Goal: Task Accomplishment & Management: Manage account settings

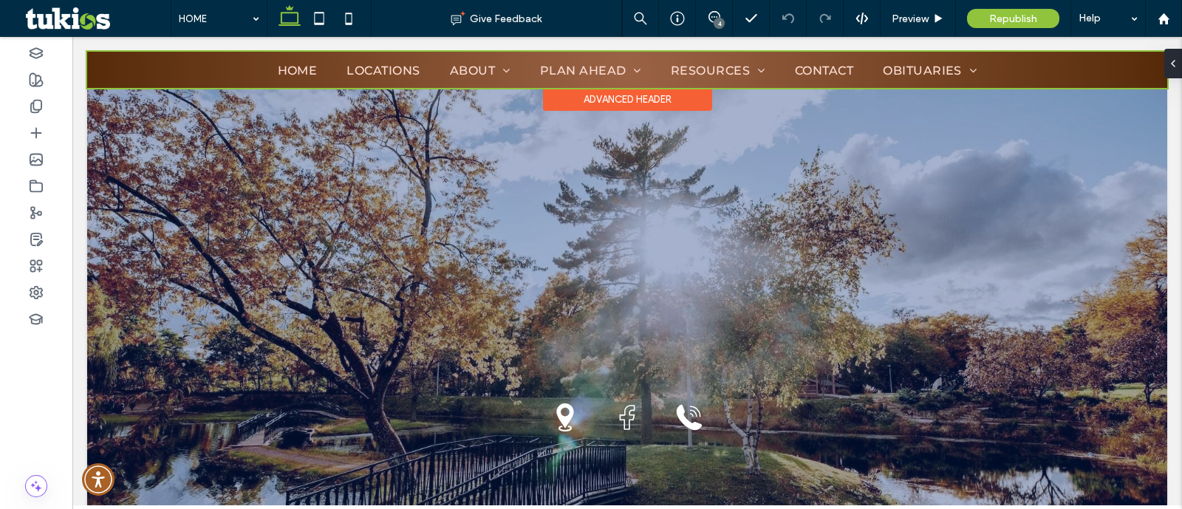
scroll to position [184, 0]
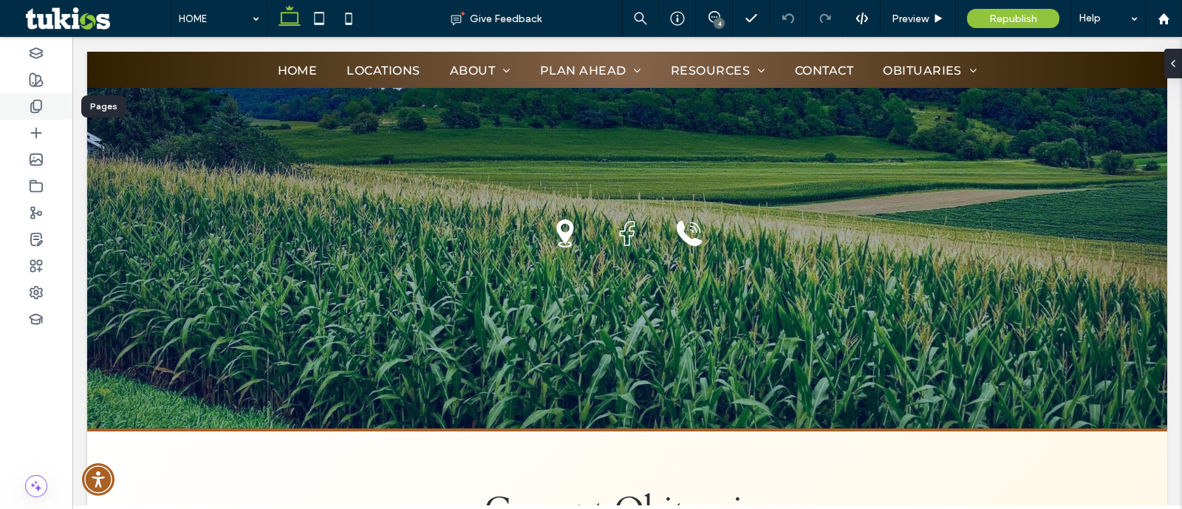
click at [40, 109] on icon at bounding box center [36, 106] width 15 height 15
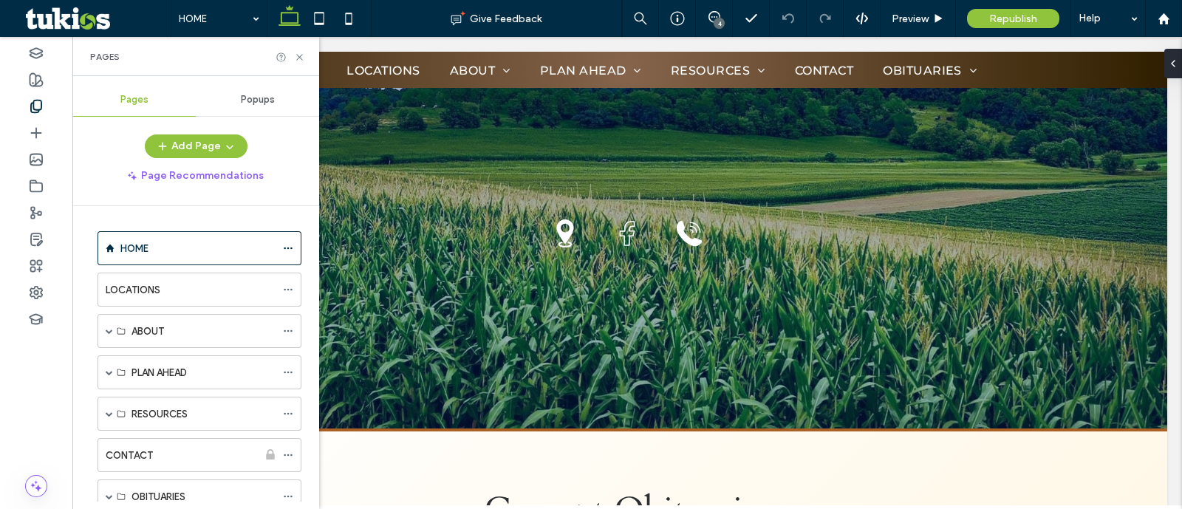
scroll to position [87, 0]
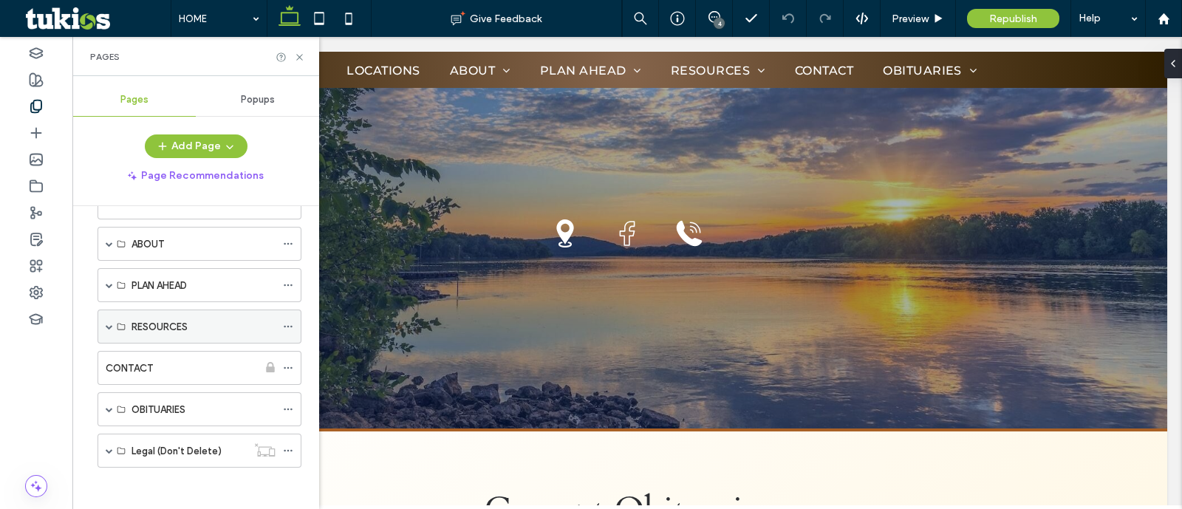
click at [107, 327] on span at bounding box center [109, 326] width 7 height 7
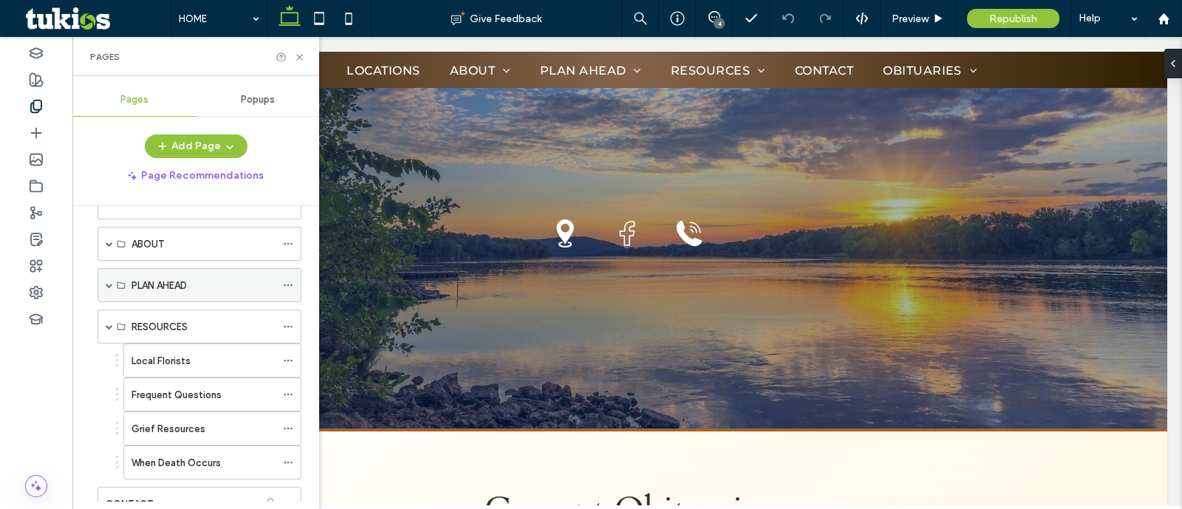
click at [109, 286] on span at bounding box center [109, 285] width 7 height 7
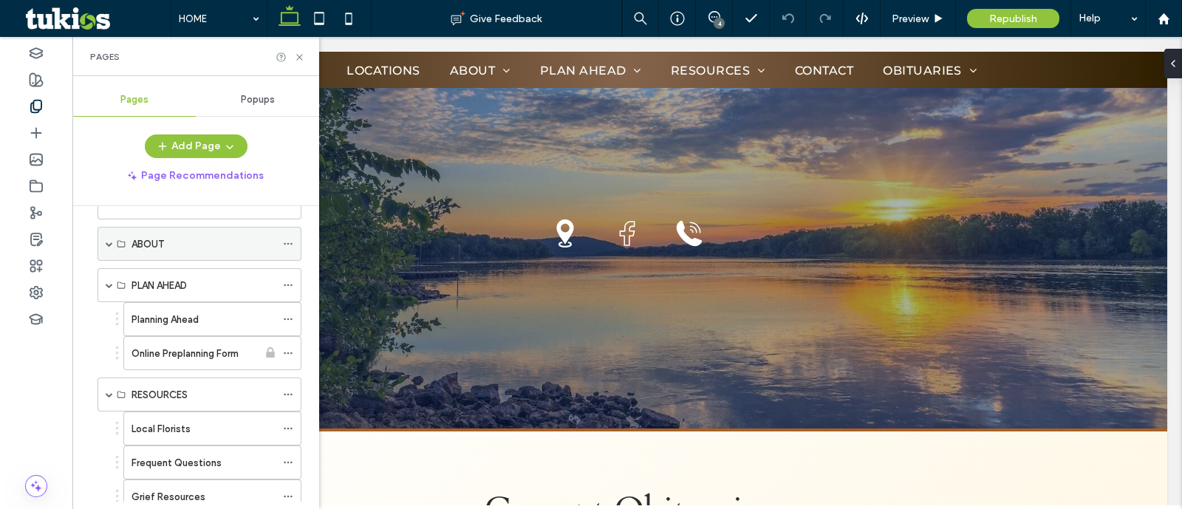
click at [111, 242] on span at bounding box center [109, 243] width 7 height 7
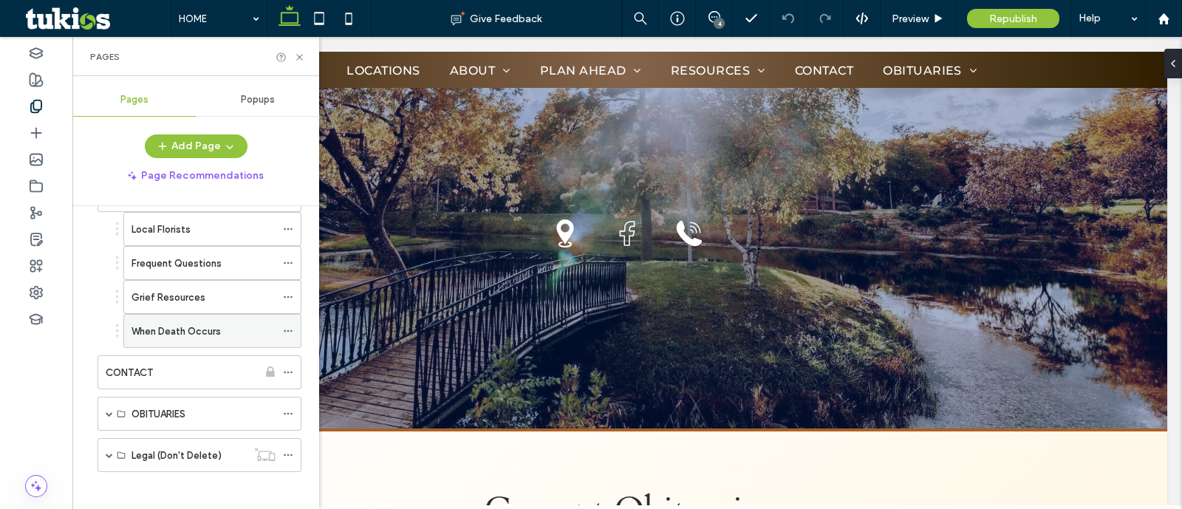
scroll to position [364, 0]
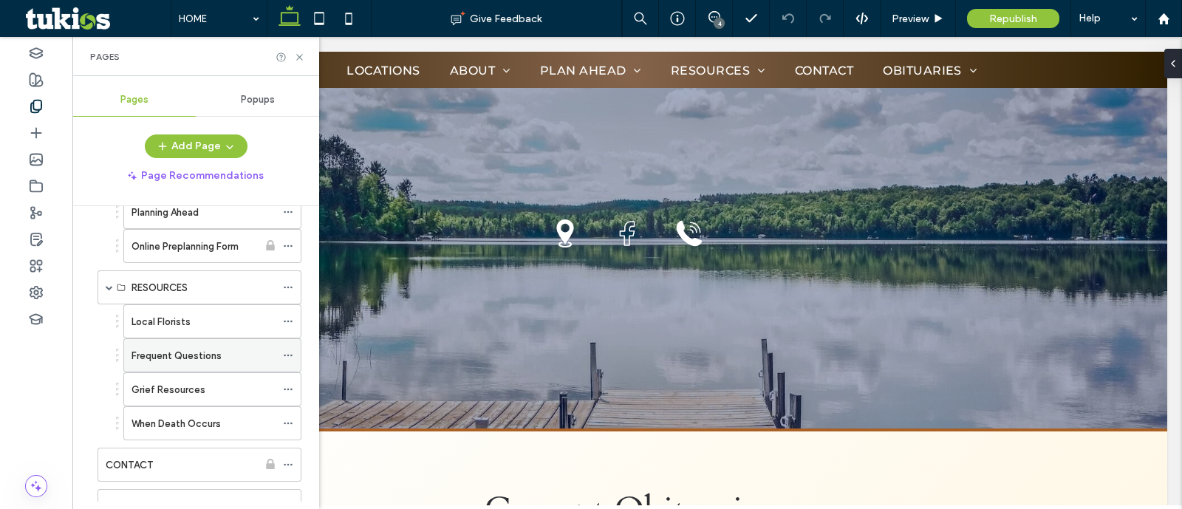
click at [288, 350] on icon at bounding box center [288, 355] width 10 height 10
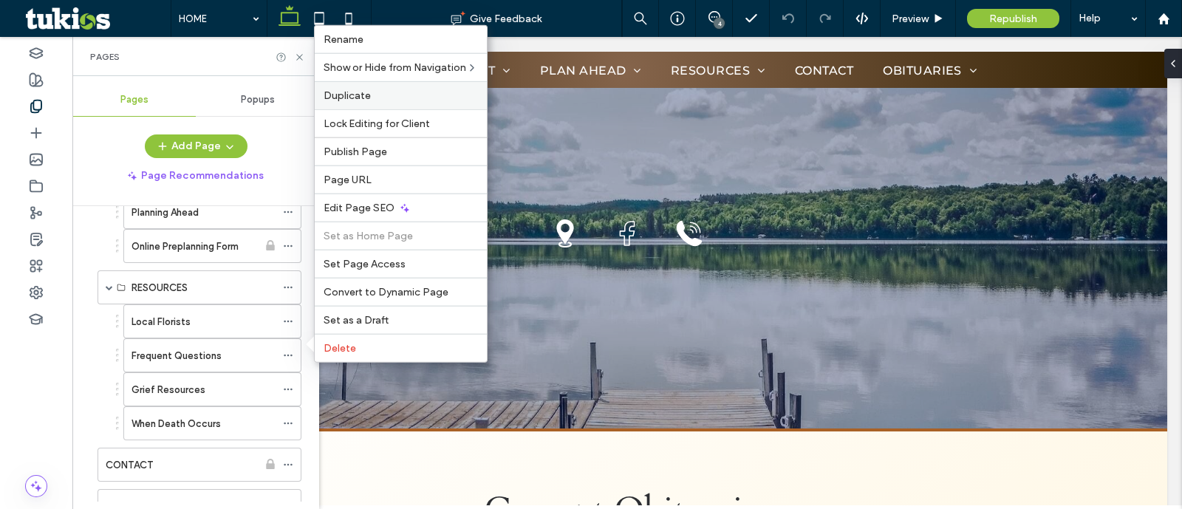
click at [355, 93] on span "Duplicate" at bounding box center [347, 95] width 47 height 13
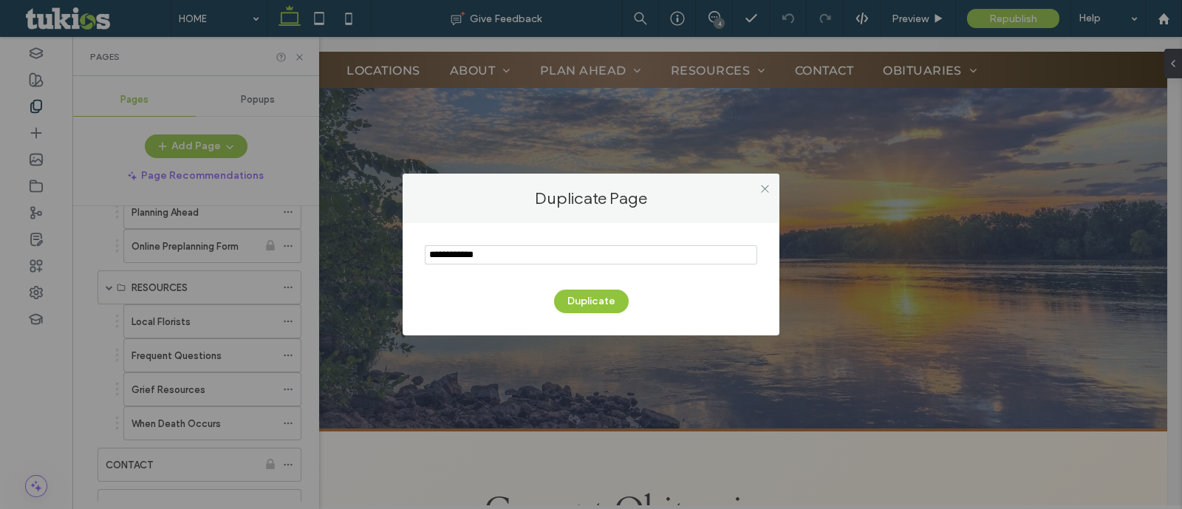
drag, startPoint x: 436, startPoint y: 250, endPoint x: 469, endPoint y: 269, distance: 38.0
click at [441, 254] on input "notEmpty" at bounding box center [591, 254] width 333 height 19
type input "**********"
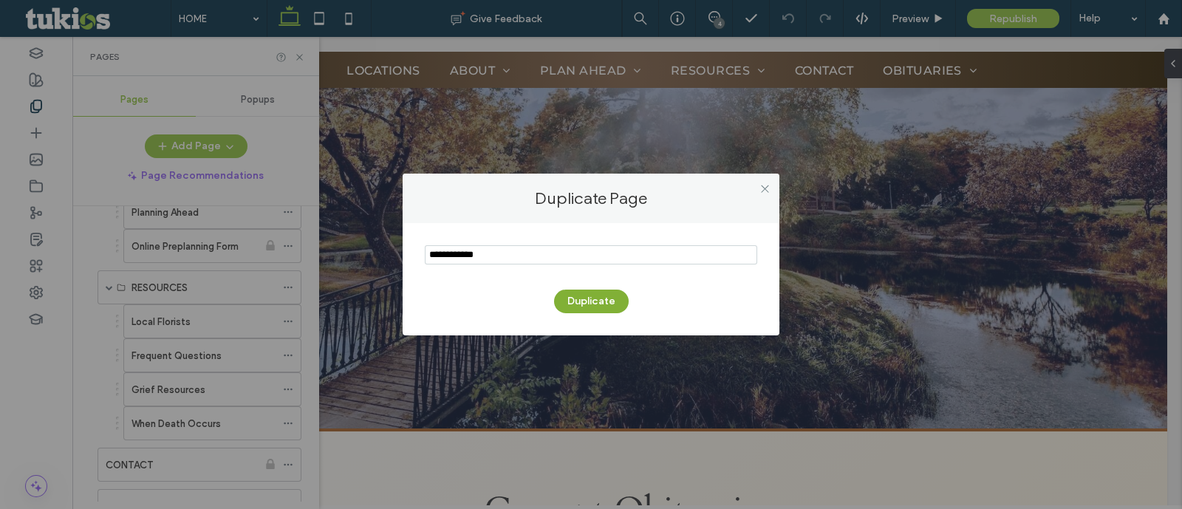
click at [591, 301] on button "Duplicate" at bounding box center [591, 302] width 75 height 24
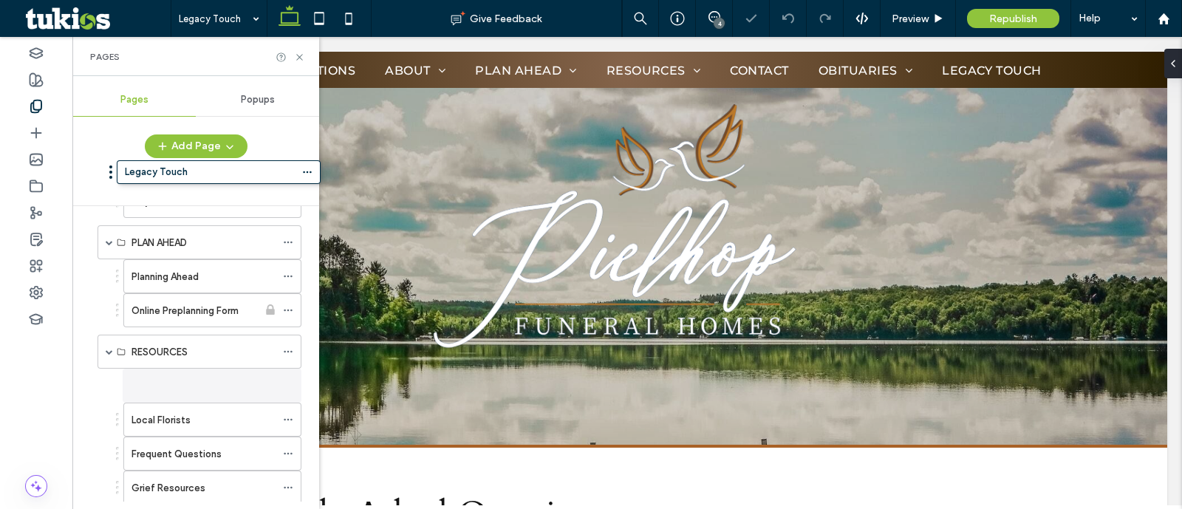
scroll to position [241, 0]
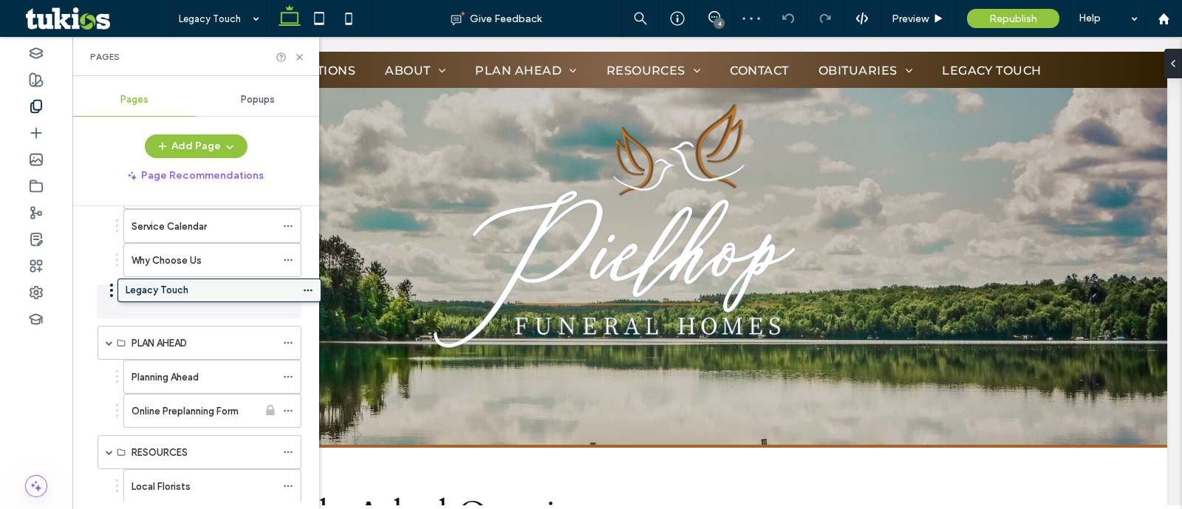
drag, startPoint x: 195, startPoint y: 453, endPoint x: 215, endPoint y: 300, distance: 154.3
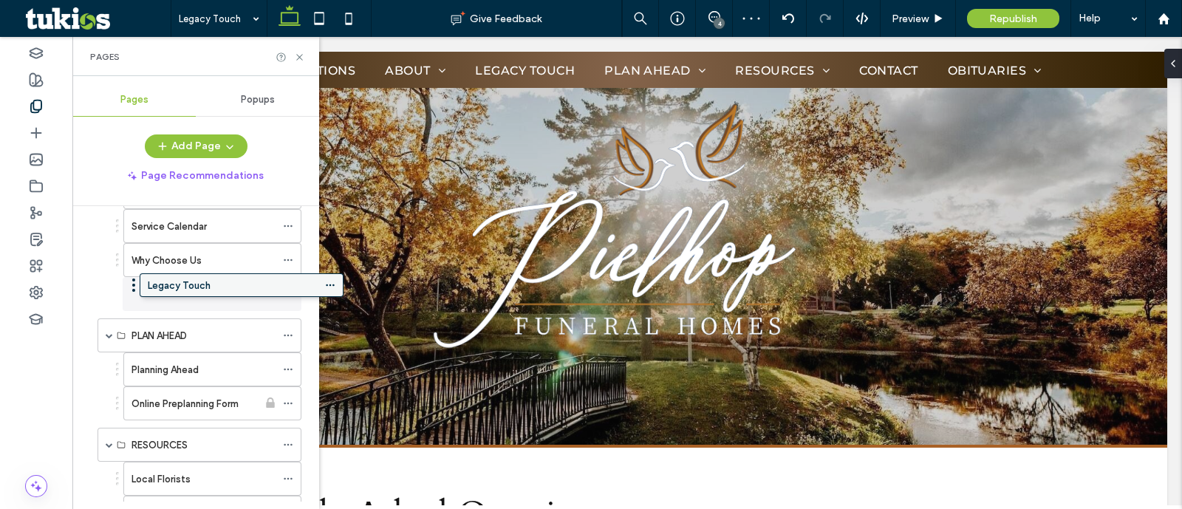
drag, startPoint x: 200, startPoint y: 296, endPoint x: 242, endPoint y: 288, distance: 42.9
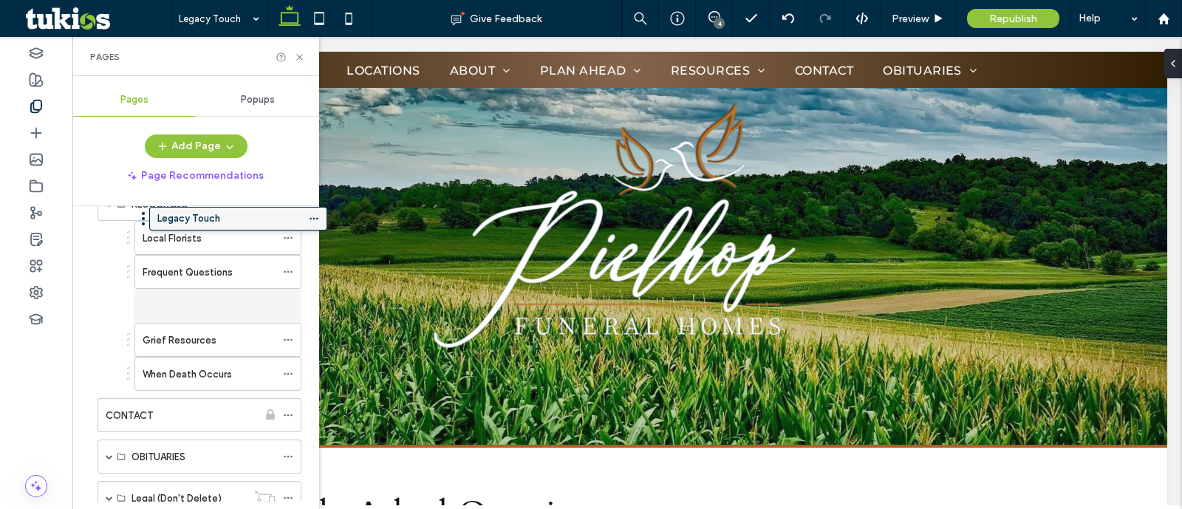
scroll to position [418, 0]
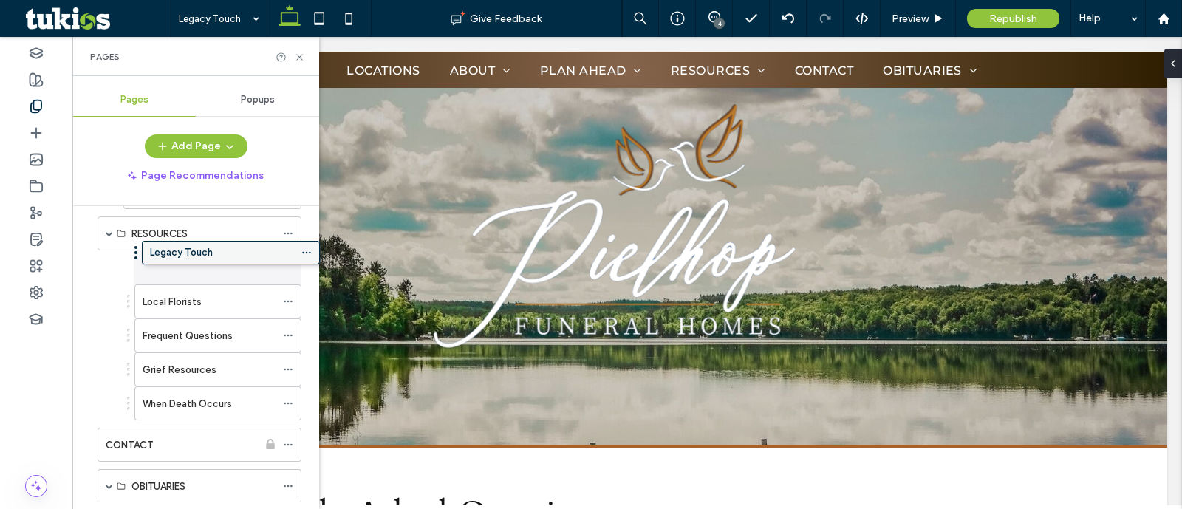
drag, startPoint x: 202, startPoint y: 254, endPoint x: 220, endPoint y: 249, distance: 19.2
click at [218, 260] on div "Legacy Touch" at bounding box center [209, 268] width 133 height 16
drag, startPoint x: 303, startPoint y: 64, endPoint x: 289, endPoint y: 52, distance: 18.4
click at [301, 62] on div "Pages" at bounding box center [195, 56] width 247 height 39
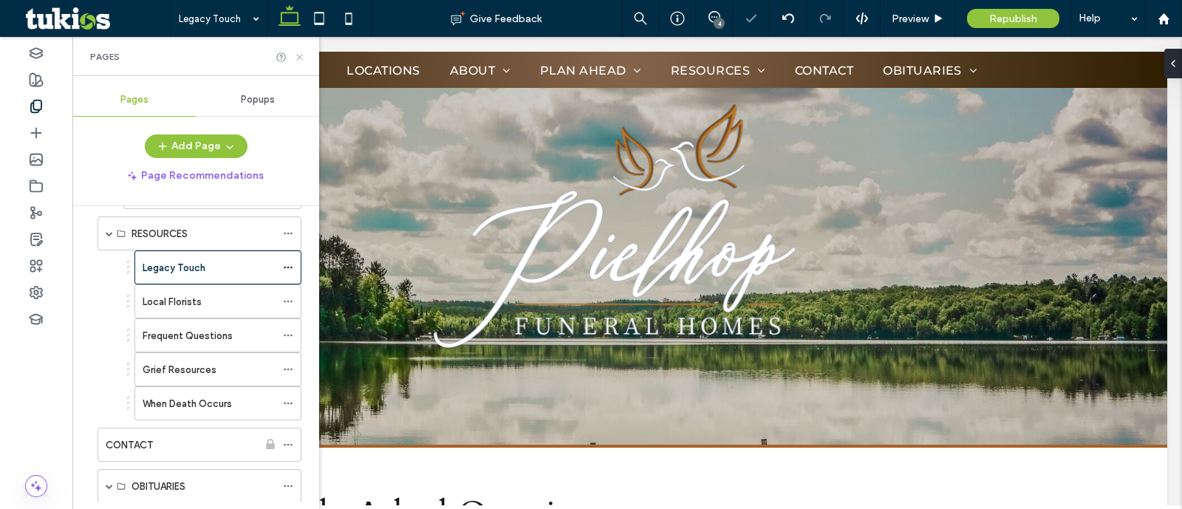
click at [298, 58] on use at bounding box center [299, 57] width 6 height 6
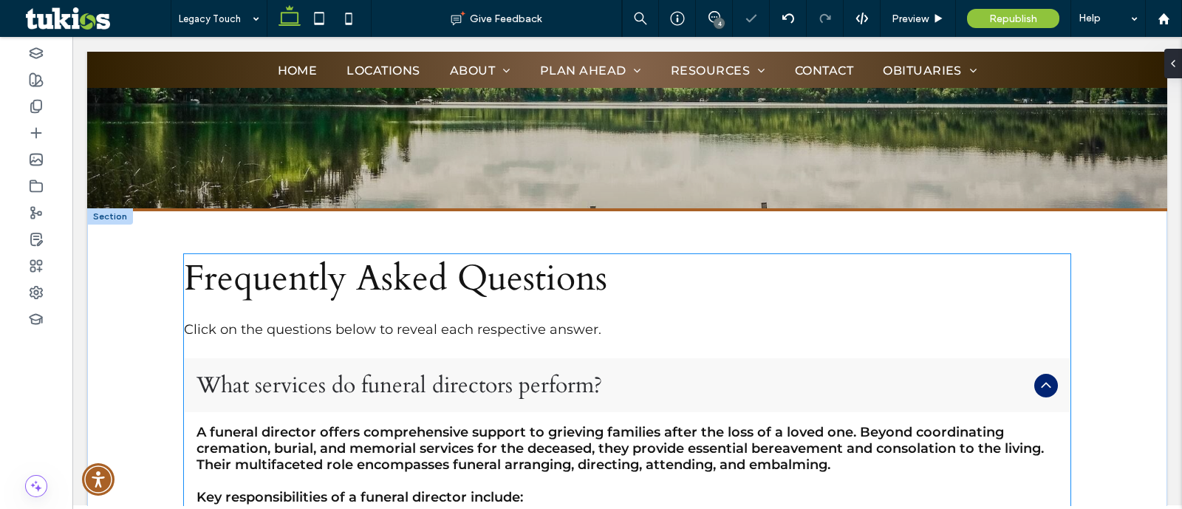
scroll to position [184, 0]
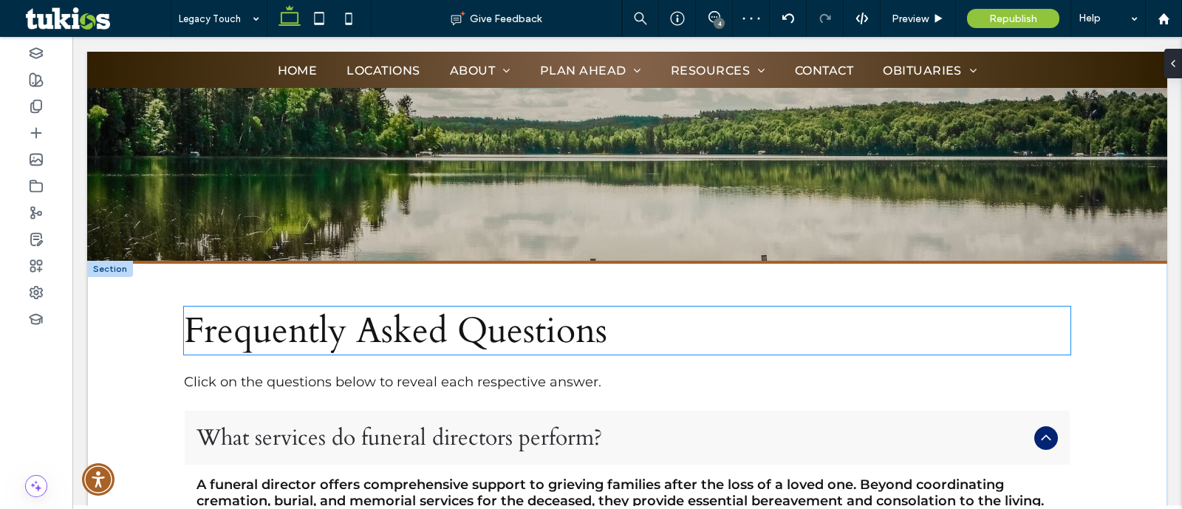
click at [457, 318] on span "Frequently Asked Questions" at bounding box center [395, 331] width 423 height 48
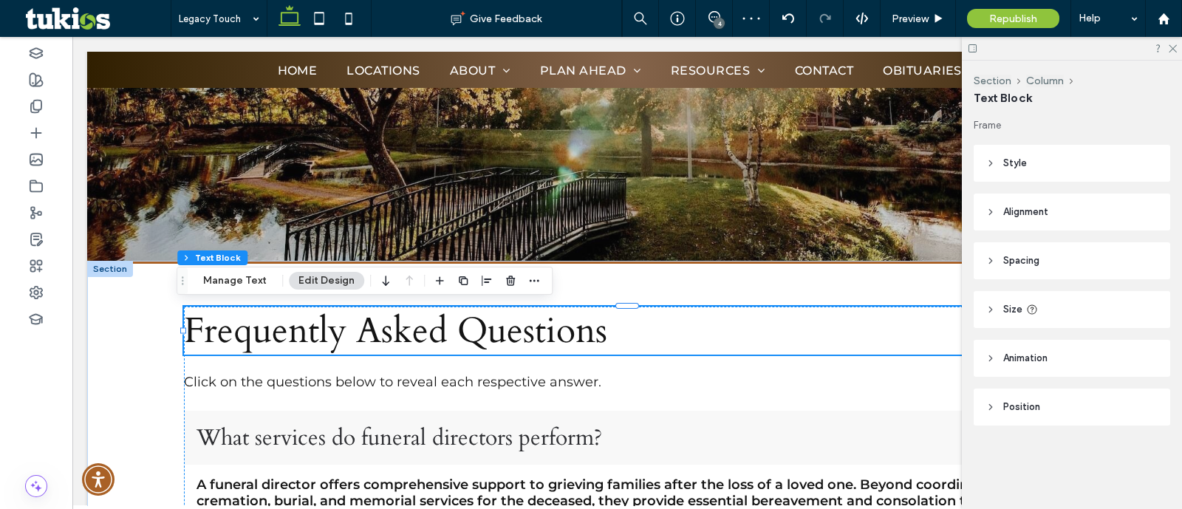
click at [457, 318] on span "Frequently Asked Questions" at bounding box center [395, 331] width 423 height 48
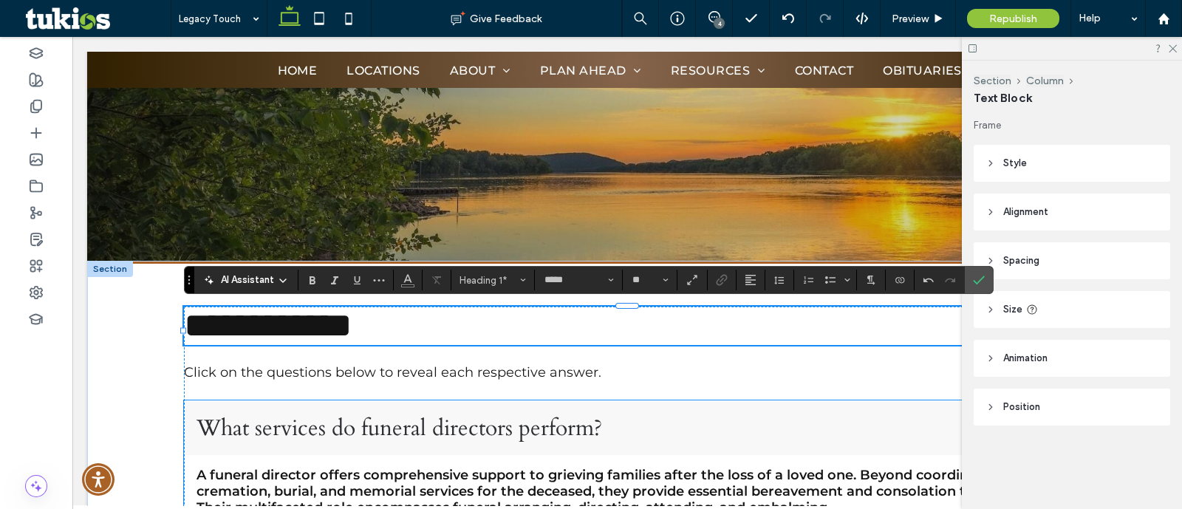
click at [279, 430] on span "What services do funeral directors perform?" at bounding box center [613, 428] width 832 height 30
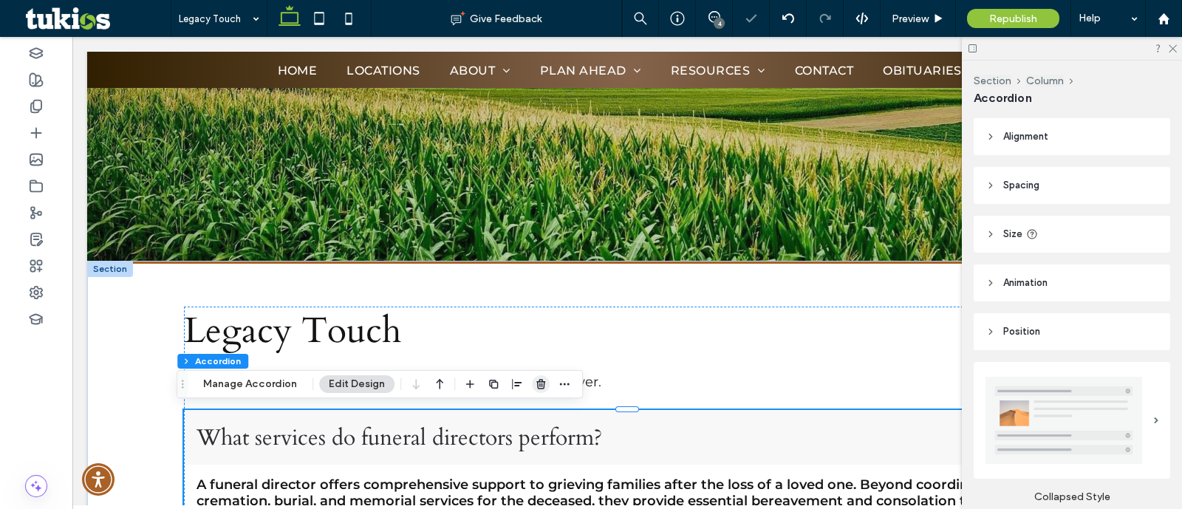
click at [539, 386] on icon "button" at bounding box center [541, 384] width 12 height 12
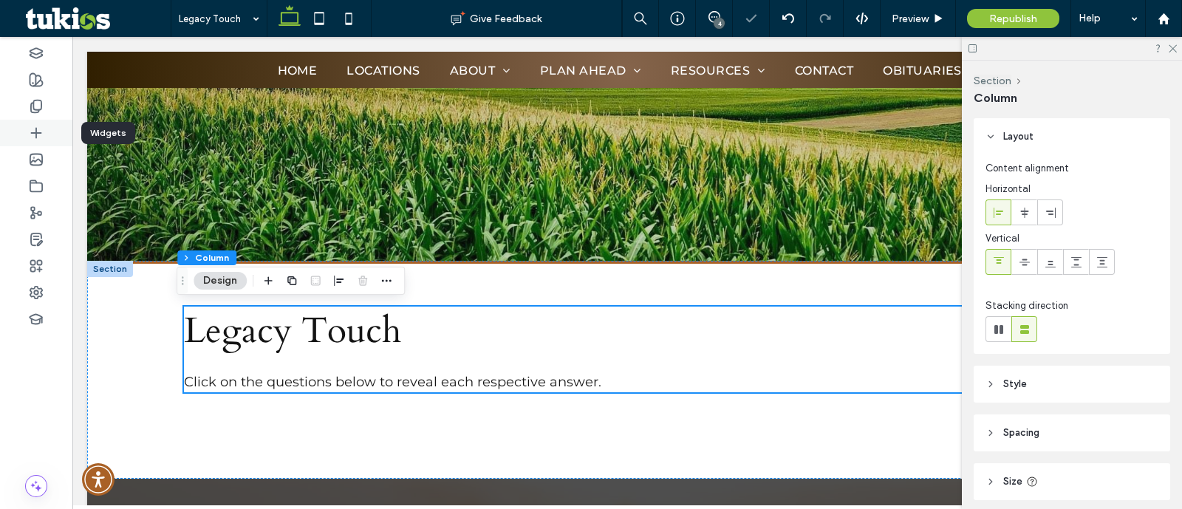
drag, startPoint x: 34, startPoint y: 142, endPoint x: 257, endPoint y: 191, distance: 228.6
click at [34, 142] on div at bounding box center [36, 133] width 72 height 27
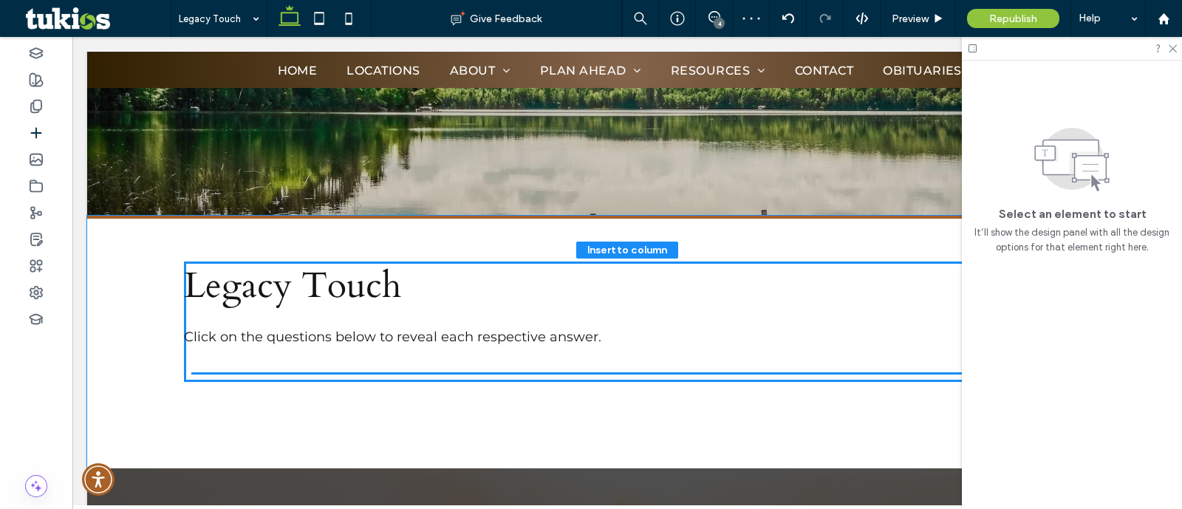
scroll to position [236, 0]
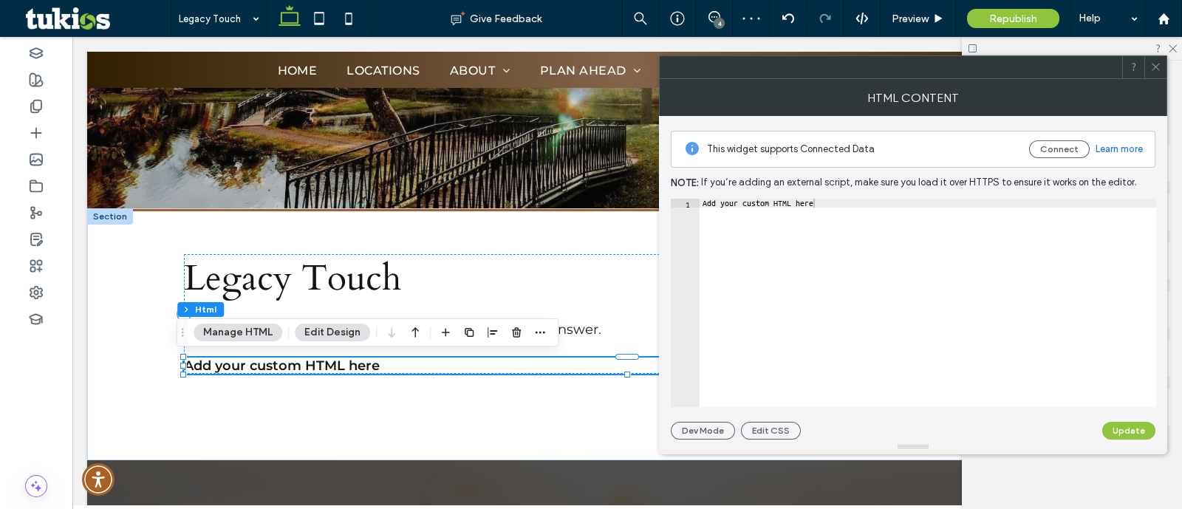
click at [972, 276] on div "Add your custom HTML here" at bounding box center [928, 312] width 457 height 227
paste textarea "Cursor at row 1"
type textarea "*********"
click at [1127, 429] on button "Update" at bounding box center [1128, 431] width 53 height 18
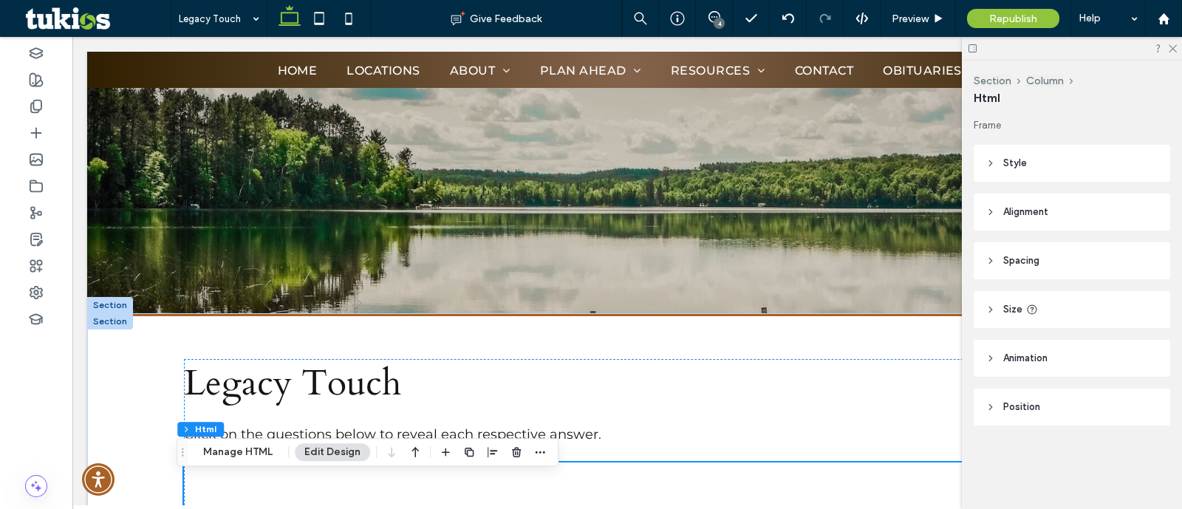
scroll to position [70, 0]
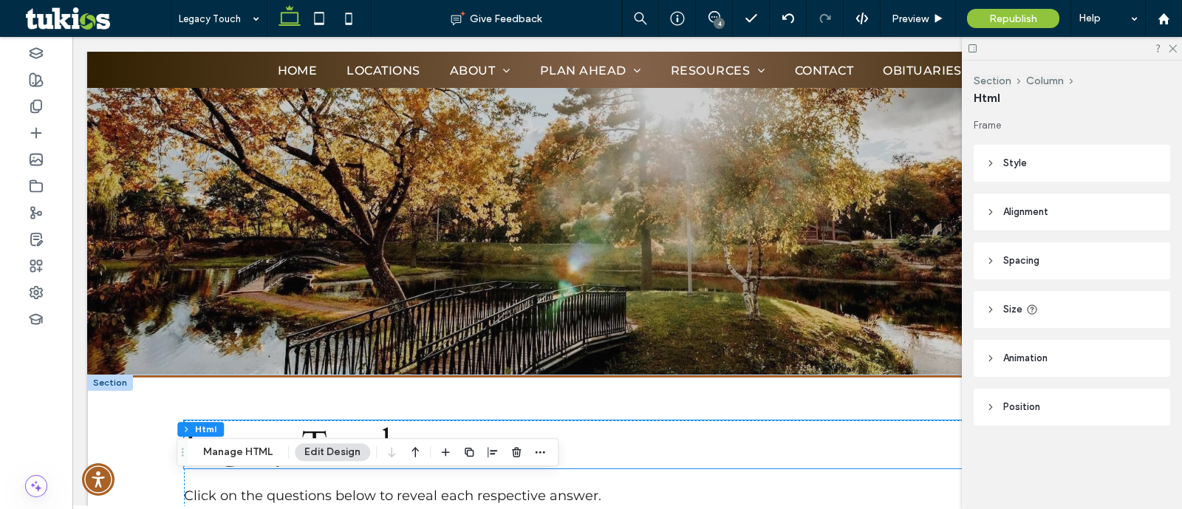
click at [562, 440] on h1 "Legacy Touch" at bounding box center [627, 444] width 887 height 48
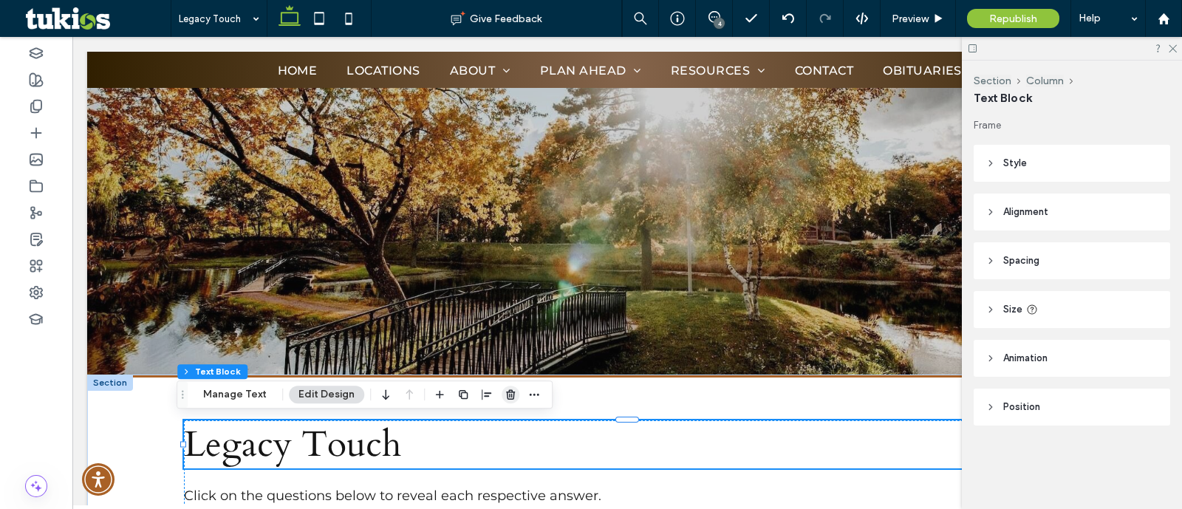
drag, startPoint x: 506, startPoint y: 395, endPoint x: 433, endPoint y: 359, distance: 81.3
click at [506, 395] on icon "button" at bounding box center [511, 395] width 12 height 12
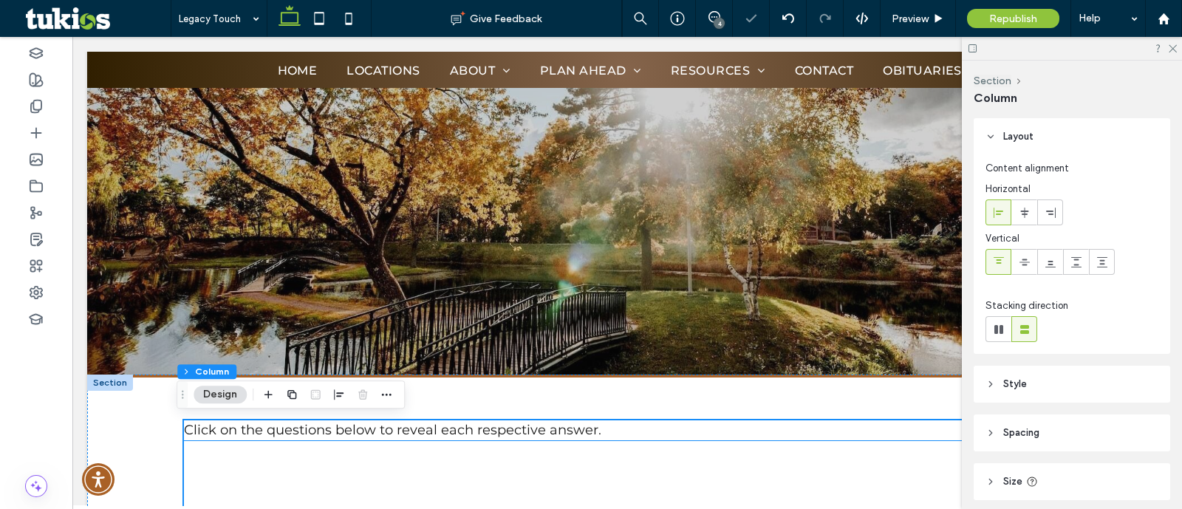
click at [466, 438] on p "Click on the questions below to reveal each respective answer." at bounding box center [627, 430] width 887 height 20
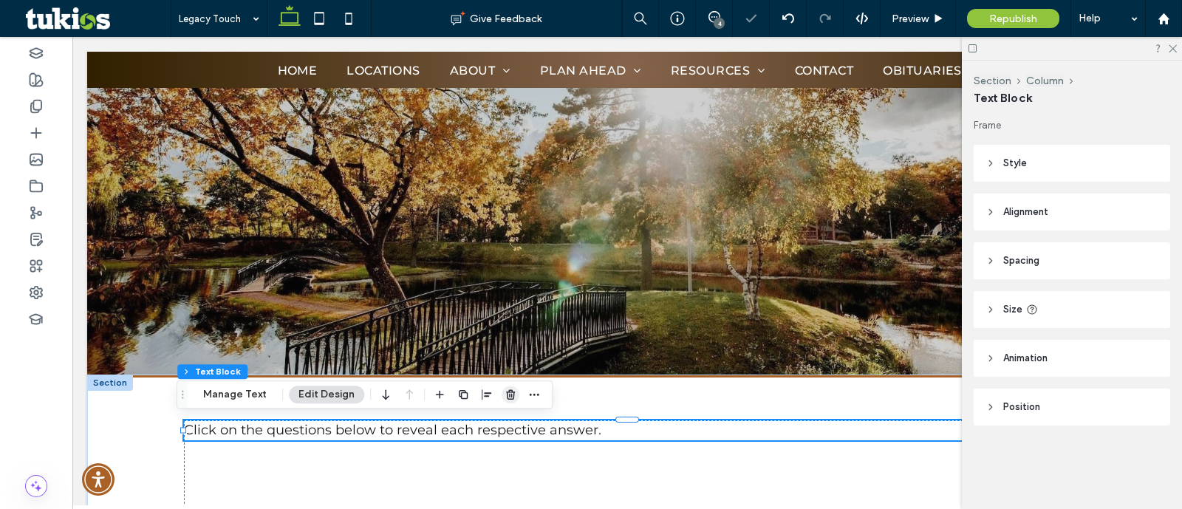
click at [506, 396] on icon "button" at bounding box center [511, 395] width 12 height 12
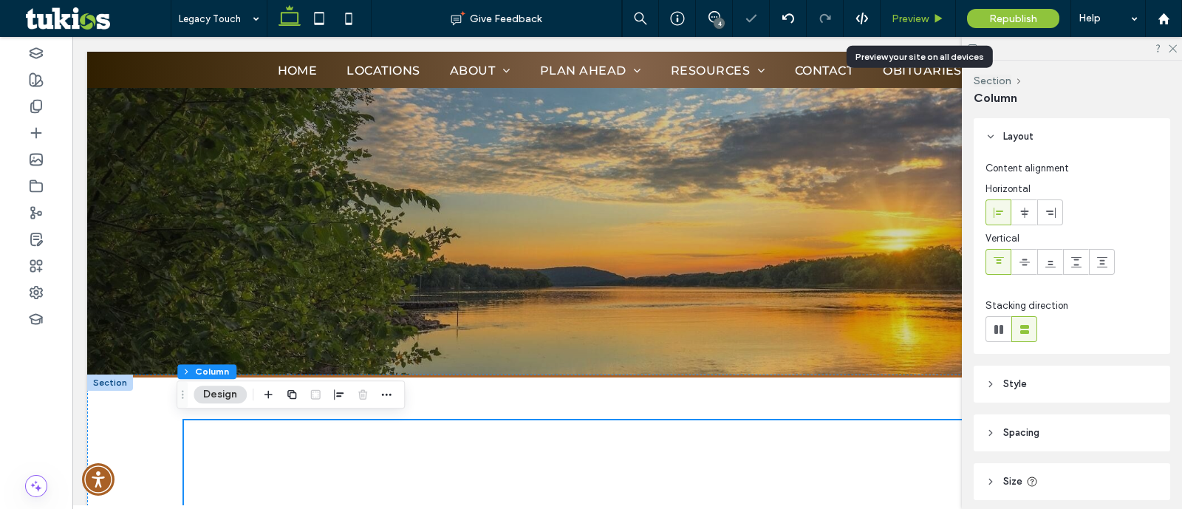
click at [935, 17] on icon at bounding box center [938, 18] width 11 height 11
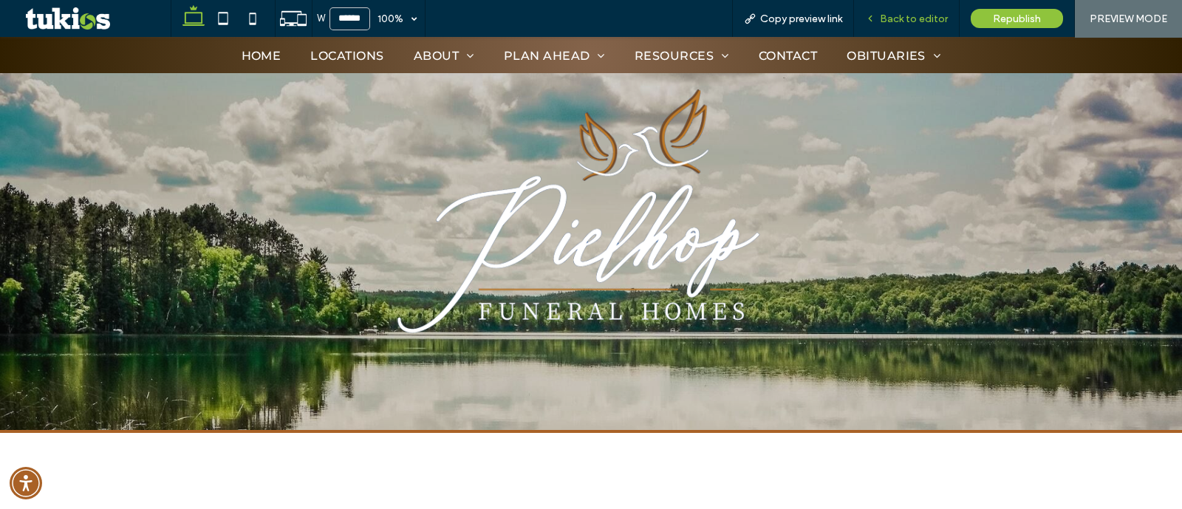
click at [944, 25] on div "Back to editor" at bounding box center [907, 18] width 106 height 37
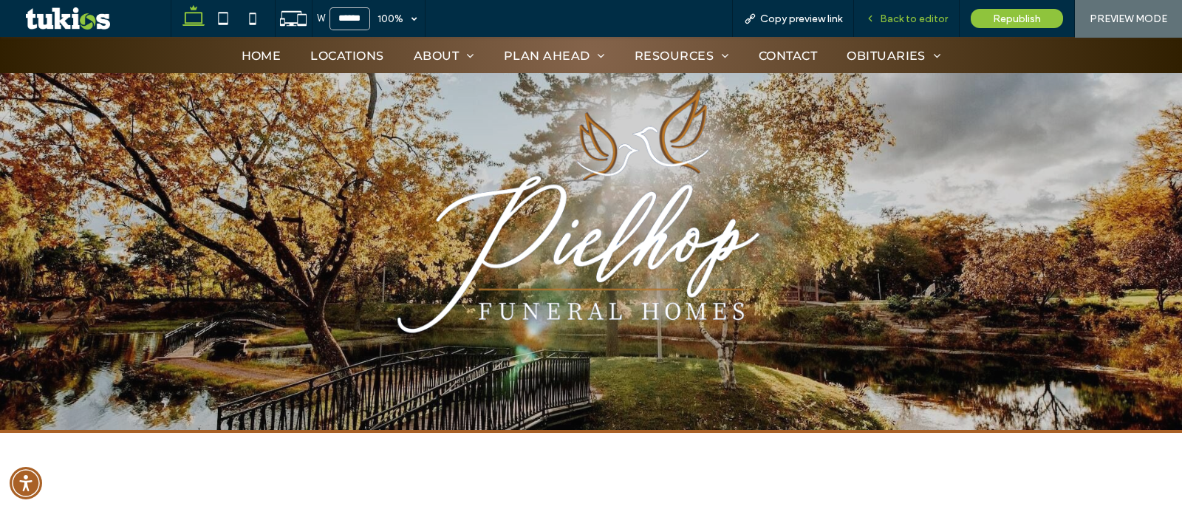
click at [894, 21] on span "Back to editor" at bounding box center [914, 19] width 68 height 13
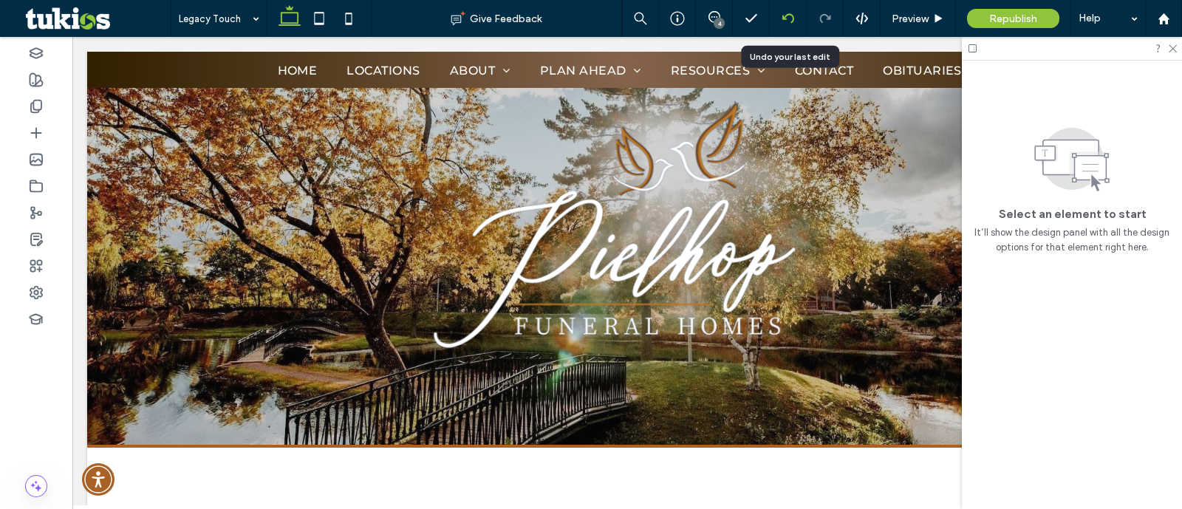
click at [791, 24] on div at bounding box center [788, 18] width 37 height 37
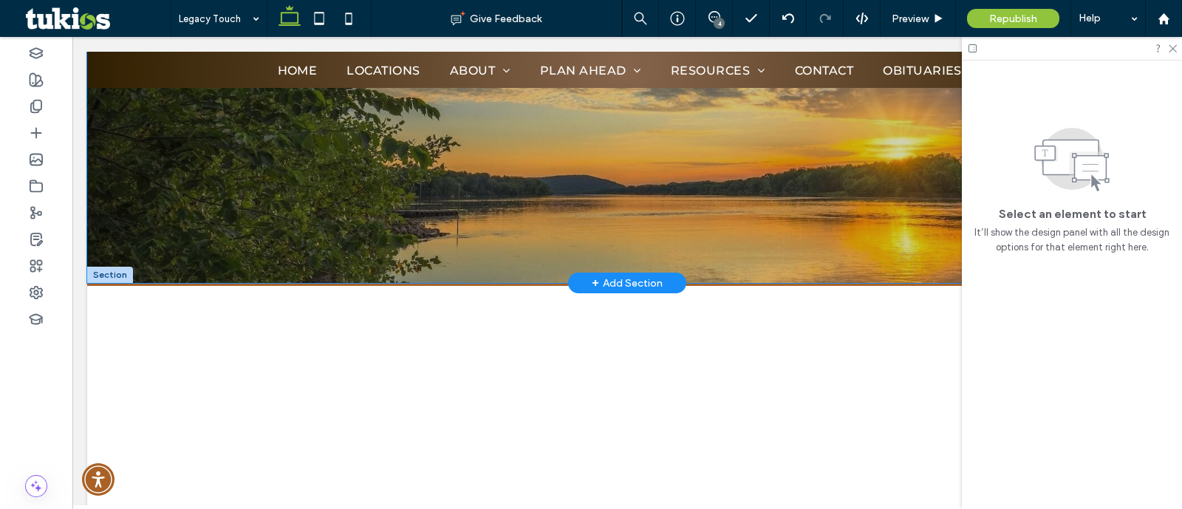
scroll to position [184, 0]
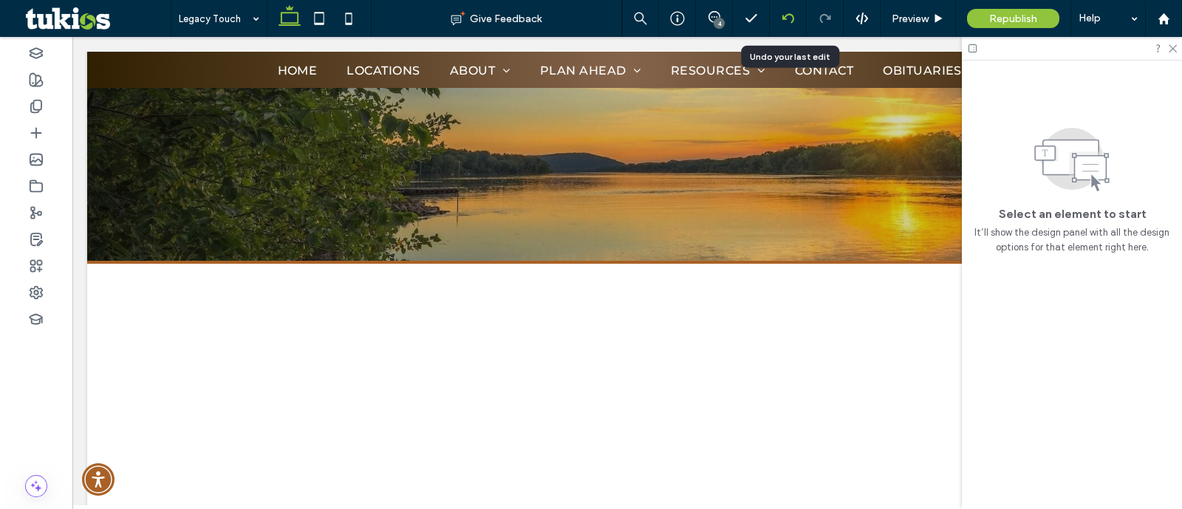
click at [780, 27] on div at bounding box center [788, 18] width 37 height 37
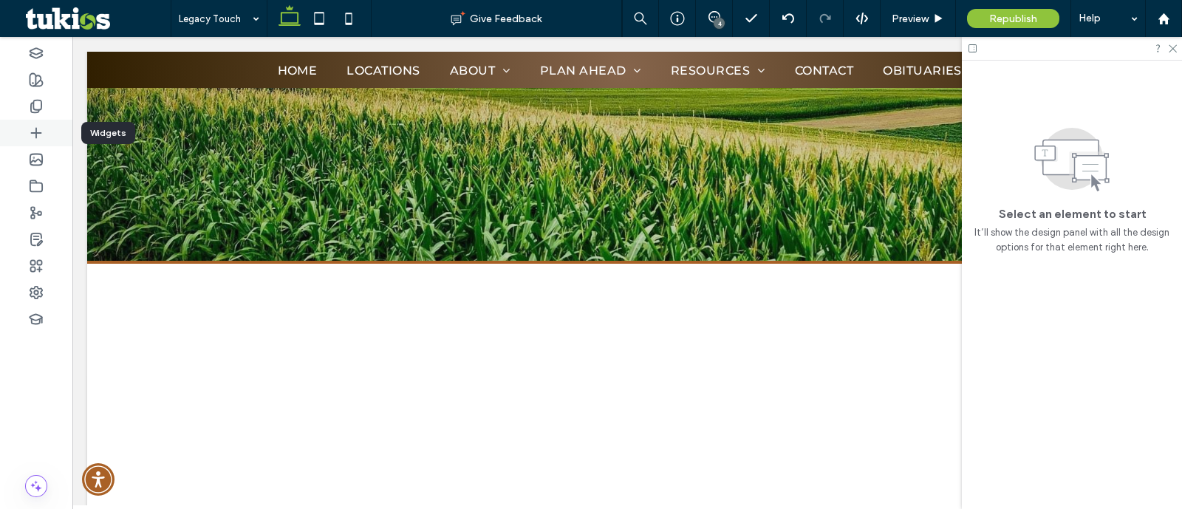
click at [33, 135] on icon at bounding box center [36, 133] width 15 height 15
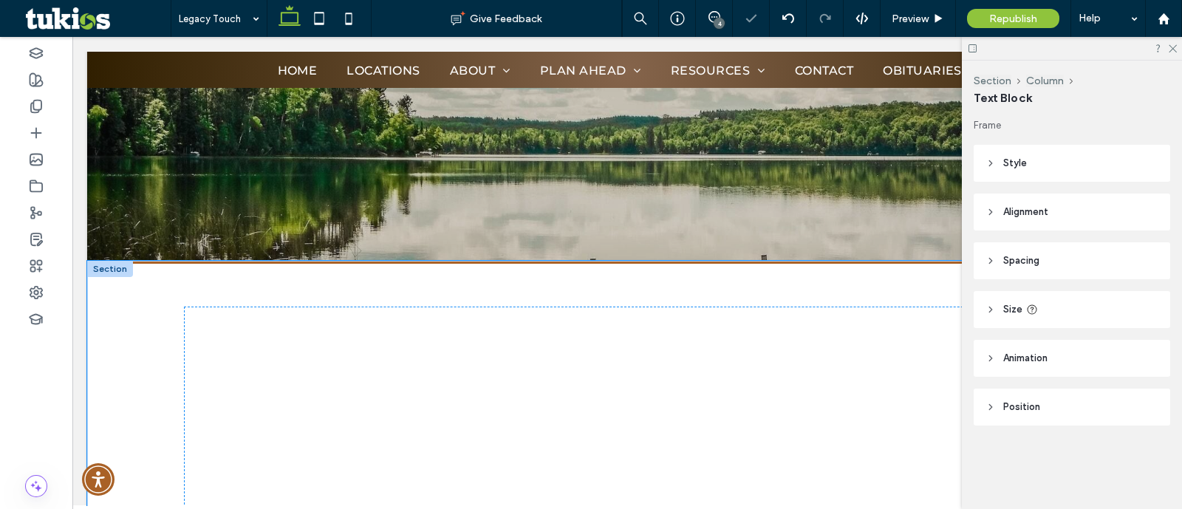
scroll to position [3071, 0]
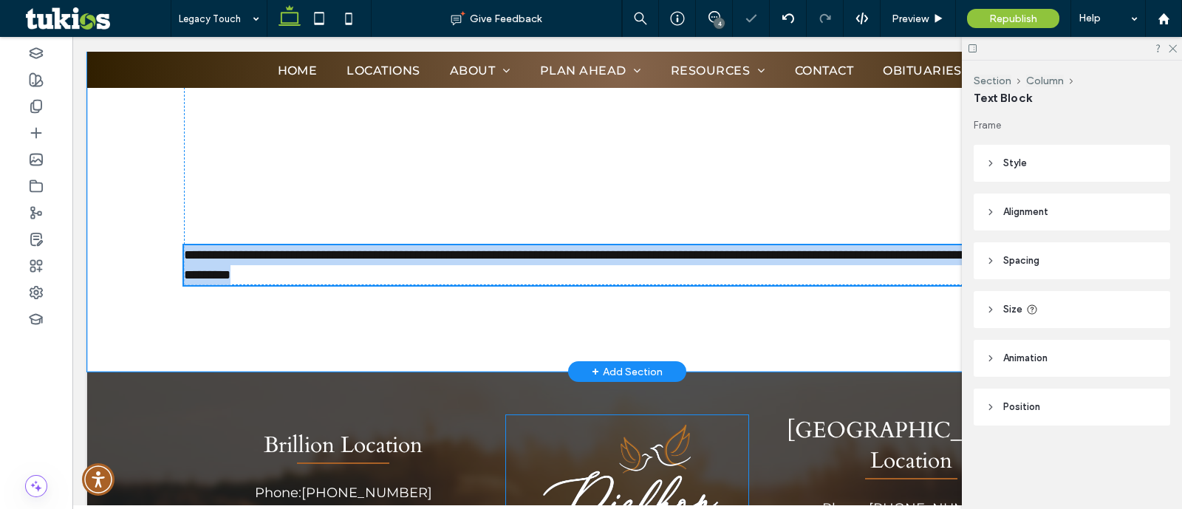
type input "**********"
type input "**"
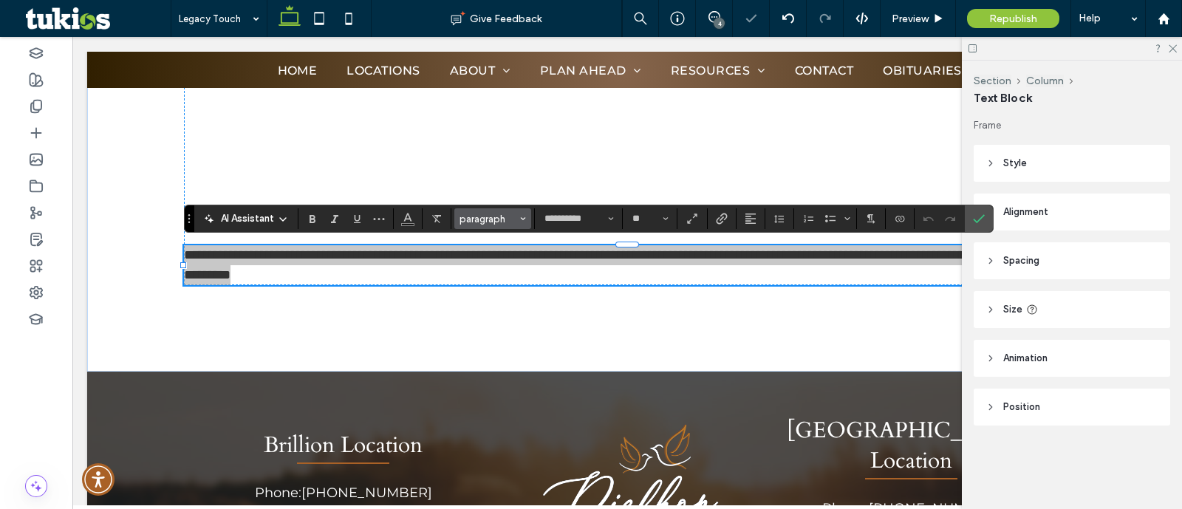
click at [506, 225] on button "paragraph" at bounding box center [492, 218] width 77 height 21
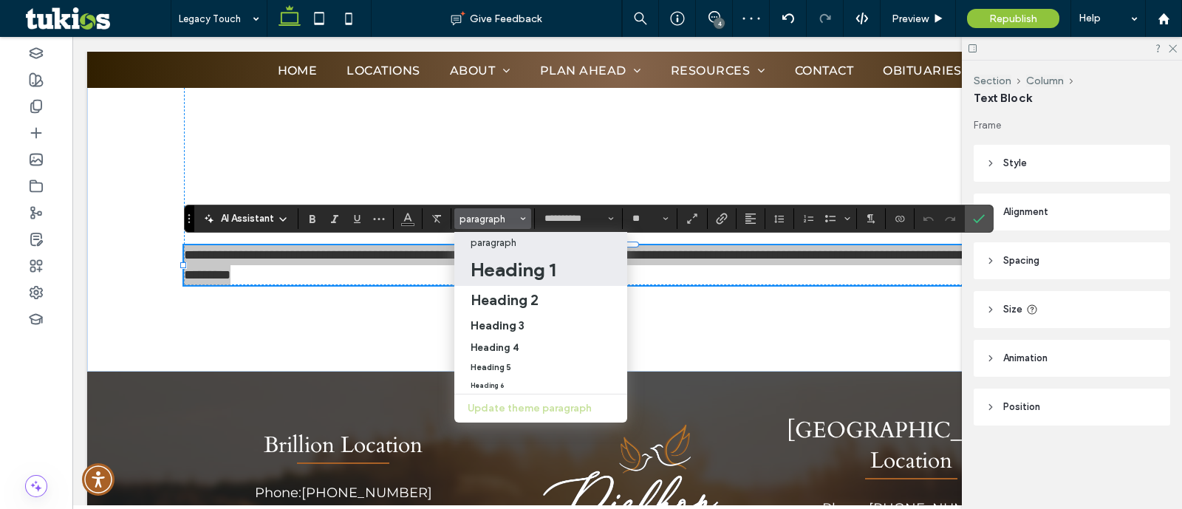
click at [517, 272] on h1 "Heading 1" at bounding box center [513, 270] width 85 height 24
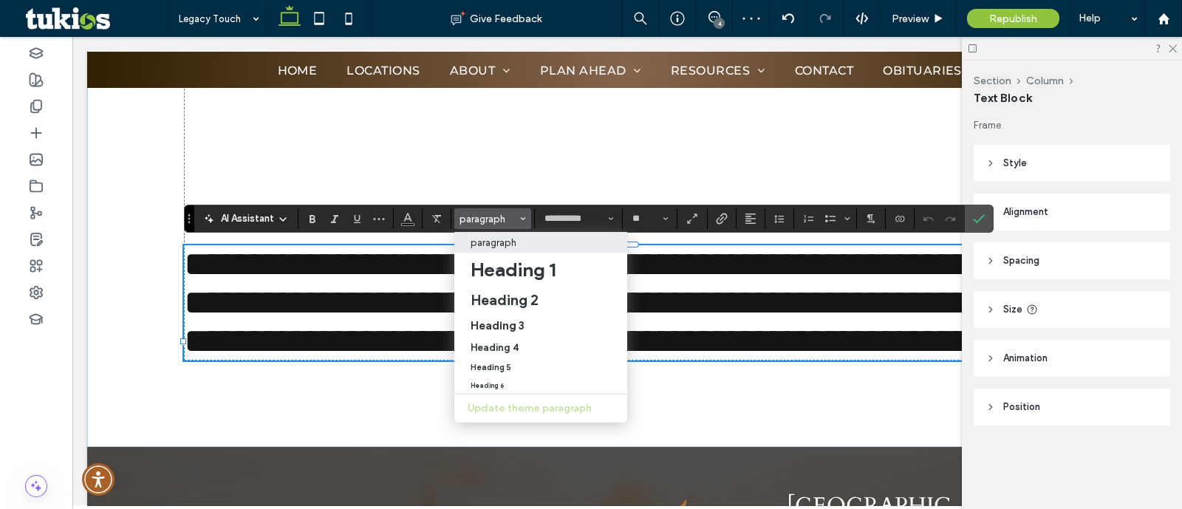
type input "*****"
type input "**"
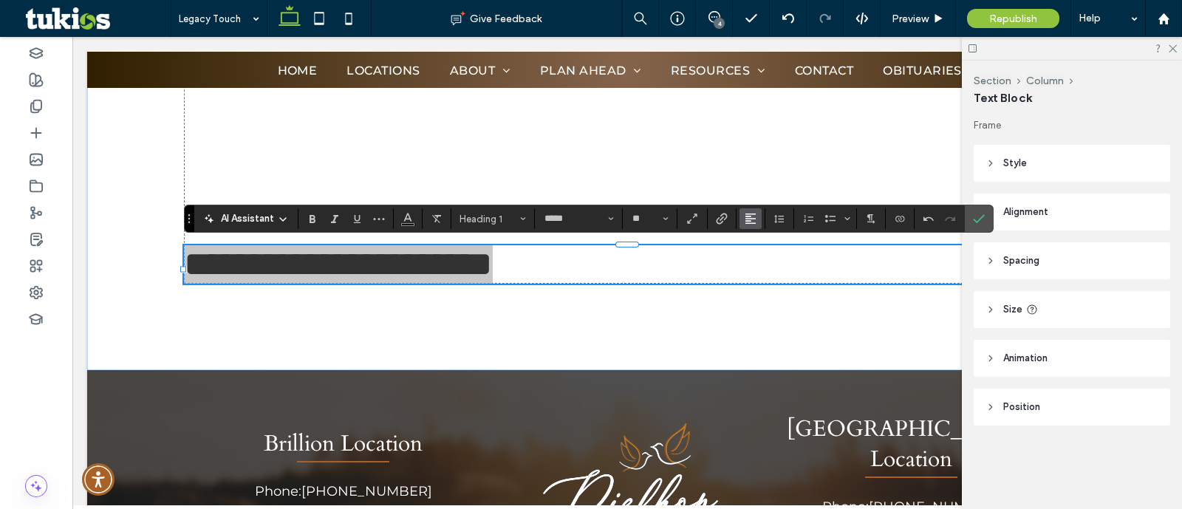
click at [750, 217] on icon "Alignment" at bounding box center [751, 219] width 12 height 12
click at [768, 256] on label "ui.textEditor.alignment.center" at bounding box center [766, 263] width 52 height 21
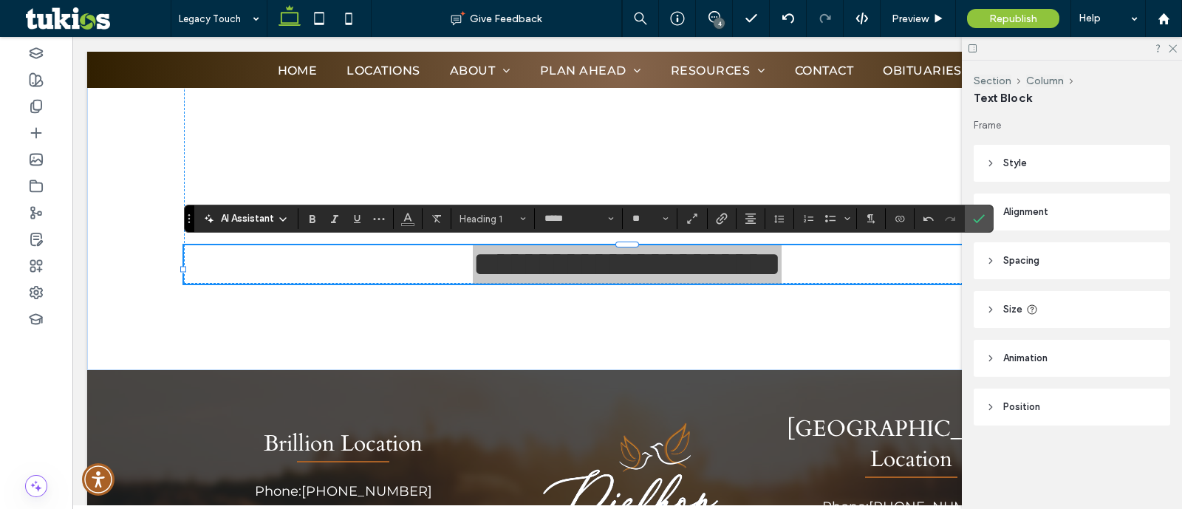
click at [977, 219] on icon "Confirm" at bounding box center [979, 219] width 12 height 12
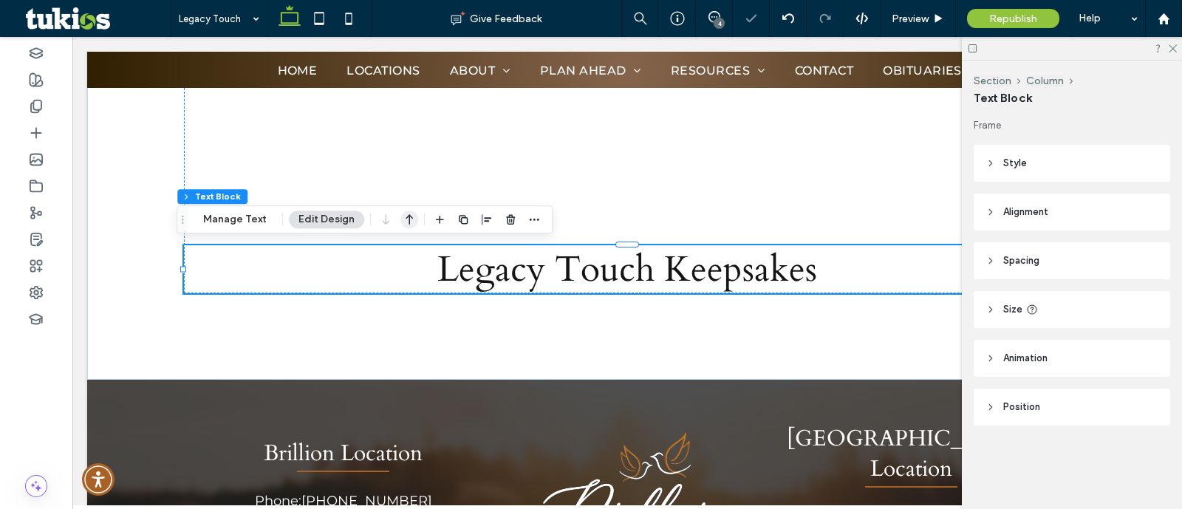
click at [406, 225] on icon "button" at bounding box center [409, 219] width 18 height 27
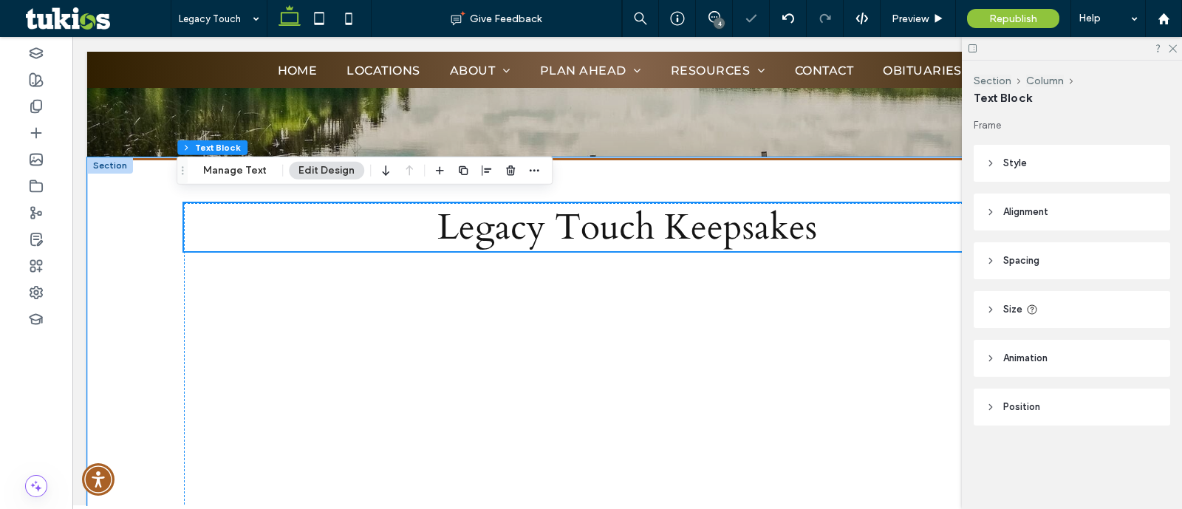
scroll to position [250, 0]
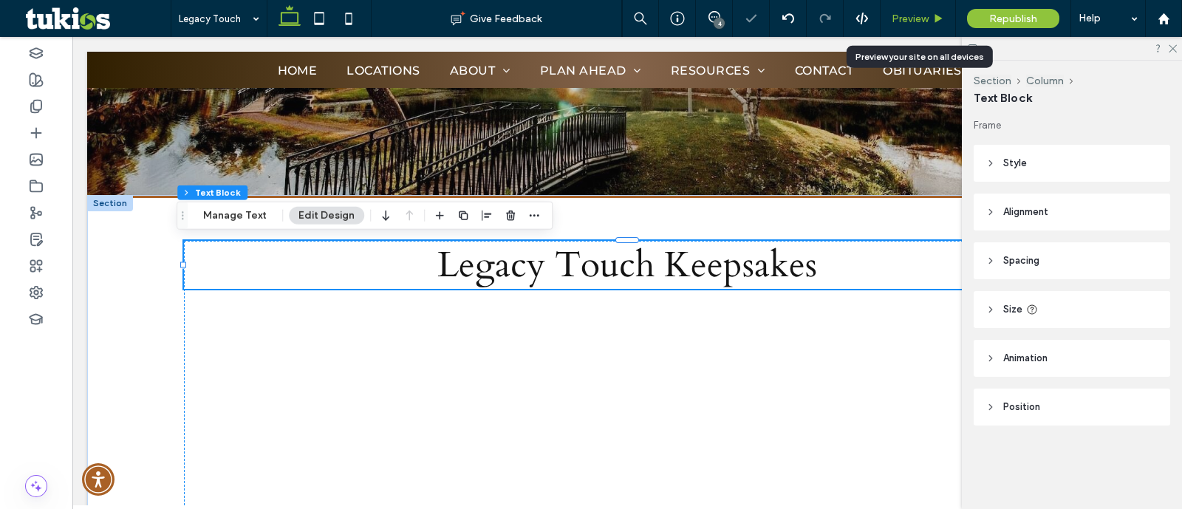
click at [942, 16] on icon at bounding box center [938, 18] width 11 height 11
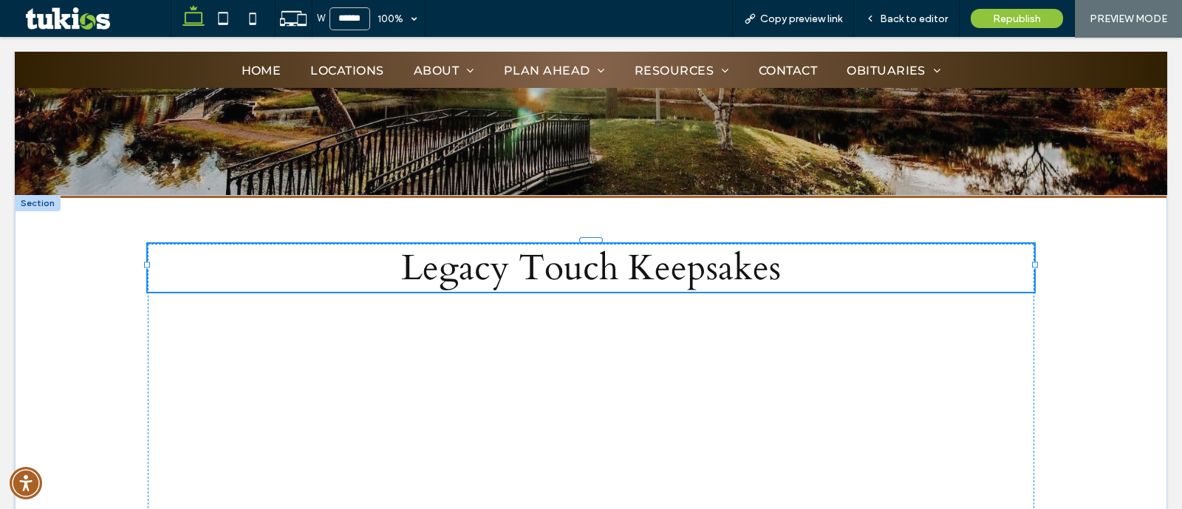
scroll to position [235, 0]
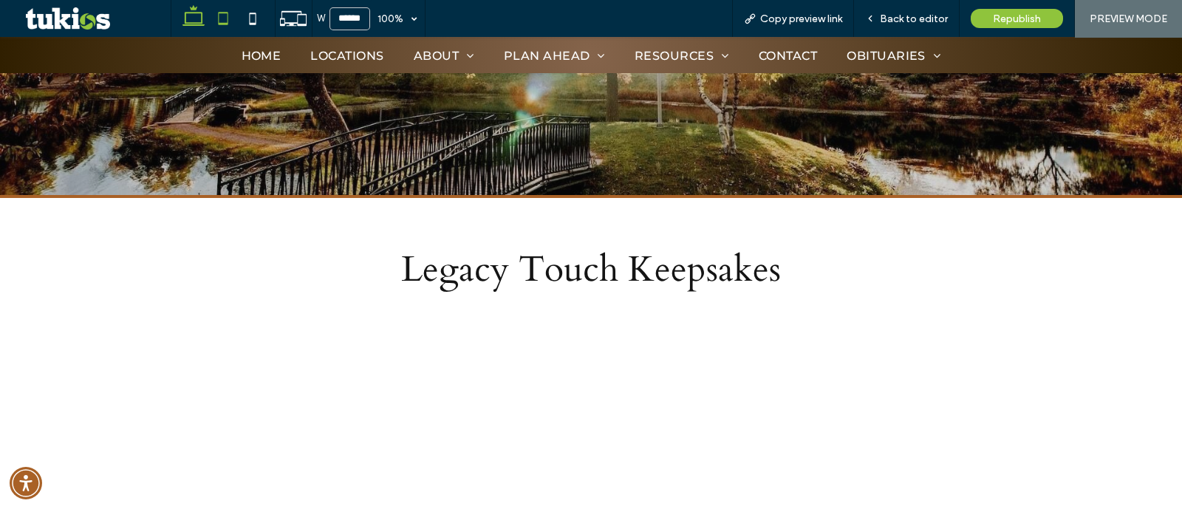
click at [229, 21] on icon at bounding box center [223, 19] width 30 height 30
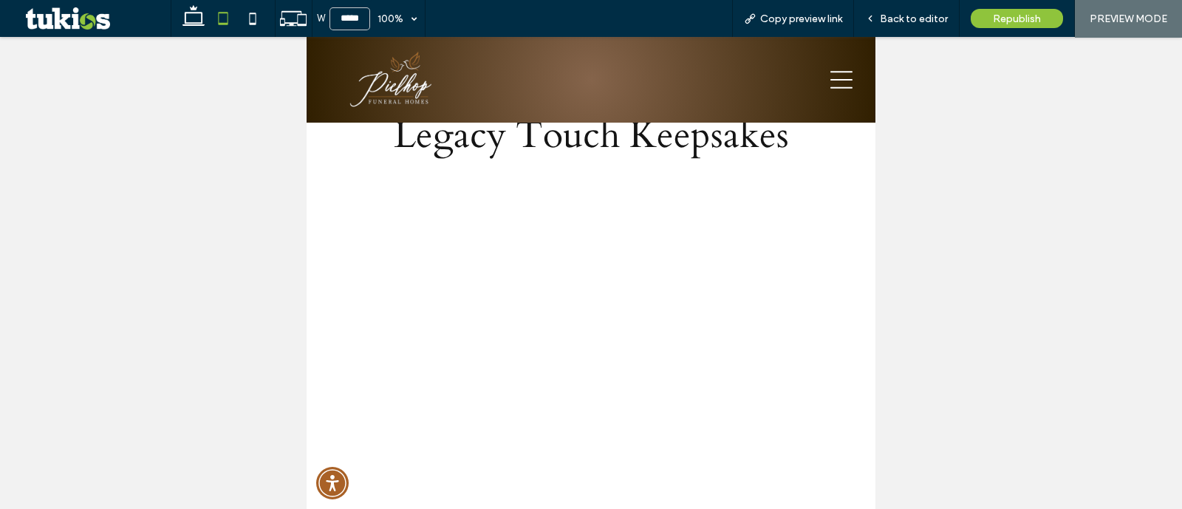
scroll to position [95, 0]
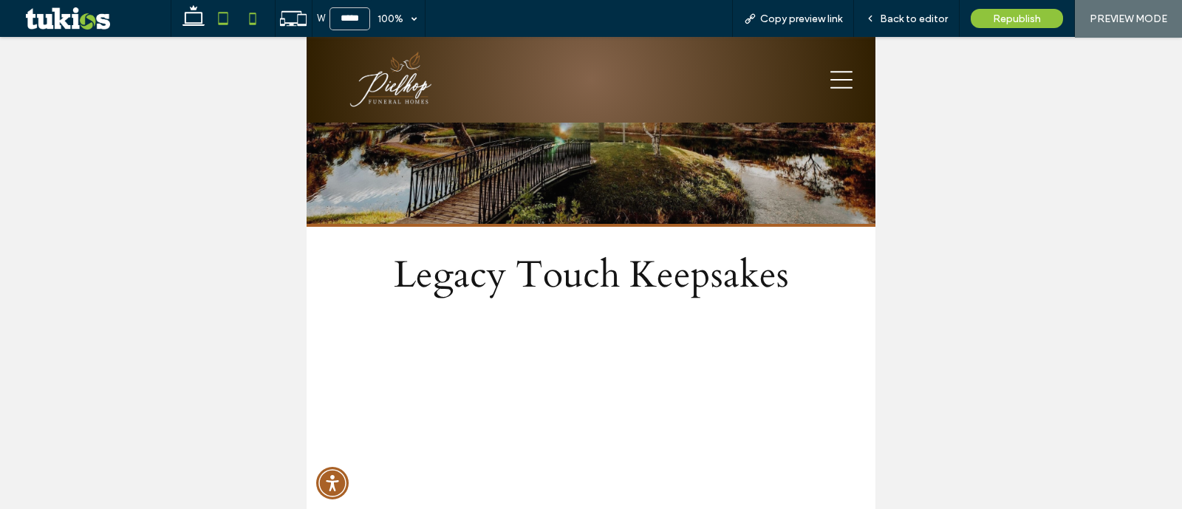
click at [254, 20] on icon at bounding box center [253, 19] width 30 height 30
type input "*****"
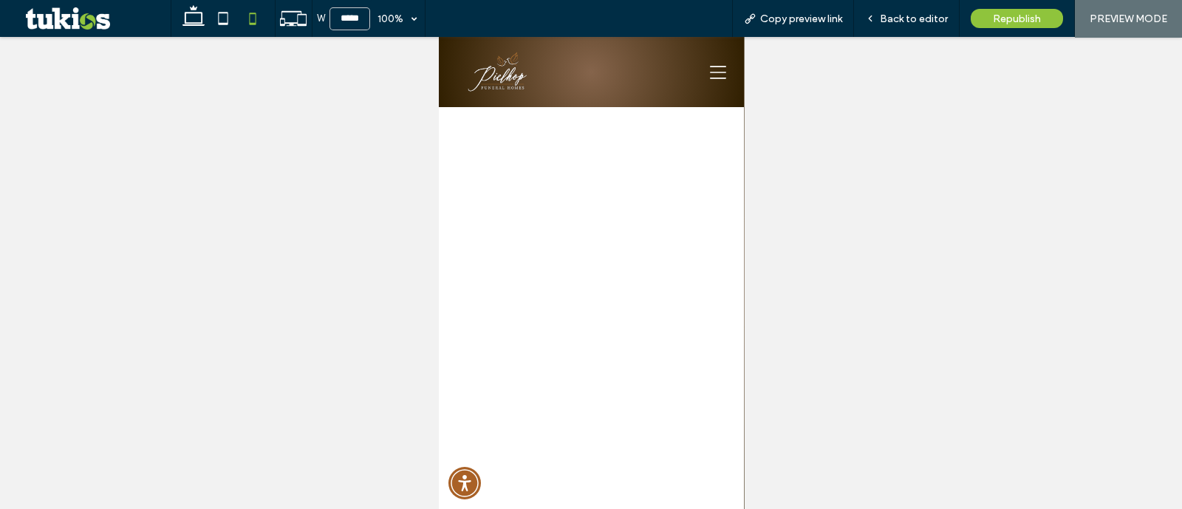
scroll to position [738, 0]
click at [1001, 22] on span "Republish" at bounding box center [1017, 19] width 48 height 13
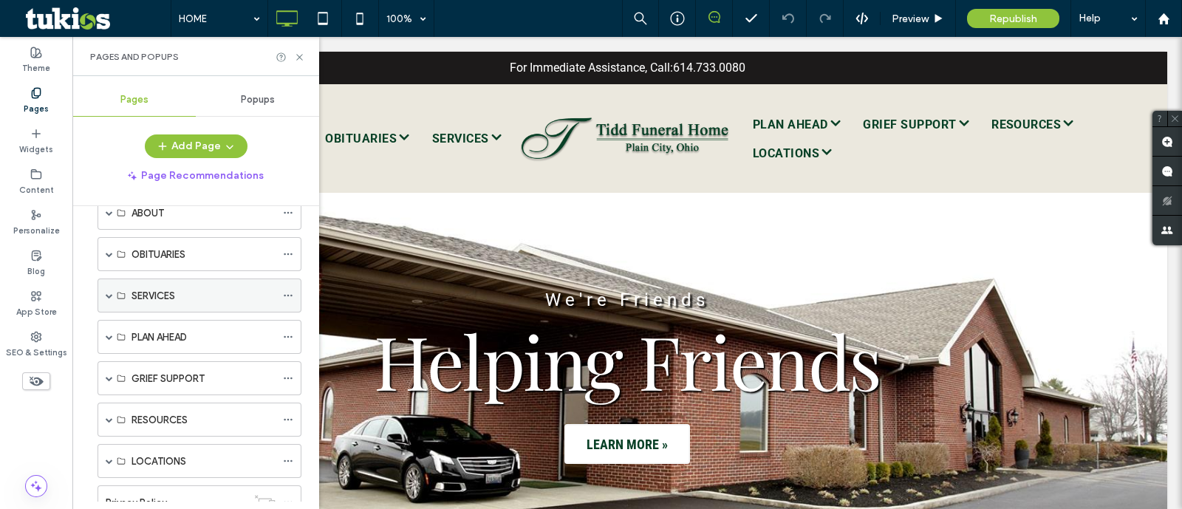
click at [107, 293] on span at bounding box center [109, 295] width 7 height 7
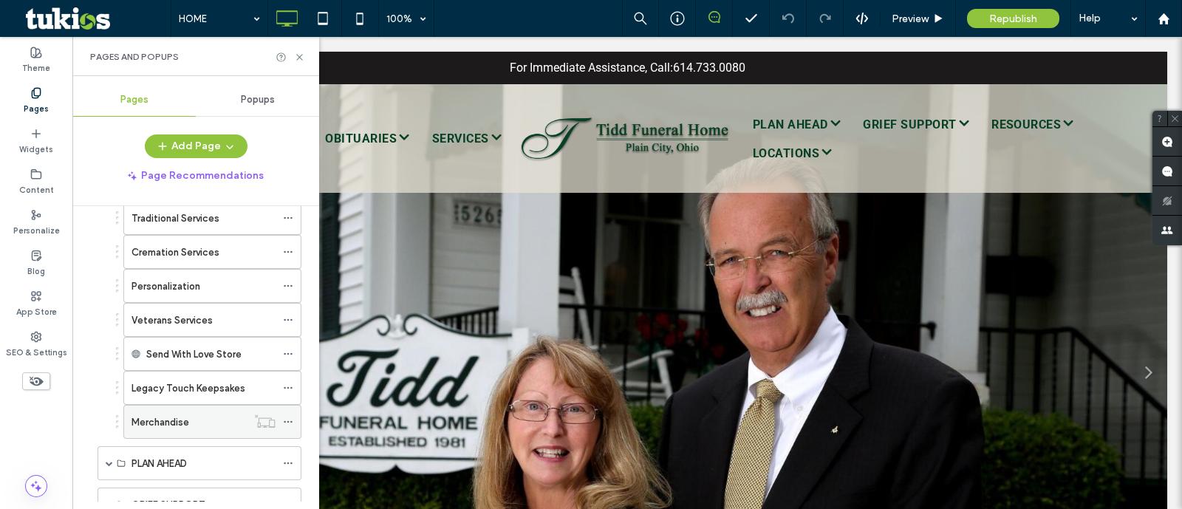
scroll to position [262, 0]
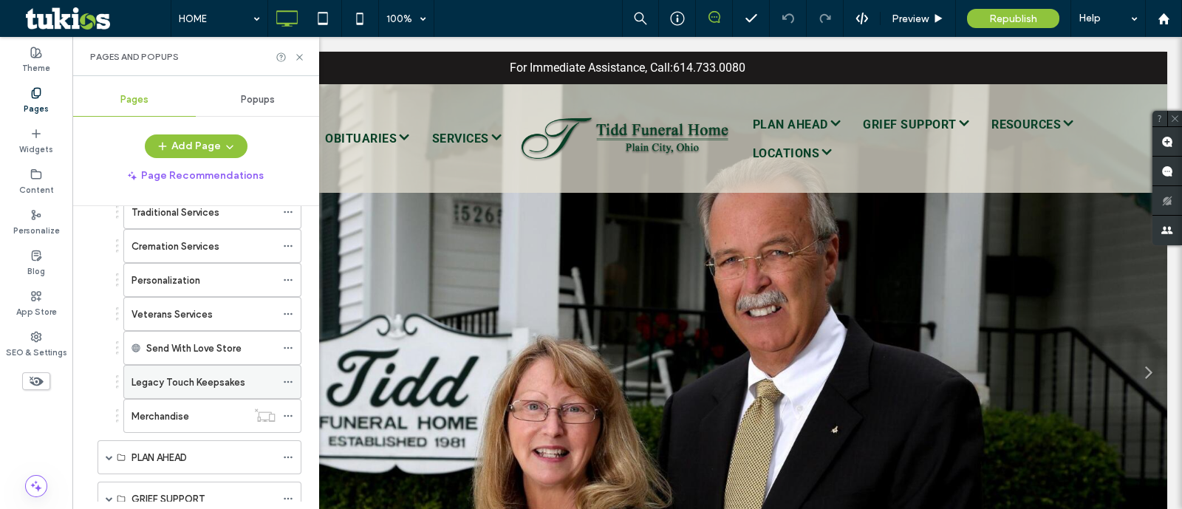
click at [208, 387] on div "Legacy Touch Keepsakes" at bounding box center [204, 382] width 144 height 33
click at [299, 55] on icon at bounding box center [299, 57] width 11 height 11
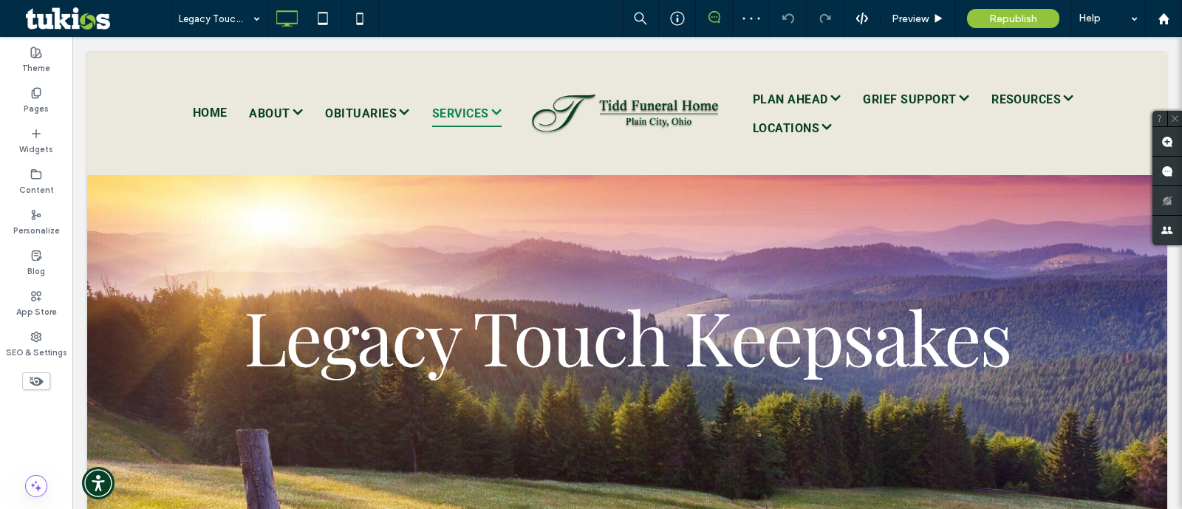
scroll to position [369, 0]
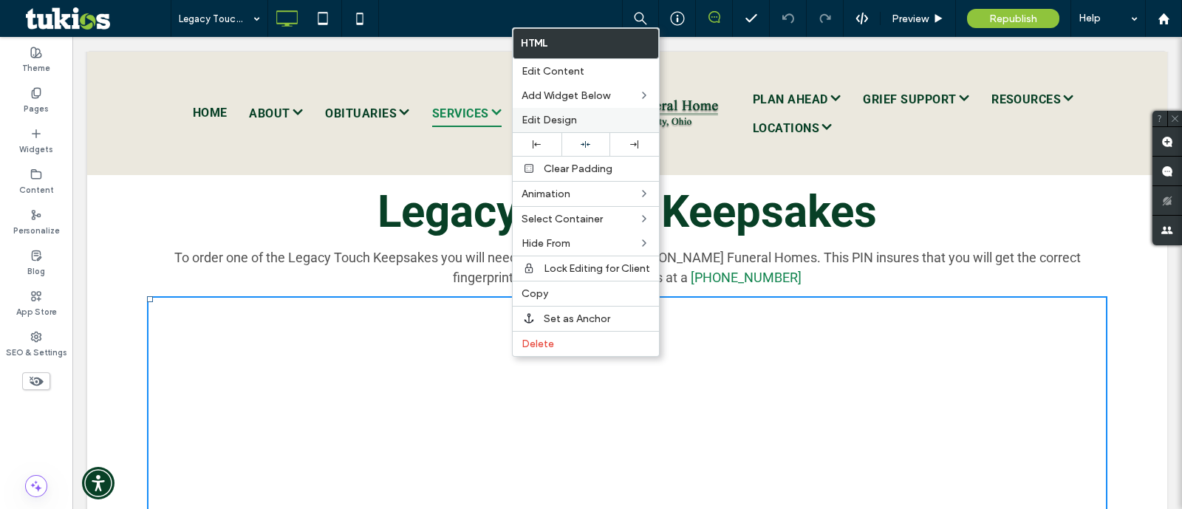
click at [559, 117] on span "Edit Design" at bounding box center [549, 120] width 55 height 13
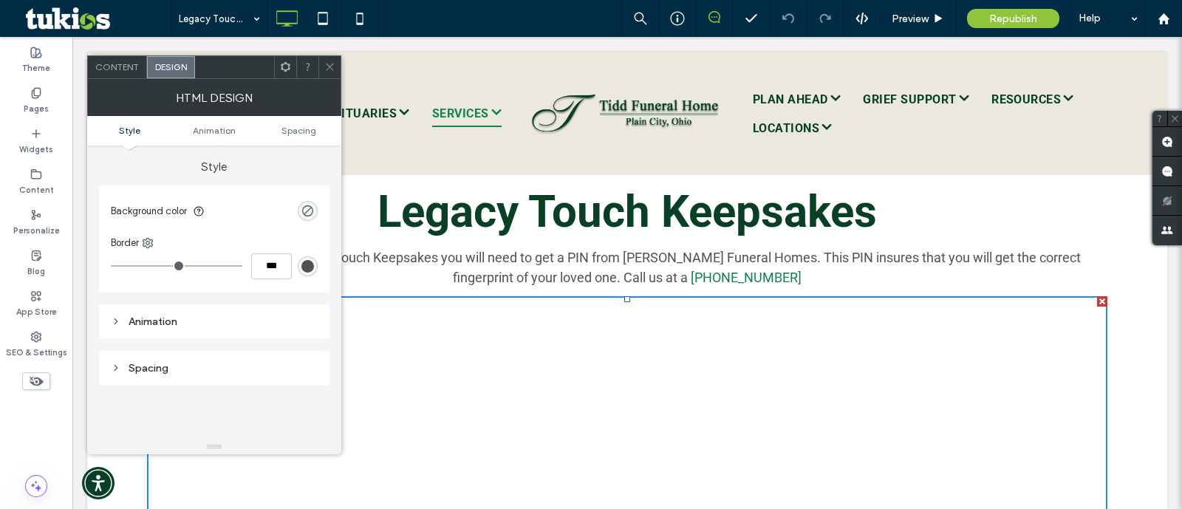
click at [114, 69] on span "Content" at bounding box center [117, 66] width 44 height 11
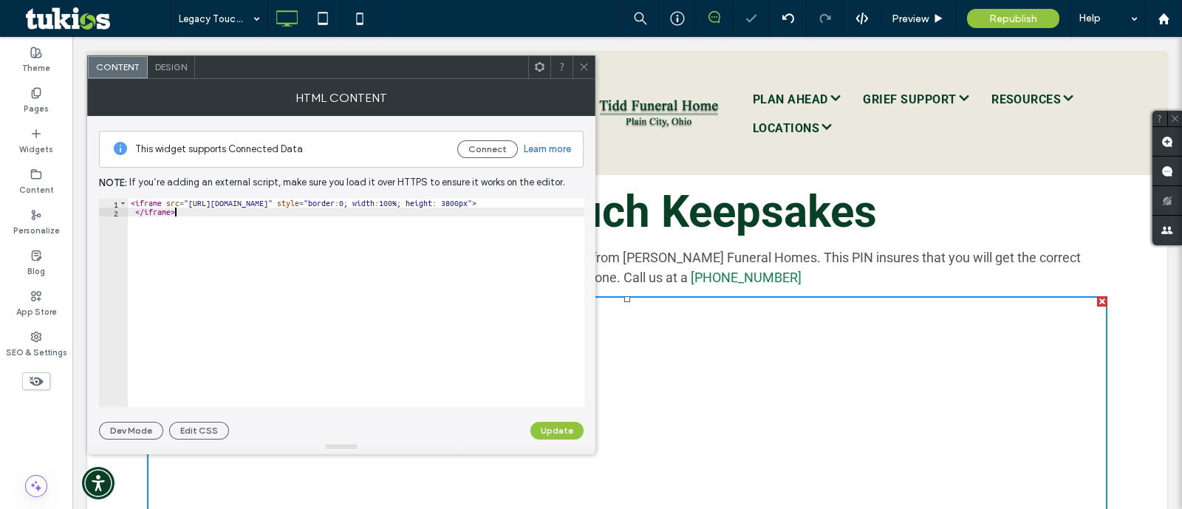
click at [248, 254] on div "< iframe src = "https://iframe.legacytouch.com/" style = "border:0; width:100%;…" at bounding box center [356, 312] width 457 height 227
type textarea "**********"
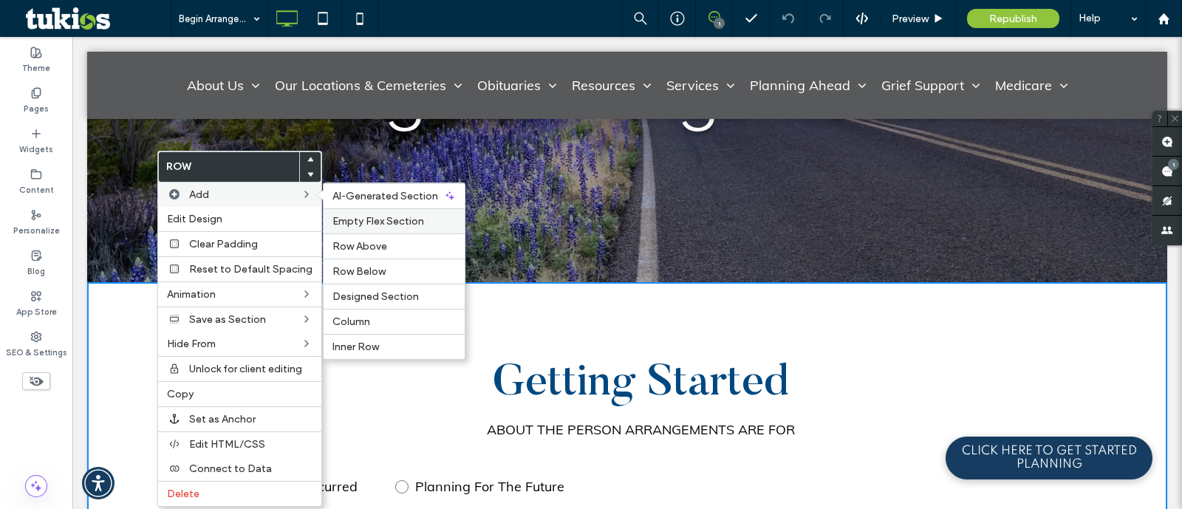
click at [344, 217] on span "Empty Flex Section" at bounding box center [379, 221] width 92 height 13
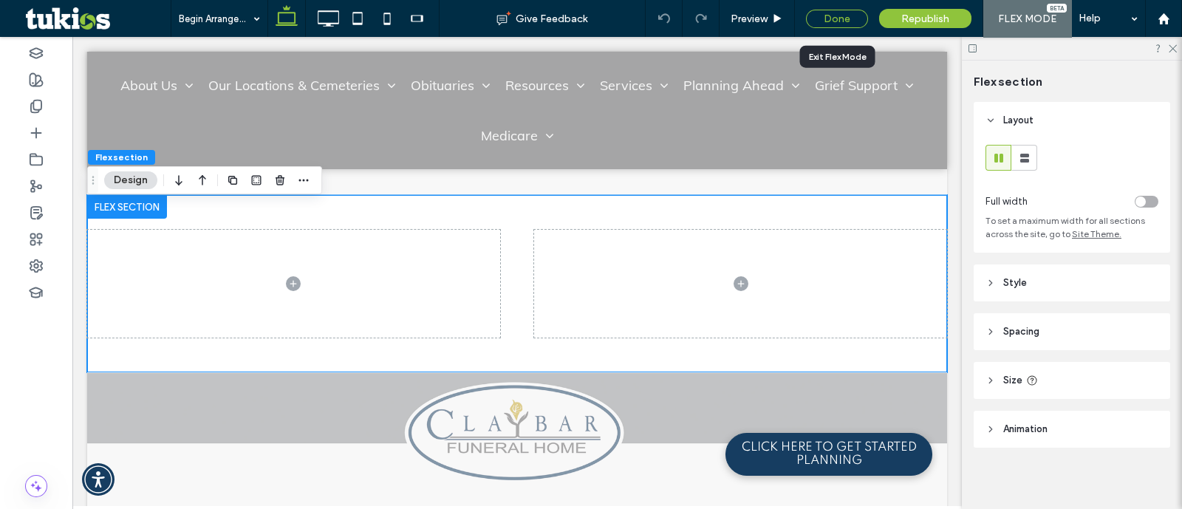
scroll to position [3732, 0]
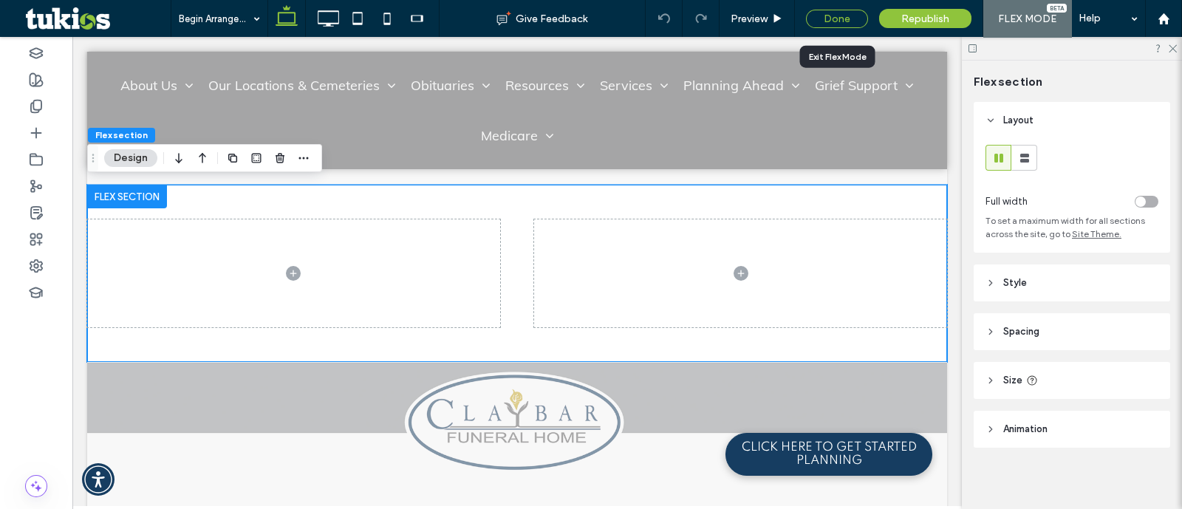
click at [859, 10] on div "Done" at bounding box center [837, 19] width 62 height 18
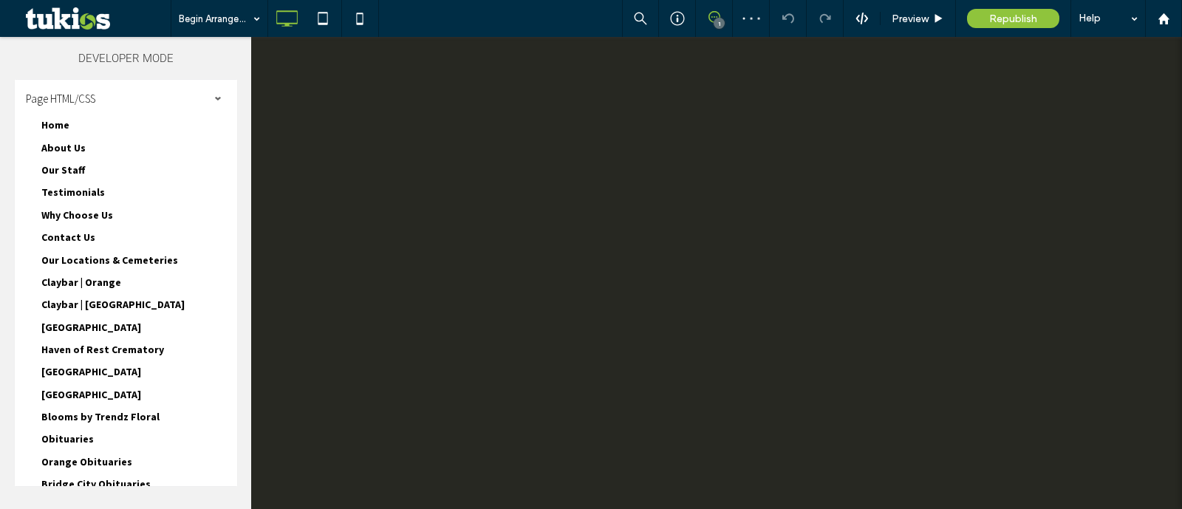
scroll to position [0, 0]
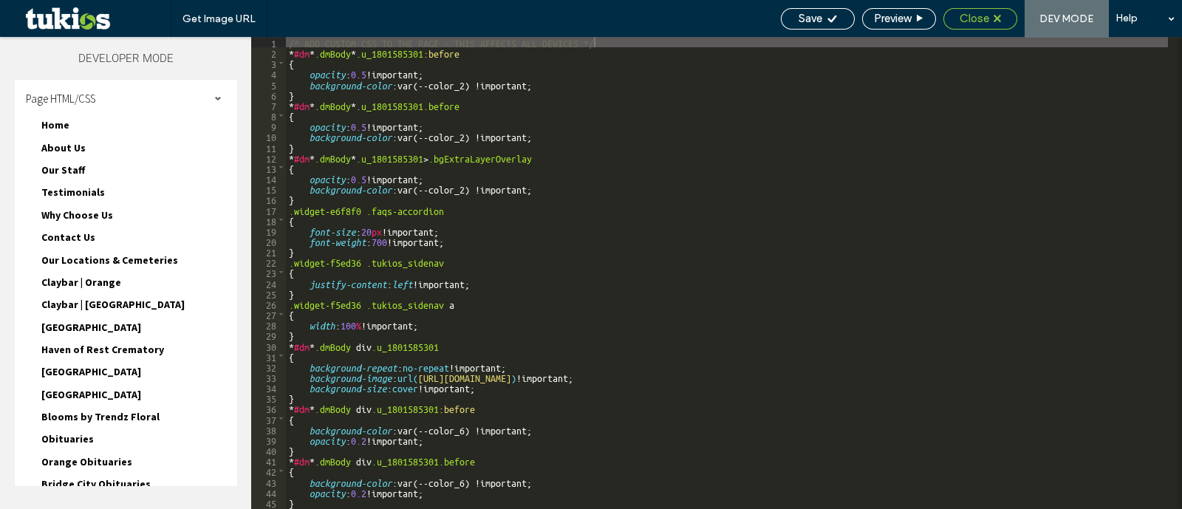
click at [998, 24] on div "Close" at bounding box center [980, 18] width 72 height 13
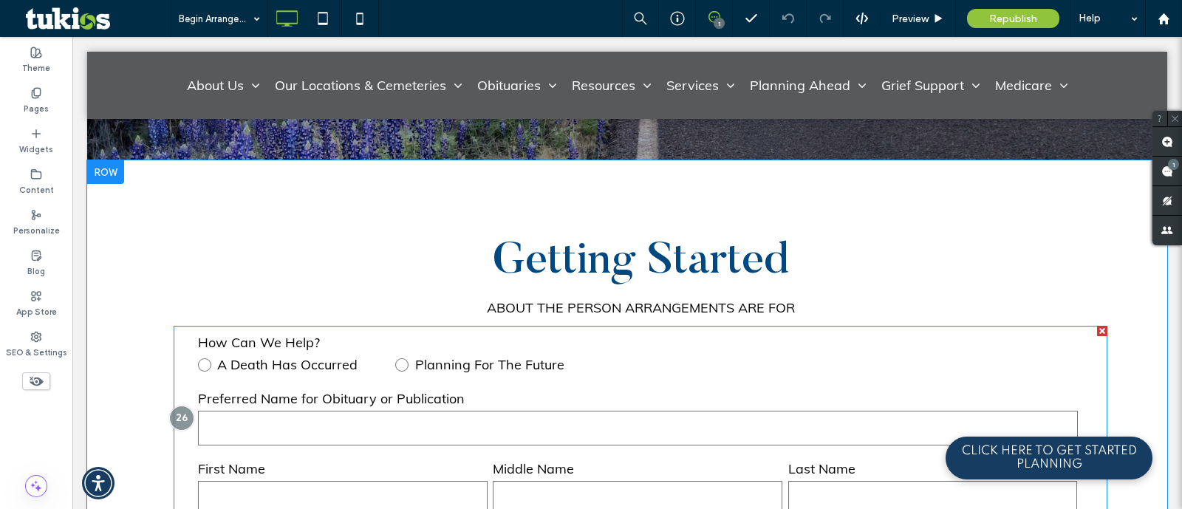
scroll to position [462, 0]
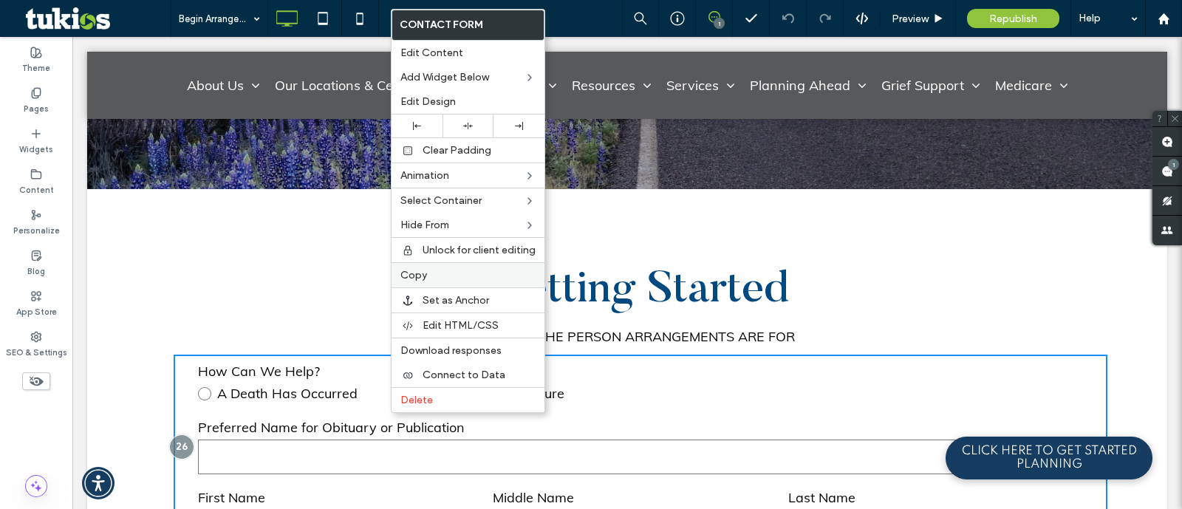
click at [450, 281] on div "Copy" at bounding box center [468, 274] width 153 height 25
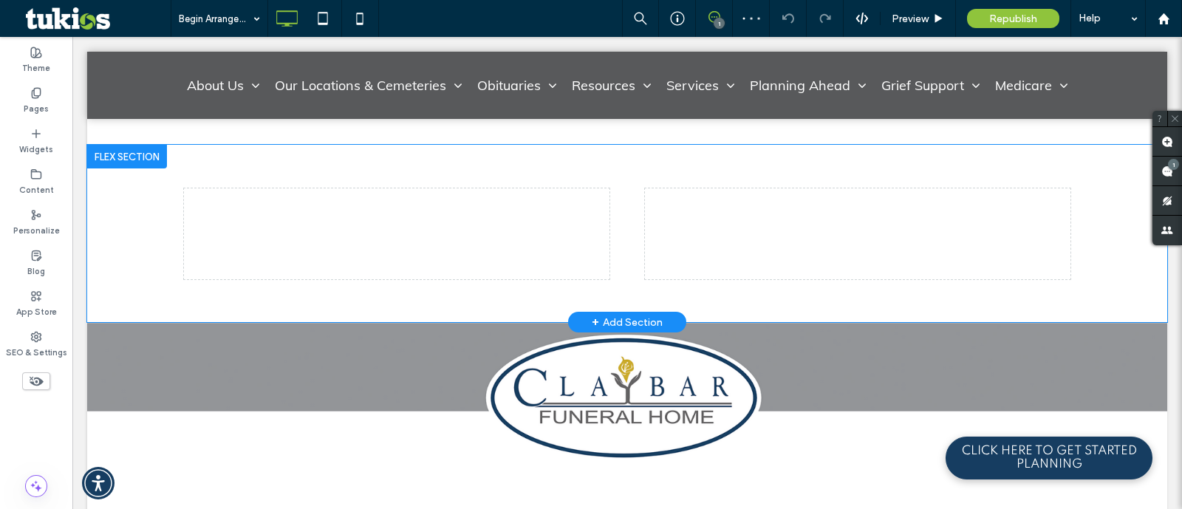
scroll to position [3602, 0]
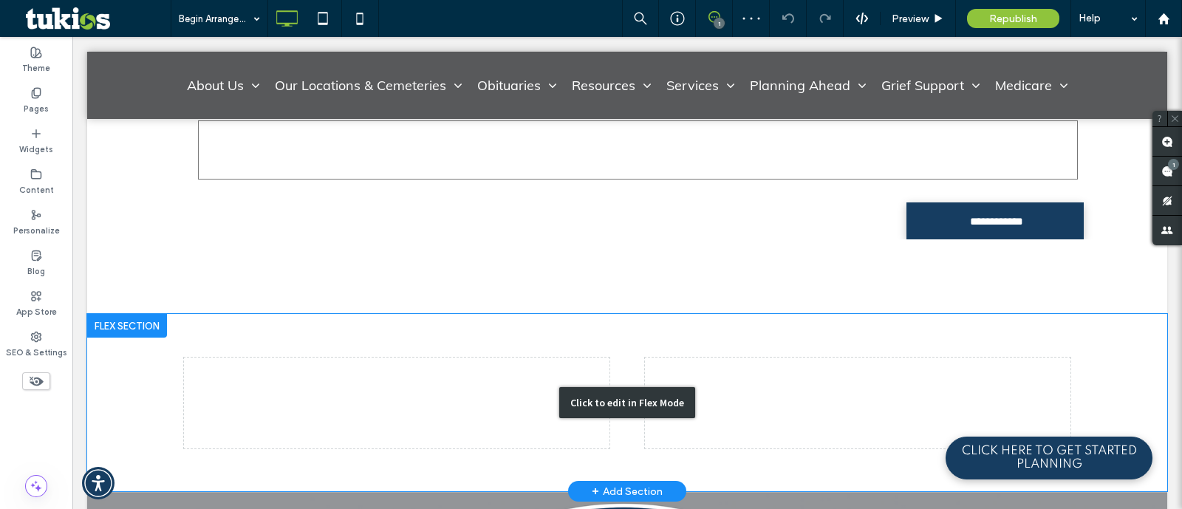
click at [504, 369] on div "Click to edit in Flex Mode" at bounding box center [627, 402] width 1080 height 177
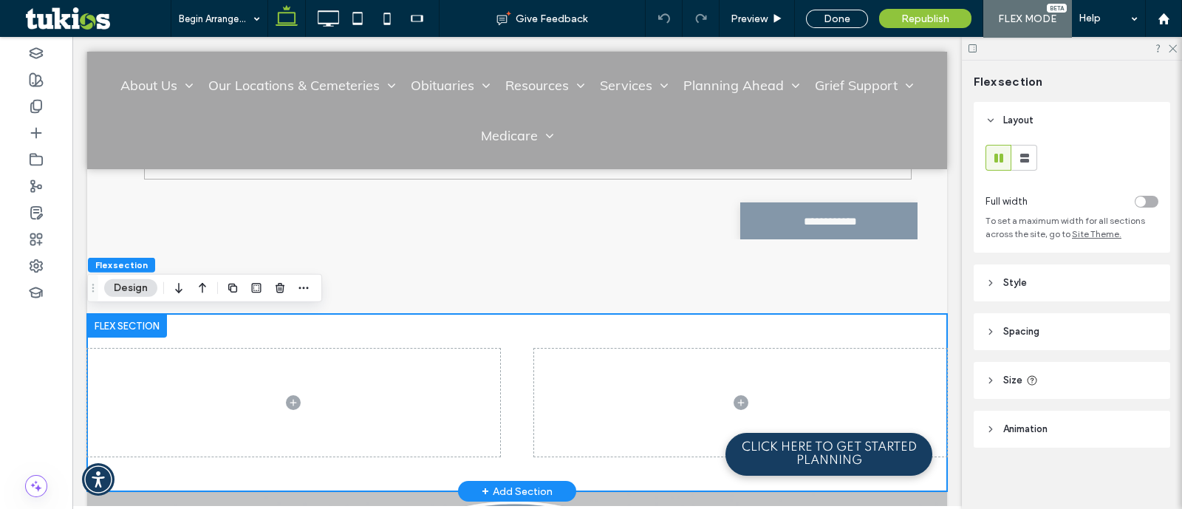
click at [526, 392] on div at bounding box center [517, 402] width 860 height 177
click at [475, 397] on span at bounding box center [293, 403] width 413 height 109
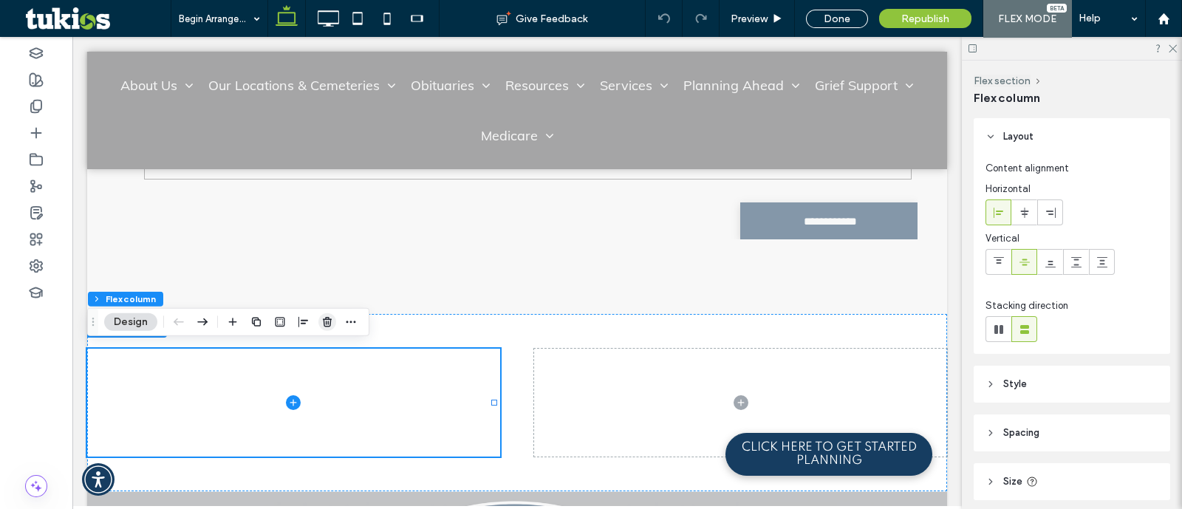
click at [331, 316] on icon "button" at bounding box center [327, 322] width 12 height 12
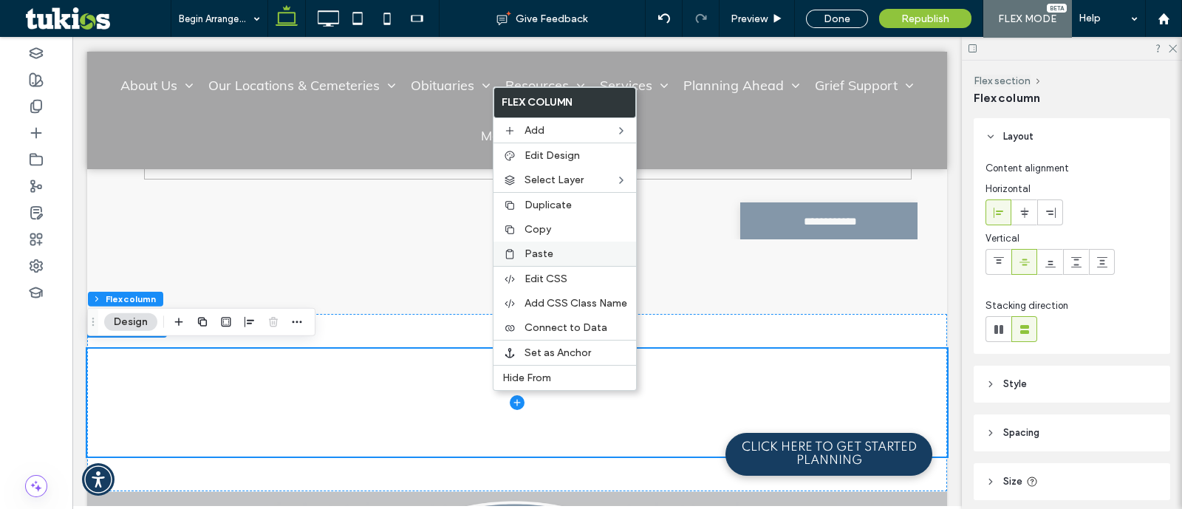
click at [525, 260] on div "Paste" at bounding box center [565, 254] width 143 height 24
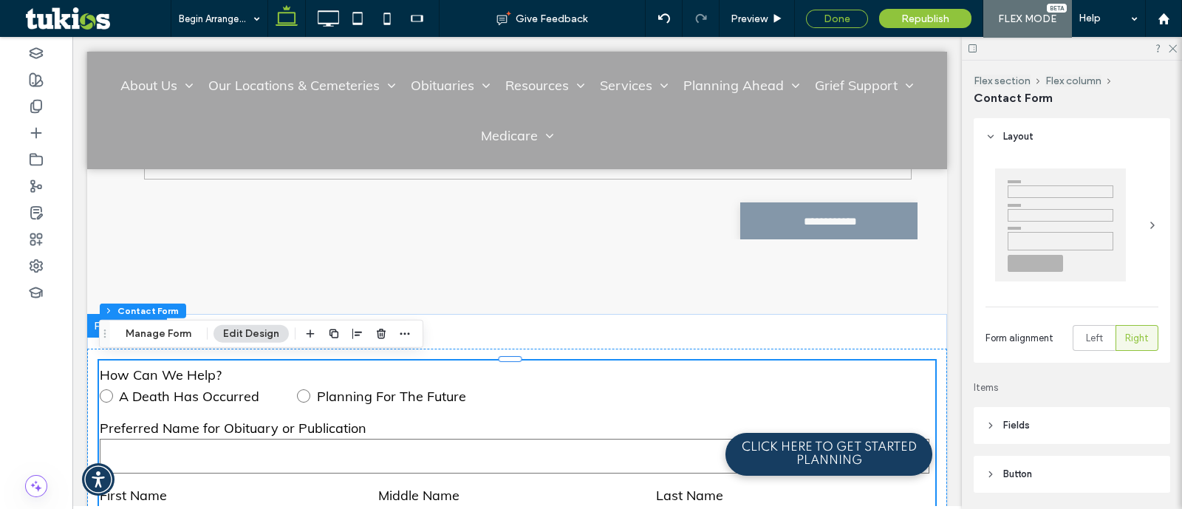
click at [826, 15] on div "Done" at bounding box center [837, 19] width 62 height 18
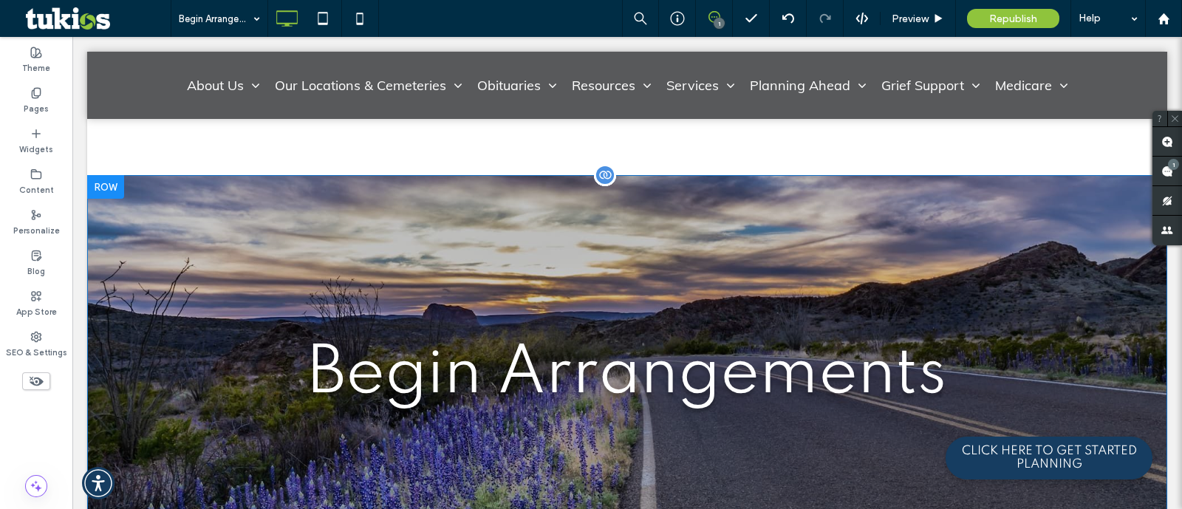
scroll to position [277, 0]
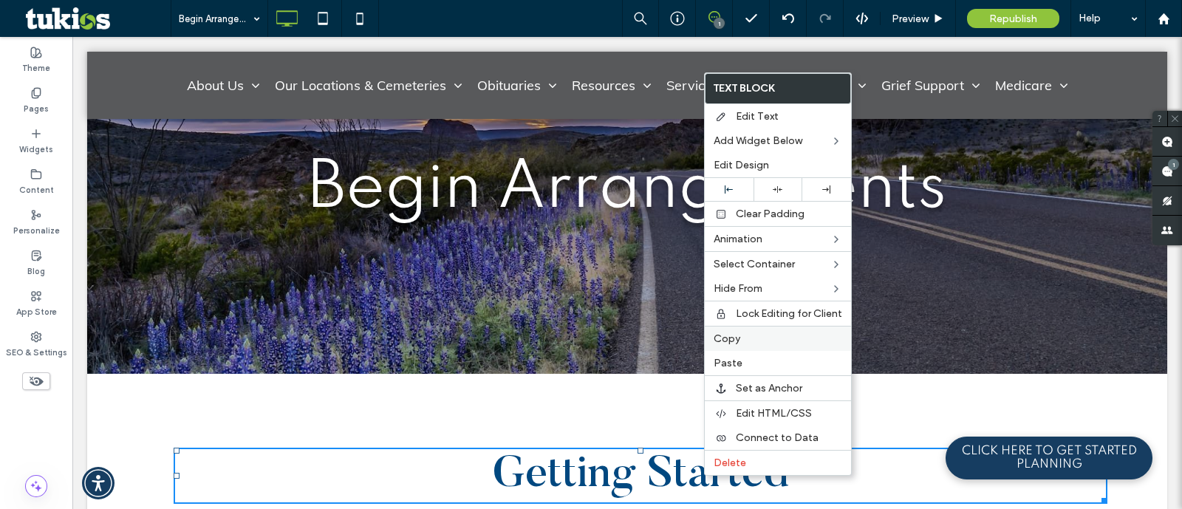
click at [751, 346] on div "Copy" at bounding box center [778, 338] width 146 height 25
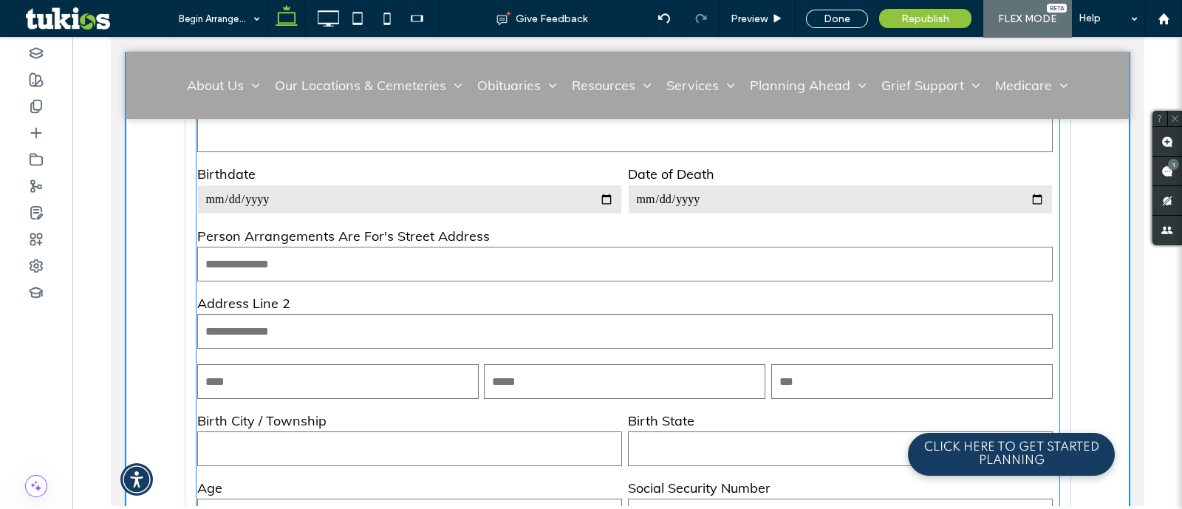
scroll to position [4055, 0]
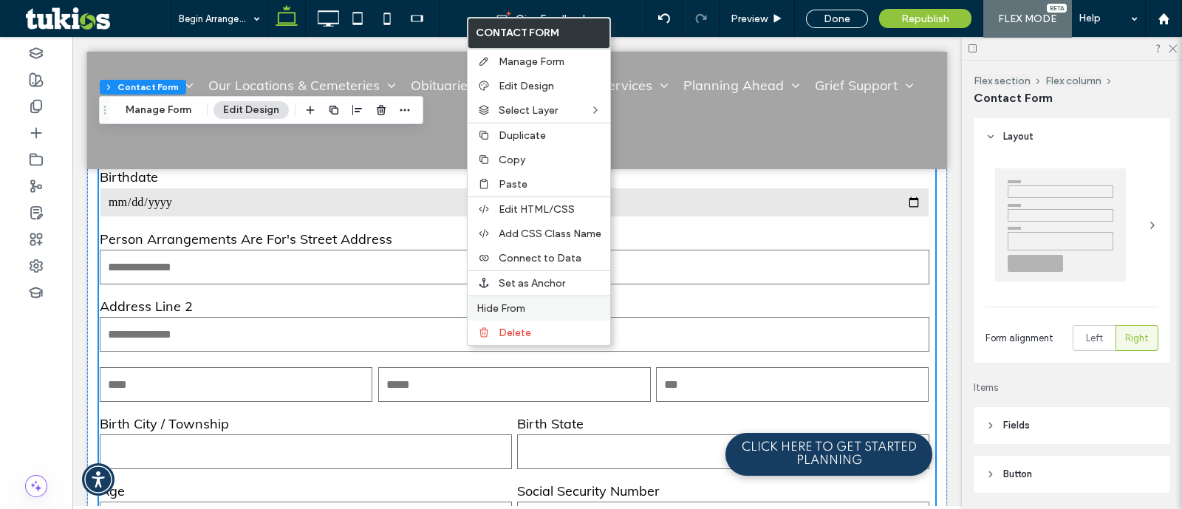
type input "***"
type input "*****"
type input "*"
type input "***"
click at [522, 189] on div "Paste" at bounding box center [539, 184] width 143 height 24
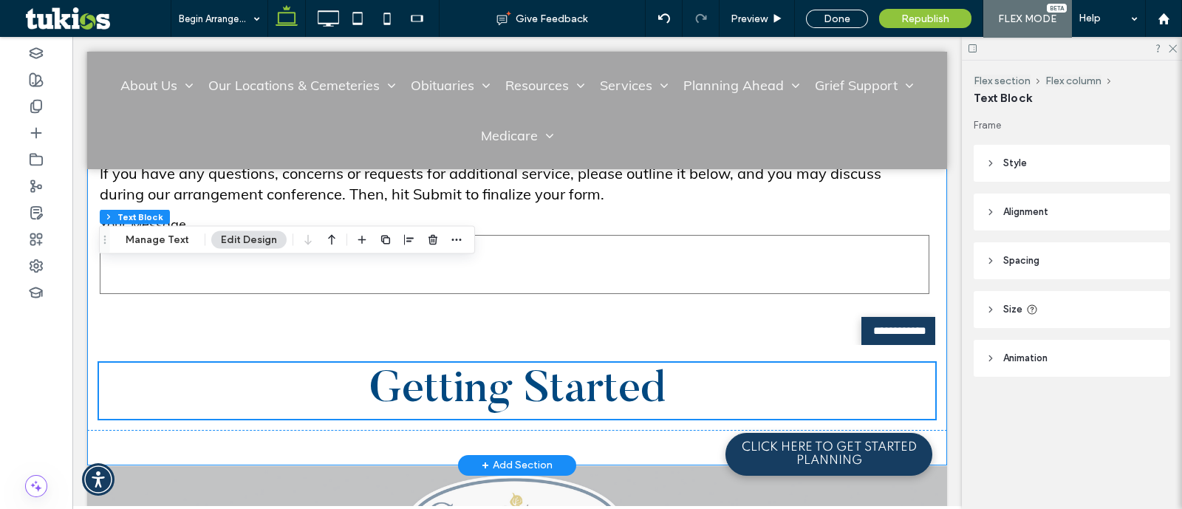
scroll to position [6624, 0]
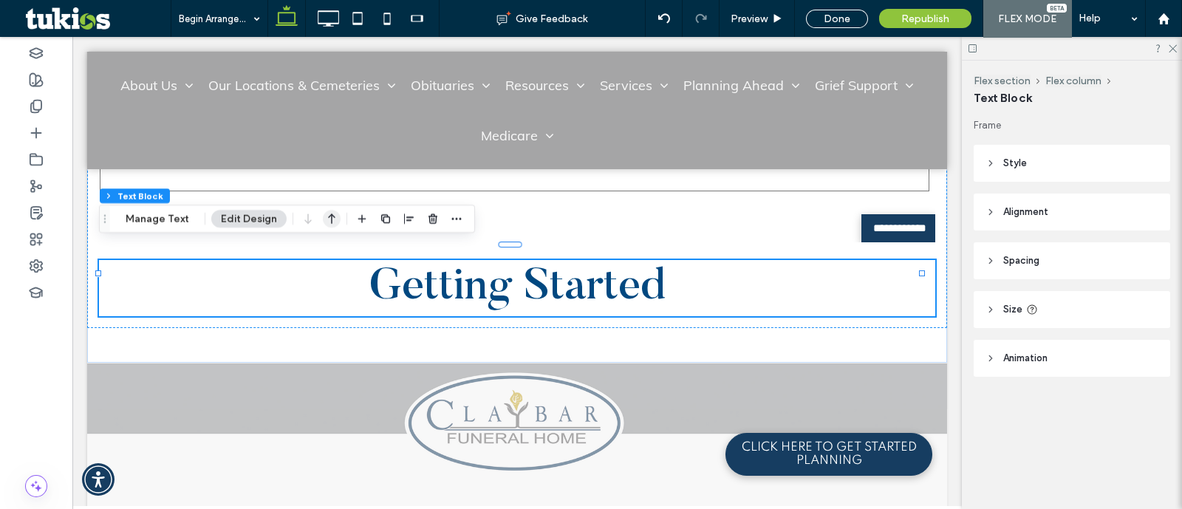
drag, startPoint x: 329, startPoint y: 225, endPoint x: 295, endPoint y: 176, distance: 59.4
click at [329, 225] on icon "button" at bounding box center [332, 218] width 18 height 27
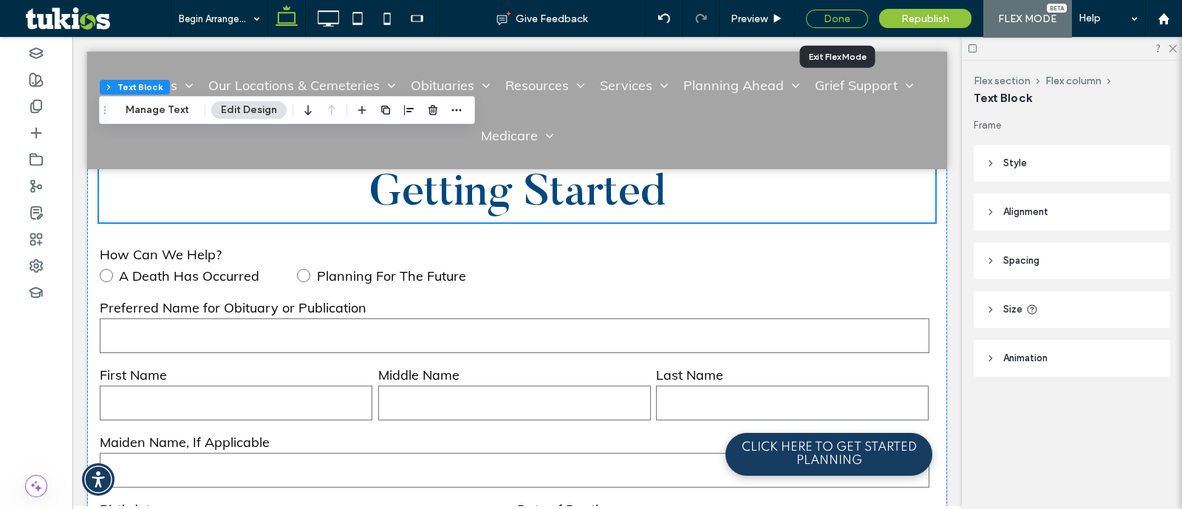
scroll to position [3743, 0]
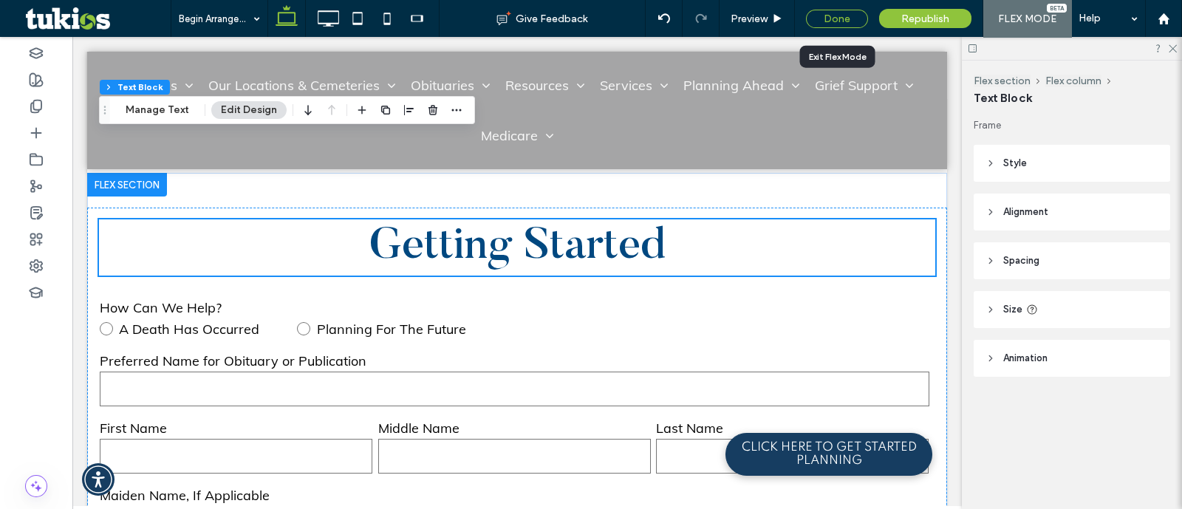
click at [858, 22] on div "Done" at bounding box center [837, 19] width 62 height 18
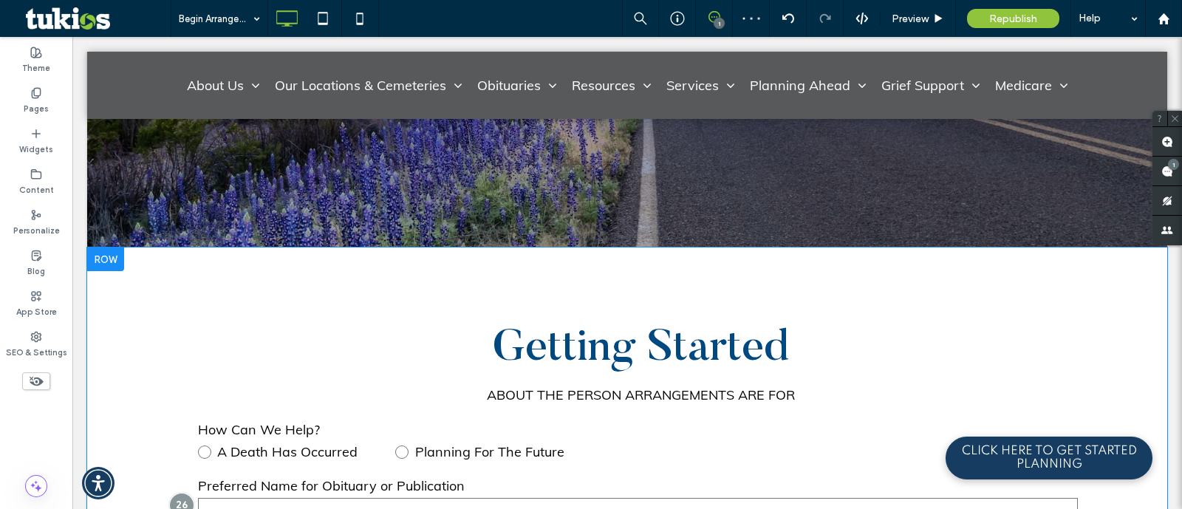
scroll to position [484, 0]
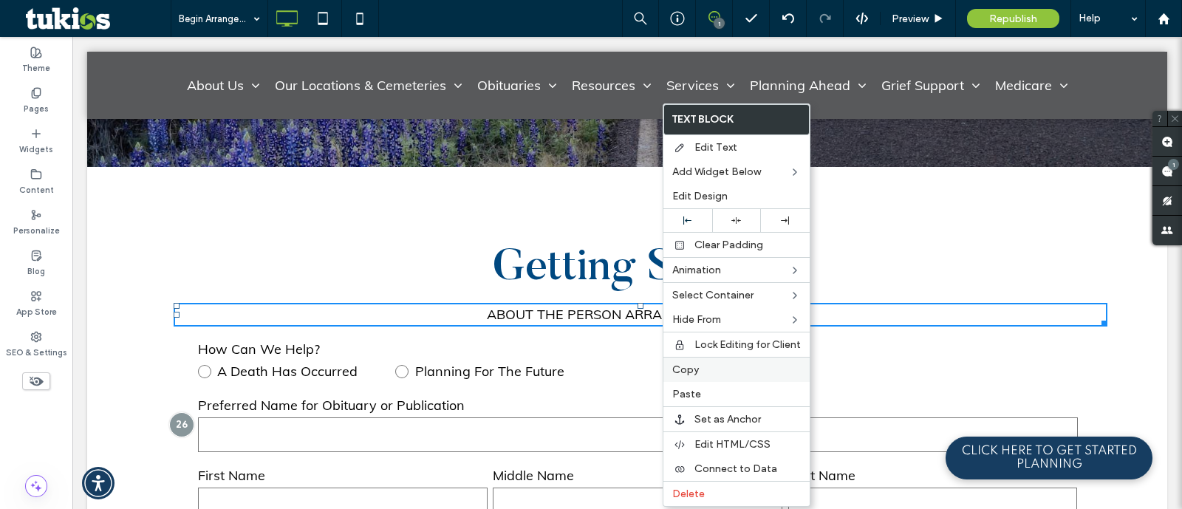
click at [702, 364] on label "Copy" at bounding box center [736, 370] width 129 height 13
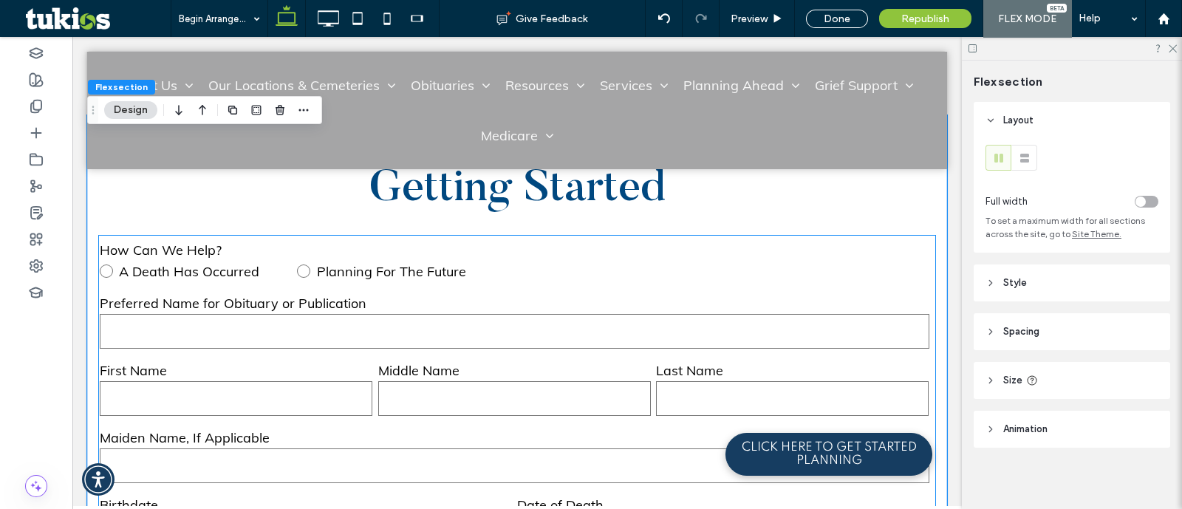
scroll to position [3800, 0]
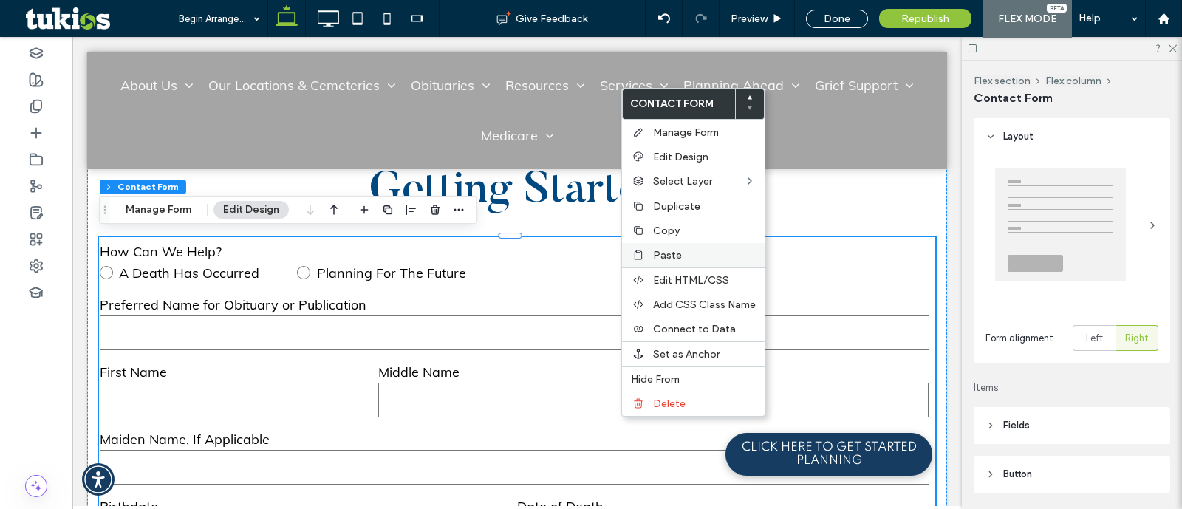
type input "***"
type input "*****"
type input "*"
type input "***"
click at [658, 260] on div "Paste" at bounding box center [693, 255] width 143 height 24
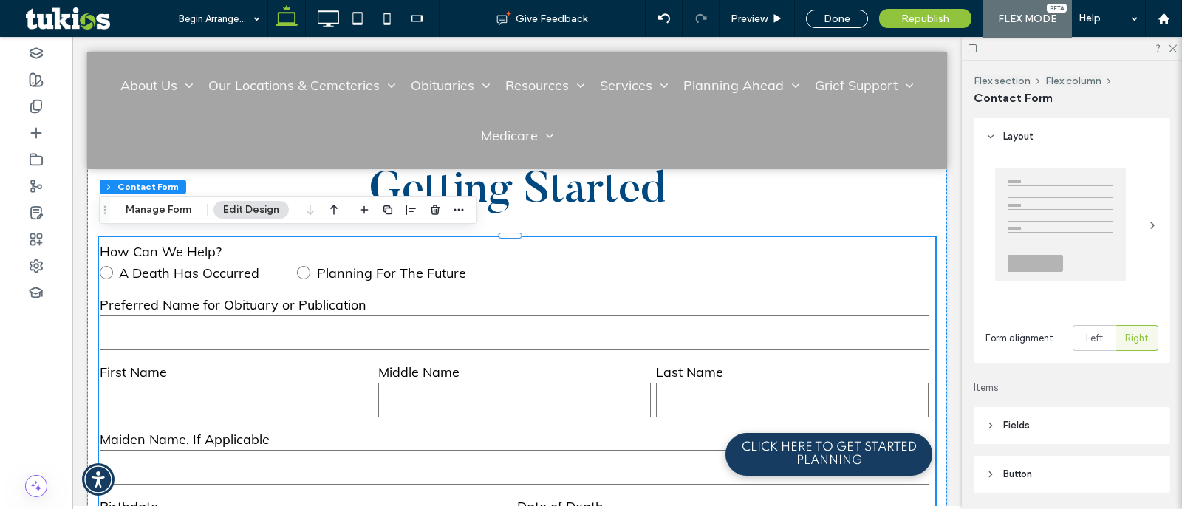
type input "*"
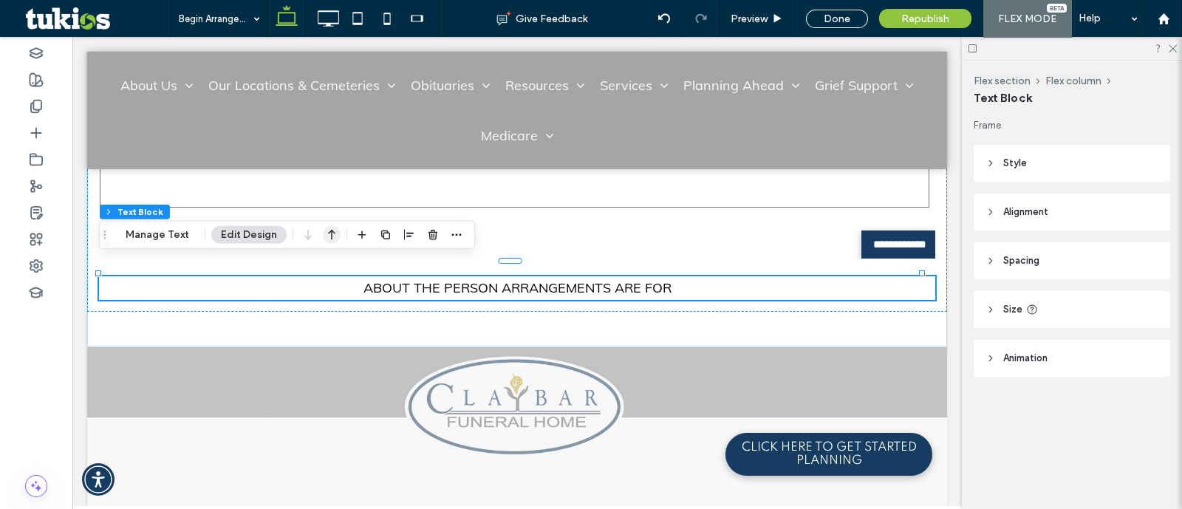
click at [332, 239] on icon "button" at bounding box center [332, 235] width 18 height 27
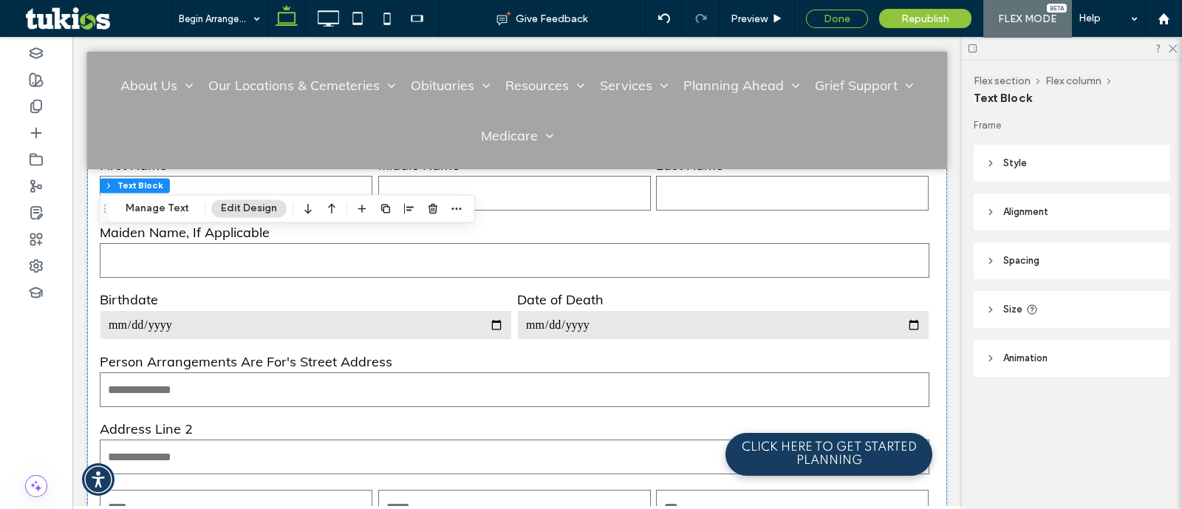
scroll to position [3787, 0]
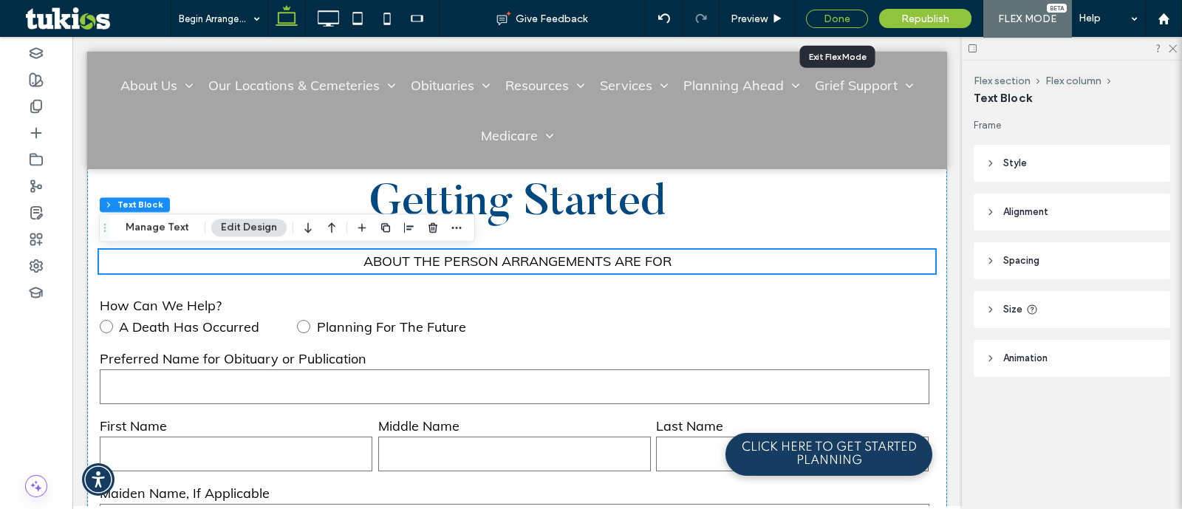
click at [850, 16] on div "Done" at bounding box center [837, 19] width 62 height 18
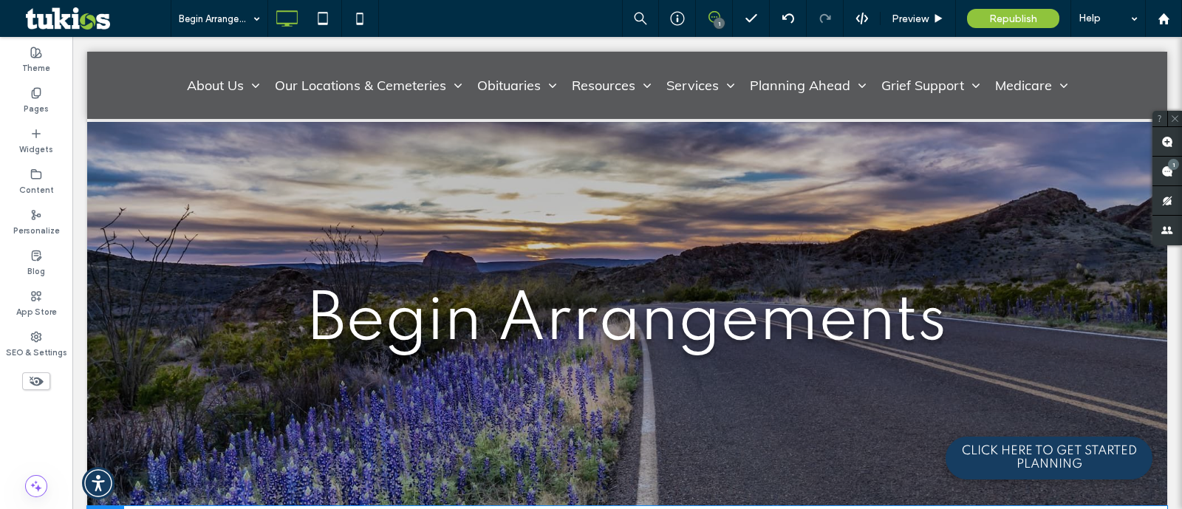
scroll to position [451, 0]
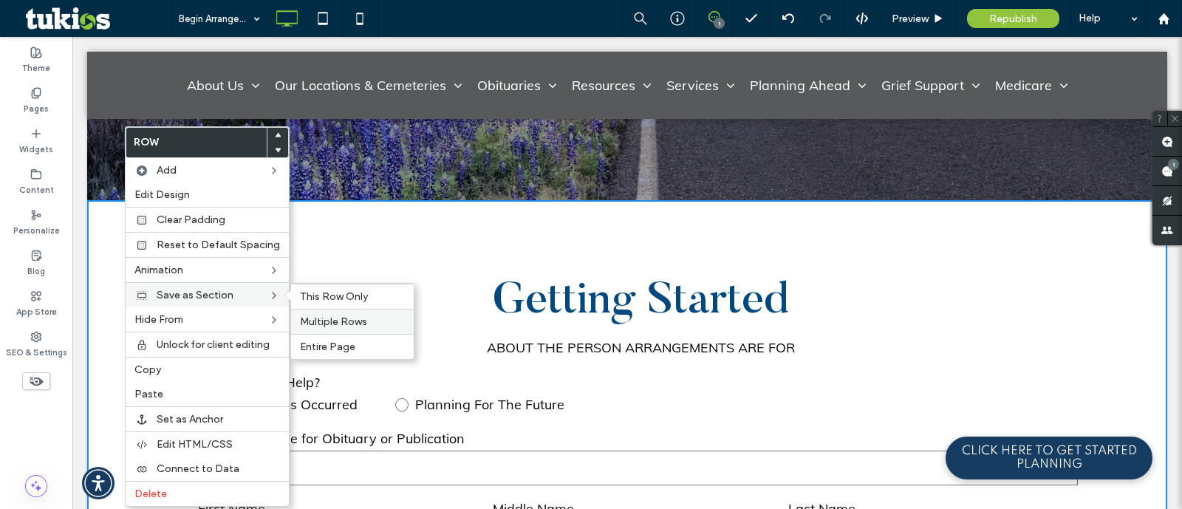
drag, startPoint x: 339, startPoint y: 324, endPoint x: 267, endPoint y: 287, distance: 80.6
click at [339, 324] on span "Multiple Rows" at bounding box center [333, 322] width 67 height 13
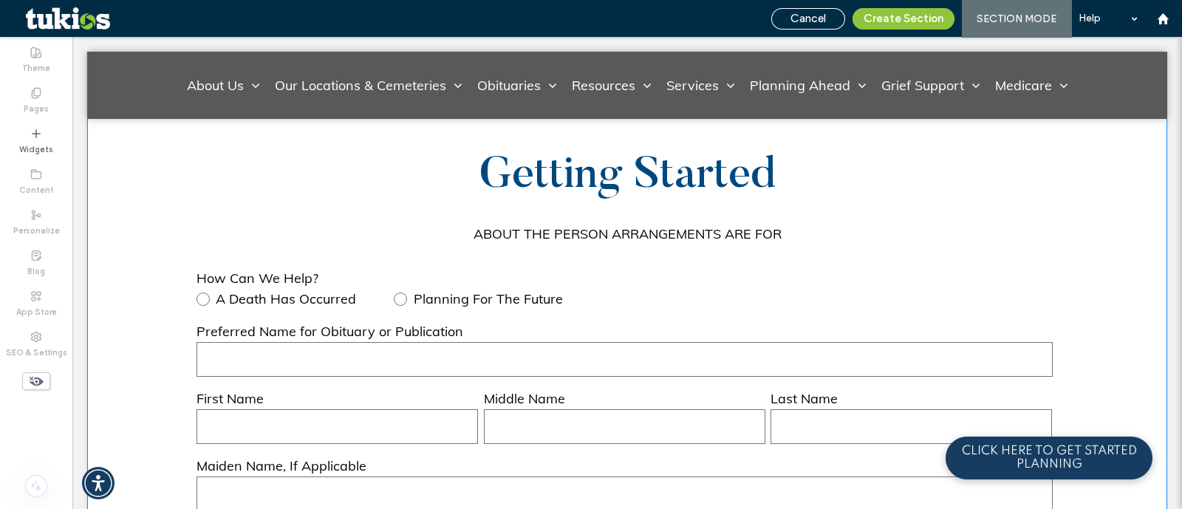
scroll to position [3591, 0]
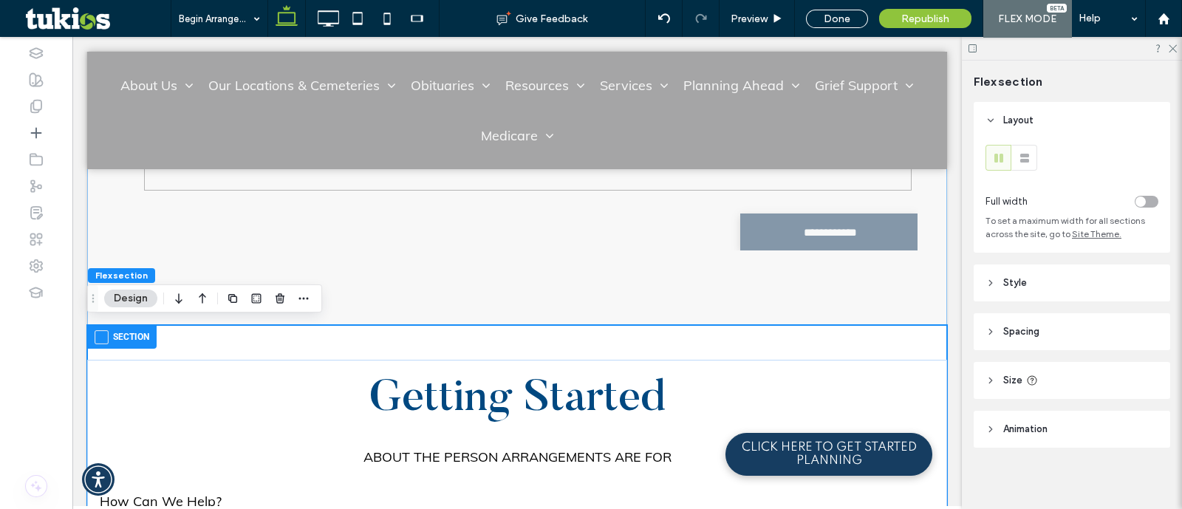
click at [124, 338] on label "Section" at bounding box center [122, 337] width 55 height 18
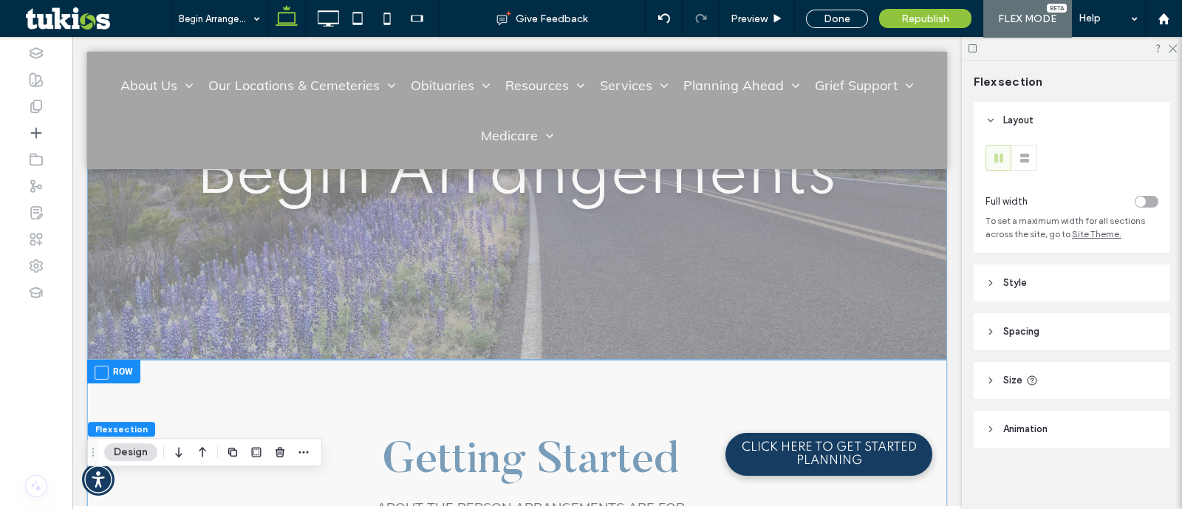
scroll to position [358, 0]
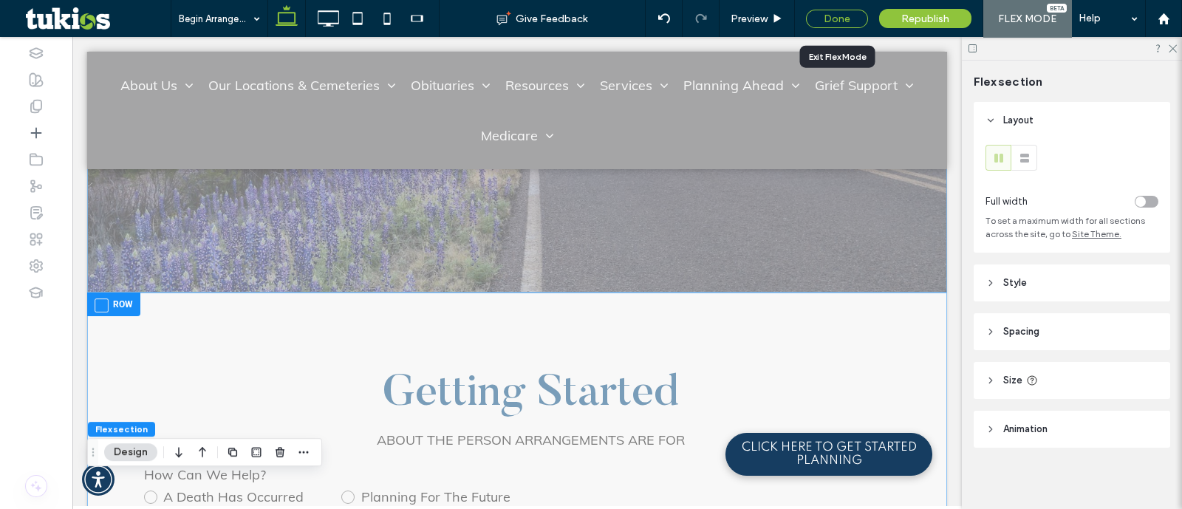
click at [858, 20] on div "Done" at bounding box center [837, 19] width 62 height 18
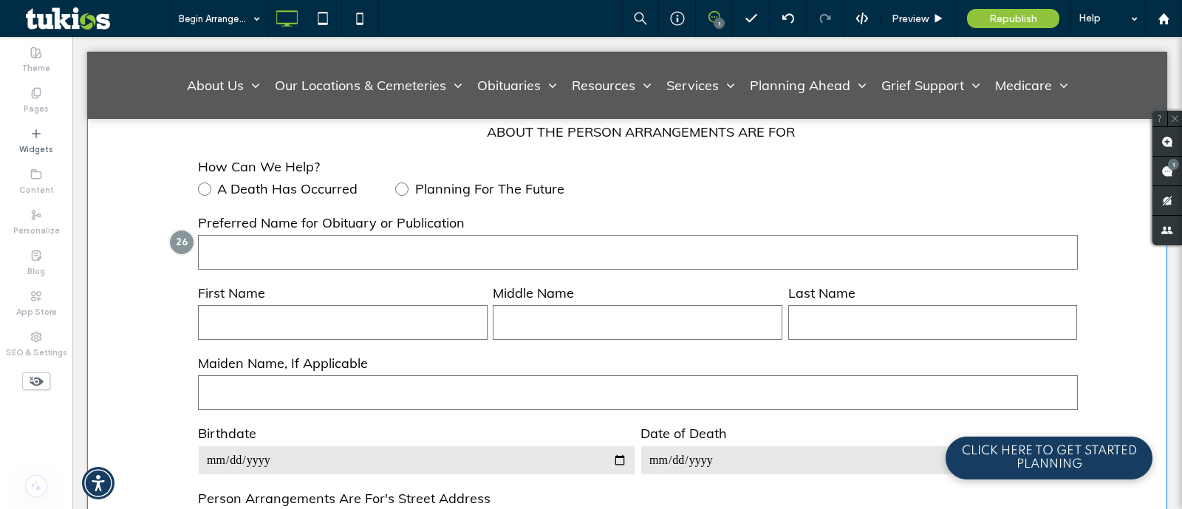
scroll to position [451, 0]
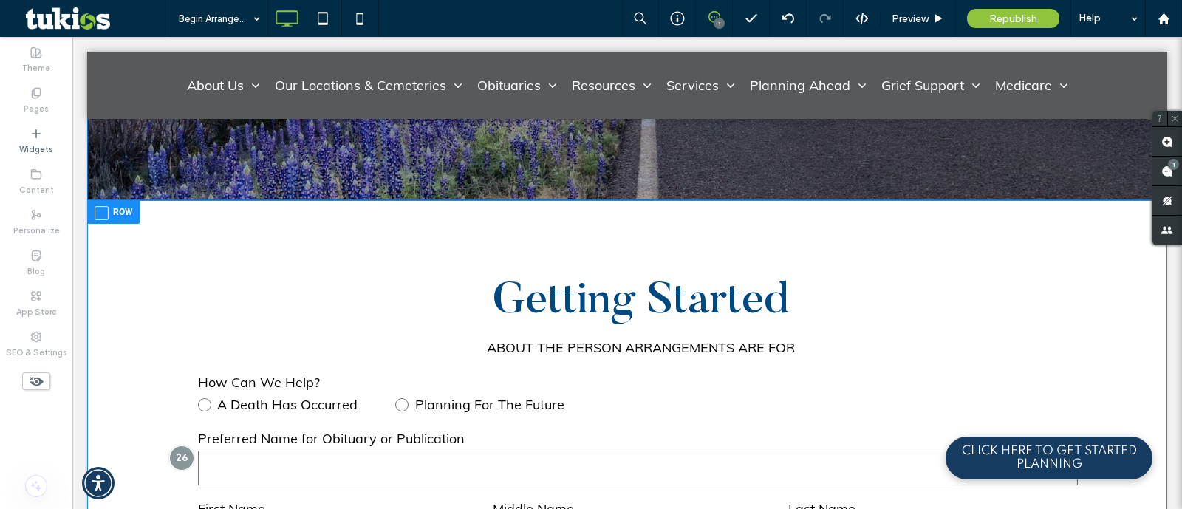
click at [117, 216] on label "Row" at bounding box center [114, 212] width 38 height 18
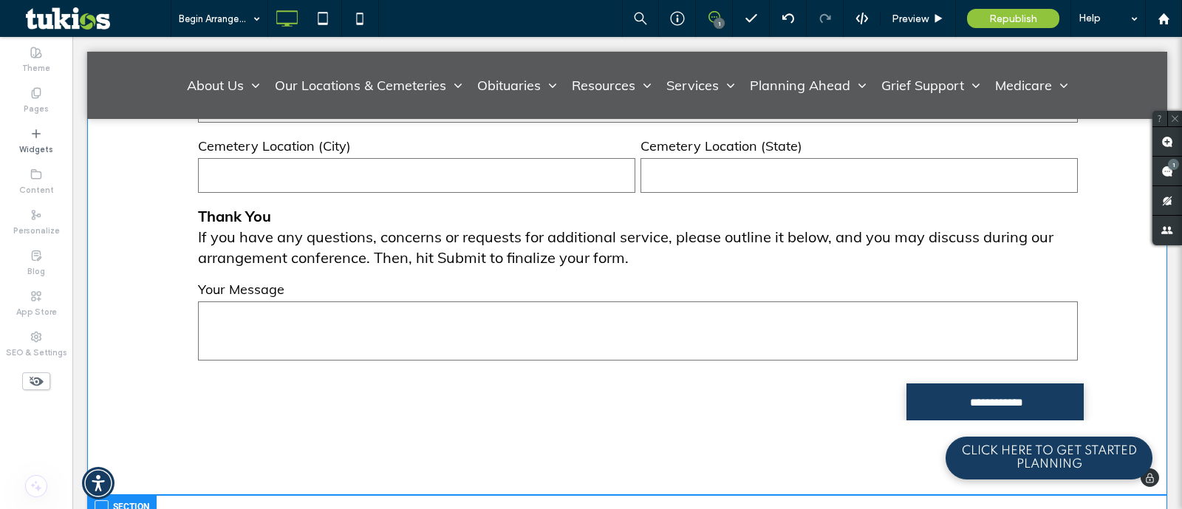
scroll to position [3499, 0]
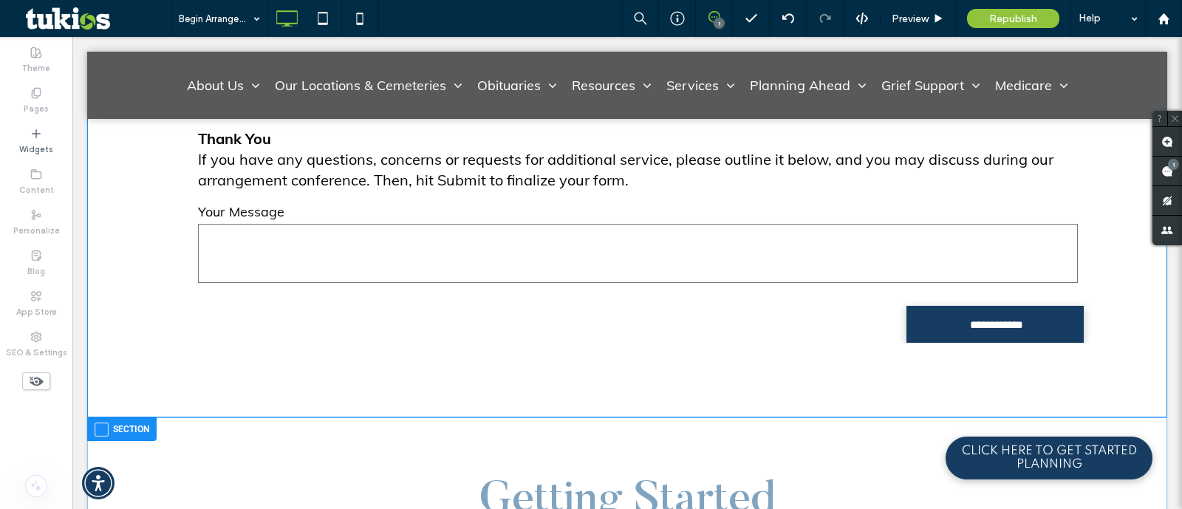
drag, startPoint x: 142, startPoint y: 422, endPoint x: 136, endPoint y: 428, distance: 8.4
click at [142, 423] on label "Section" at bounding box center [122, 429] width 55 height 18
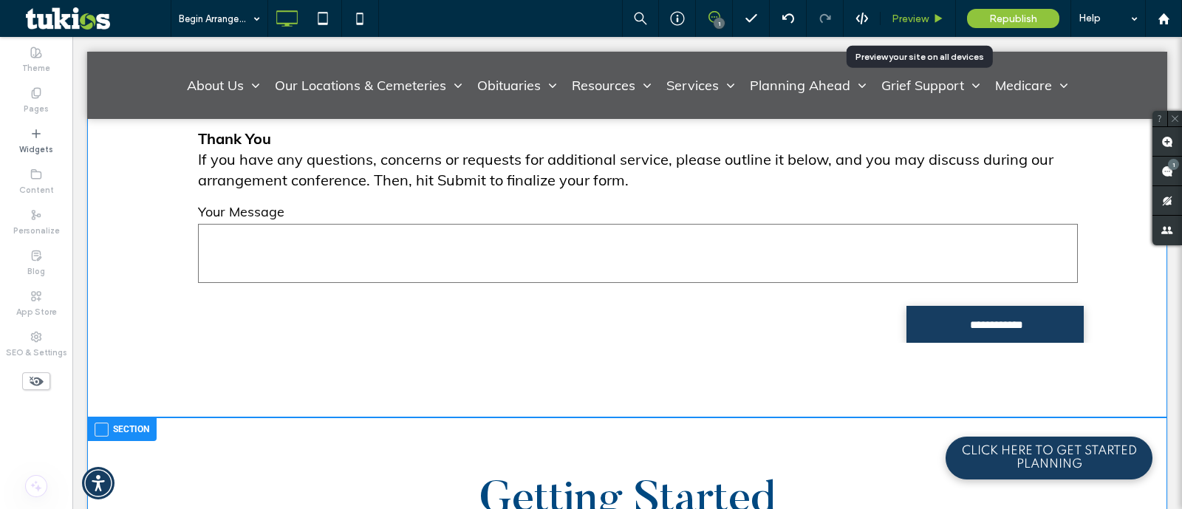
click at [936, 23] on icon at bounding box center [938, 18] width 11 height 11
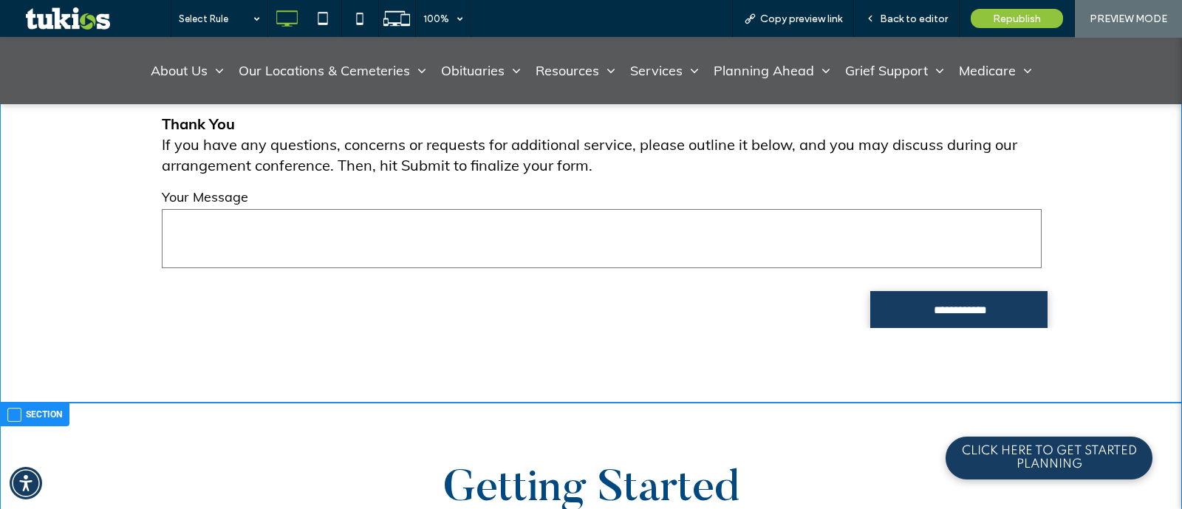
drag, startPoint x: 936, startPoint y: 23, endPoint x: 720, endPoint y: 83, distance: 224.6
click at [930, 16] on span "Back to editor" at bounding box center [914, 19] width 68 height 13
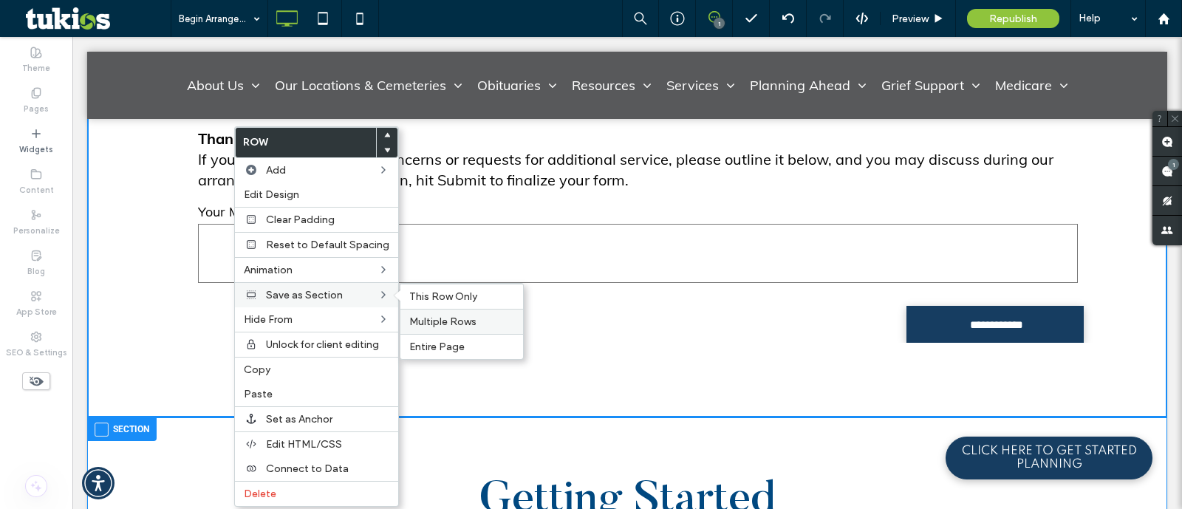
click at [412, 316] on span "Multiple Rows" at bounding box center [442, 322] width 67 height 13
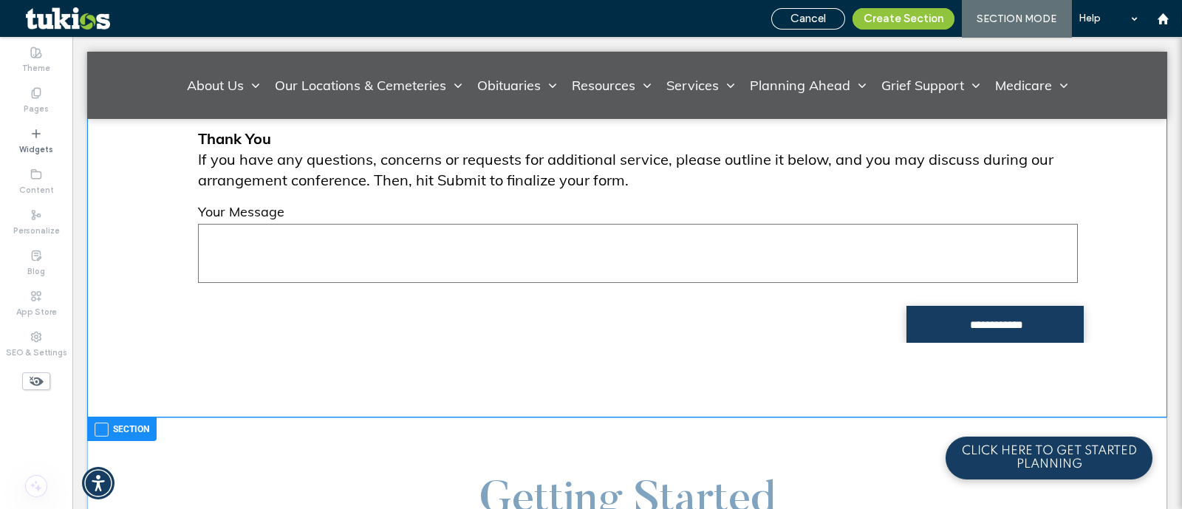
click at [115, 428] on label "Section" at bounding box center [122, 429] width 55 height 18
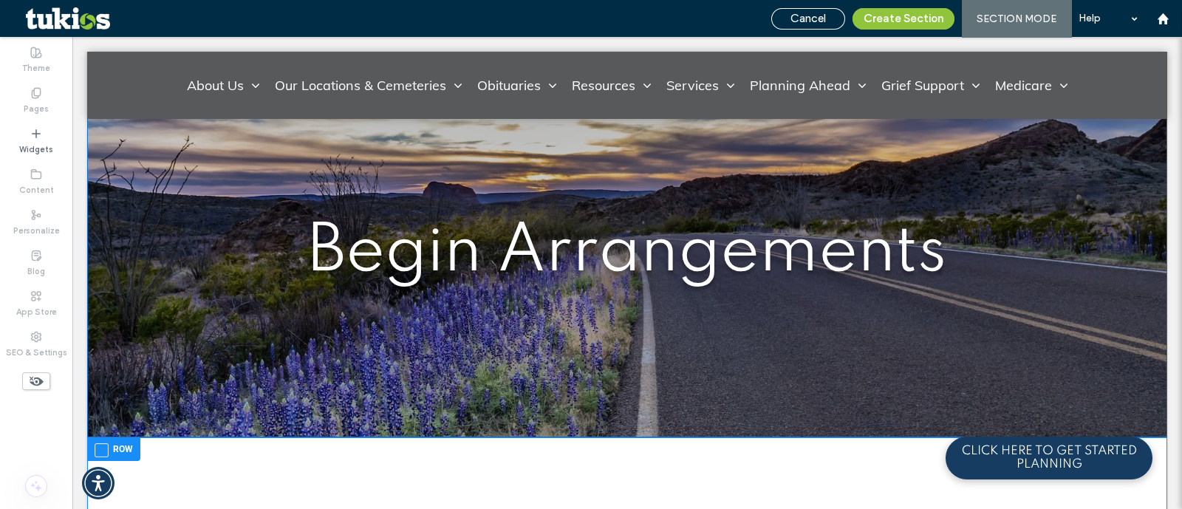
scroll to position [277, 0]
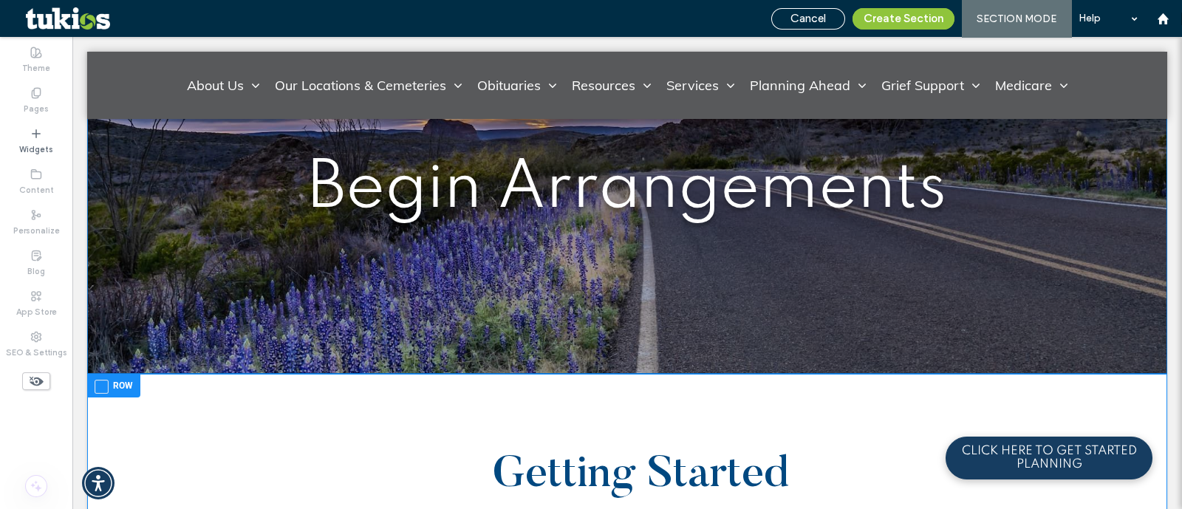
click at [119, 389] on label "Row" at bounding box center [114, 386] width 38 height 18
click at [889, 20] on button "Create Section" at bounding box center [904, 18] width 102 height 21
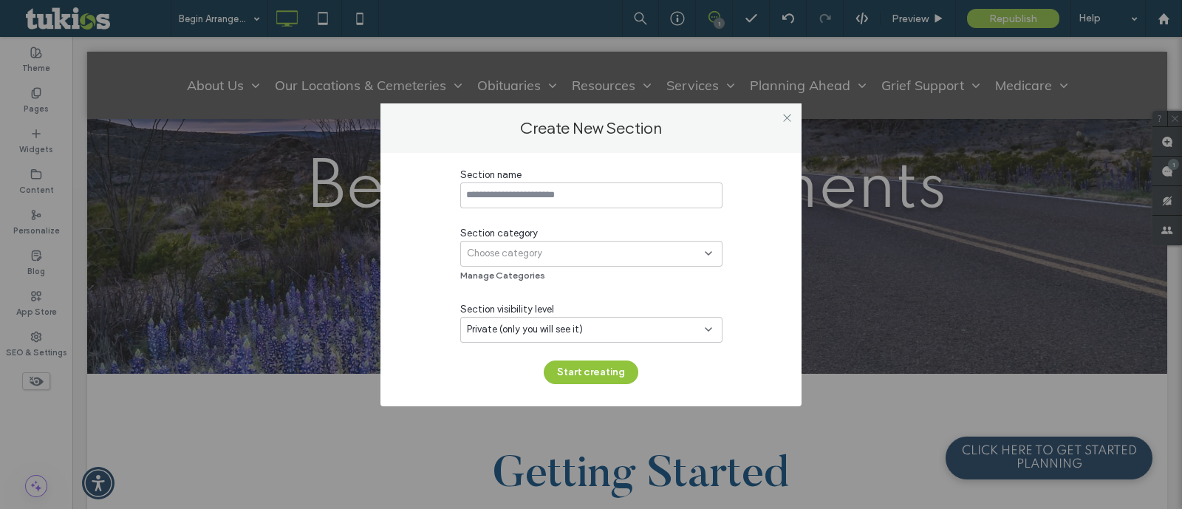
click at [560, 257] on div "Choose category" at bounding box center [586, 253] width 238 height 15
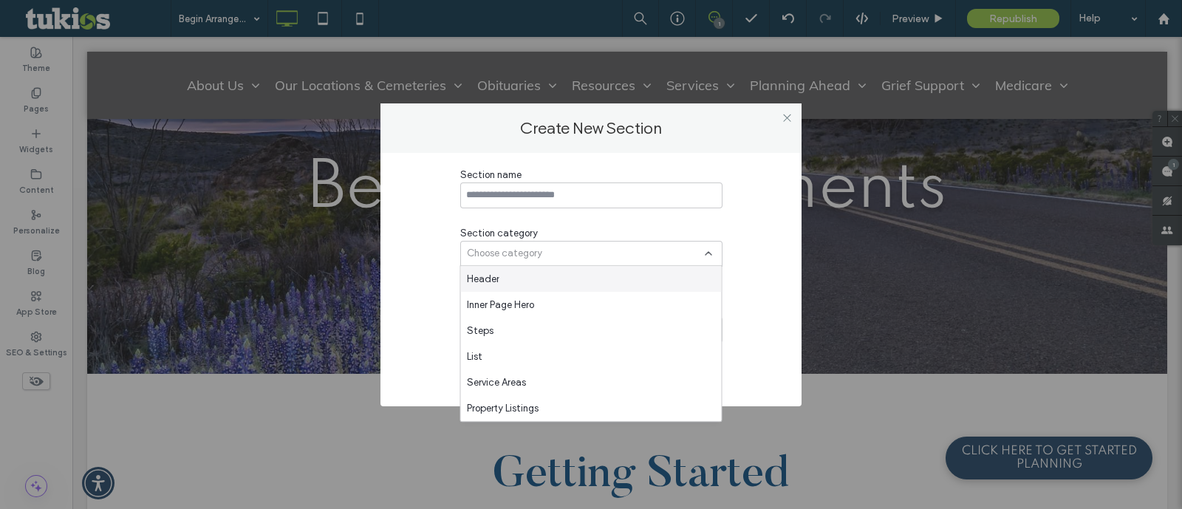
click at [579, 256] on div "Choose category" at bounding box center [586, 253] width 238 height 15
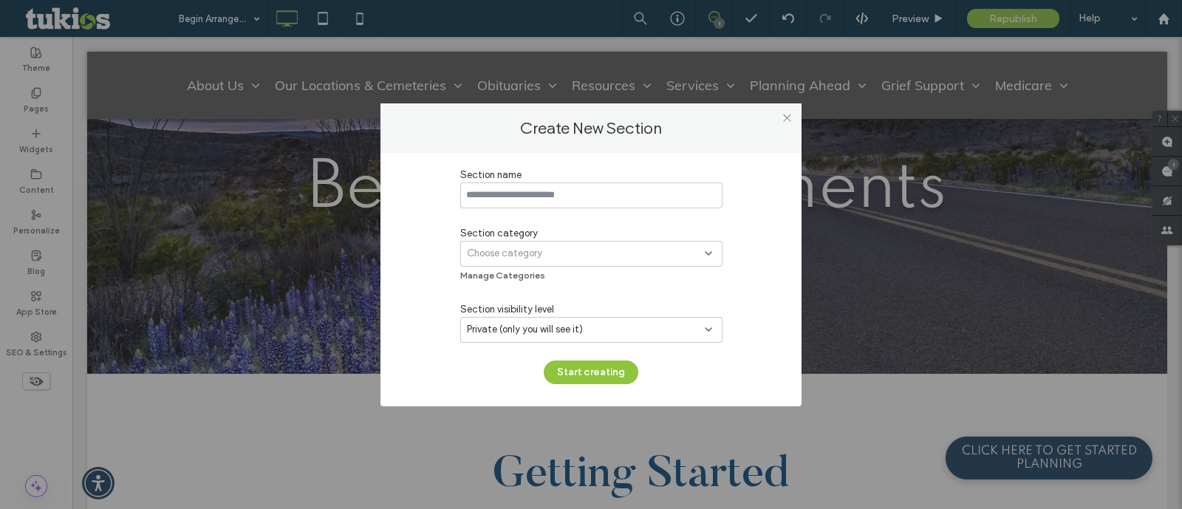
click at [579, 256] on div "Choose category" at bounding box center [586, 253] width 238 height 15
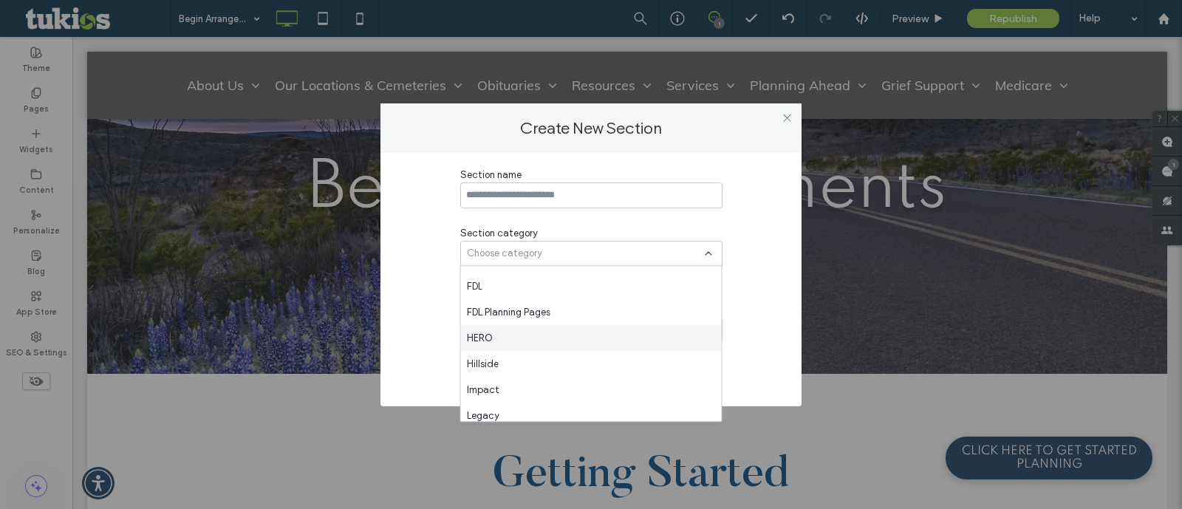
scroll to position [184, 0]
click at [547, 326] on div "Copy and Paste" at bounding box center [591, 328] width 261 height 26
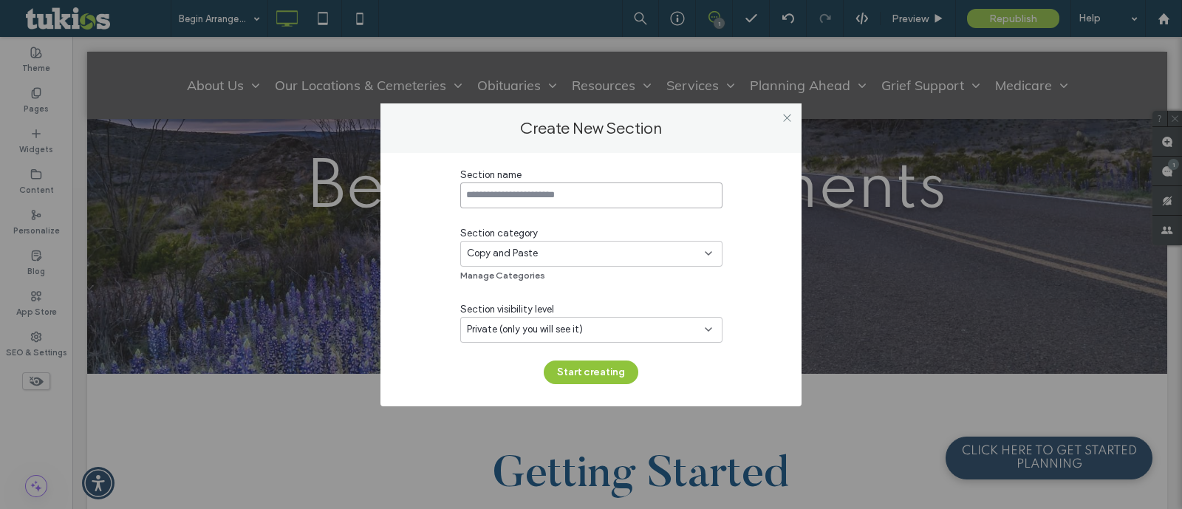
click at [534, 198] on input at bounding box center [591, 196] width 262 height 26
type input "*******"
click at [580, 372] on button "Start creating" at bounding box center [591, 373] width 95 height 24
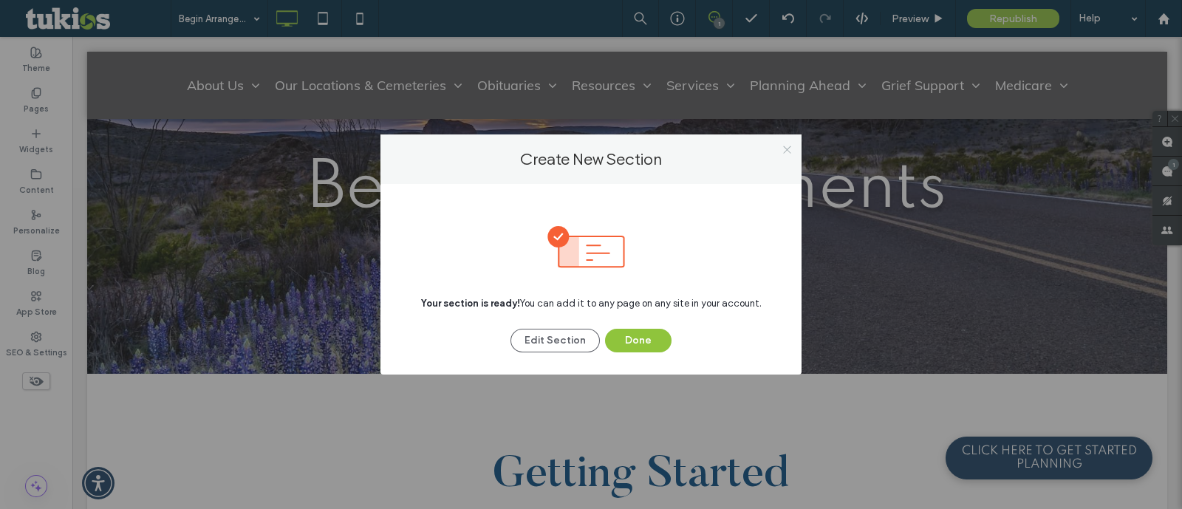
click at [785, 149] on icon at bounding box center [787, 149] width 11 height 11
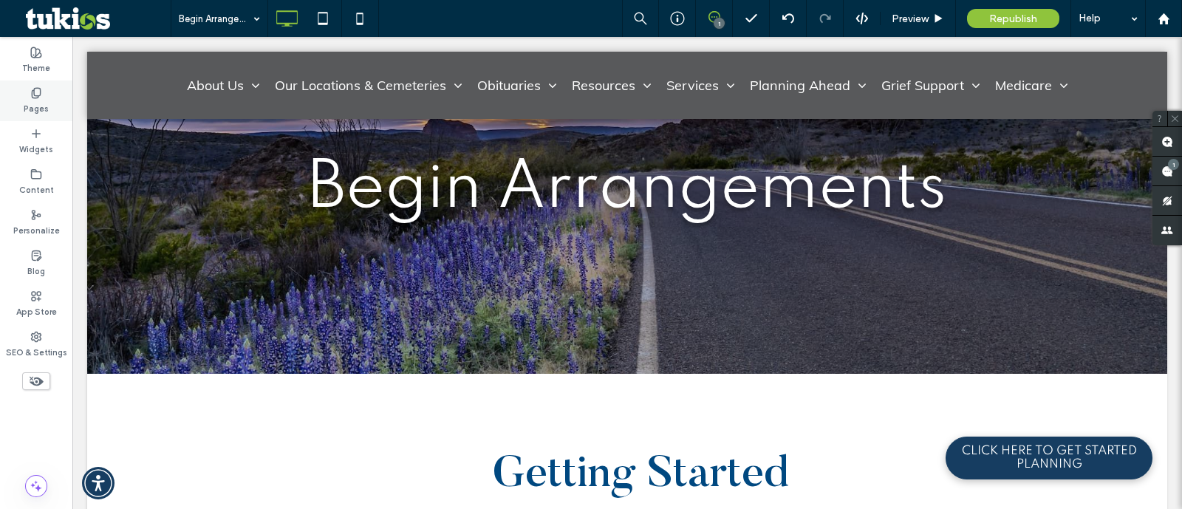
click at [34, 109] on label "Pages" at bounding box center [36, 107] width 25 height 16
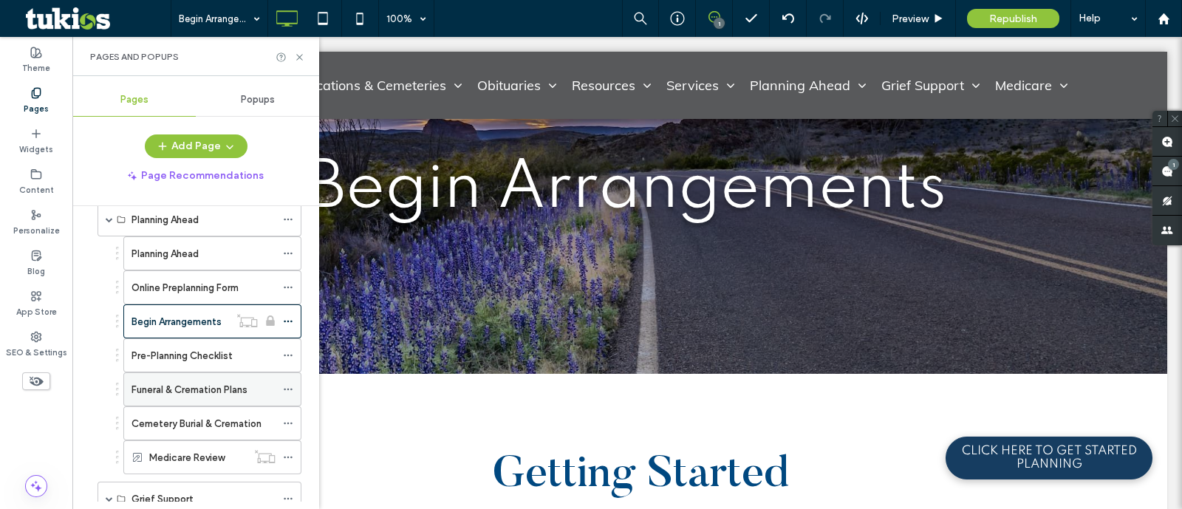
scroll to position [369, 0]
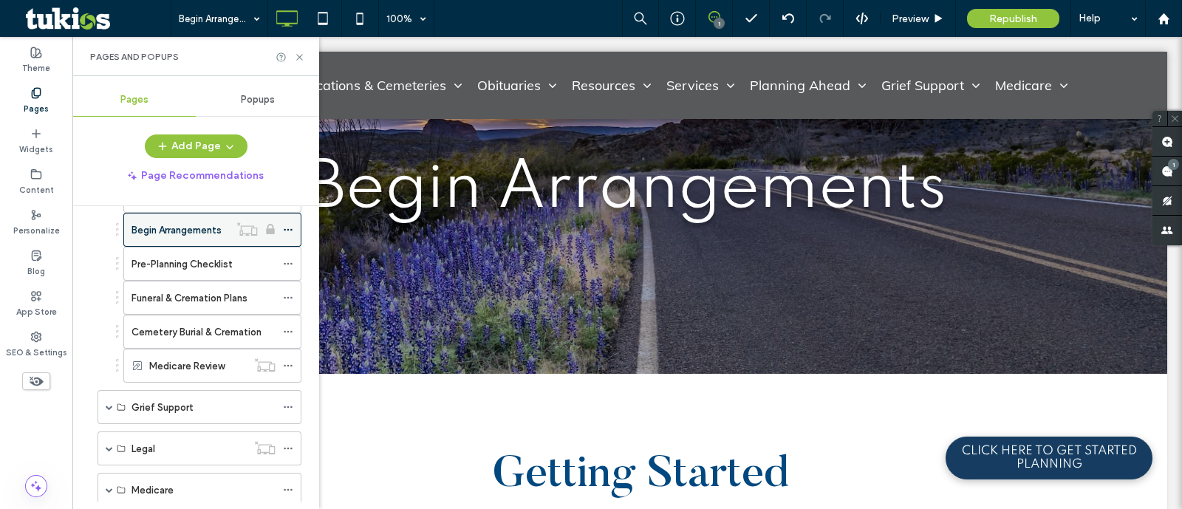
click at [290, 225] on icon at bounding box center [288, 230] width 10 height 10
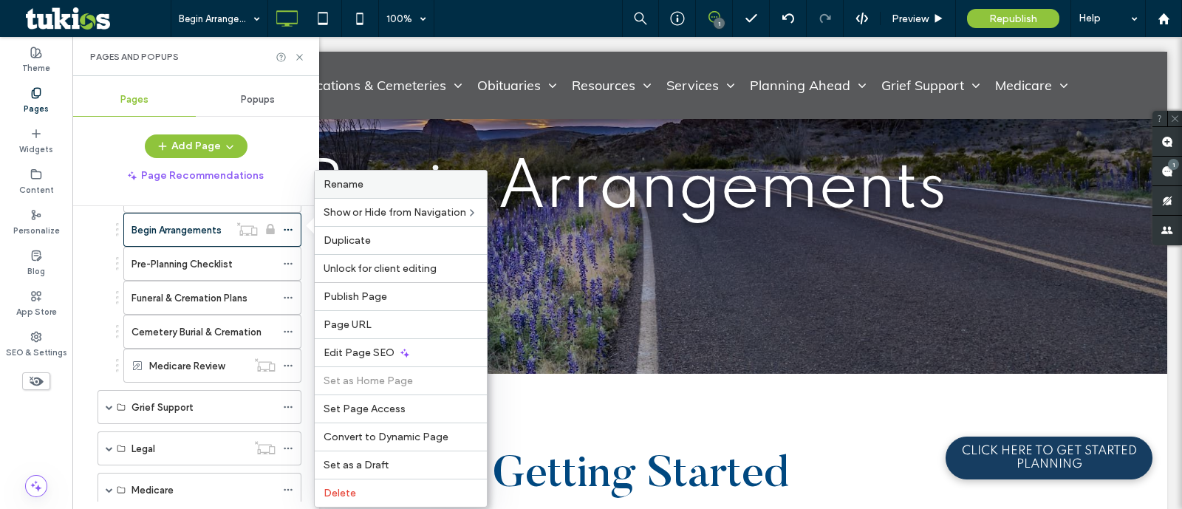
click at [358, 189] on span "Rename" at bounding box center [344, 184] width 40 height 13
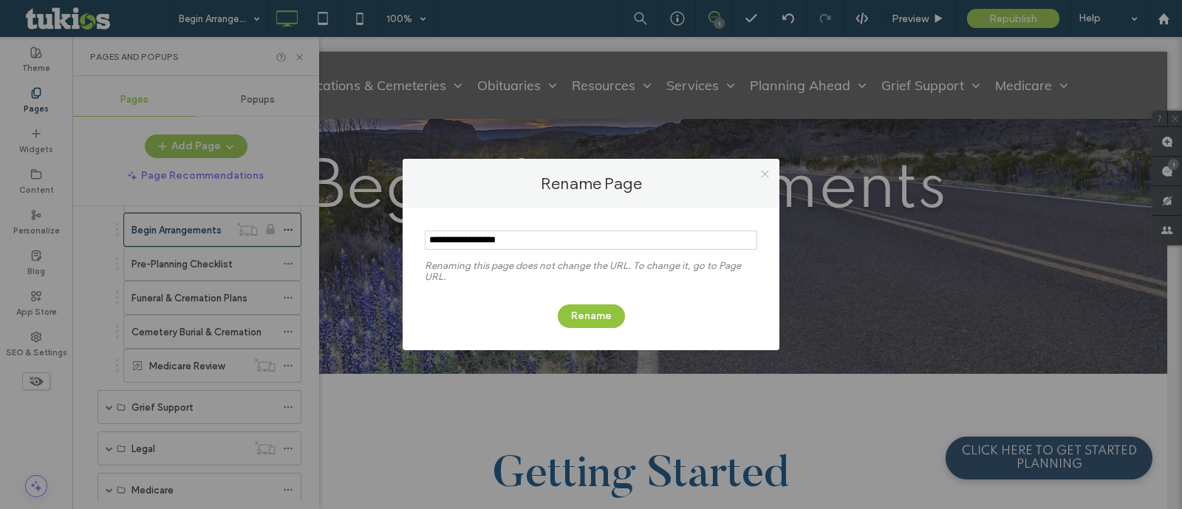
click at [764, 179] on span at bounding box center [765, 174] width 11 height 22
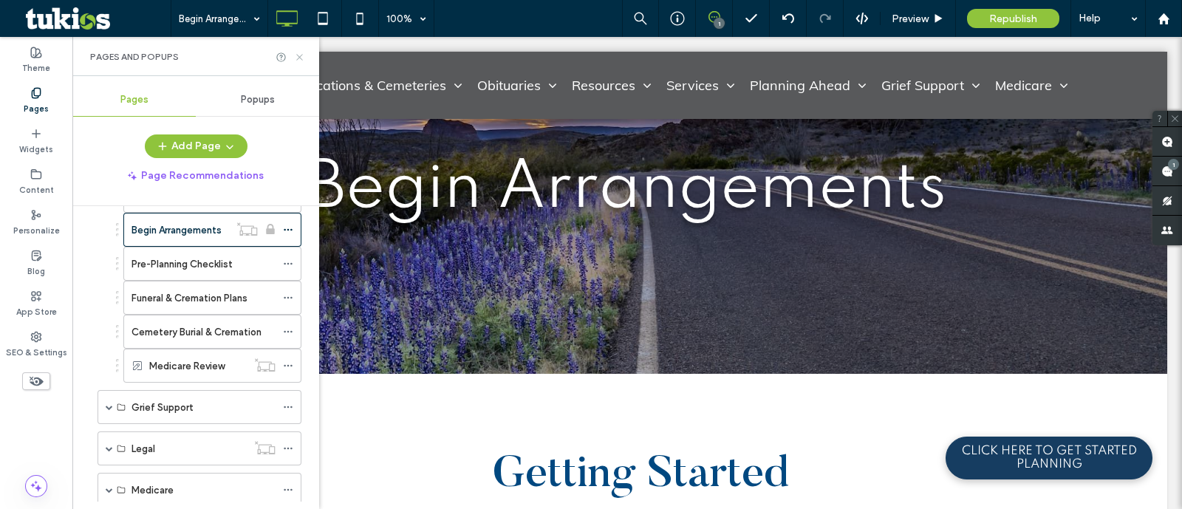
drag, startPoint x: 300, startPoint y: 54, endPoint x: 304, endPoint y: 240, distance: 186.3
click at [300, 54] on icon at bounding box center [299, 57] width 11 height 11
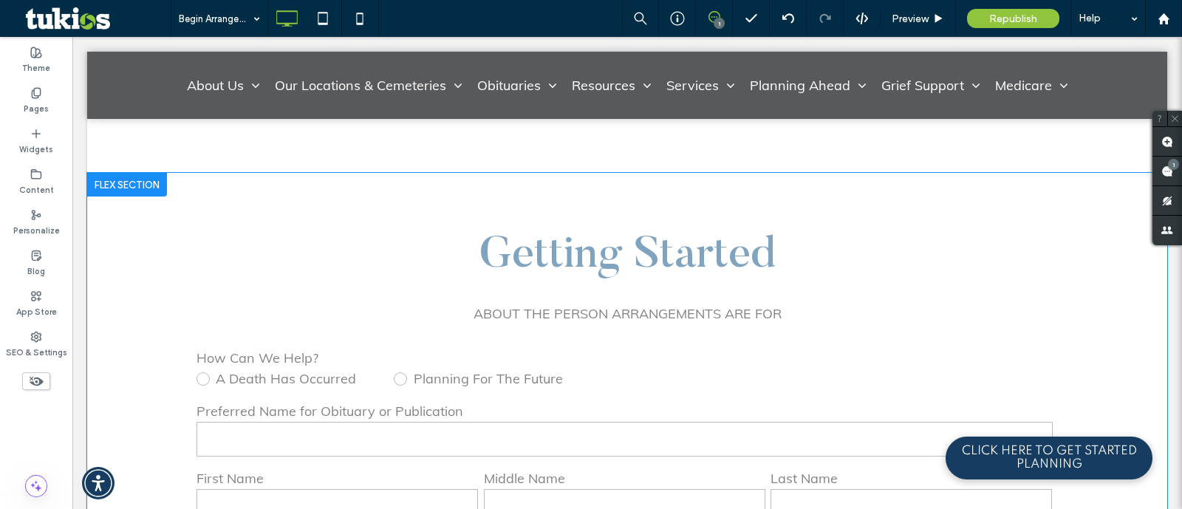
scroll to position [3695, 0]
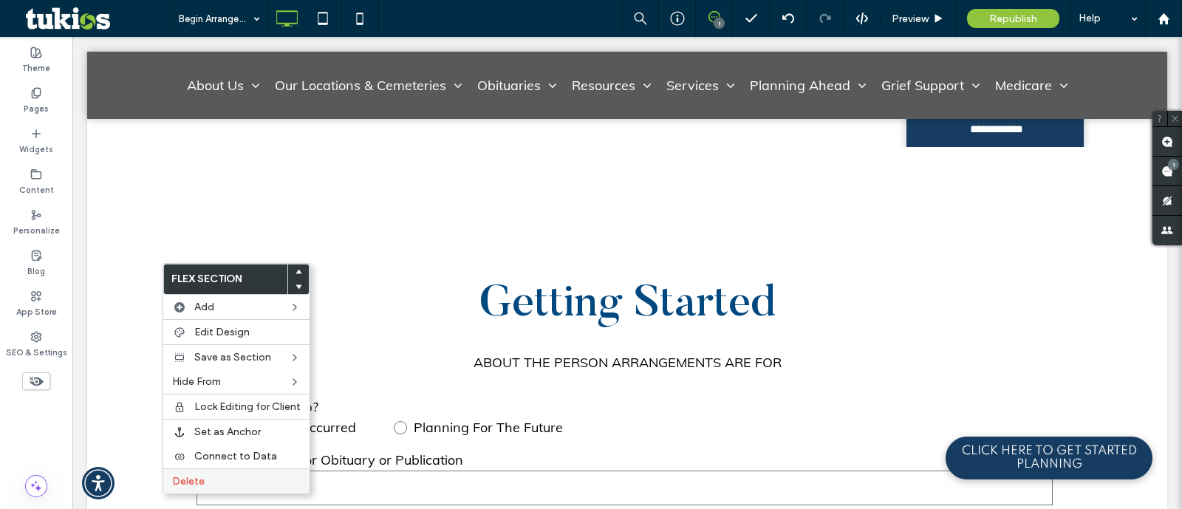
click at [240, 475] on label "Delete" at bounding box center [236, 481] width 129 height 13
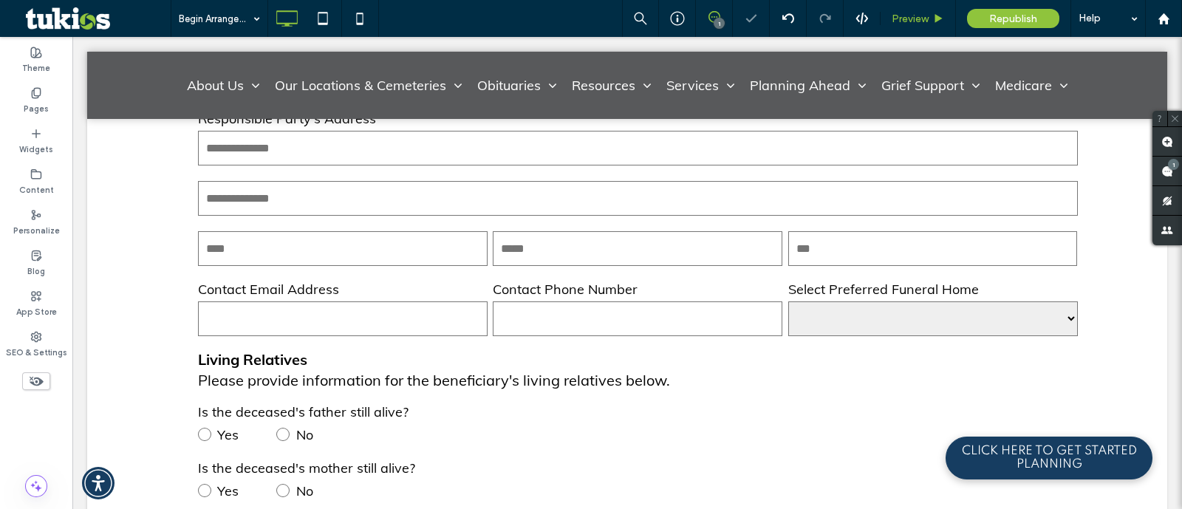
scroll to position [2308, 0]
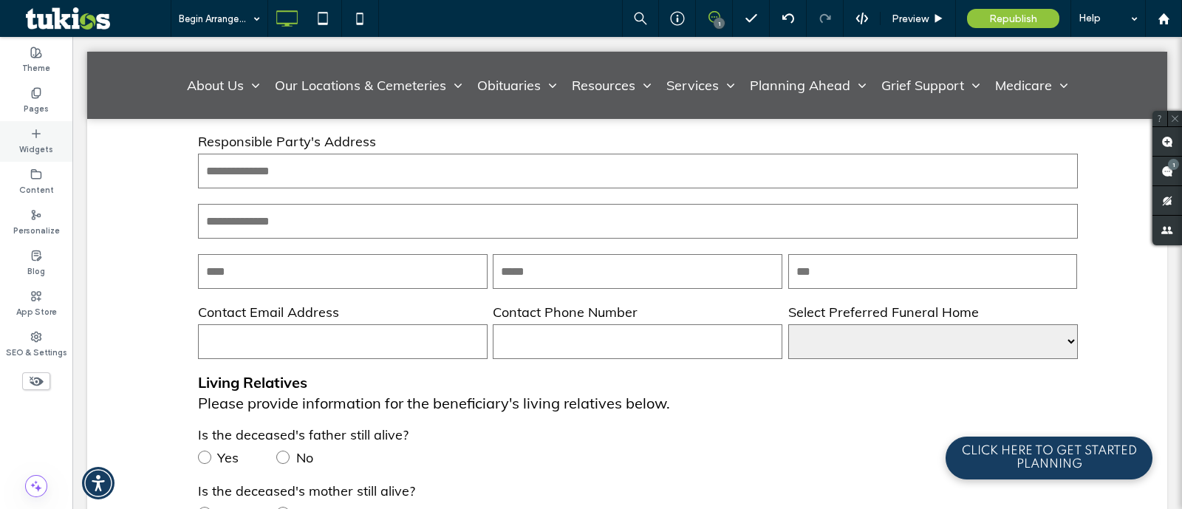
click at [34, 122] on div "Widgets" at bounding box center [36, 141] width 72 height 41
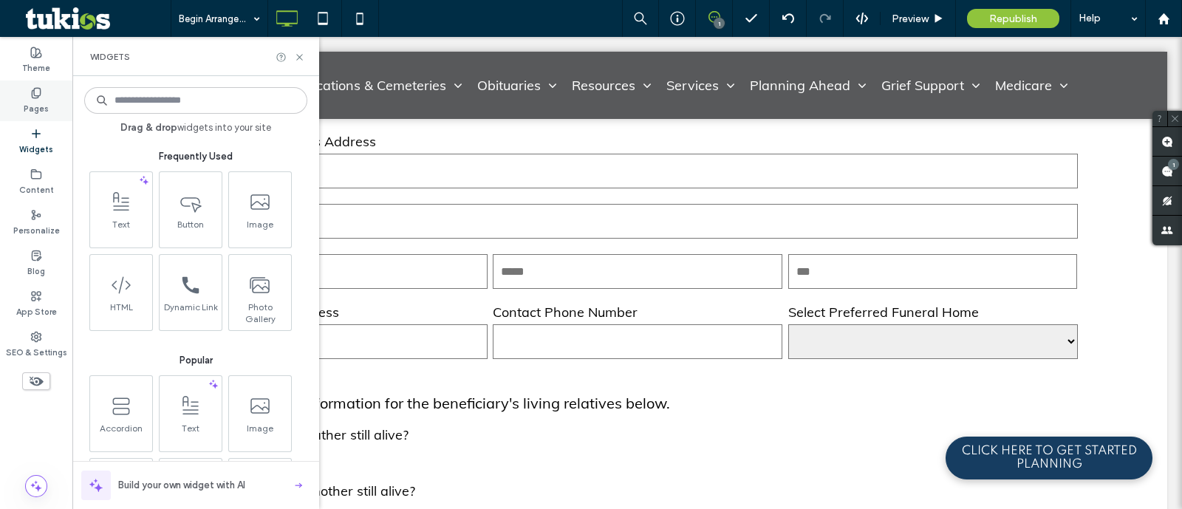
click at [30, 109] on label "Pages" at bounding box center [36, 107] width 25 height 16
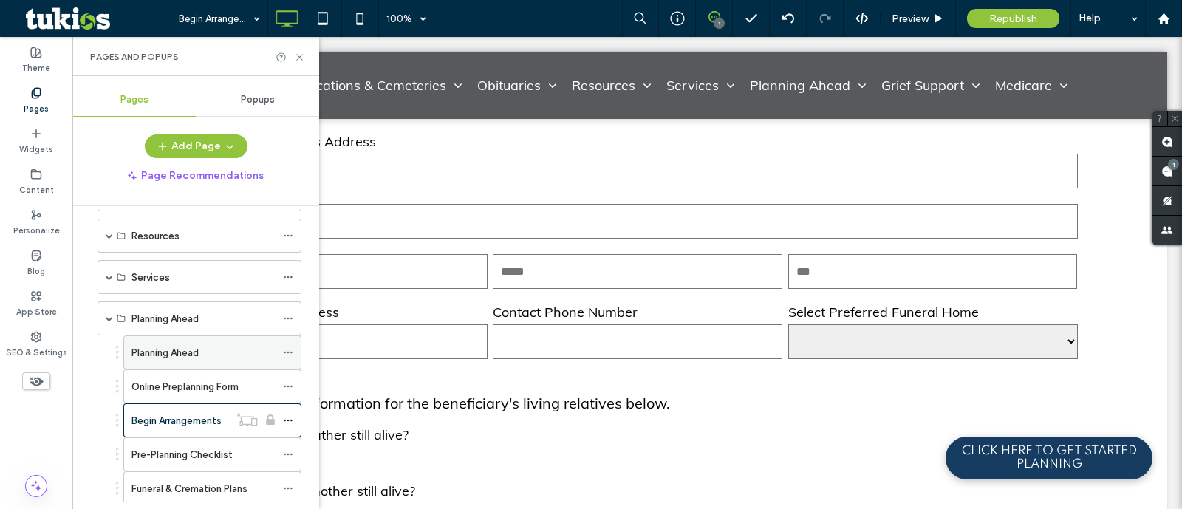
scroll to position [277, 0]
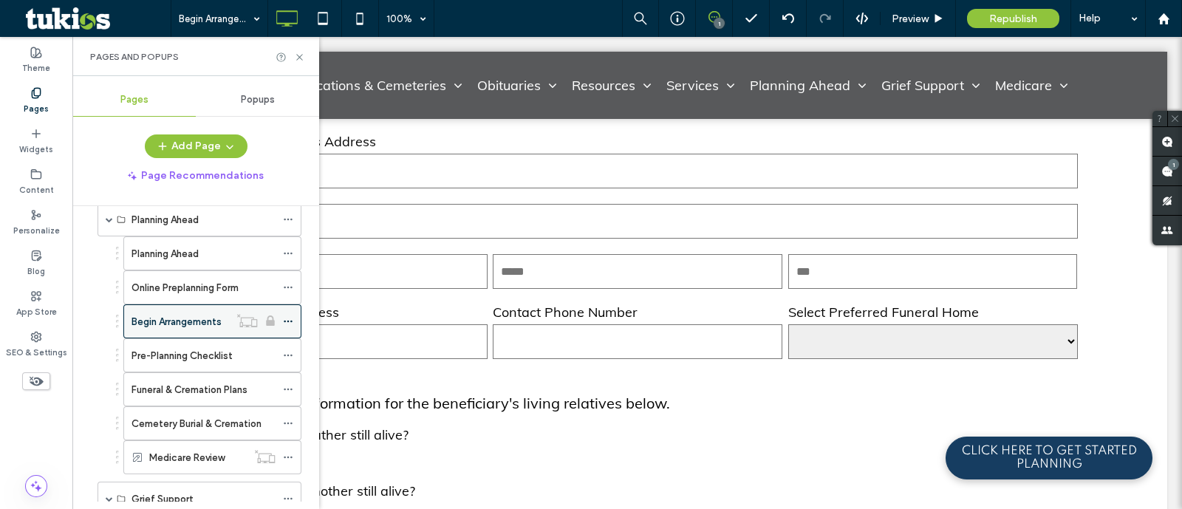
click at [288, 316] on icon at bounding box center [288, 321] width 10 height 10
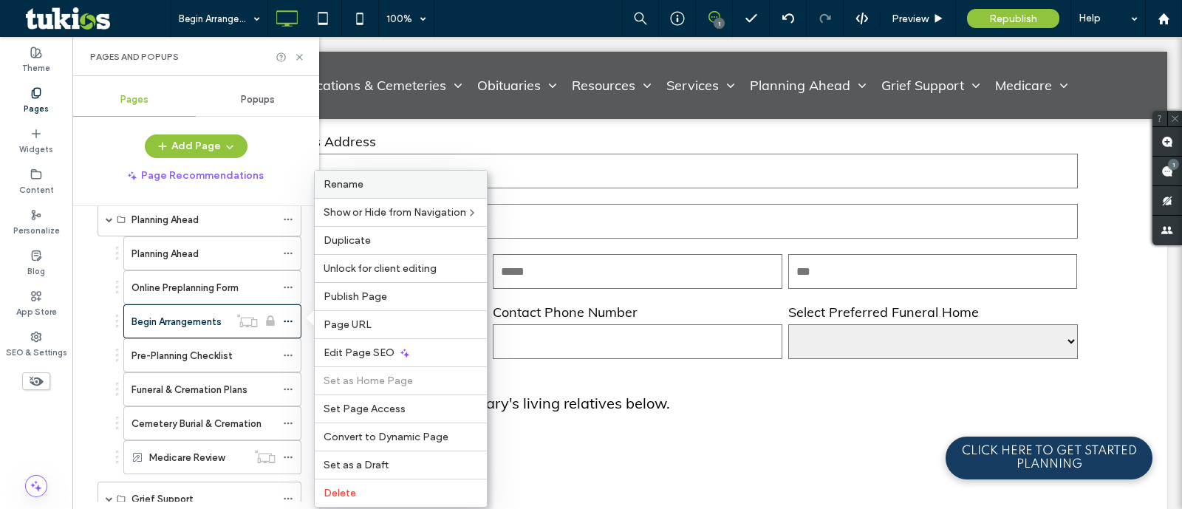
click at [381, 191] on div "Rename" at bounding box center [401, 184] width 172 height 27
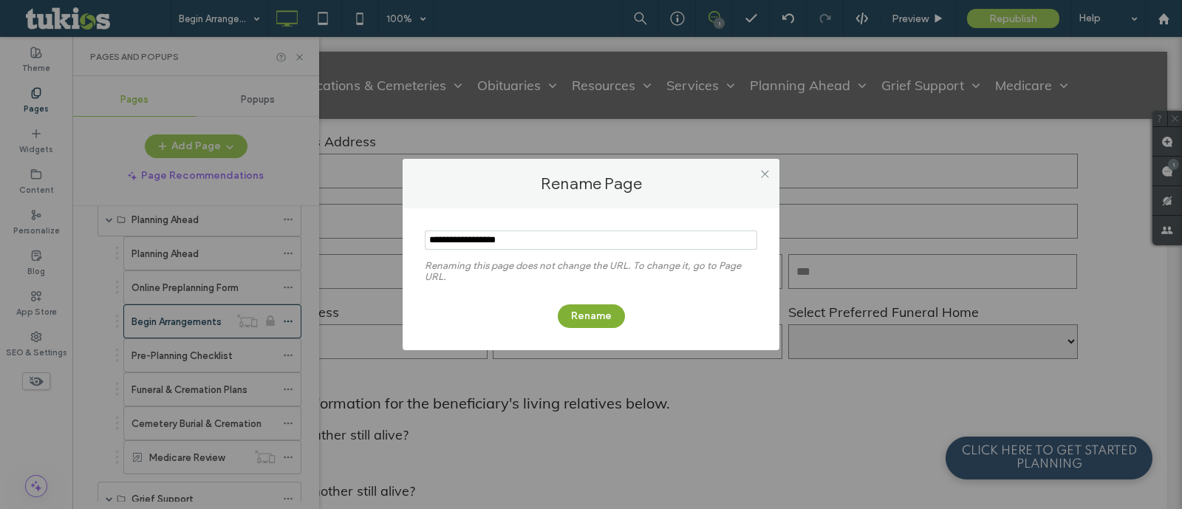
click at [606, 319] on button "Rename" at bounding box center [591, 316] width 67 height 24
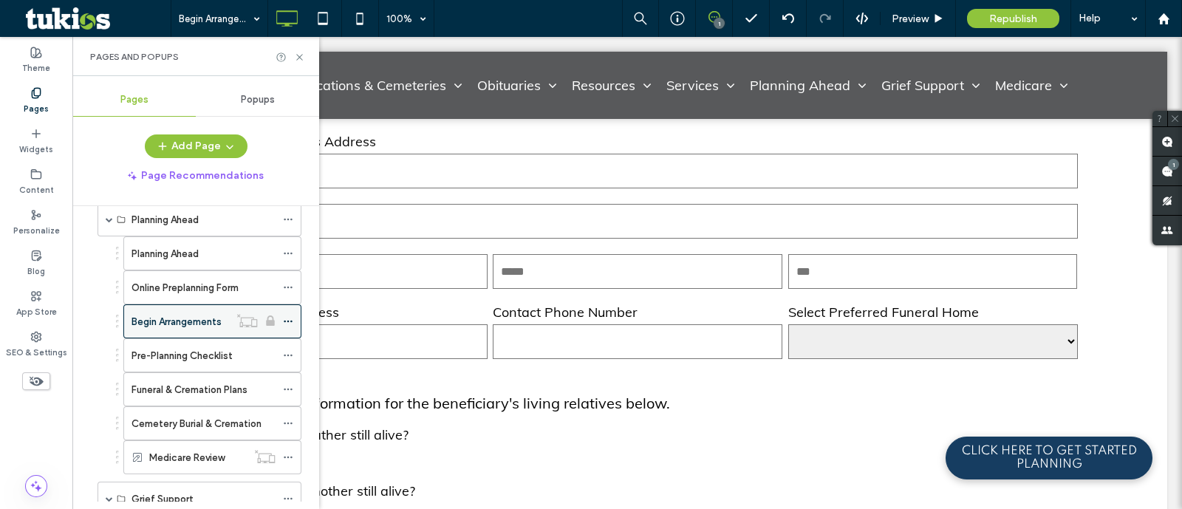
click at [288, 320] on icon at bounding box center [288, 321] width 10 height 10
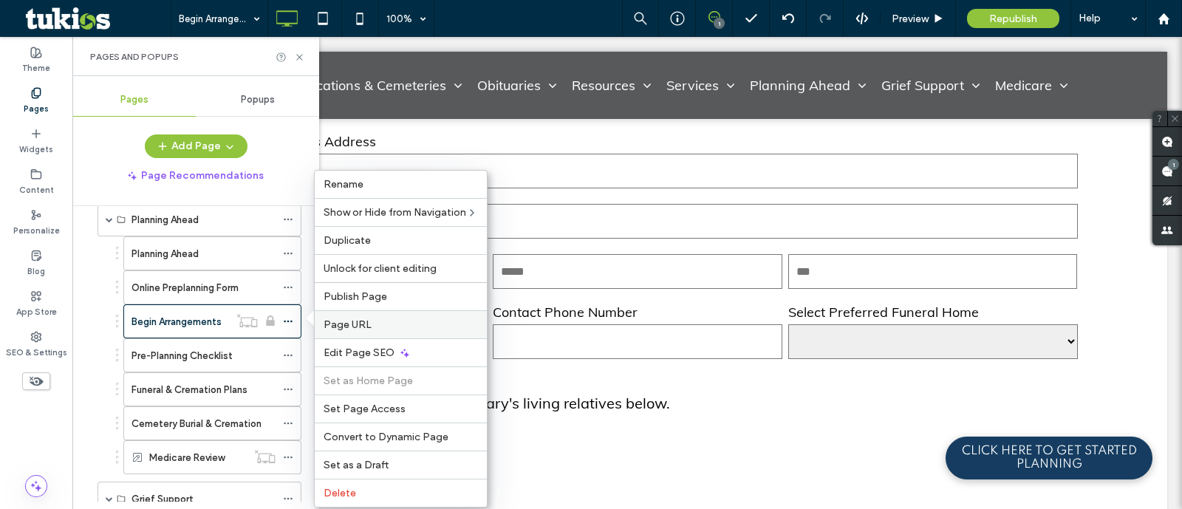
click at [373, 332] on div "Page URL" at bounding box center [401, 324] width 172 height 28
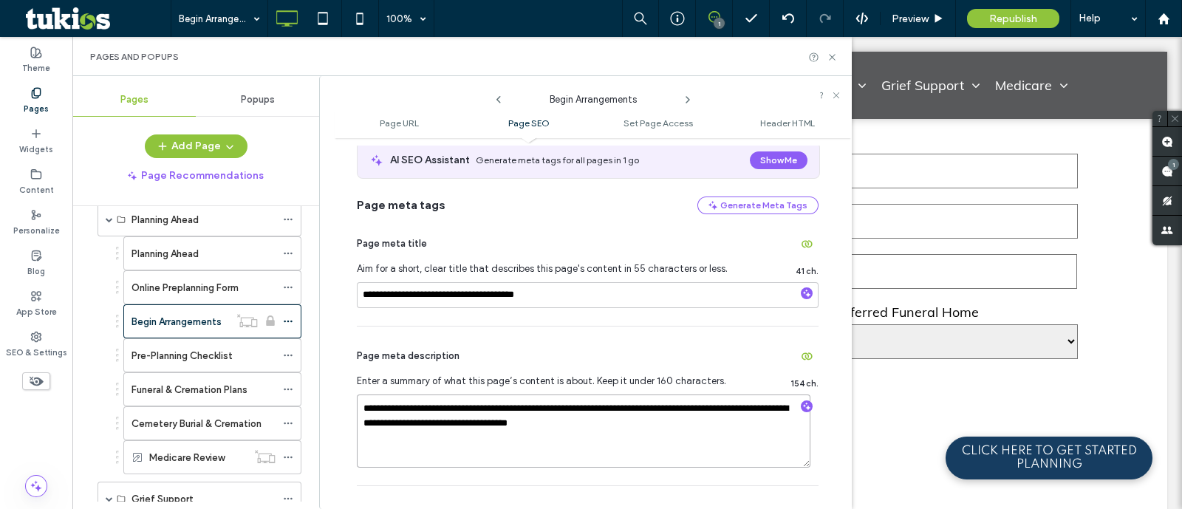
click at [488, 416] on textarea "**********" at bounding box center [584, 432] width 454 height 74
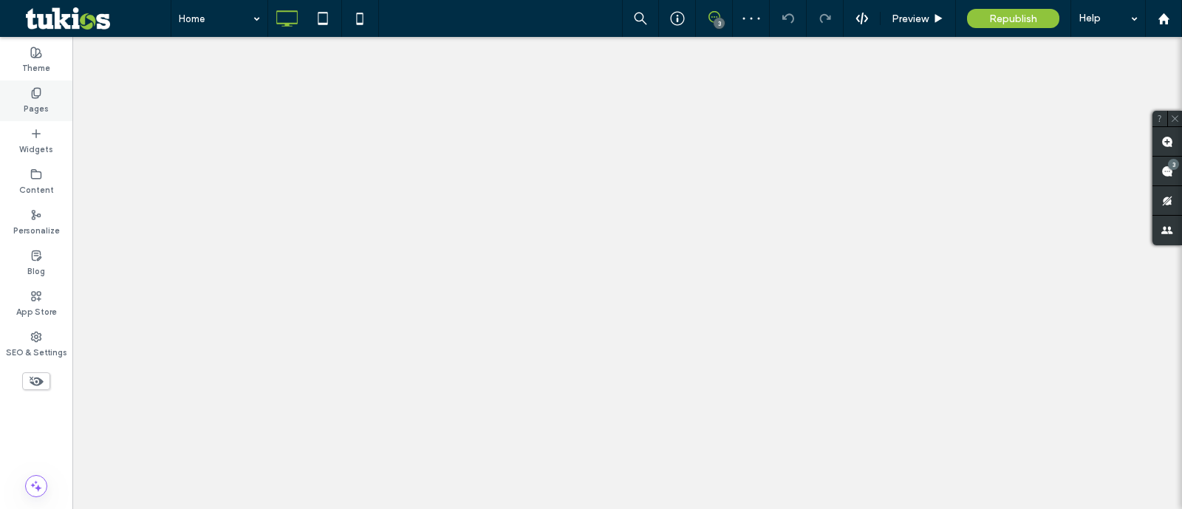
click at [30, 81] on div "Pages" at bounding box center [36, 101] width 72 height 41
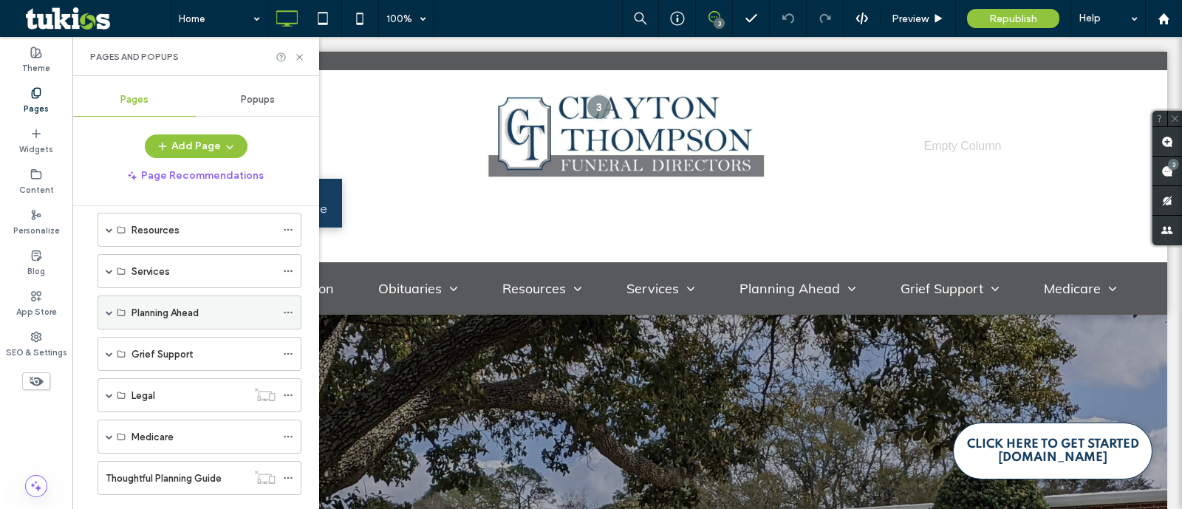
click at [107, 310] on span at bounding box center [109, 312] width 7 height 7
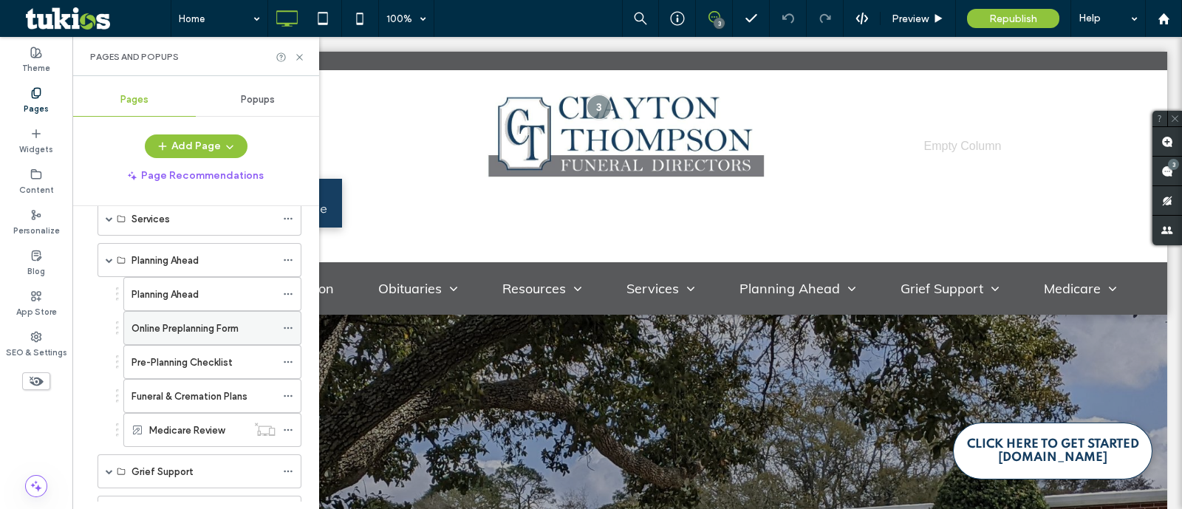
scroll to position [277, 0]
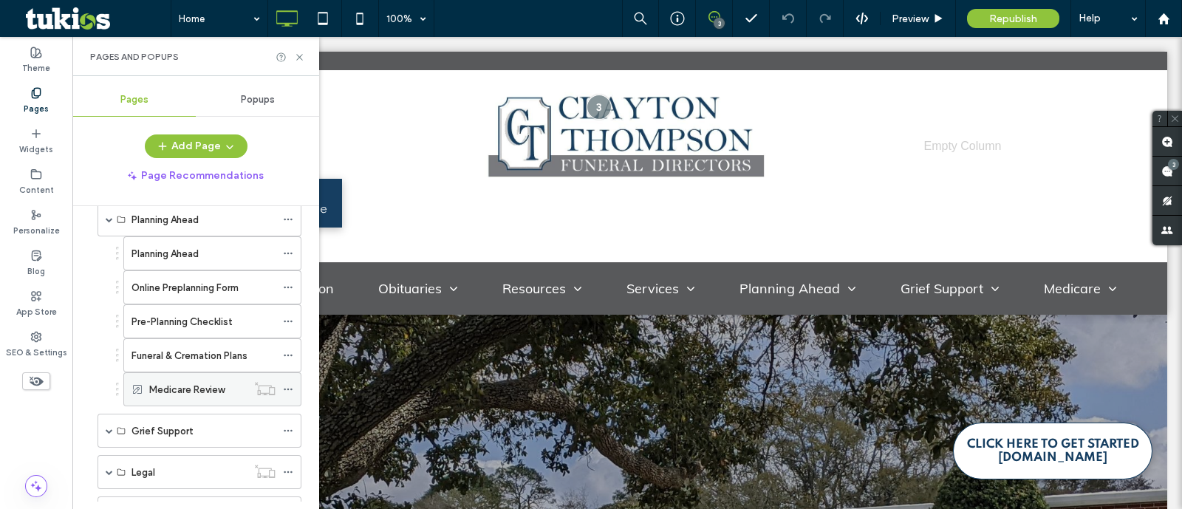
click at [284, 384] on icon at bounding box center [288, 389] width 10 height 10
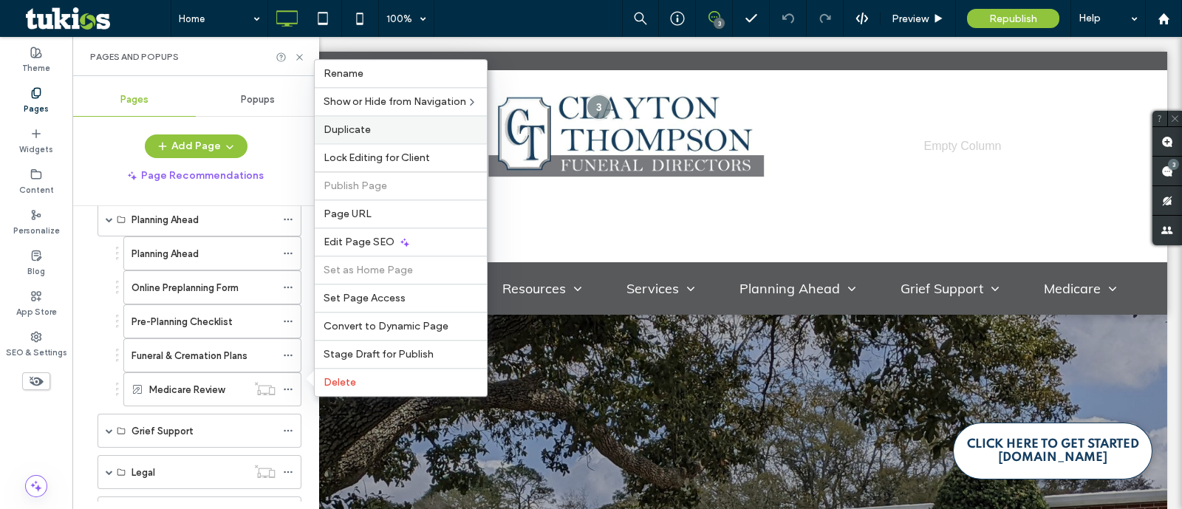
click at [366, 131] on span "Duplicate" at bounding box center [347, 129] width 47 height 13
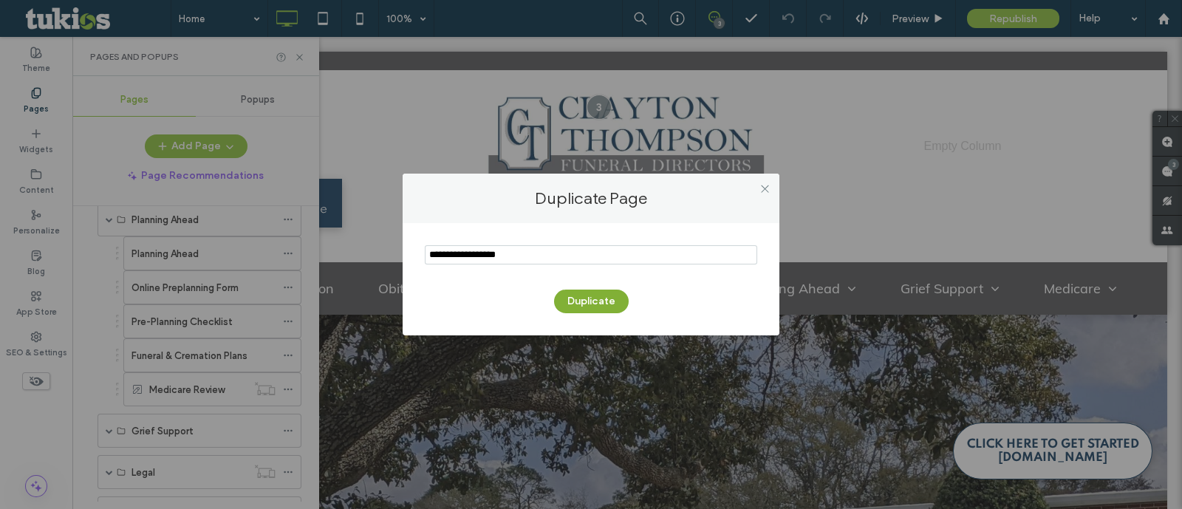
type input "**********"
click at [588, 300] on button "Duplicate" at bounding box center [591, 302] width 75 height 24
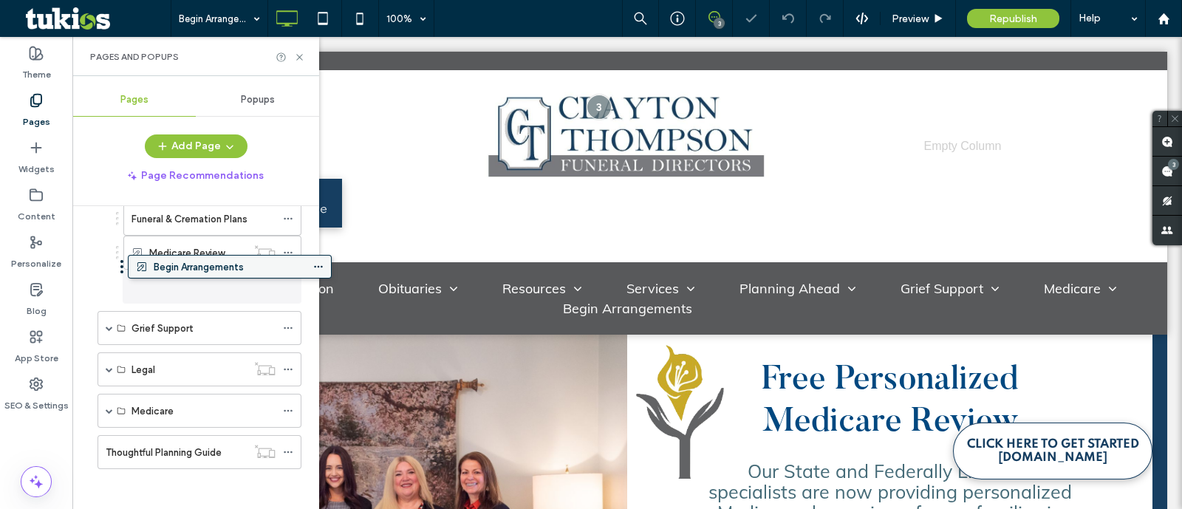
drag, startPoint x: 185, startPoint y: 444, endPoint x: 217, endPoint y: 266, distance: 181.0
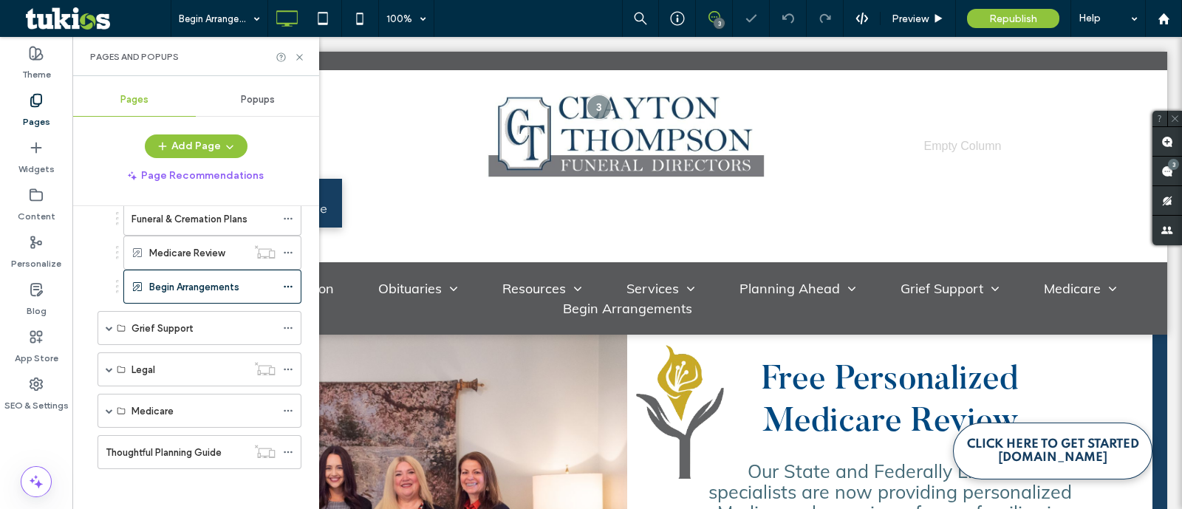
scroll to position [413, 0]
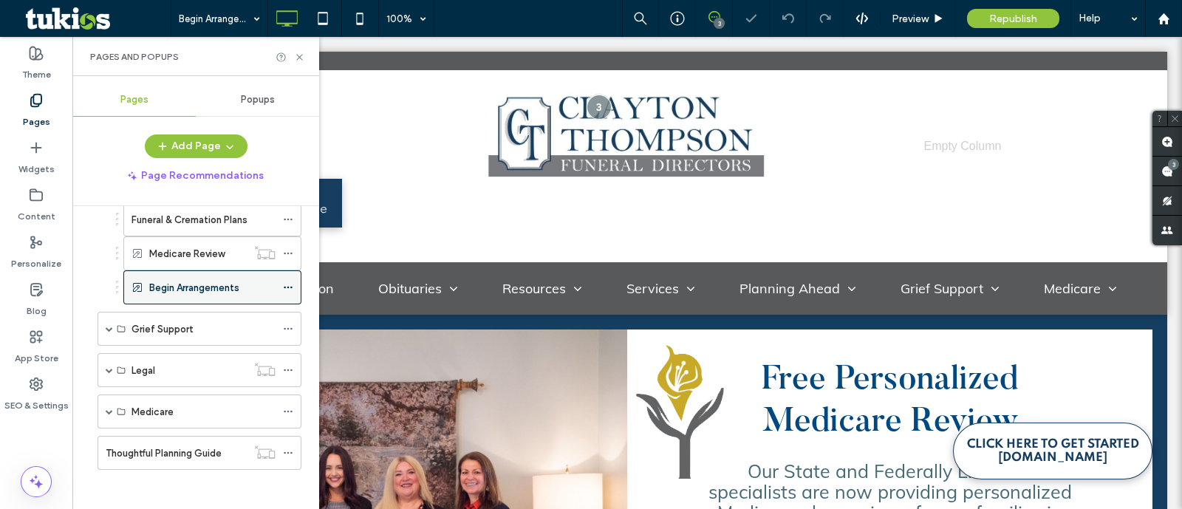
click at [290, 282] on icon at bounding box center [288, 287] width 10 height 10
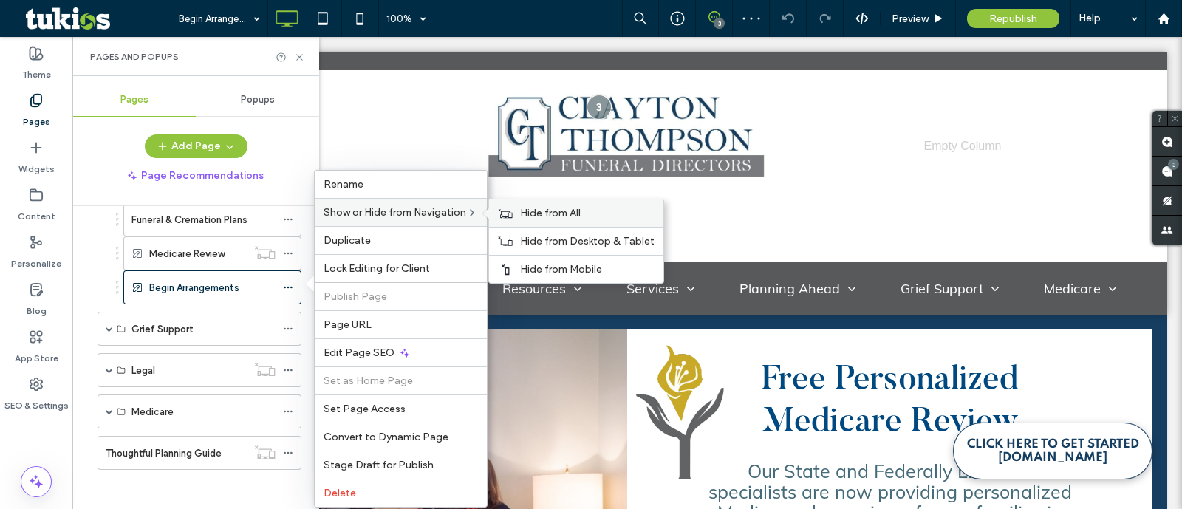
click at [522, 214] on span "Hide from All" at bounding box center [550, 213] width 61 height 13
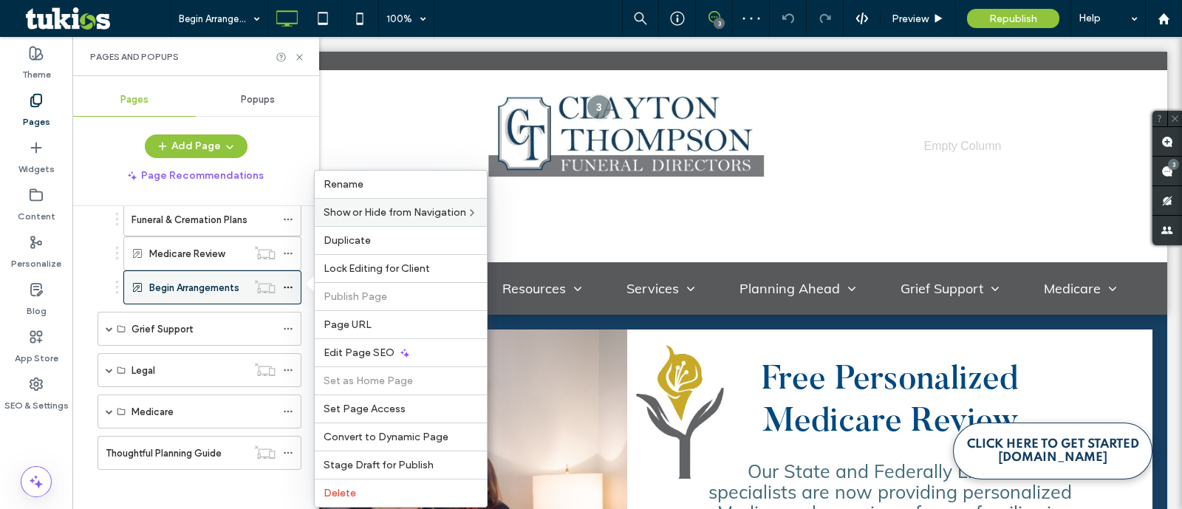
click at [211, 284] on label "Begin Arrangements" at bounding box center [194, 288] width 90 height 26
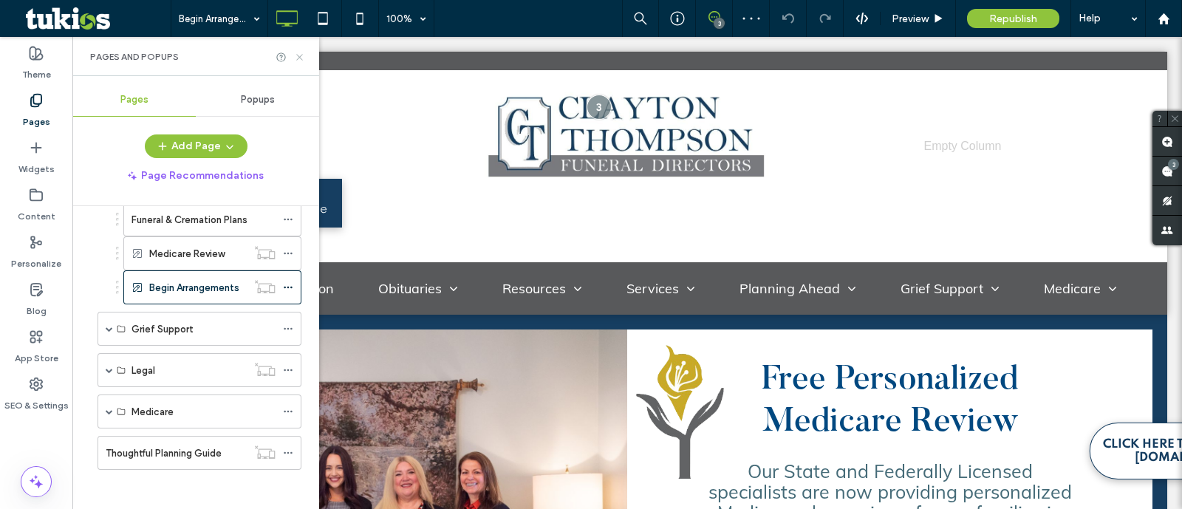
scroll to position [0, 0]
click at [300, 57] on icon at bounding box center [299, 57] width 11 height 11
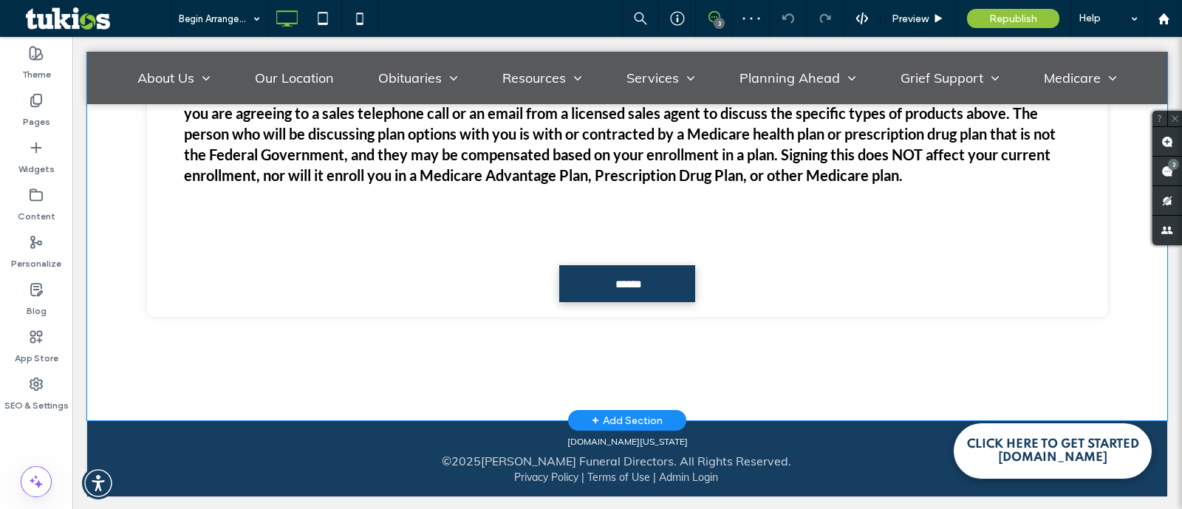
scroll to position [1132, 0]
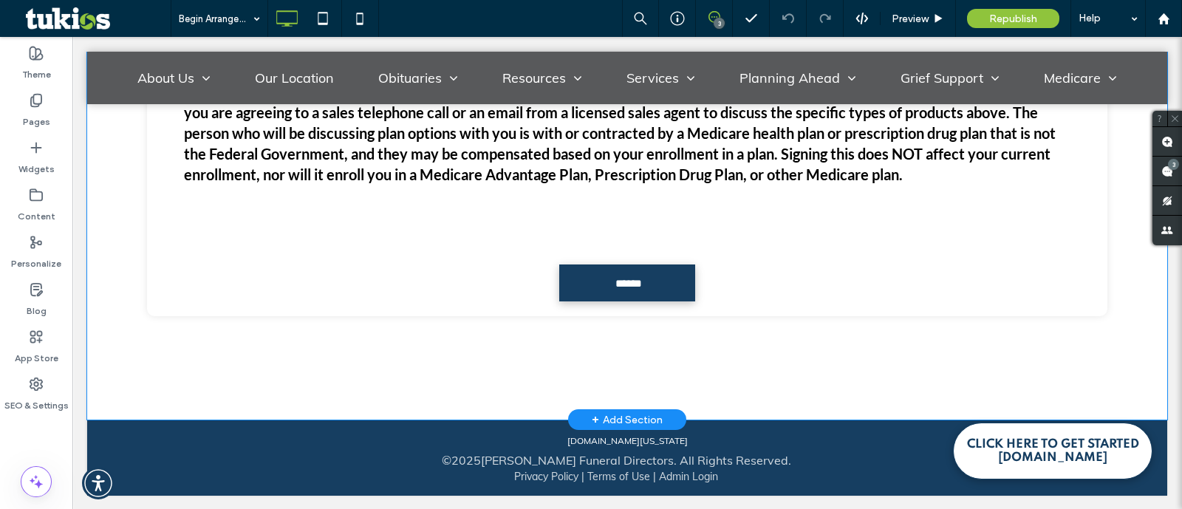
click at [641, 412] on div "+ Add Section" at bounding box center [627, 420] width 71 height 16
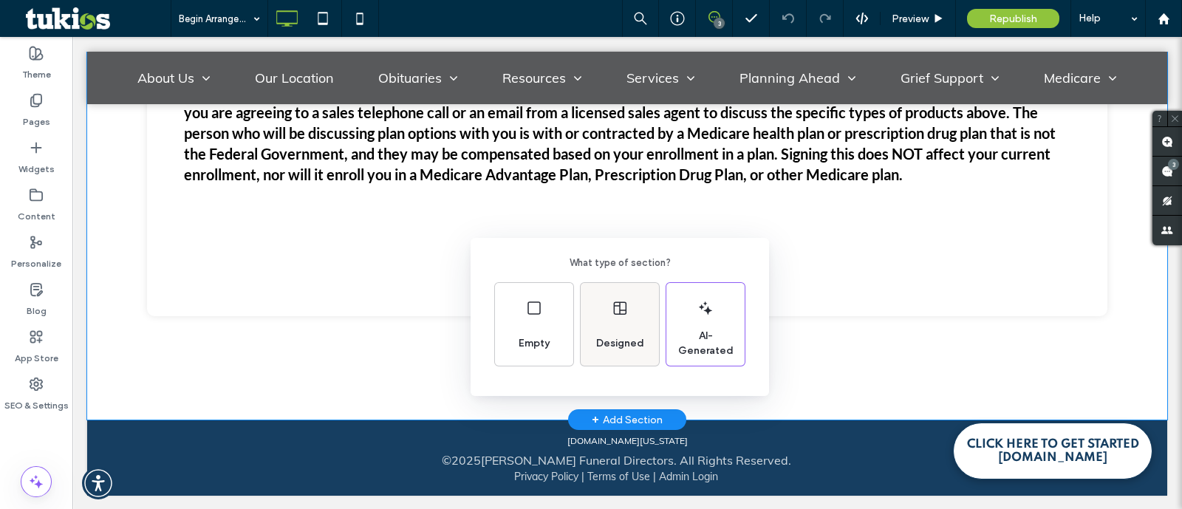
click at [623, 323] on div "Designed" at bounding box center [620, 324] width 78 height 83
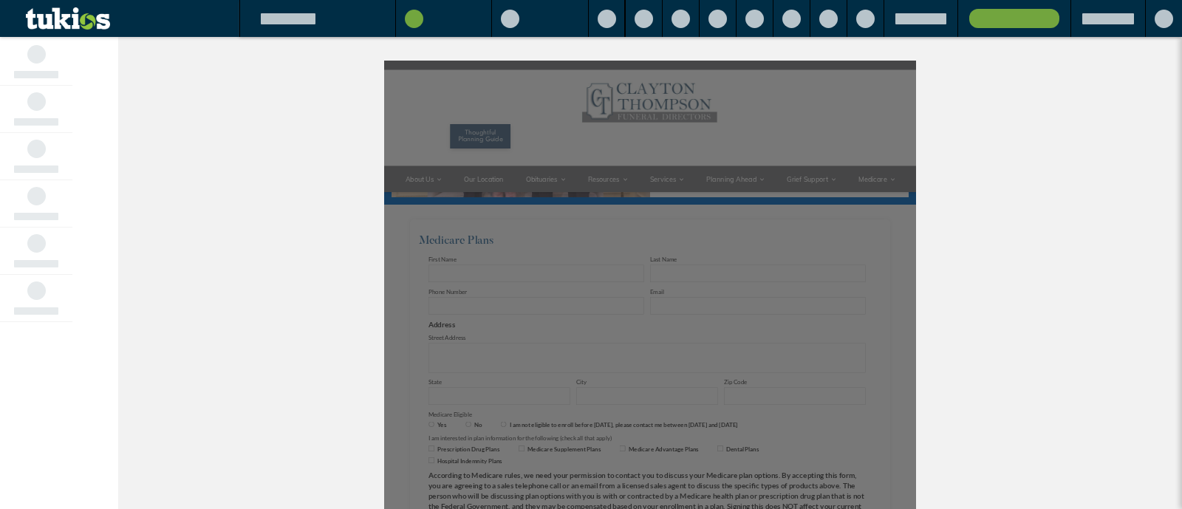
scroll to position [0, 0]
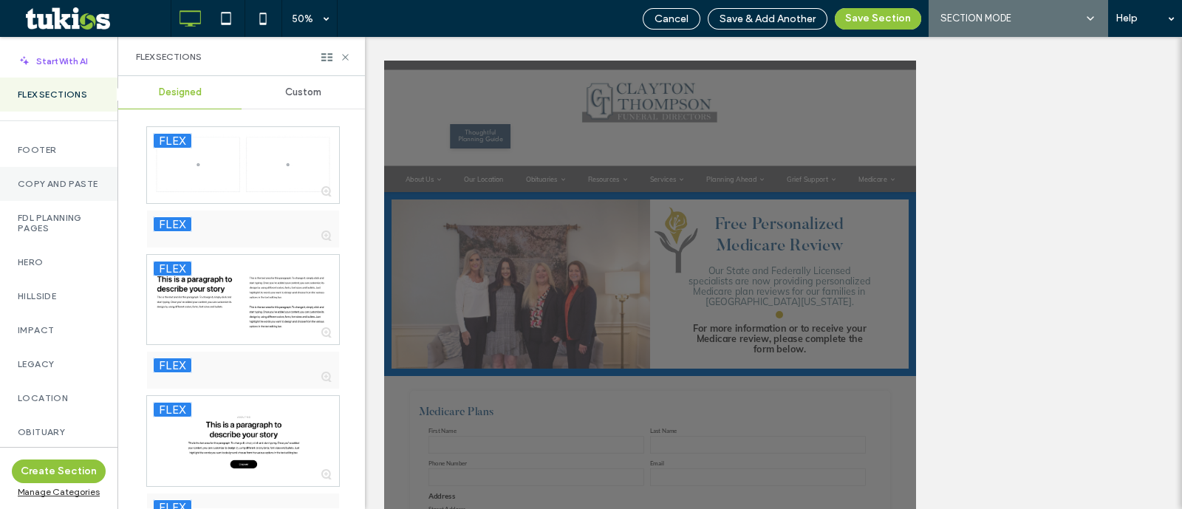
drag, startPoint x: 52, startPoint y: 181, endPoint x: 183, endPoint y: 144, distance: 135.9
click at [52, 180] on label "Copy and Paste" at bounding box center [59, 184] width 82 height 10
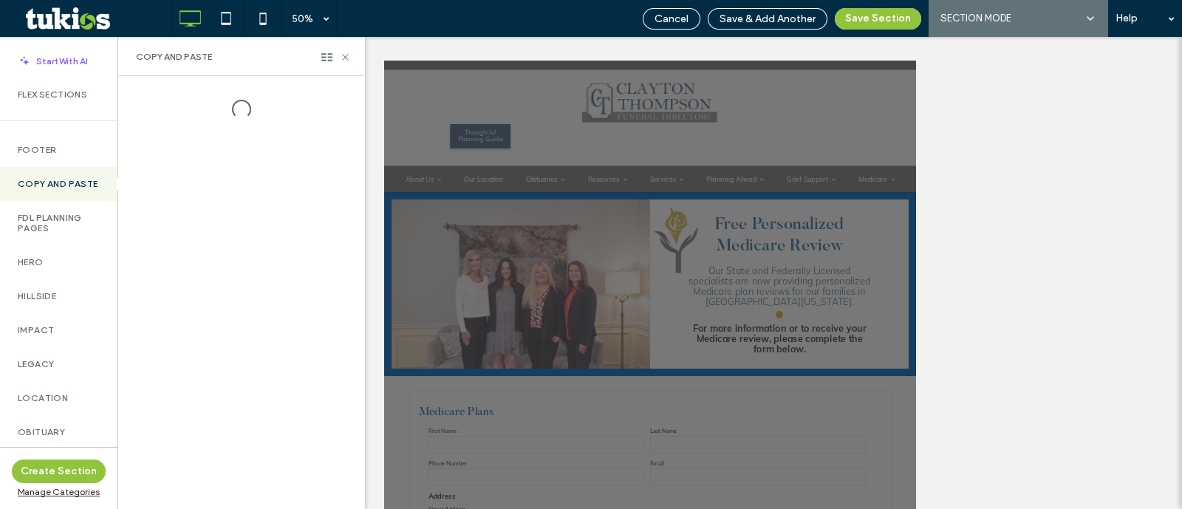
click at [54, 174] on div "Copy and Paste" at bounding box center [58, 184] width 117 height 34
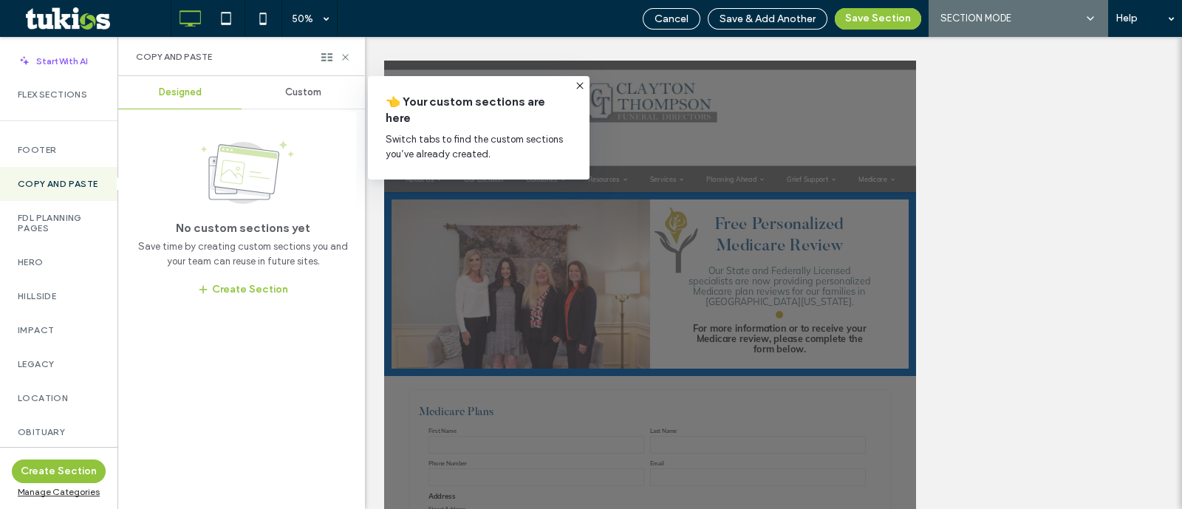
click at [313, 97] on span "Custom" at bounding box center [303, 92] width 36 height 12
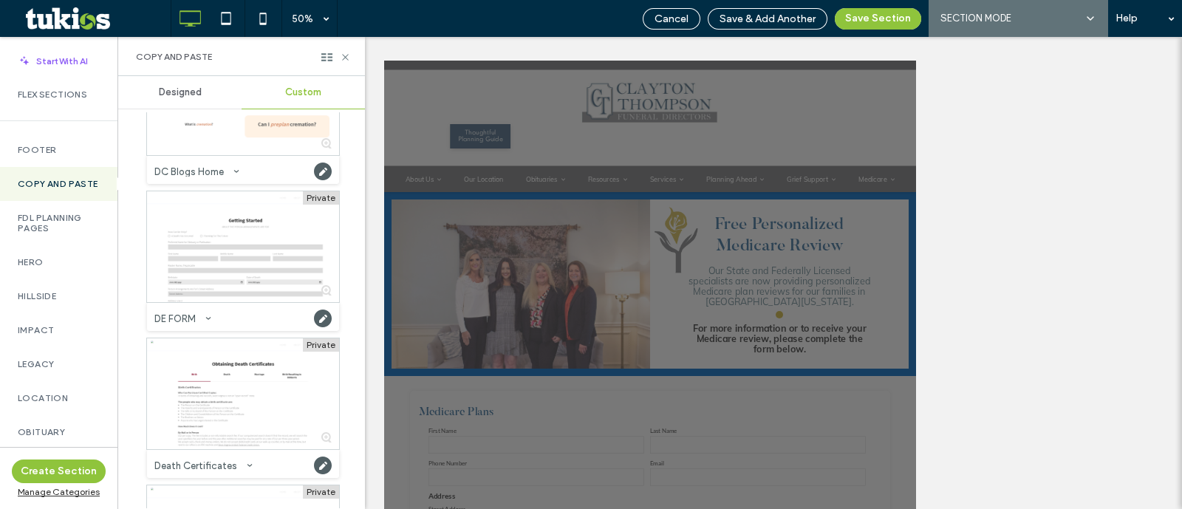
scroll to position [1292, 0]
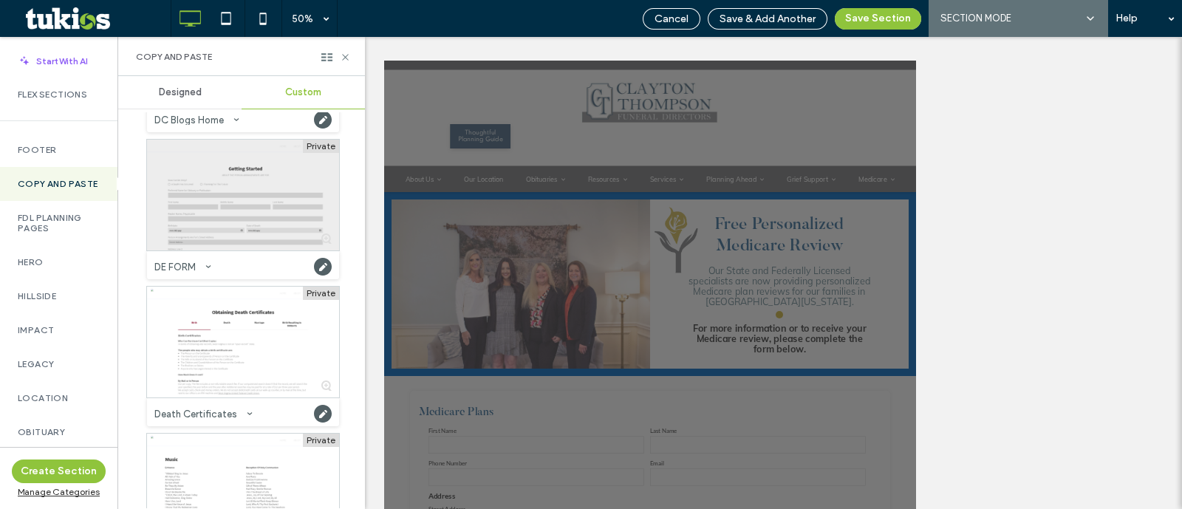
click at [249, 211] on div at bounding box center [243, 195] width 192 height 111
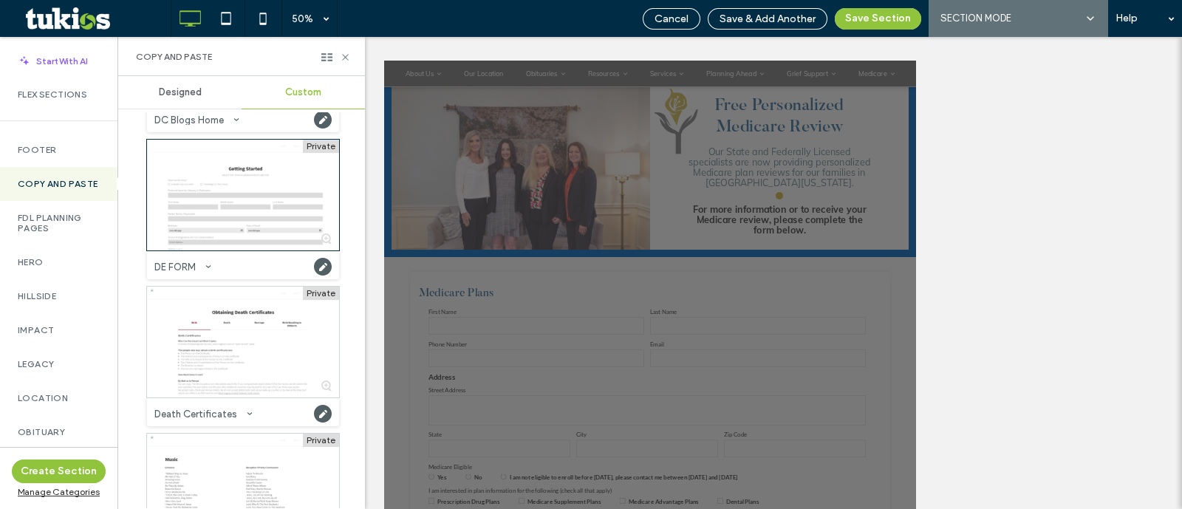
scroll to position [1326, 0]
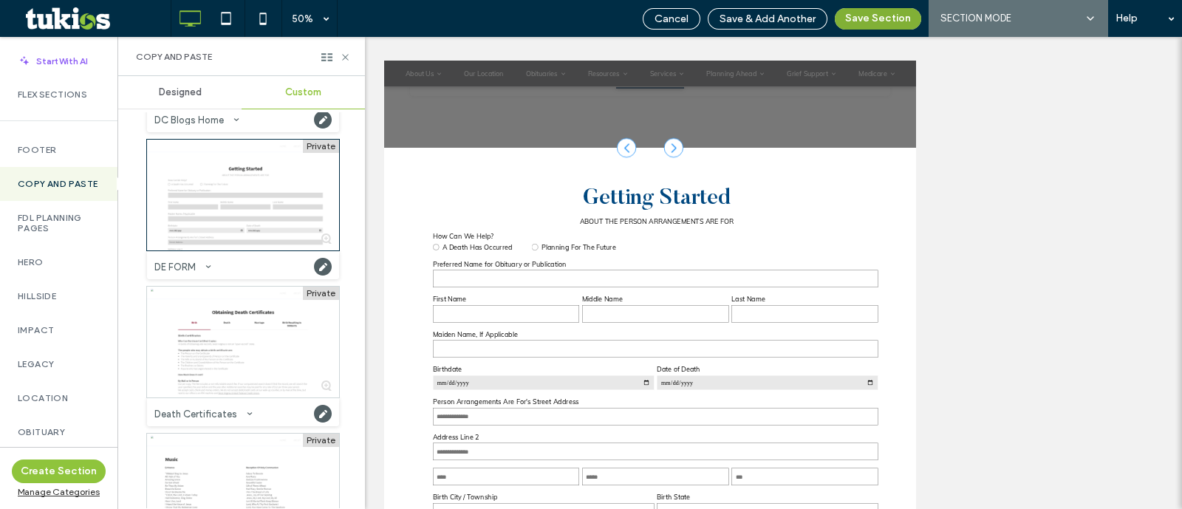
click at [882, 19] on button "Save Section" at bounding box center [878, 18] width 86 height 21
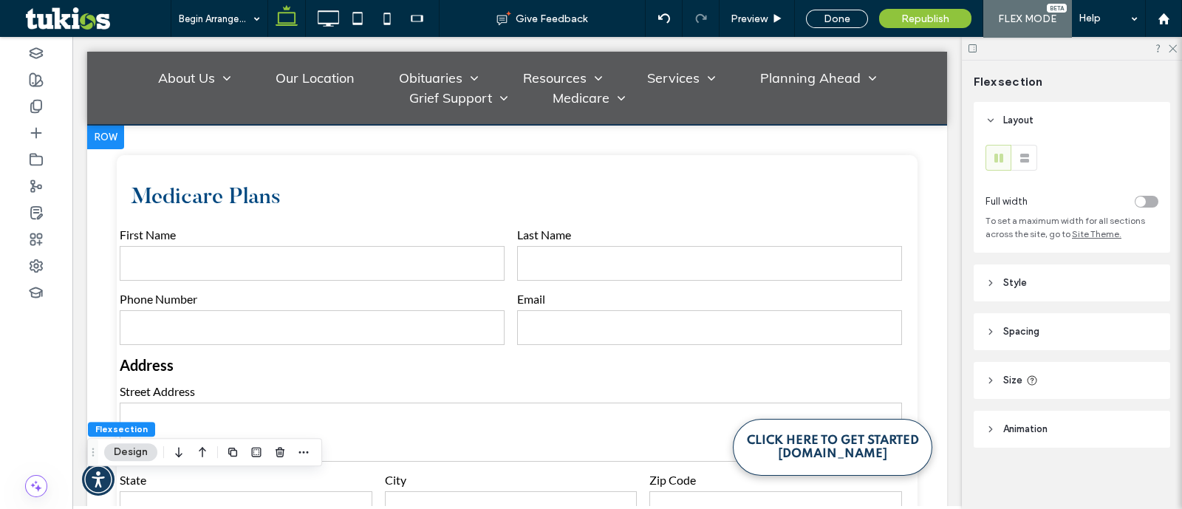
scroll to position [669, 0]
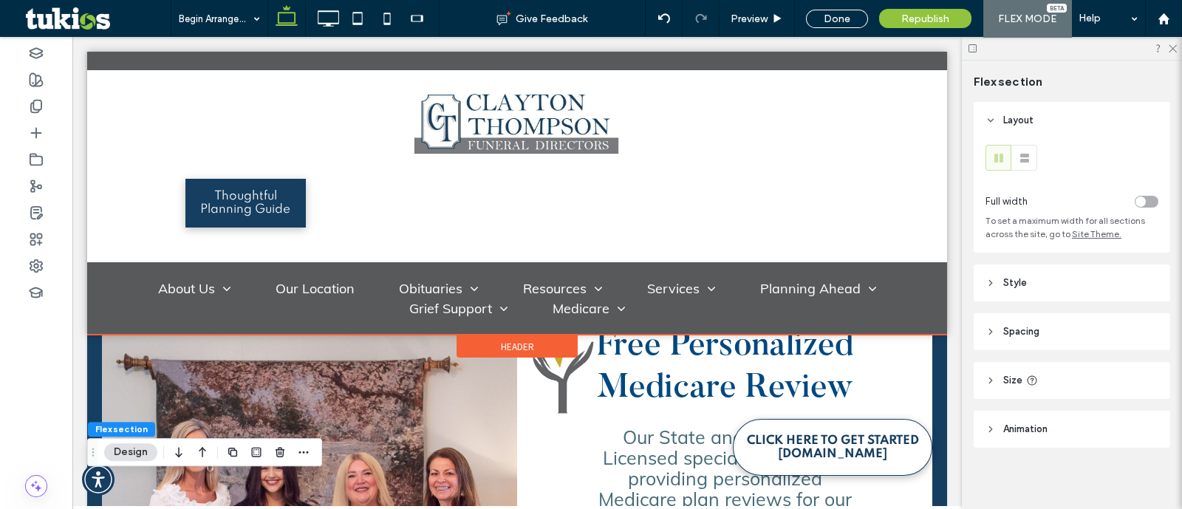
scroll to position [392, 0]
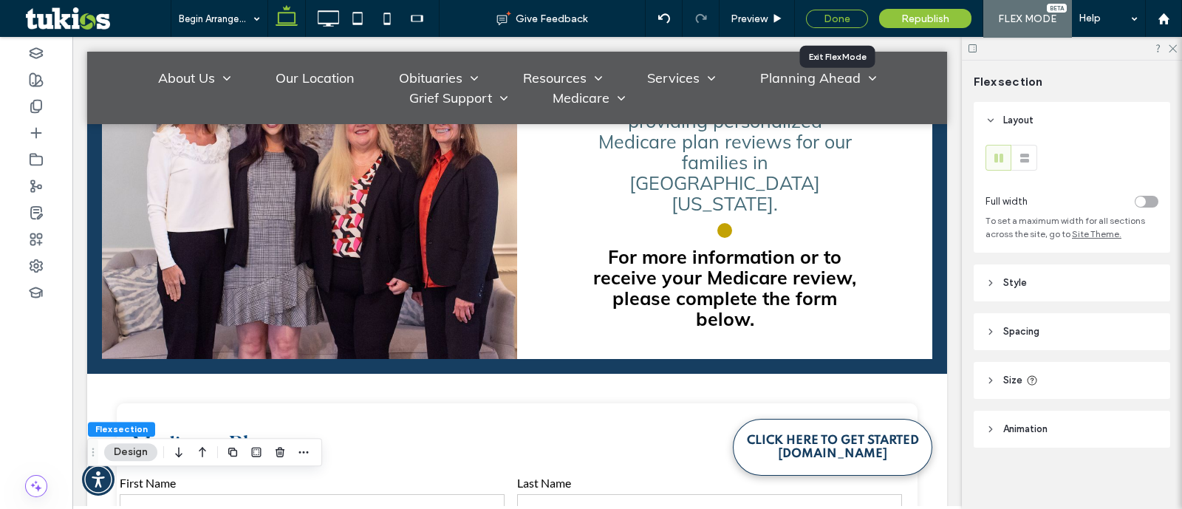
click at [862, 16] on div "Done" at bounding box center [837, 19] width 62 height 18
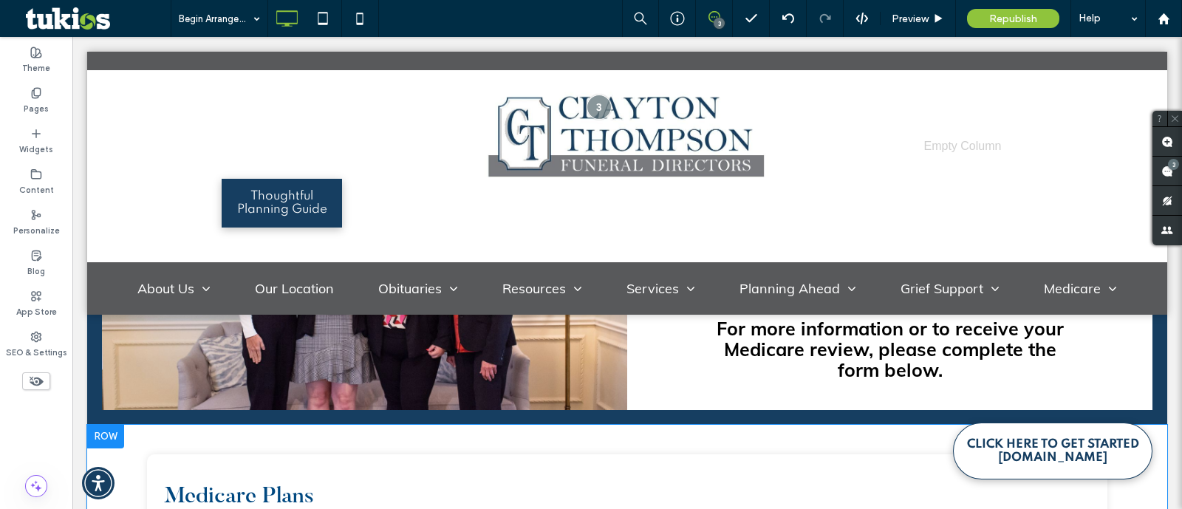
scroll to position [299, 0]
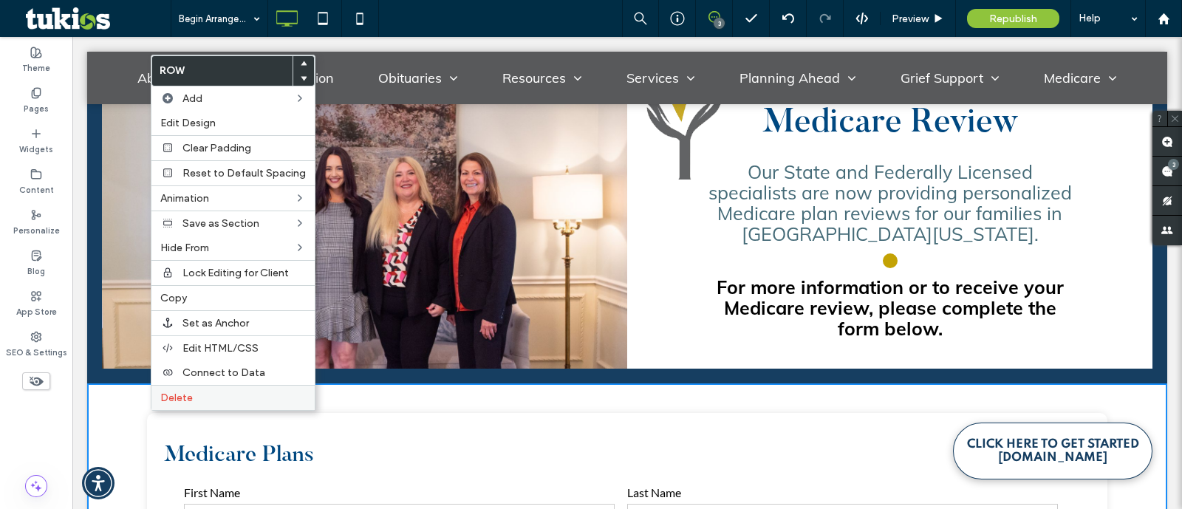
click at [177, 393] on span "Delete" at bounding box center [176, 398] width 33 height 13
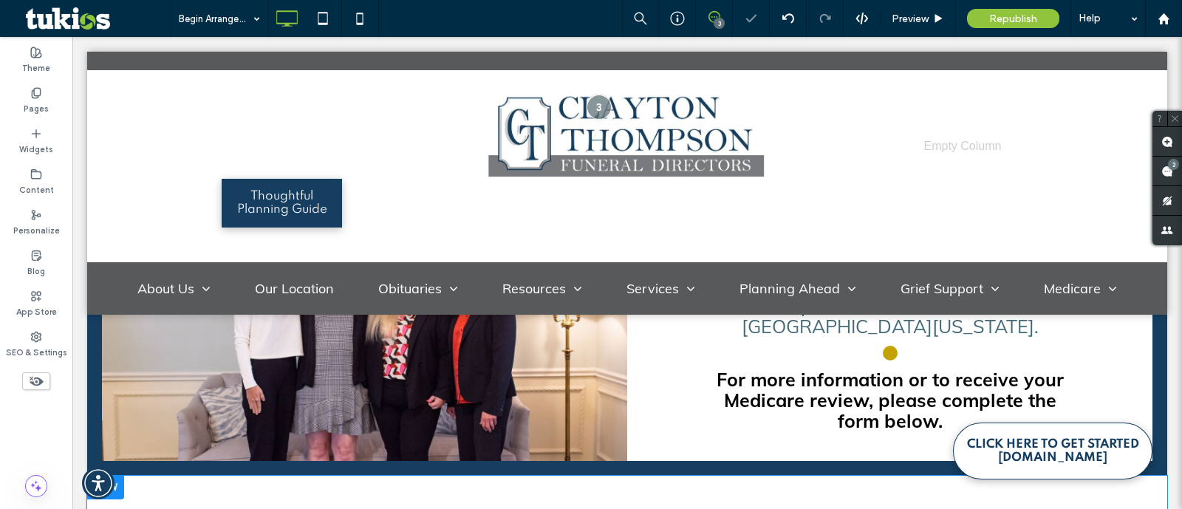
scroll to position [0, 0]
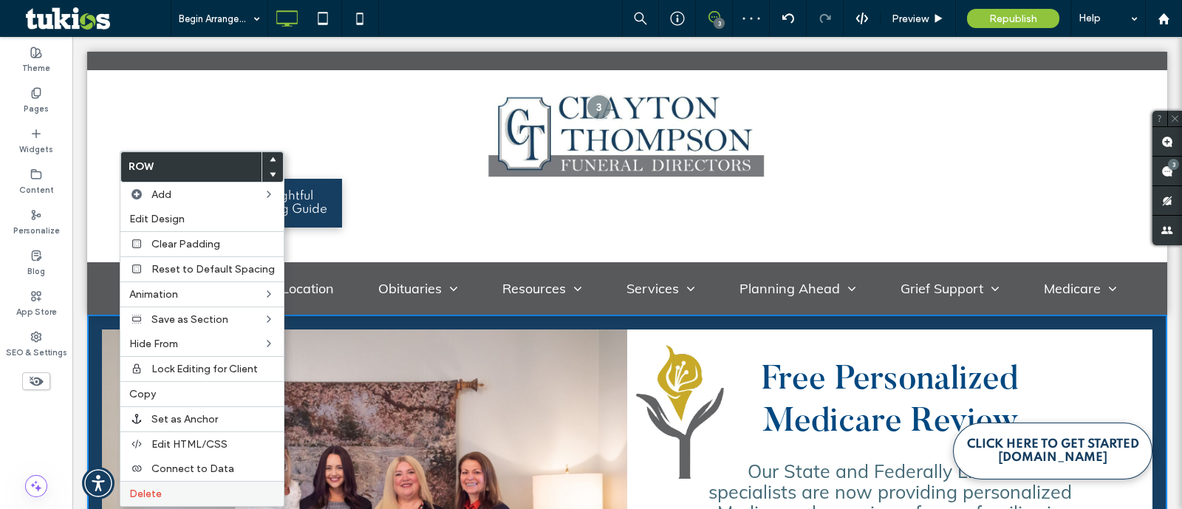
click at [198, 488] on label "Delete" at bounding box center [202, 494] width 146 height 13
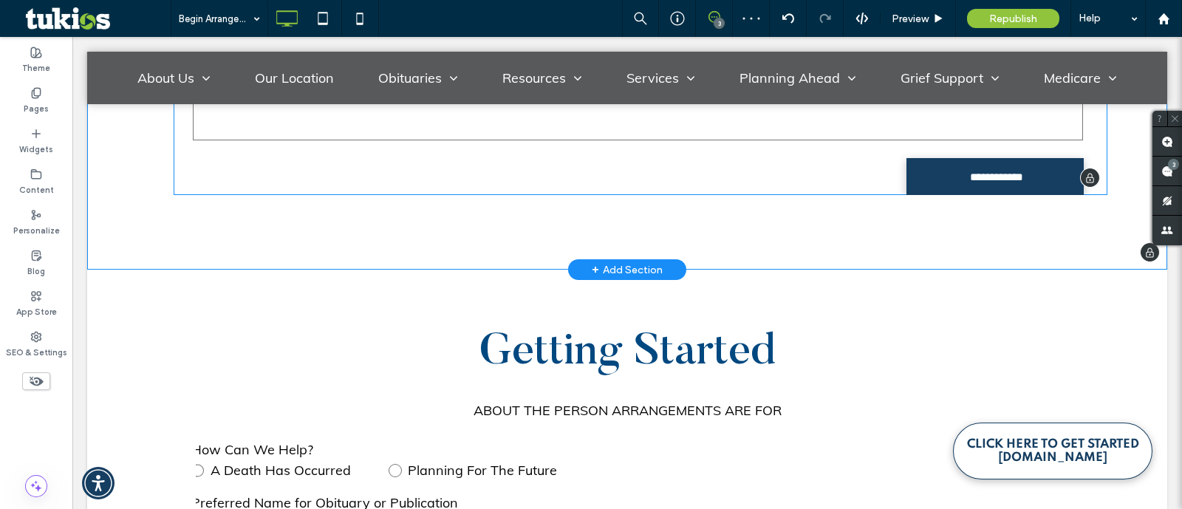
scroll to position [3418, 0]
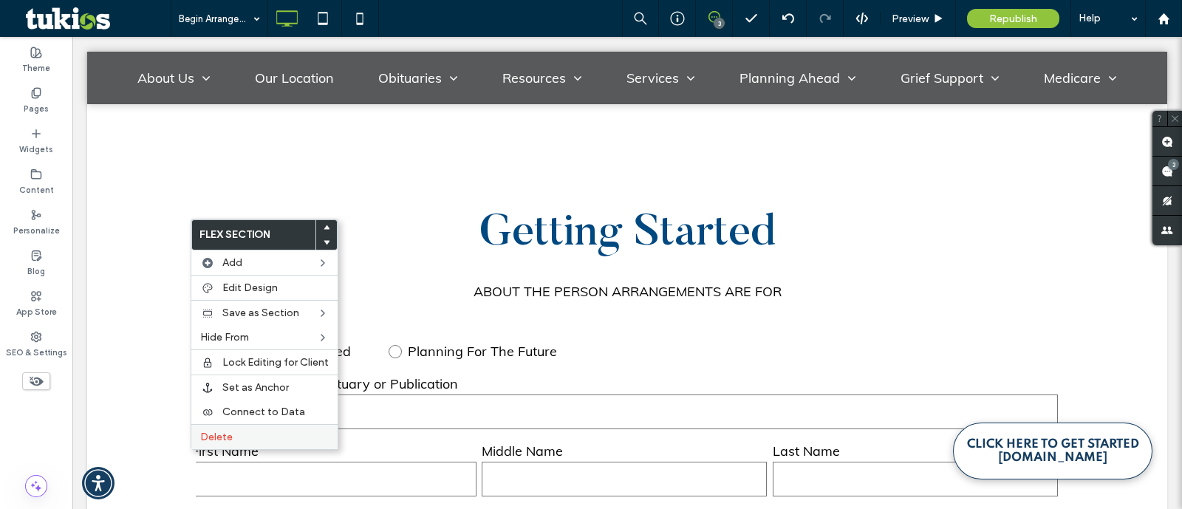
click at [263, 434] on label "Delete" at bounding box center [264, 437] width 129 height 13
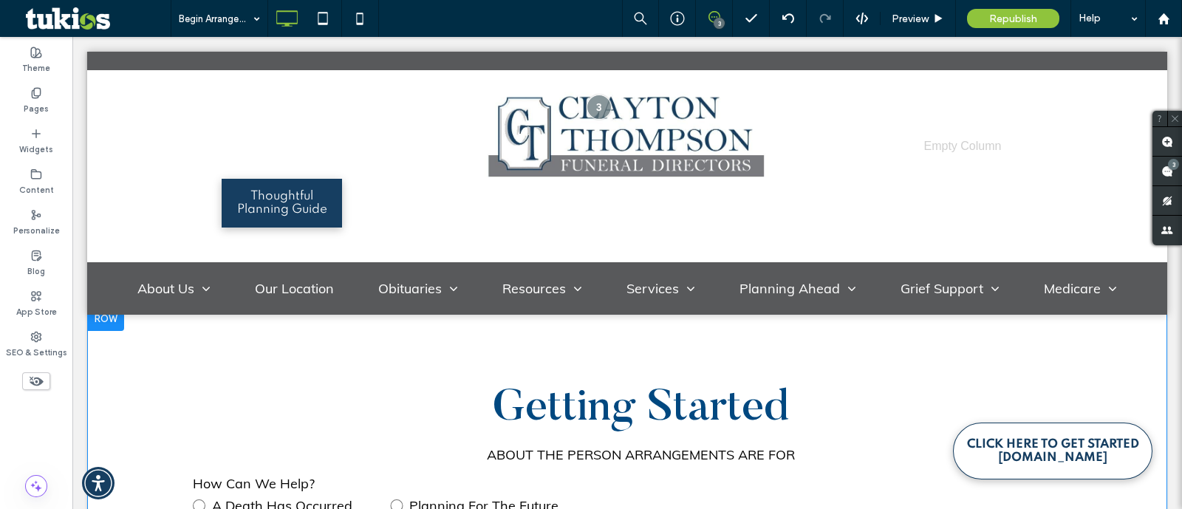
scroll to position [0, 0]
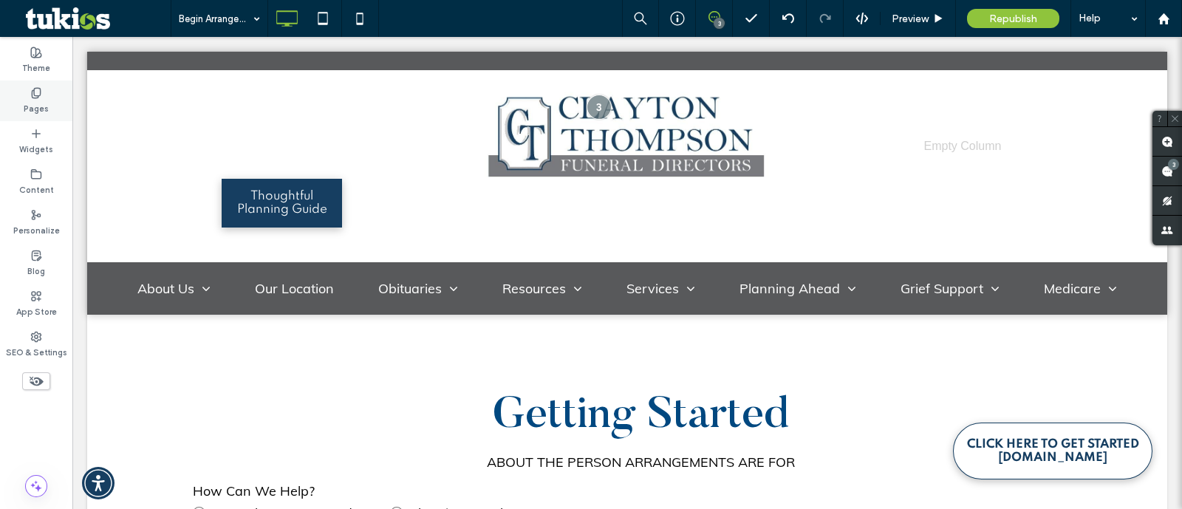
click at [37, 101] on label "Pages" at bounding box center [36, 107] width 25 height 16
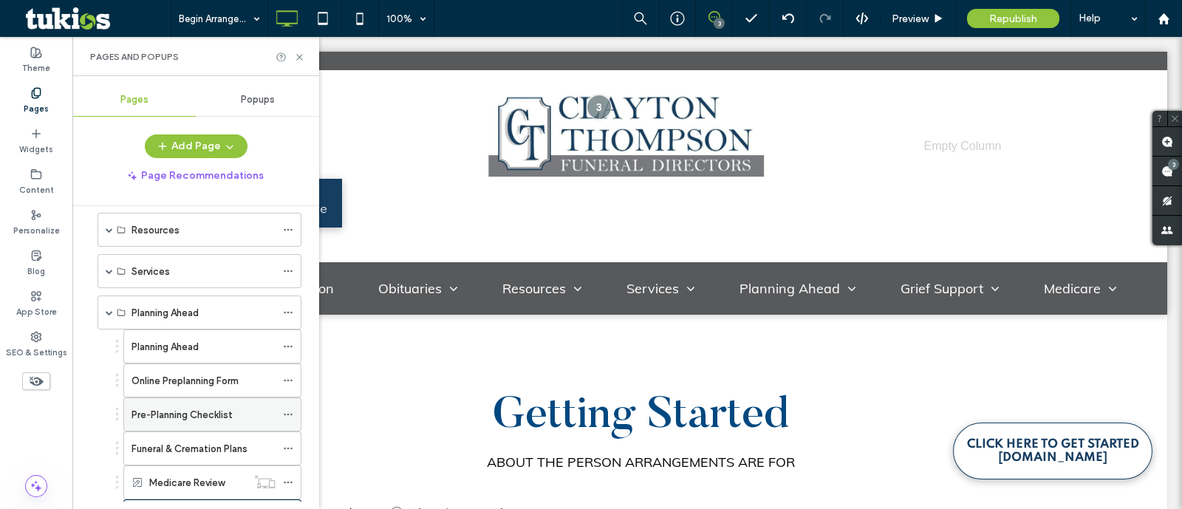
scroll to position [413, 0]
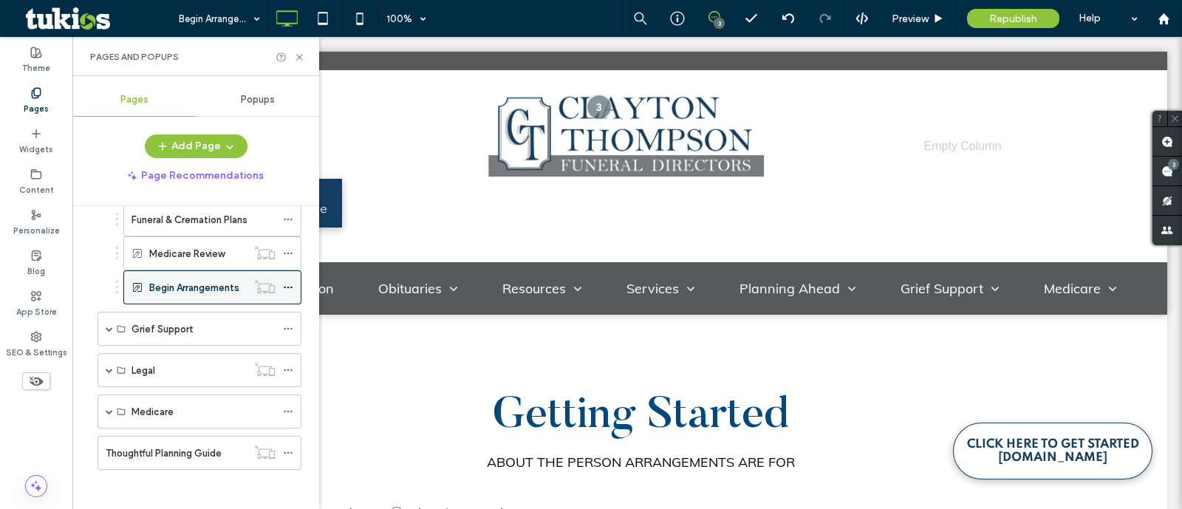
click at [291, 287] on use at bounding box center [288, 288] width 8 height 2
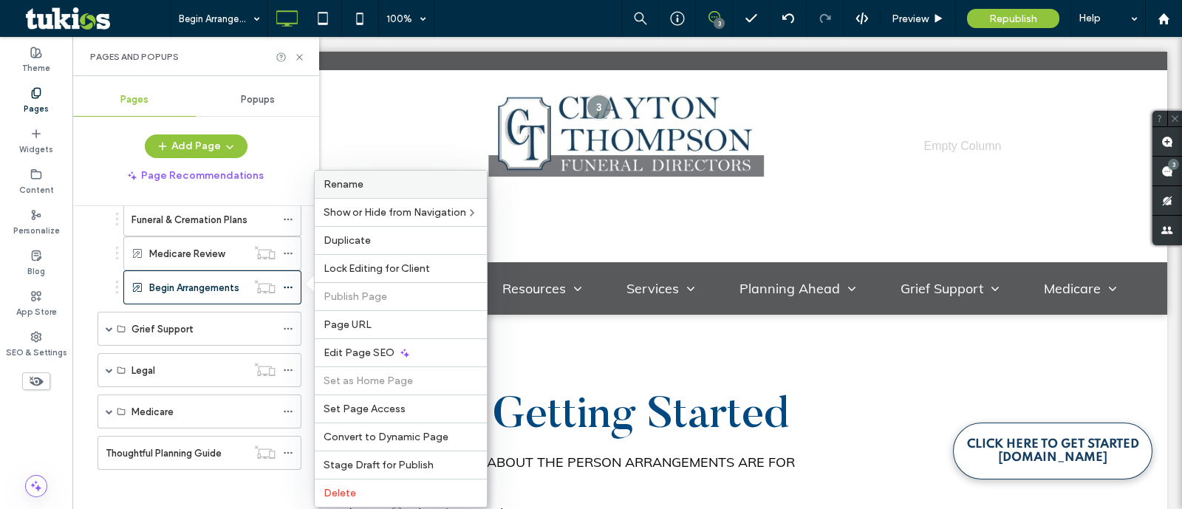
click at [361, 175] on div "Rename" at bounding box center [401, 184] width 172 height 27
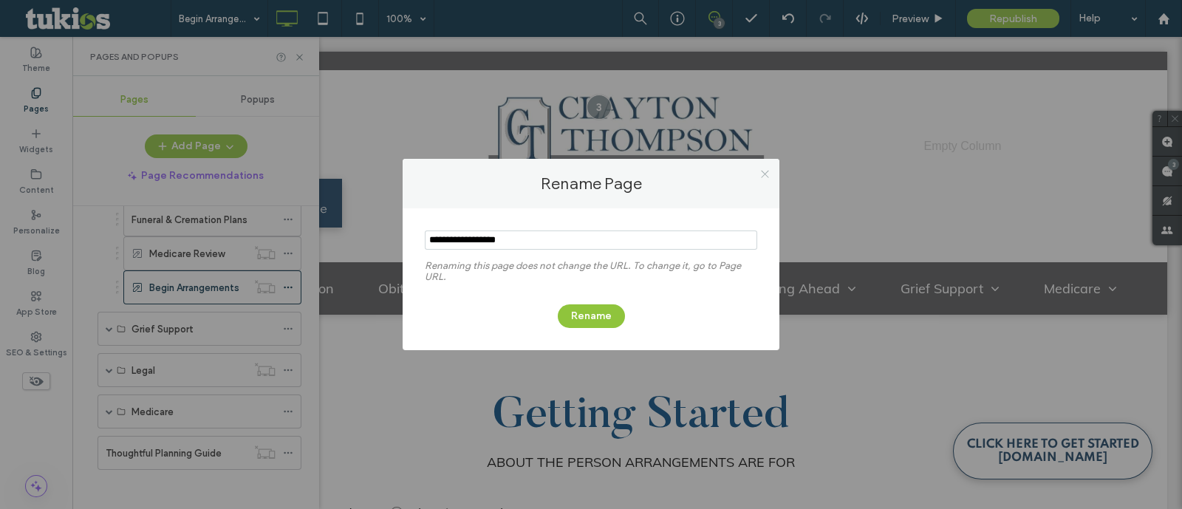
click at [767, 173] on icon at bounding box center [765, 173] width 11 height 11
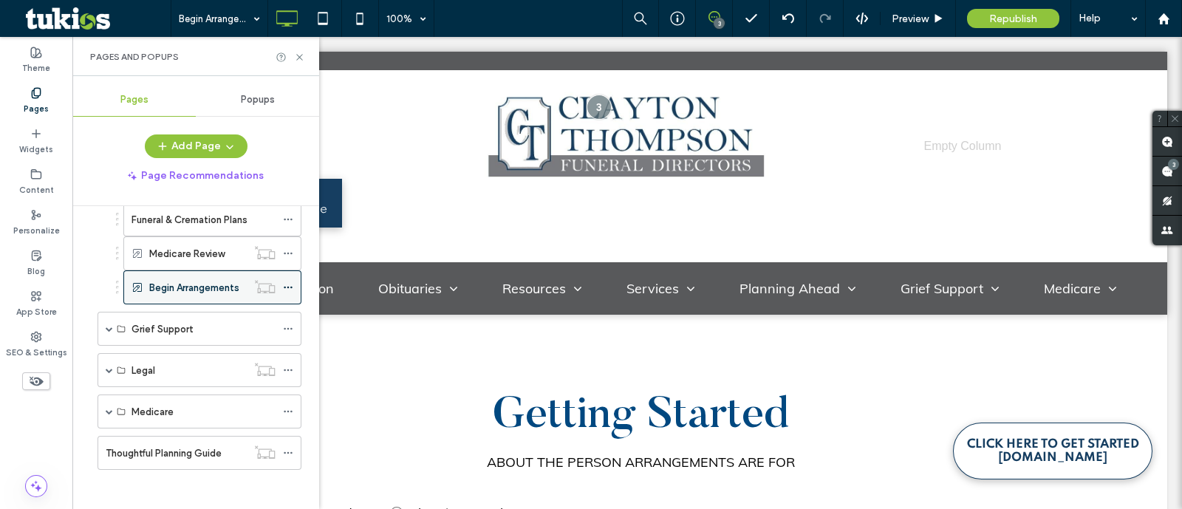
click at [284, 282] on icon at bounding box center [288, 287] width 10 height 10
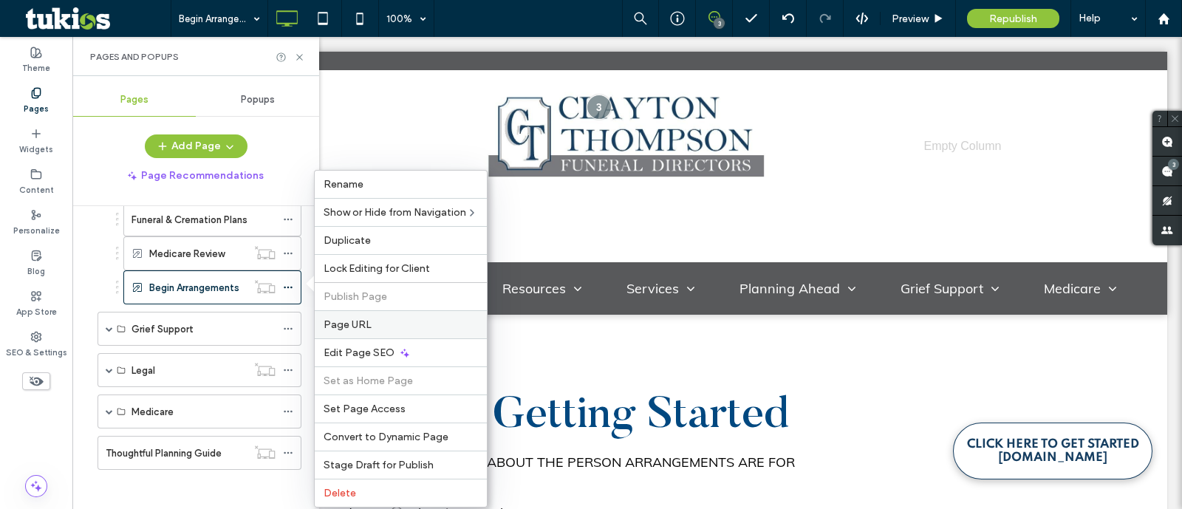
click at [347, 330] on div "Page URL" at bounding box center [401, 324] width 172 height 28
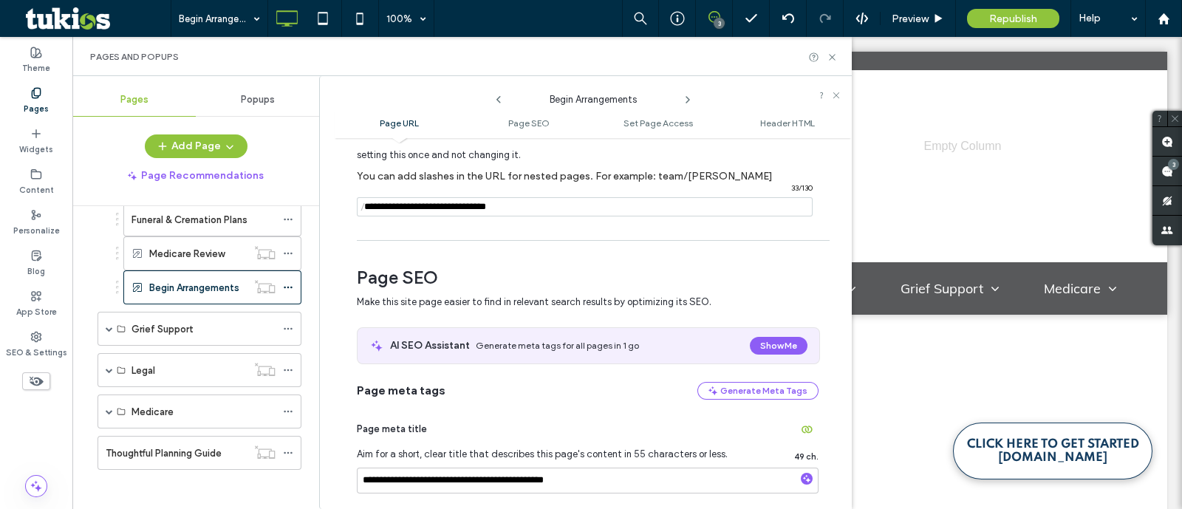
scroll to position [184, 0]
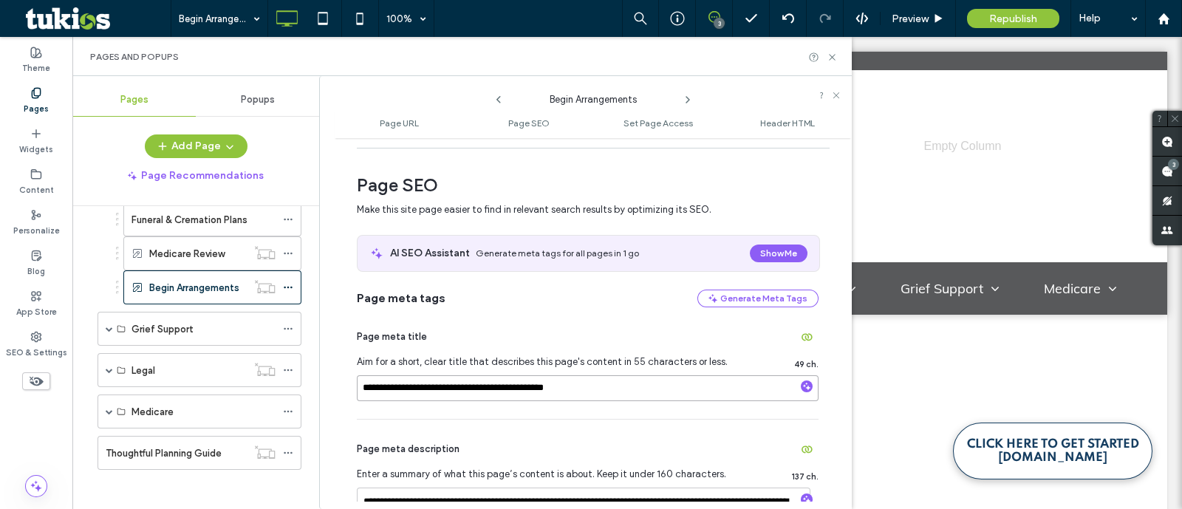
drag, startPoint x: 437, startPoint y: 389, endPoint x: 333, endPoint y: 401, distance: 104.9
click at [321, 392] on div "**********" at bounding box center [585, 292] width 533 height 433
paste input "***"
type input "**********"
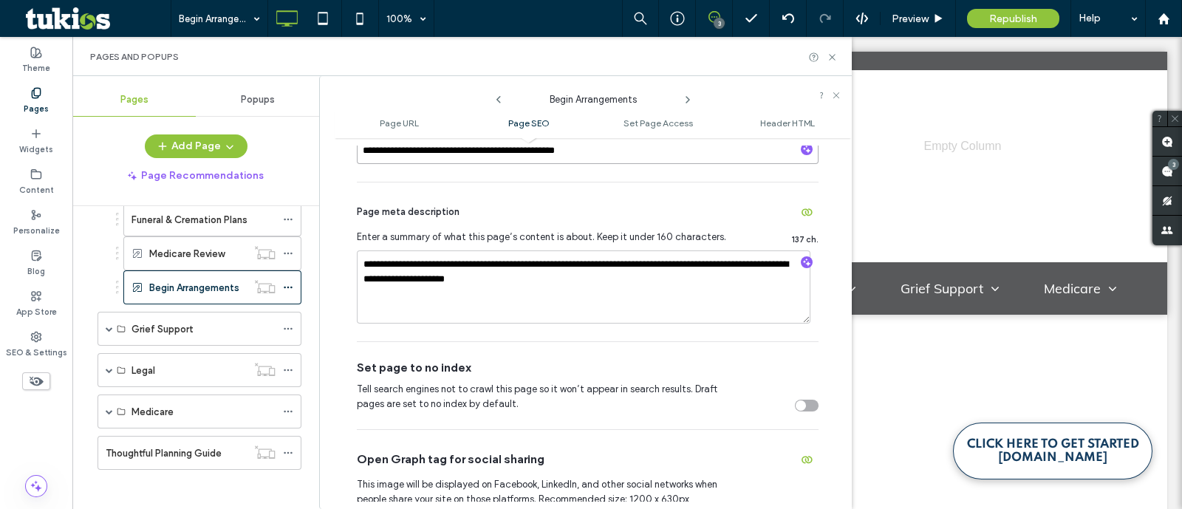
scroll to position [462, 0]
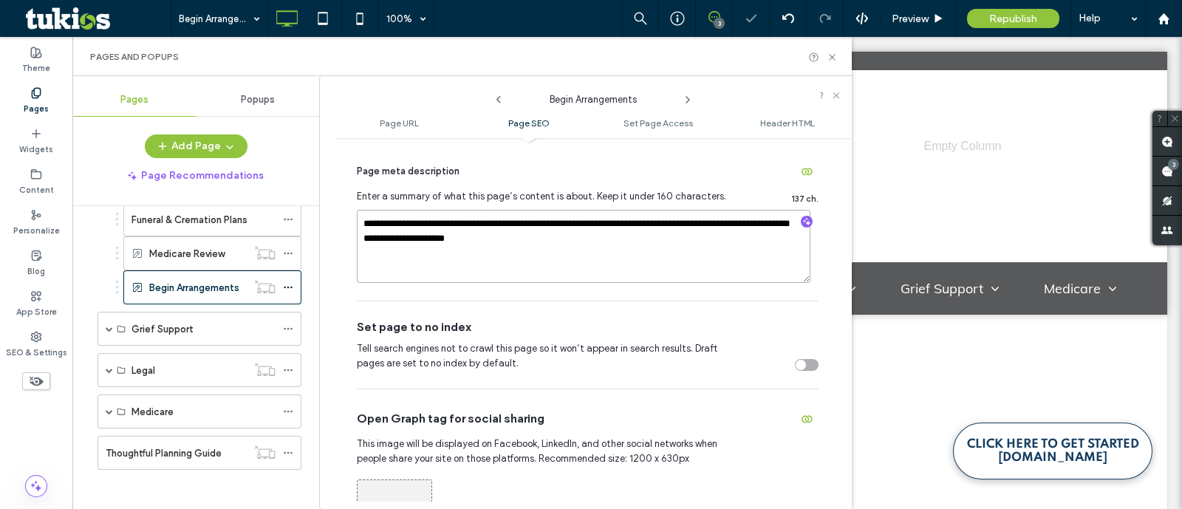
paste textarea
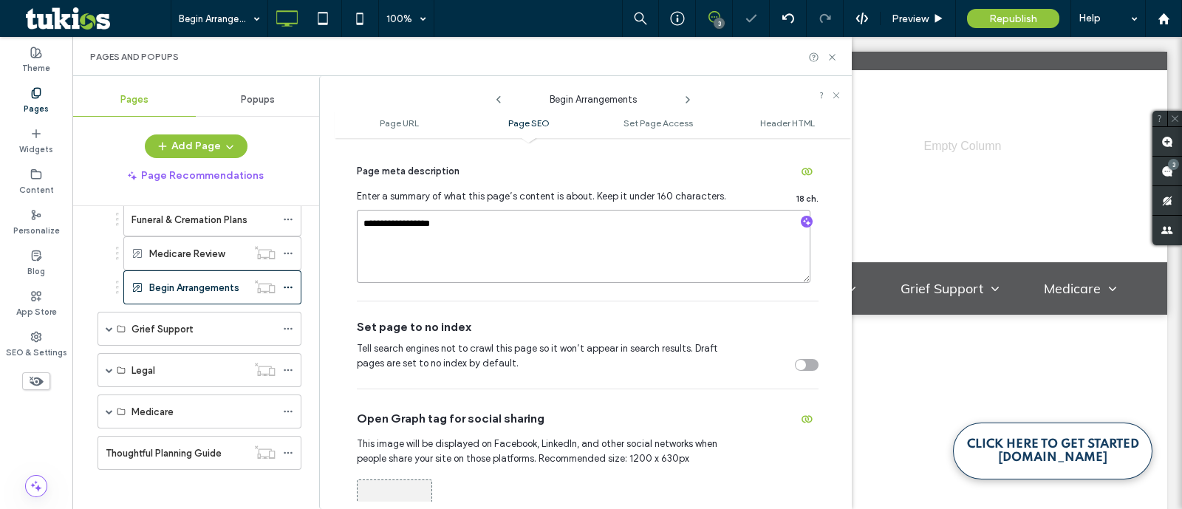
type textarea "**********"
click at [541, 270] on textarea "**********" at bounding box center [584, 247] width 454 height 74
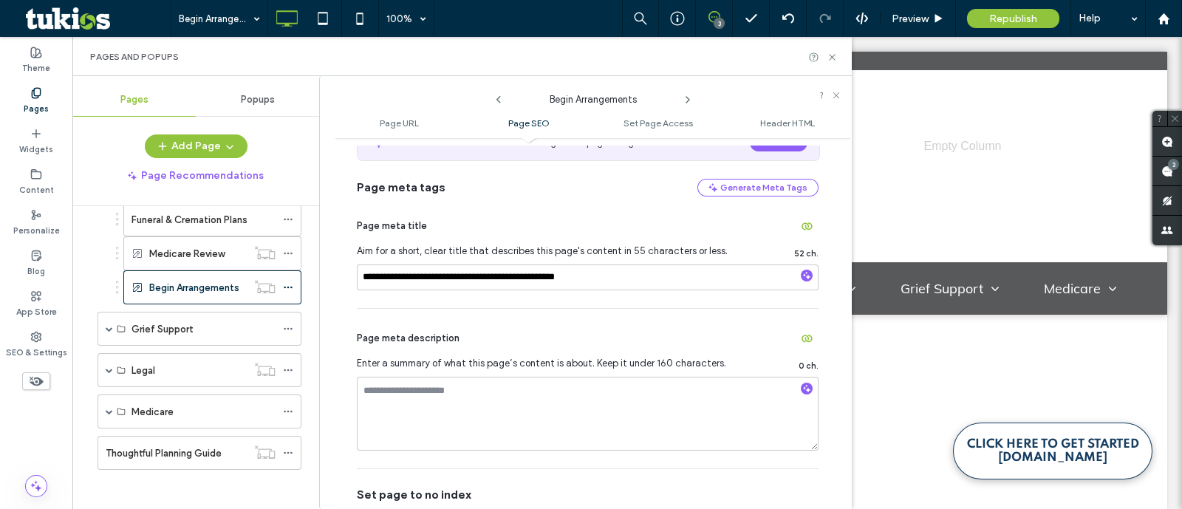
scroll to position [277, 0]
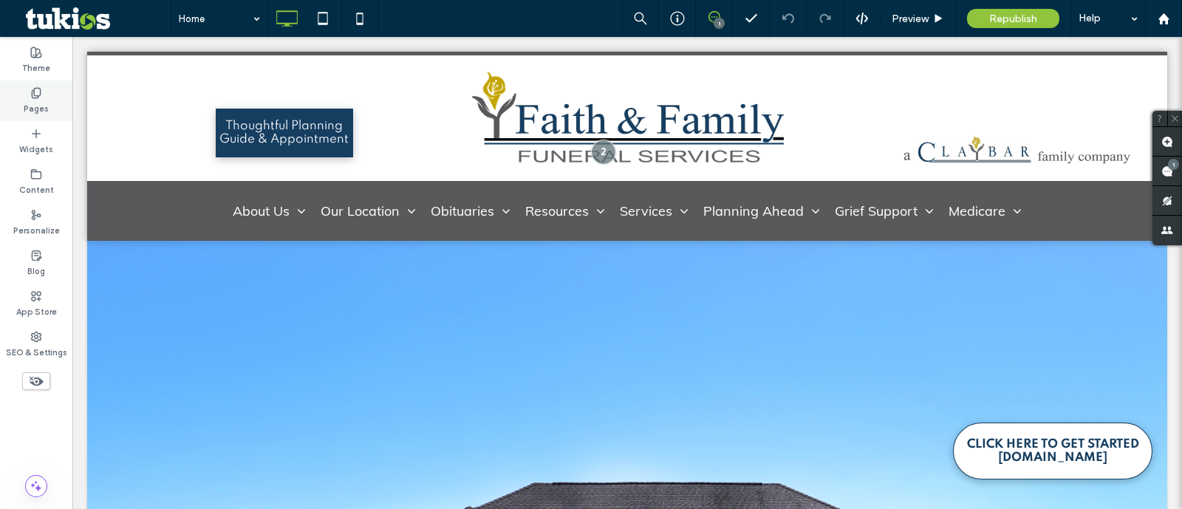
click at [35, 117] on div "Pages" at bounding box center [36, 101] width 72 height 41
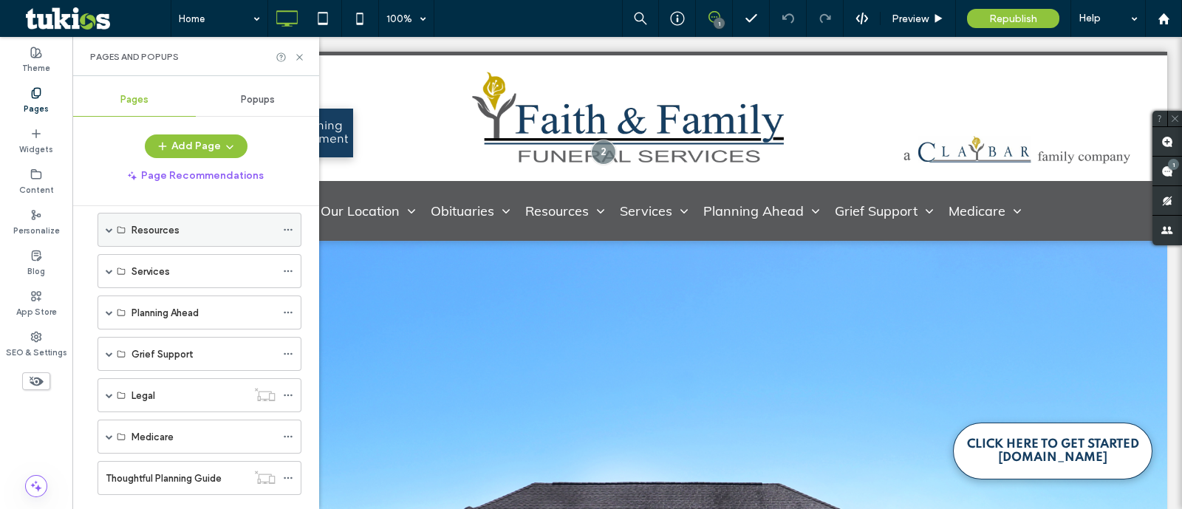
scroll to position [211, 0]
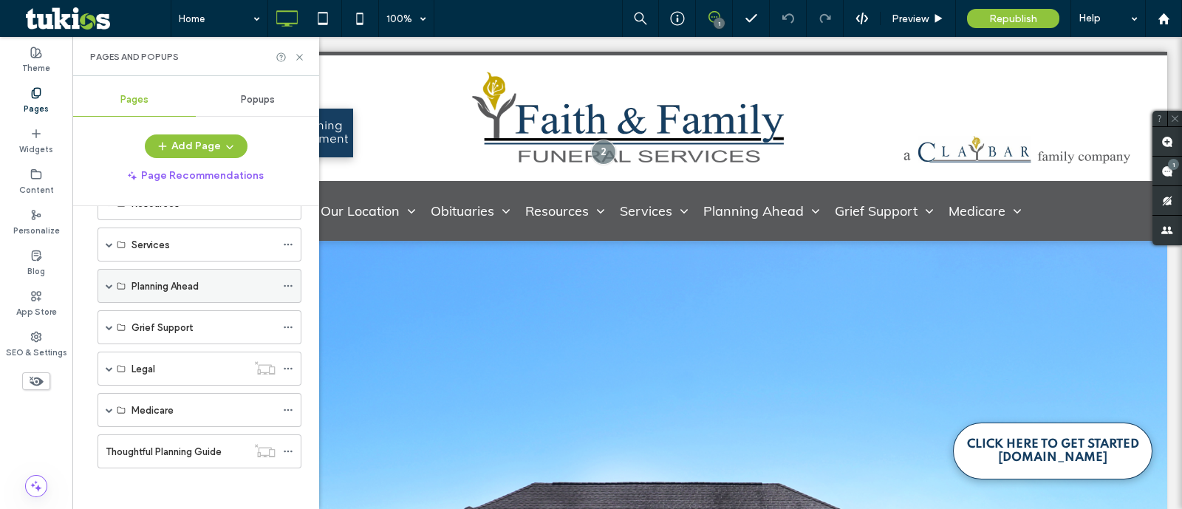
click at [107, 279] on span at bounding box center [109, 286] width 7 height 33
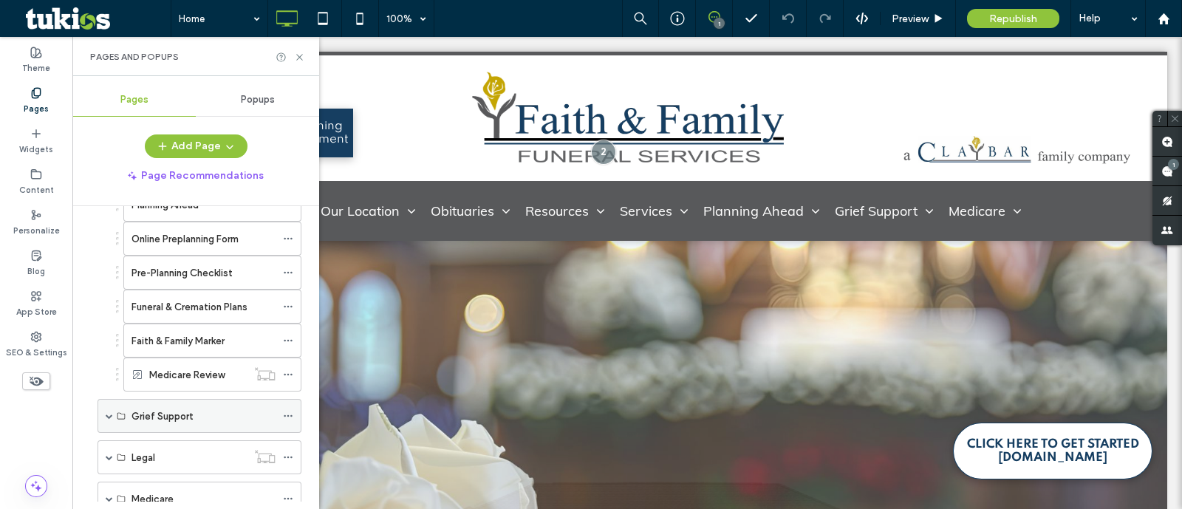
scroll to position [413, 0]
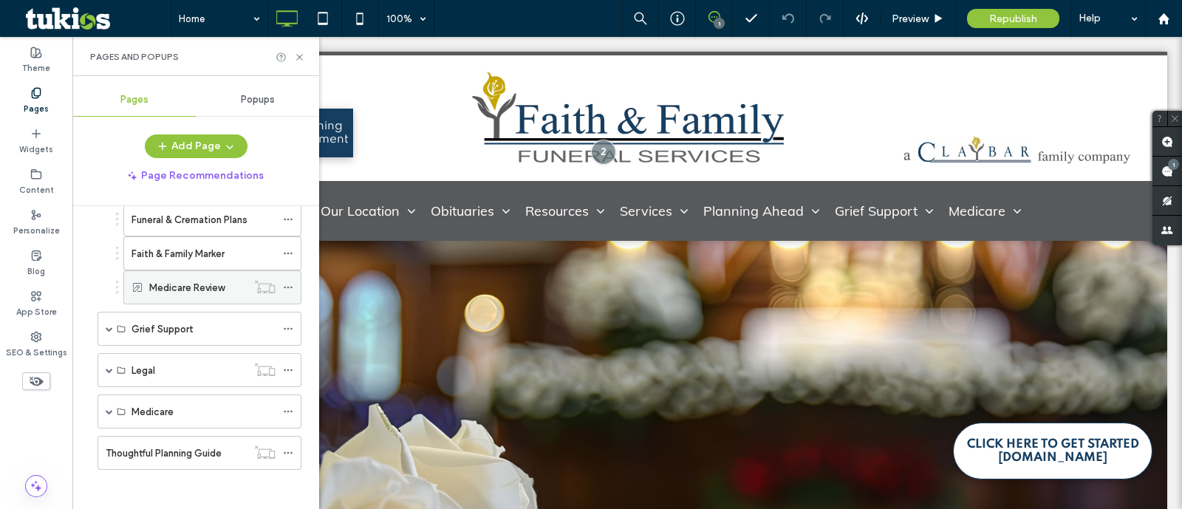
click at [290, 284] on icon at bounding box center [288, 287] width 10 height 10
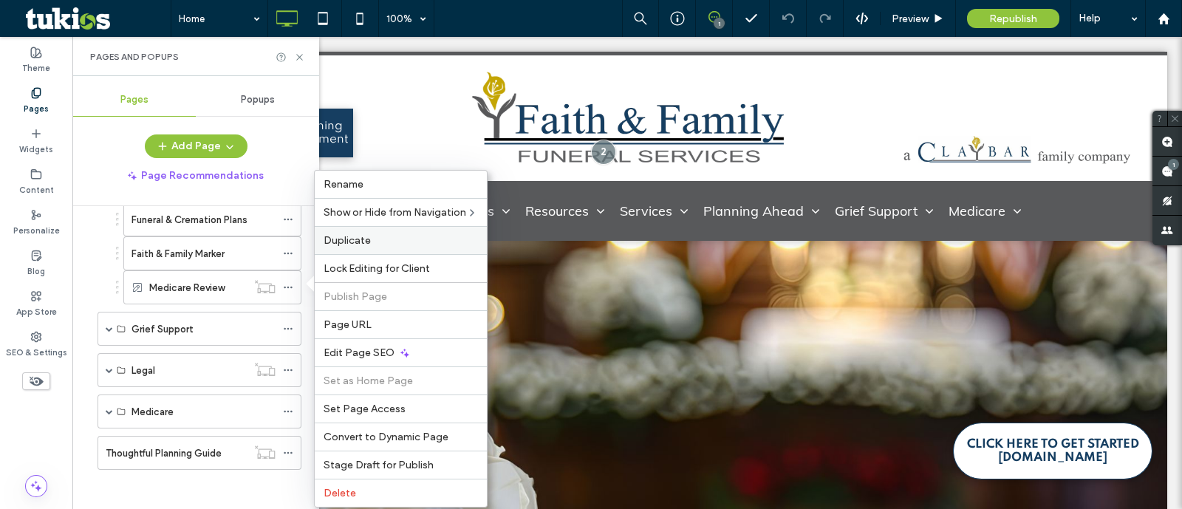
click at [381, 234] on label "Duplicate" at bounding box center [401, 240] width 154 height 13
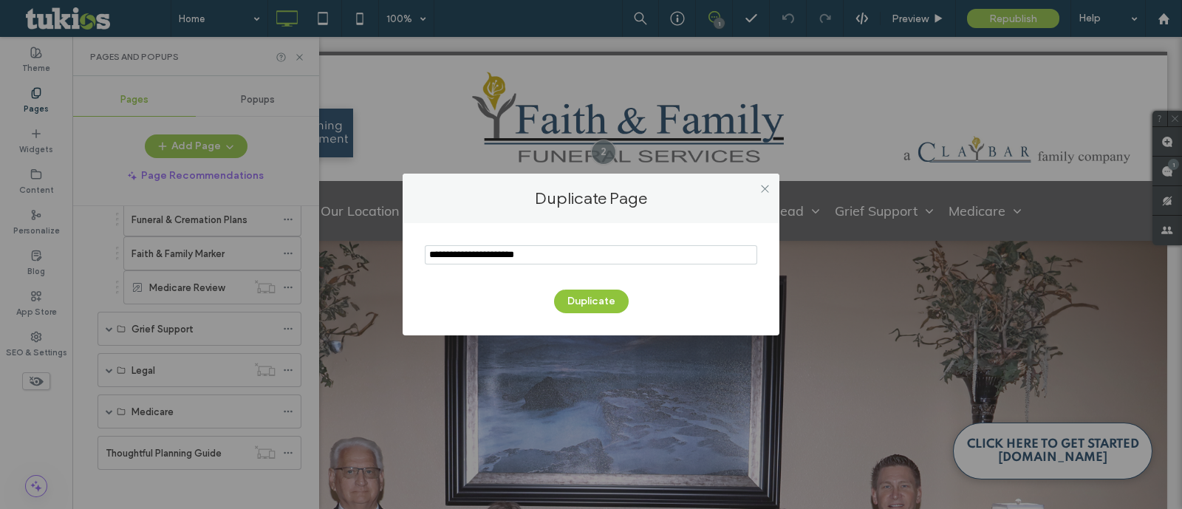
click at [576, 257] on input "notEmpty" at bounding box center [591, 254] width 333 height 19
paste input "**********"
type input "**********"
click at [592, 301] on button "Duplicate" at bounding box center [591, 302] width 75 height 24
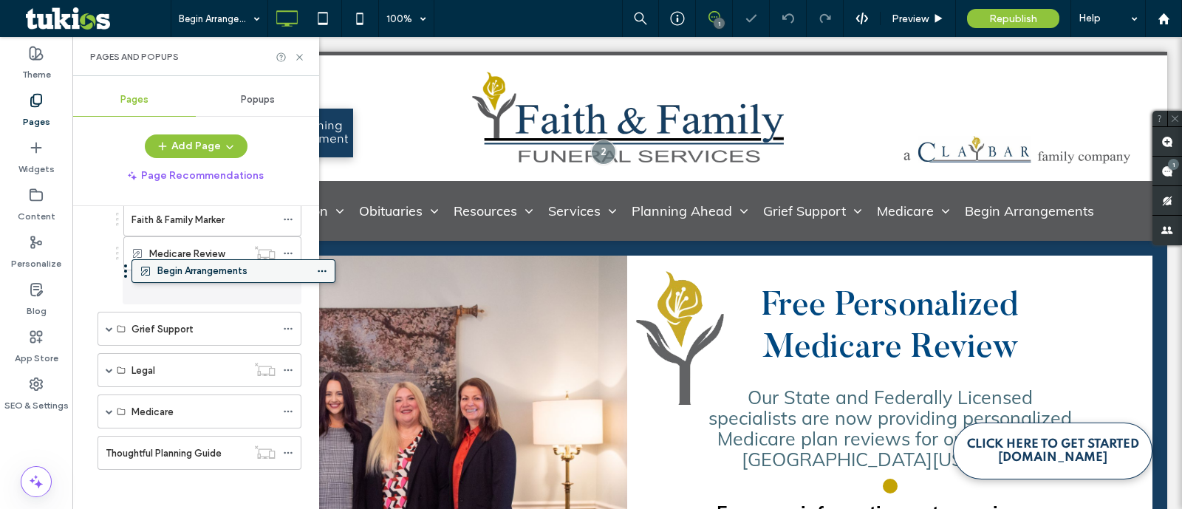
drag, startPoint x: 163, startPoint y: 443, endPoint x: 197, endPoint y: 270, distance: 175.5
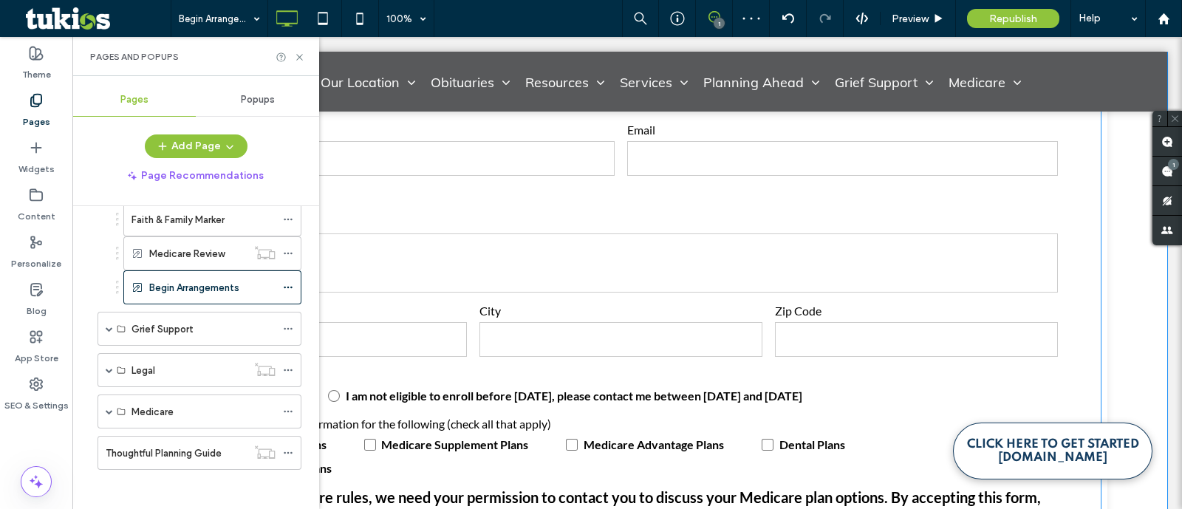
scroll to position [462, 0]
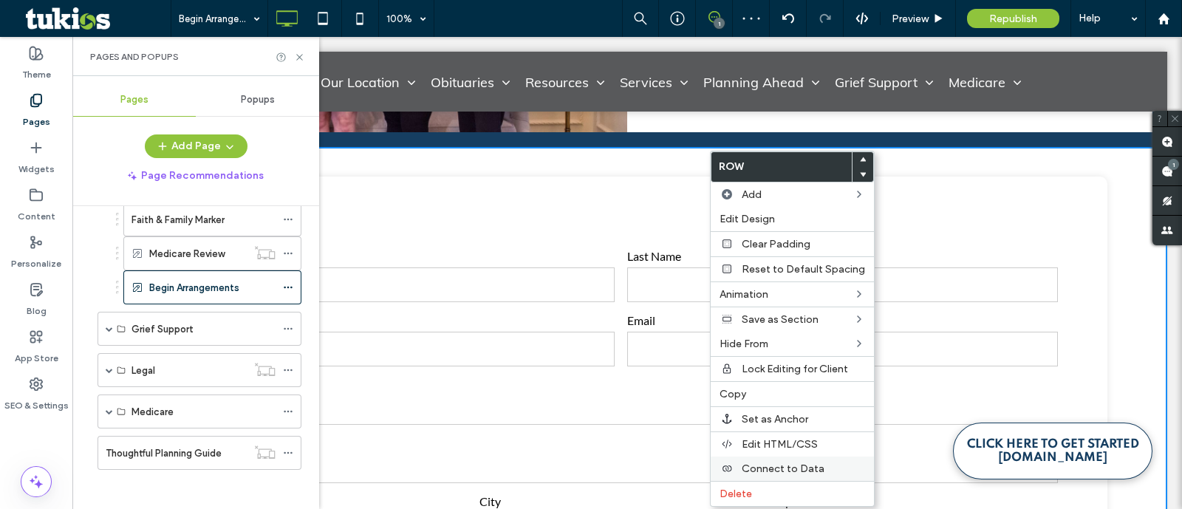
drag, startPoint x: 797, startPoint y: 485, endPoint x: 798, endPoint y: 472, distance: 12.6
click at [796, 488] on label "Delete" at bounding box center [793, 494] width 146 height 13
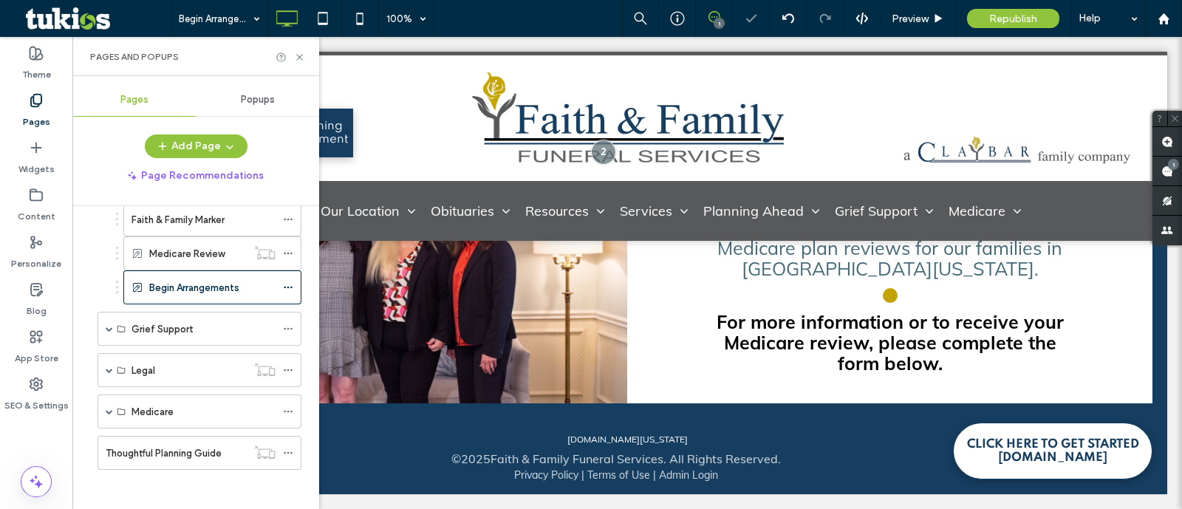
scroll to position [188, 0]
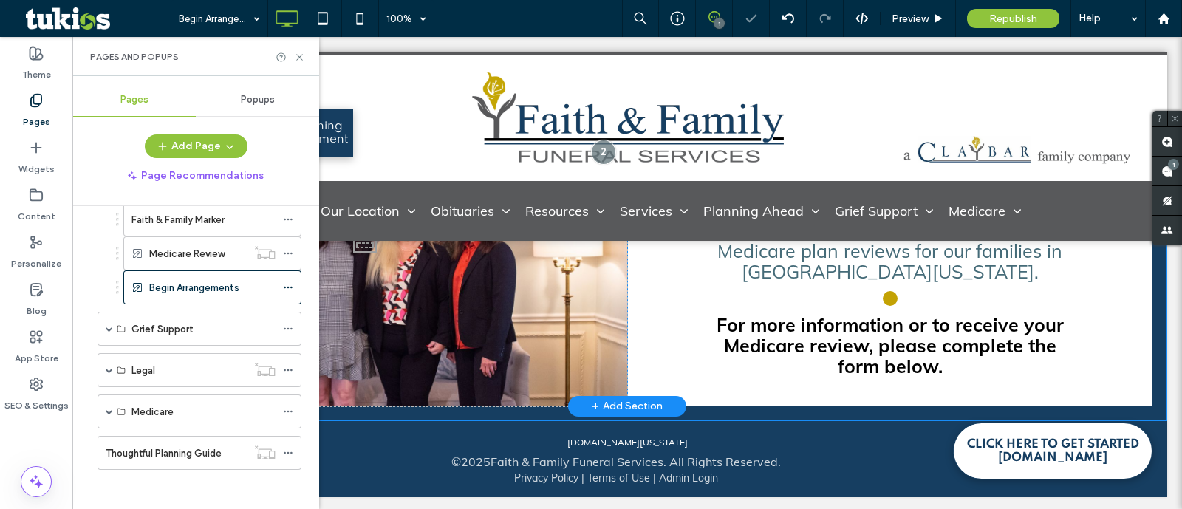
click at [629, 398] on div "+ Add Section" at bounding box center [627, 406] width 71 height 16
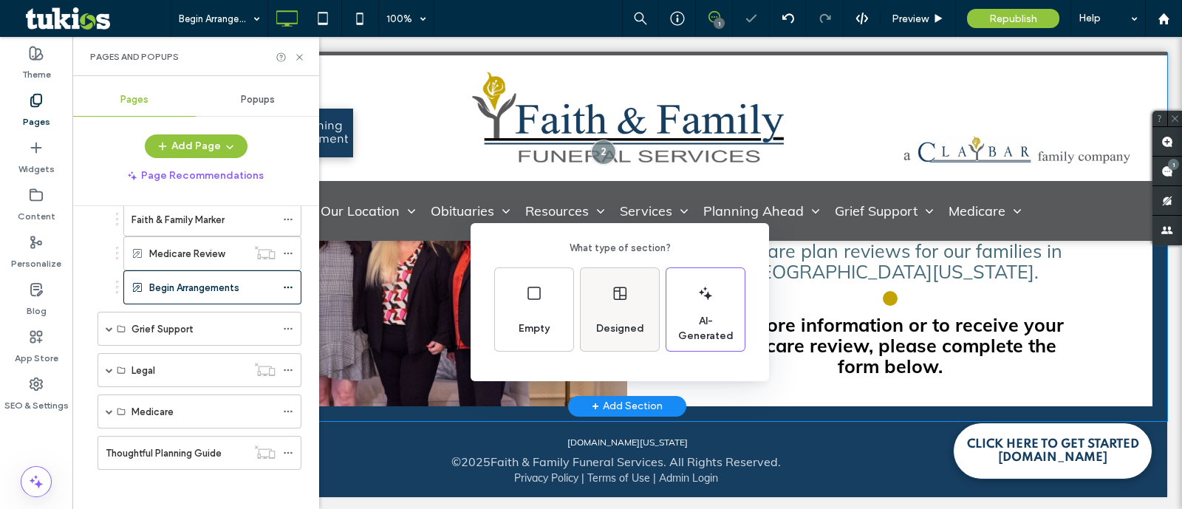
click at [633, 286] on div "Designed" at bounding box center [620, 309] width 78 height 83
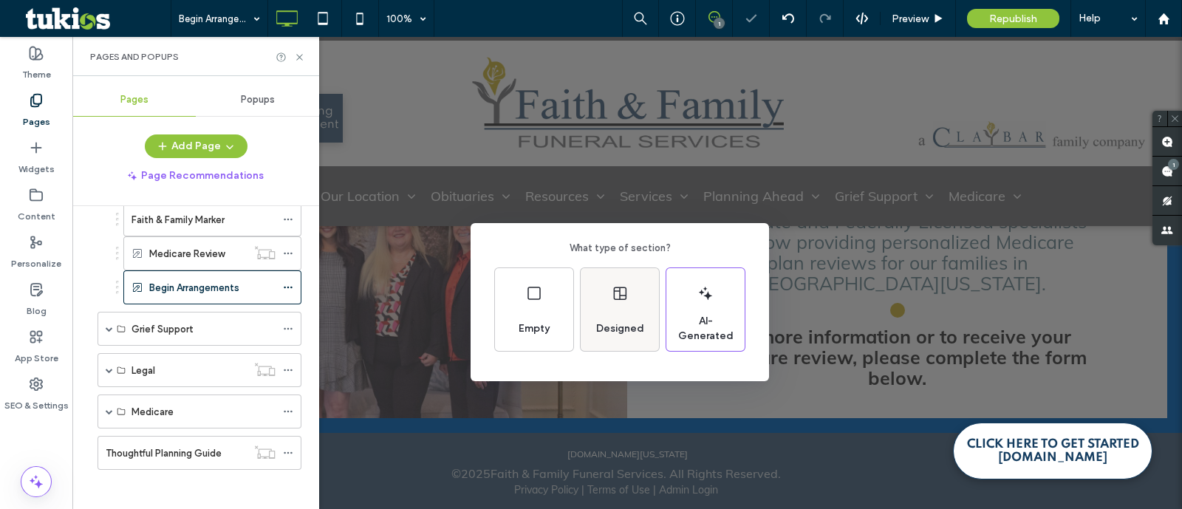
scroll to position [0, 0]
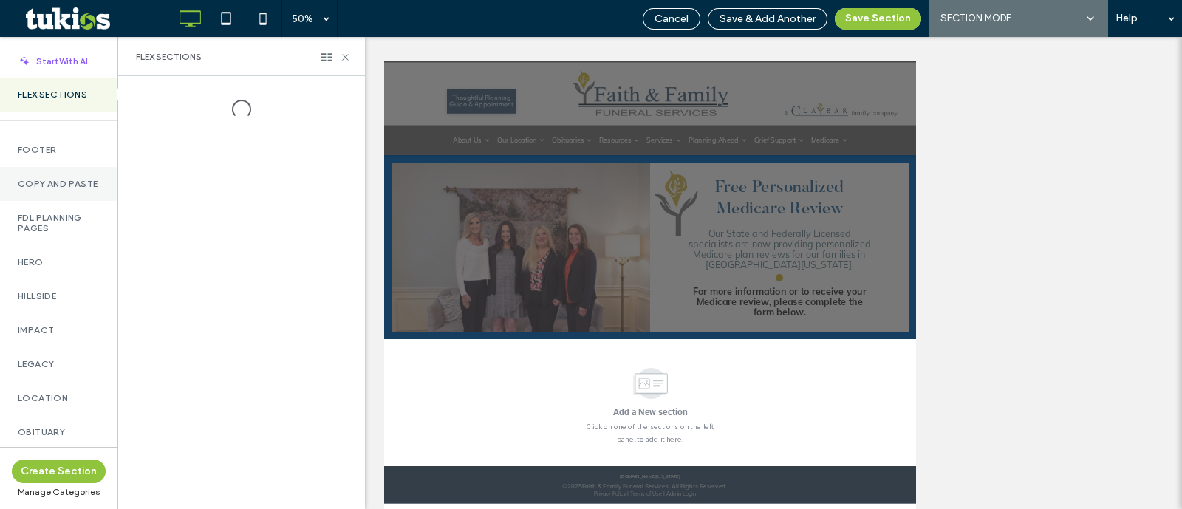
click at [46, 189] on label "Copy and Paste" at bounding box center [59, 184] width 82 height 10
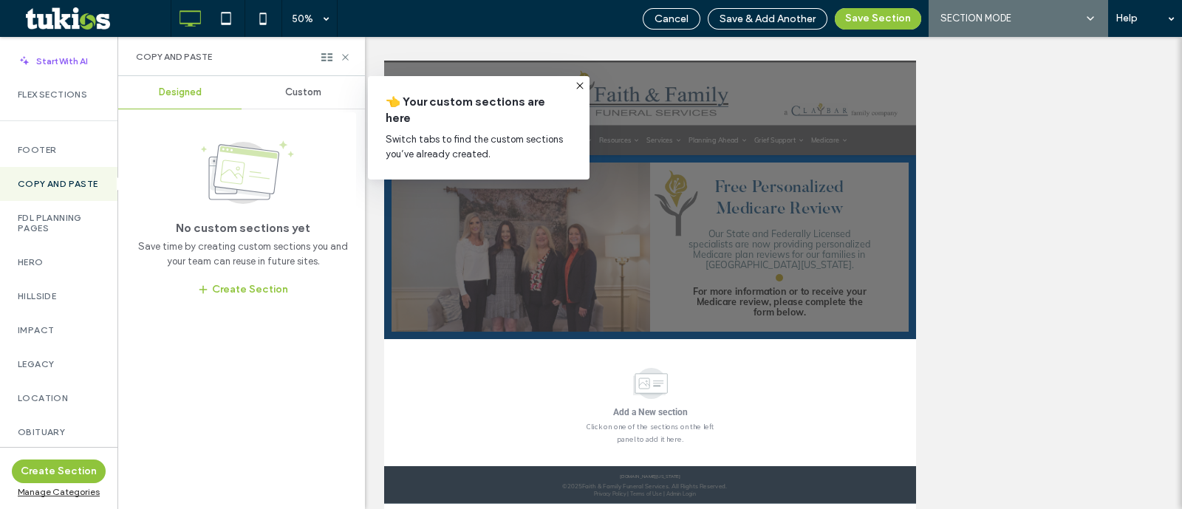
click at [313, 90] on span "Custom" at bounding box center [303, 92] width 36 height 12
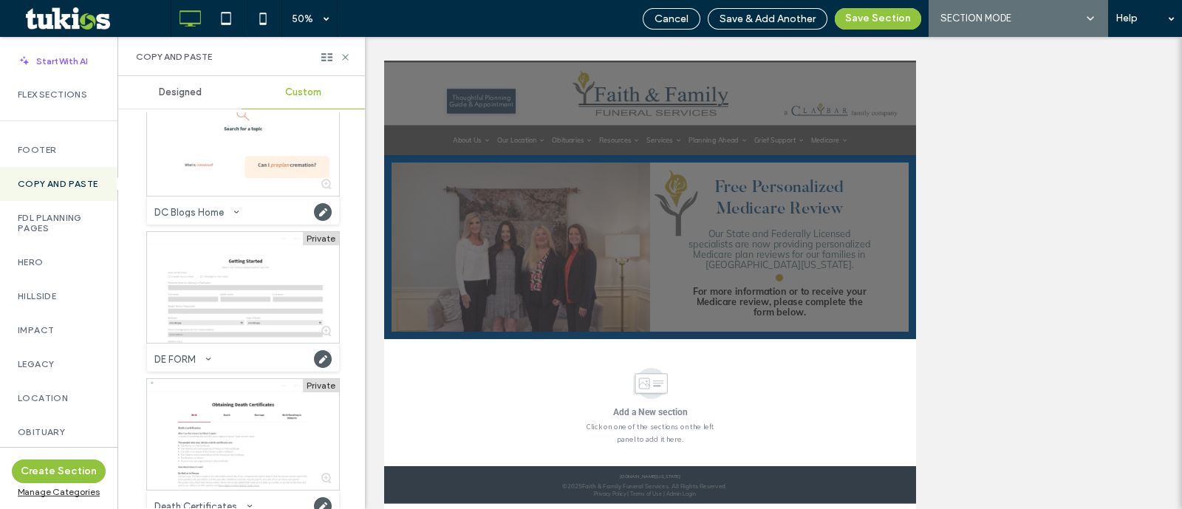
scroll to position [1200, 0]
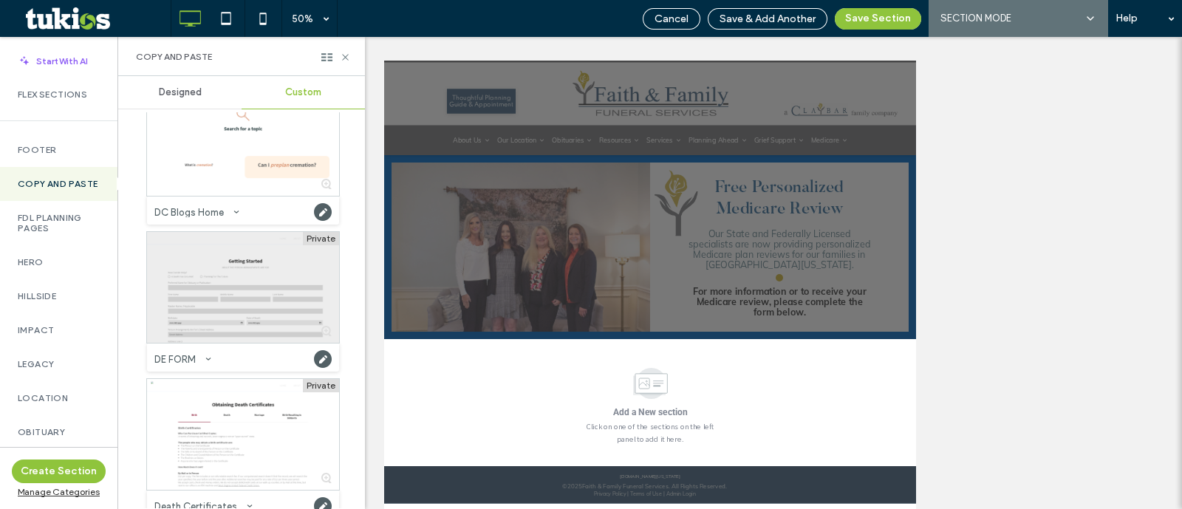
click at [223, 311] on div at bounding box center [243, 287] width 192 height 111
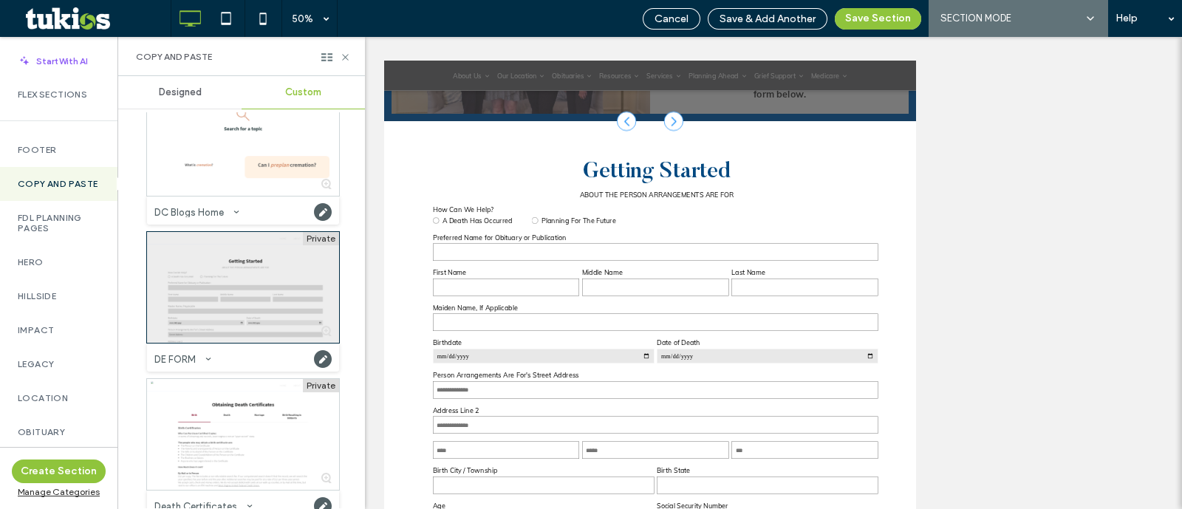
scroll to position [437, 0]
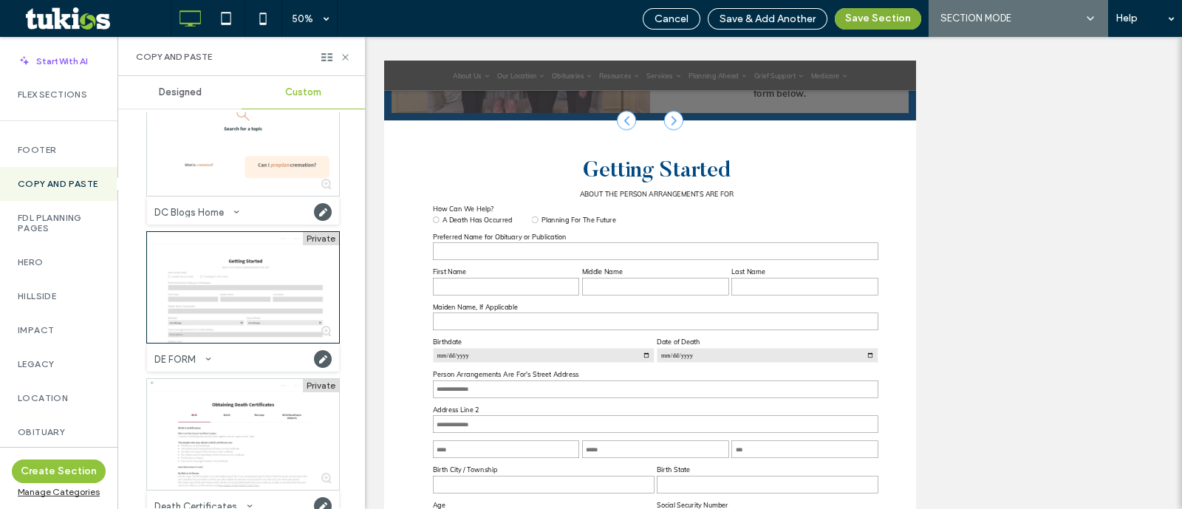
click at [894, 20] on button "Save Section" at bounding box center [878, 18] width 86 height 21
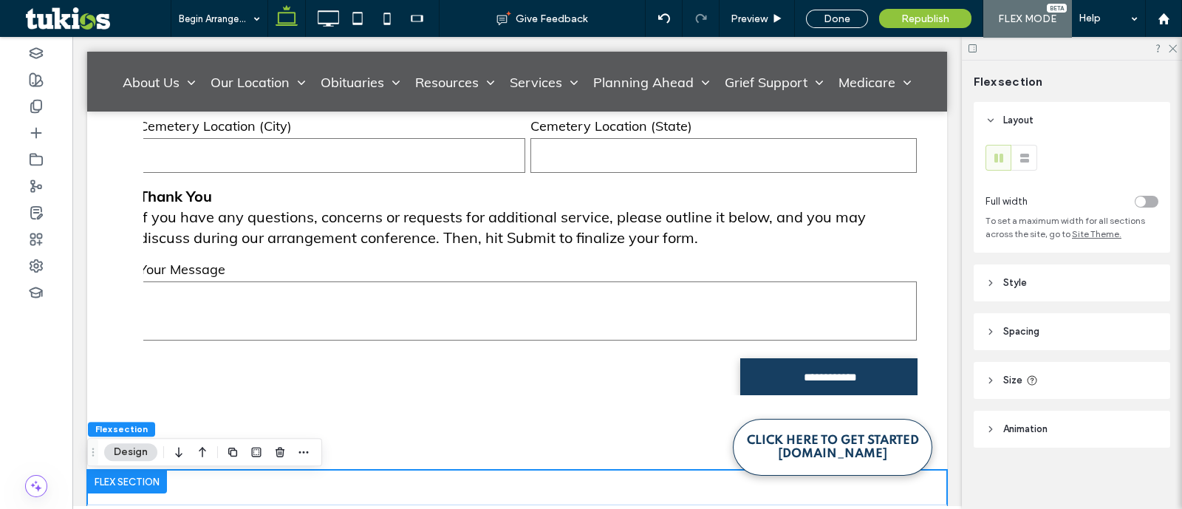
scroll to position [3536, 0]
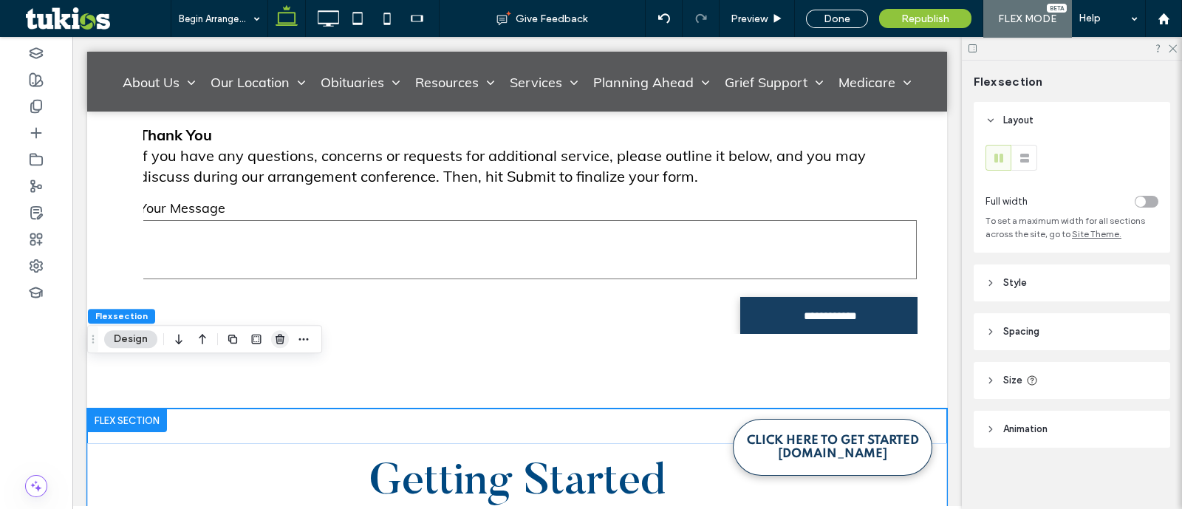
click at [283, 337] on use "button" at bounding box center [280, 339] width 9 height 10
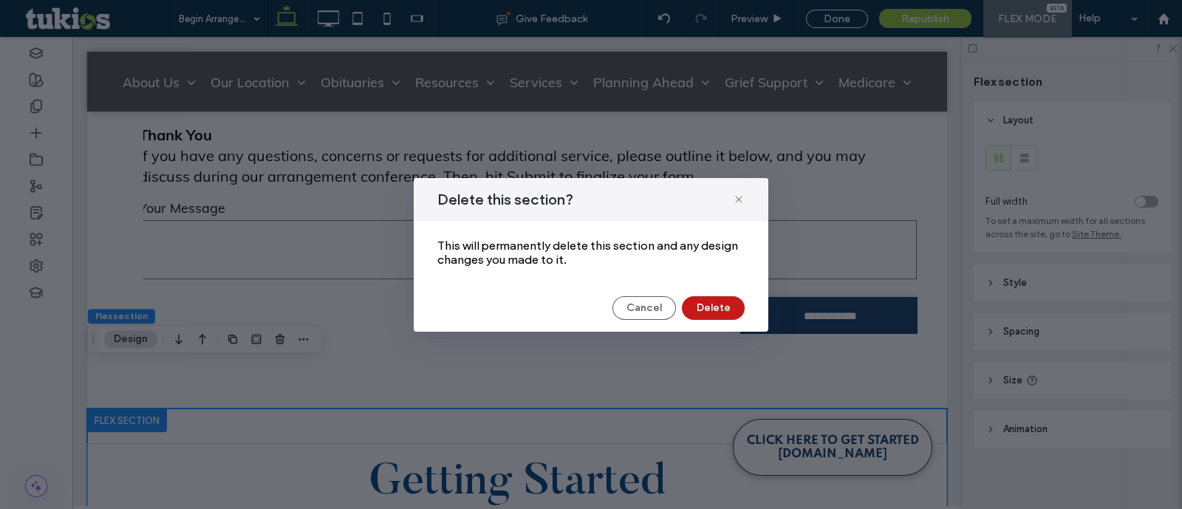
drag, startPoint x: 715, startPoint y: 303, endPoint x: 642, endPoint y: 266, distance: 81.3
click at [715, 303] on button "Delete" at bounding box center [713, 308] width 63 height 24
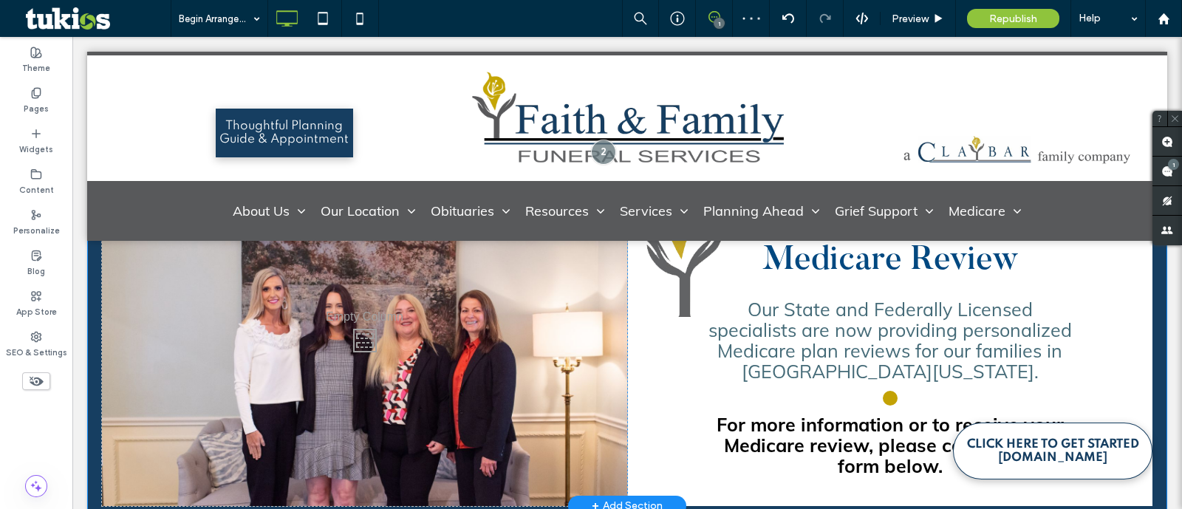
scroll to position [0, 0]
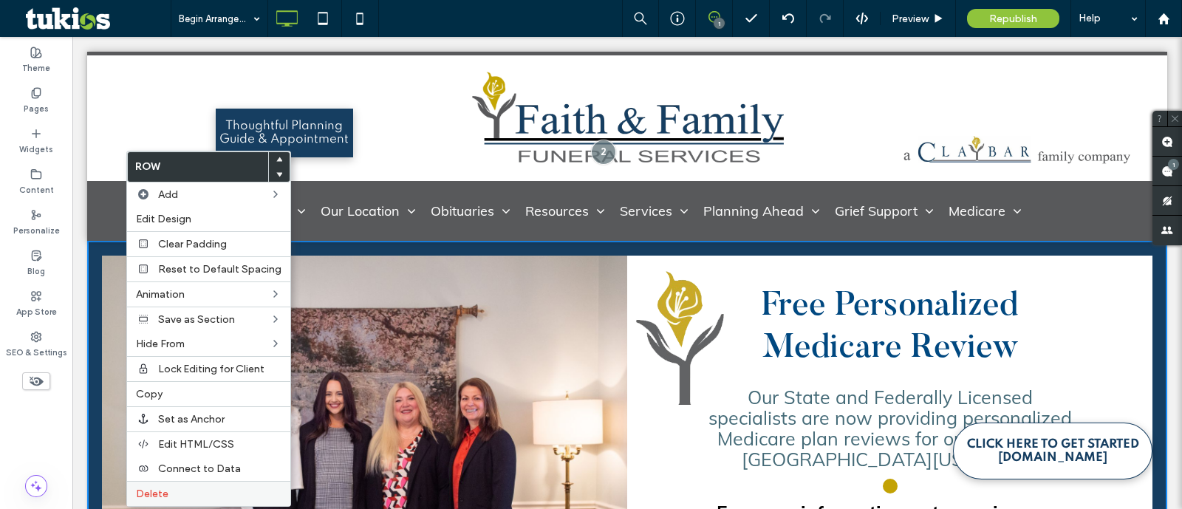
click at [220, 488] on label "Delete" at bounding box center [209, 494] width 146 height 13
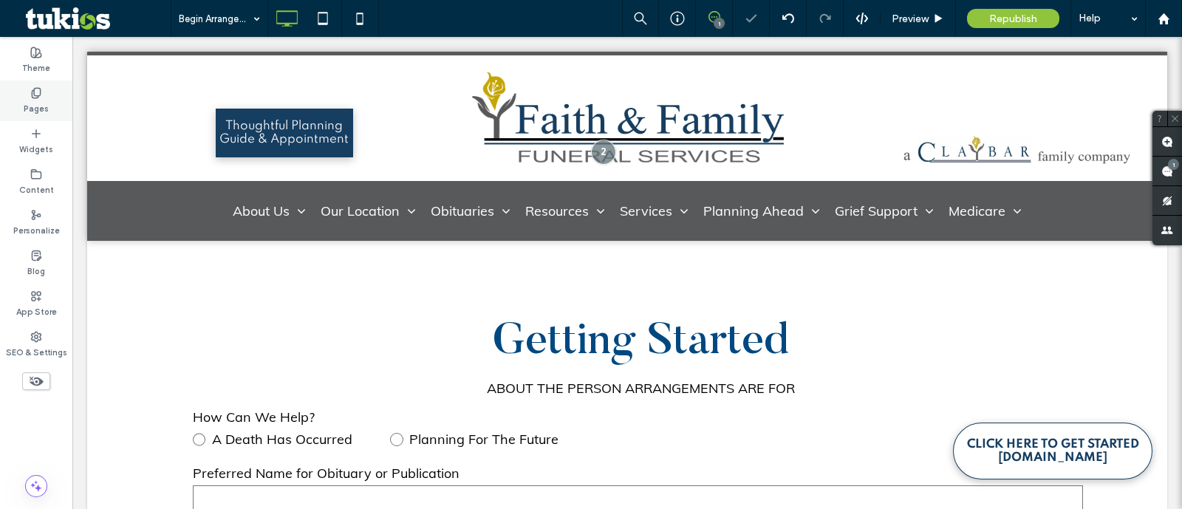
click at [47, 110] on label "Pages" at bounding box center [36, 107] width 25 height 16
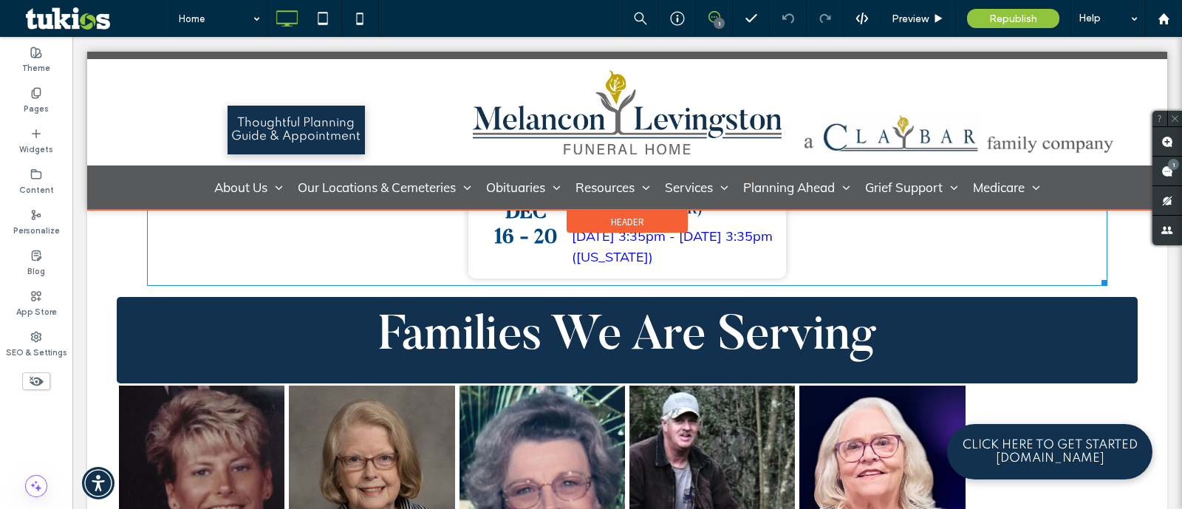
scroll to position [1292, 0]
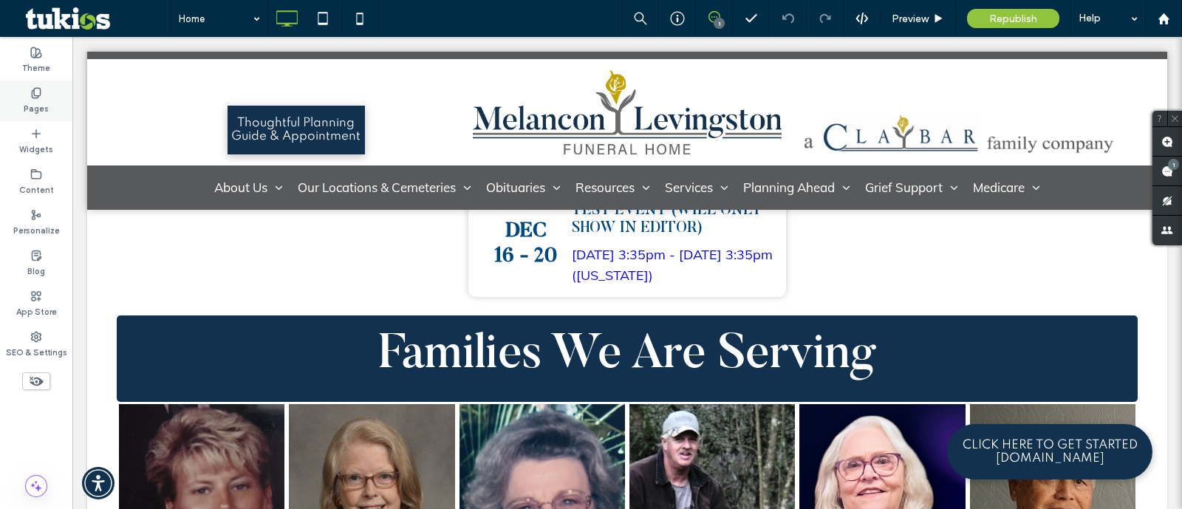
click at [37, 95] on use at bounding box center [36, 93] width 8 height 10
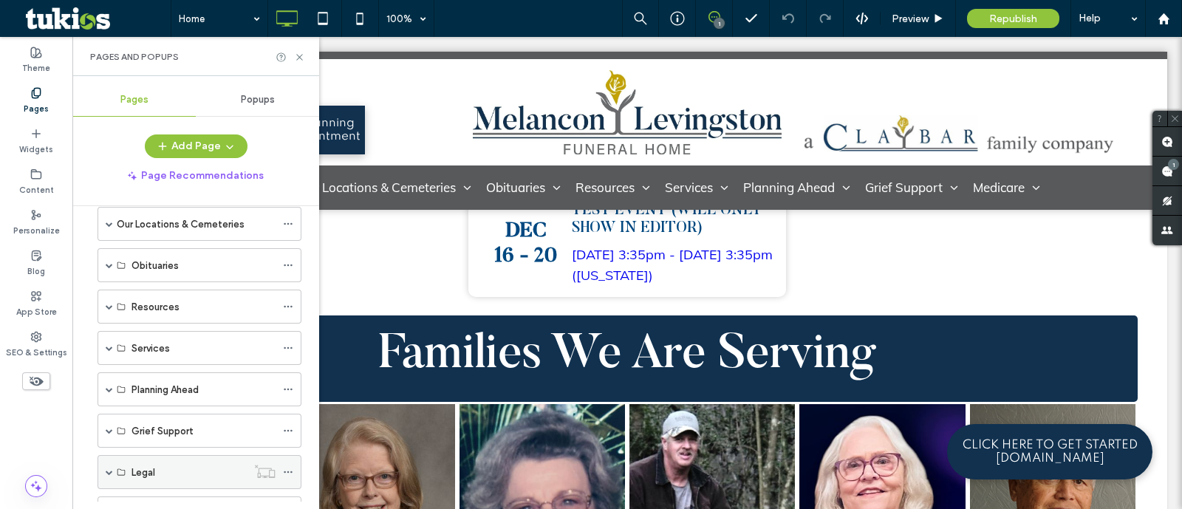
scroll to position [211, 0]
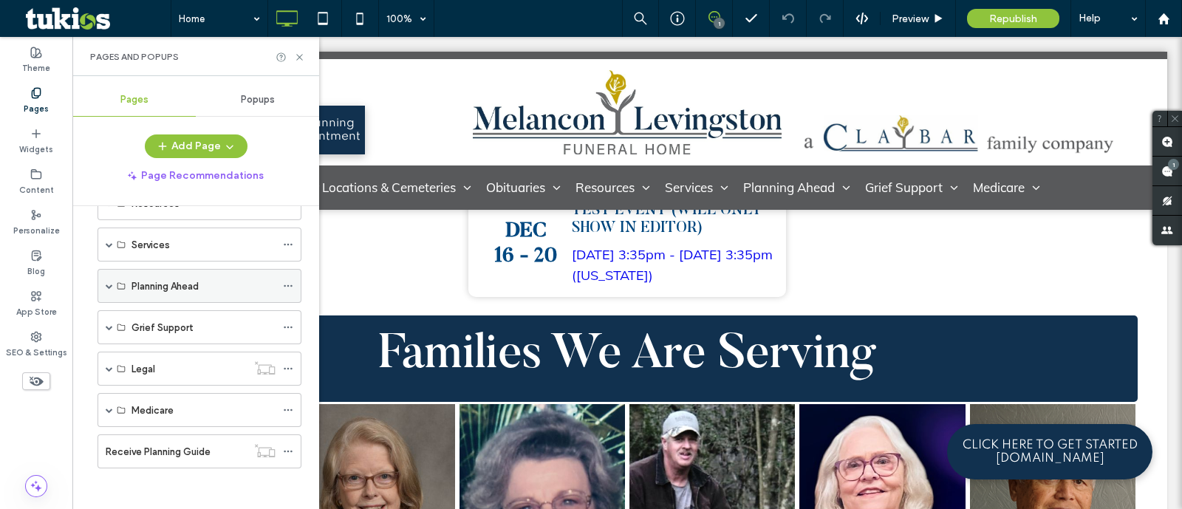
click at [107, 285] on span at bounding box center [109, 285] width 7 height 7
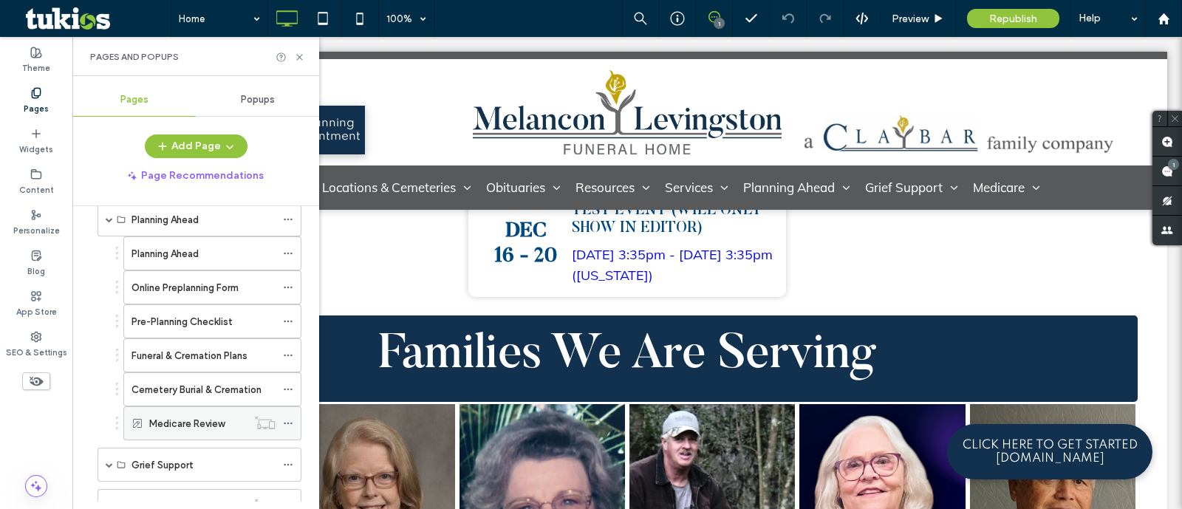
scroll to position [303, 0]
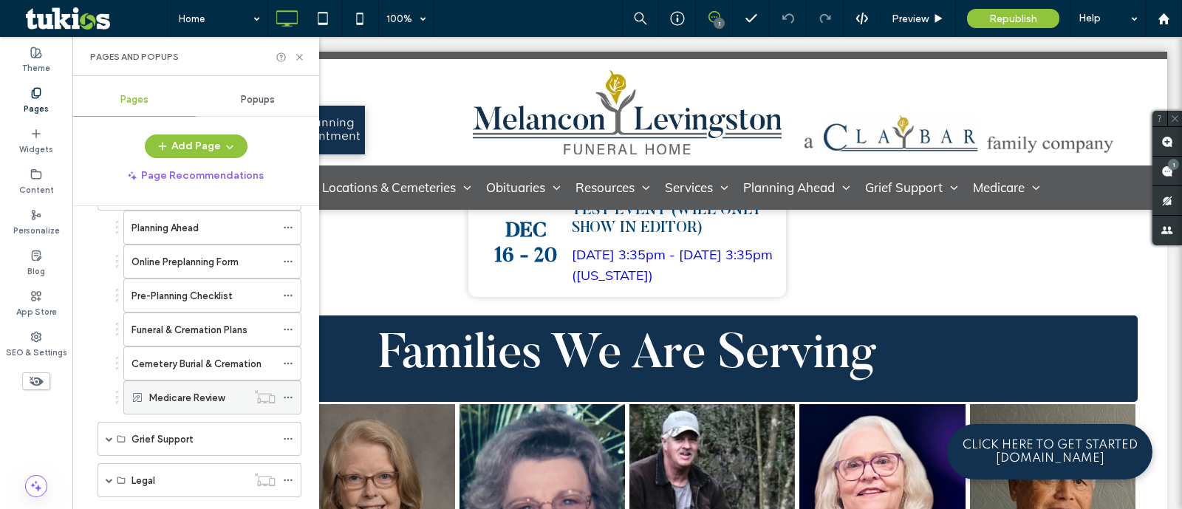
click at [288, 397] on use at bounding box center [288, 398] width 8 height 2
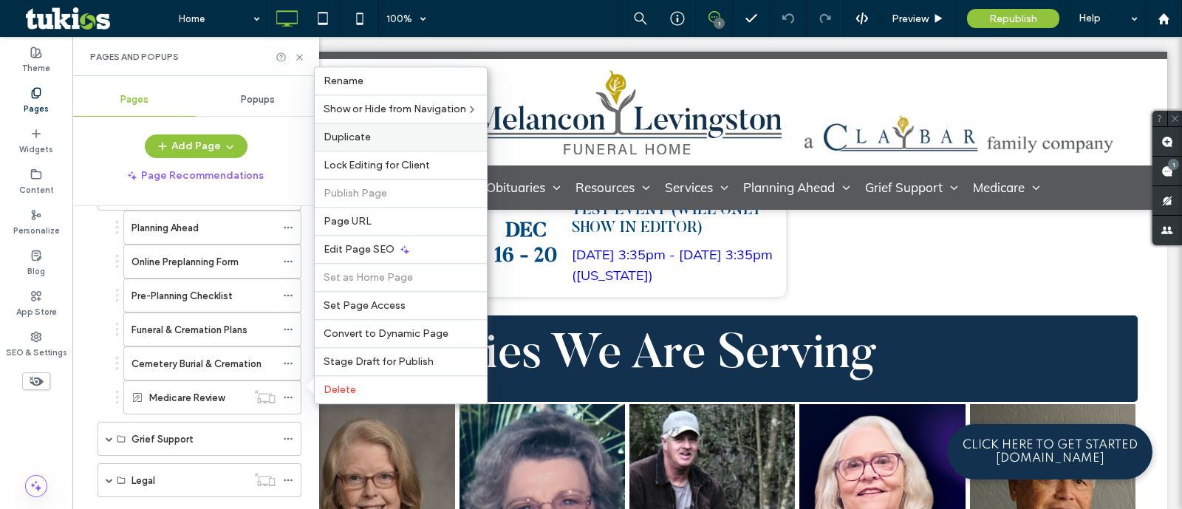
click at [364, 148] on div "Duplicate" at bounding box center [401, 137] width 172 height 28
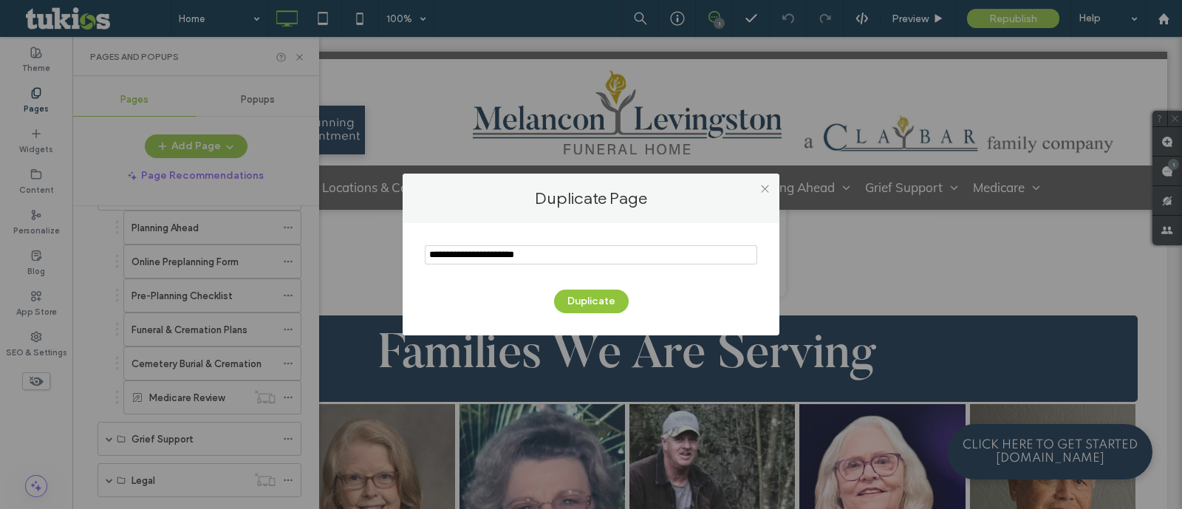
paste input "**********"
type input "**********"
click at [593, 300] on button "Duplicate" at bounding box center [591, 302] width 75 height 24
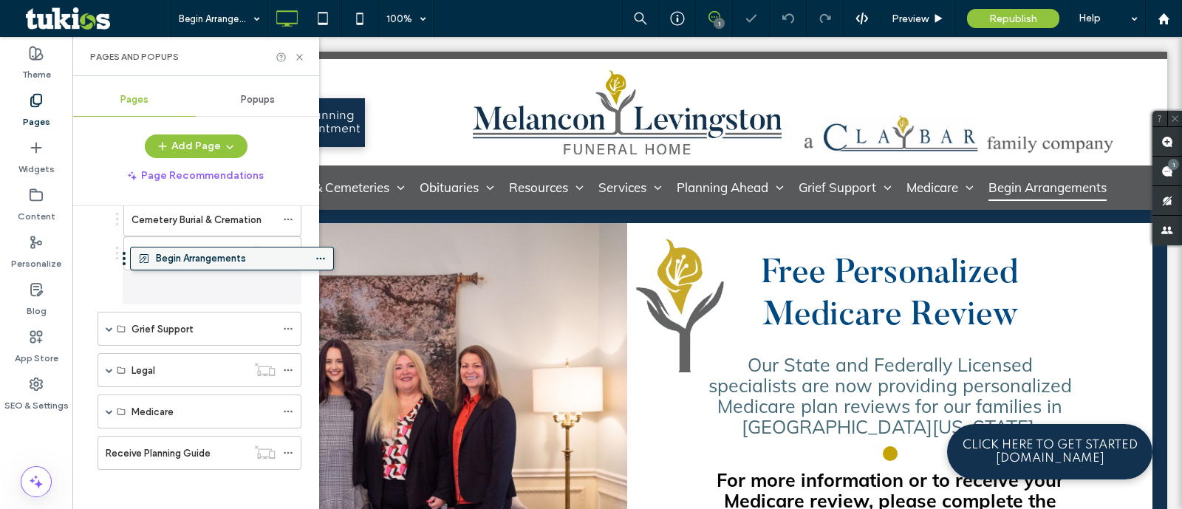
drag, startPoint x: 171, startPoint y: 454, endPoint x: 203, endPoint y: 270, distance: 187.6
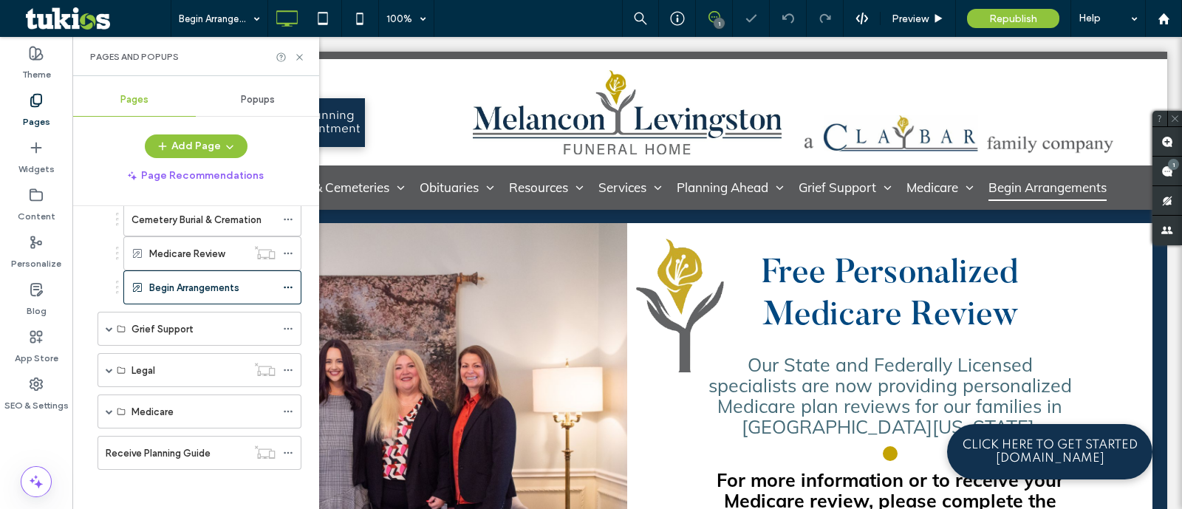
scroll to position [447, 0]
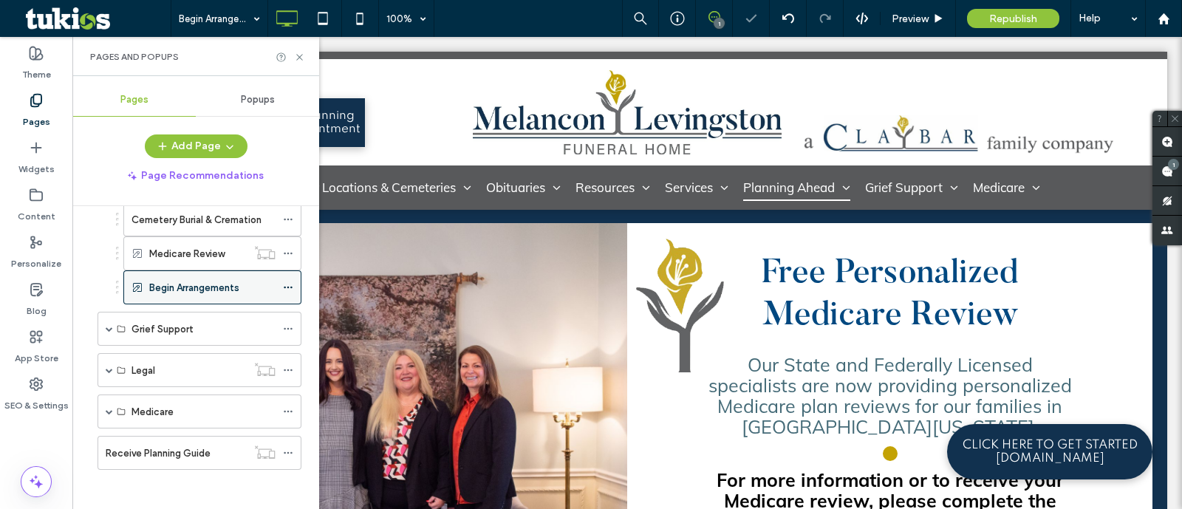
click at [288, 286] on icon at bounding box center [288, 287] width 10 height 10
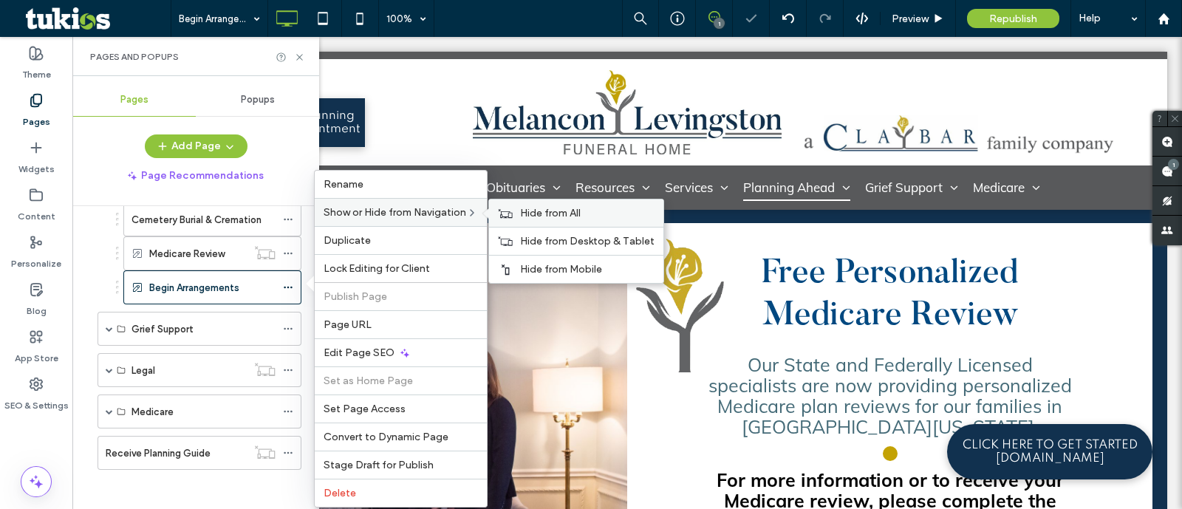
click at [525, 207] on span "Hide from All" at bounding box center [550, 213] width 61 height 13
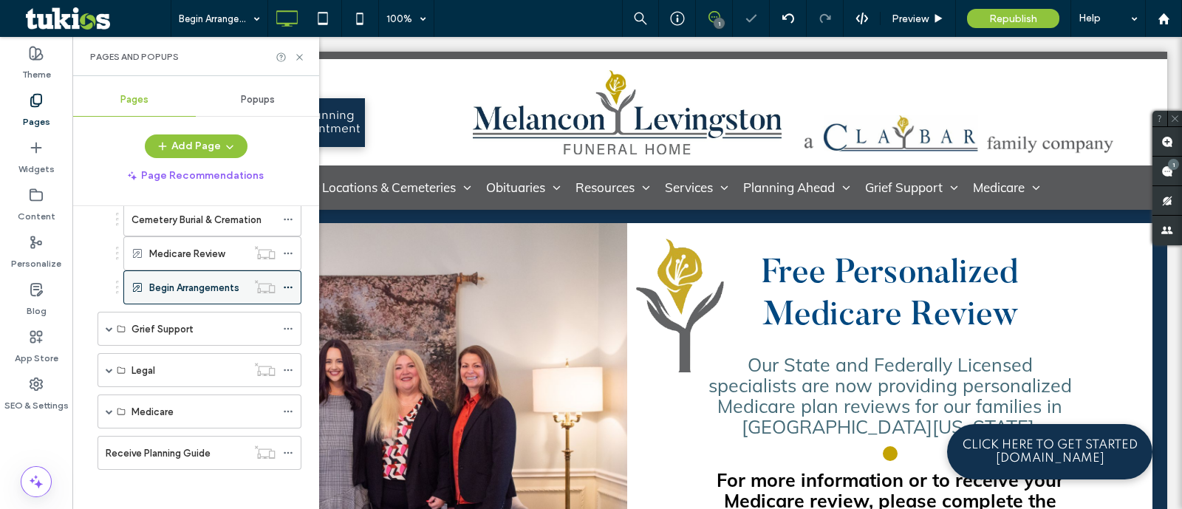
click at [194, 279] on label "Begin Arrangements" at bounding box center [194, 288] width 90 height 26
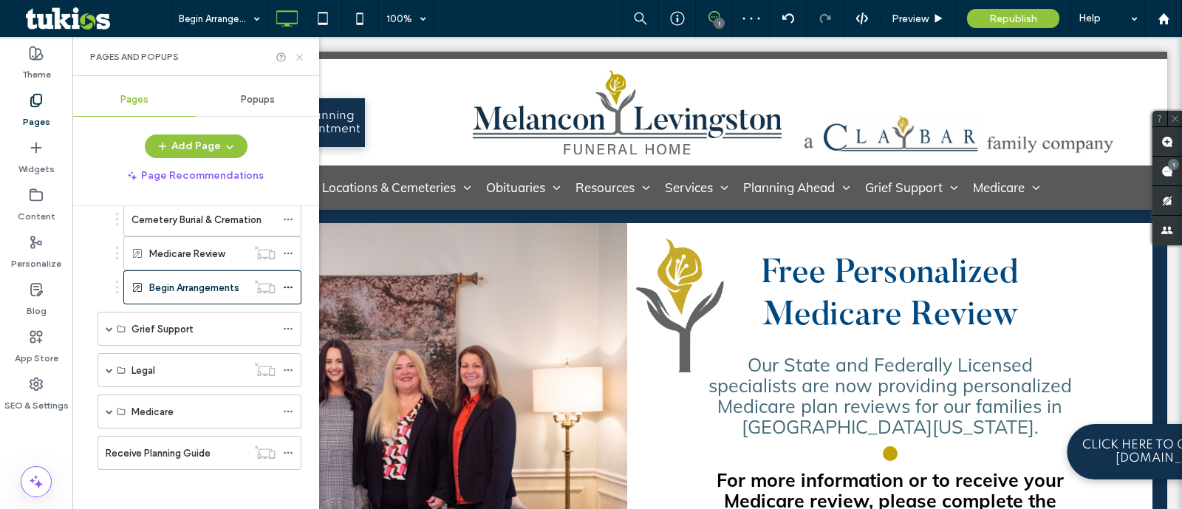
scroll to position [0, 0]
click at [299, 57] on use at bounding box center [299, 57] width 6 height 6
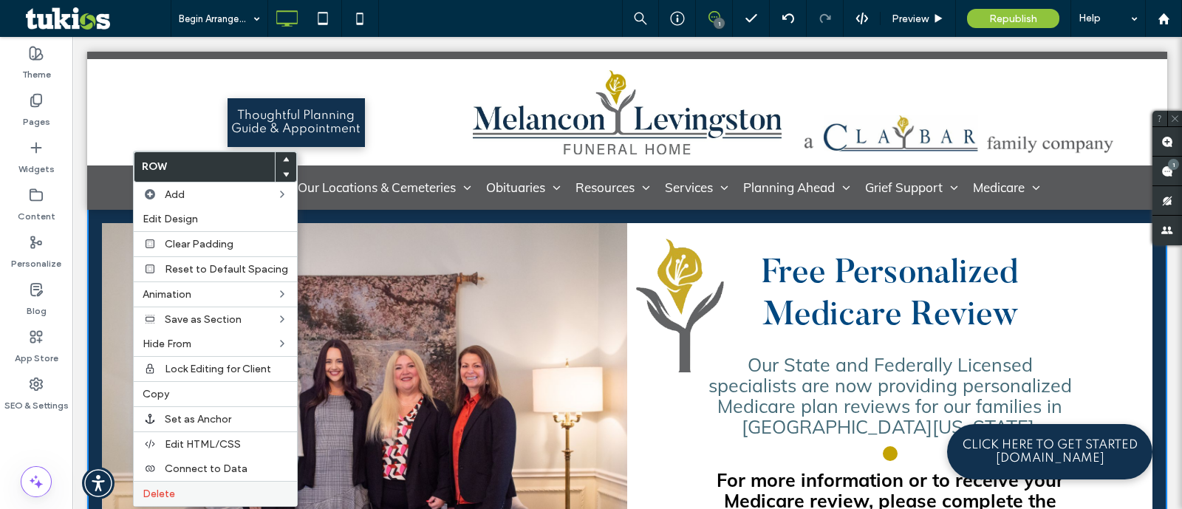
click at [248, 481] on div "Delete" at bounding box center [215, 493] width 163 height 25
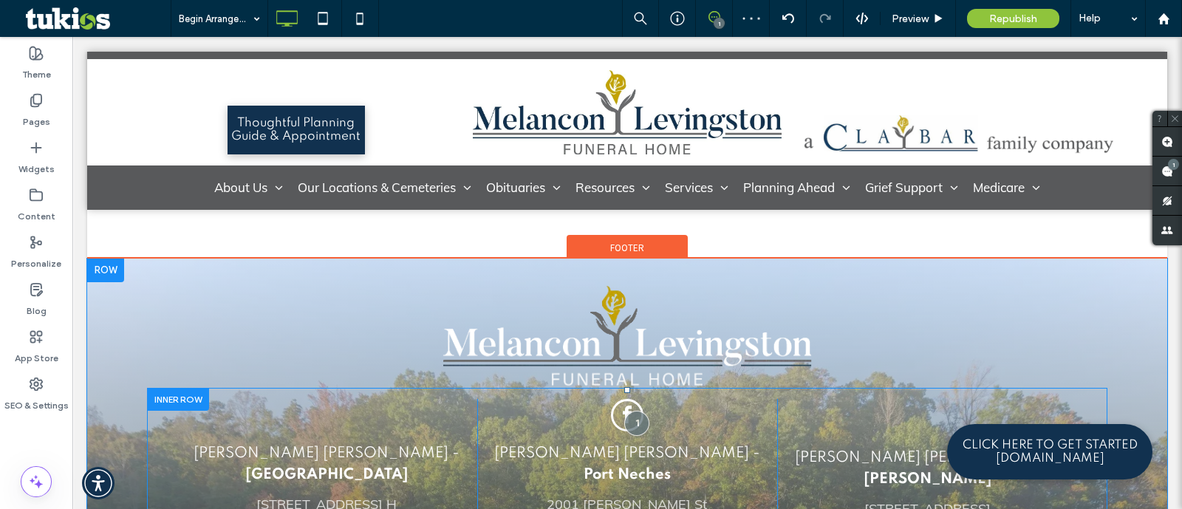
scroll to position [712, 0]
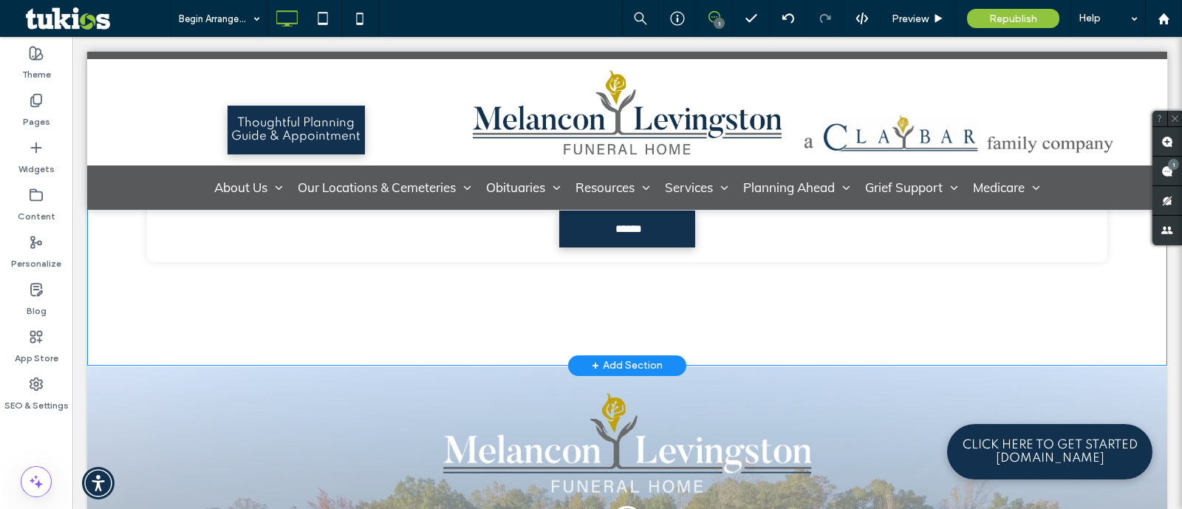
click at [642, 364] on div "+ Add Section" at bounding box center [627, 366] width 71 height 16
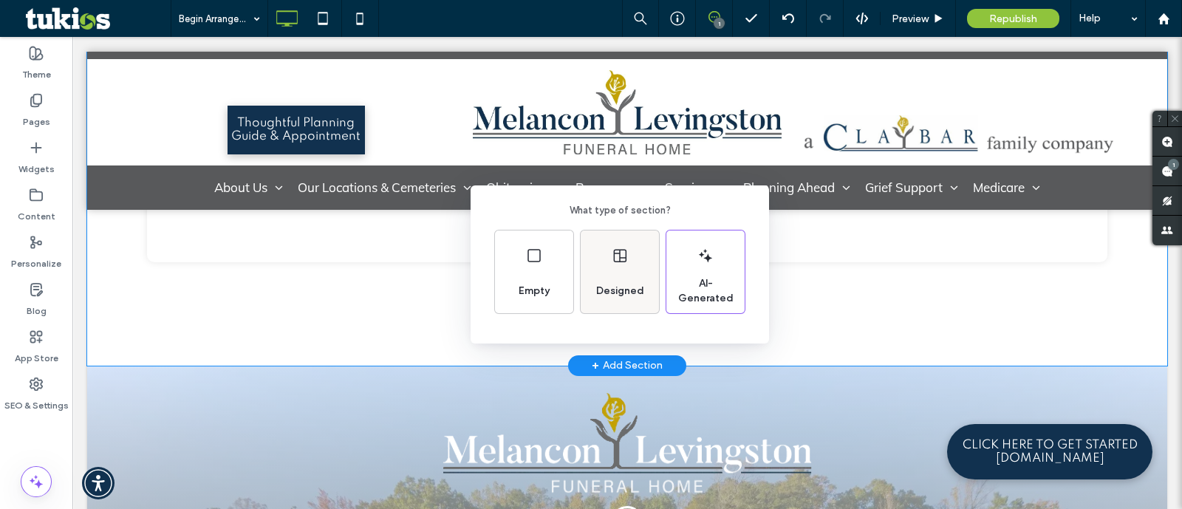
click at [643, 254] on div "Designed" at bounding box center [620, 272] width 78 height 83
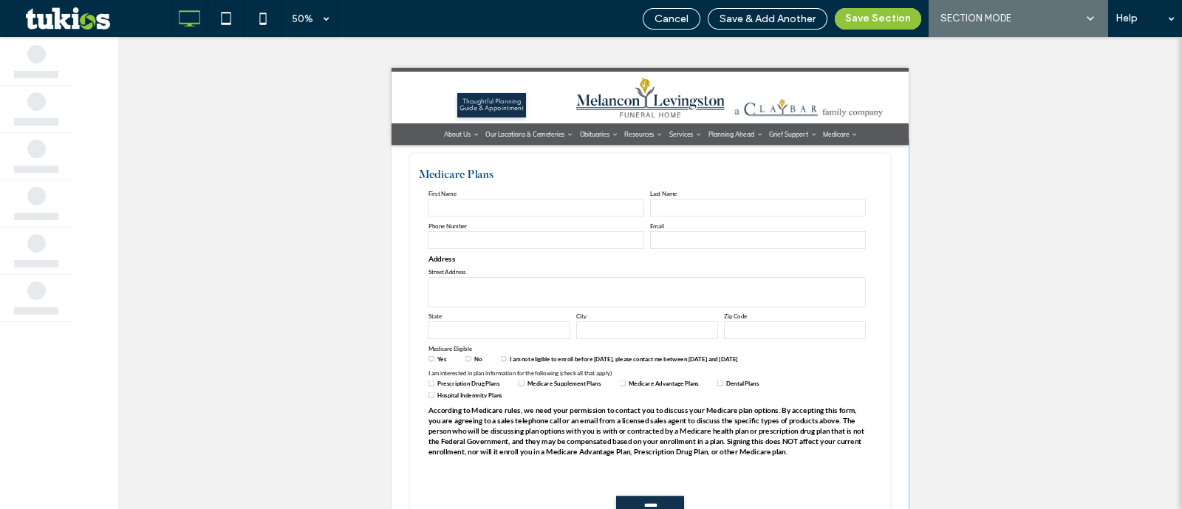
scroll to position [0, 0]
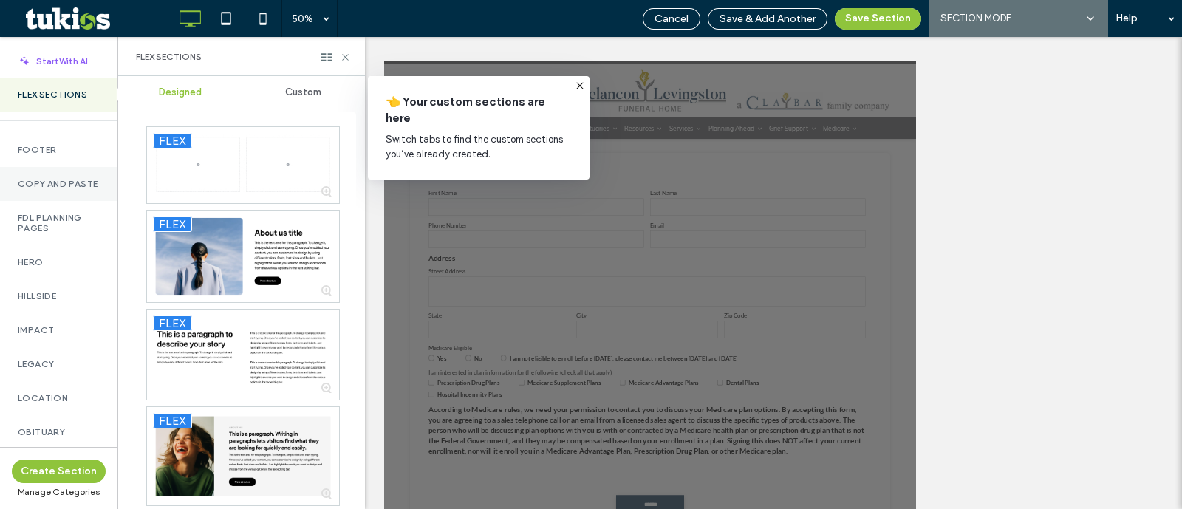
click at [37, 179] on label "Copy and Paste" at bounding box center [59, 184] width 82 height 10
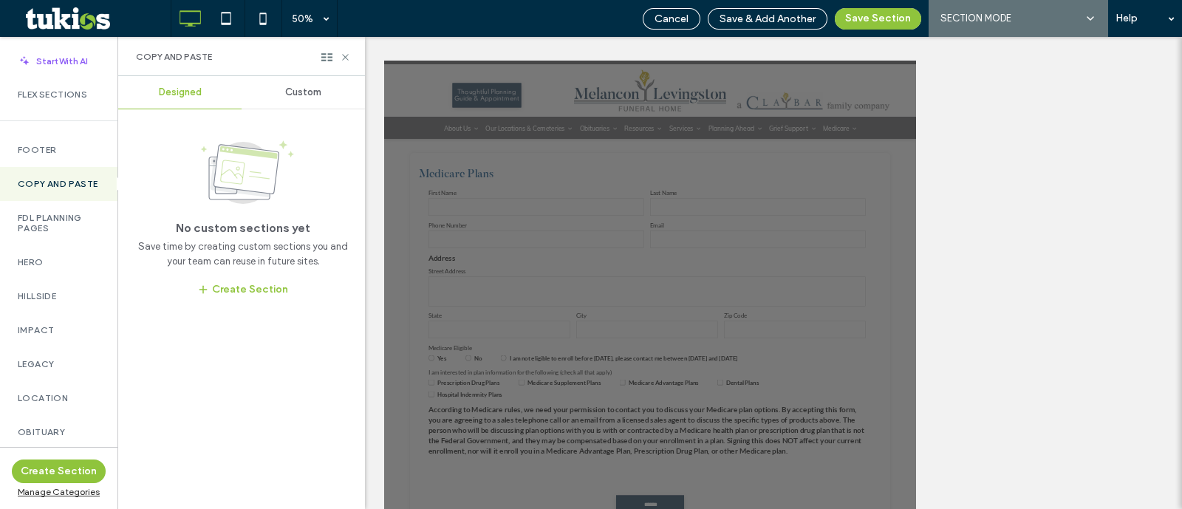
click at [310, 102] on div "Custom" at bounding box center [303, 92] width 123 height 33
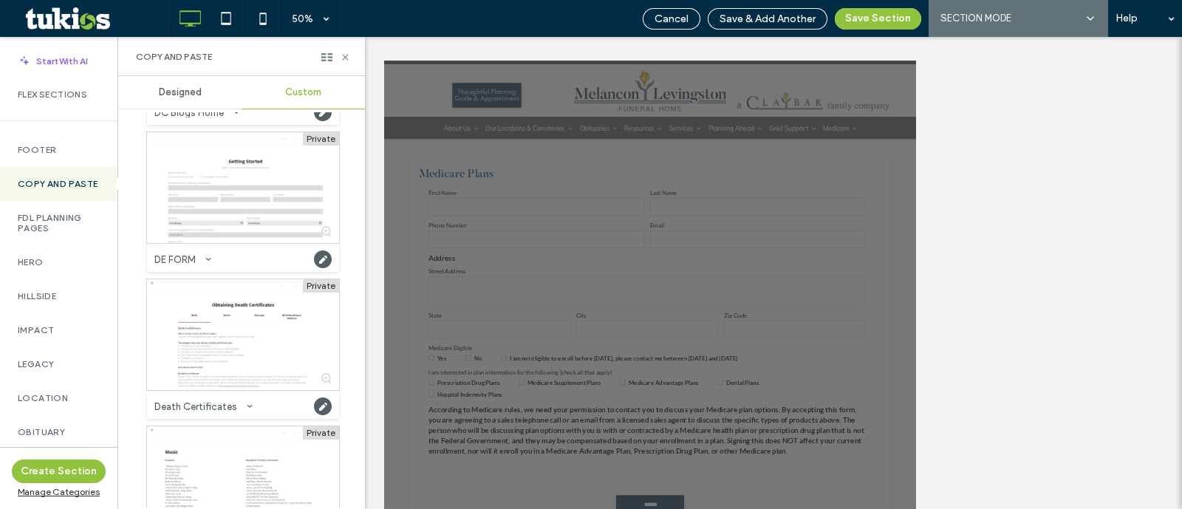
scroll to position [1292, 0]
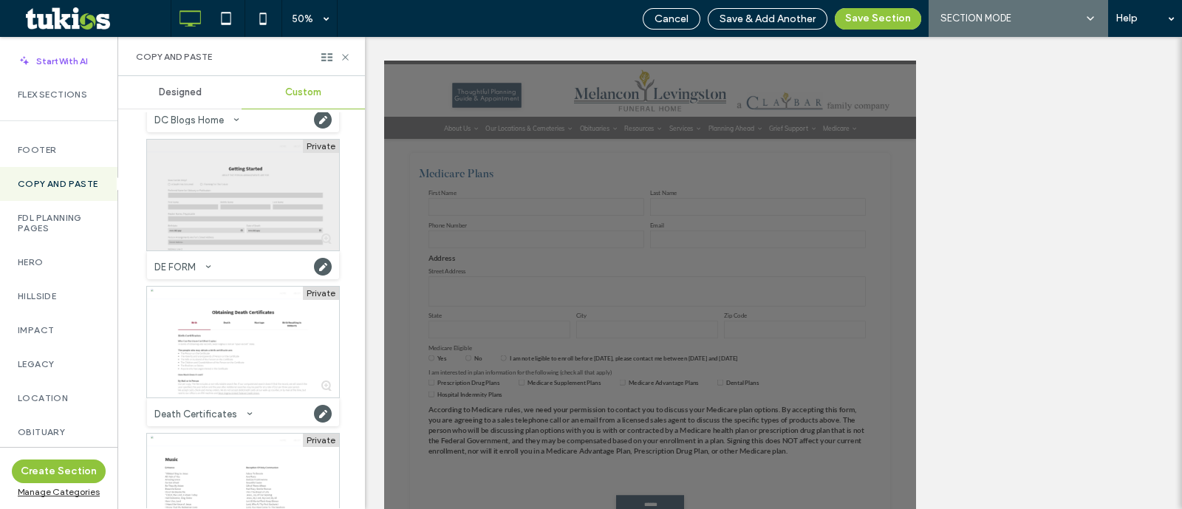
drag, startPoint x: 225, startPoint y: 216, endPoint x: 295, endPoint y: 154, distance: 93.2
click at [225, 216] on div at bounding box center [243, 195] width 192 height 111
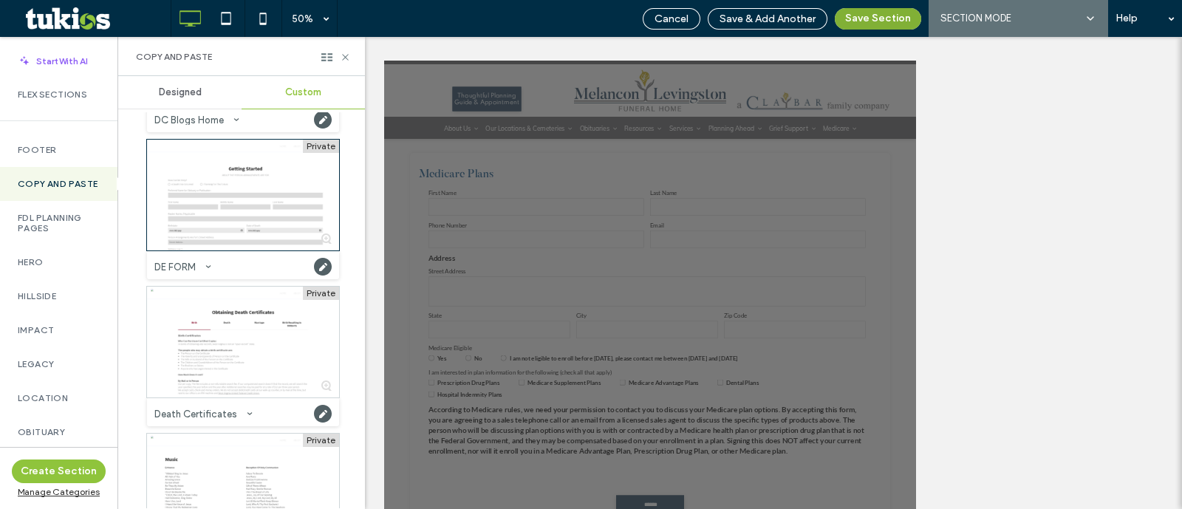
click at [901, 27] on button "Save Section" at bounding box center [878, 18] width 86 height 21
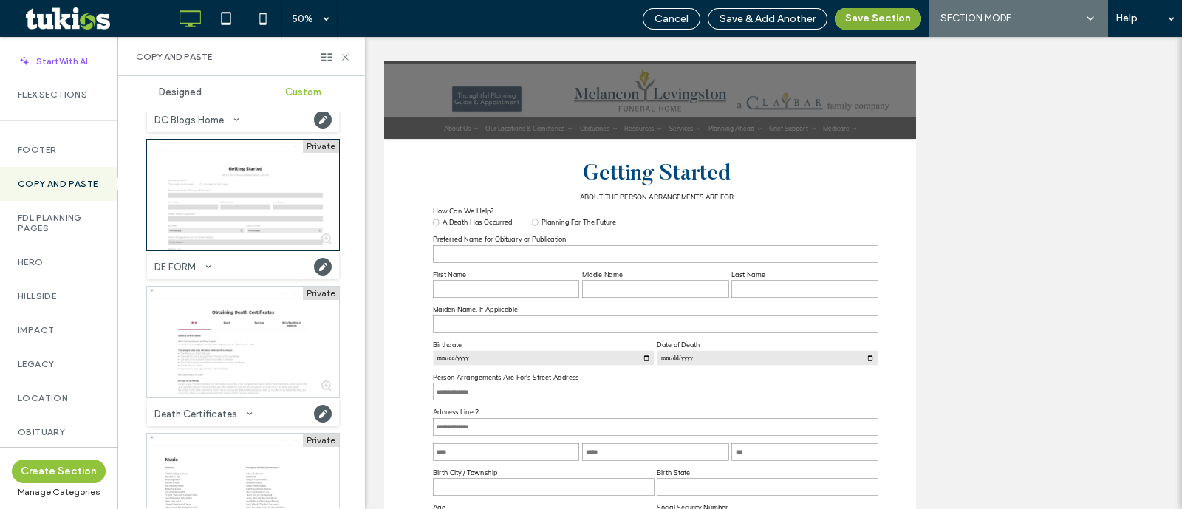
scroll to position [907, 0]
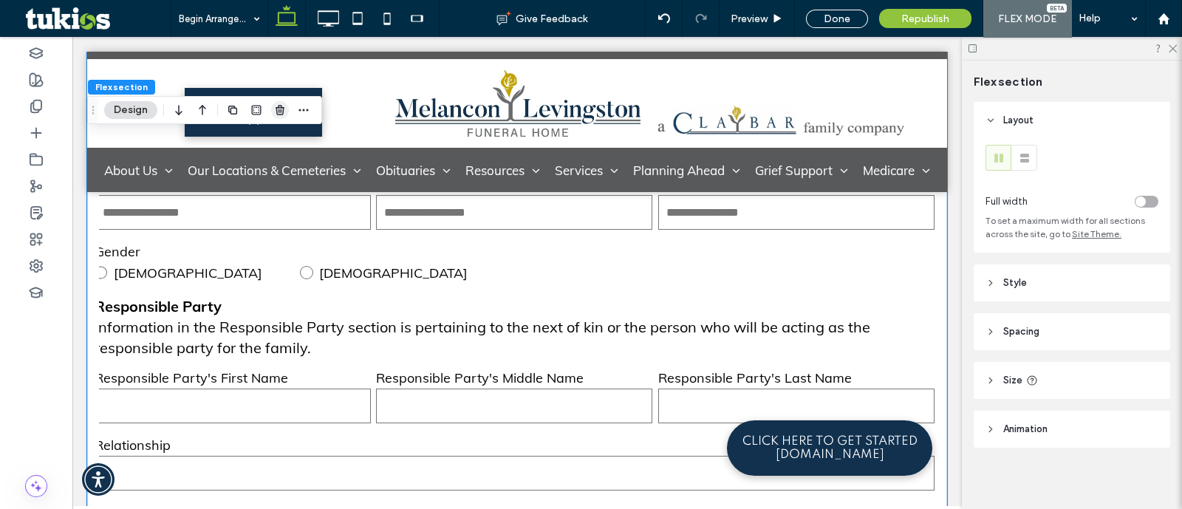
click at [281, 105] on icon "button" at bounding box center [280, 110] width 12 height 12
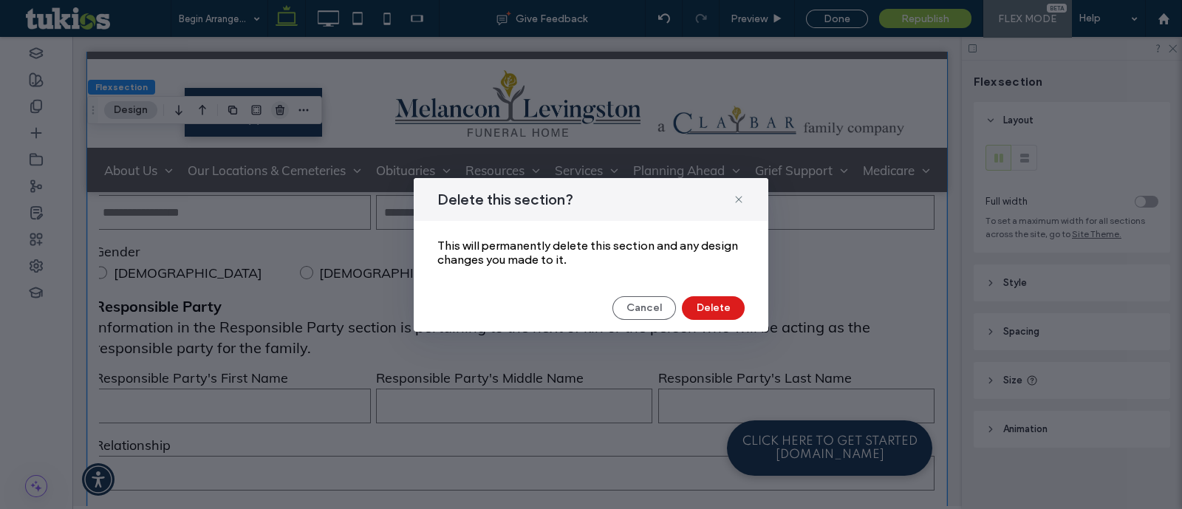
scroll to position [5603, 0]
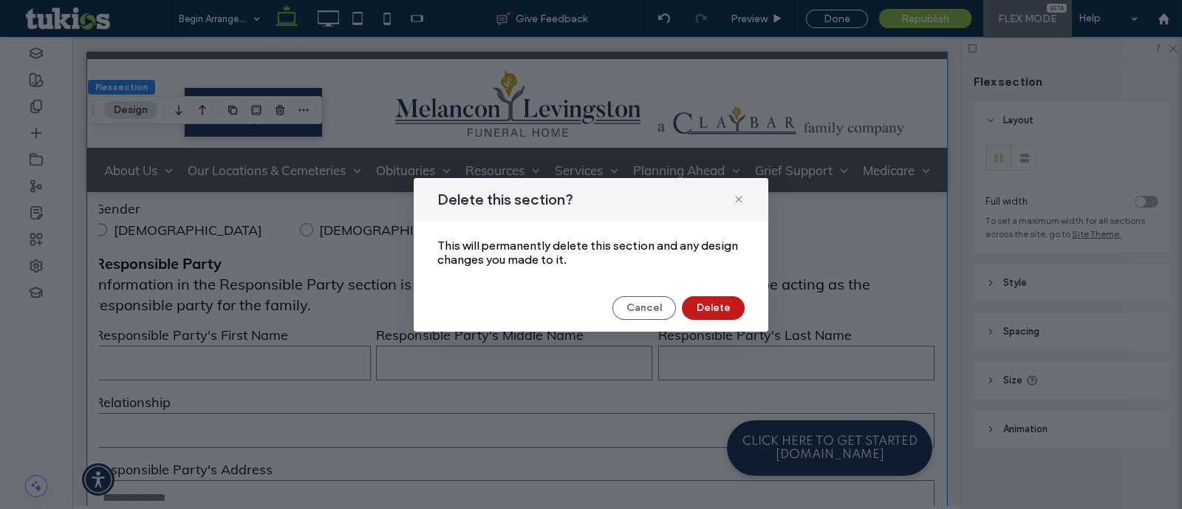
click at [698, 302] on button "Delete" at bounding box center [713, 308] width 63 height 24
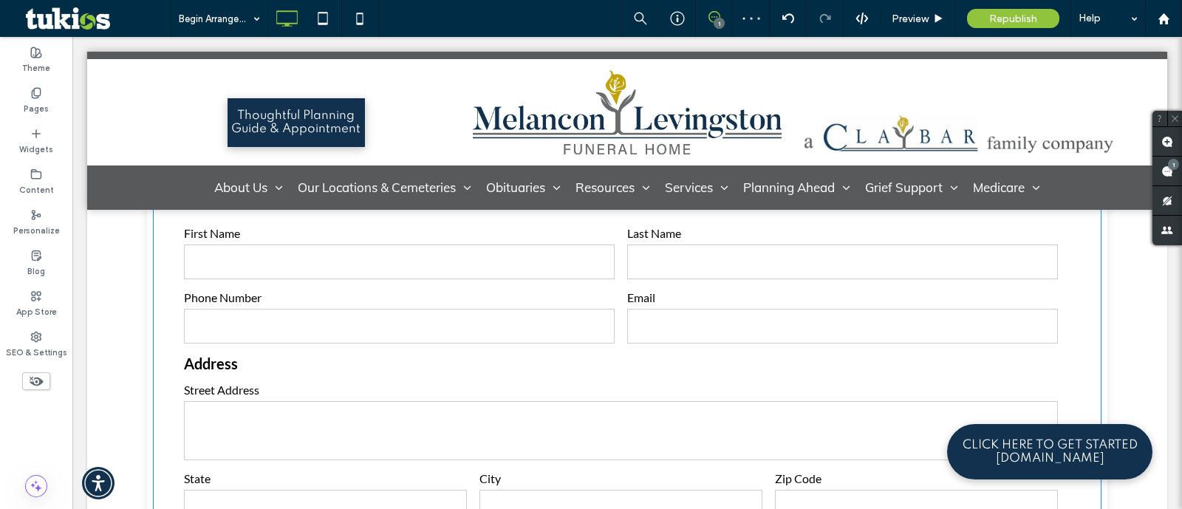
scroll to position [0, 0]
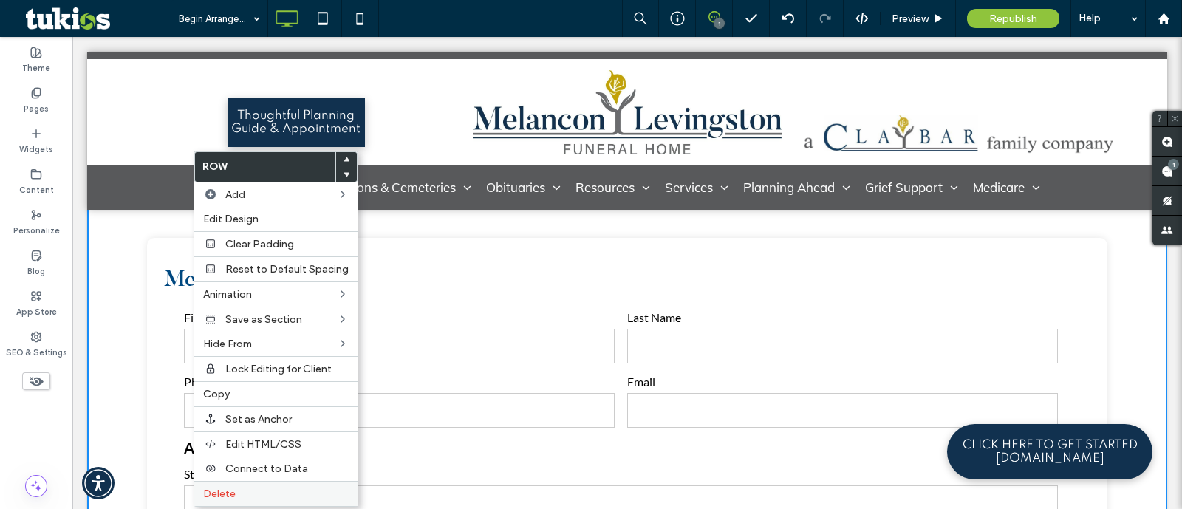
click at [255, 488] on label "Delete" at bounding box center [276, 494] width 146 height 13
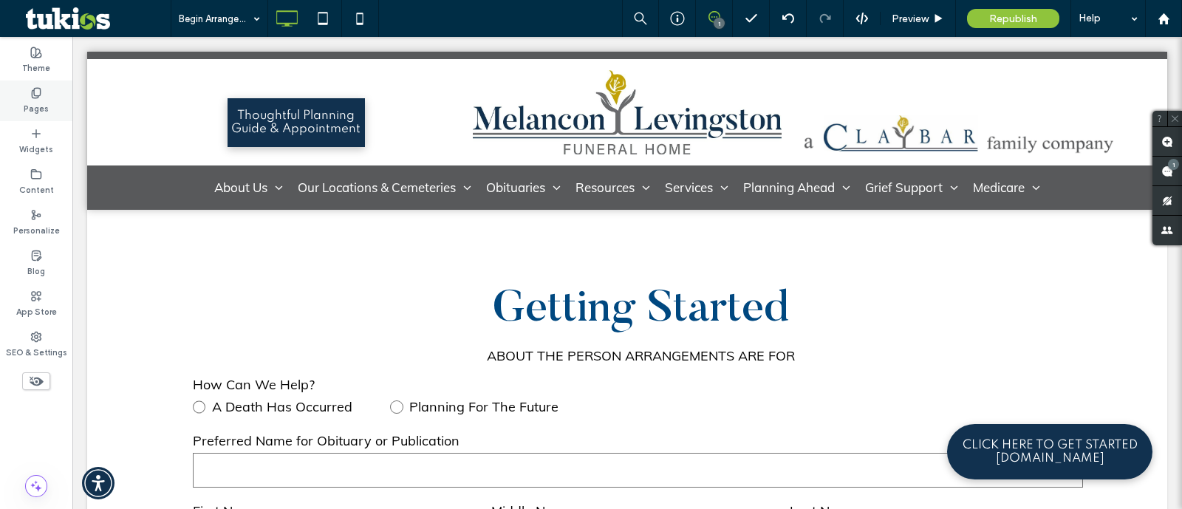
click at [29, 93] on div "Pages" at bounding box center [36, 101] width 72 height 41
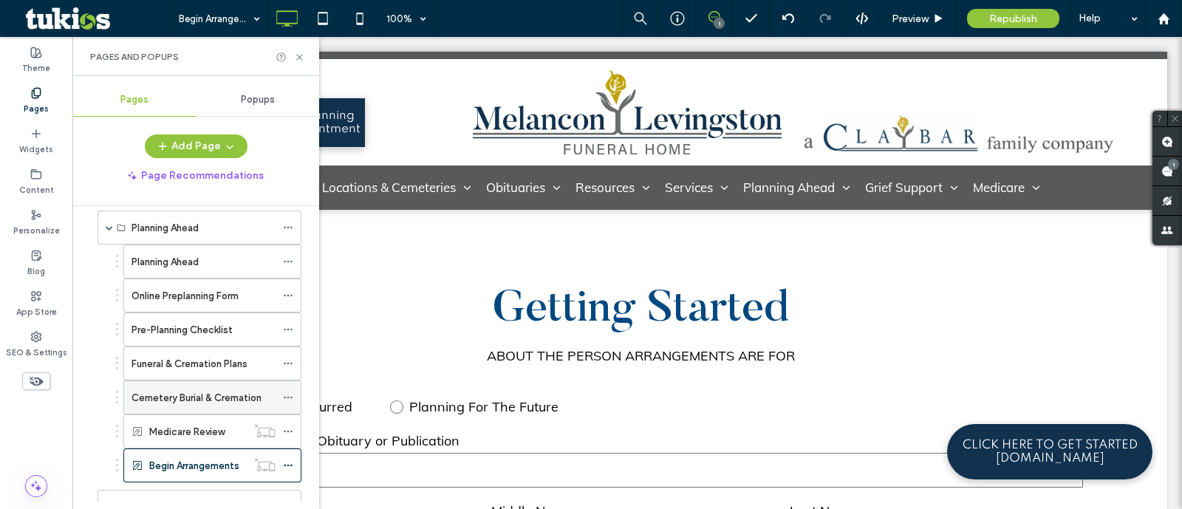
scroll to position [277, 0]
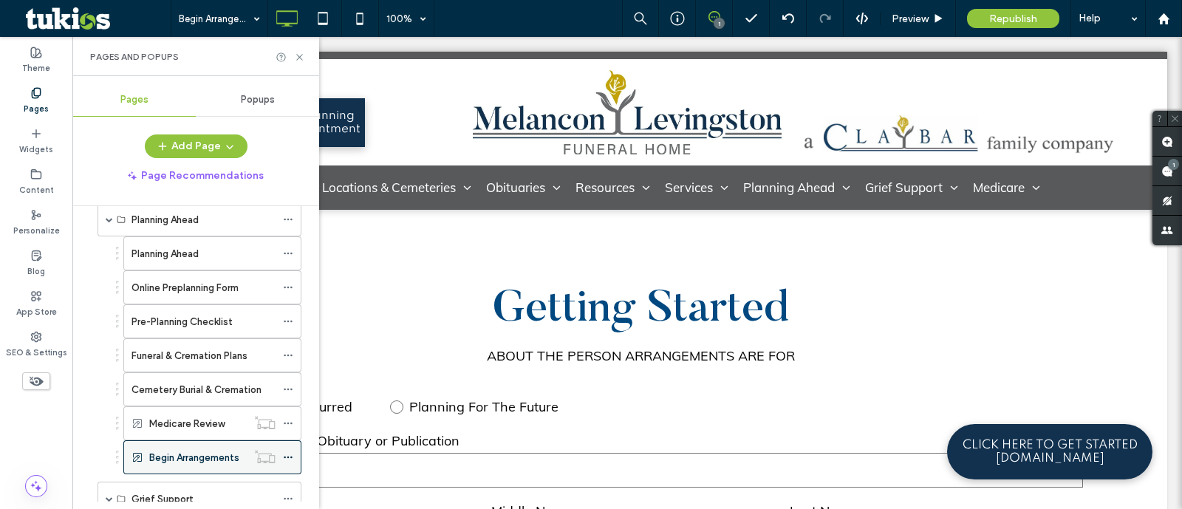
click at [293, 449] on div at bounding box center [292, 457] width 18 height 22
click at [290, 452] on icon at bounding box center [288, 457] width 10 height 10
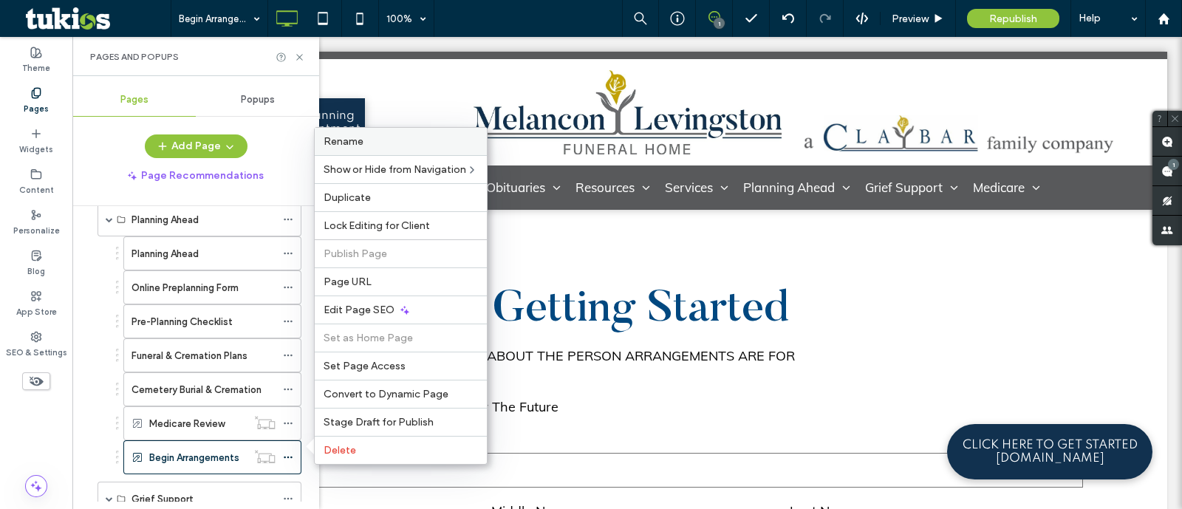
click at [351, 146] on span "Rename" at bounding box center [344, 141] width 40 height 13
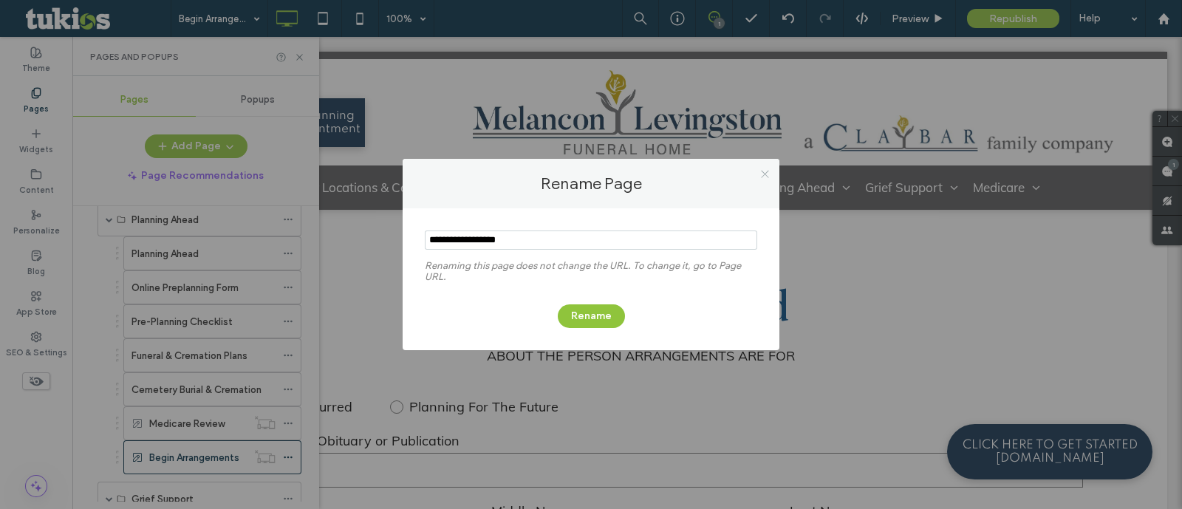
click at [760, 169] on icon at bounding box center [765, 173] width 11 height 11
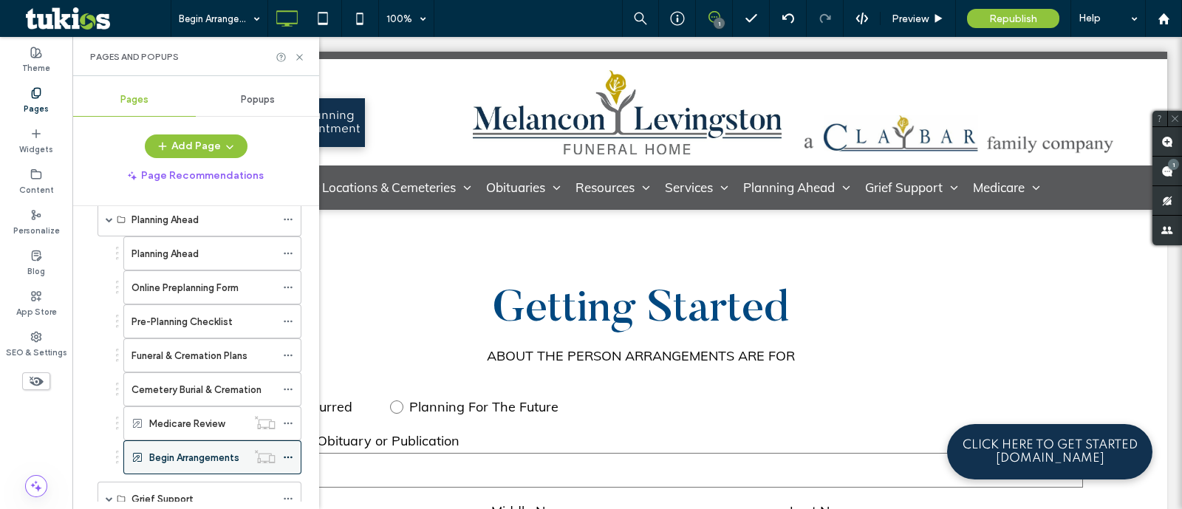
click at [282, 456] on div at bounding box center [265, 456] width 36 height 15
click at [284, 454] on icon at bounding box center [288, 457] width 10 height 10
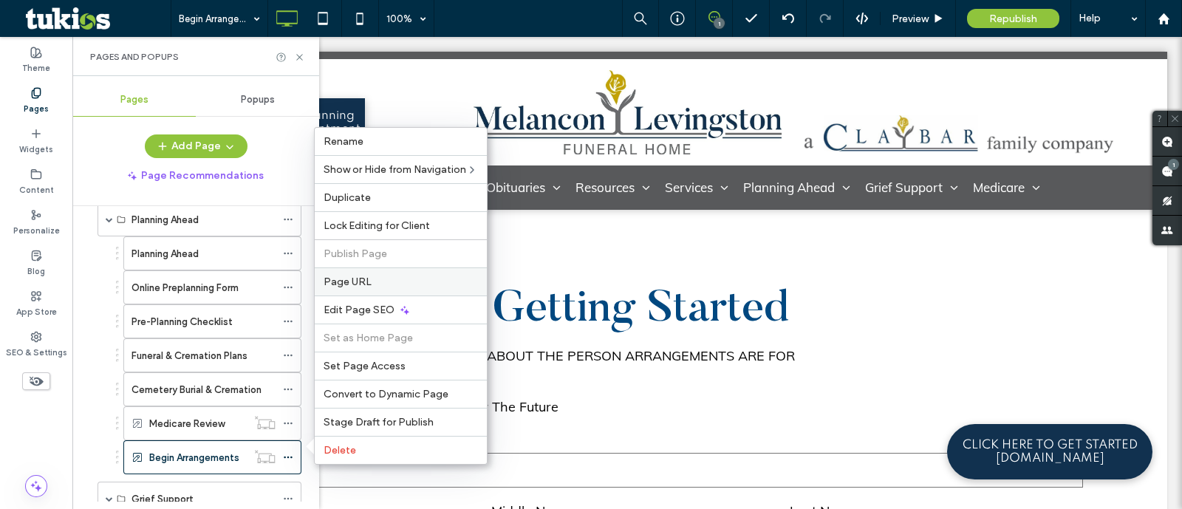
click at [381, 293] on div "Page URL" at bounding box center [401, 281] width 172 height 28
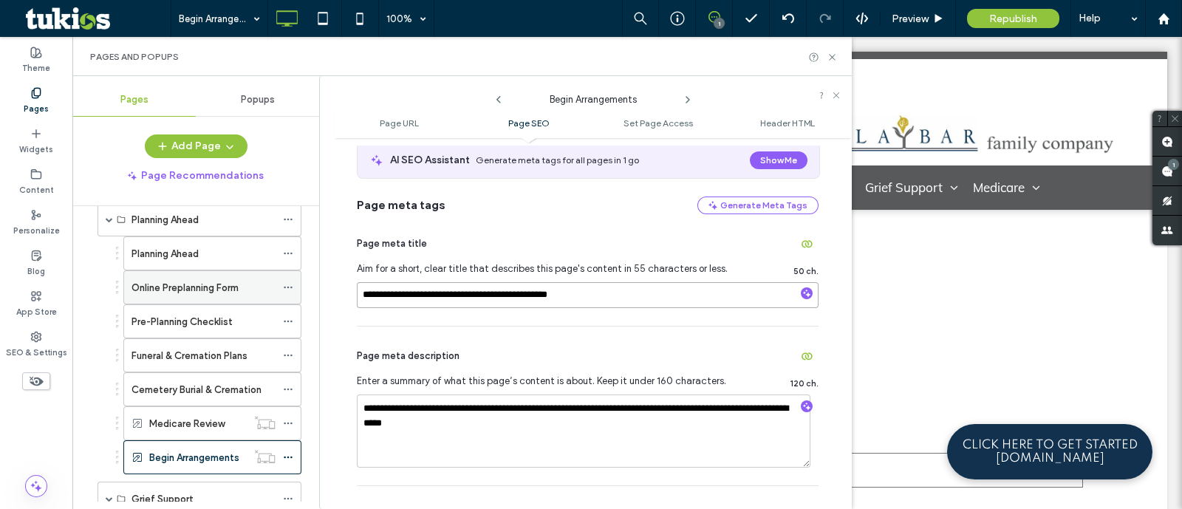
drag, startPoint x: 439, startPoint y: 292, endPoint x: 283, endPoint y: 296, distance: 156.0
click at [284, 296] on div "Pages Popups Add Page Page Recommendations Home About Us About Us Our Staff Tes…" at bounding box center [462, 292] width 780 height 433
paste input "**"
type input "**********"
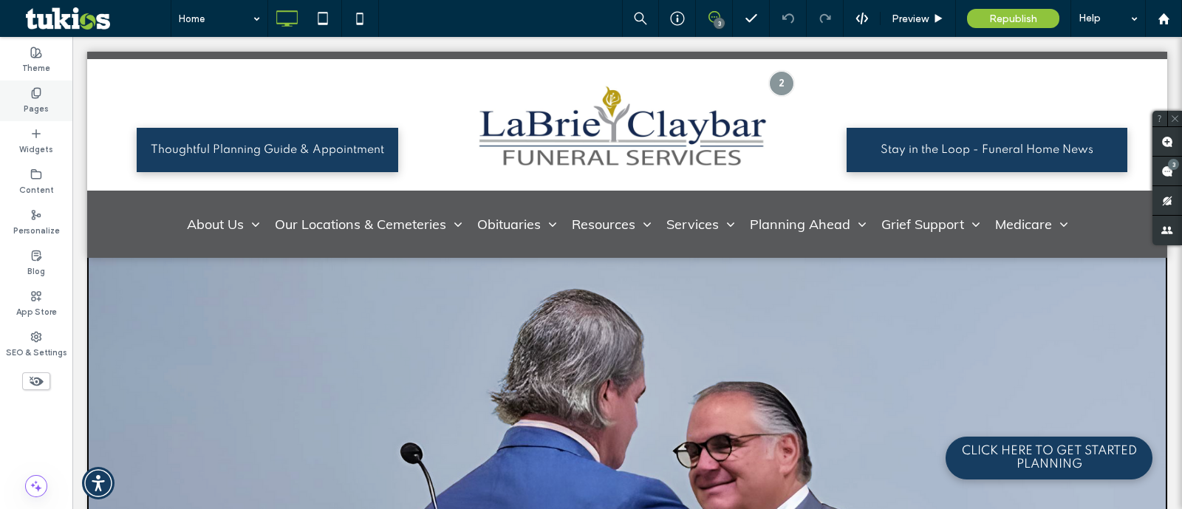
click at [44, 119] on div "Pages" at bounding box center [36, 101] width 72 height 41
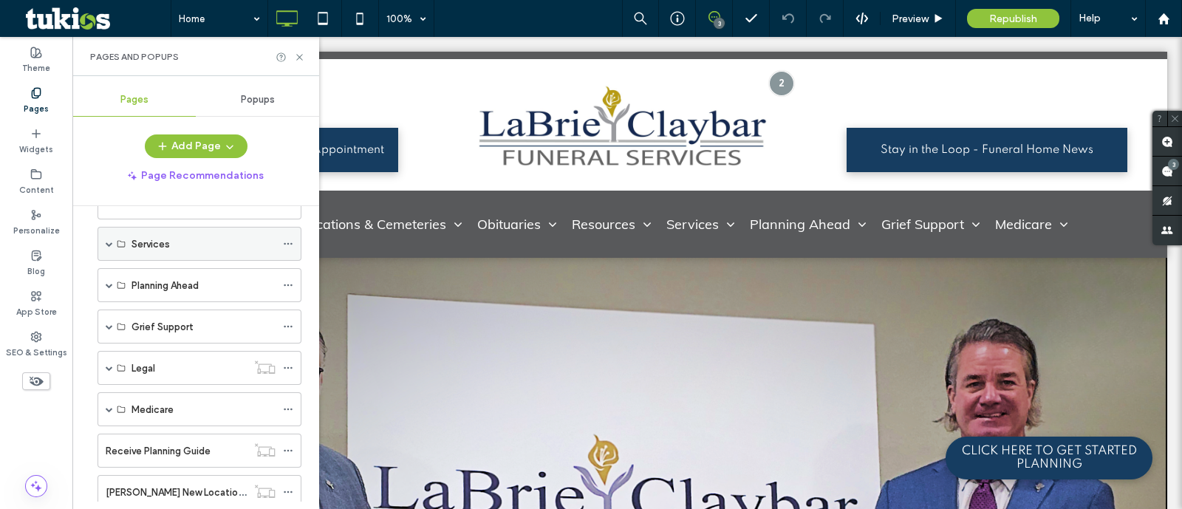
scroll to position [184, 0]
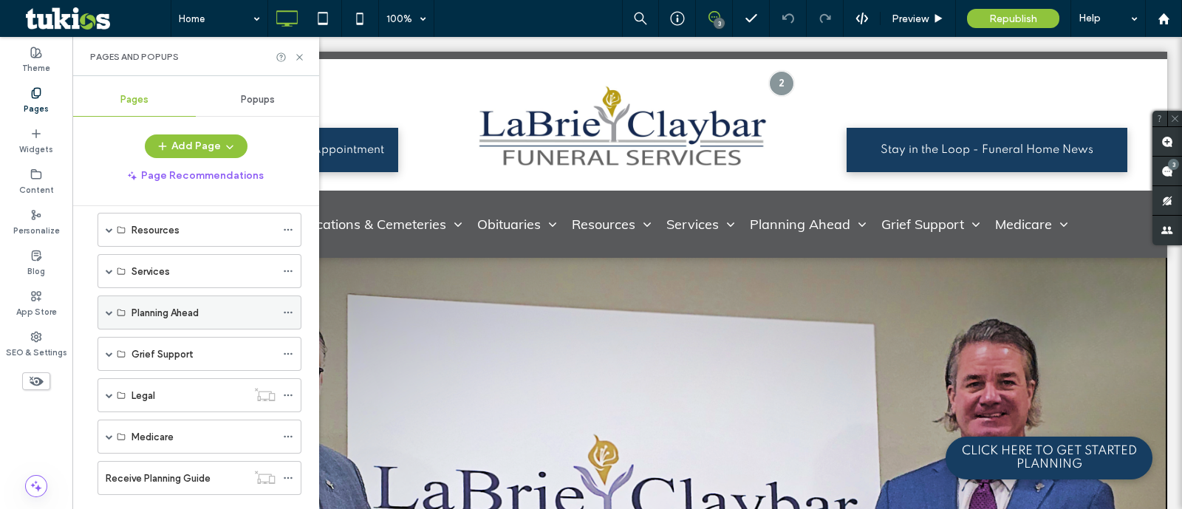
click at [107, 309] on span at bounding box center [109, 312] width 7 height 7
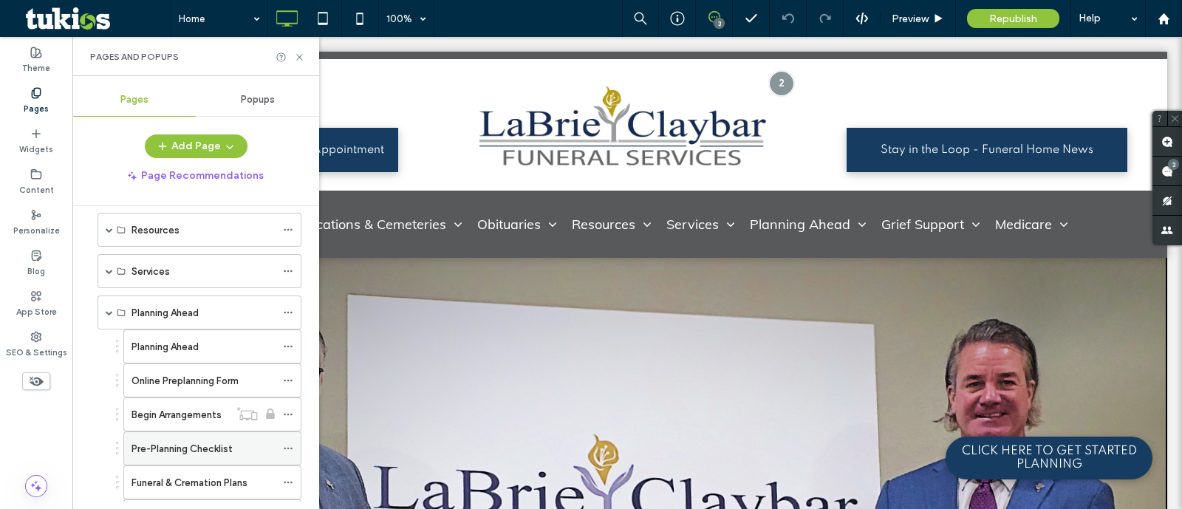
scroll to position [277, 0]
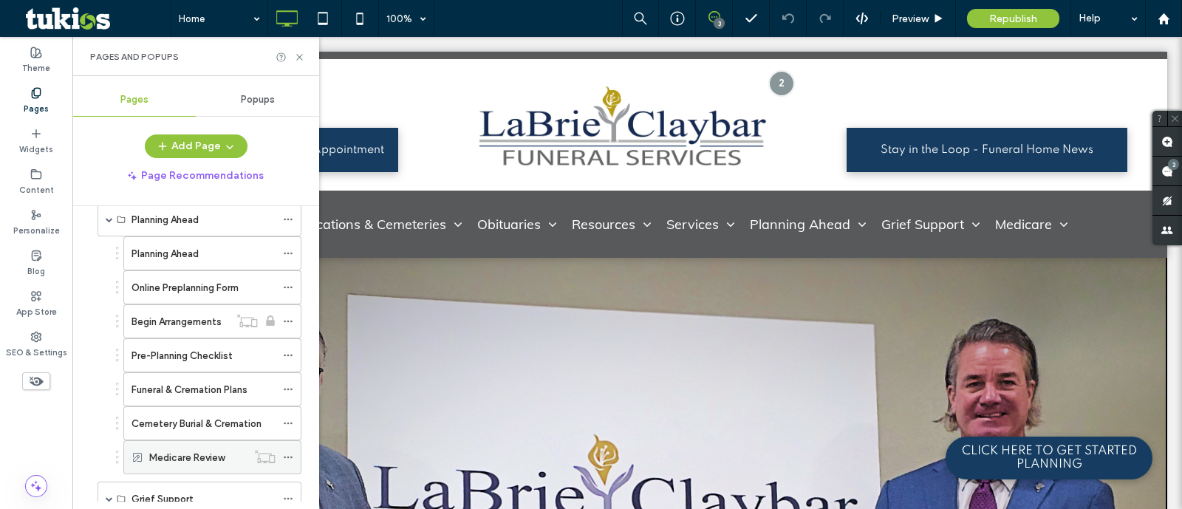
click at [287, 452] on icon at bounding box center [288, 457] width 10 height 10
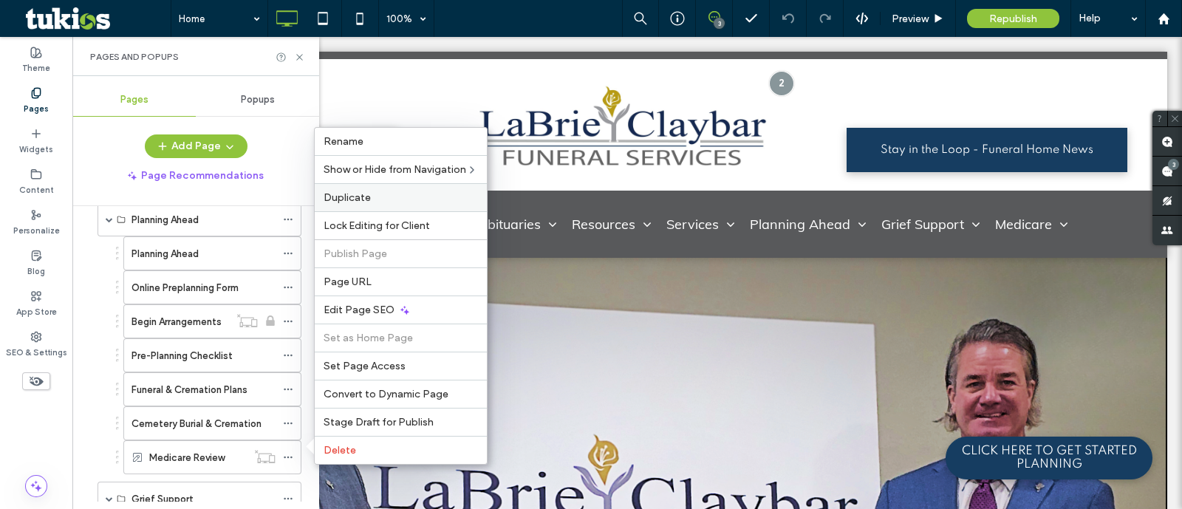
click at [355, 204] on span "Duplicate" at bounding box center [347, 197] width 47 height 13
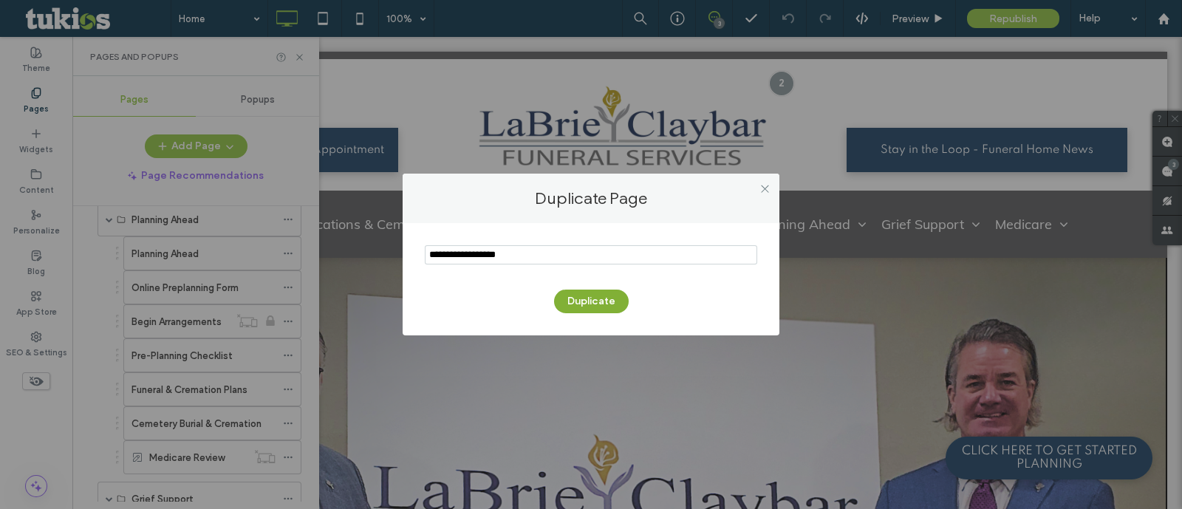
type input "**********"
click at [613, 307] on button "Duplicate" at bounding box center [591, 302] width 75 height 24
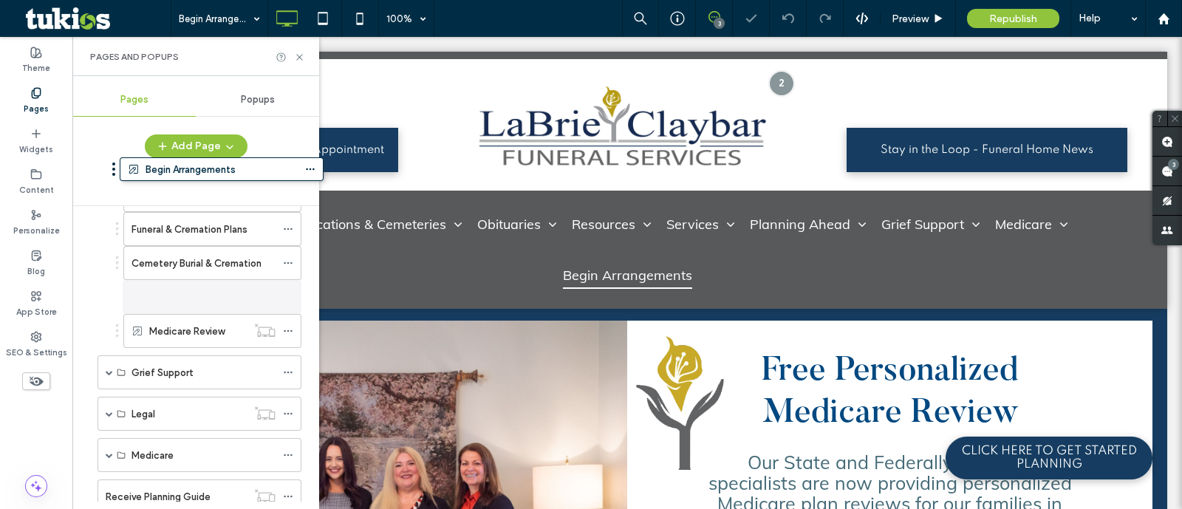
scroll to position [383, 0]
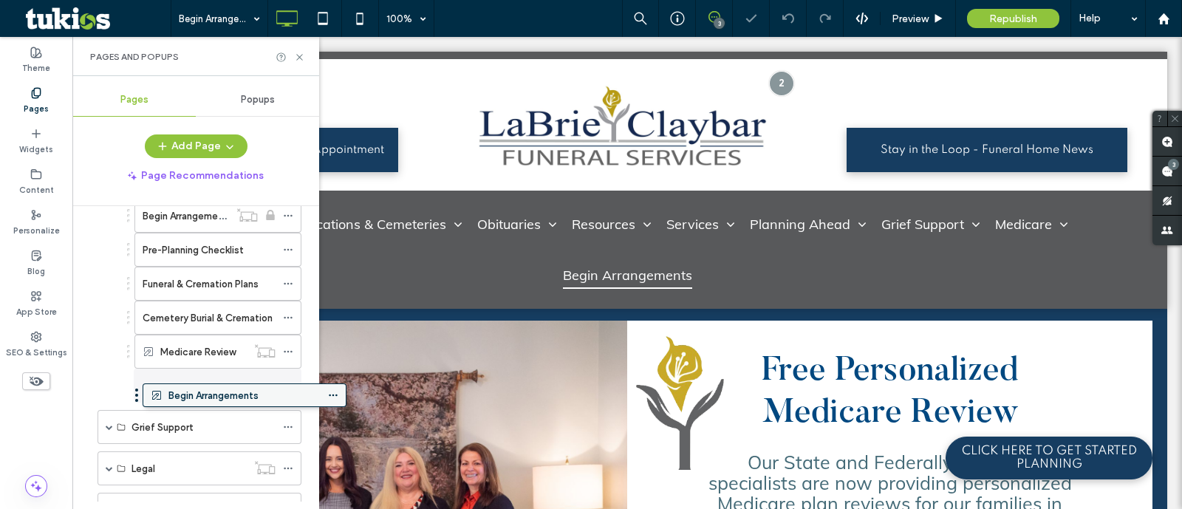
drag, startPoint x: 163, startPoint y: 445, endPoint x: 207, endPoint y: 399, distance: 63.8
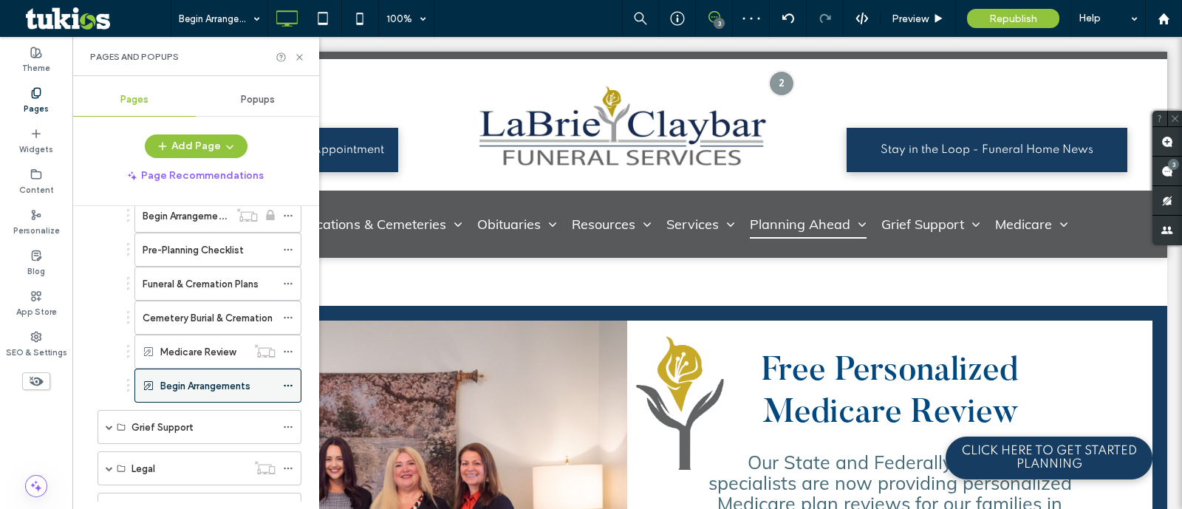
click at [284, 384] on icon at bounding box center [288, 386] width 10 height 10
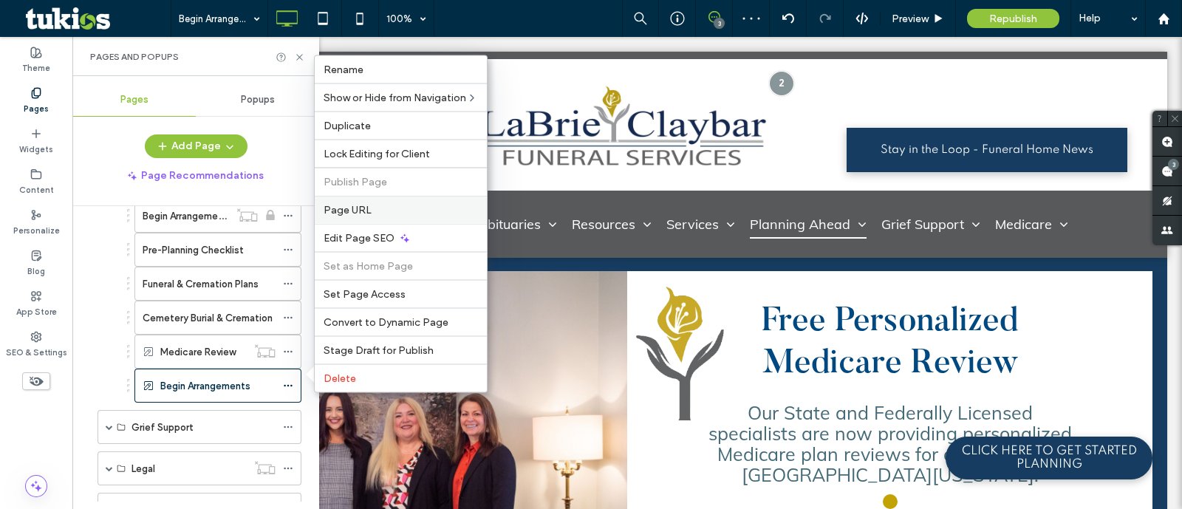
click at [370, 214] on label "Page URL" at bounding box center [401, 210] width 154 height 13
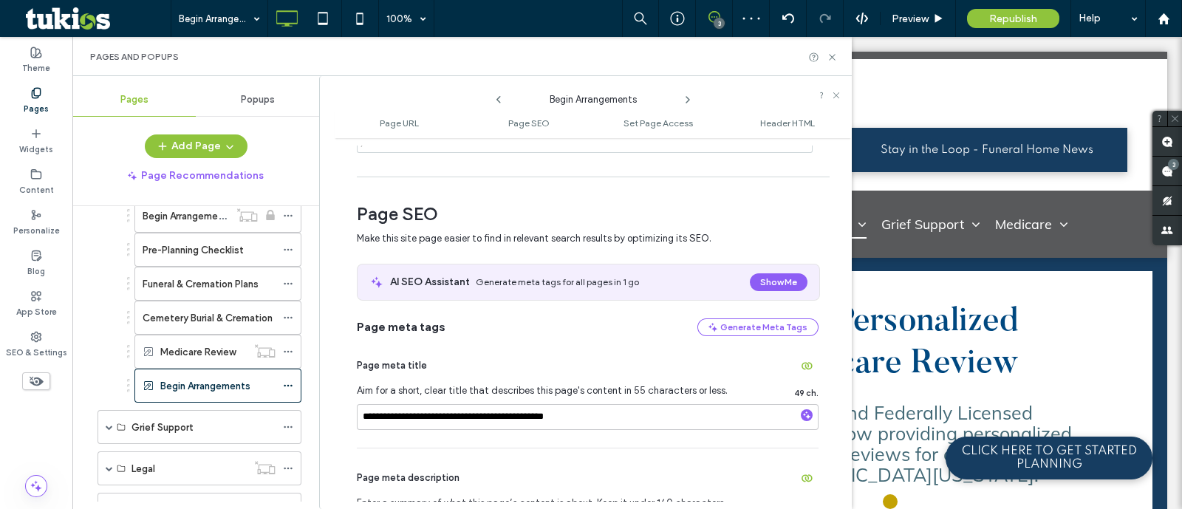
scroll to position [184, 0]
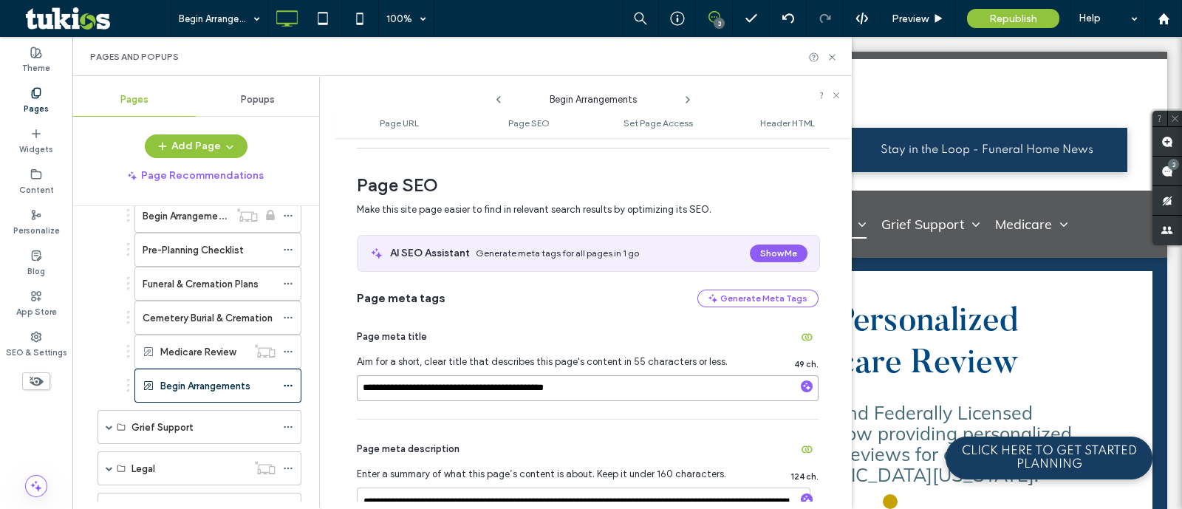
drag, startPoint x: 436, startPoint y: 388, endPoint x: 307, endPoint y: 382, distance: 129.4
click at [310, 382] on div "Pages Popups Add Page Page Recommendations Home About Us About Us Our Staff Tes…" at bounding box center [462, 292] width 780 height 433
paste input "***"
type input "**********"
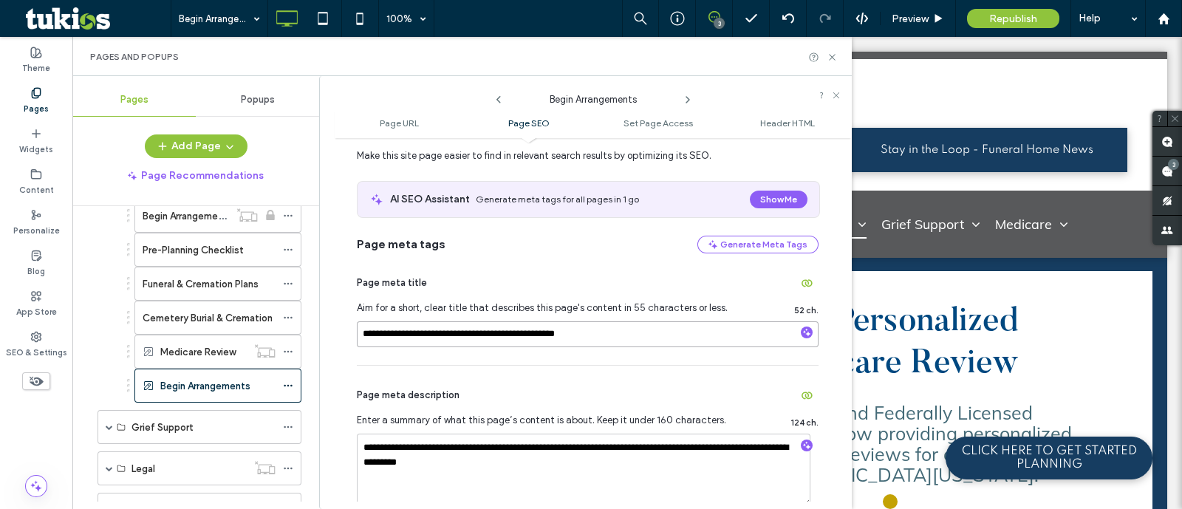
scroll to position [277, 0]
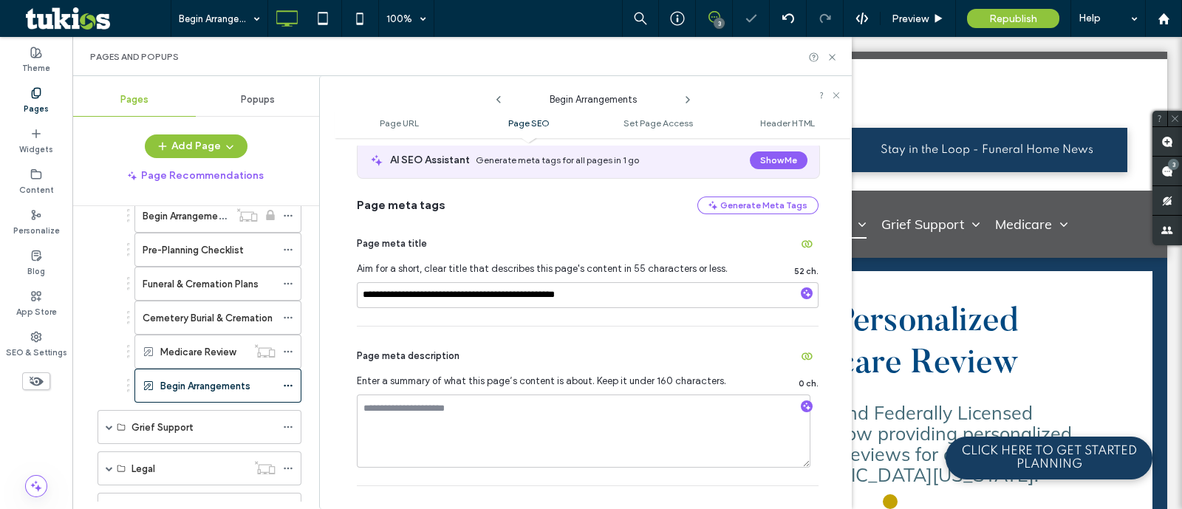
click at [274, 386] on div "Begin Arrangements" at bounding box center [217, 386] width 115 height 16
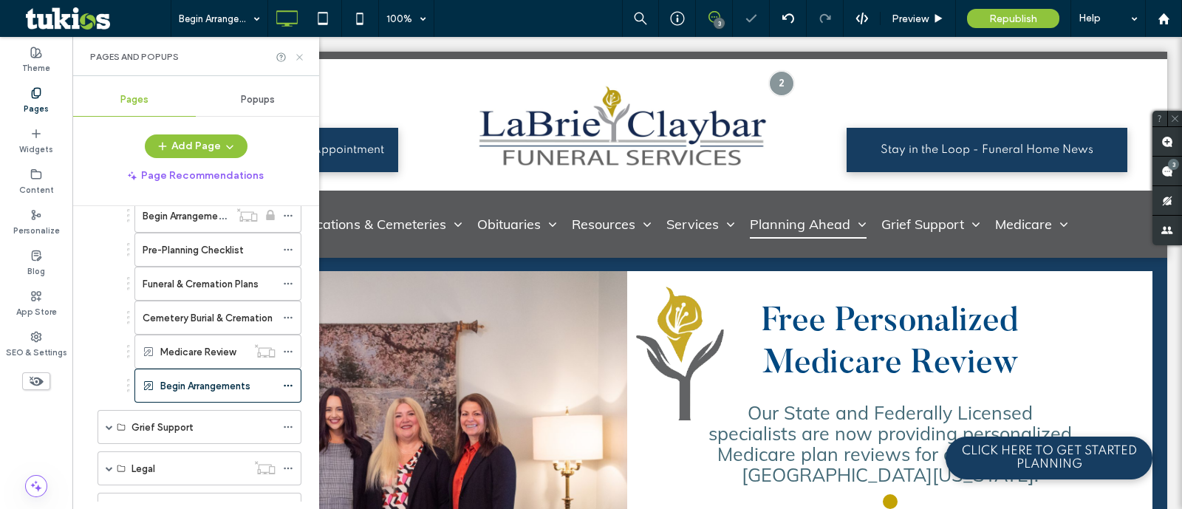
click at [301, 53] on icon at bounding box center [299, 57] width 11 height 11
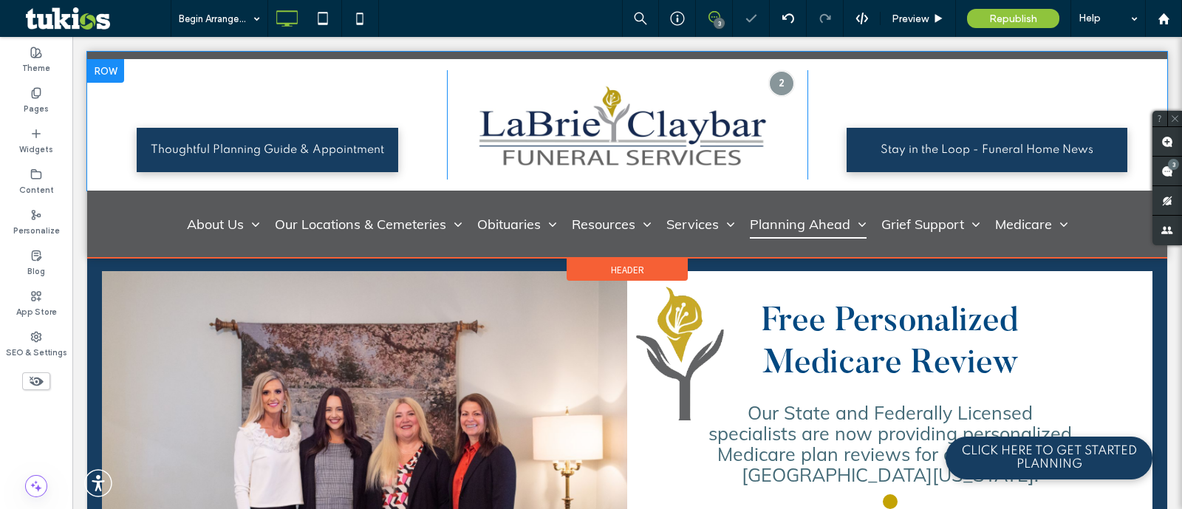
scroll to position [0, 0]
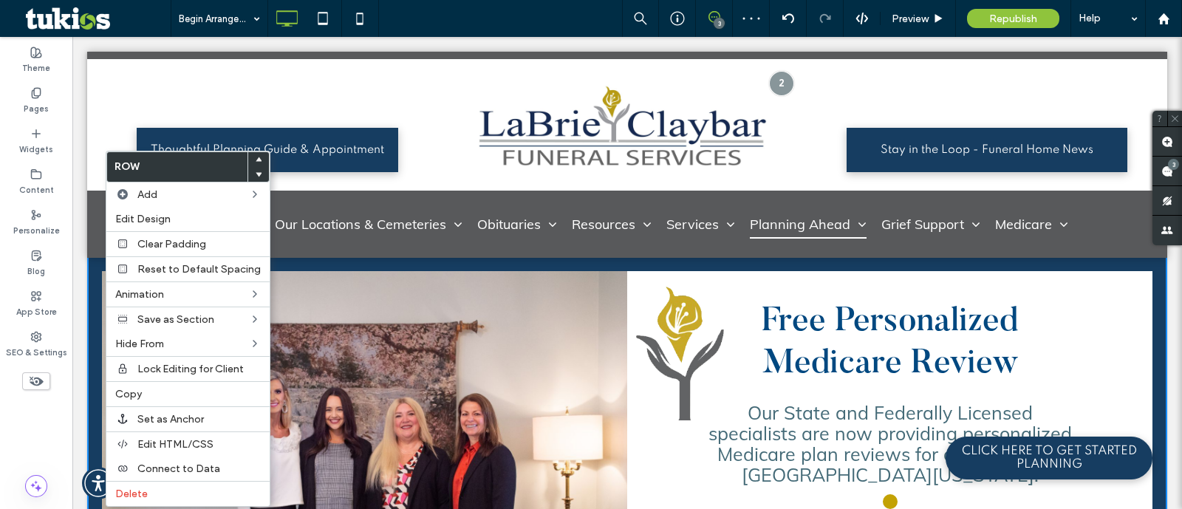
drag, startPoint x: 177, startPoint y: 488, endPoint x: 463, endPoint y: 389, distance: 303.1
click at [177, 488] on label "Delete" at bounding box center [188, 494] width 146 height 13
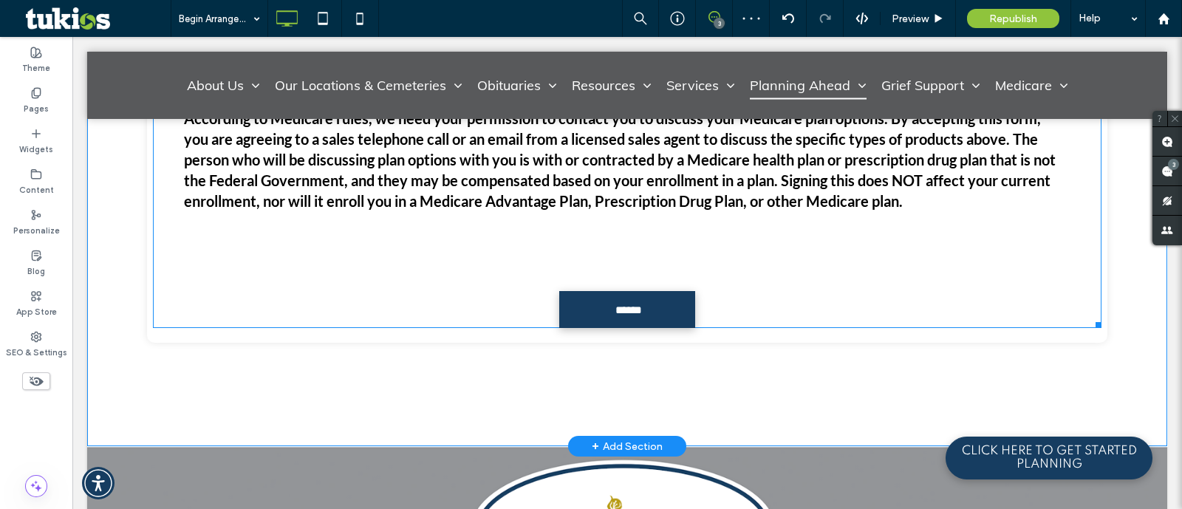
scroll to position [738, 0]
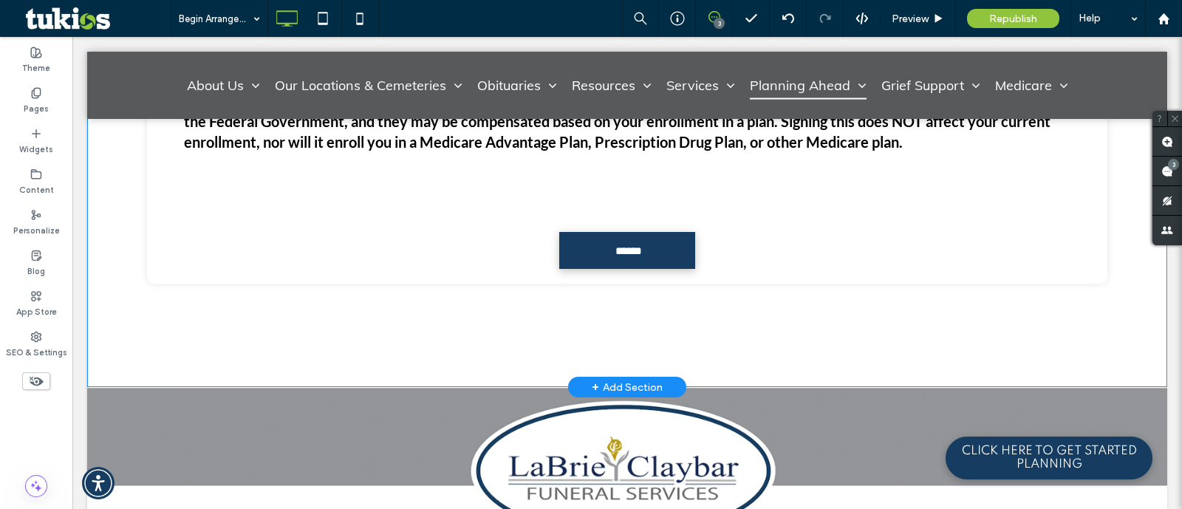
drag, startPoint x: 637, startPoint y: 381, endPoint x: 684, endPoint y: 352, distance: 55.0
click at [637, 381] on div "+ Add Section" at bounding box center [627, 387] width 71 height 16
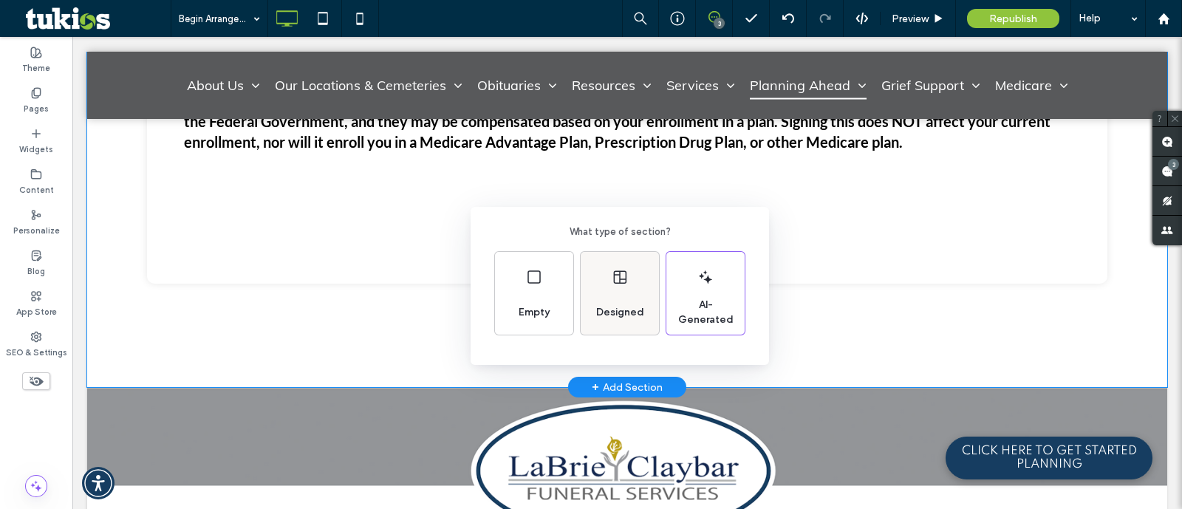
click at [610, 312] on span "Designed" at bounding box center [620, 312] width 60 height 15
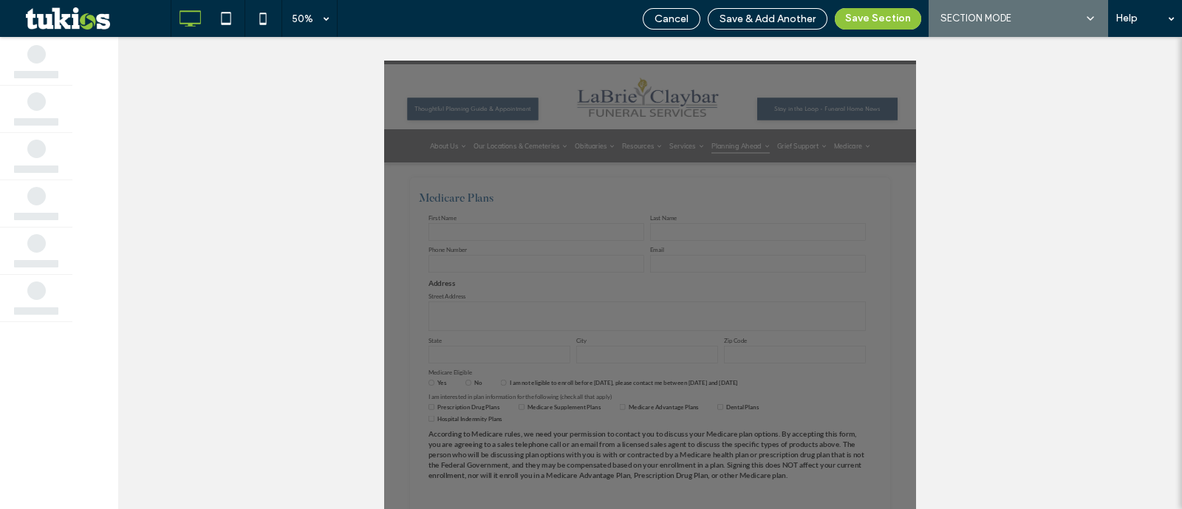
scroll to position [0, 0]
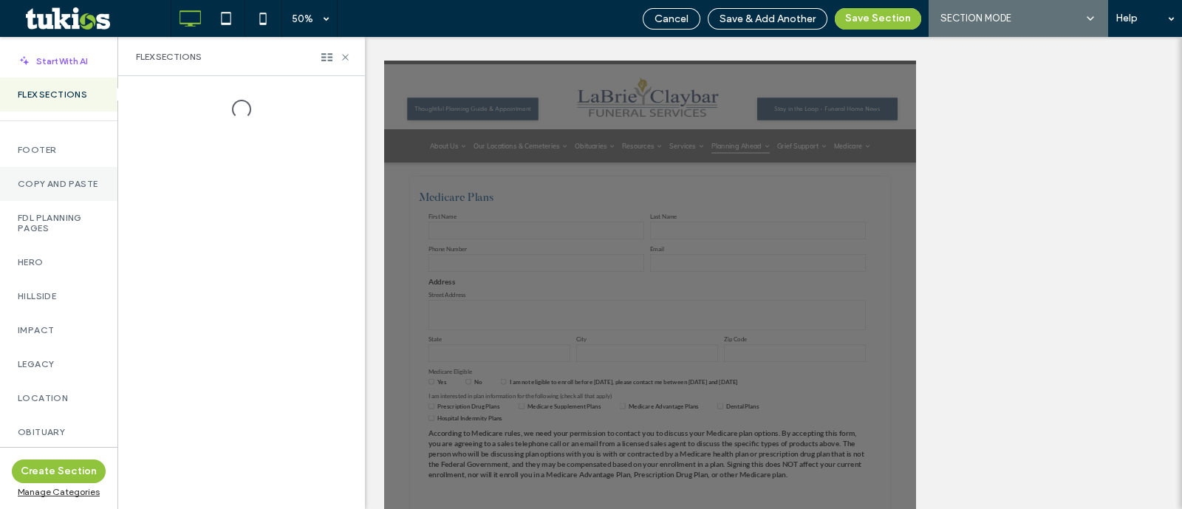
click at [68, 201] on div "Copy and Paste" at bounding box center [58, 184] width 117 height 34
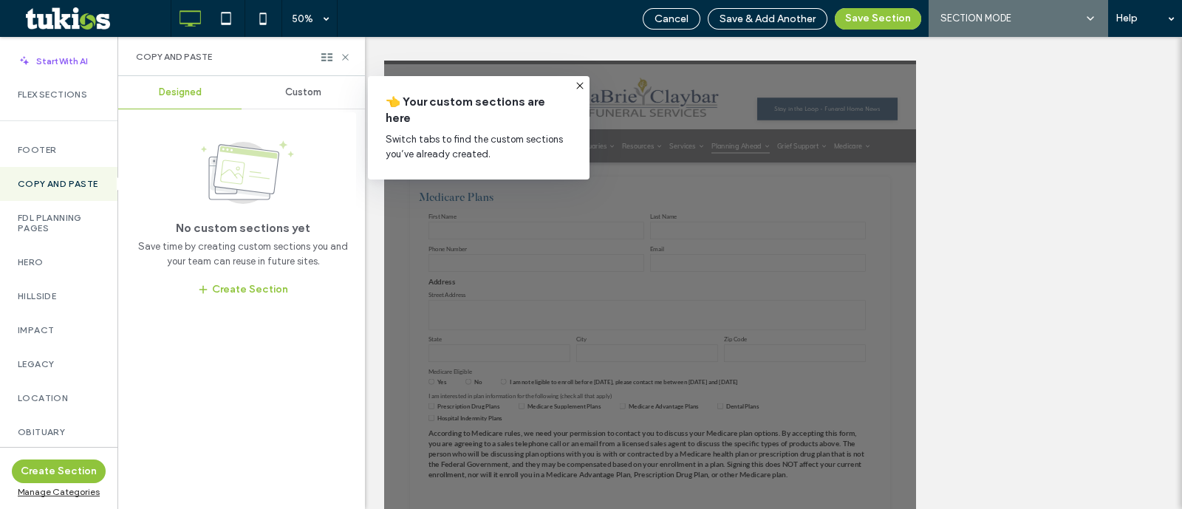
click at [296, 83] on div "Custom" at bounding box center [303, 92] width 123 height 33
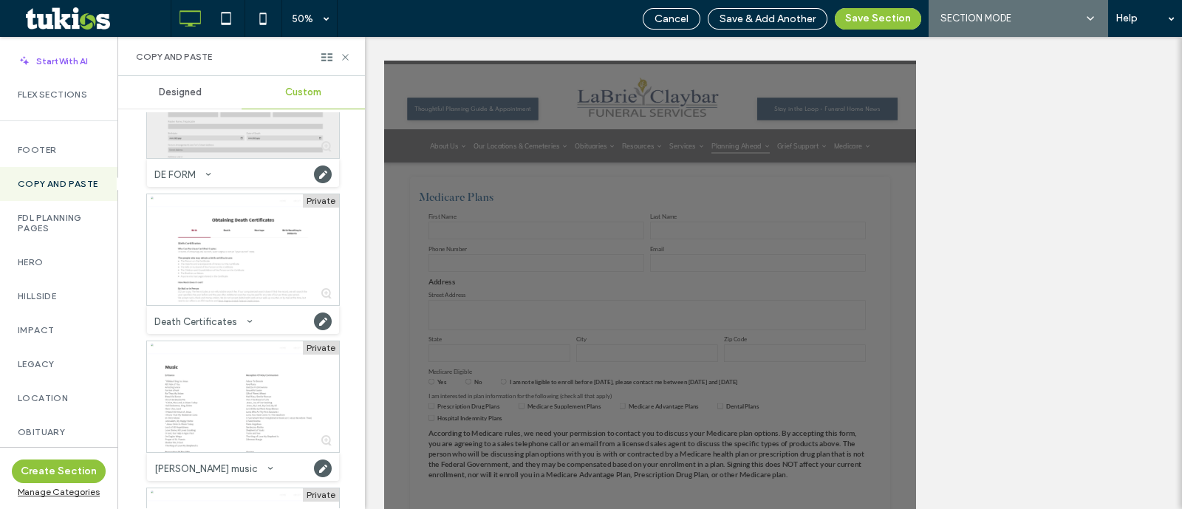
scroll to position [1200, 0]
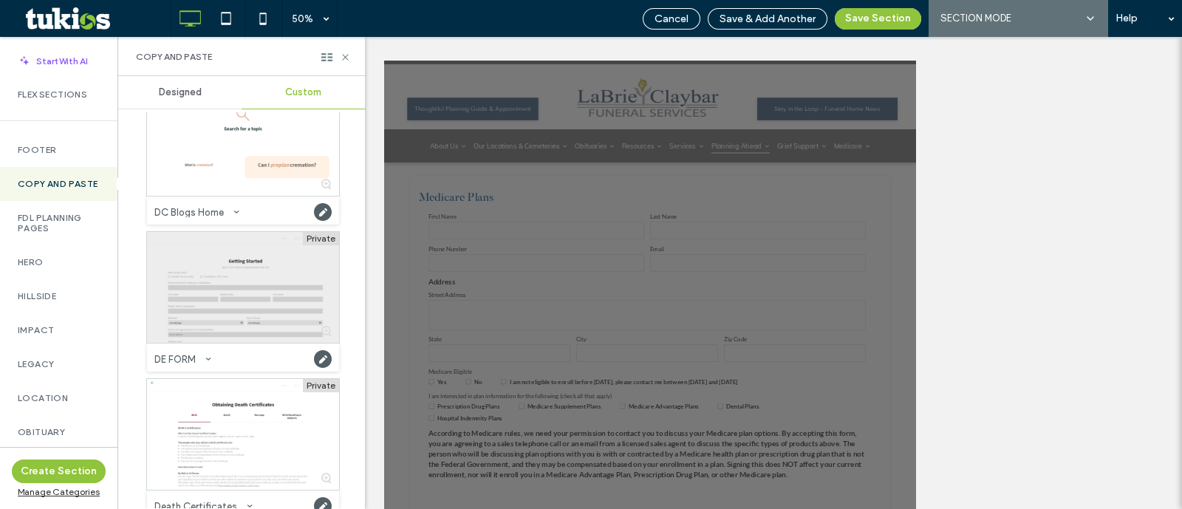
click at [244, 268] on div at bounding box center [243, 287] width 192 height 111
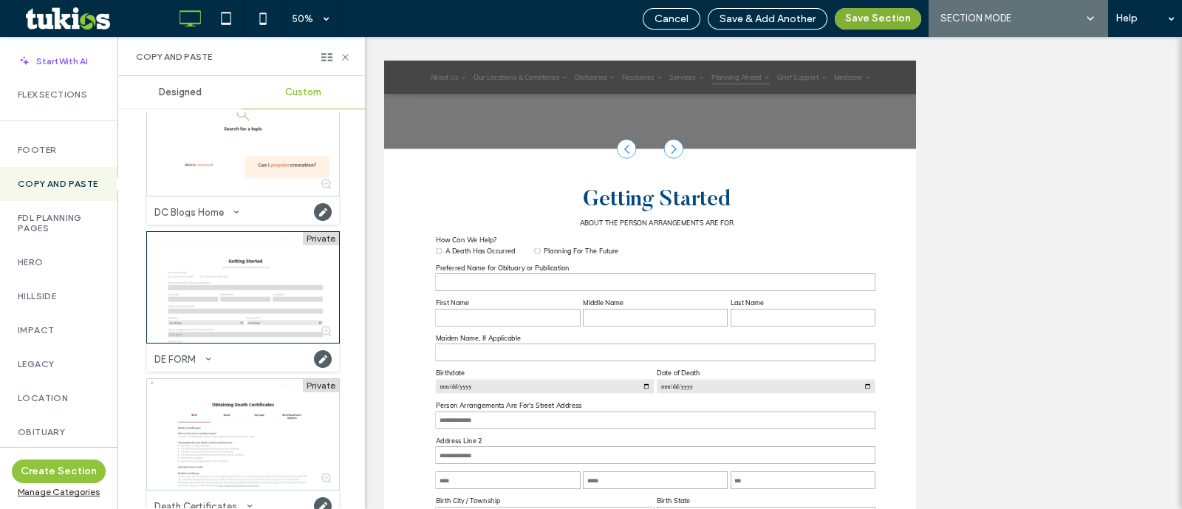
scroll to position [954, 0]
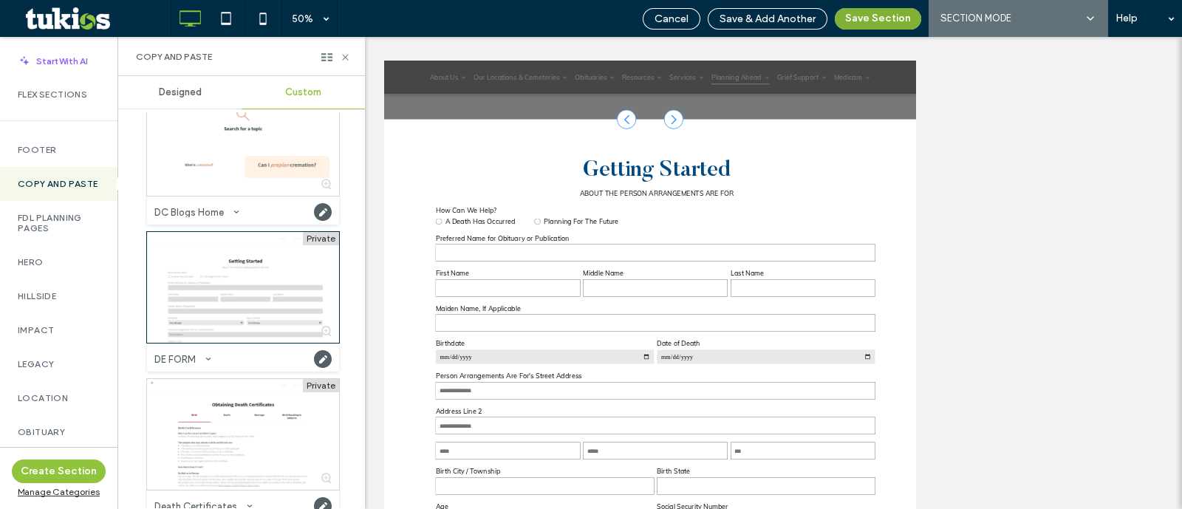
click at [865, 9] on button "Save Section" at bounding box center [878, 18] width 86 height 21
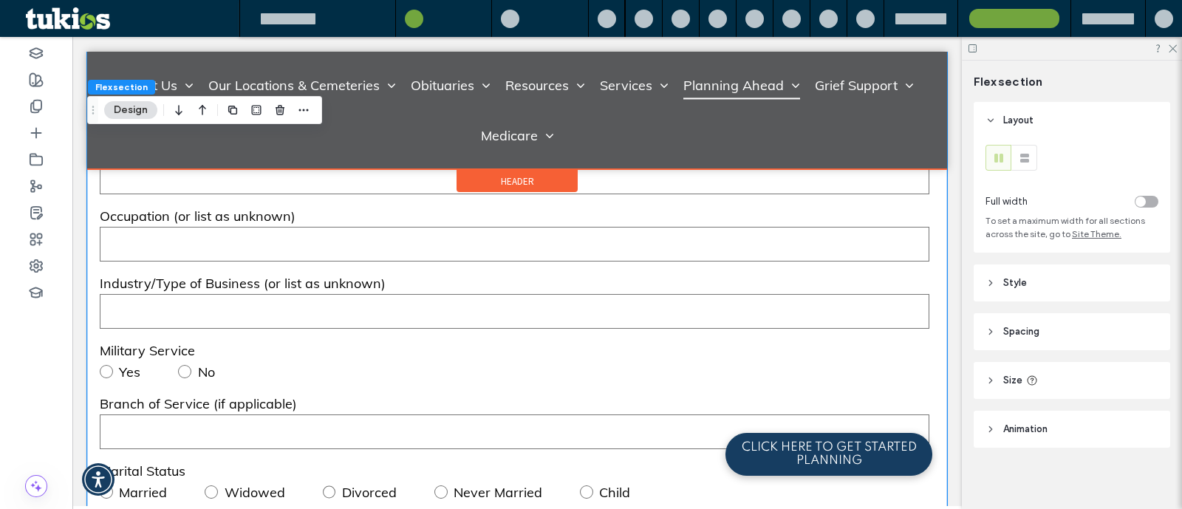
scroll to position [5668, 0]
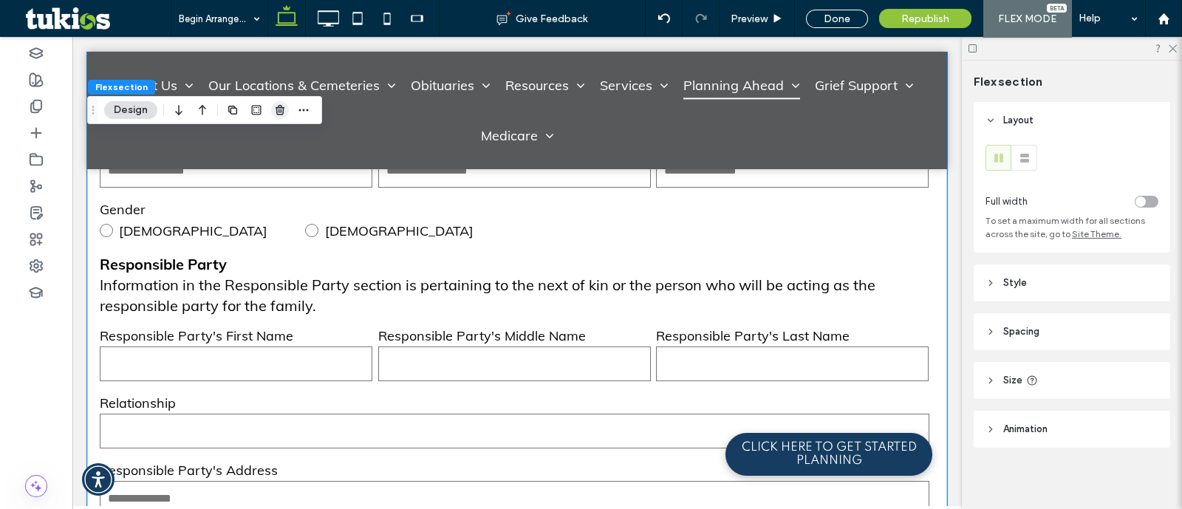
click at [275, 112] on icon "button" at bounding box center [280, 110] width 12 height 12
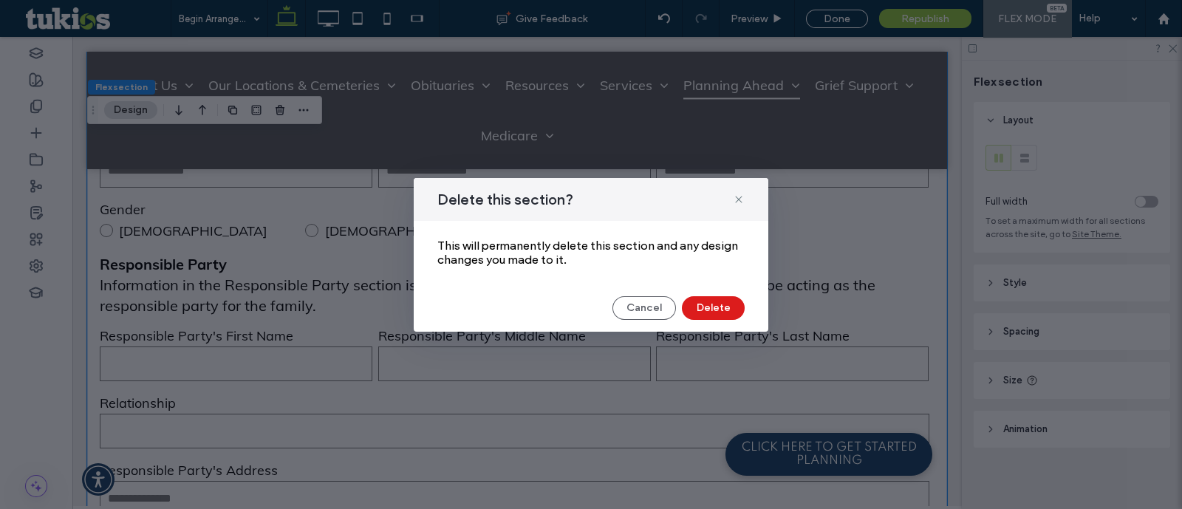
click at [720, 326] on div "Delete this section? This will permanently delete this section and any design c…" at bounding box center [591, 255] width 355 height 154
click at [715, 307] on button "Delete" at bounding box center [713, 308] width 63 height 24
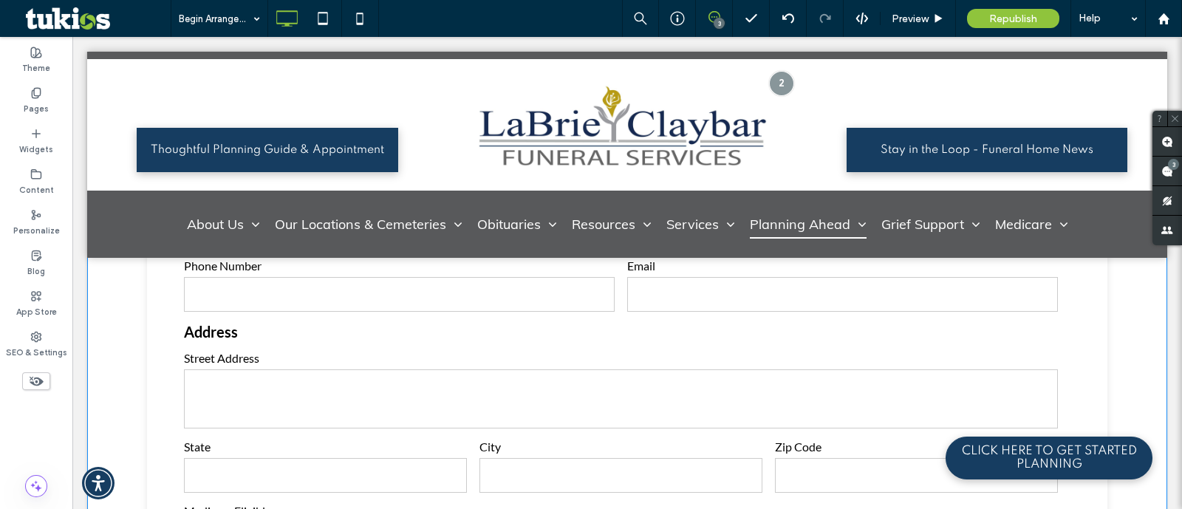
scroll to position [0, 0]
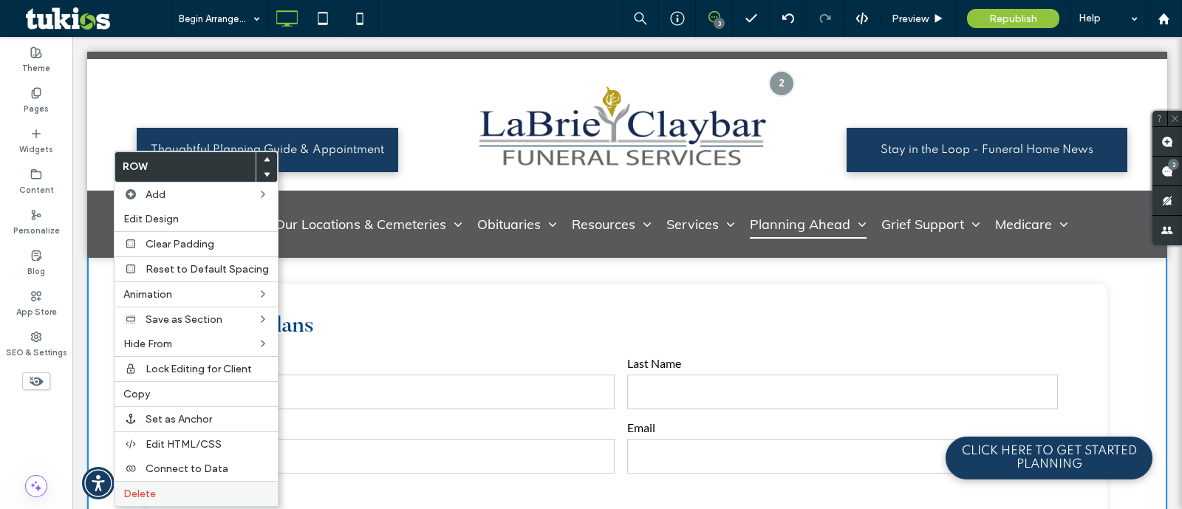
click at [186, 491] on label "Delete" at bounding box center [196, 494] width 146 height 13
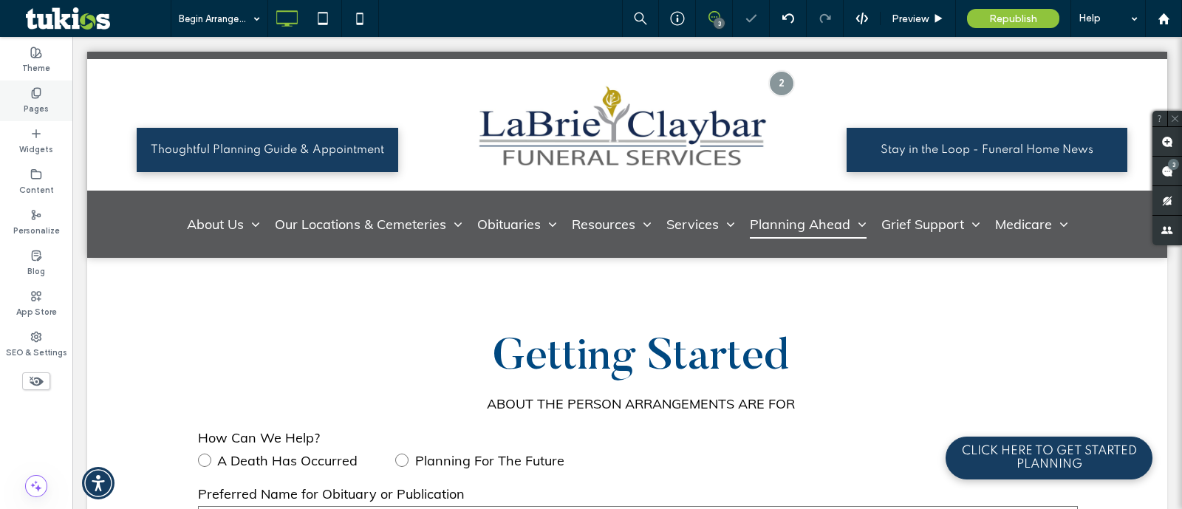
click at [51, 109] on div "Pages" at bounding box center [36, 101] width 72 height 41
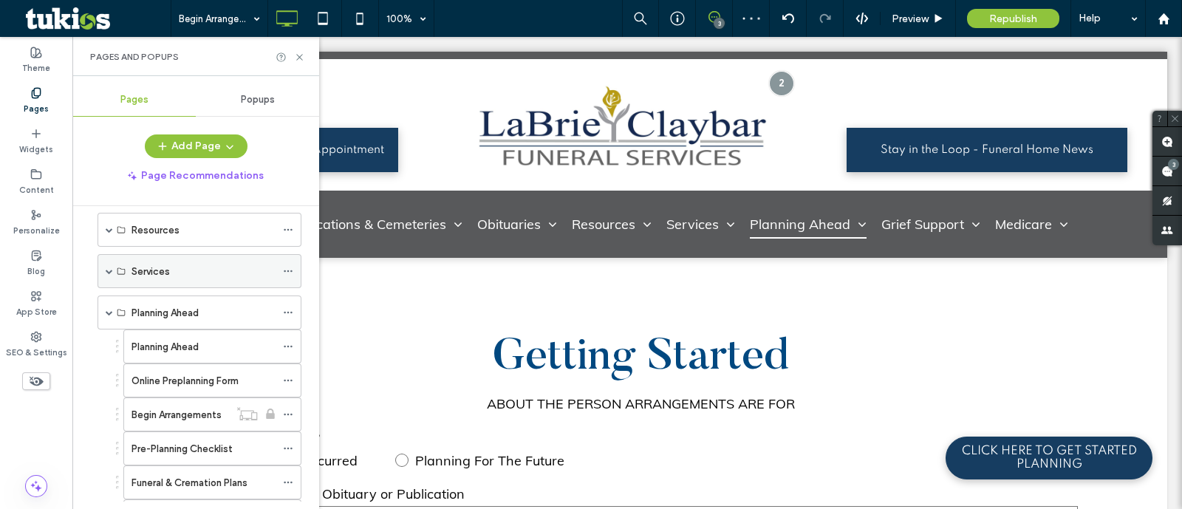
scroll to position [369, 0]
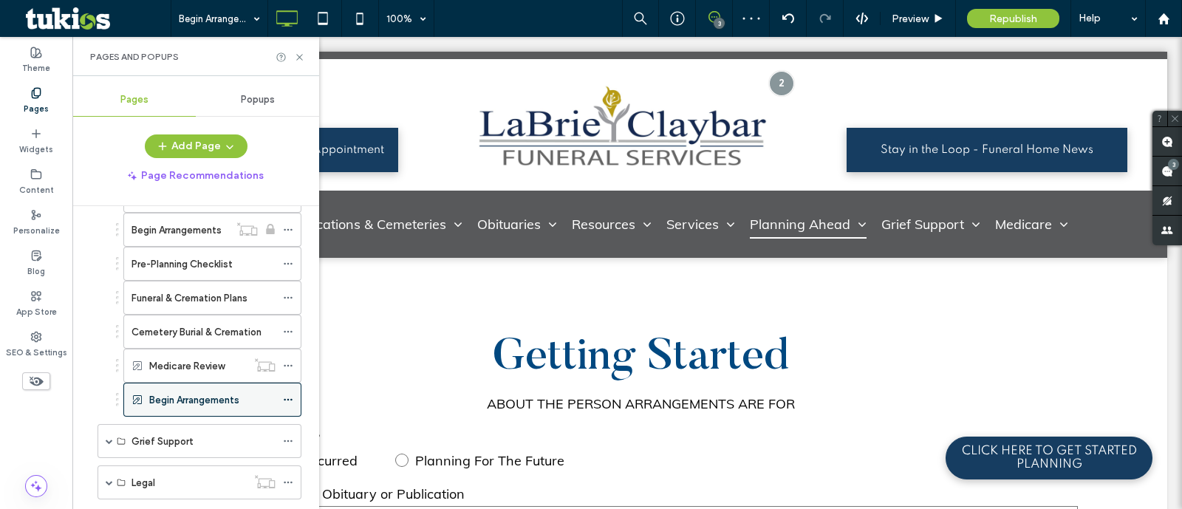
click at [288, 397] on icon at bounding box center [288, 400] width 10 height 10
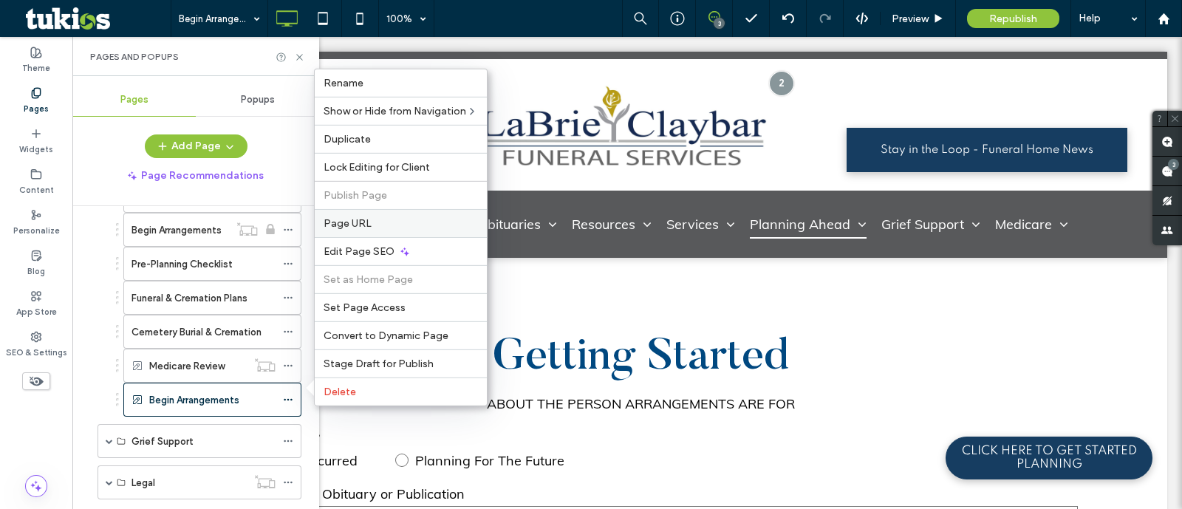
click at [358, 230] on span "Page URL" at bounding box center [348, 223] width 48 height 13
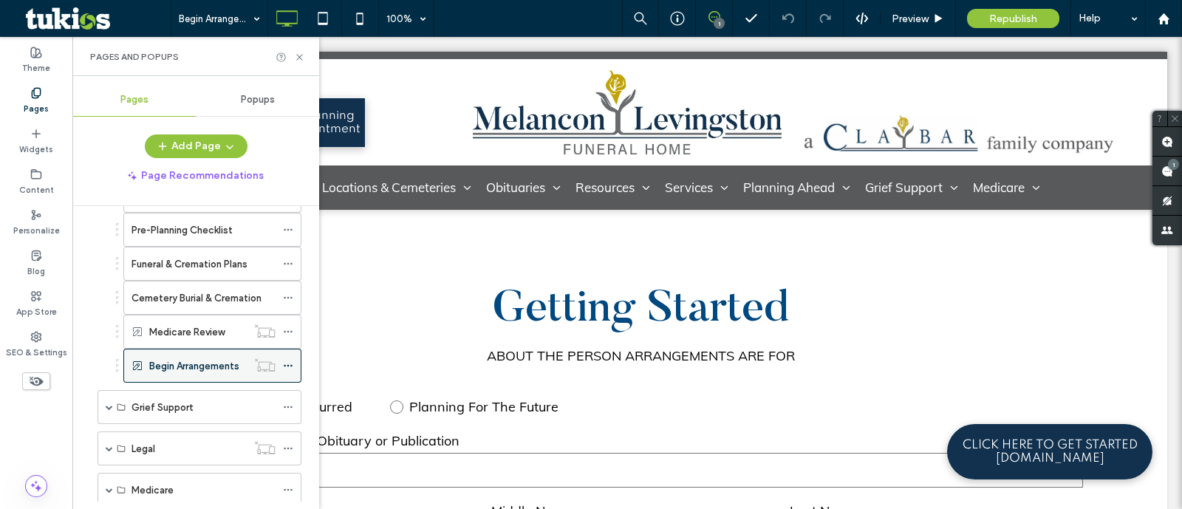
click at [281, 358] on div at bounding box center [265, 365] width 36 height 15
click at [285, 361] on icon at bounding box center [288, 366] width 10 height 10
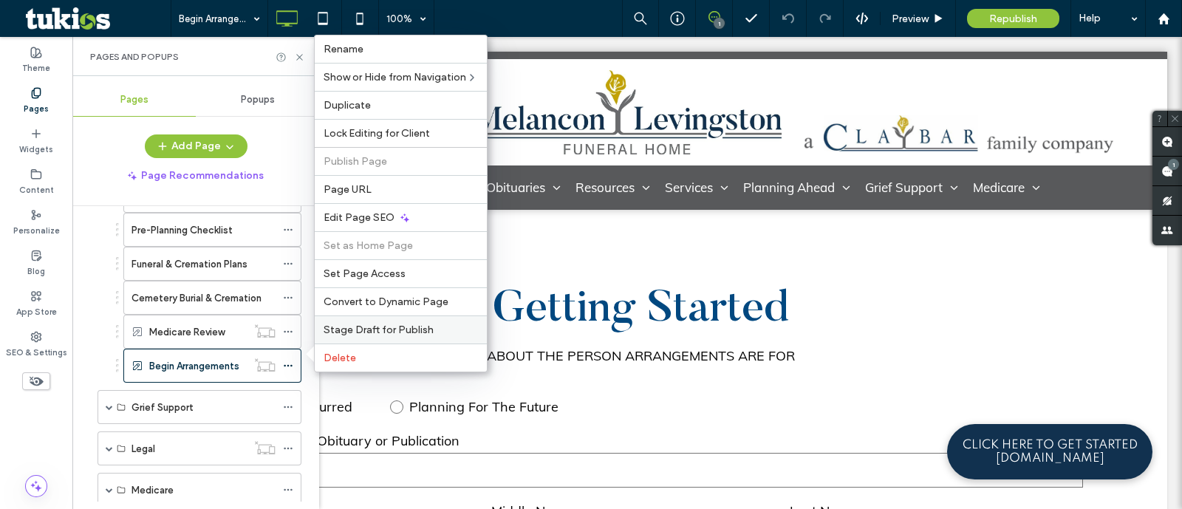
click at [384, 324] on span "Stage Draft for Publish" at bounding box center [379, 330] width 110 height 13
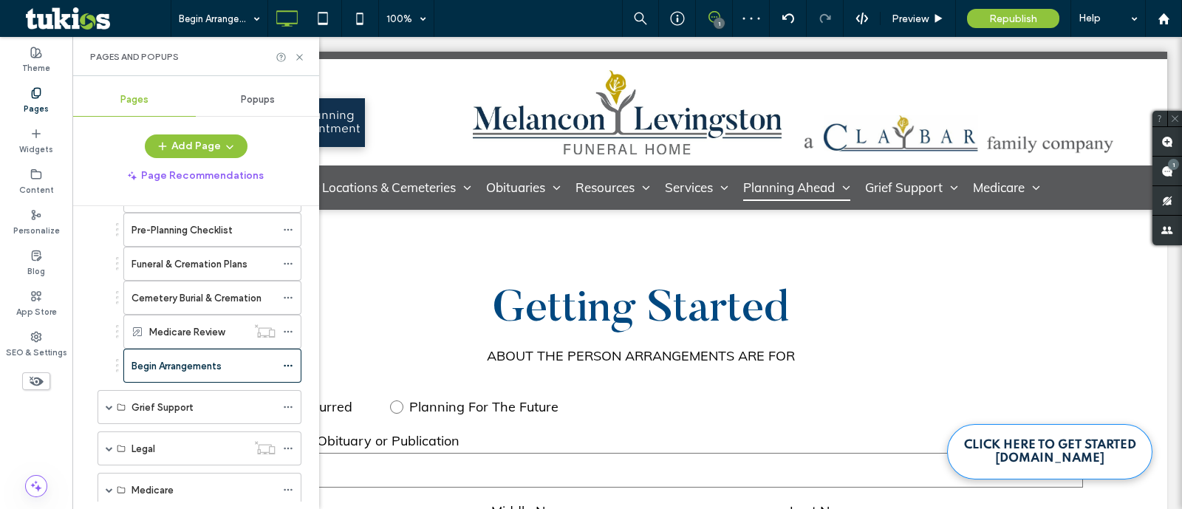
click at [1023, 439] on span "CLICK HERE TO GET STARTED [DOMAIN_NAME]" at bounding box center [1049, 452] width 205 height 27
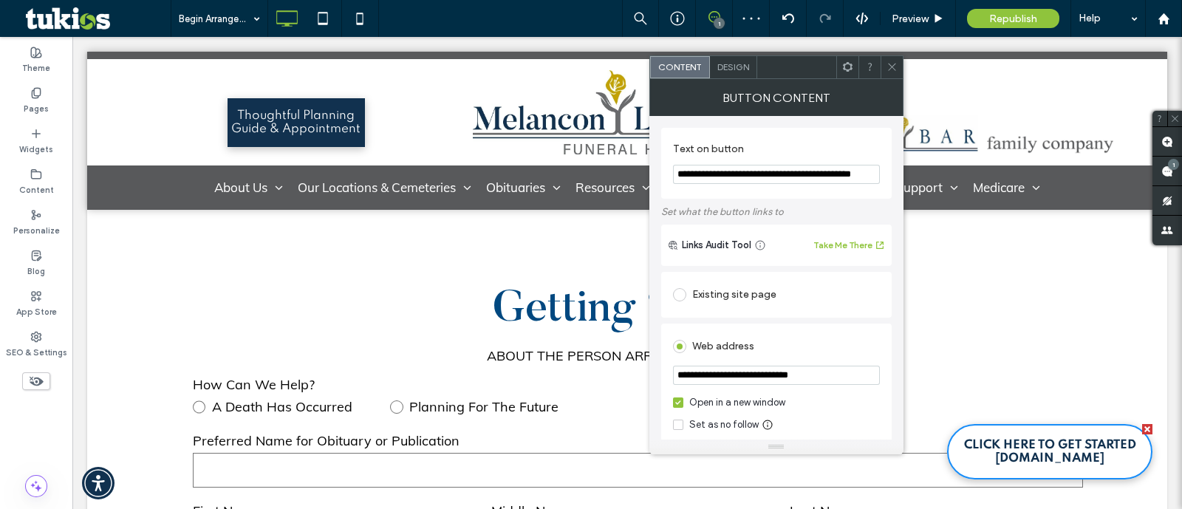
click at [1020, 450] on span "CLICK HERE TO GET STARTED [DOMAIN_NAME]" at bounding box center [1049, 452] width 205 height 27
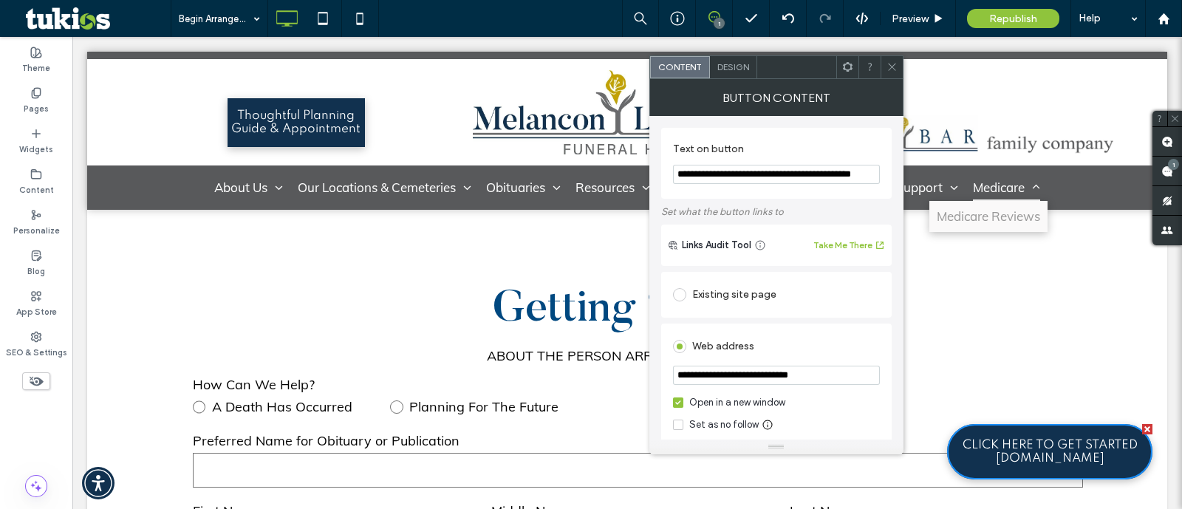
scroll to position [0, 50]
drag, startPoint x: 904, startPoint y: 208, endPoint x: 1005, endPoint y: 180, distance: 105.1
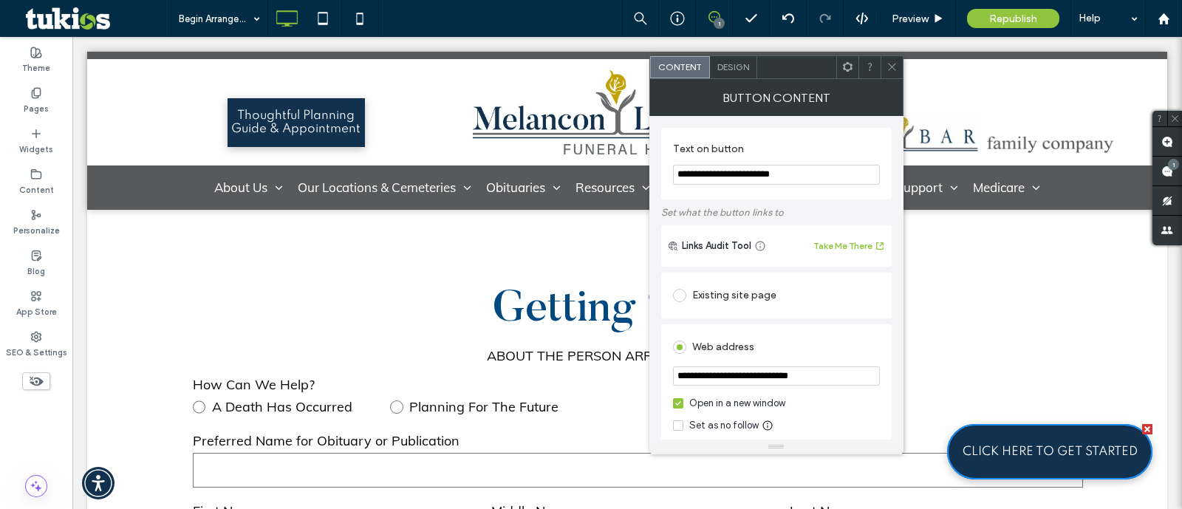
type input "**********"
click at [755, 306] on div "Existing site page" at bounding box center [776, 296] width 207 height 24
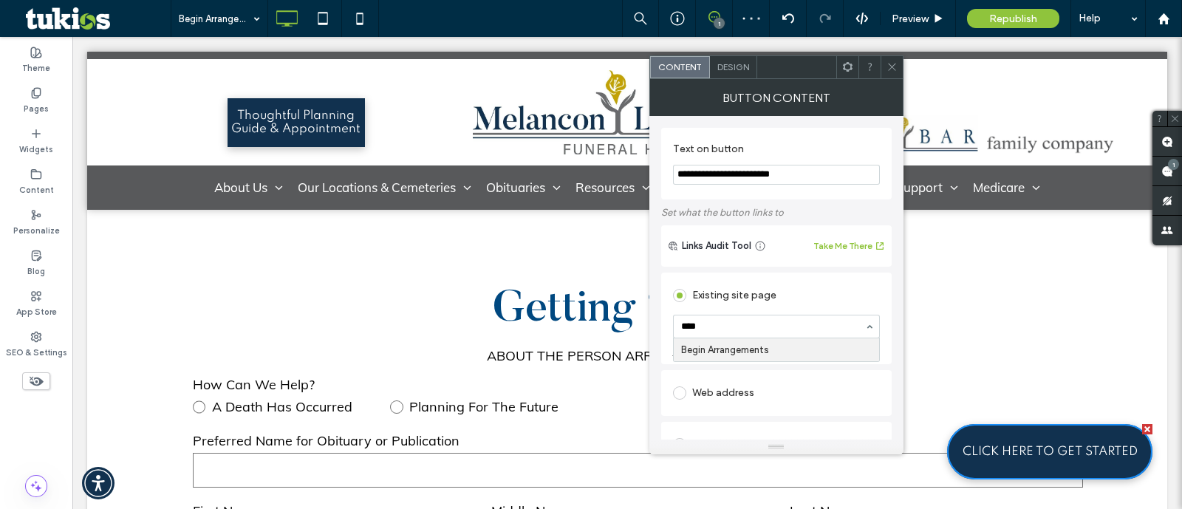
type input "*****"
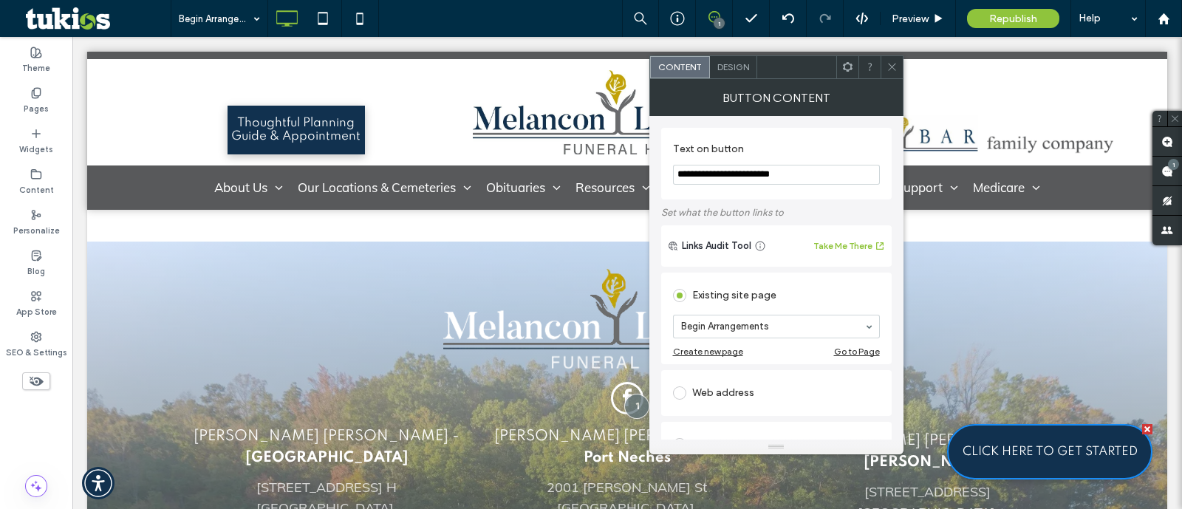
scroll to position [3233, 0]
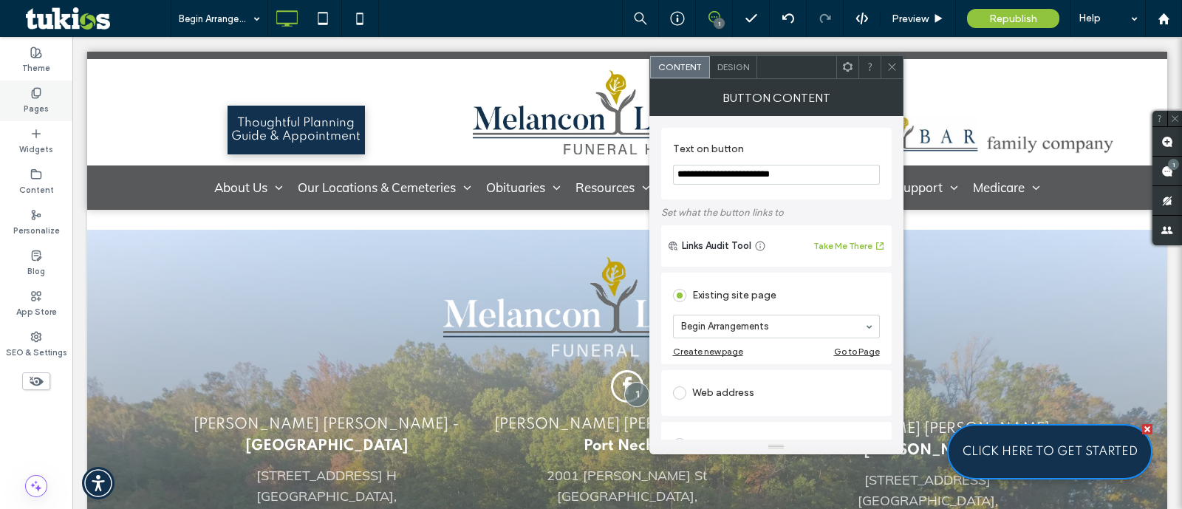
click at [44, 114] on label "Pages" at bounding box center [36, 107] width 25 height 16
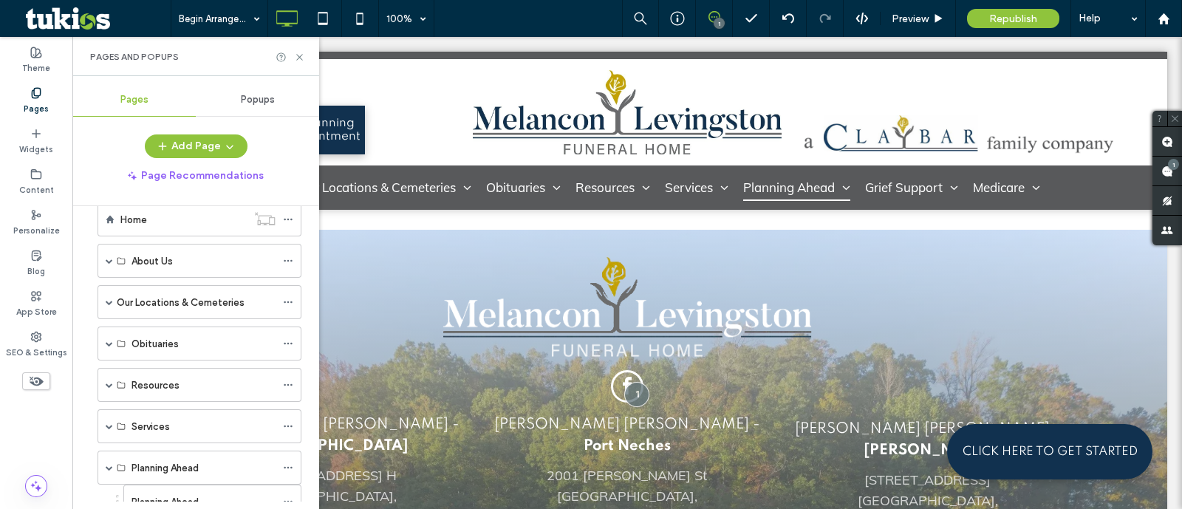
scroll to position [0, 0]
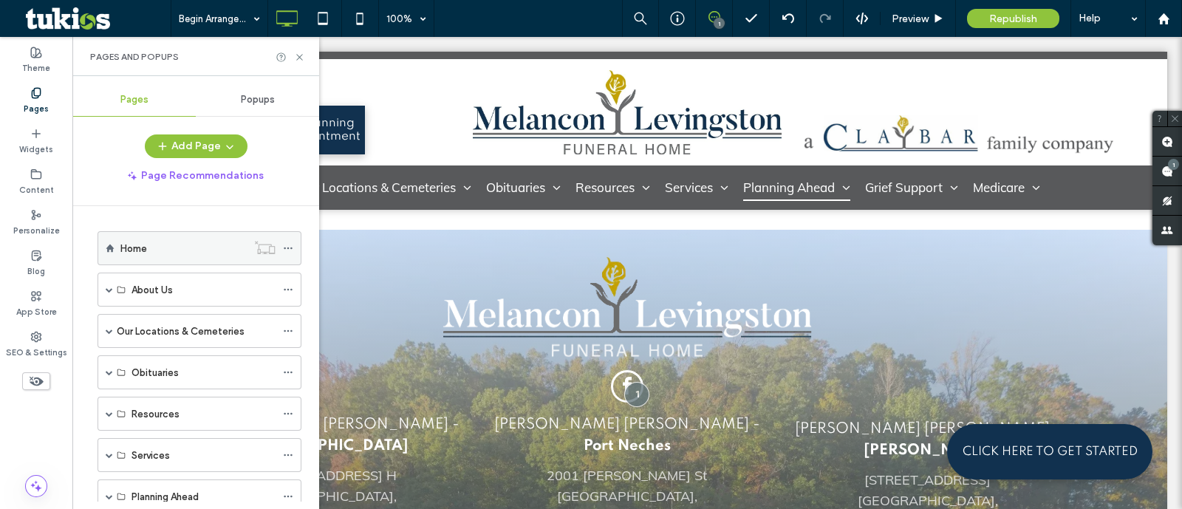
click at [141, 243] on label "Home" at bounding box center [133, 249] width 27 height 26
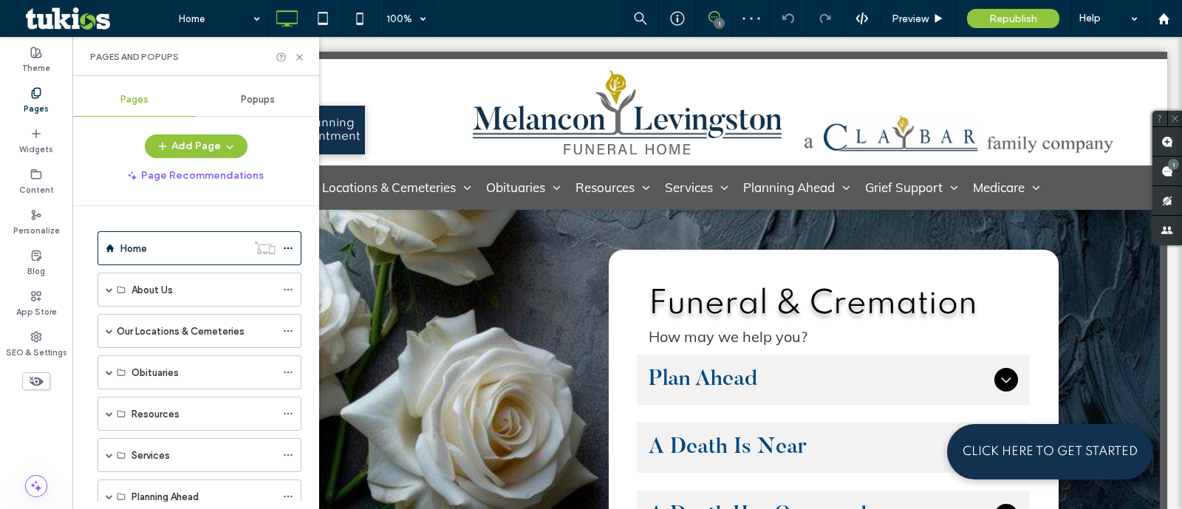
scroll to position [462, 0]
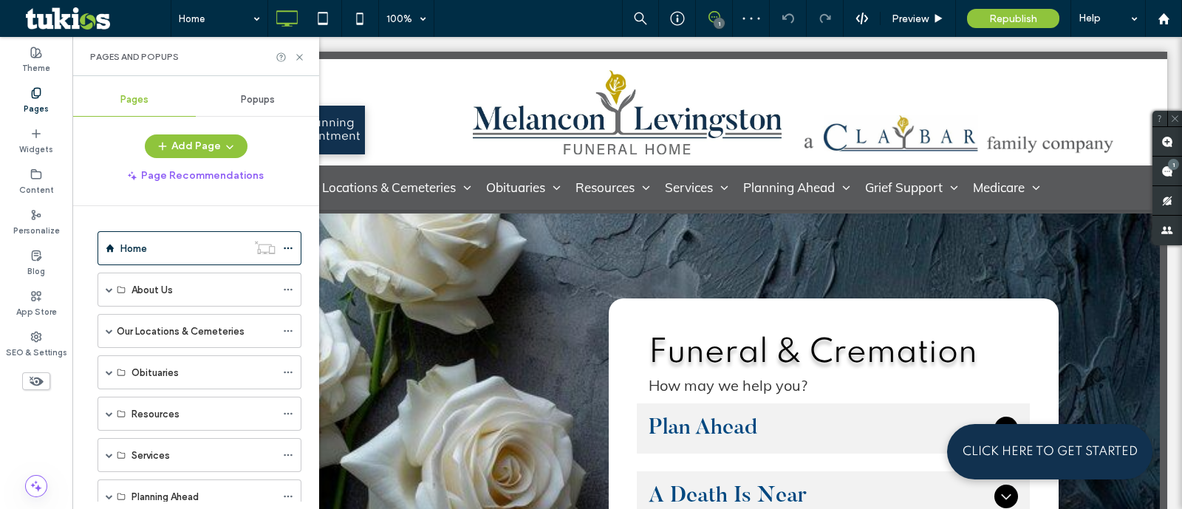
click at [590, 366] on div "Click to edit in Flex Mode" at bounding box center [627, 453] width 1080 height 495
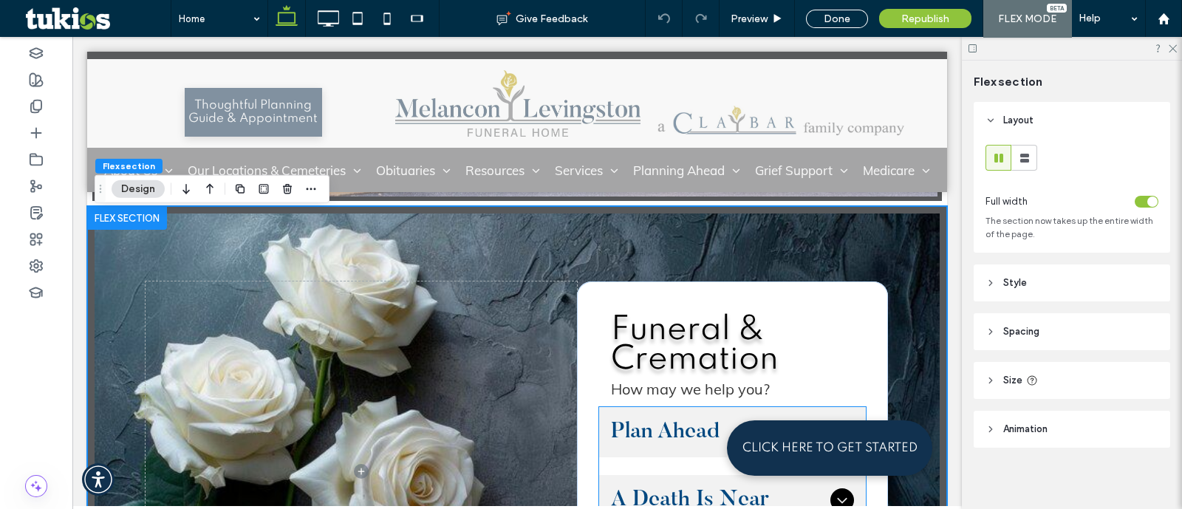
click at [647, 409] on div "Plan Ahead" at bounding box center [732, 432] width 267 height 50
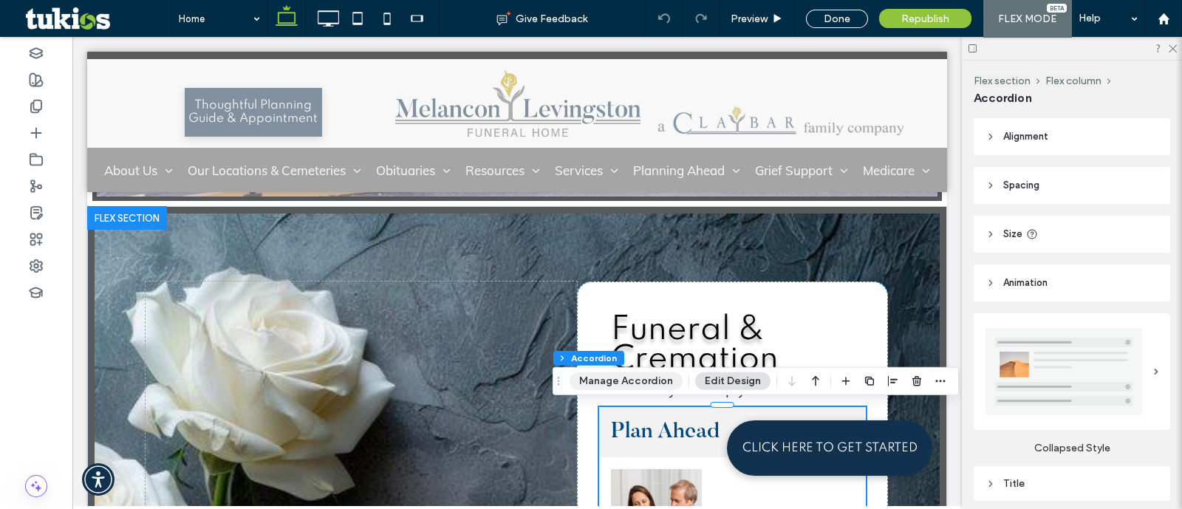
click at [623, 378] on button "Manage Accordion" at bounding box center [626, 381] width 113 height 18
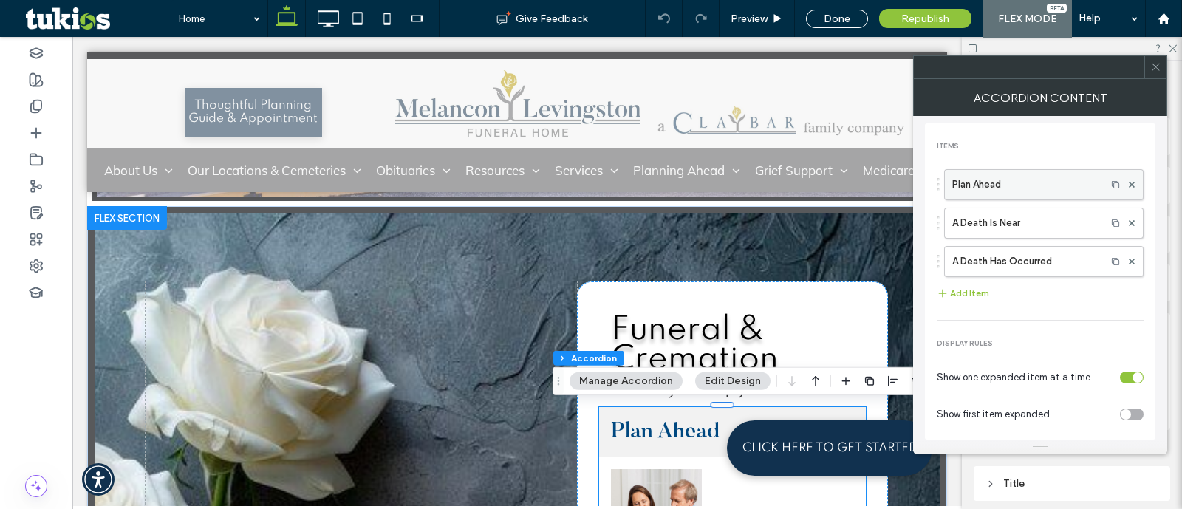
click at [1009, 184] on label "Plan Ahead" at bounding box center [1025, 185] width 146 height 30
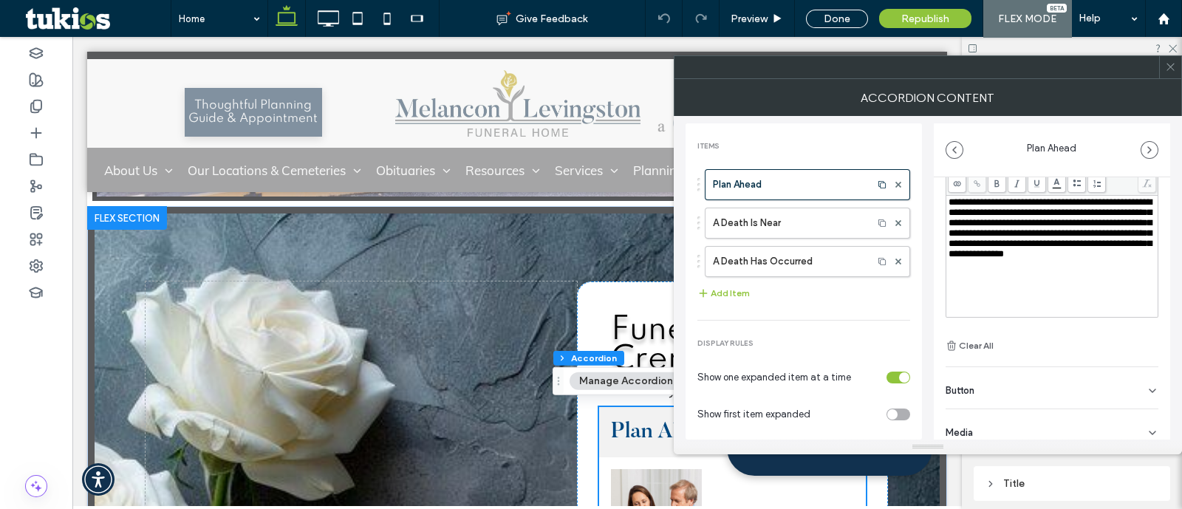
scroll to position [14, 0]
click at [1160, 61] on div at bounding box center [1170, 67] width 22 height 22
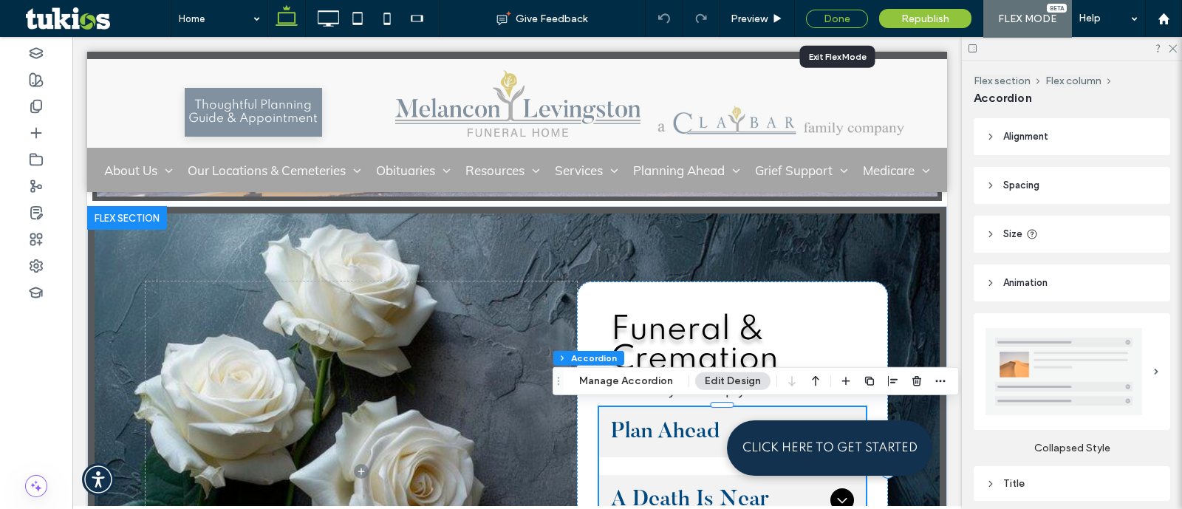
click at [852, 18] on div "Done" at bounding box center [837, 19] width 62 height 18
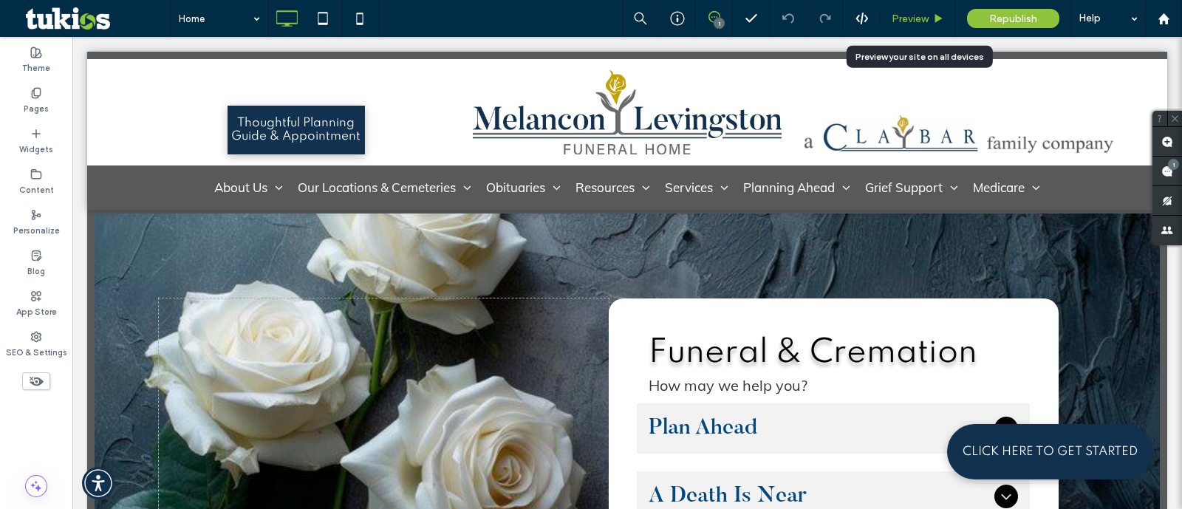
drag, startPoint x: 901, startPoint y: 22, endPoint x: 855, endPoint y: 205, distance: 189.1
click at [901, 22] on span "Preview" at bounding box center [910, 19] width 37 height 13
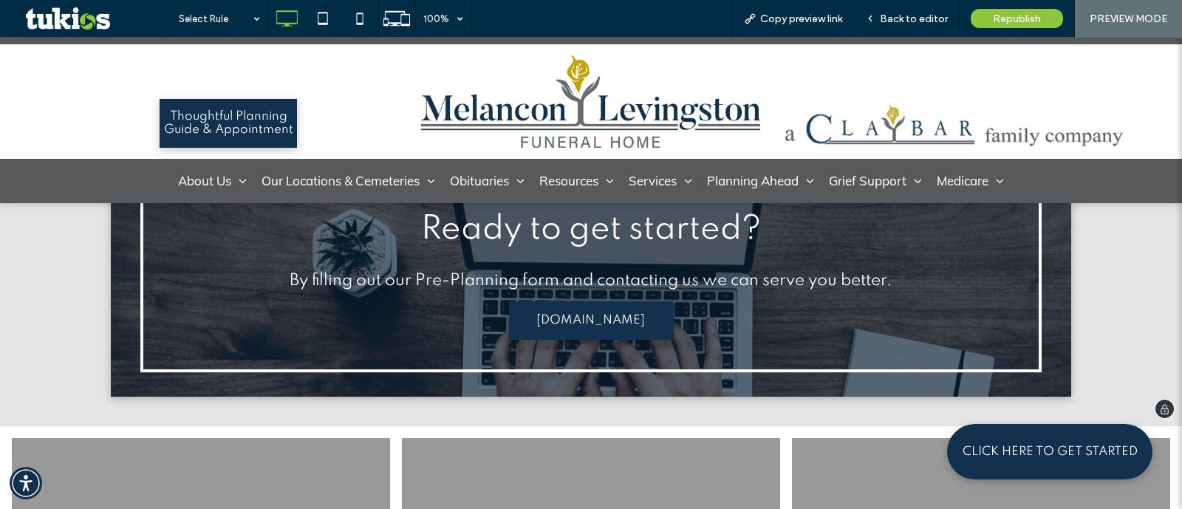
scroll to position [3899, 0]
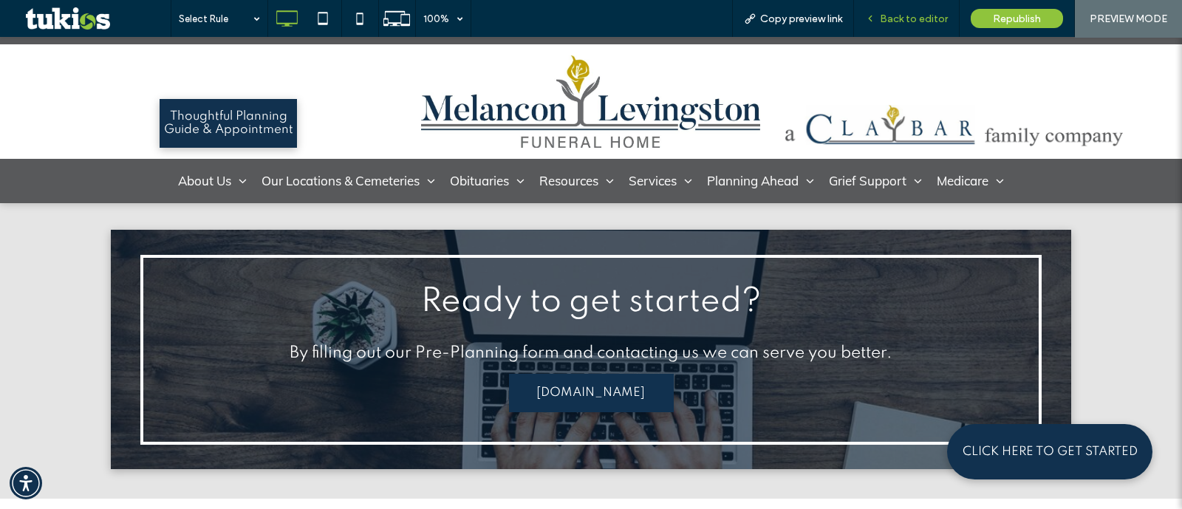
click at [946, 16] on span "Back to editor" at bounding box center [914, 19] width 68 height 13
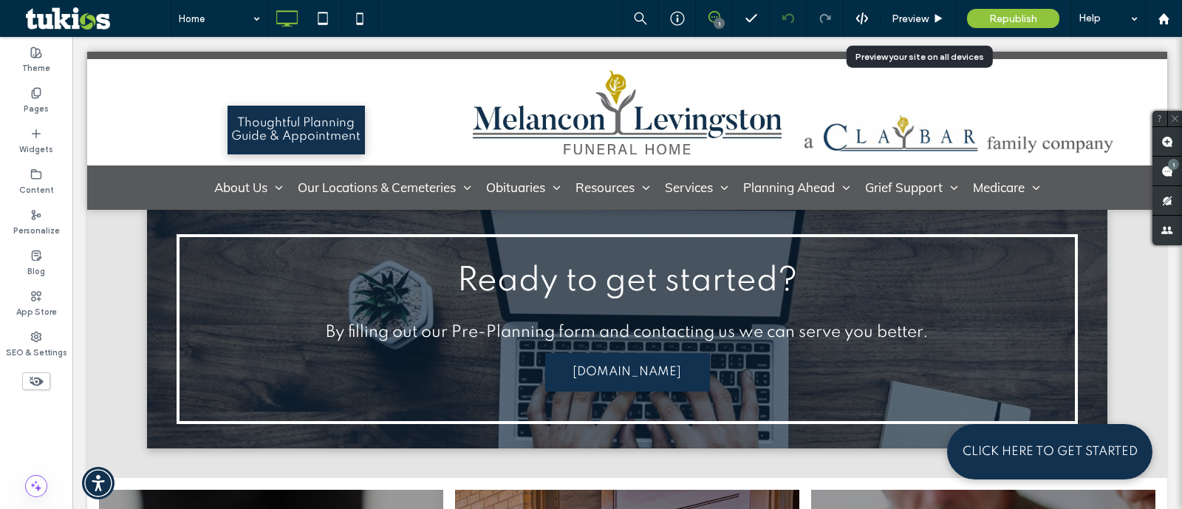
scroll to position [3852, 0]
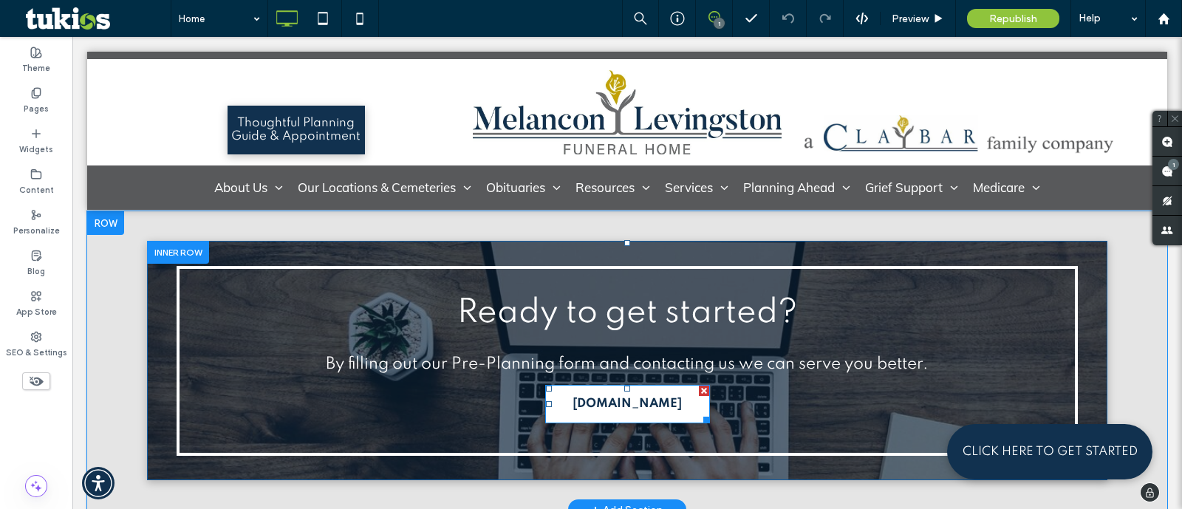
click at [573, 390] on span "[DOMAIN_NAME]" at bounding box center [627, 404] width 109 height 28
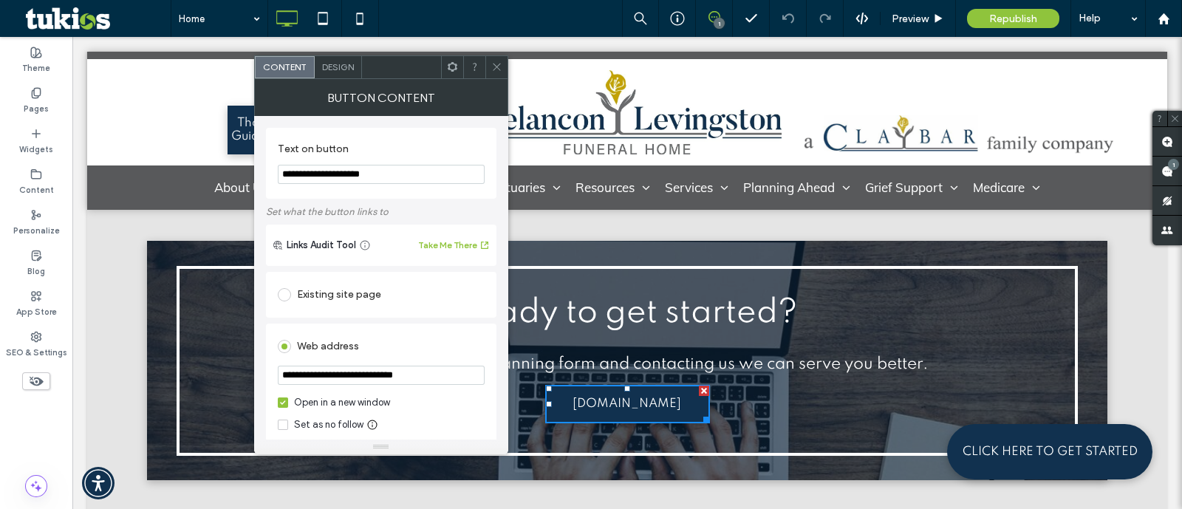
drag, startPoint x: 490, startPoint y: 210, endPoint x: 120, endPoint y: 203, distance: 369.5
type input "**********"
click at [388, 303] on div "Existing site page" at bounding box center [381, 295] width 207 height 24
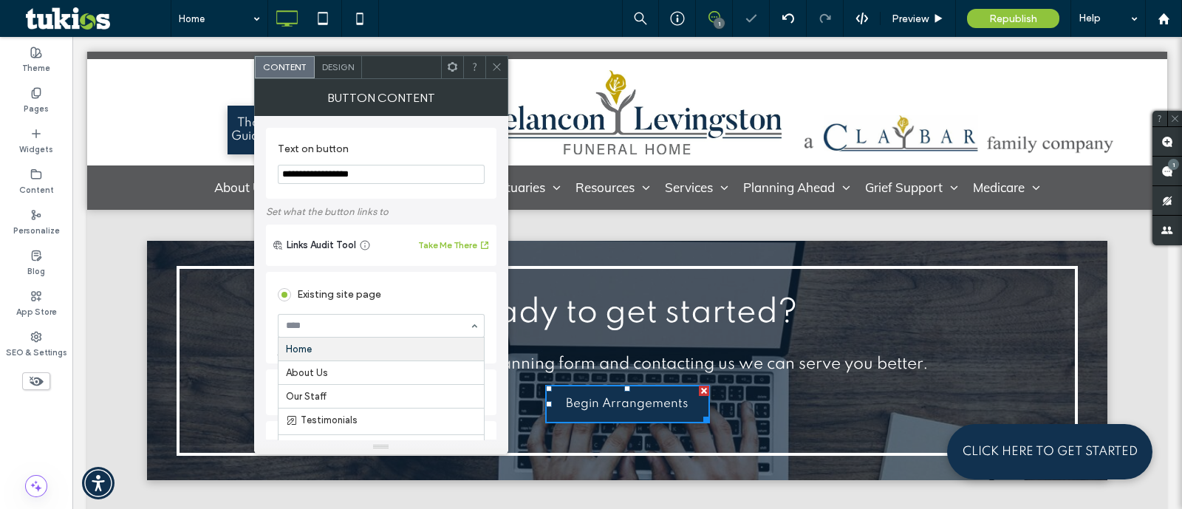
paste input "**********"
type input "**********"
drag, startPoint x: 490, startPoint y: 63, endPoint x: 686, endPoint y: 217, distance: 250.0
click at [490, 63] on div at bounding box center [496, 67] width 22 height 22
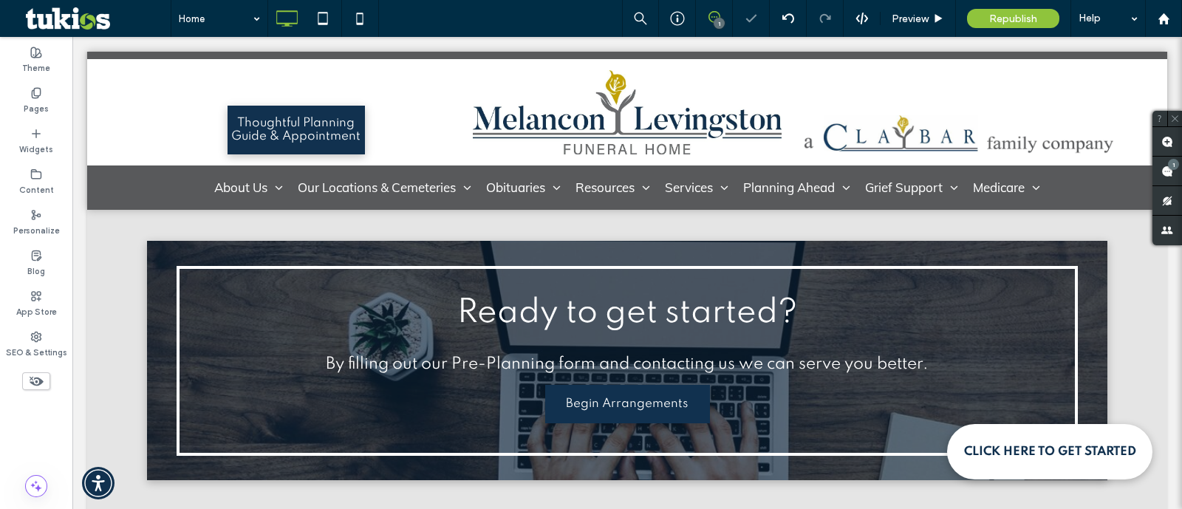
click at [998, 468] on link "CLICK HERE TO GET STARTED" at bounding box center [1049, 451] width 205 height 55
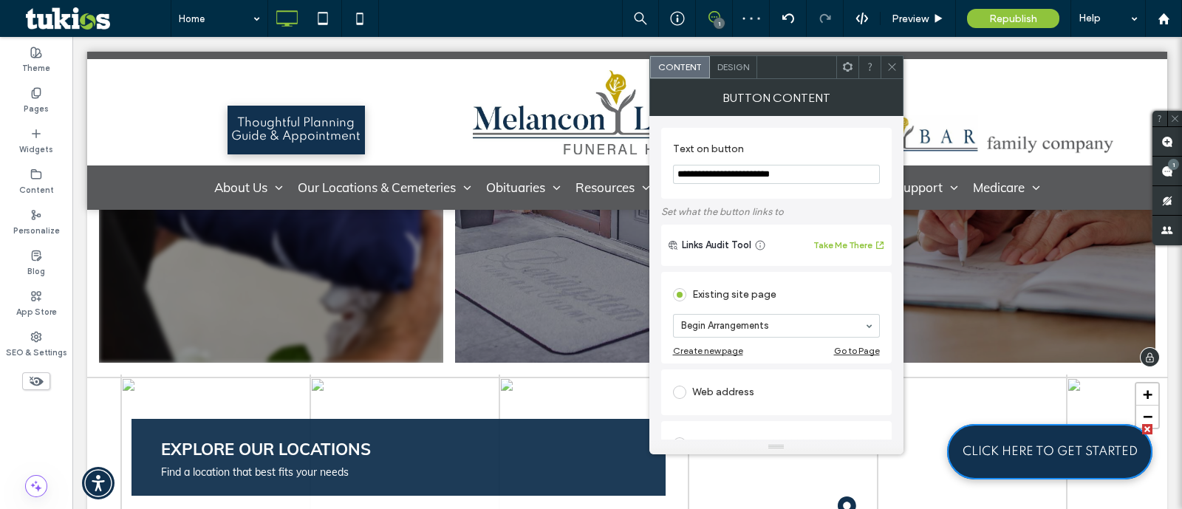
scroll to position [4129, 0]
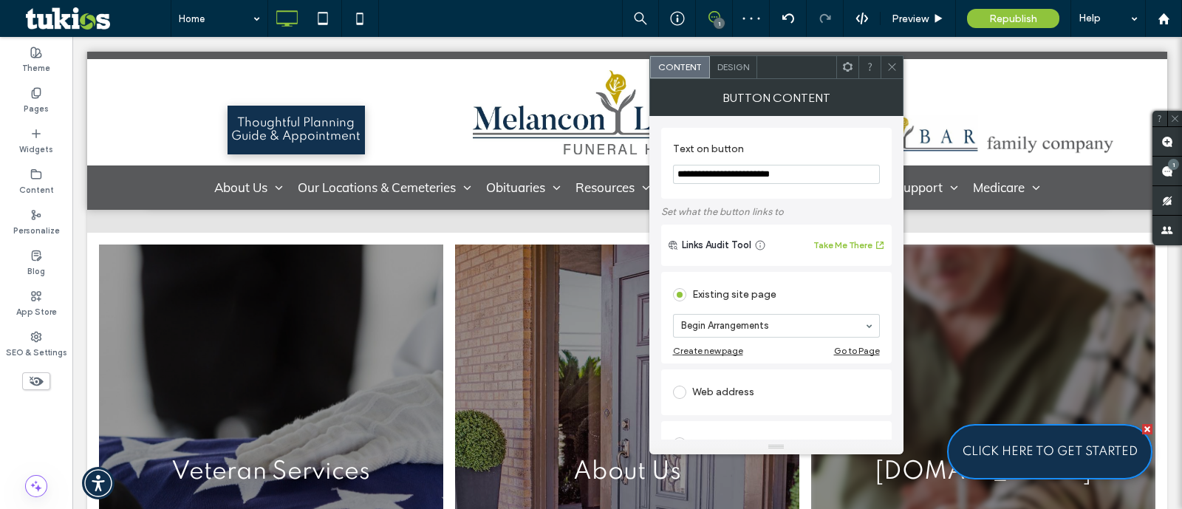
click at [1136, 343] on link at bounding box center [983, 472] width 344 height 454
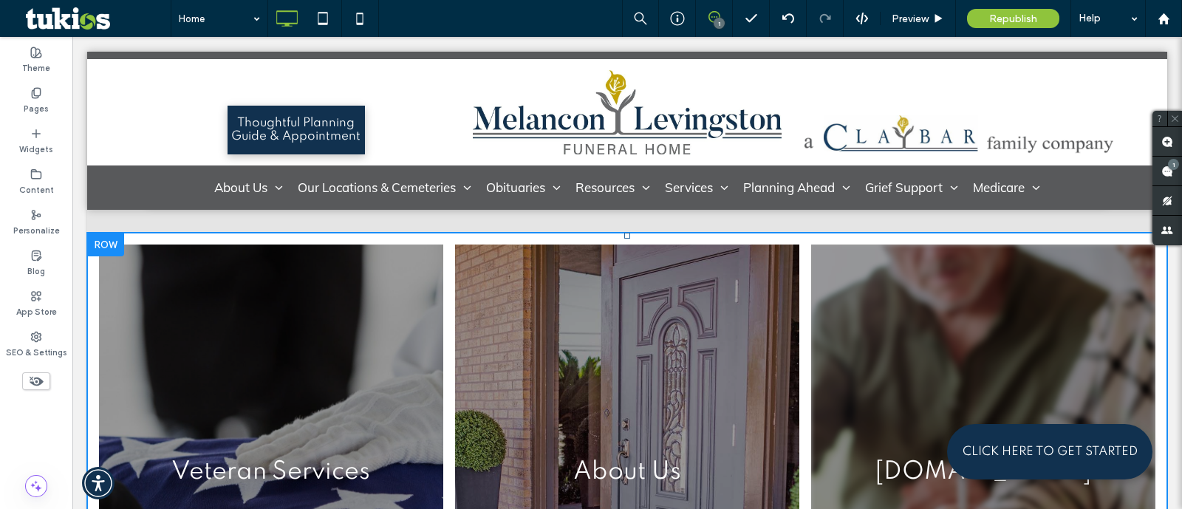
click at [983, 324] on link at bounding box center [983, 472] width 344 height 454
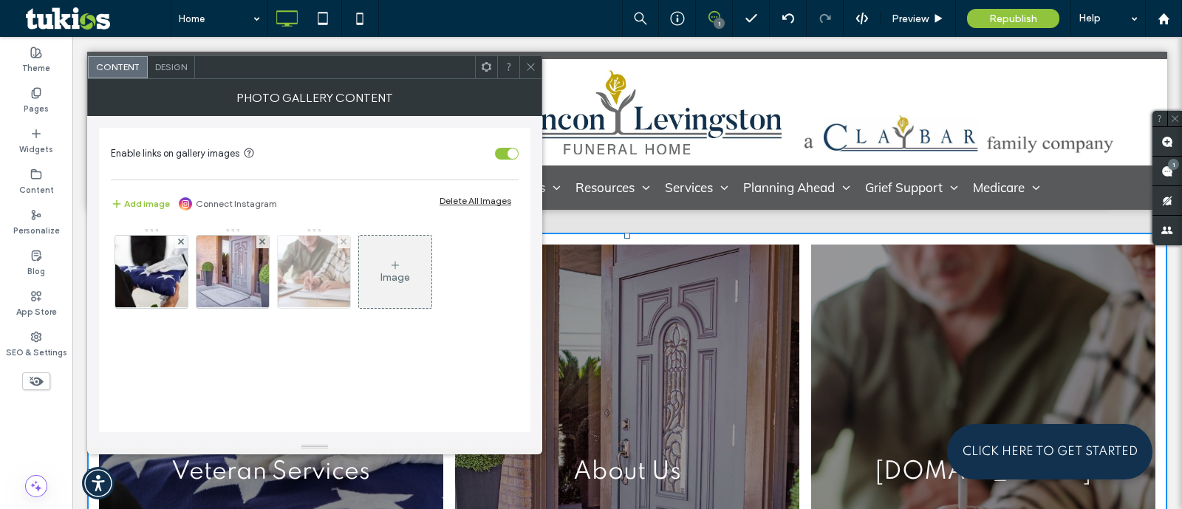
click at [299, 277] on img at bounding box center [314, 272] width 109 height 72
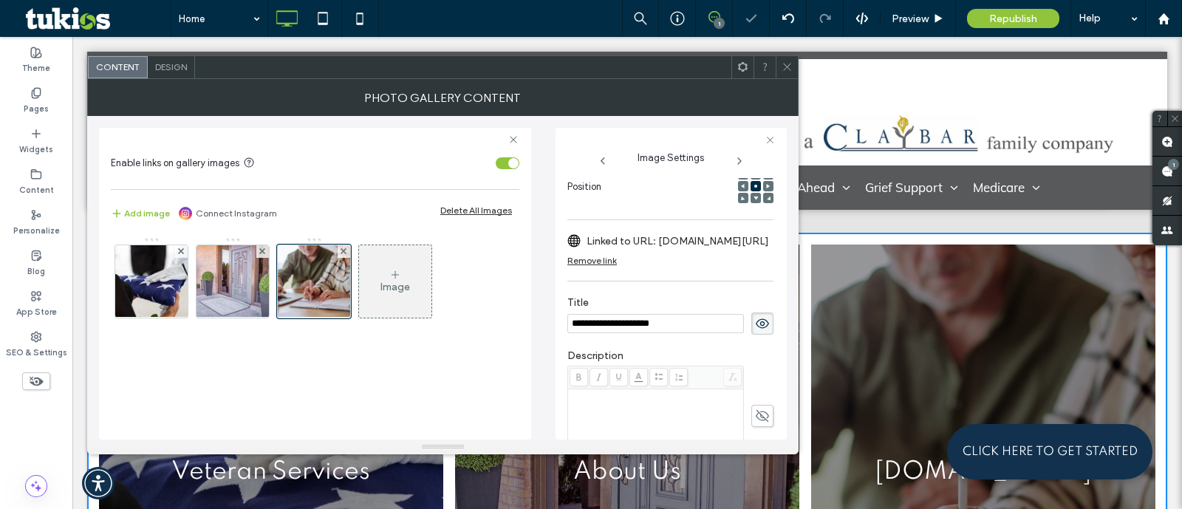
scroll to position [0, 0]
click at [695, 327] on input "**********" at bounding box center [655, 323] width 177 height 19
type input "**********"
click at [595, 253] on label "Linked to URL: [DOMAIN_NAME][URL]" at bounding box center [678, 241] width 183 height 27
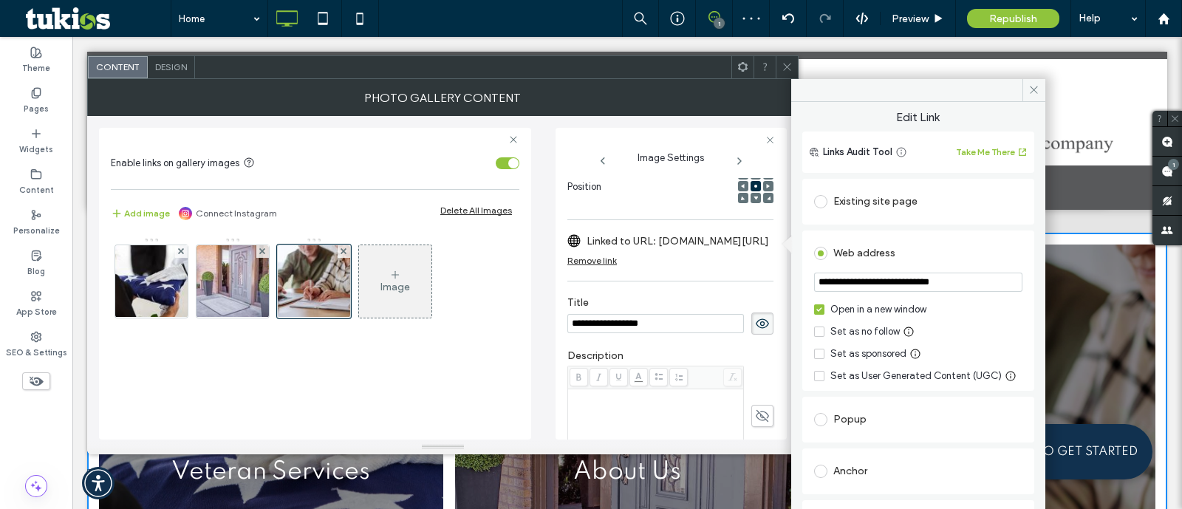
click at [878, 190] on div "Existing site page" at bounding box center [918, 202] width 208 height 24
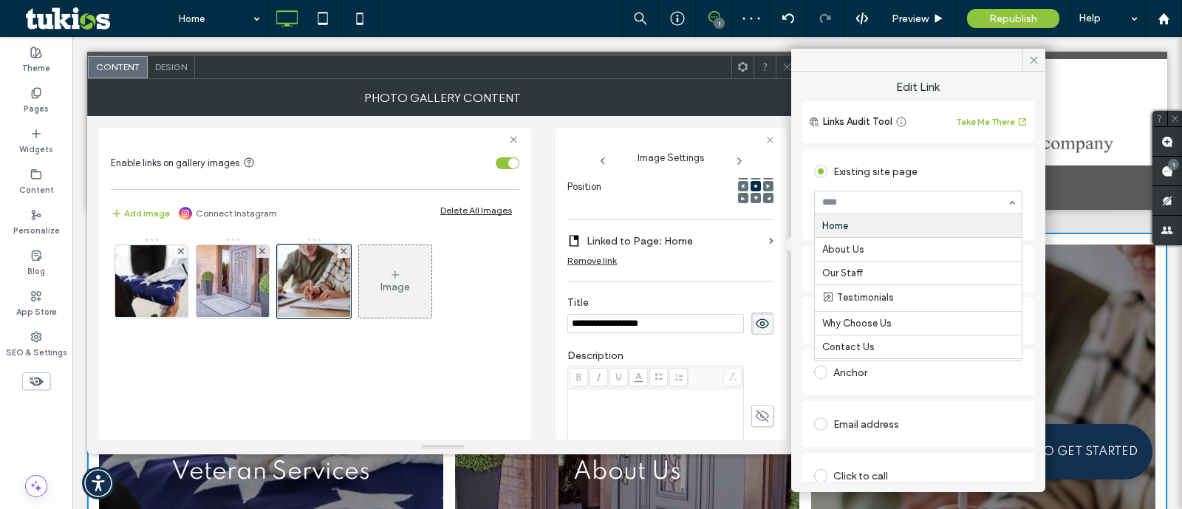
paste input "**********"
type input "**********"
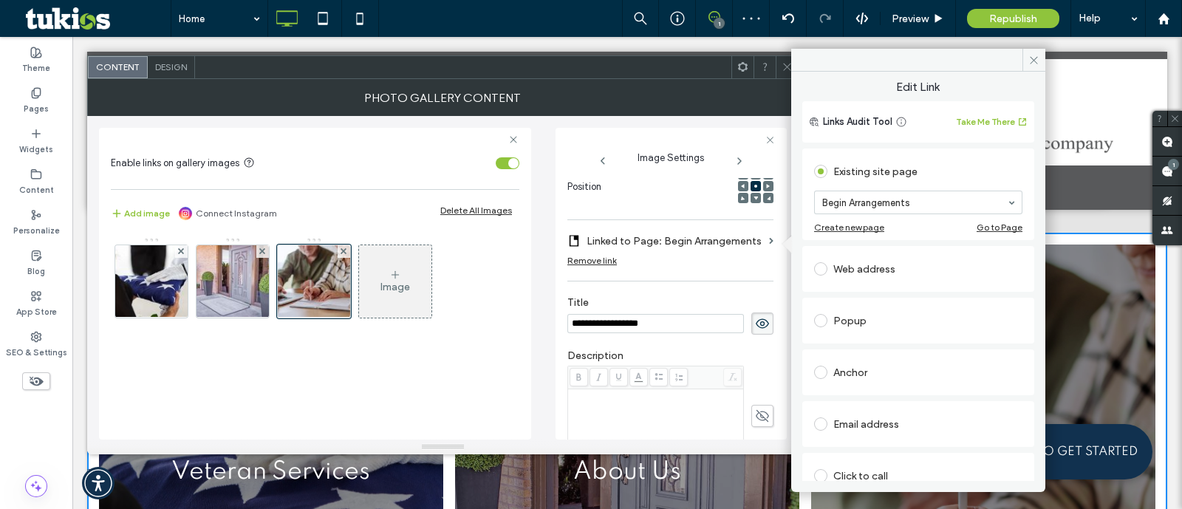
drag, startPoint x: 787, startPoint y: 64, endPoint x: 802, endPoint y: 2, distance: 63.8
click at [787, 64] on icon at bounding box center [787, 66] width 11 height 11
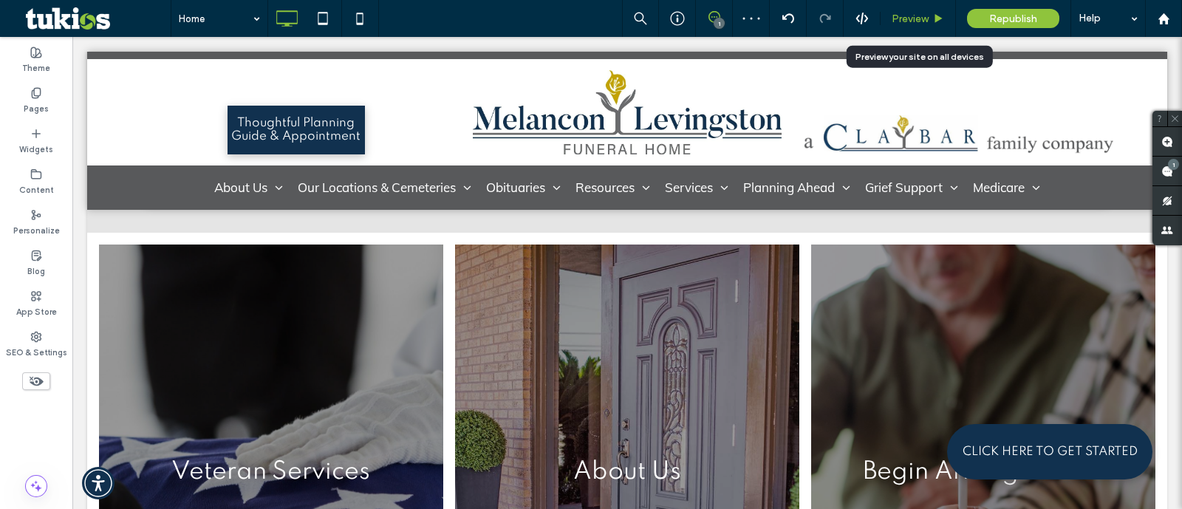
drag, startPoint x: 916, startPoint y: 13, endPoint x: 698, endPoint y: 210, distance: 293.5
click at [916, 13] on span "Preview" at bounding box center [910, 19] width 37 height 13
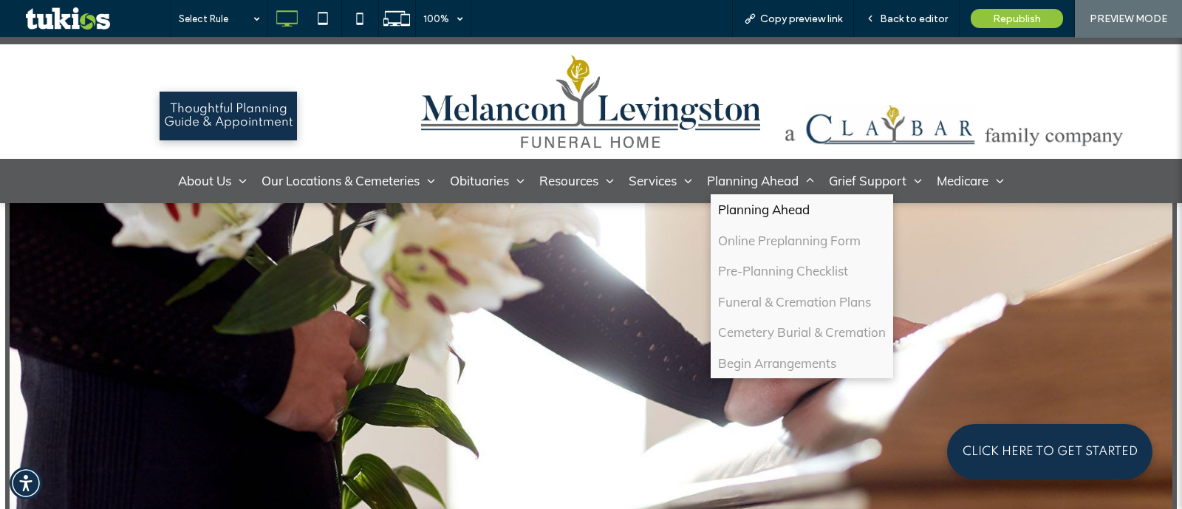
click at [774, 194] on link "Planning Ahead" at bounding box center [802, 209] width 183 height 31
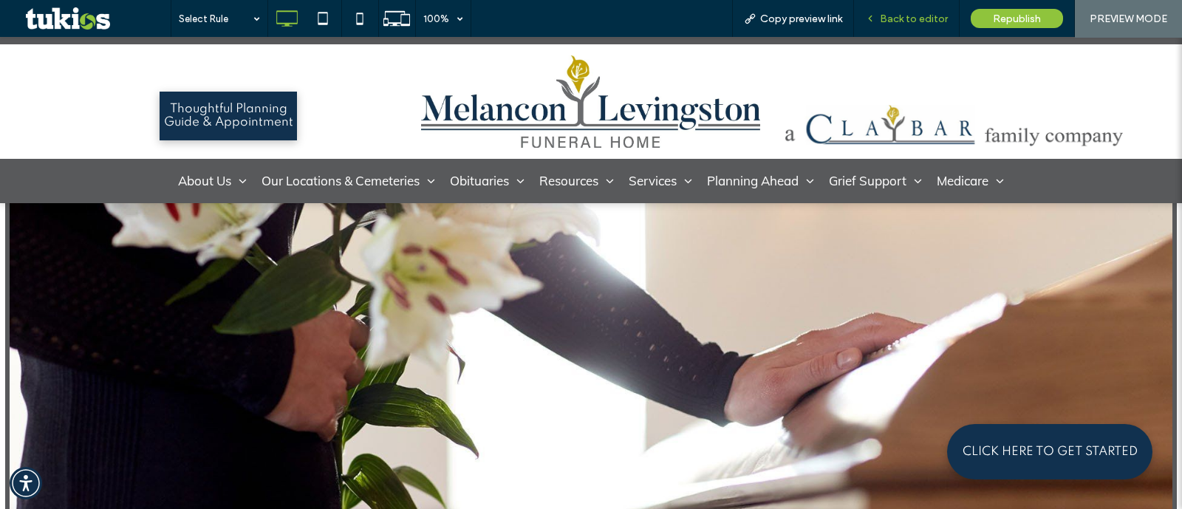
click at [905, 16] on span "Back to editor" at bounding box center [914, 19] width 68 height 13
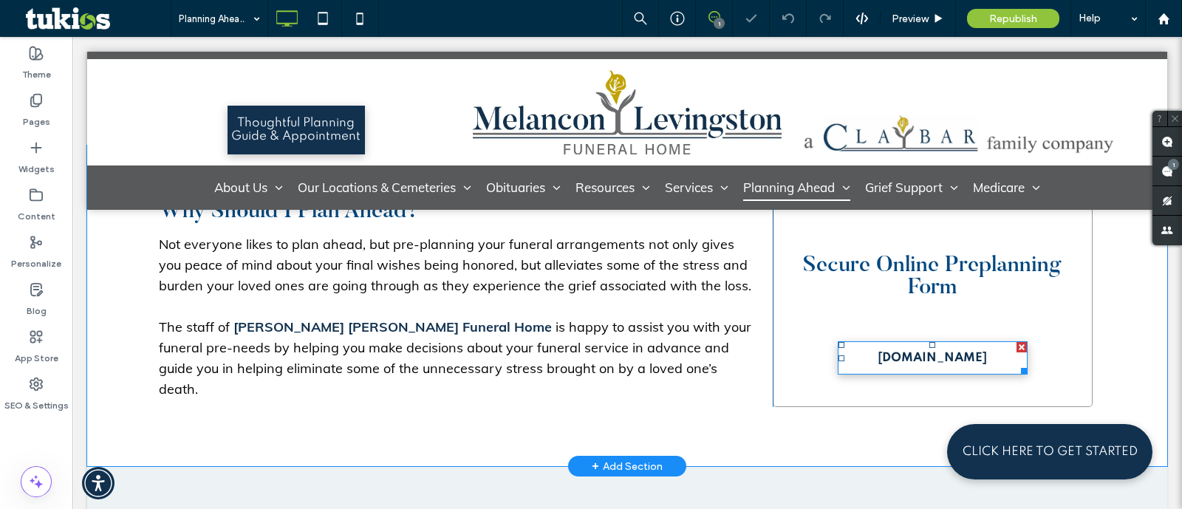
click at [922, 358] on span "BeginArrangements.com" at bounding box center [932, 358] width 109 height 28
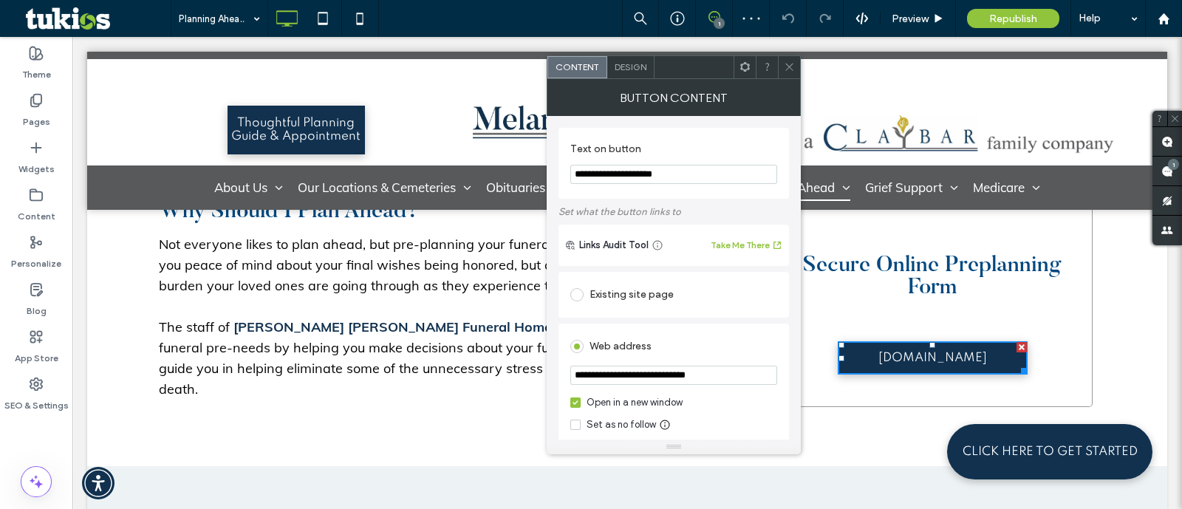
click at [709, 168] on input "**********" at bounding box center [673, 174] width 207 height 19
paste input "Text on button"
type input "**********"
click at [688, 297] on div "Existing site page" at bounding box center [673, 295] width 207 height 24
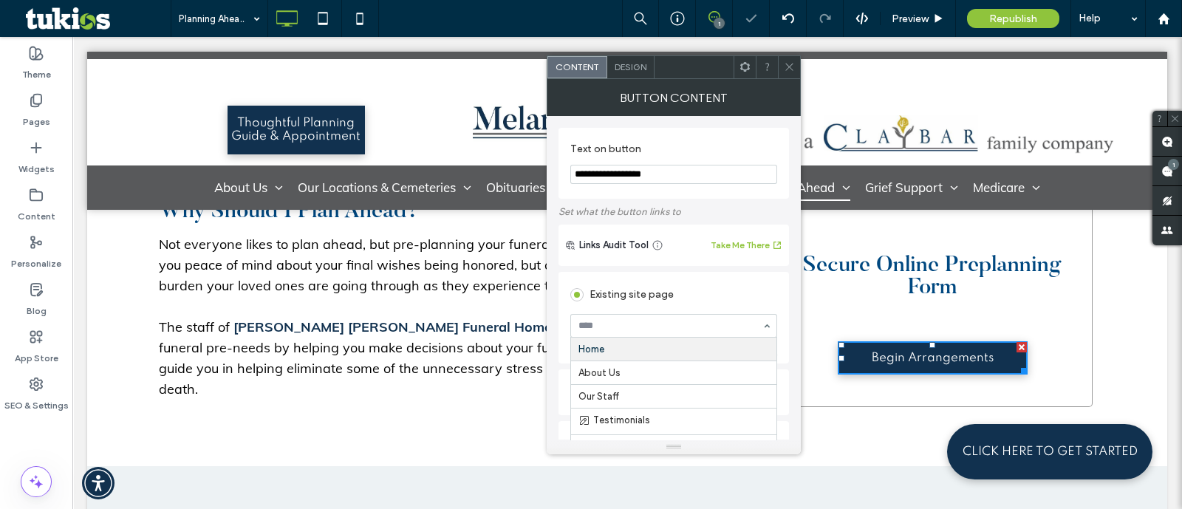
paste input "**********"
type input "**********"
click at [788, 61] on icon at bounding box center [789, 66] width 11 height 11
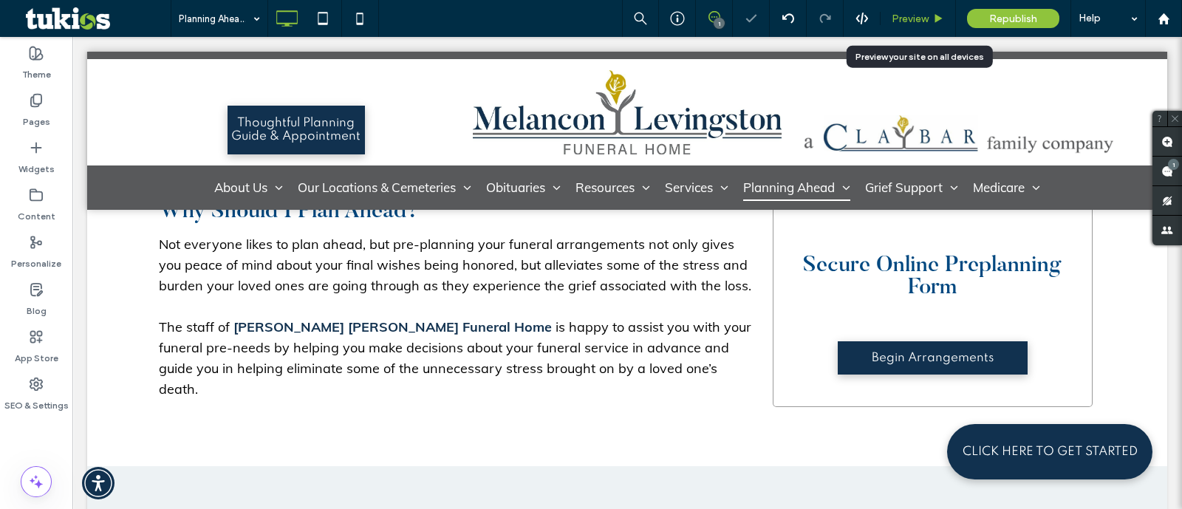
click at [901, 20] on span "Preview" at bounding box center [910, 19] width 37 height 13
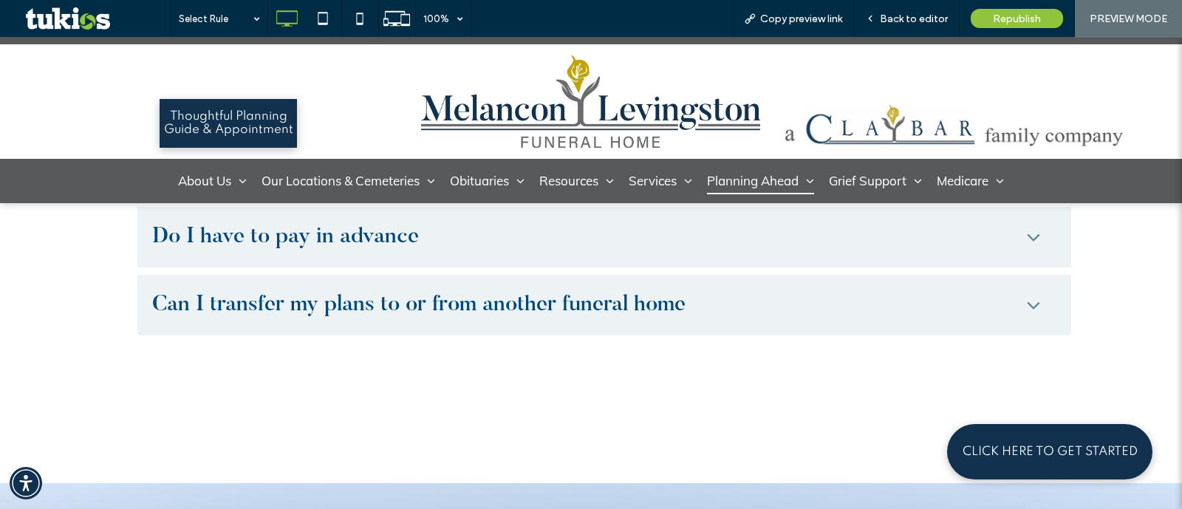
scroll to position [1847, 0]
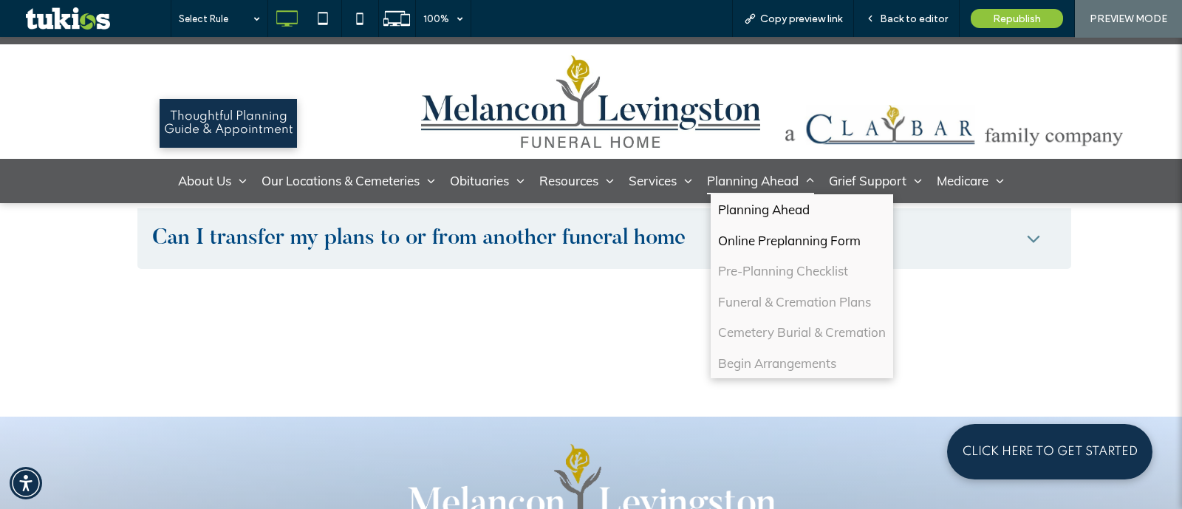
click at [768, 245] on span "Online Preplanning Form" at bounding box center [789, 240] width 143 height 19
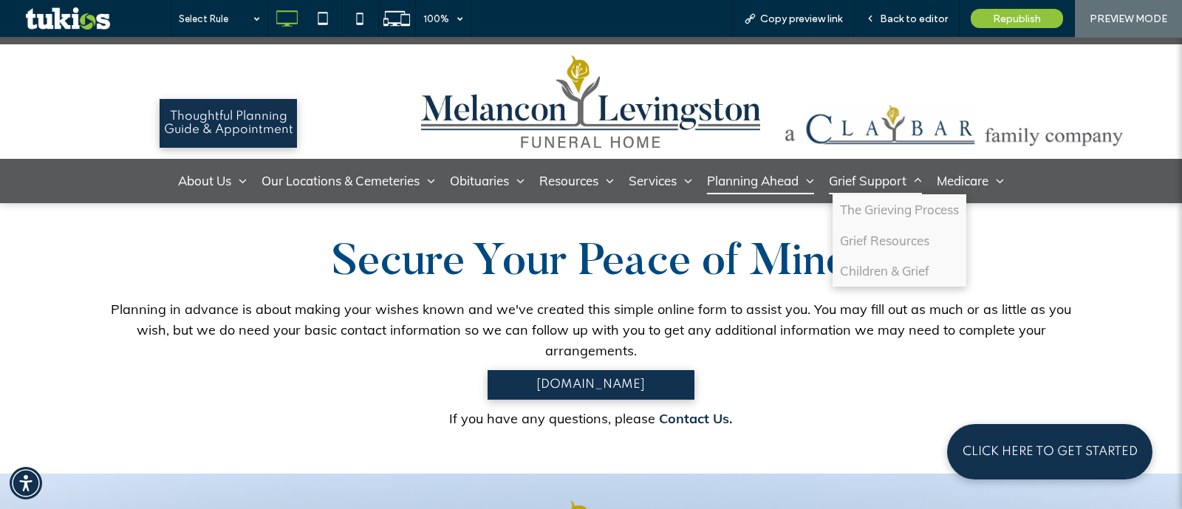
scroll to position [403, 0]
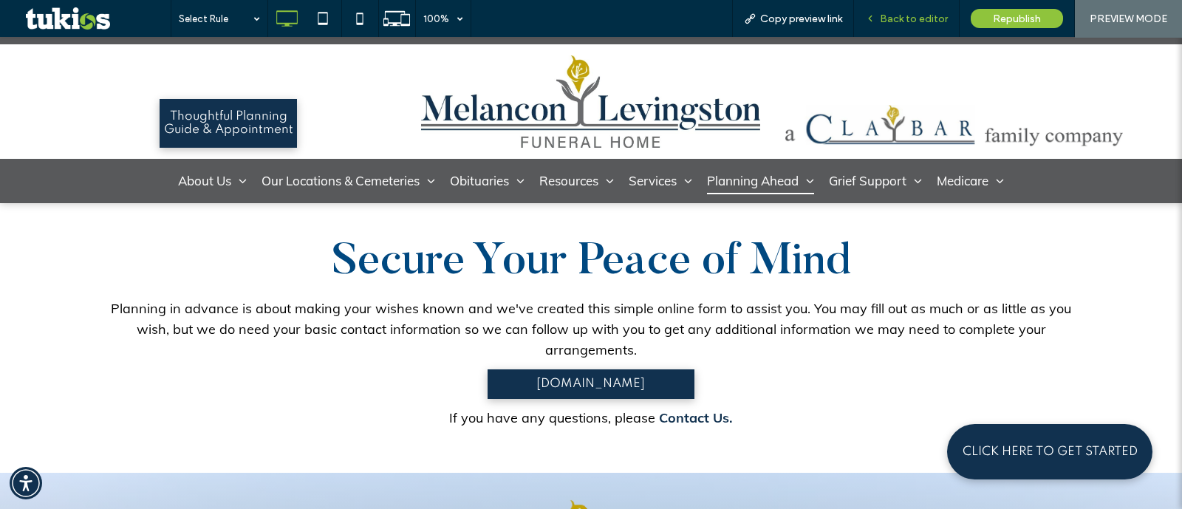
click at [927, 21] on span "Back to editor" at bounding box center [914, 19] width 68 height 13
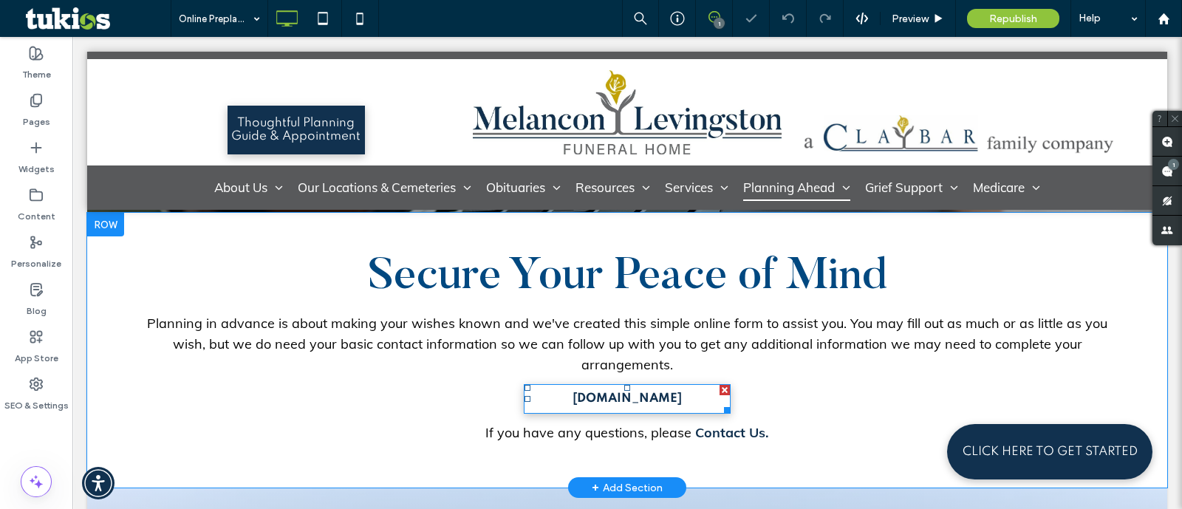
click at [682, 392] on span "BeginArrangements.com" at bounding box center [627, 399] width 109 height 28
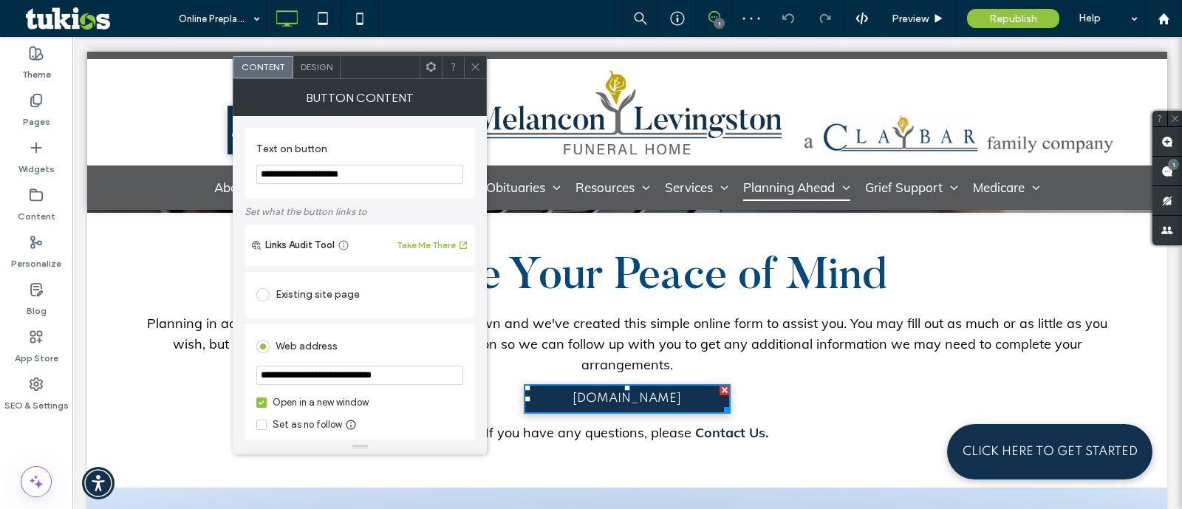
click at [399, 385] on input "**********" at bounding box center [359, 375] width 207 height 19
click at [371, 305] on div "Existing site page" at bounding box center [359, 295] width 207 height 24
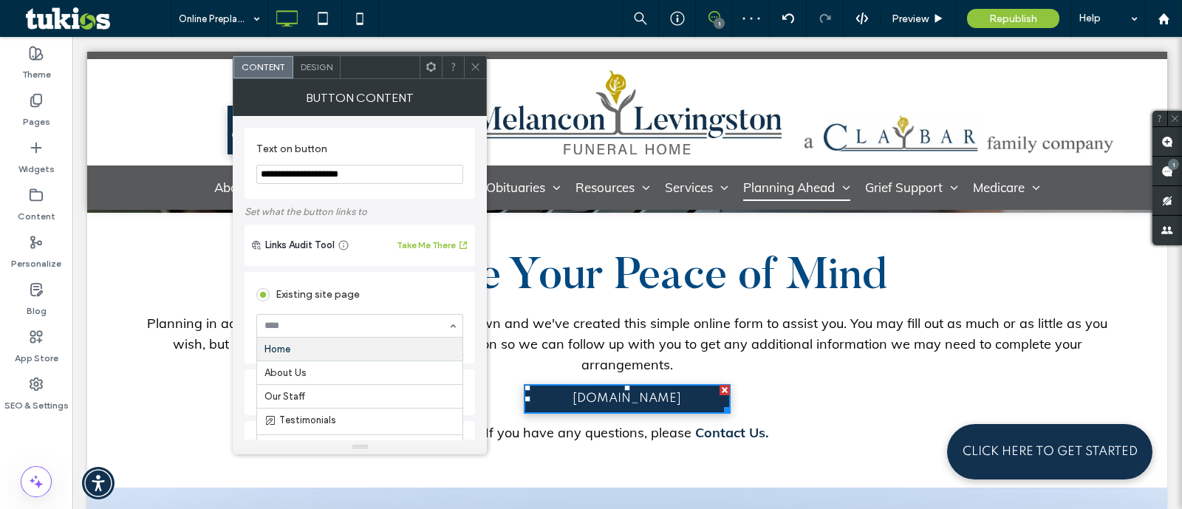
paste input "**********"
type input "**********"
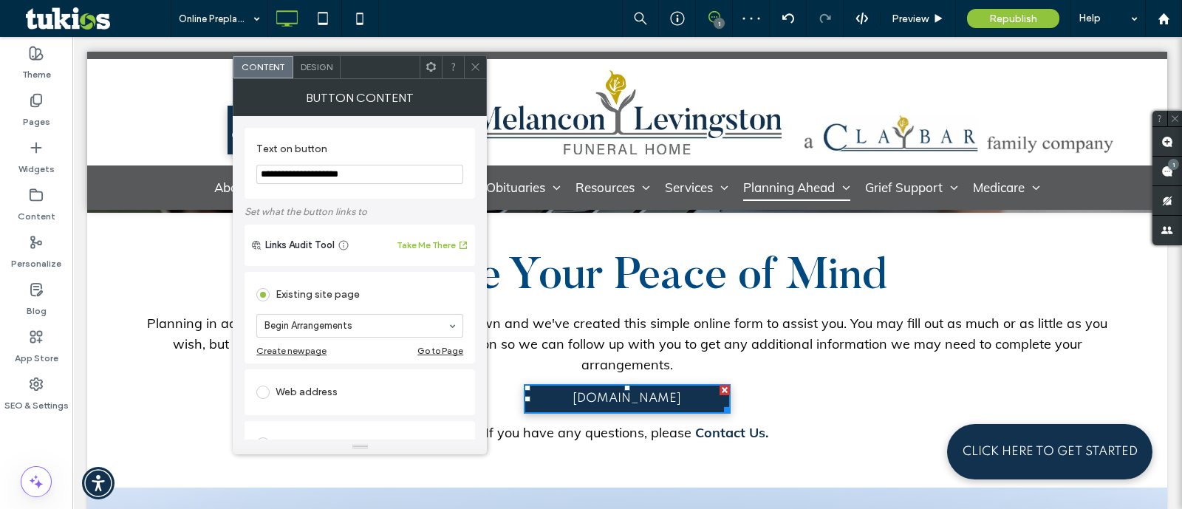
click at [410, 171] on input "**********" at bounding box center [359, 174] width 207 height 19
paste input "Text on button"
type input "**********"
click at [437, 146] on label "Text on button" at bounding box center [356, 151] width 201 height 16
click at [480, 64] on icon at bounding box center [475, 66] width 11 height 11
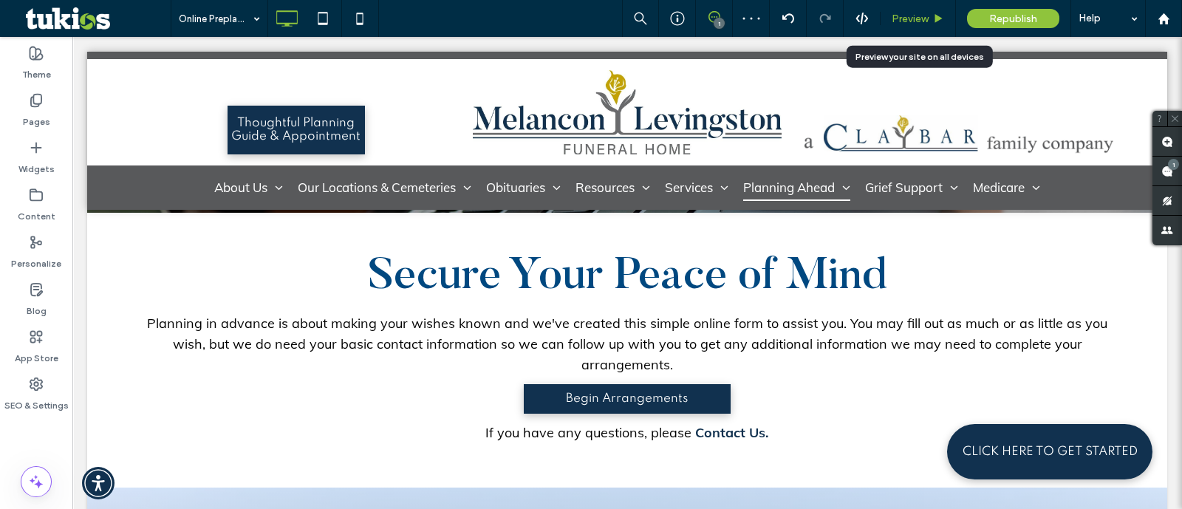
click at [930, 10] on div "Preview" at bounding box center [918, 18] width 75 height 37
click at [927, 13] on span "Preview" at bounding box center [910, 19] width 37 height 13
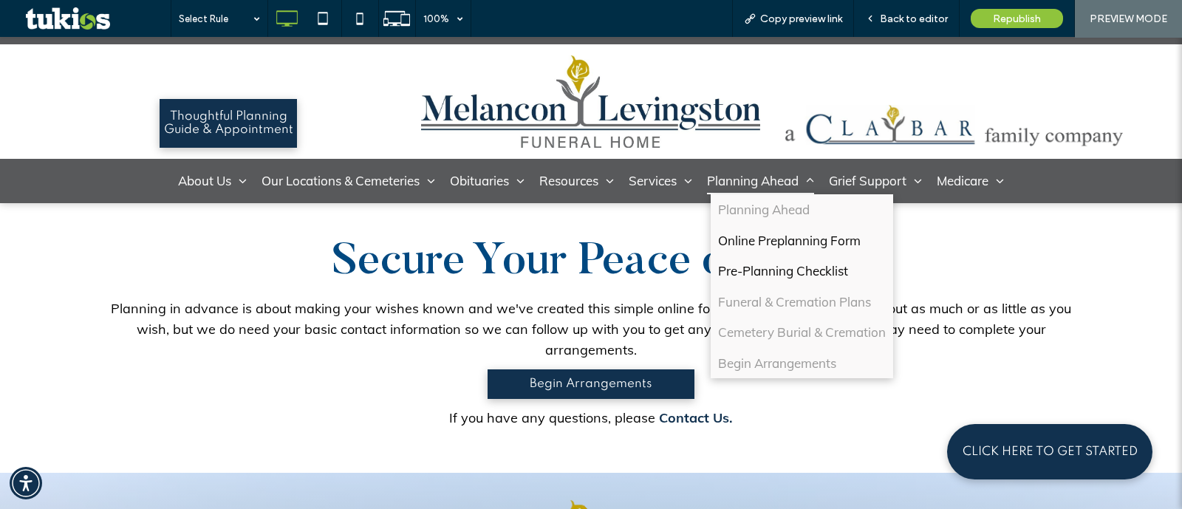
click at [789, 263] on span "Pre-Planning Checklist" at bounding box center [783, 271] width 130 height 19
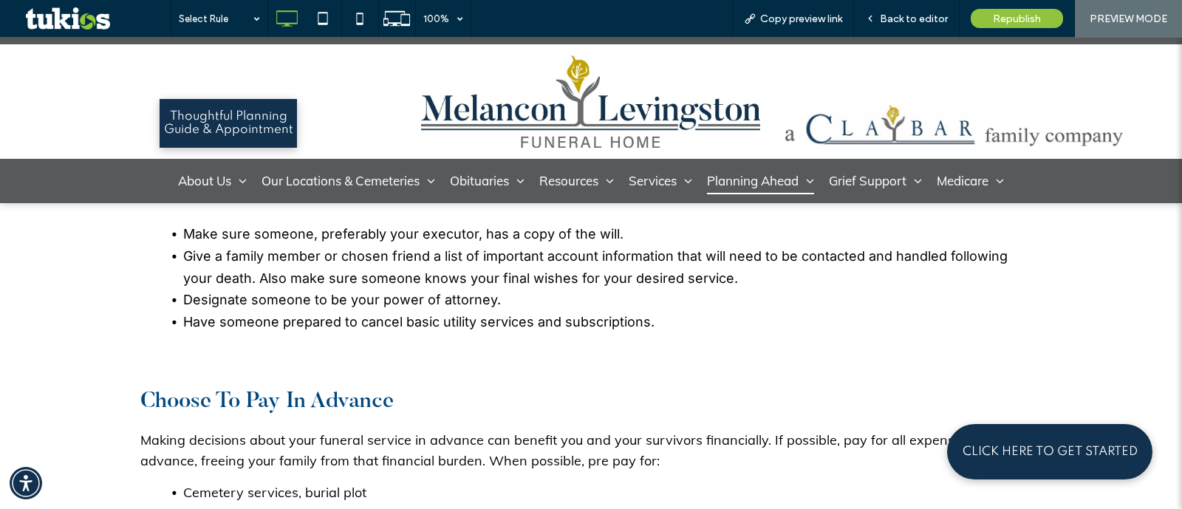
scroll to position [1940, 0]
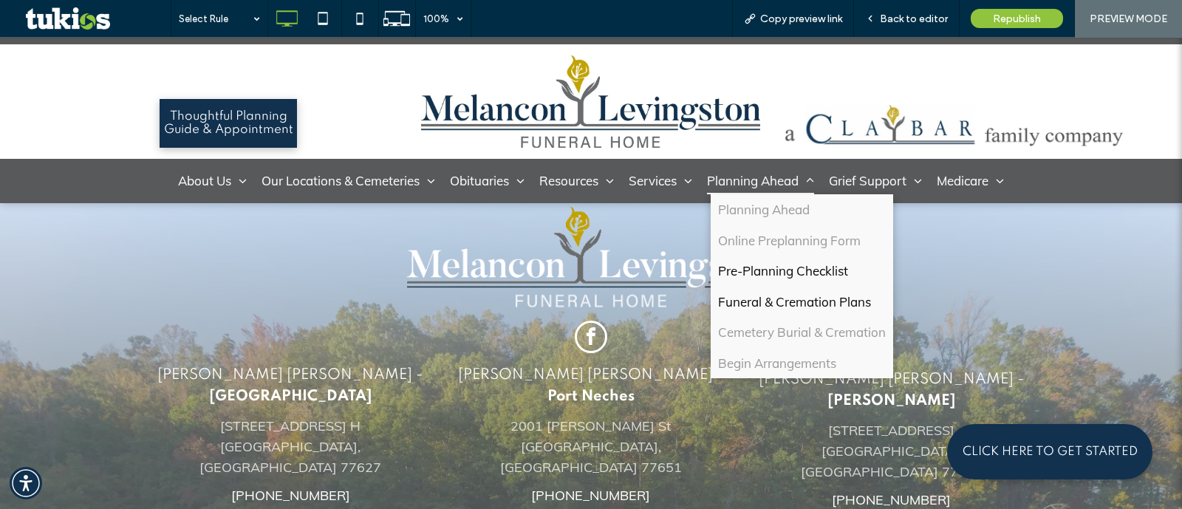
click at [765, 310] on link "Funeral & Cremation Plans" at bounding box center [802, 302] width 183 height 31
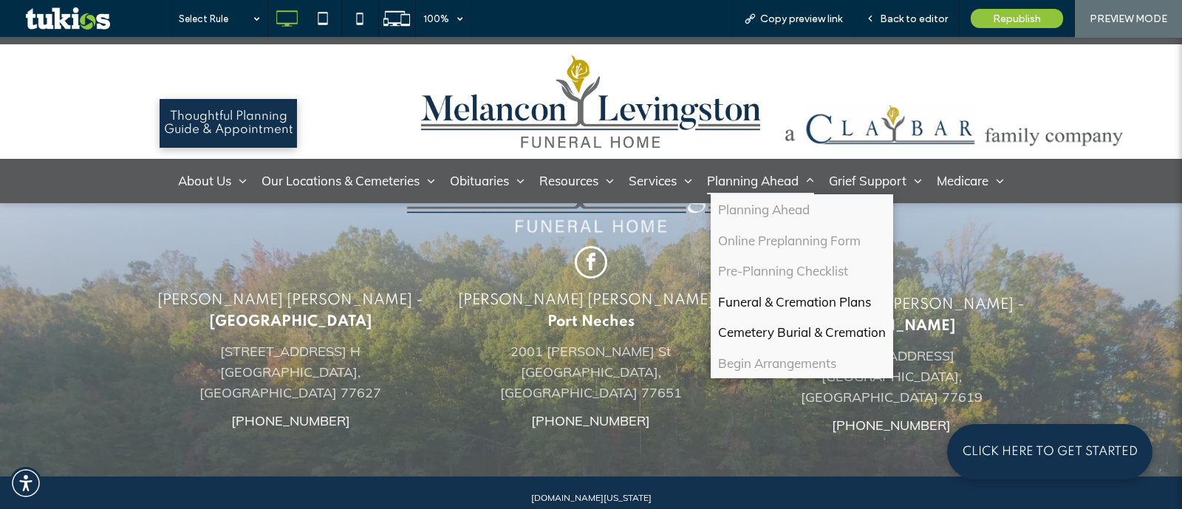
click at [820, 339] on span "Cemetery Burial & Cremation" at bounding box center [802, 332] width 168 height 19
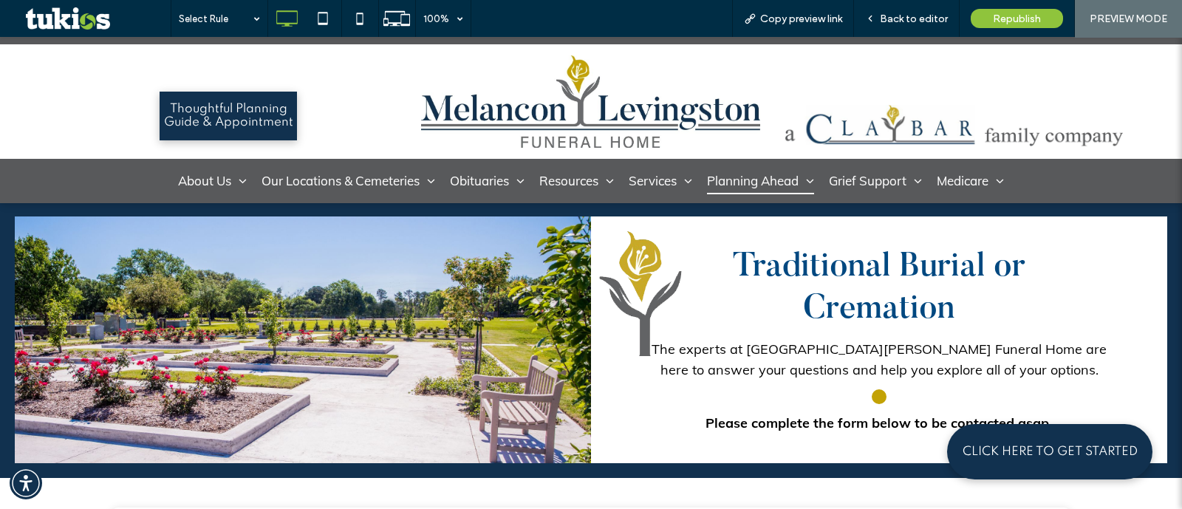
click at [579, 120] on img at bounding box center [590, 101] width 339 height 92
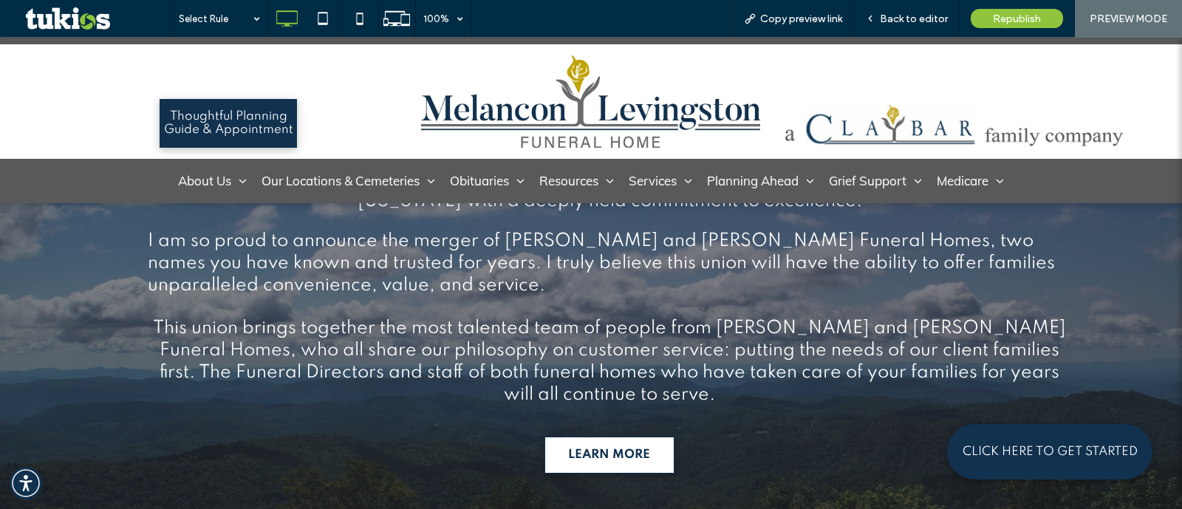
scroll to position [3325, 0]
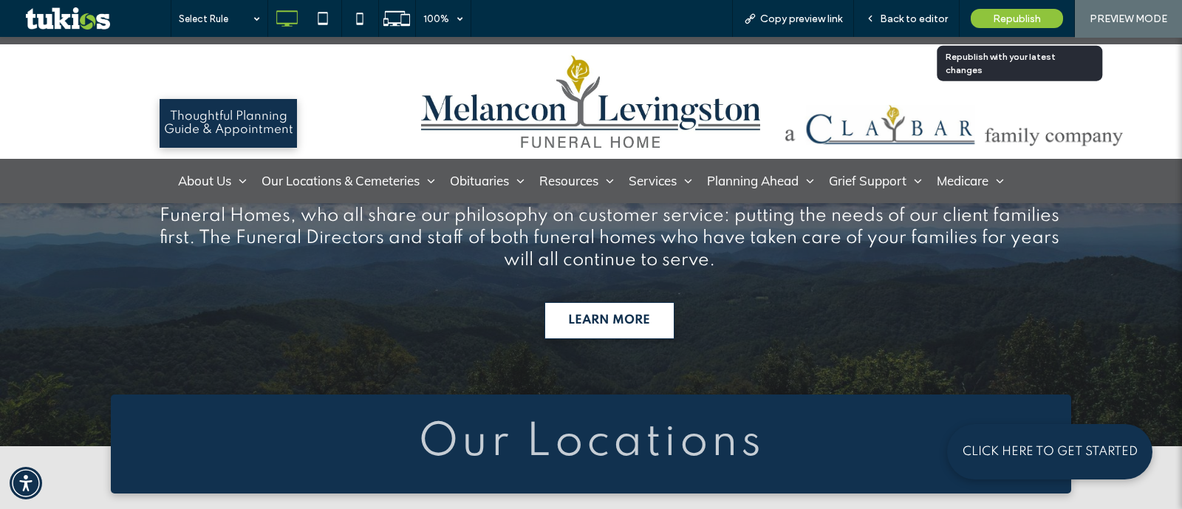
click at [1006, 18] on span "Republish" at bounding box center [1017, 19] width 48 height 13
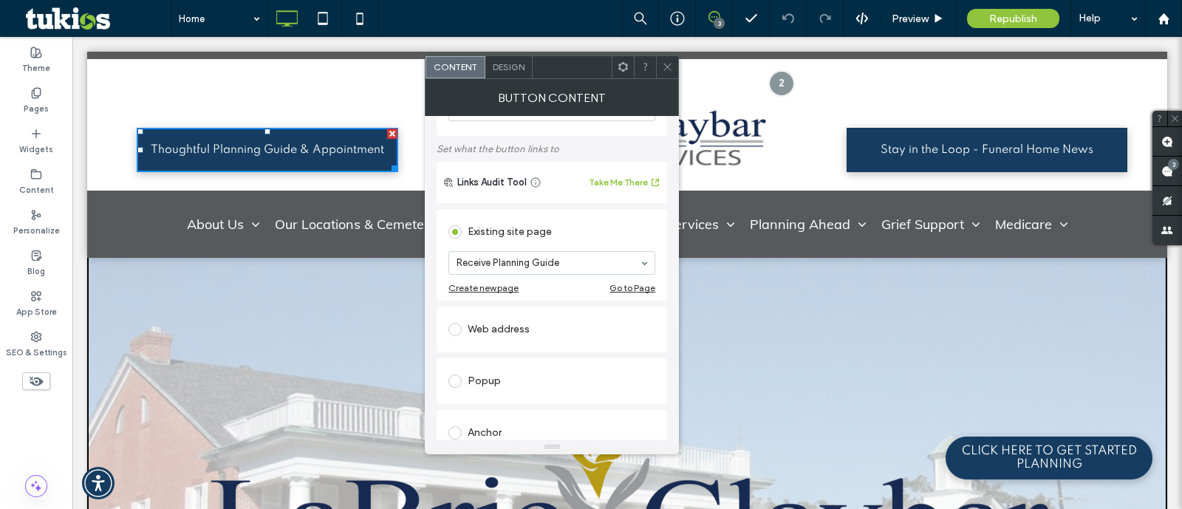
scroll to position [92, 0]
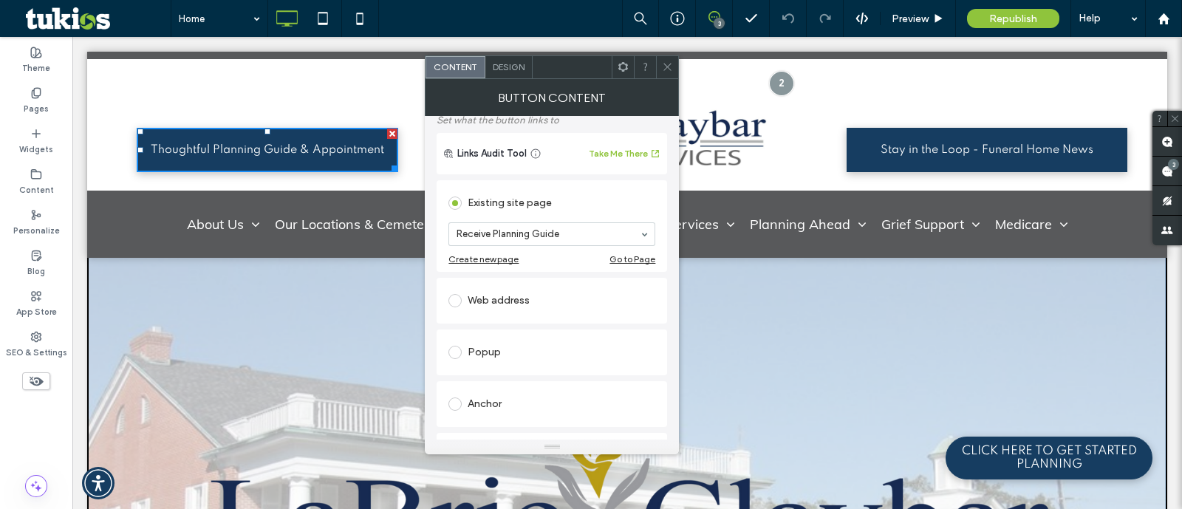
click at [666, 61] on icon at bounding box center [667, 66] width 11 height 11
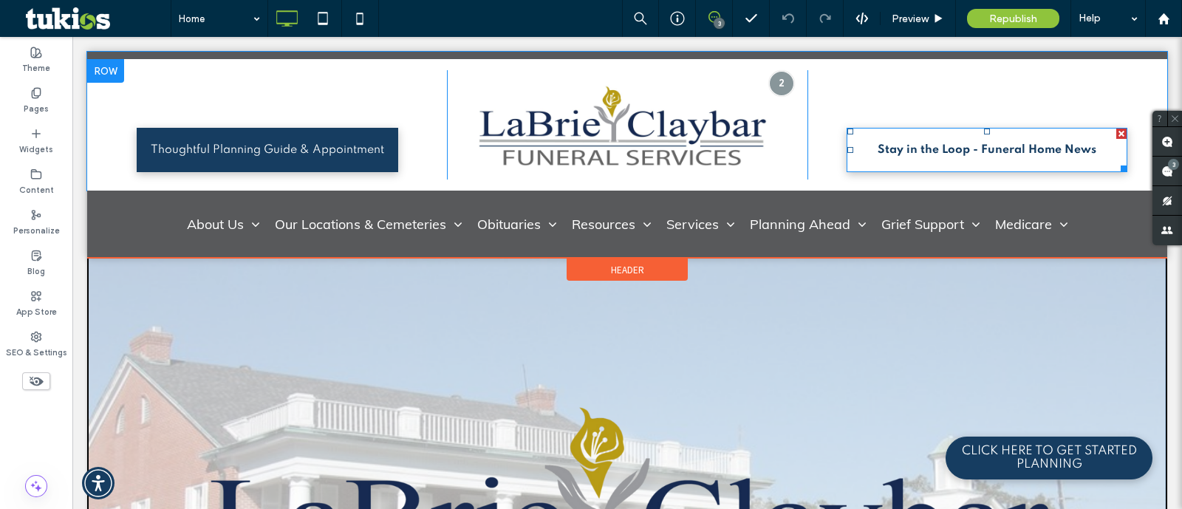
click at [895, 149] on span "Stay in the Loop - Funeral Home News" at bounding box center [987, 150] width 219 height 13
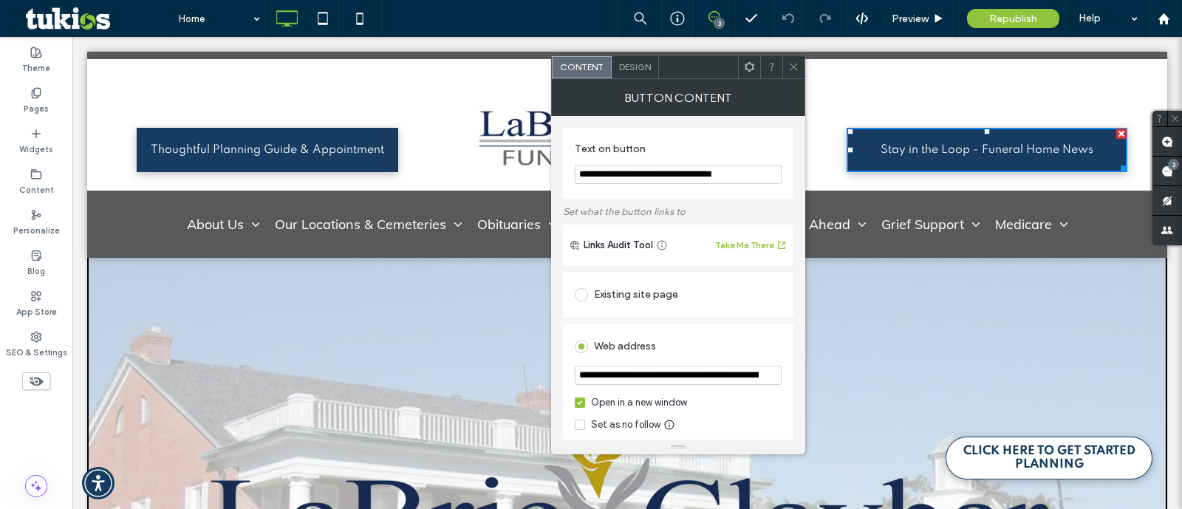
click at [1046, 476] on link "CLICK HERE TO GET STARTED PLANNING" at bounding box center [1049, 458] width 207 height 43
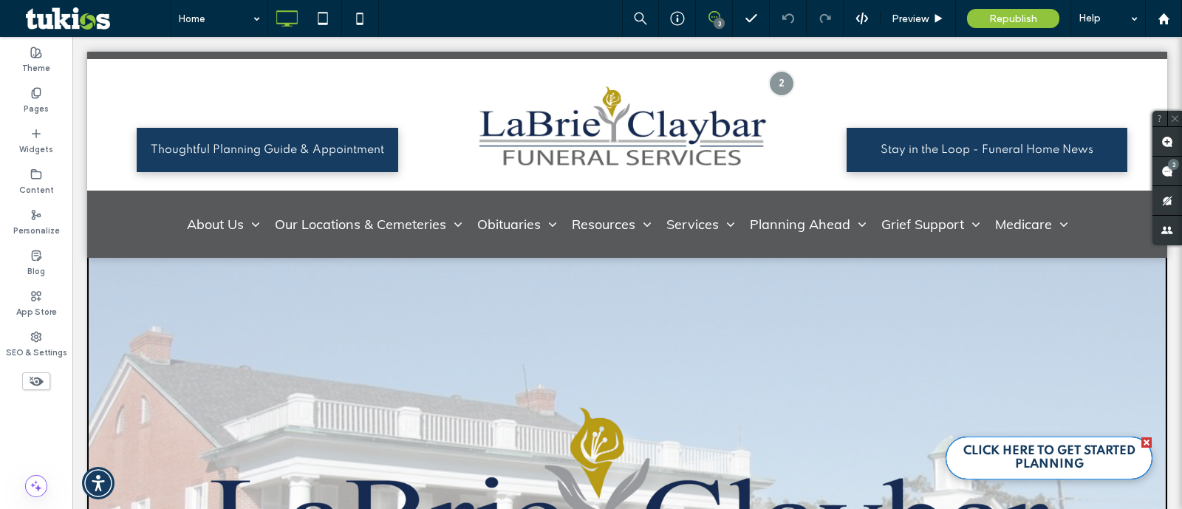
click at [1044, 468] on span "CLICK HERE TO GET STARTED PLANNING" at bounding box center [1049, 458] width 205 height 27
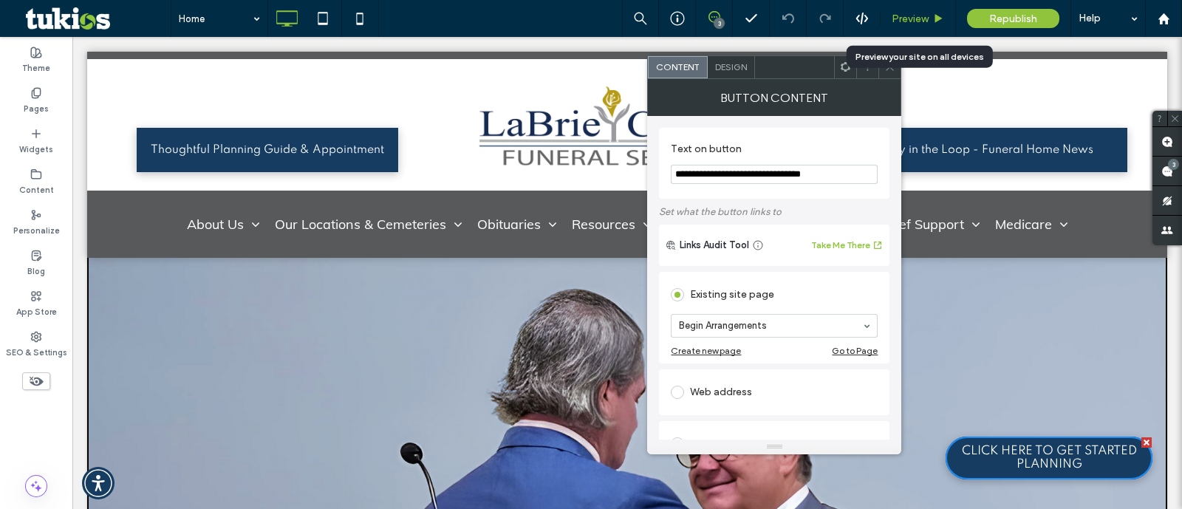
click at [942, 24] on div "Preview" at bounding box center [918, 18] width 75 height 37
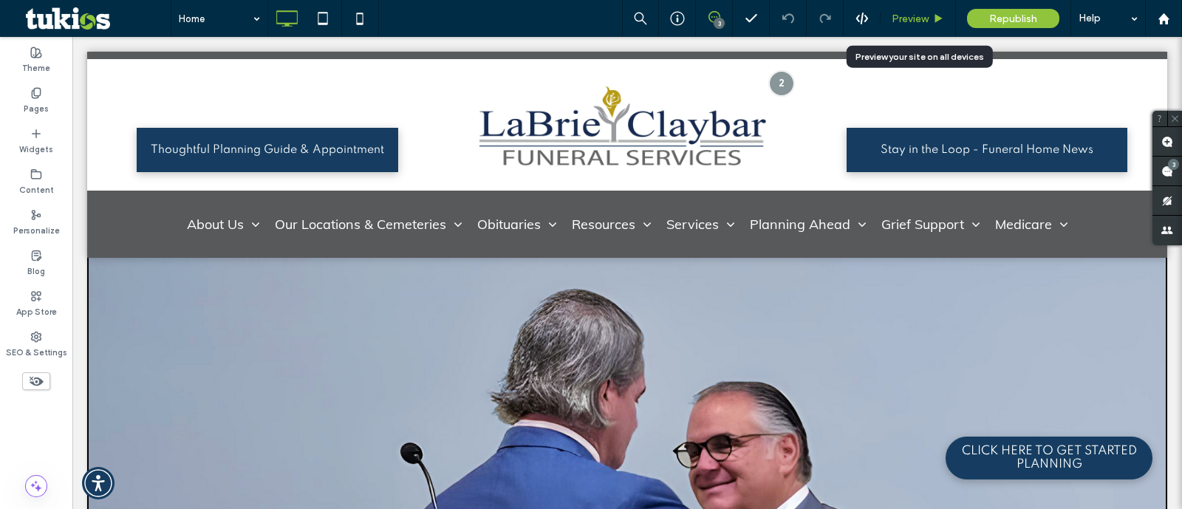
click at [935, 18] on icon at bounding box center [938, 18] width 11 height 11
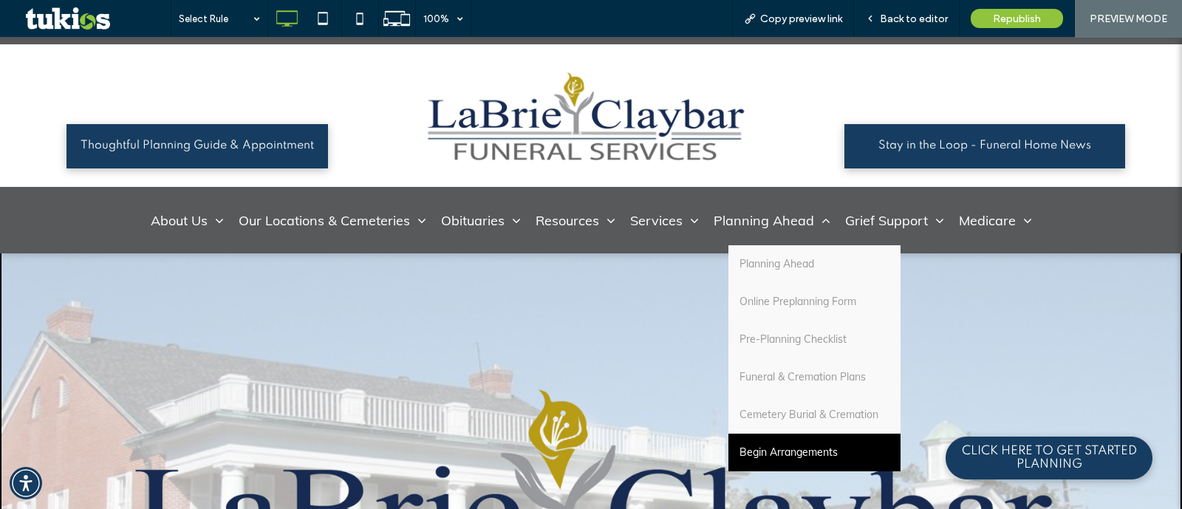
click at [791, 452] on span "Begin Arrangements" at bounding box center [789, 453] width 98 height 16
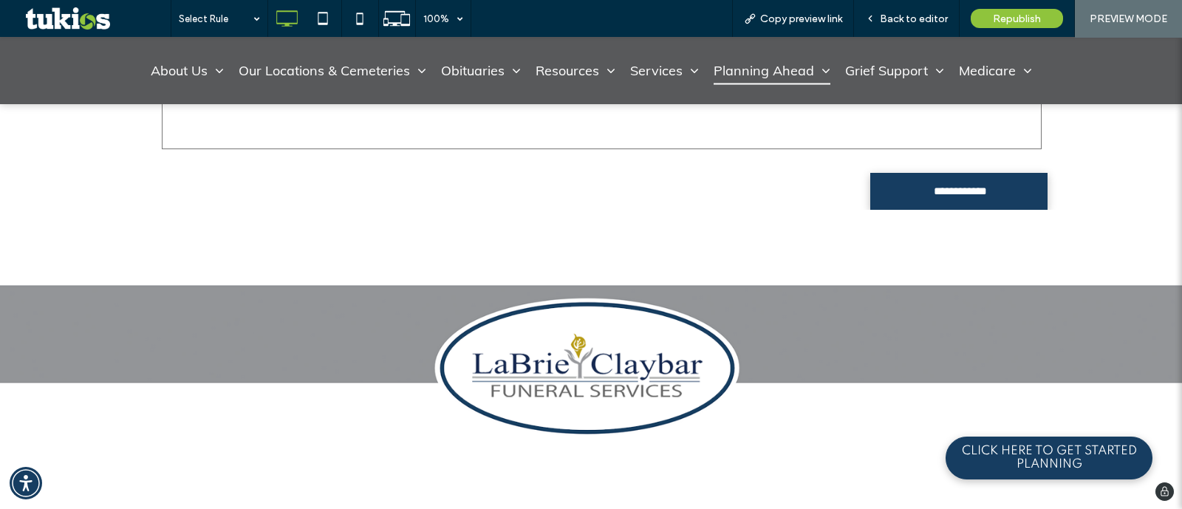
scroll to position [3433, 0]
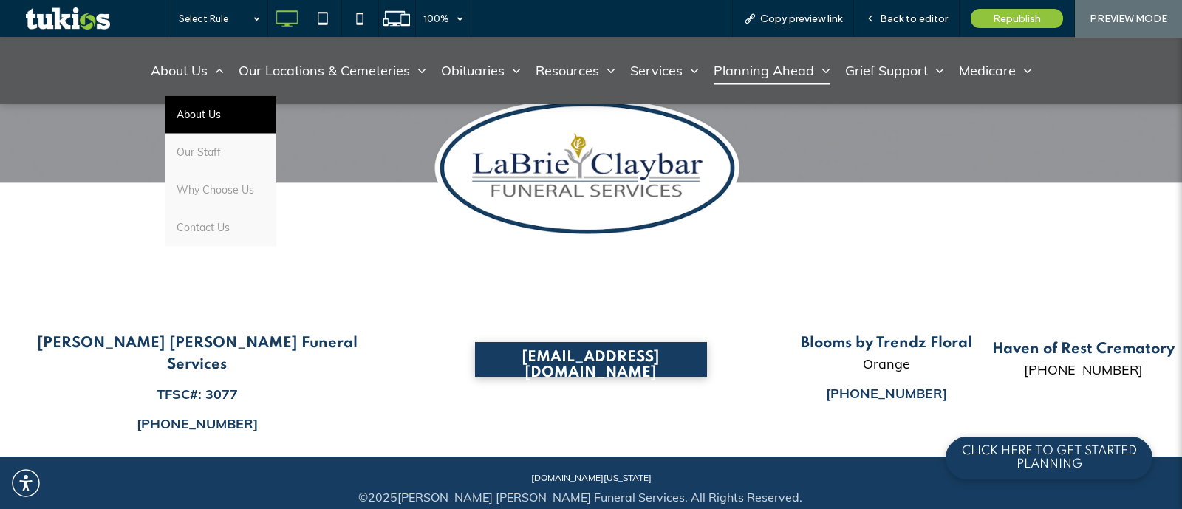
click at [193, 112] on span "About Us" at bounding box center [199, 115] width 44 height 16
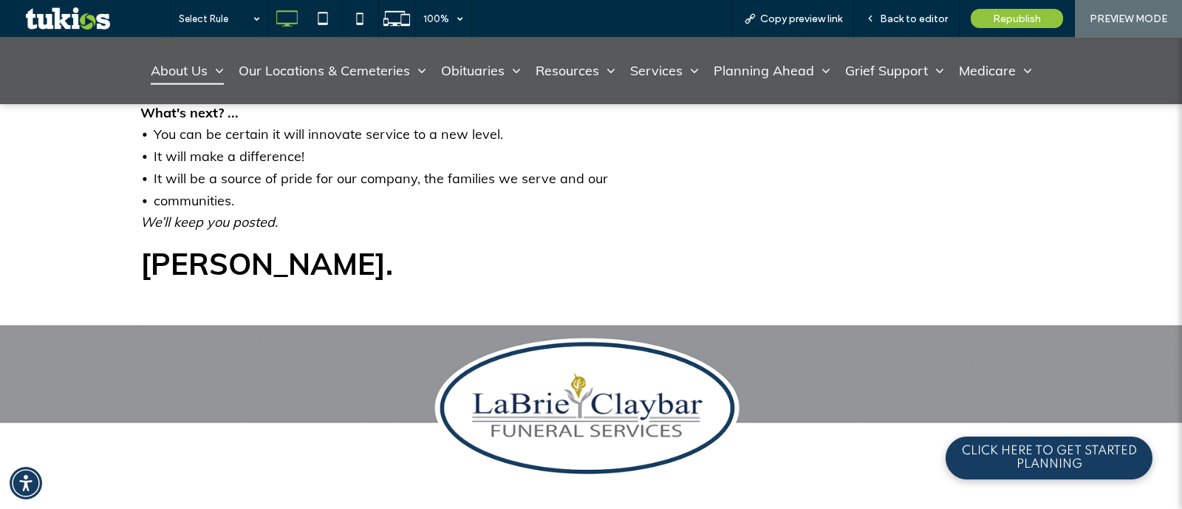
scroll to position [2032, 0]
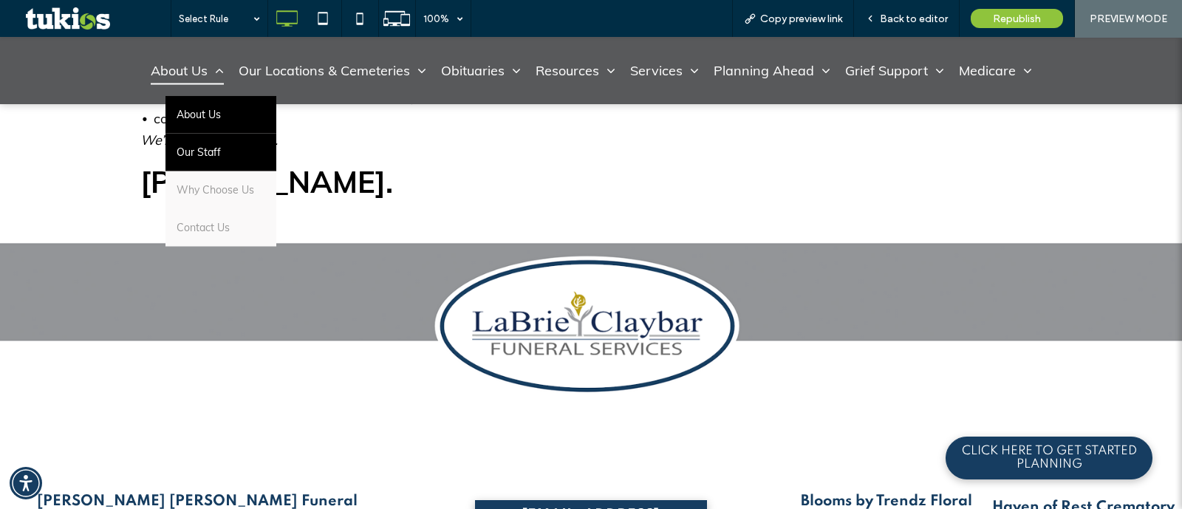
drag, startPoint x: 195, startPoint y: 148, endPoint x: 255, endPoint y: 183, distance: 69.6
click at [195, 148] on span "Our Staff" at bounding box center [199, 153] width 44 height 16
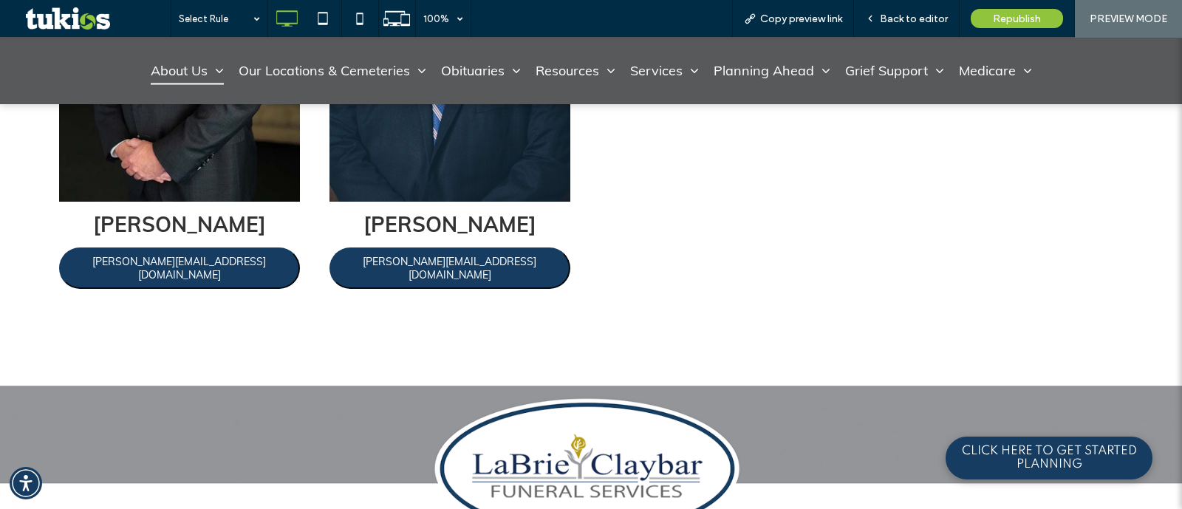
scroll to position [1477, 0]
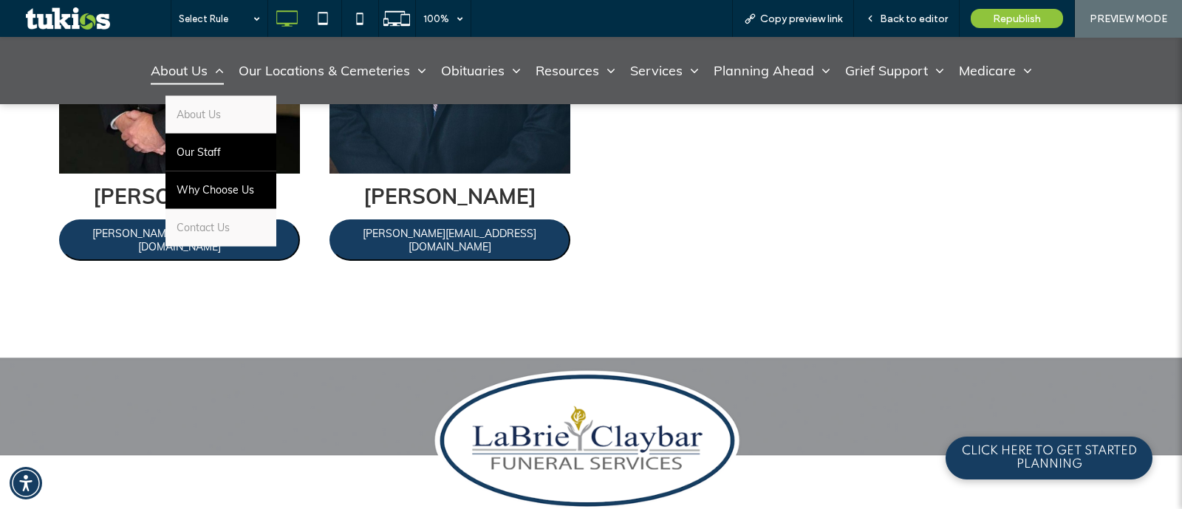
click at [222, 191] on span "Why Choose Us" at bounding box center [216, 191] width 78 height 16
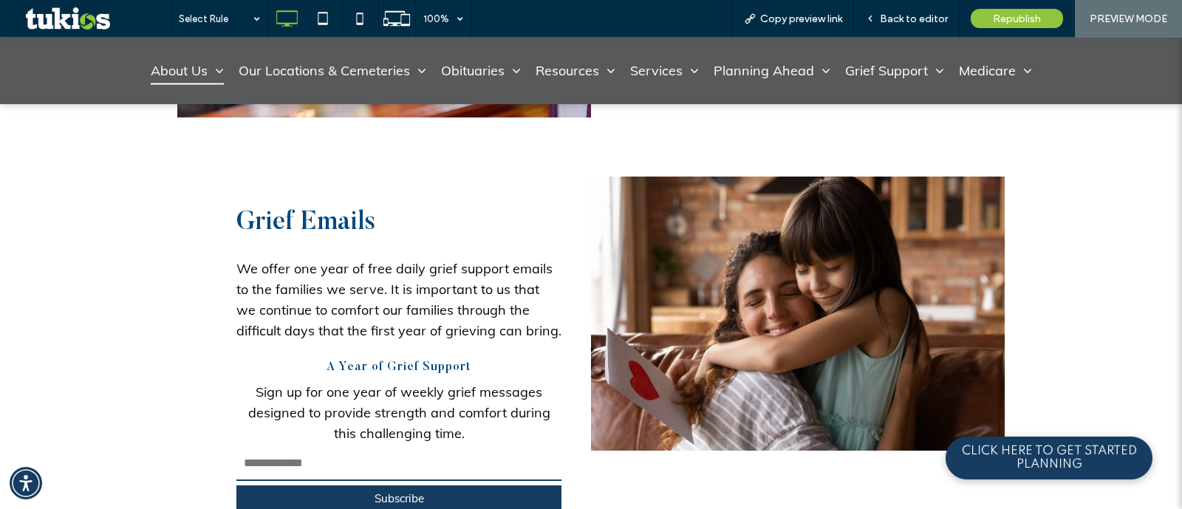
scroll to position [2294, 0]
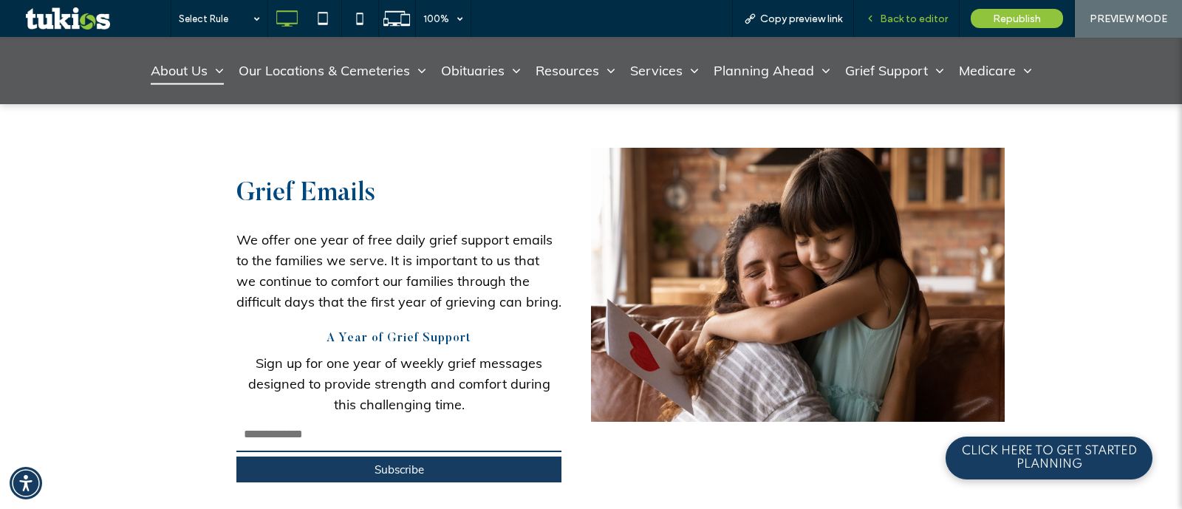
click at [932, 13] on span "Back to editor" at bounding box center [914, 19] width 68 height 13
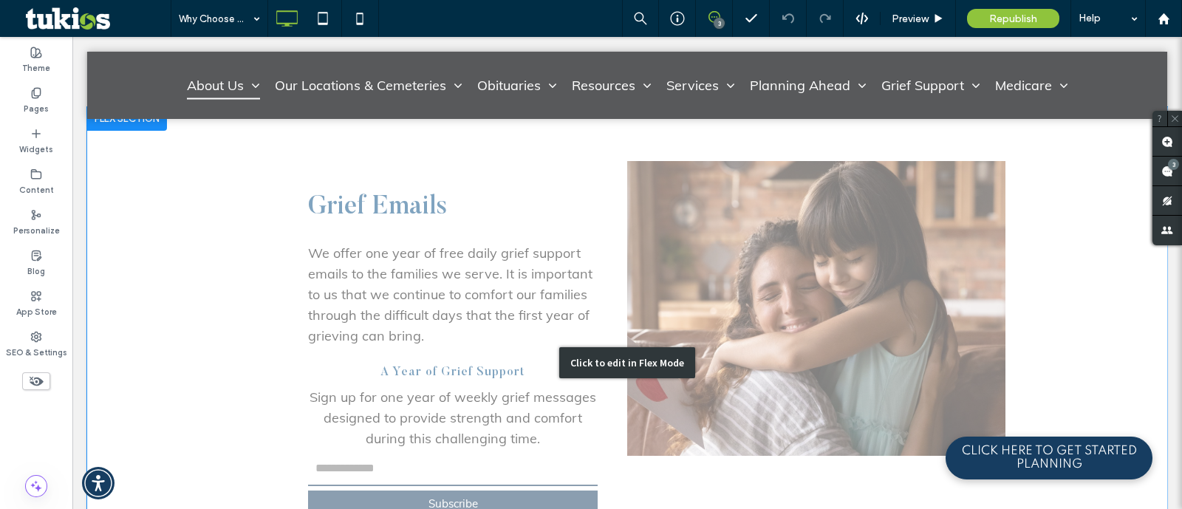
click at [491, 245] on div "Click to edit in Flex Mode" at bounding box center [627, 362] width 1080 height 511
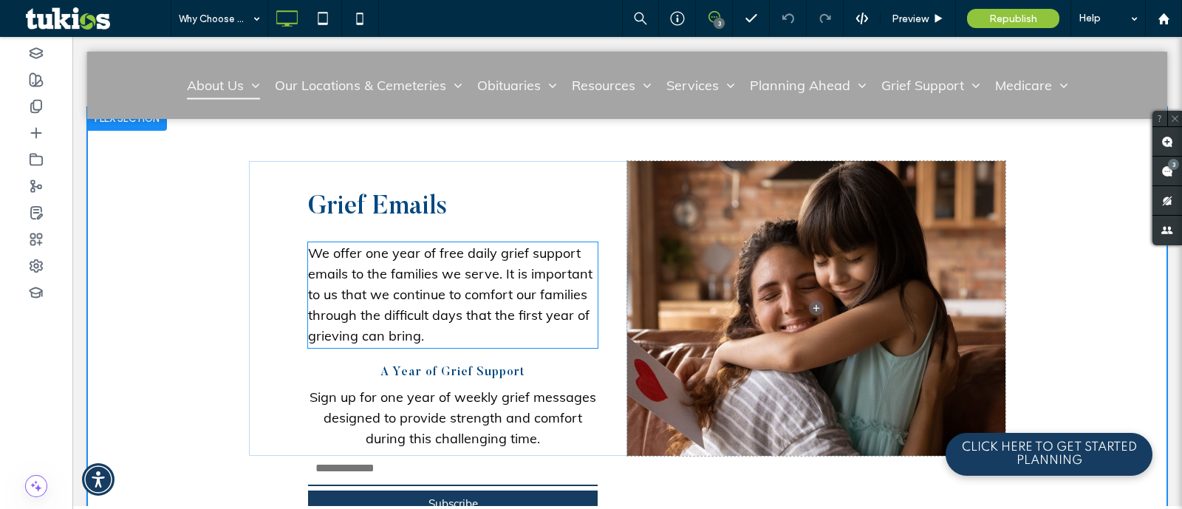
scroll to position [2331, 0]
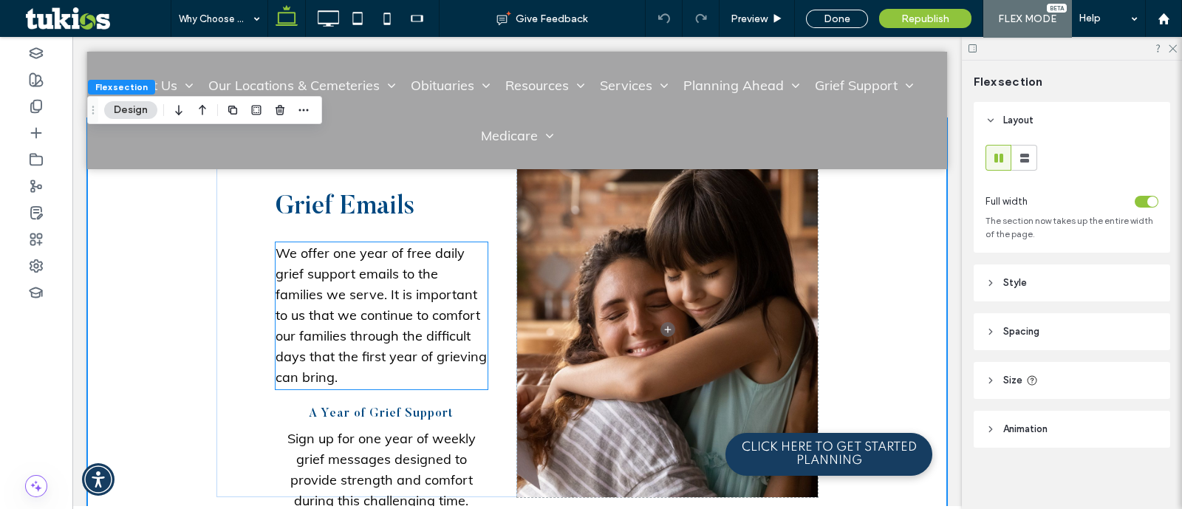
click at [369, 267] on span "We offer one year of free daily grief support emails to the families we serve. …" at bounding box center [381, 315] width 211 height 141
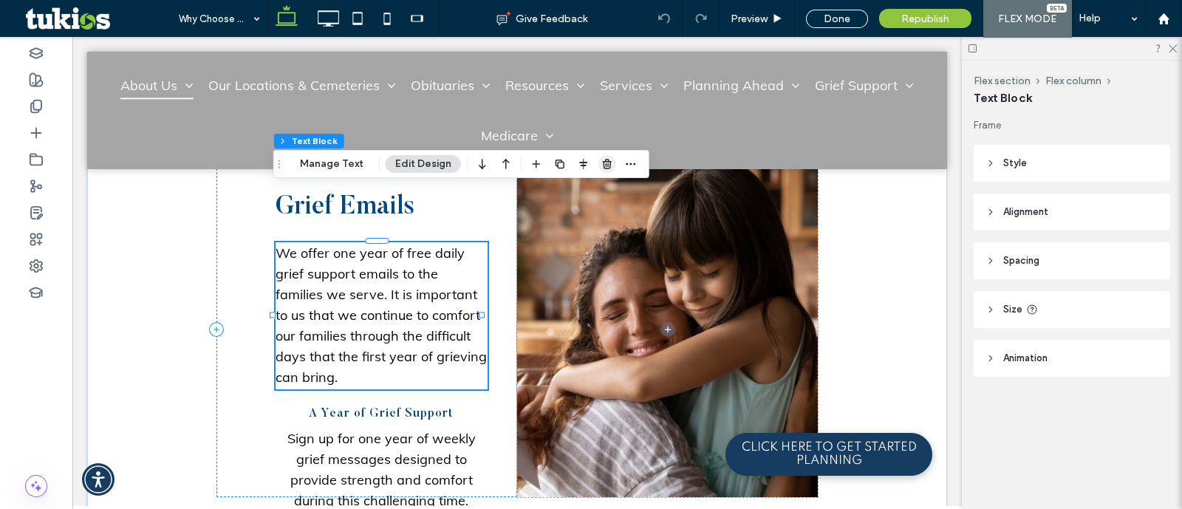
click at [608, 159] on icon "button" at bounding box center [607, 164] width 12 height 12
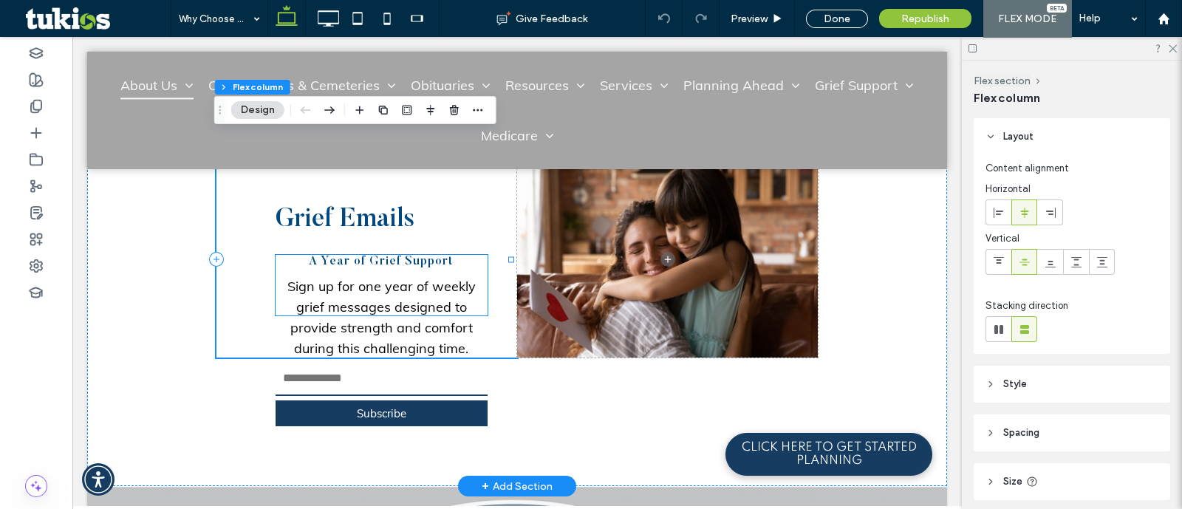
click at [395, 255] on h6 "A Year of Grief Support" at bounding box center [382, 265] width 212 height 21
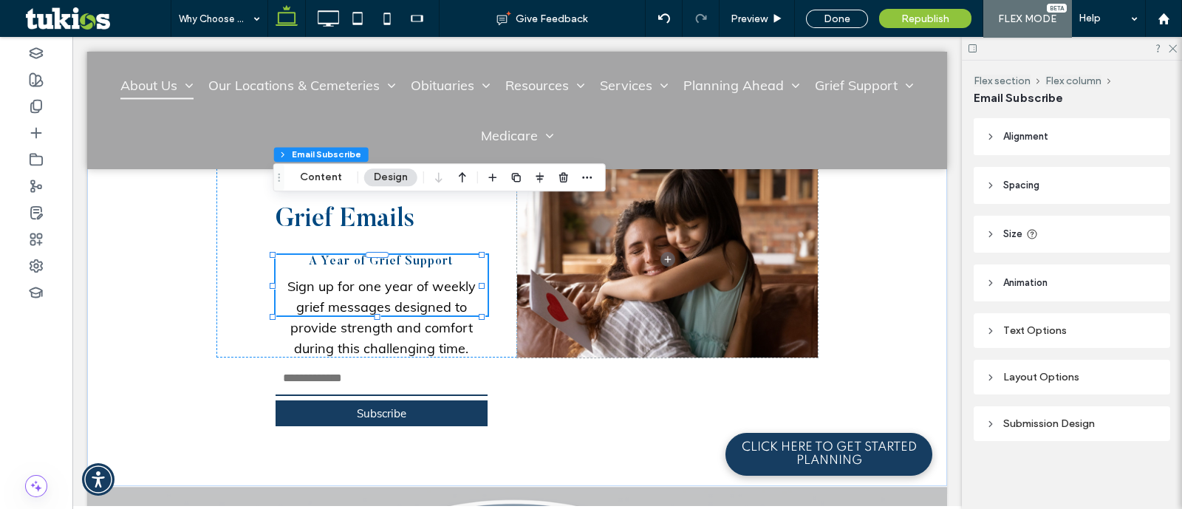
click at [1046, 229] on header "Size" at bounding box center [1072, 234] width 197 height 37
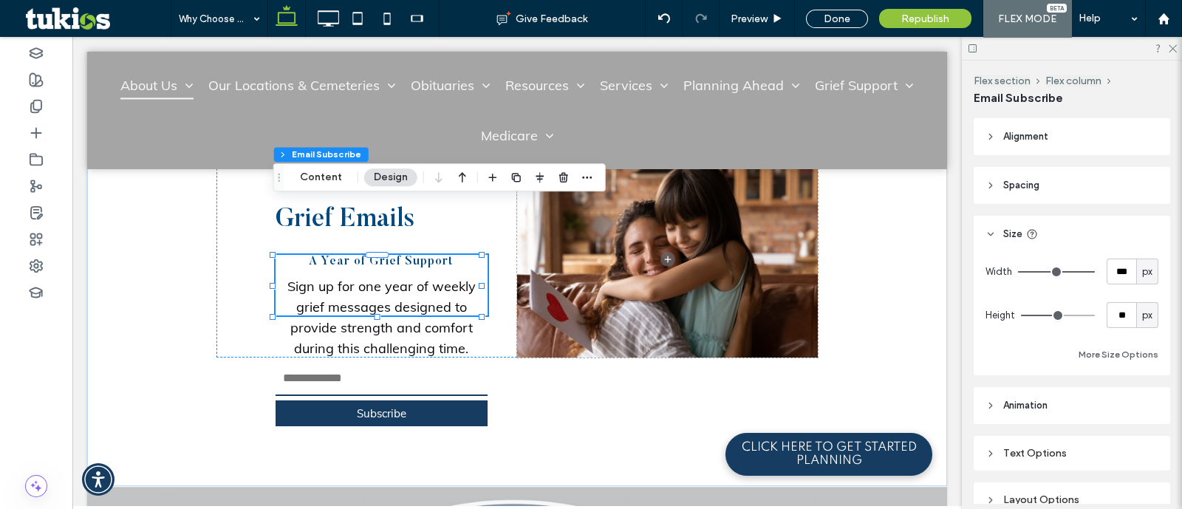
click at [1142, 321] on span "px" at bounding box center [1147, 315] width 10 height 15
click at [1140, 442] on span "A" at bounding box center [1139, 444] width 6 height 15
type input "*"
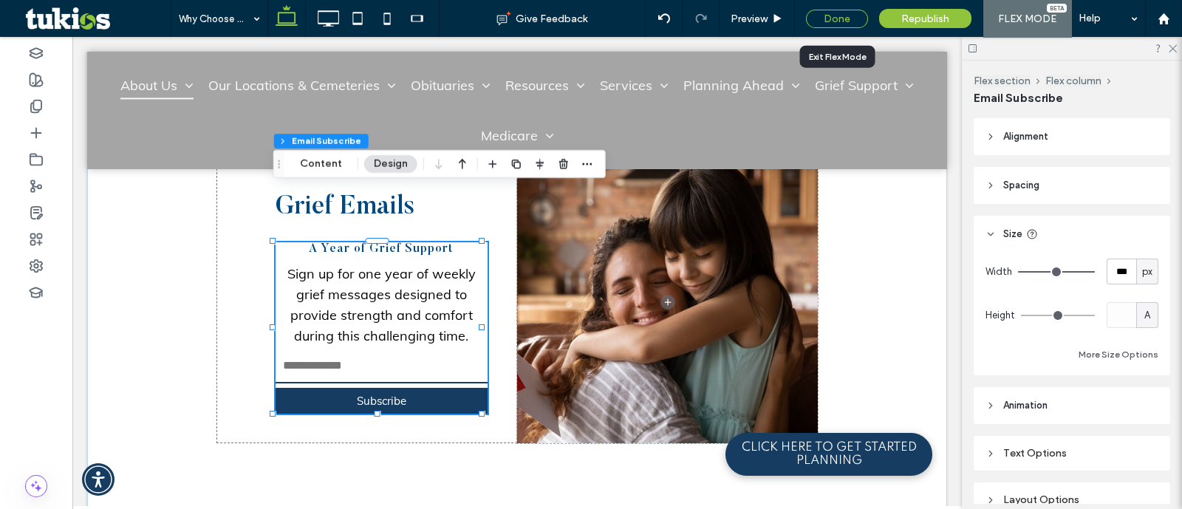
click at [848, 21] on div "Done" at bounding box center [837, 19] width 62 height 18
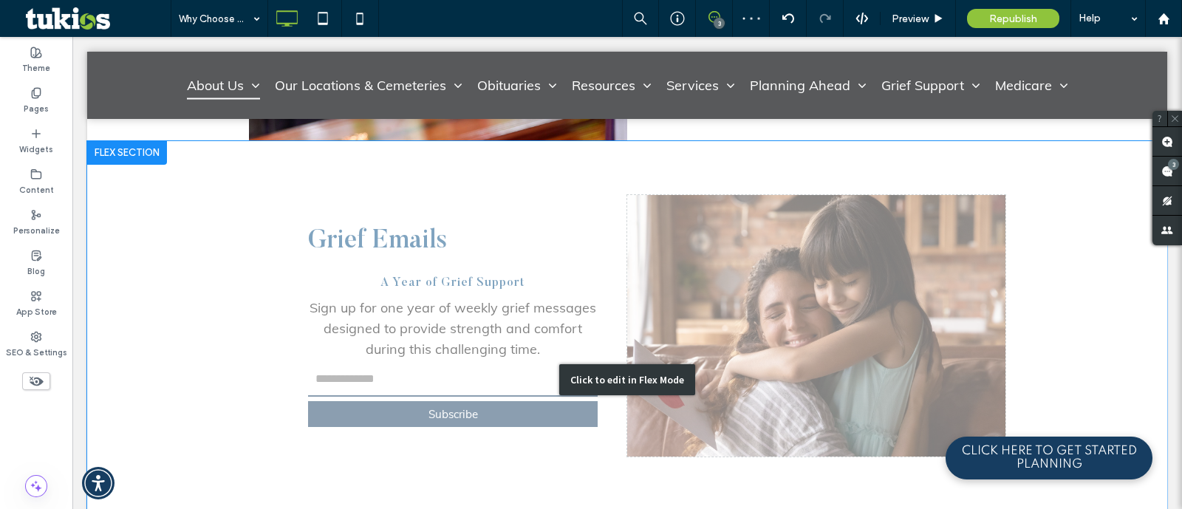
scroll to position [2238, 0]
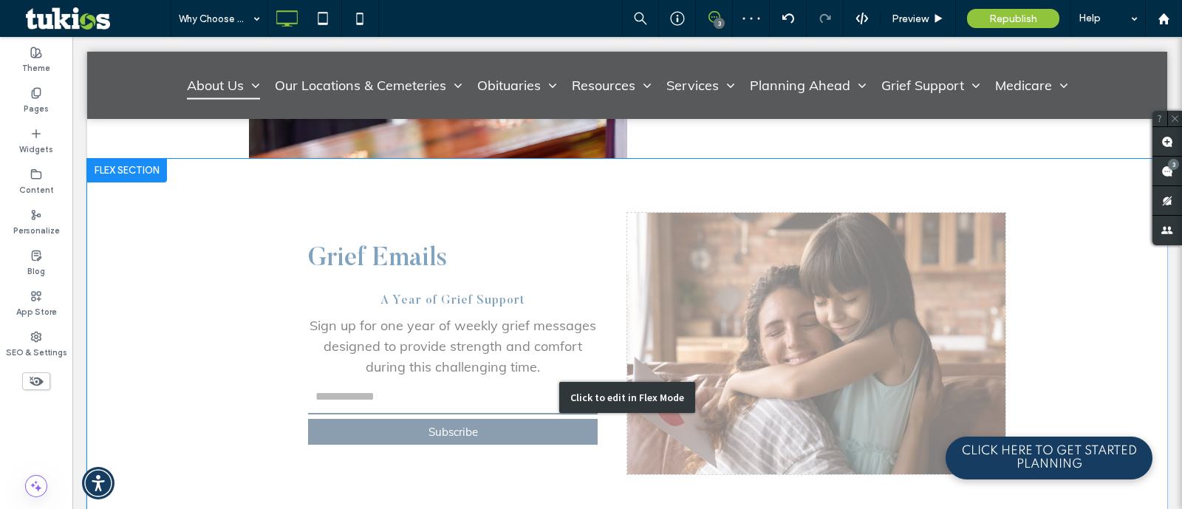
click at [565, 306] on div "Click to edit in Flex Mode" at bounding box center [627, 397] width 1080 height 477
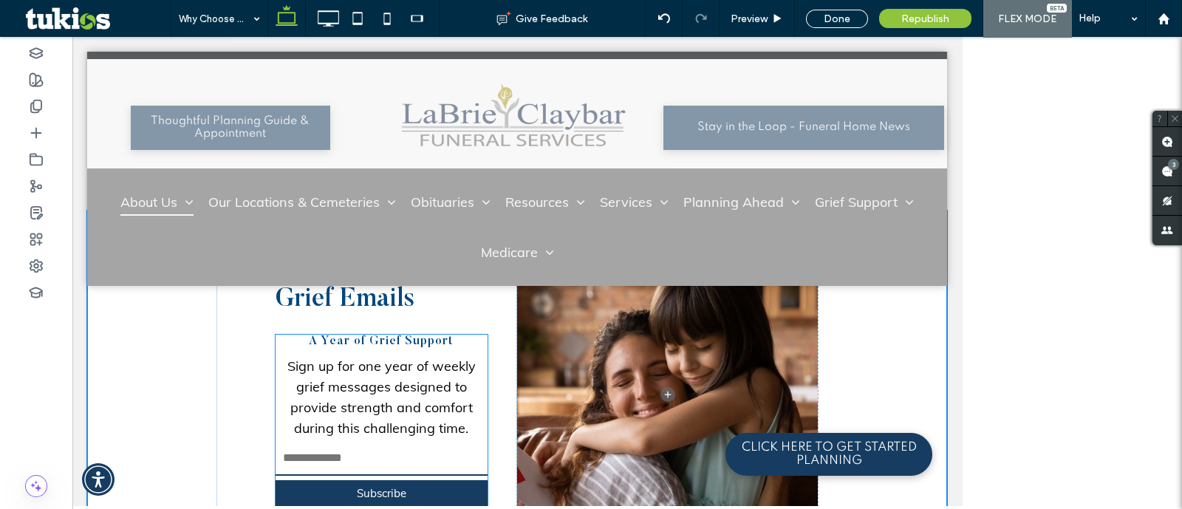
scroll to position [2263, 0]
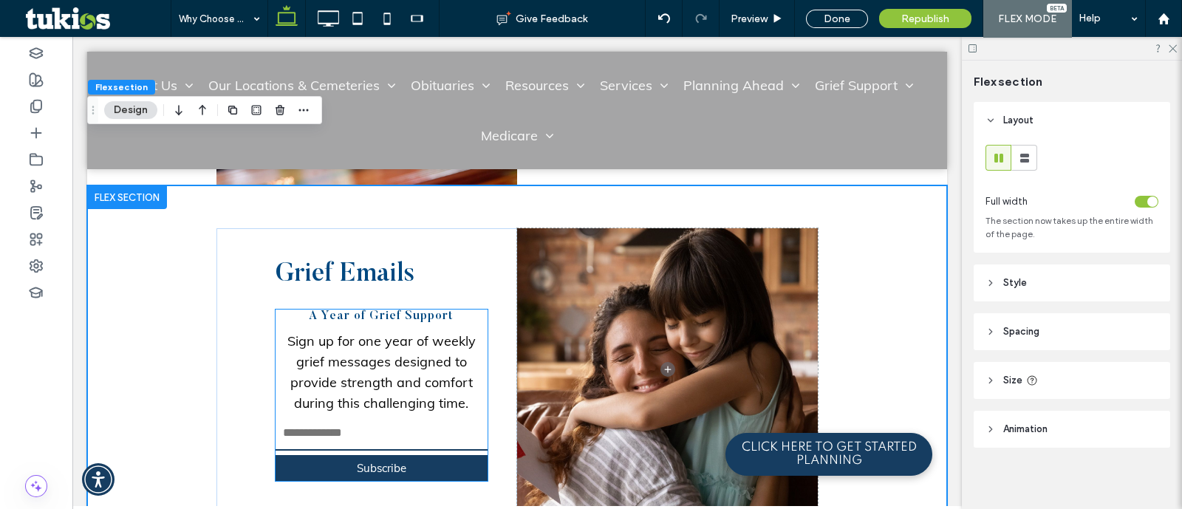
click at [402, 331] on p "Sign up for one year of weekly grief messages designed to provide strength and …" at bounding box center [382, 372] width 212 height 83
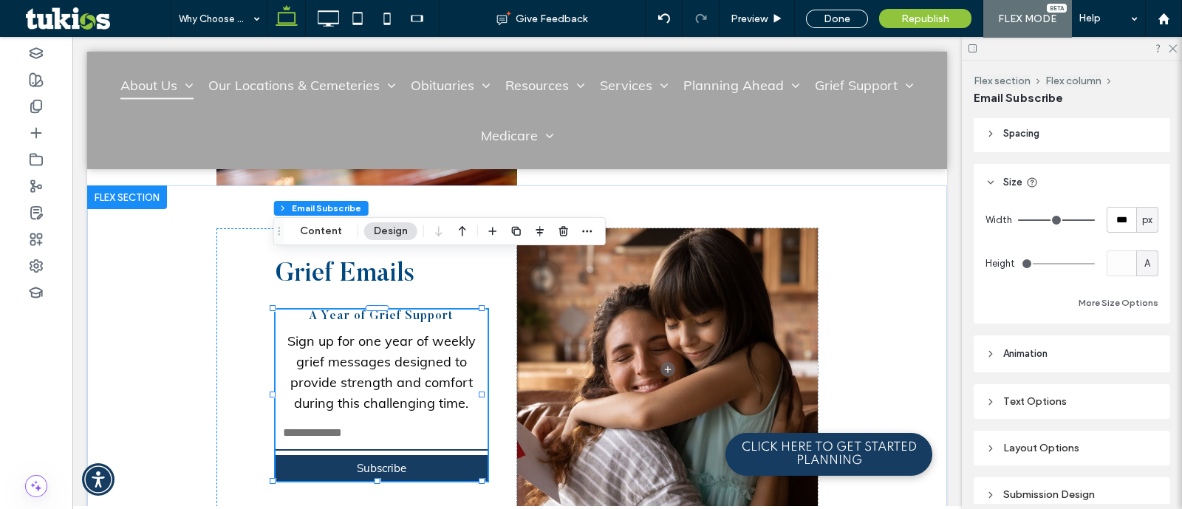
scroll to position [126, 0]
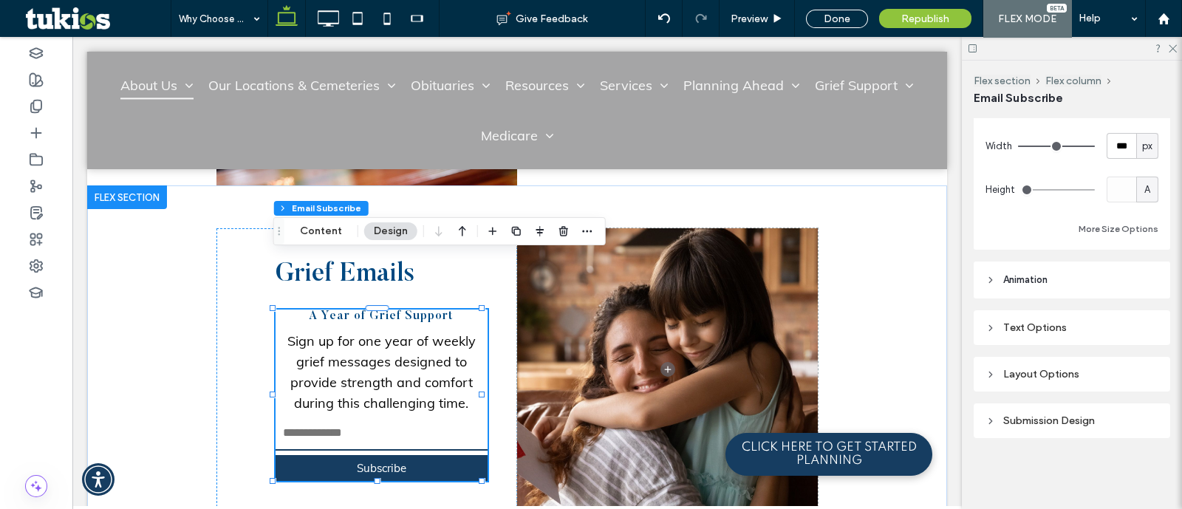
click at [1061, 333] on div "Text Options" at bounding box center [1072, 327] width 173 height 13
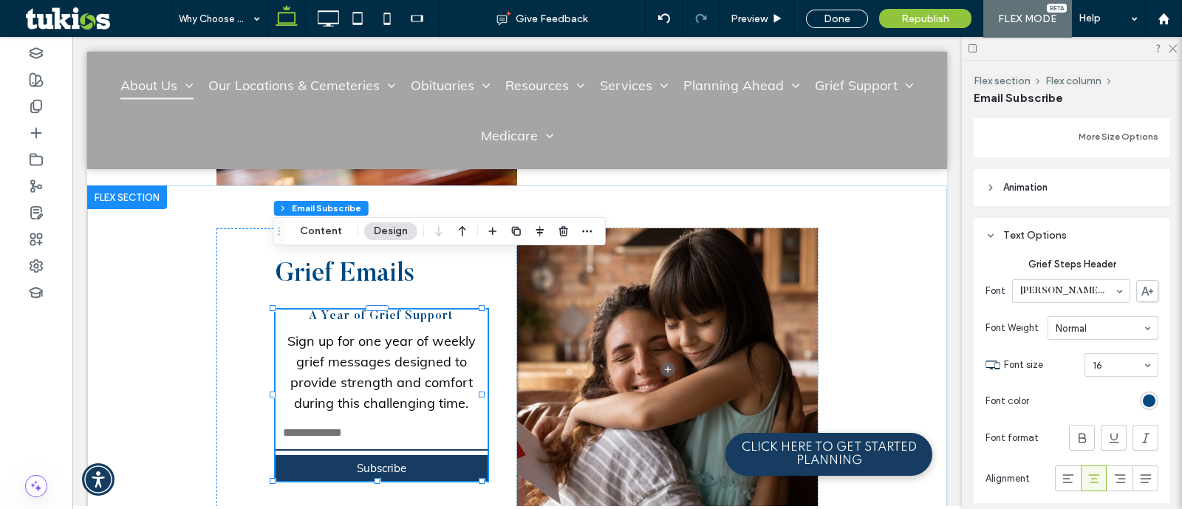
scroll to position [495, 0]
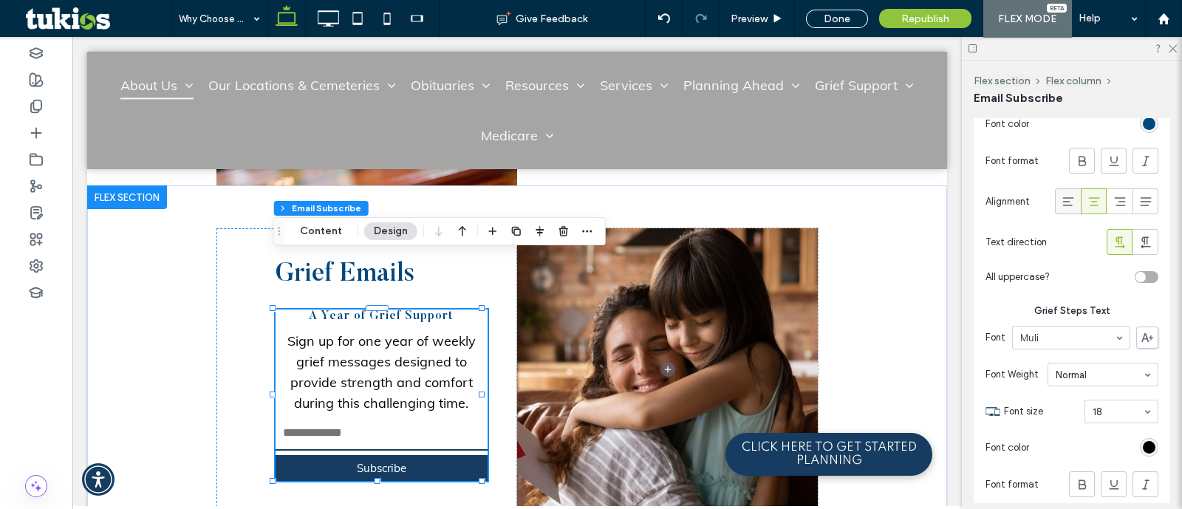
click at [1061, 198] on icon at bounding box center [1068, 201] width 15 height 15
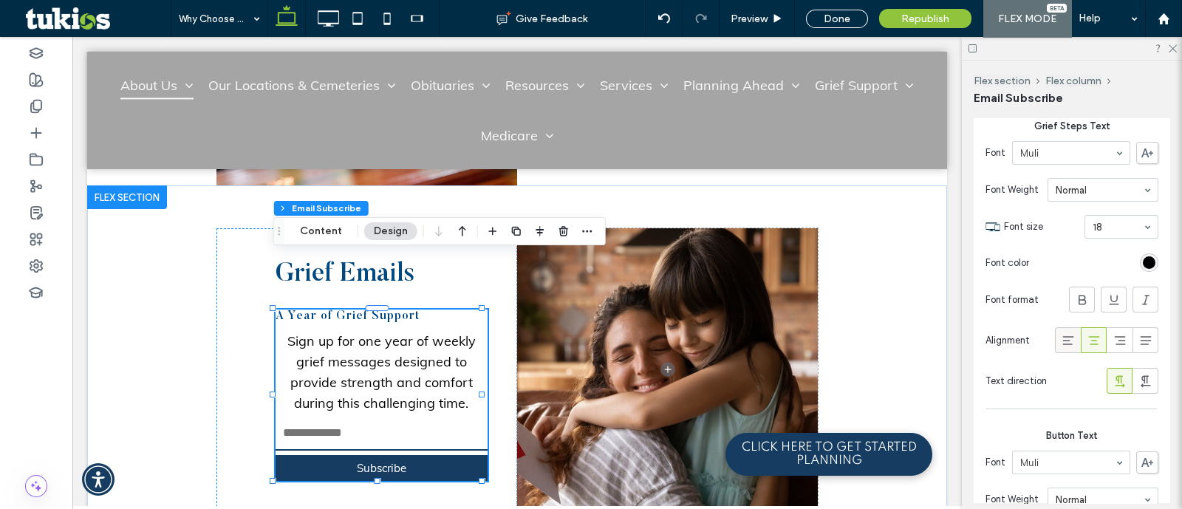
click at [1063, 333] on icon at bounding box center [1068, 340] width 15 height 15
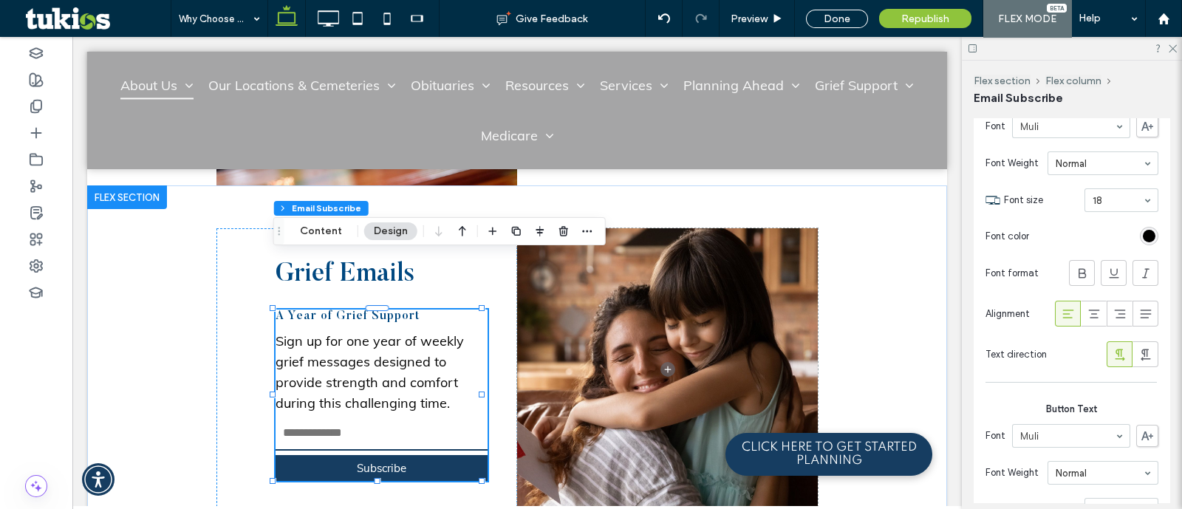
scroll to position [772, 0]
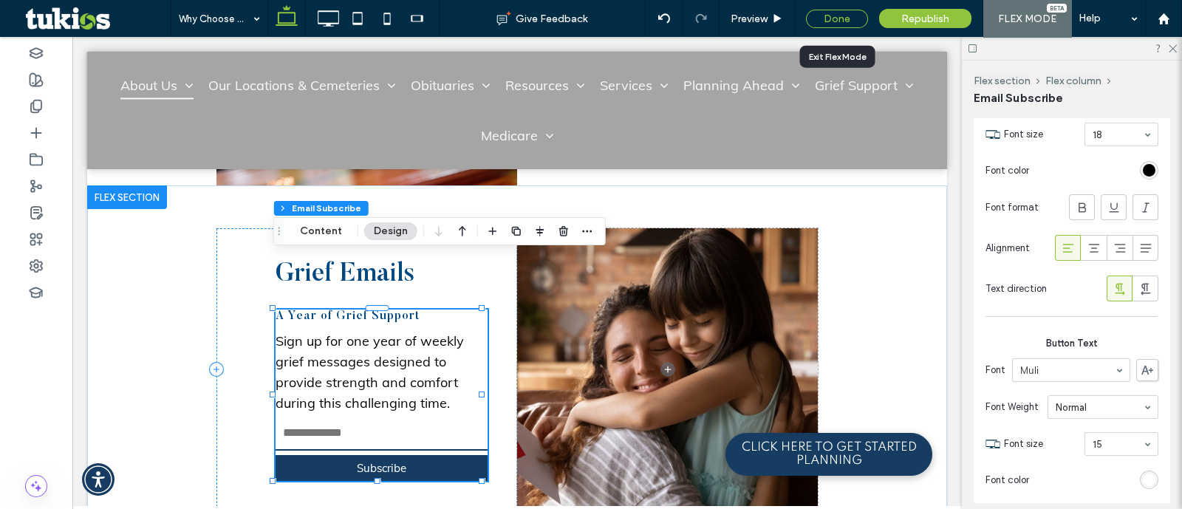
click at [826, 18] on div "Done" at bounding box center [837, 19] width 62 height 18
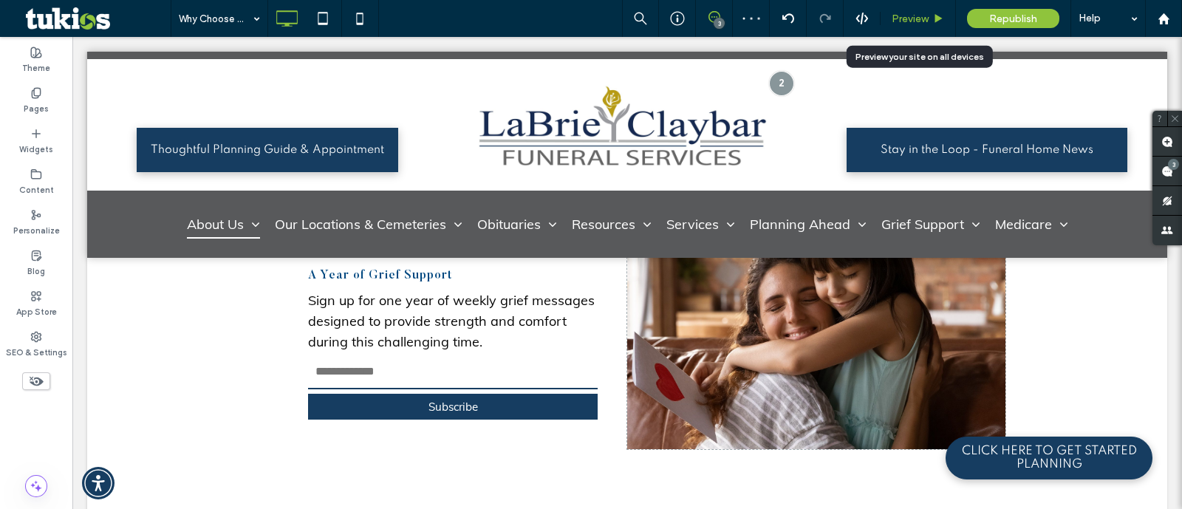
drag, startPoint x: 913, startPoint y: 16, endPoint x: 844, endPoint y: 8, distance: 69.9
click at [913, 16] on span "Preview" at bounding box center [910, 19] width 37 height 13
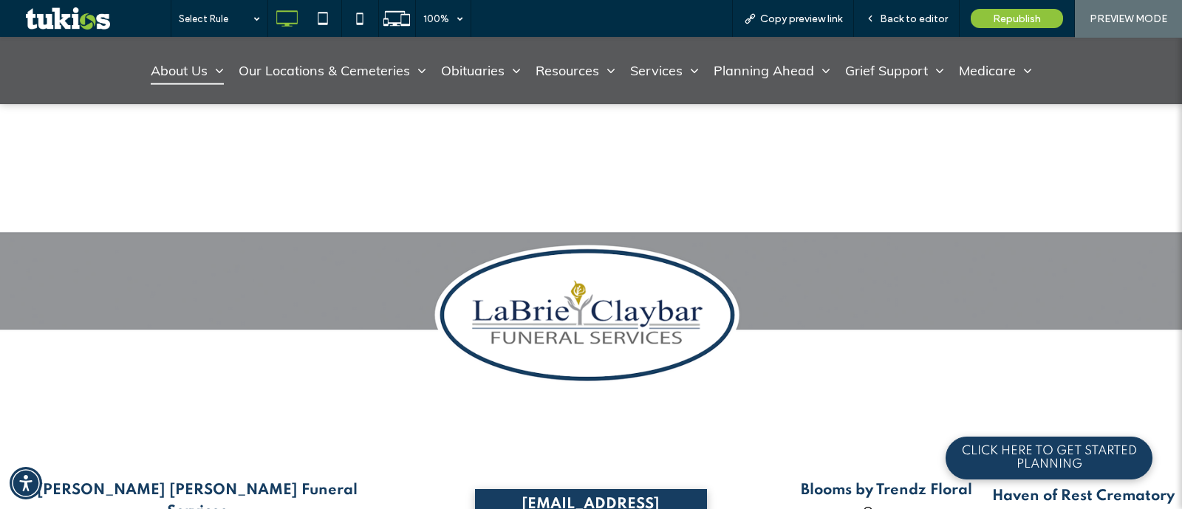
scroll to position [2743, 0]
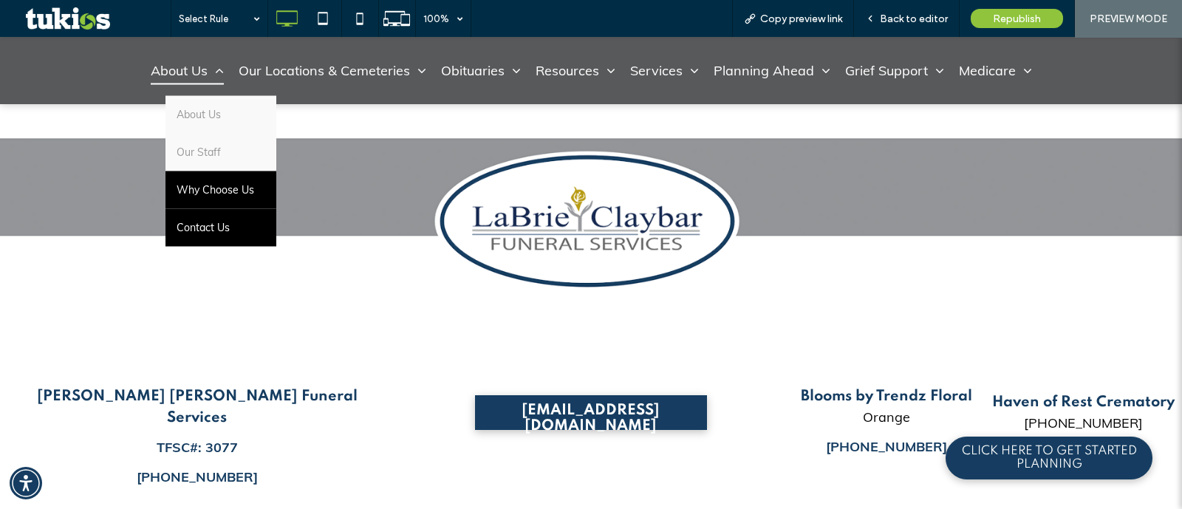
click at [249, 218] on link "Contact Us" at bounding box center [221, 228] width 111 height 38
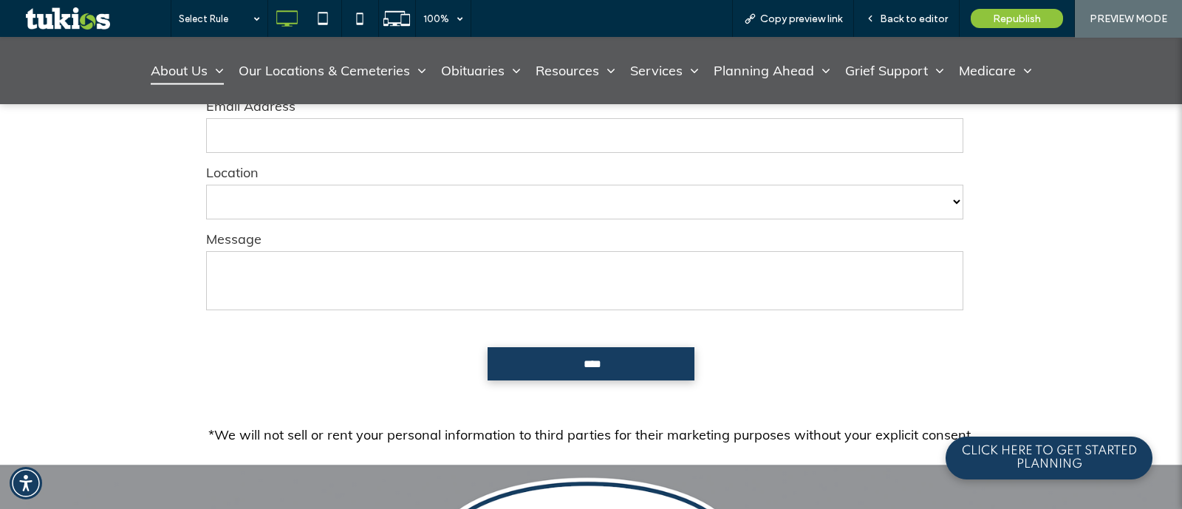
scroll to position [1200, 0]
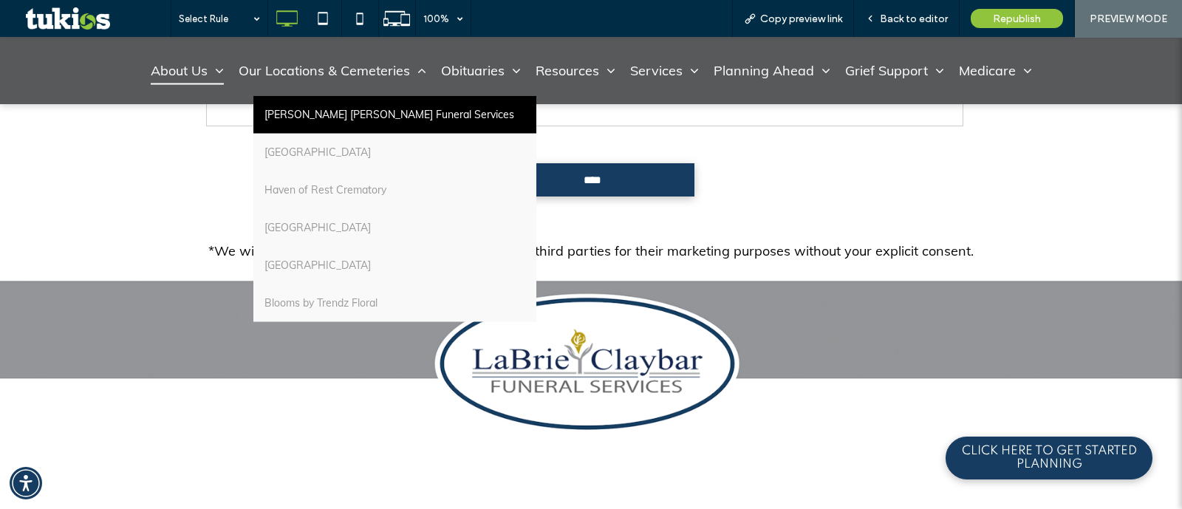
click at [320, 116] on span "[PERSON_NAME] [PERSON_NAME] Funeral Services" at bounding box center [390, 115] width 250 height 16
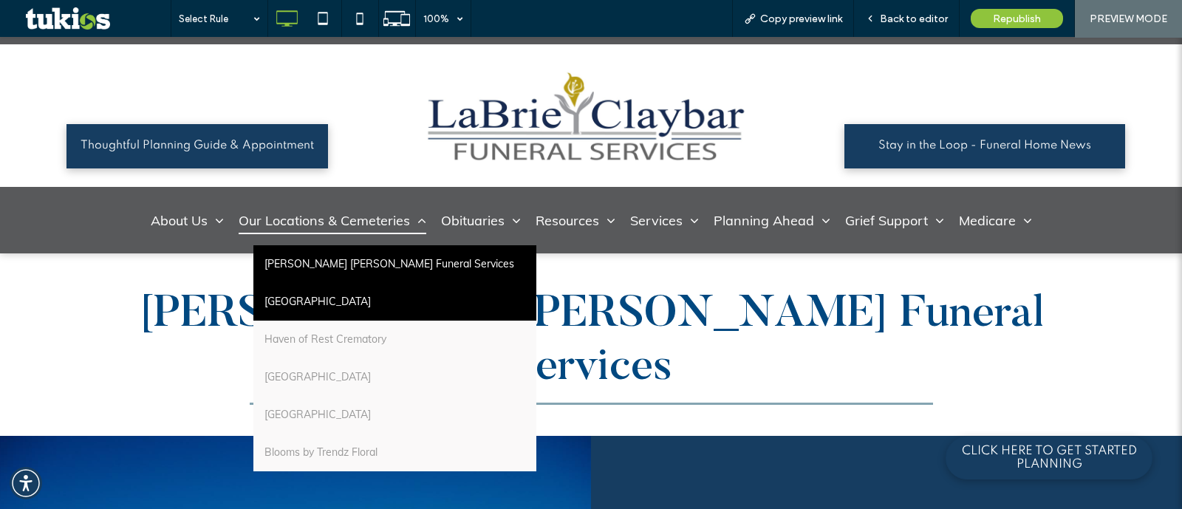
click at [340, 304] on span "[GEOGRAPHIC_DATA]" at bounding box center [318, 302] width 106 height 16
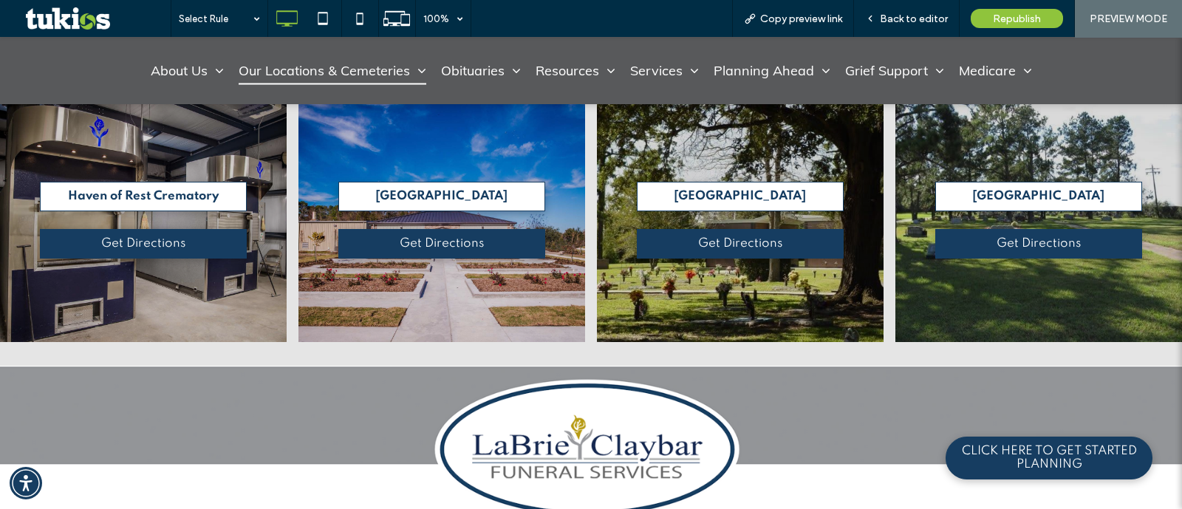
scroll to position [2124, 0]
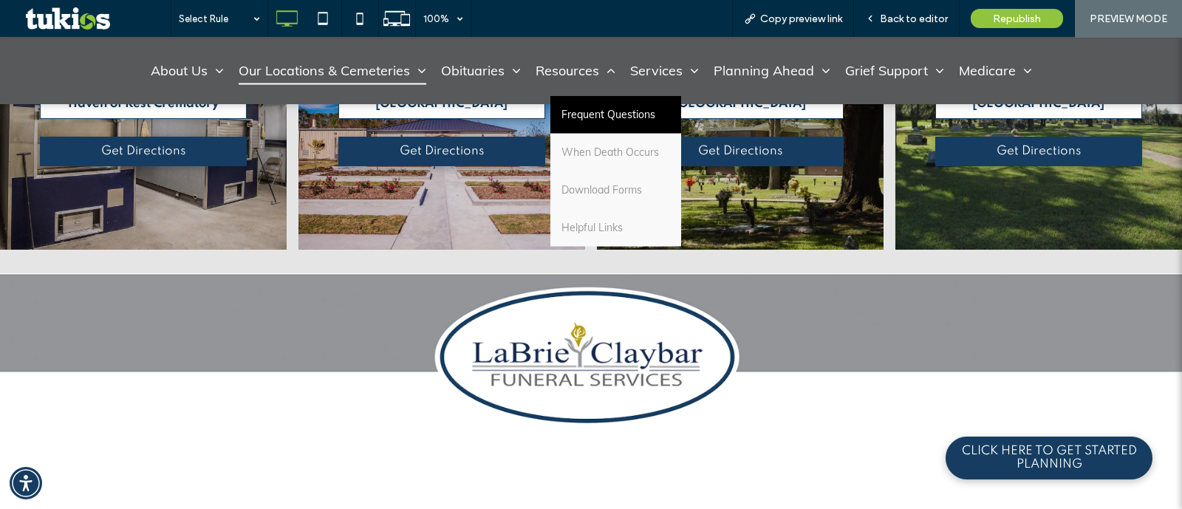
click at [574, 97] on link "Frequent Questions" at bounding box center [615, 115] width 131 height 38
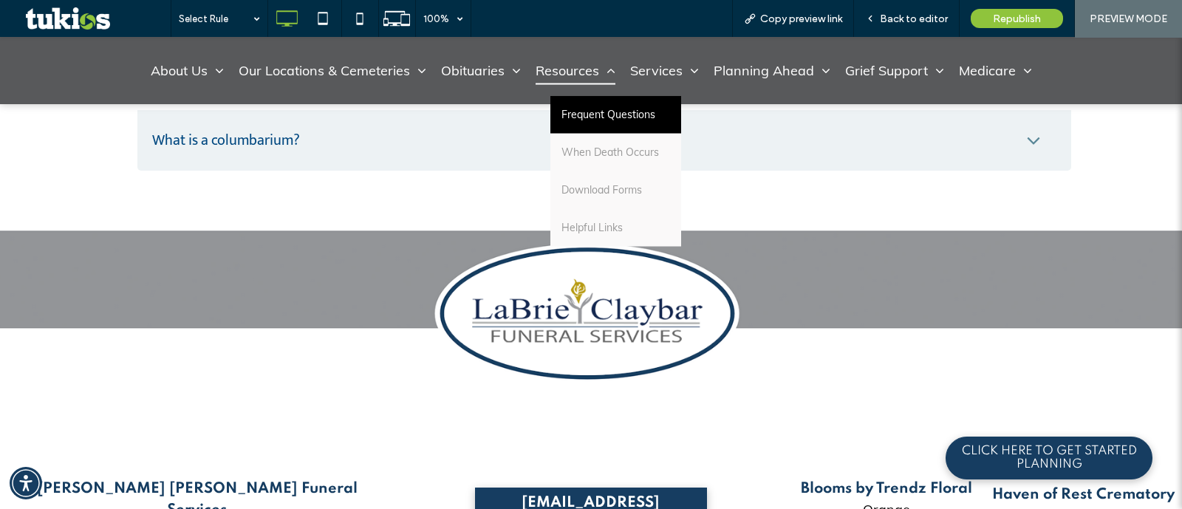
scroll to position [2863, 0]
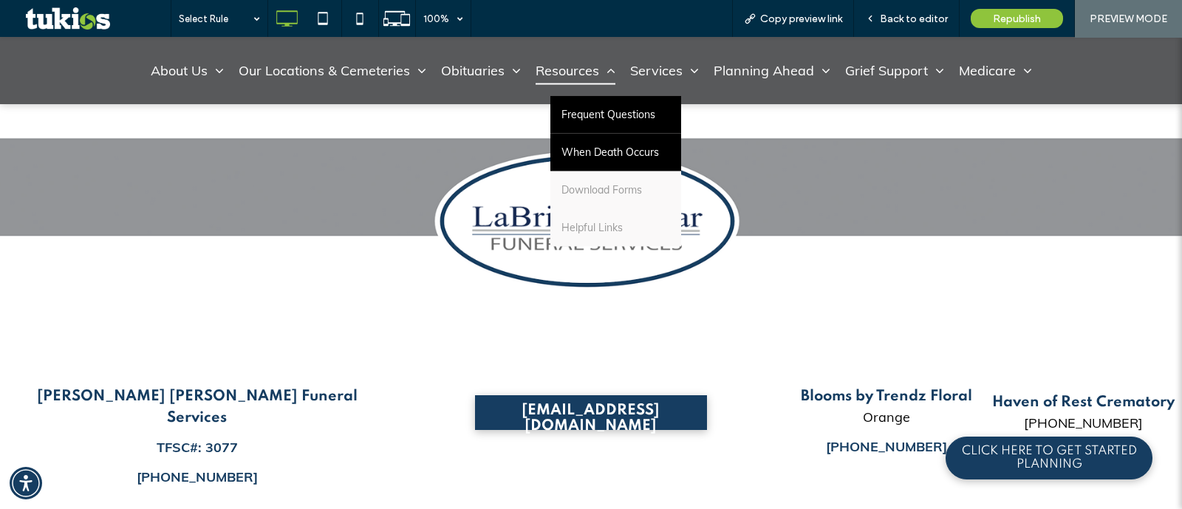
click at [590, 154] on span "When Death Occurs" at bounding box center [611, 153] width 98 height 16
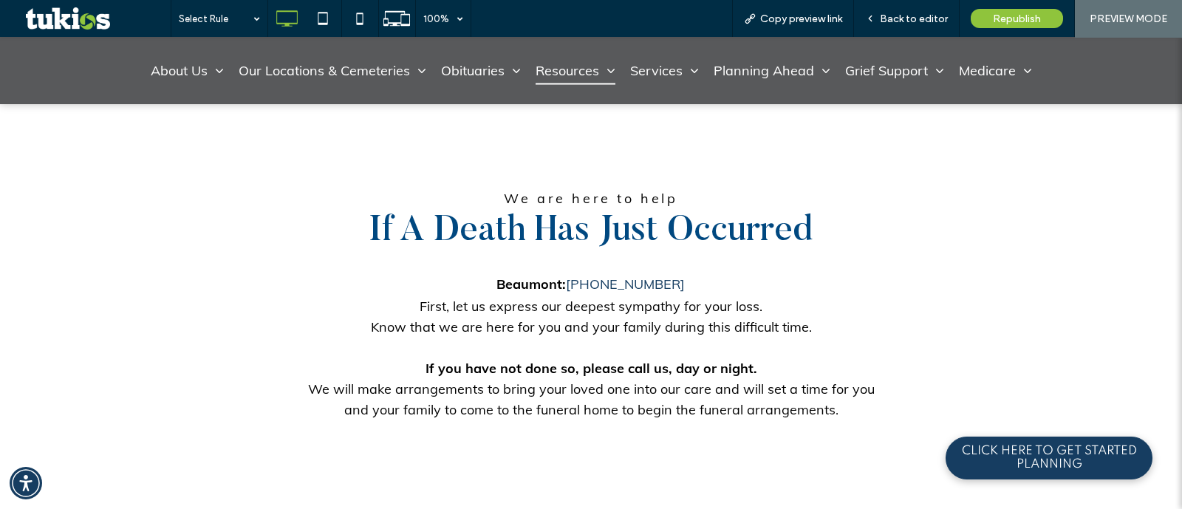
scroll to position [277, 0]
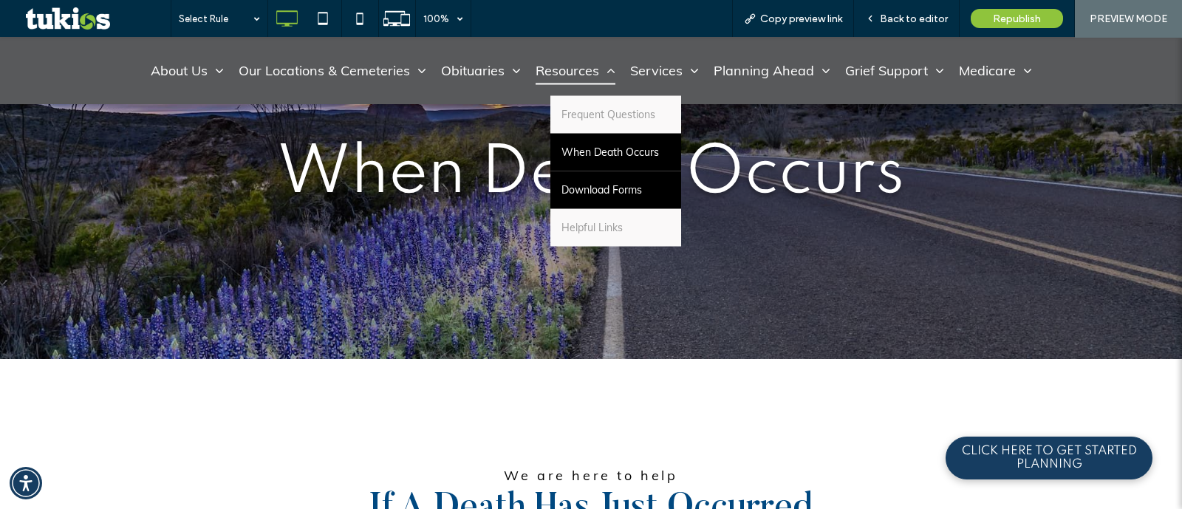
click at [602, 176] on link "Download Forms" at bounding box center [615, 190] width 131 height 38
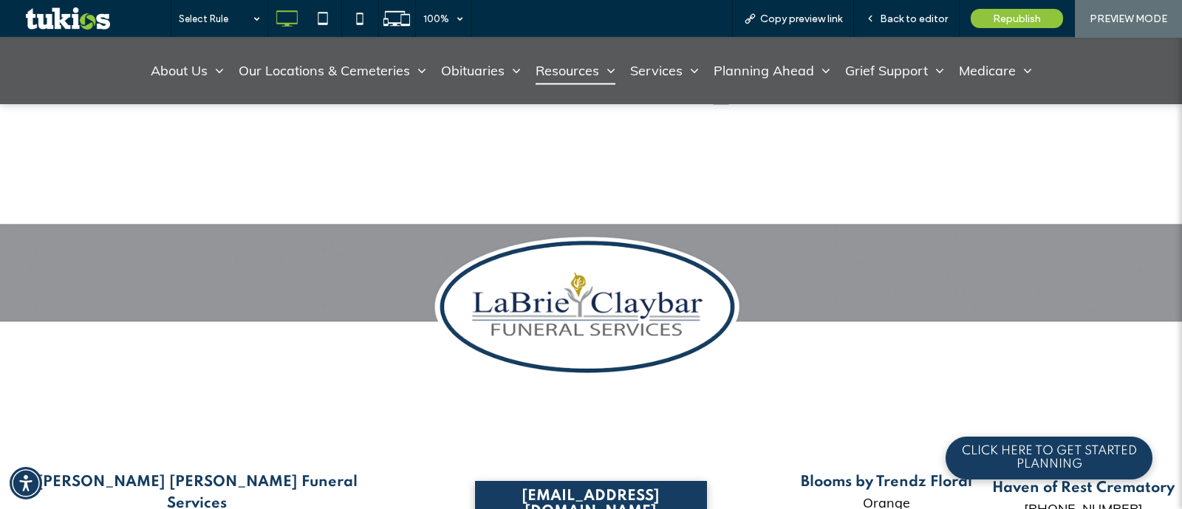
scroll to position [924, 0]
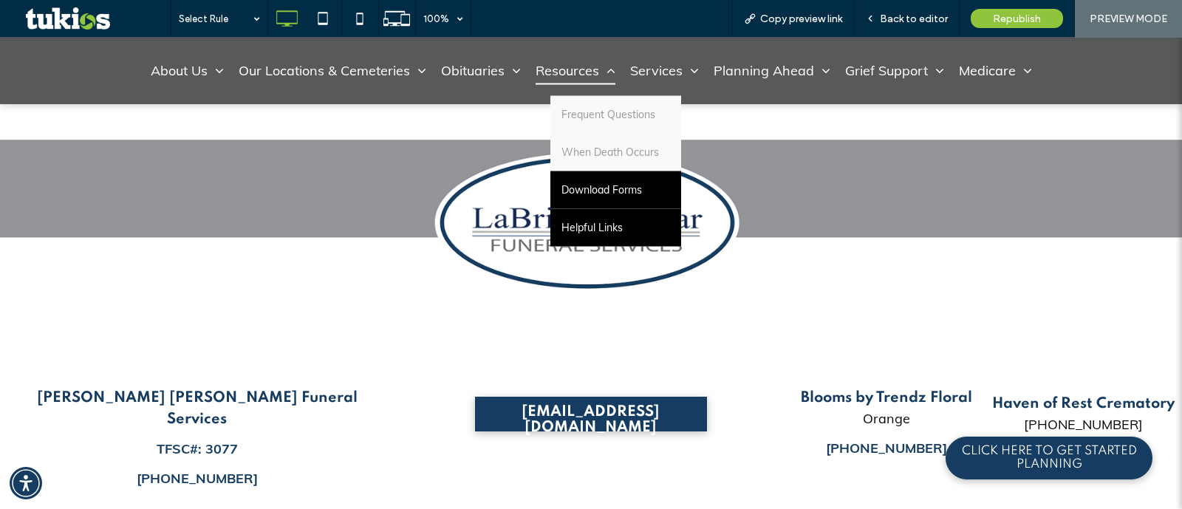
click at [593, 218] on link "Helpful Links" at bounding box center [615, 228] width 131 height 38
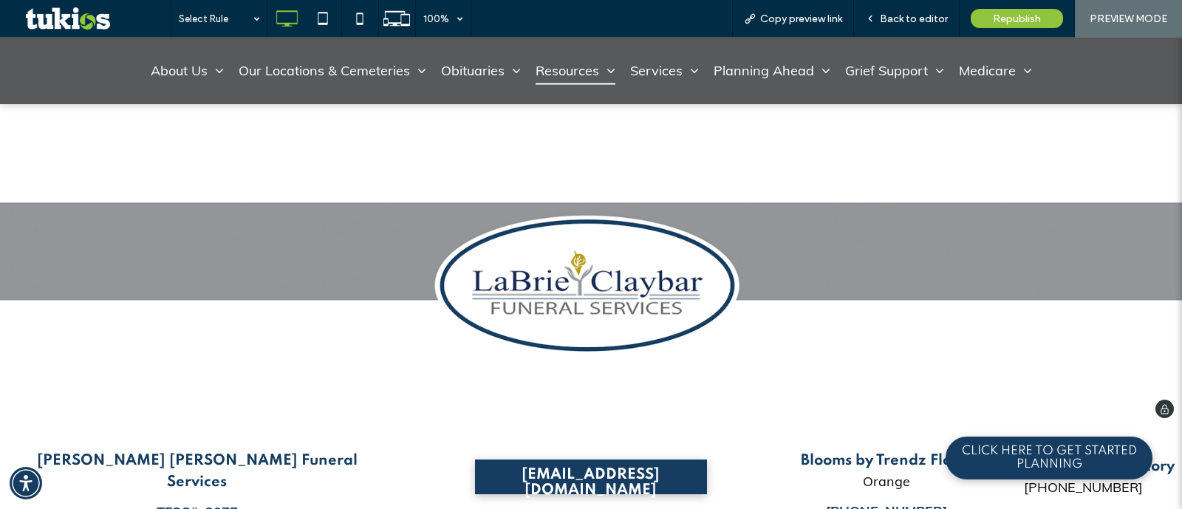
scroll to position [2401, 0]
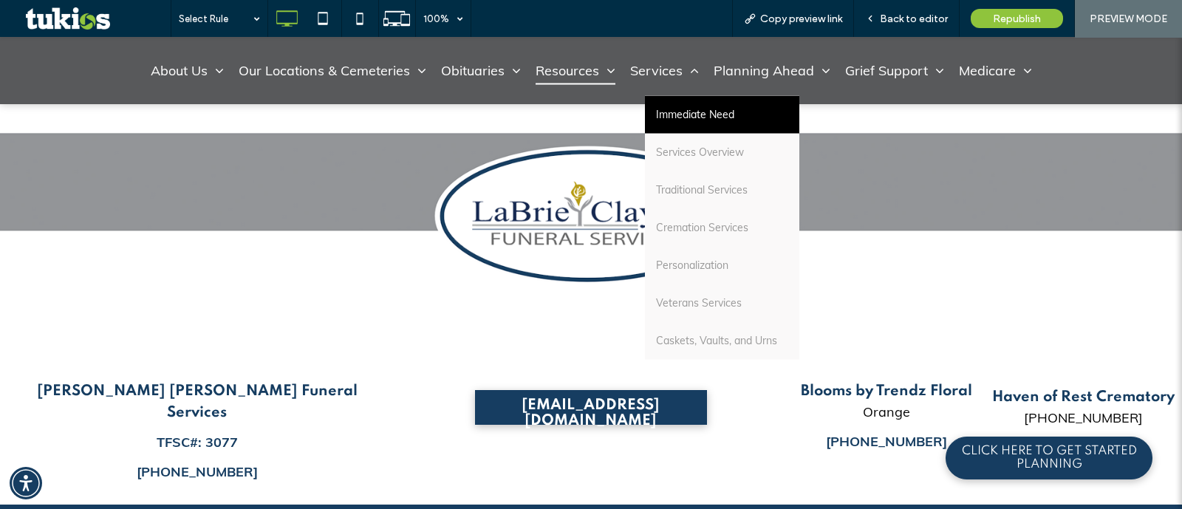
click at [681, 116] on span "Immediate Need" at bounding box center [695, 115] width 78 height 16
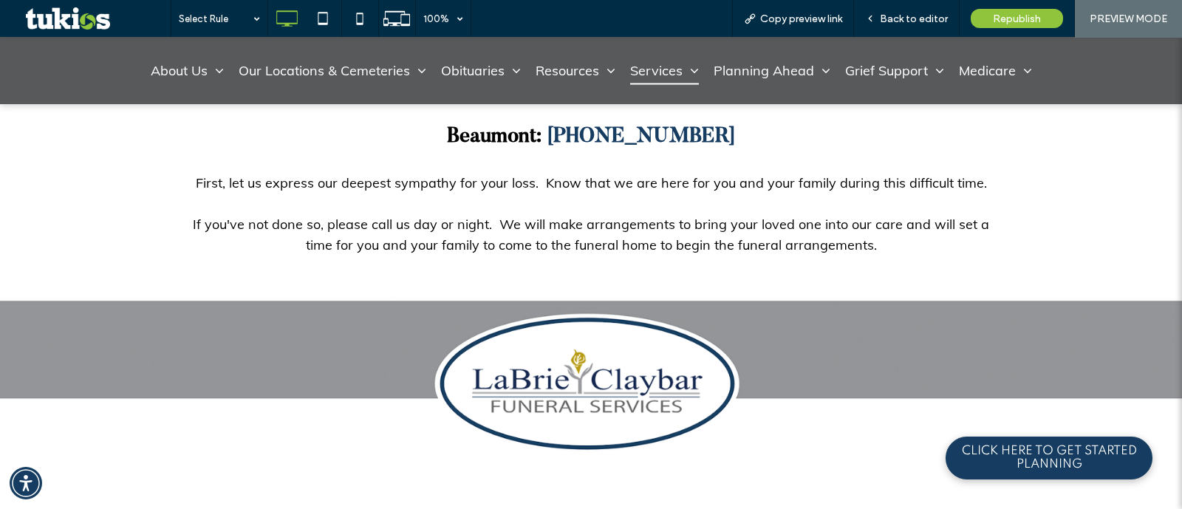
scroll to position [471, 0]
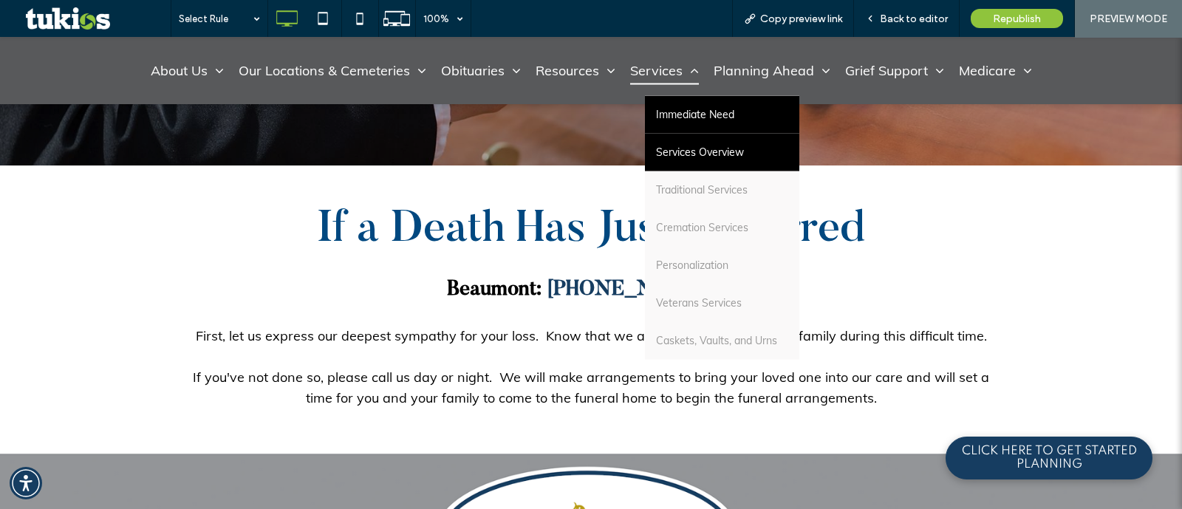
click at [677, 166] on link "Services Overview" at bounding box center [722, 153] width 154 height 38
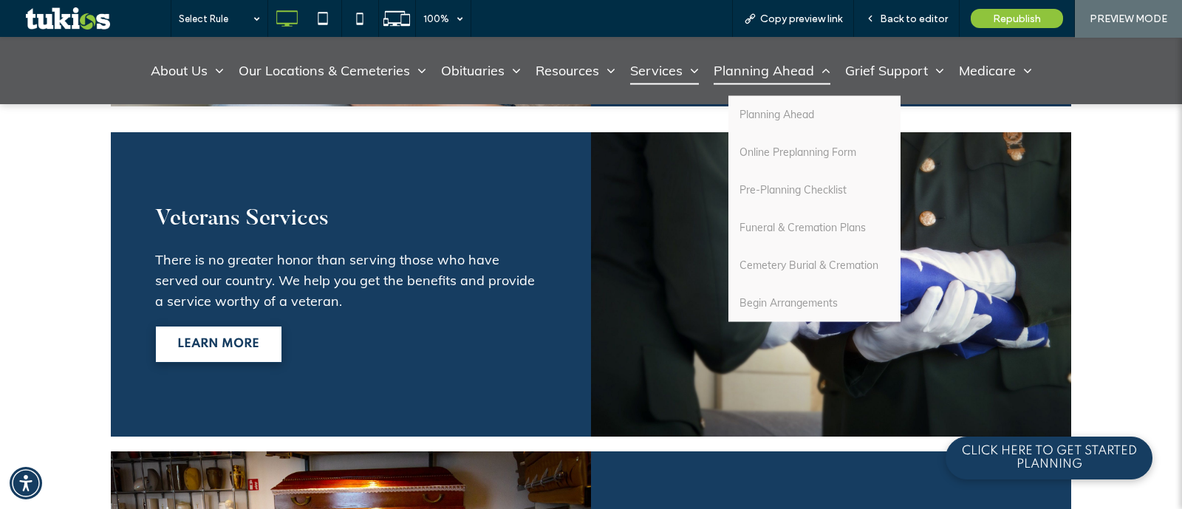
scroll to position [1847, 0]
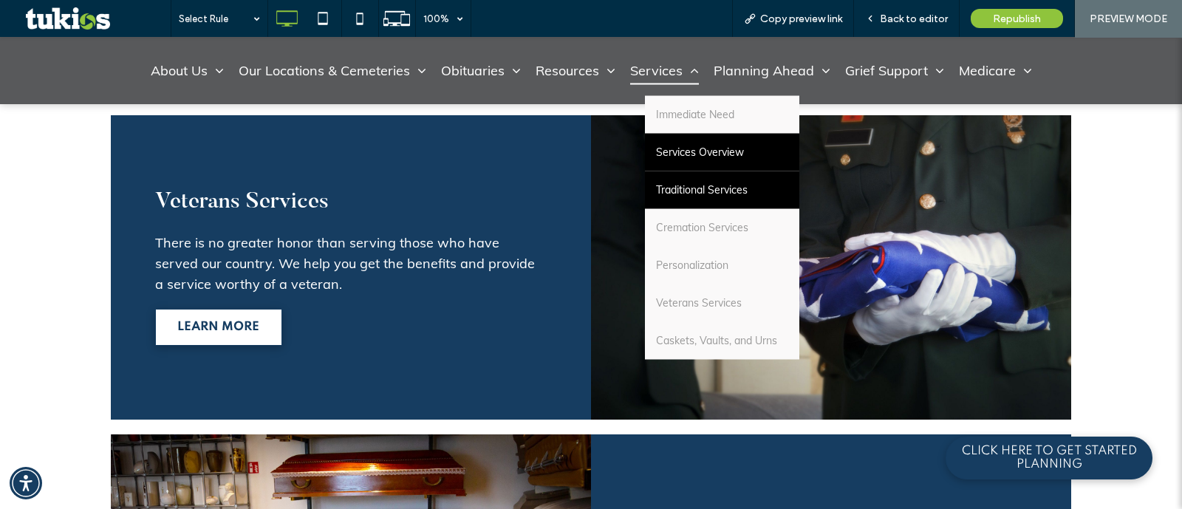
click at [669, 179] on link "Traditional Services" at bounding box center [722, 190] width 154 height 38
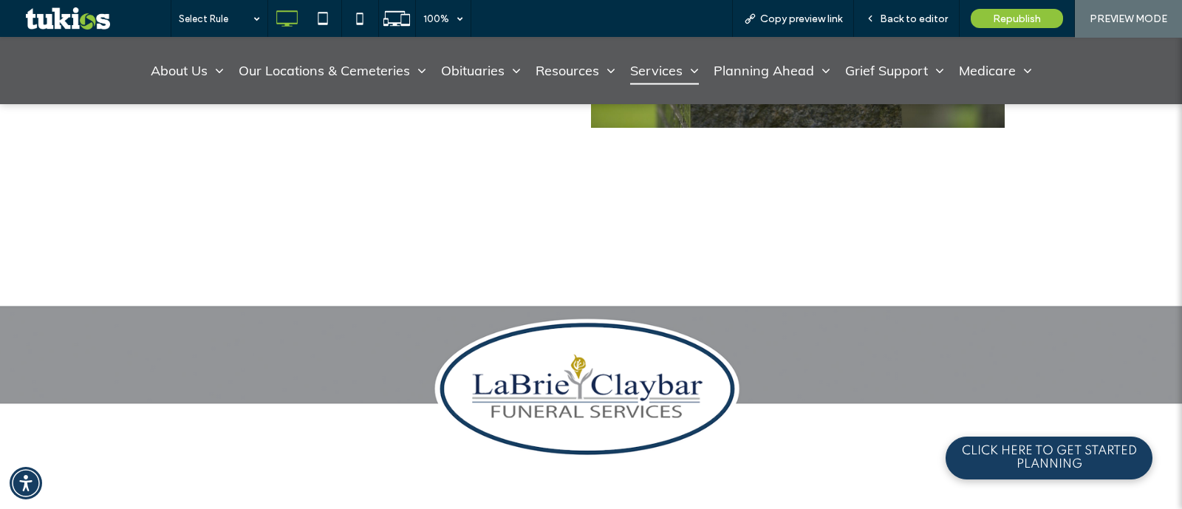
scroll to position [1755, 0]
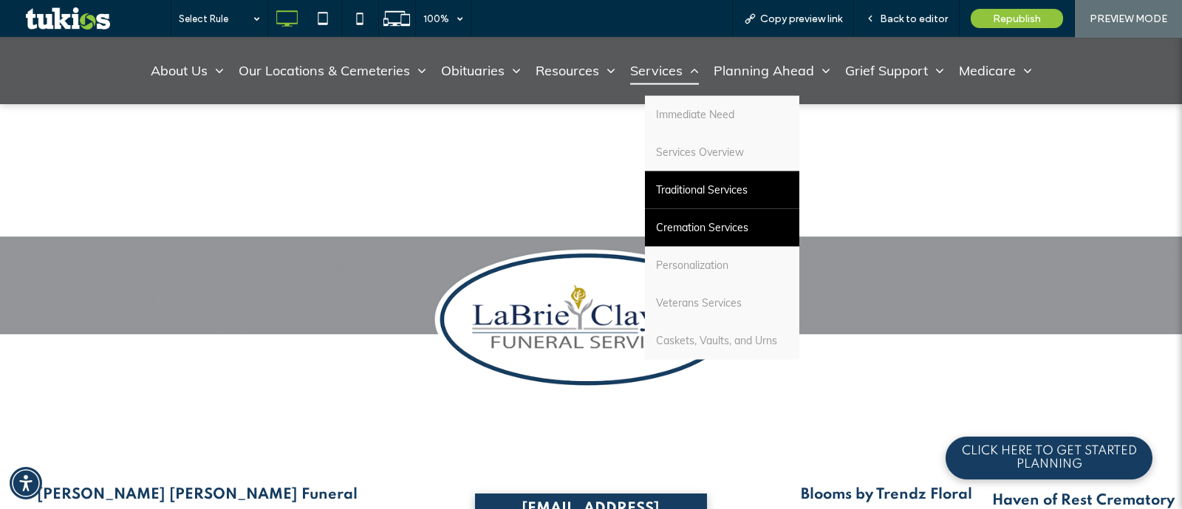
click at [715, 236] on link "Cremation Services" at bounding box center [722, 228] width 154 height 38
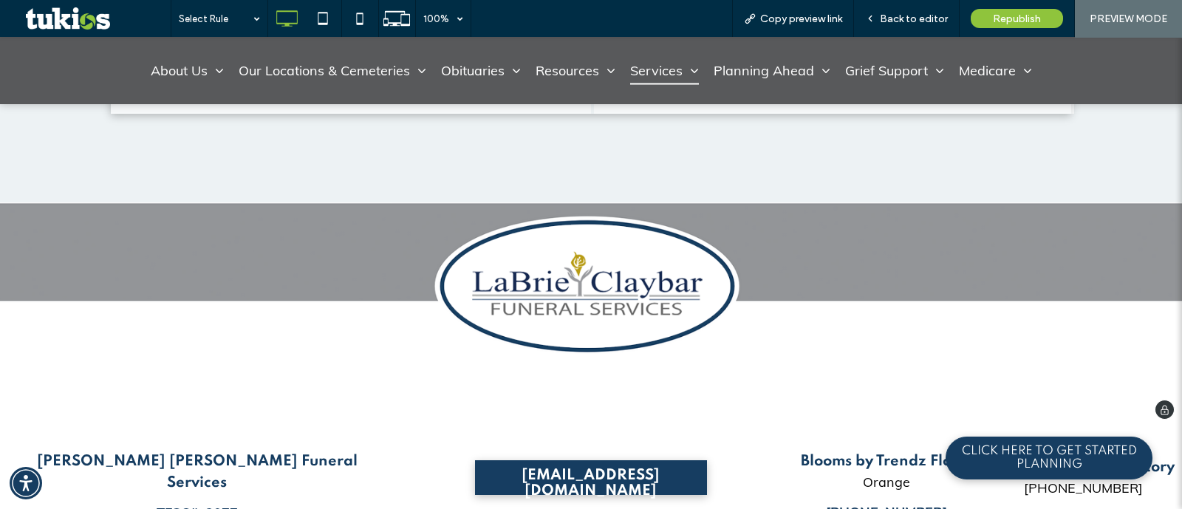
scroll to position [2812, 0]
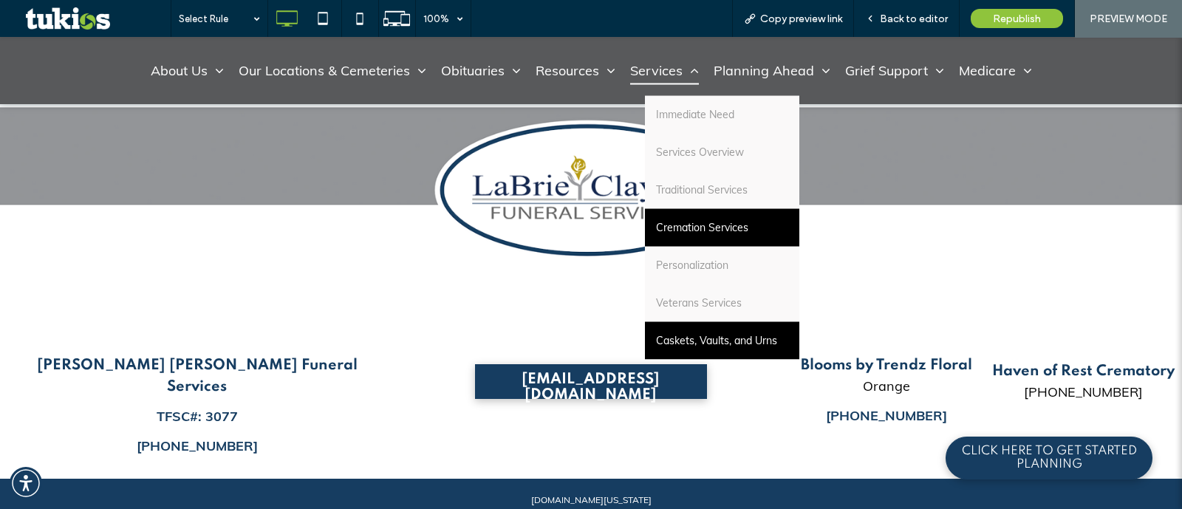
click at [691, 352] on link "Caskets, Vaults, and Urns" at bounding box center [722, 341] width 154 height 38
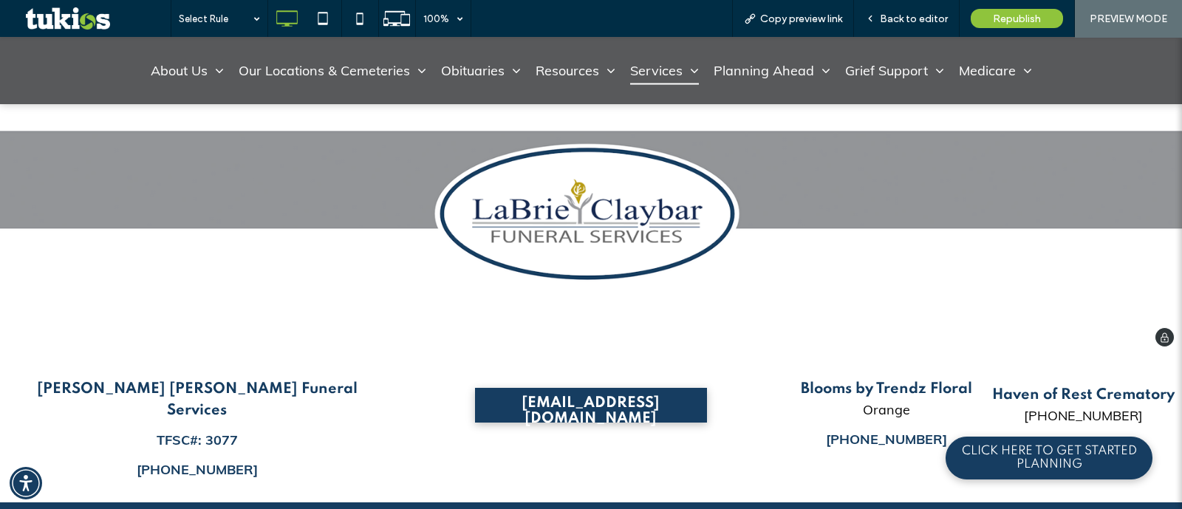
scroll to position [2781, 0]
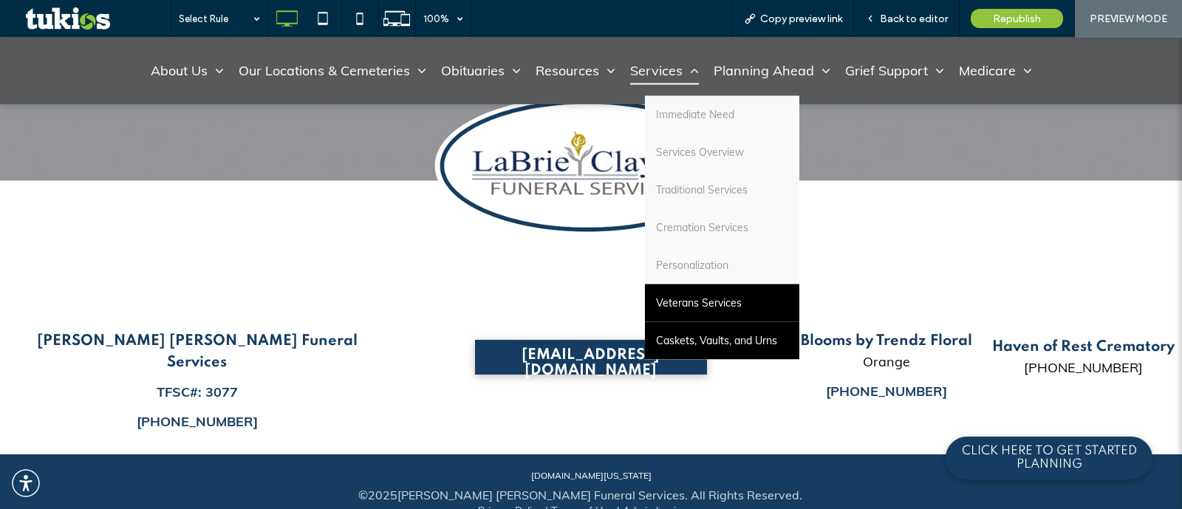
click at [702, 305] on span "Veterans Services" at bounding box center [699, 304] width 86 height 16
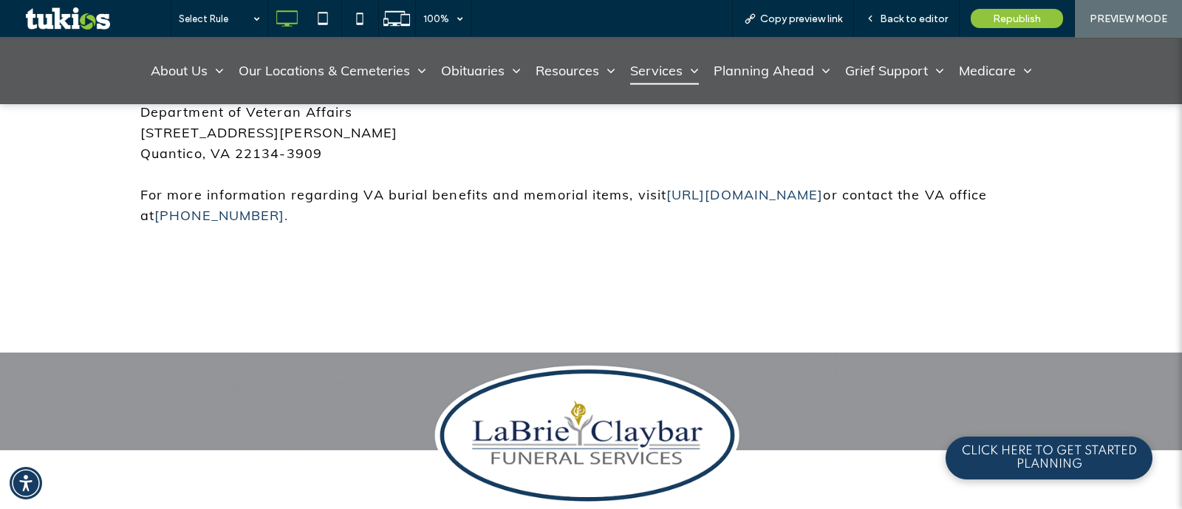
scroll to position [2217, 0]
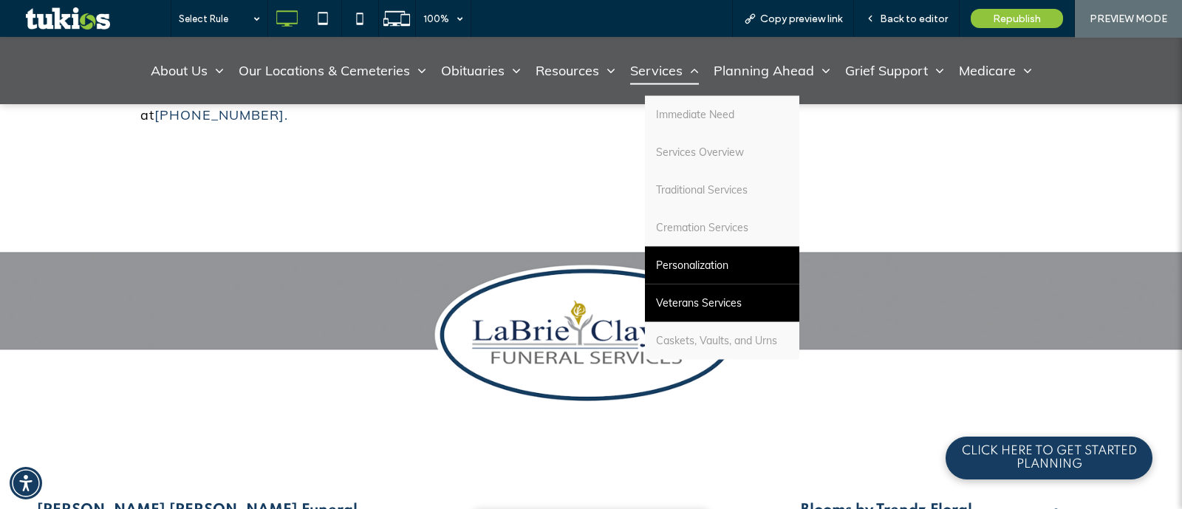
click at [667, 273] on link "Personalization" at bounding box center [722, 266] width 154 height 38
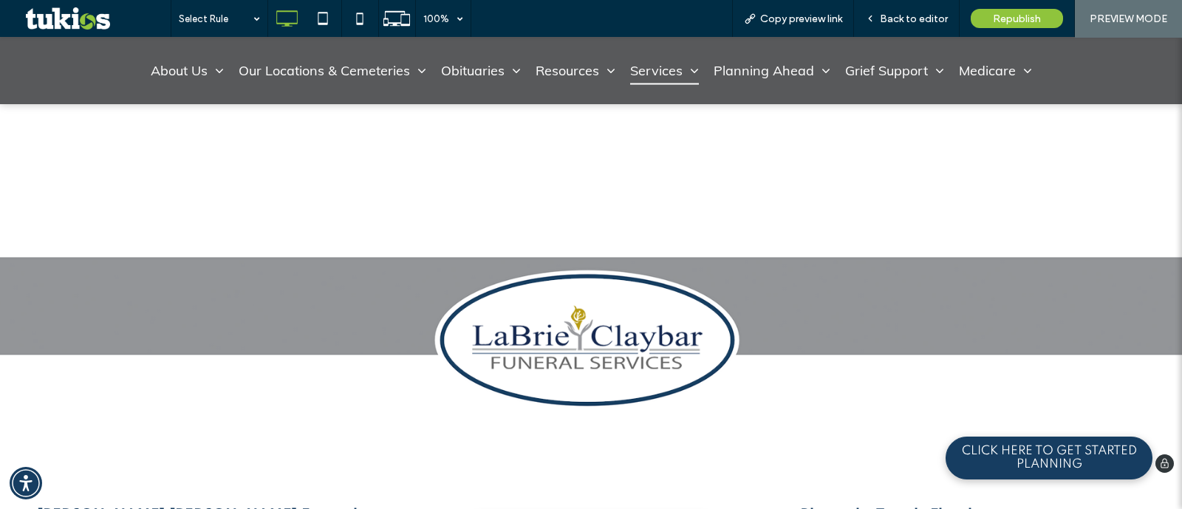
scroll to position [2678, 0]
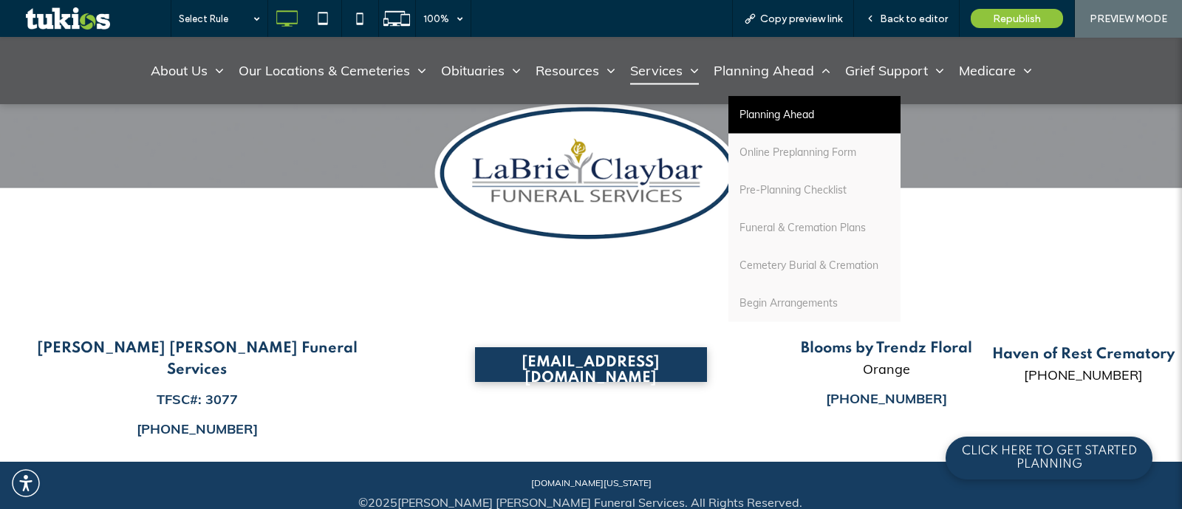
click at [781, 130] on link "Planning Ahead" at bounding box center [815, 115] width 172 height 38
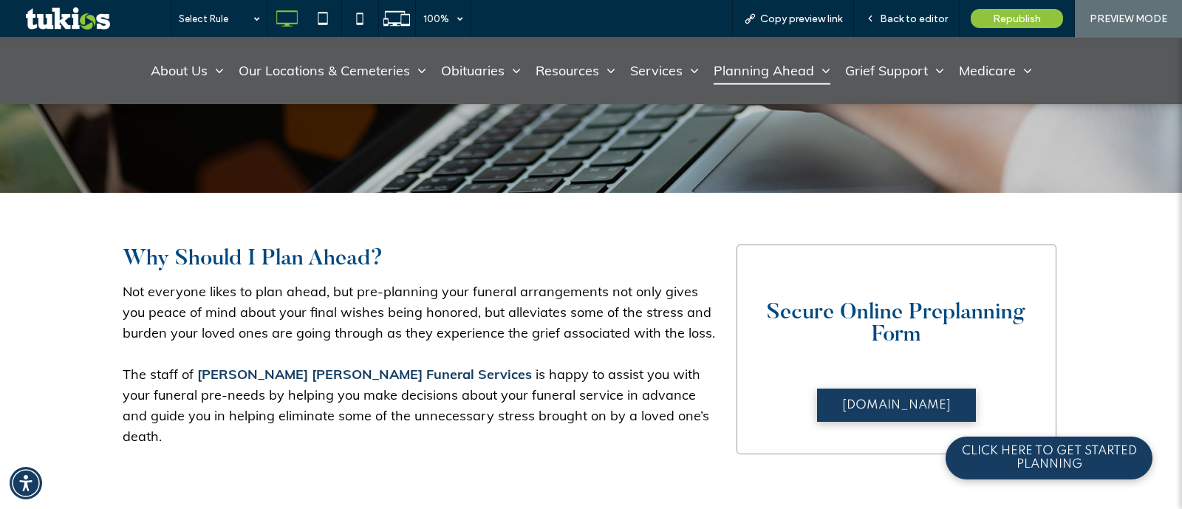
scroll to position [554, 0]
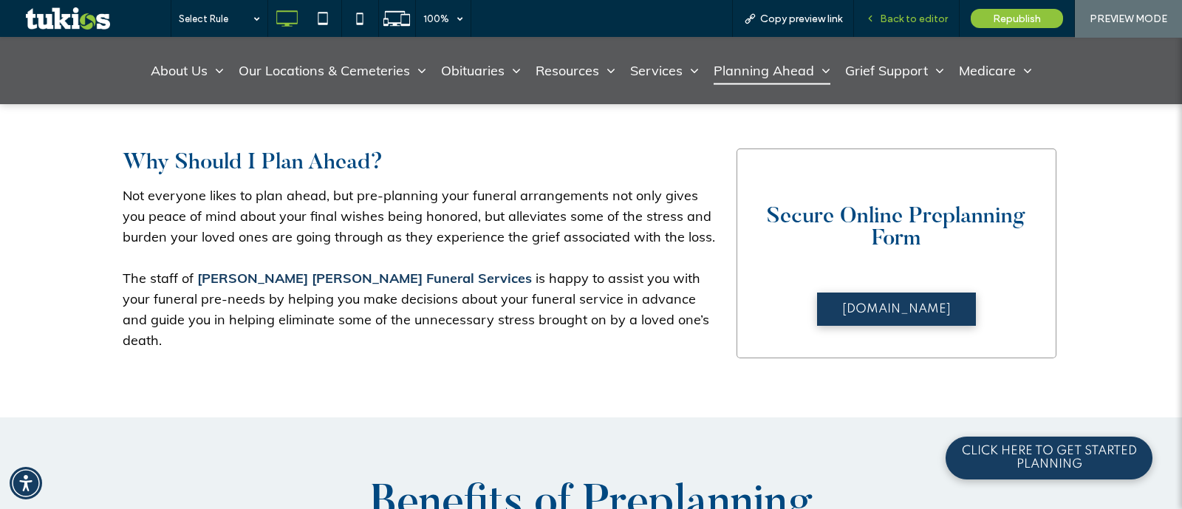
click at [924, 14] on span "Back to editor" at bounding box center [914, 19] width 68 height 13
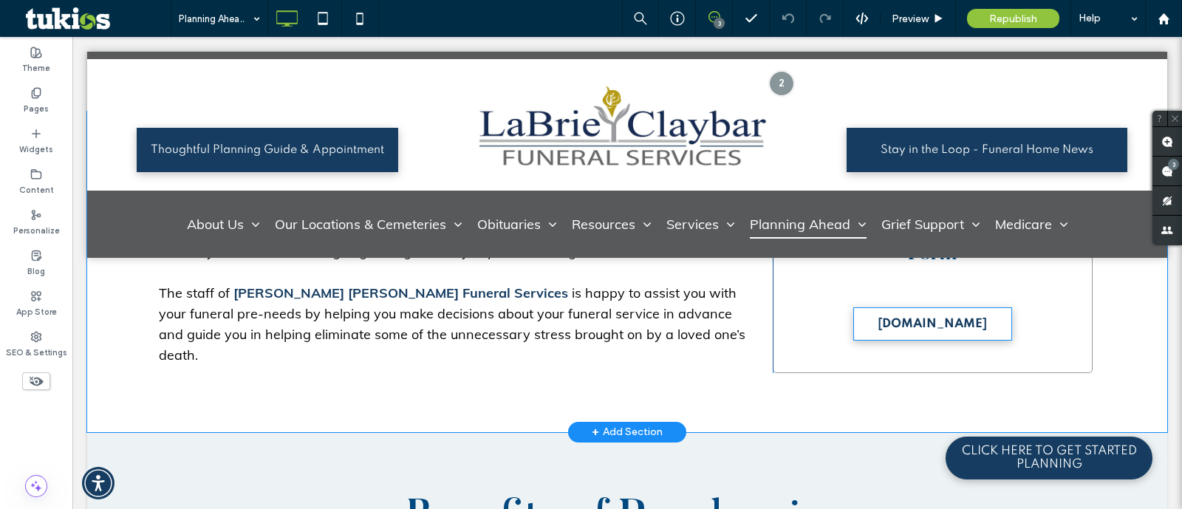
click at [878, 313] on span "BeginArrangements.com" at bounding box center [932, 324] width 109 height 28
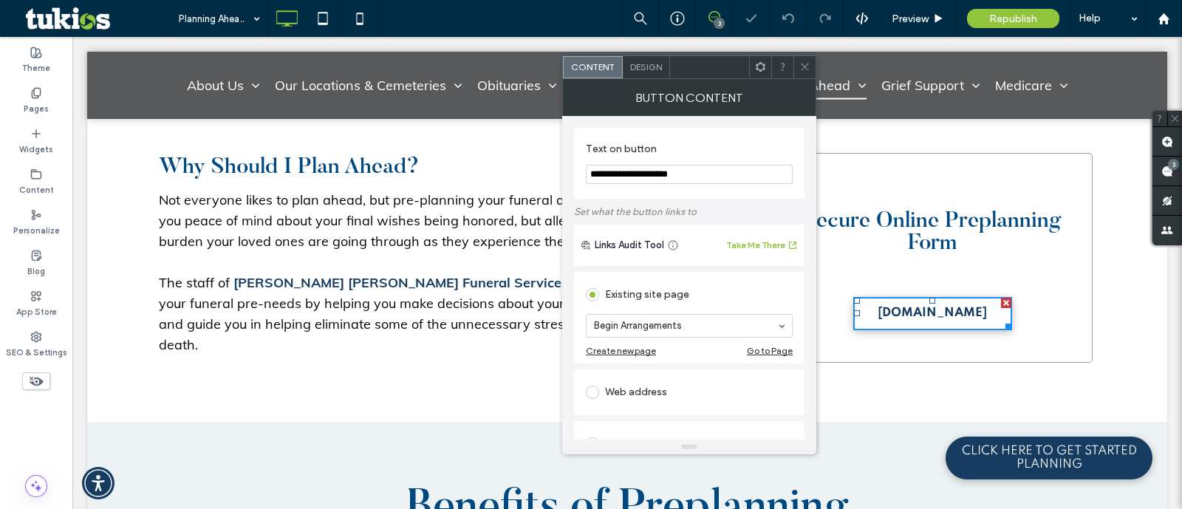
scroll to position [543, 0]
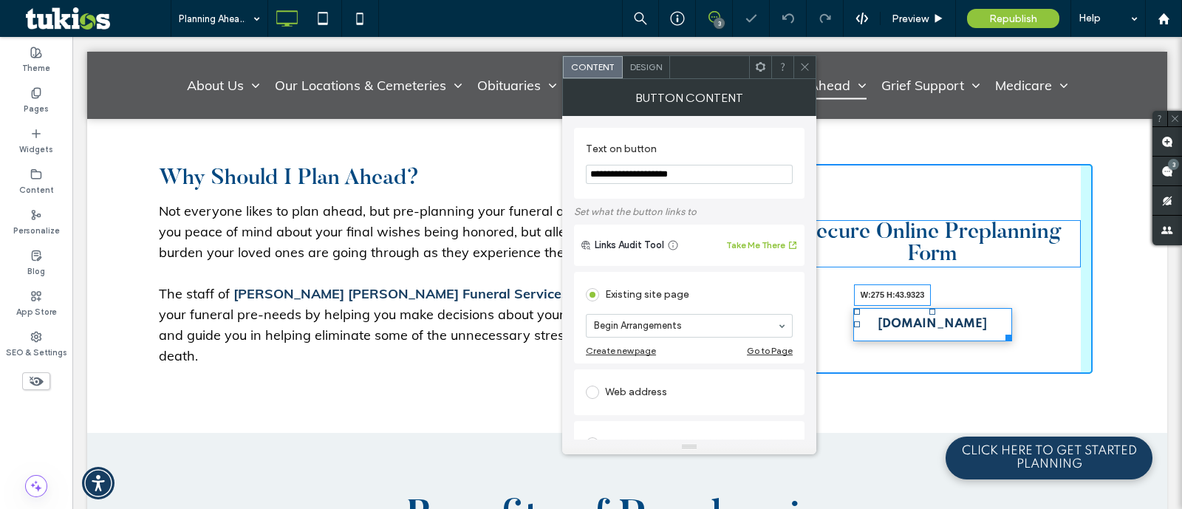
drag, startPoint x: 999, startPoint y: 335, endPoint x: 1094, endPoint y: 371, distance: 101.3
click at [1012, 334] on div at bounding box center [1006, 335] width 11 height 11
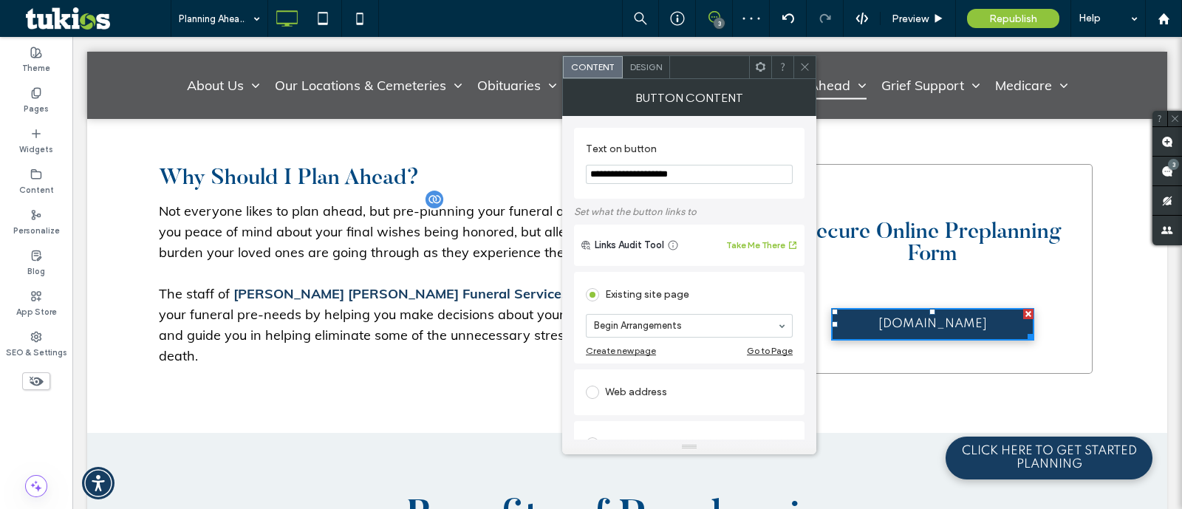
drag, startPoint x: 808, startPoint y: 206, endPoint x: 374, endPoint y: 248, distance: 435.7
type input "**********"
click at [807, 73] on span at bounding box center [805, 67] width 11 height 22
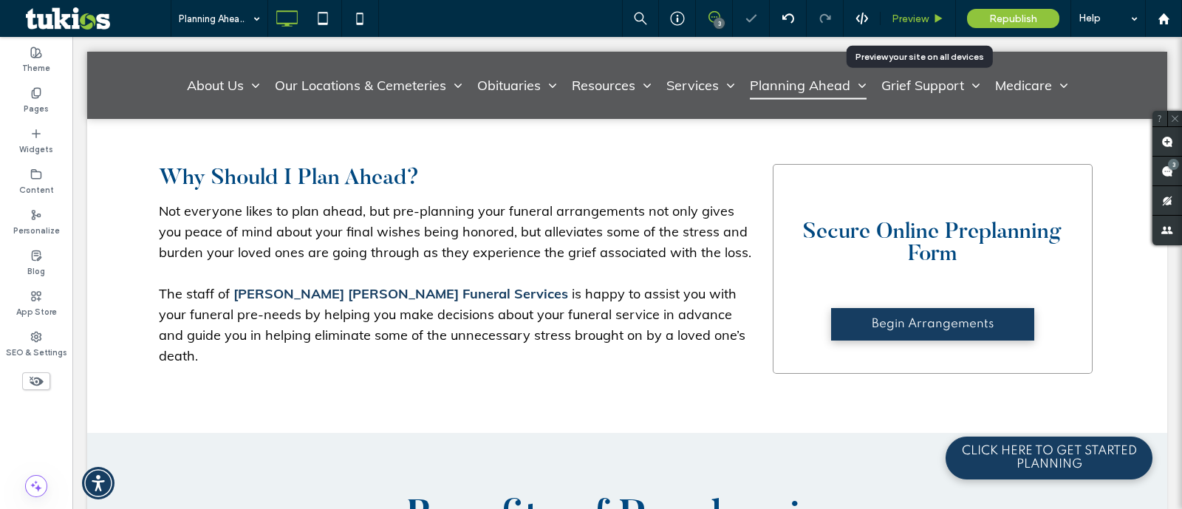
click at [935, 18] on icon at bounding box center [938, 18] width 11 height 11
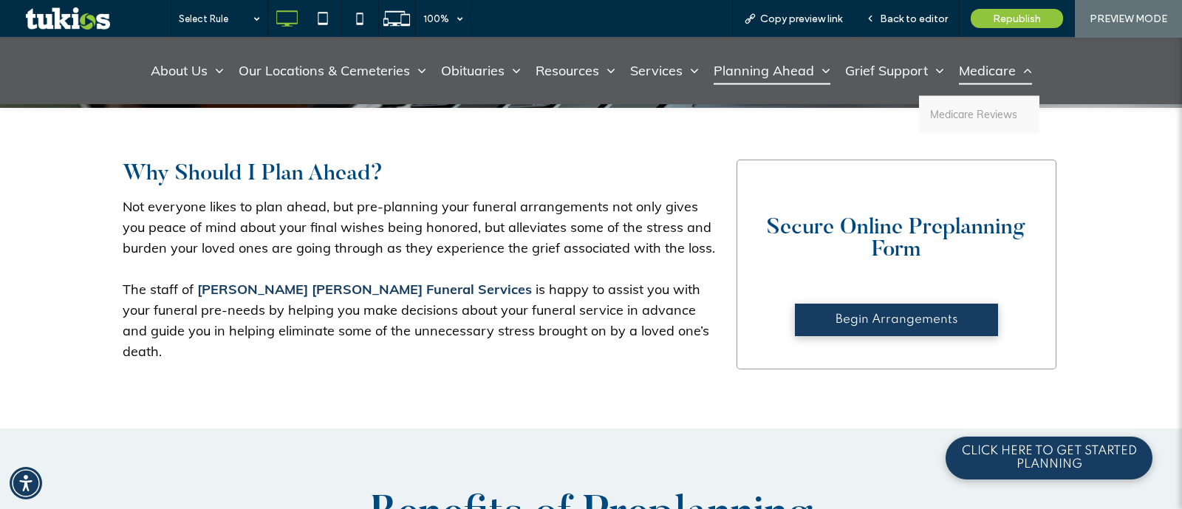
scroll to position [554, 0]
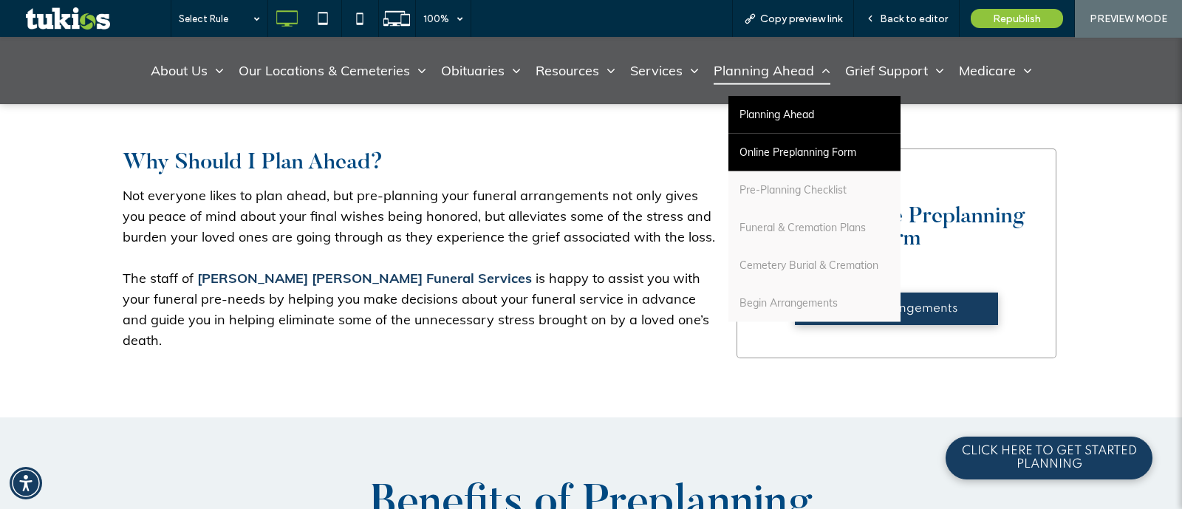
click at [799, 151] on span "Online Preplanning Form" at bounding box center [798, 153] width 117 height 16
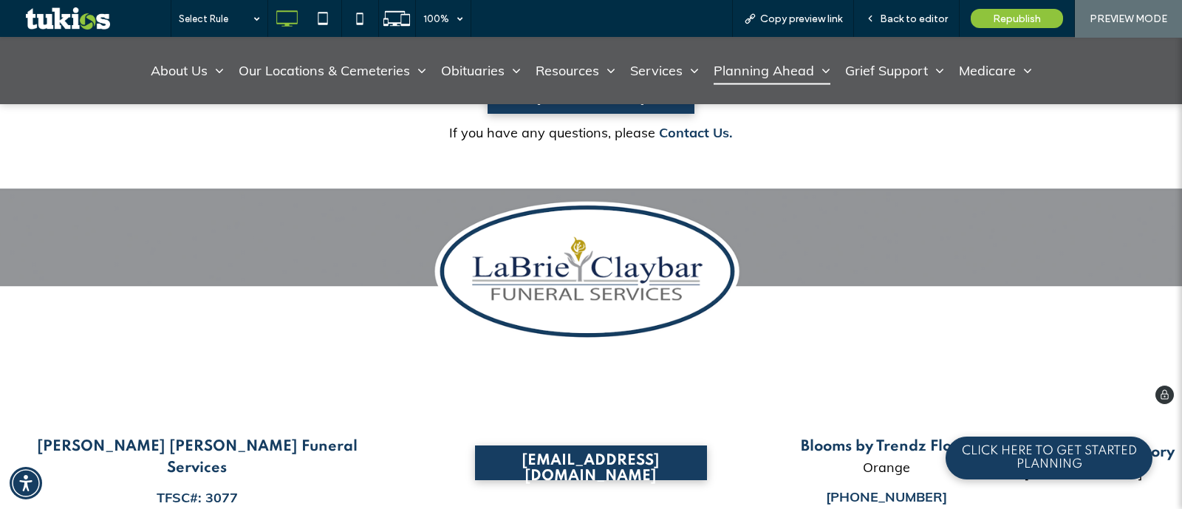
scroll to position [646, 0]
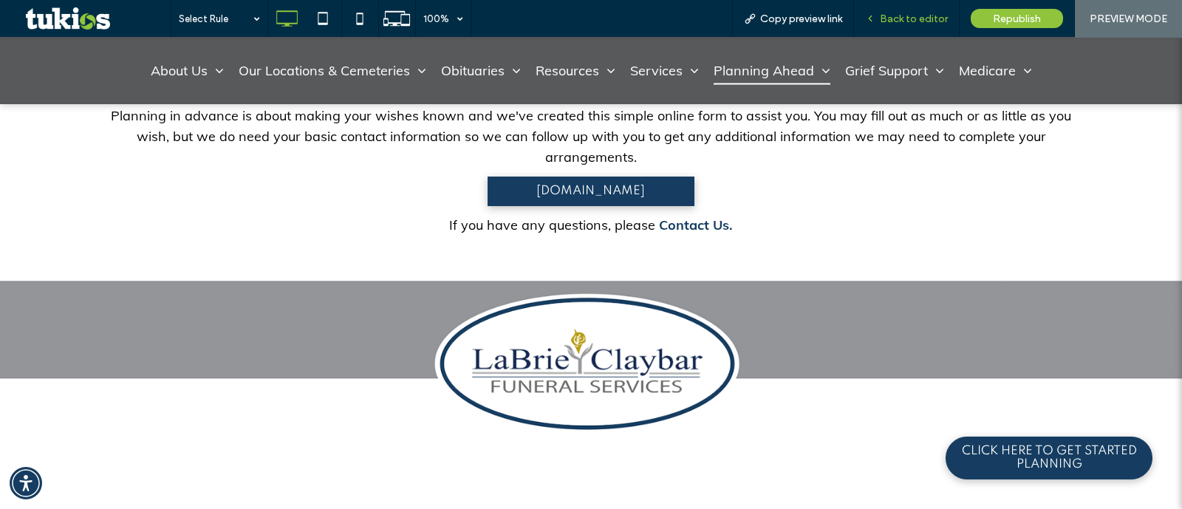
click at [932, 8] on div "Back to editor" at bounding box center [907, 18] width 106 height 37
drag, startPoint x: 927, startPoint y: 20, endPoint x: 835, endPoint y: 35, distance: 93.7
click at [927, 20] on span "Back to editor" at bounding box center [914, 19] width 68 height 13
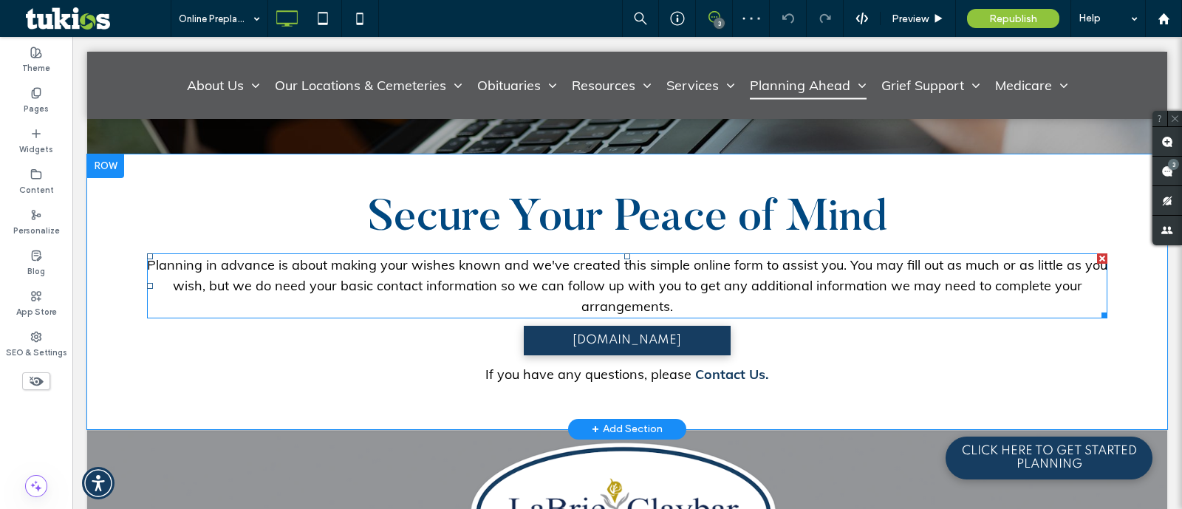
scroll to position [462, 0]
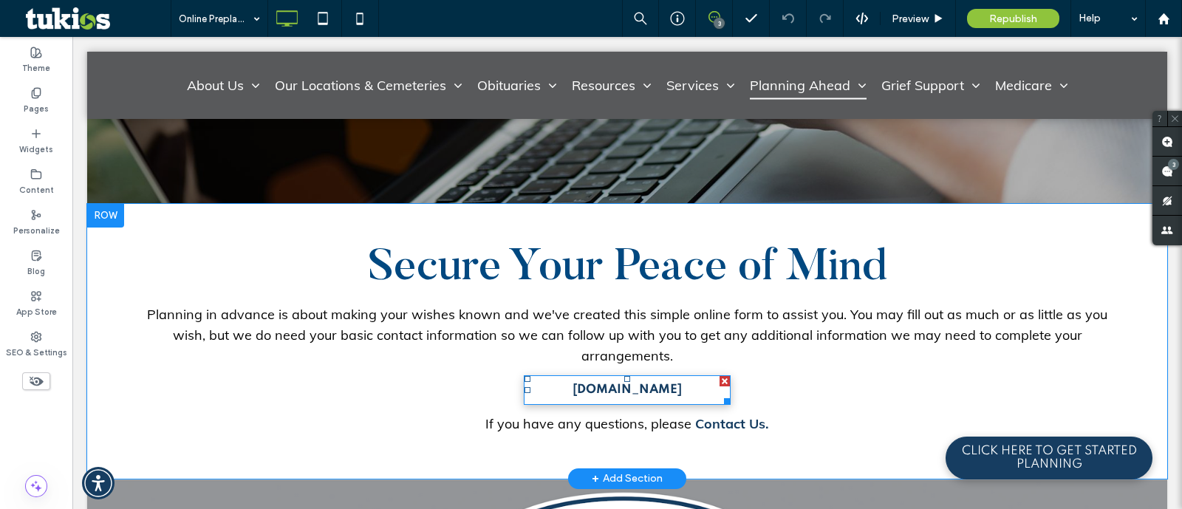
drag, startPoint x: 649, startPoint y: 375, endPoint x: 653, endPoint y: 382, distance: 8.0
click at [650, 378] on span "BeginArrangements.com" at bounding box center [627, 390] width 109 height 28
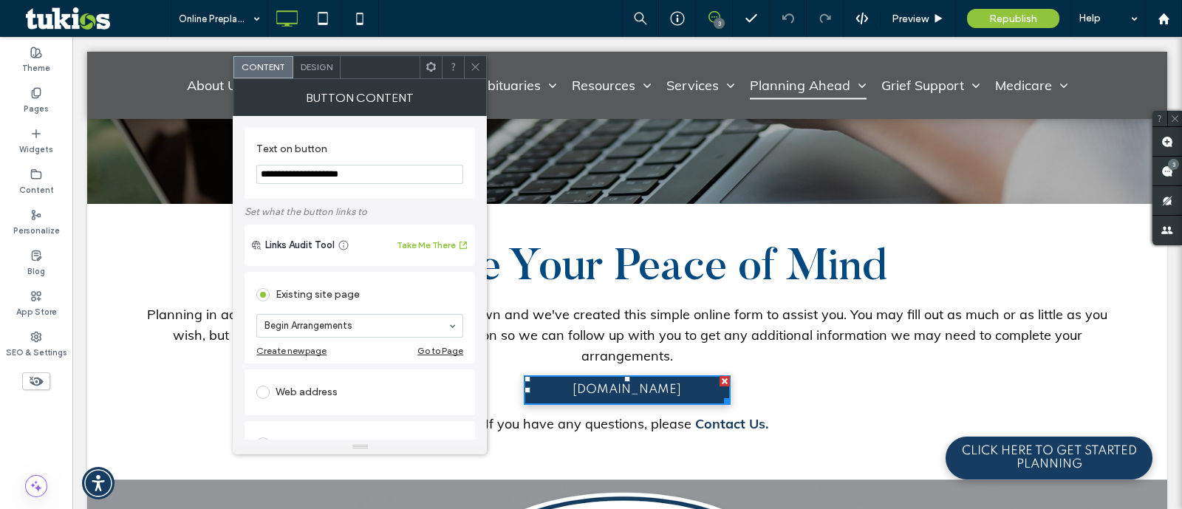
drag, startPoint x: 306, startPoint y: 225, endPoint x: 200, endPoint y: 180, distance: 114.9
type input "*"
type input "**********"
click at [926, 24] on span "Preview" at bounding box center [910, 19] width 37 height 13
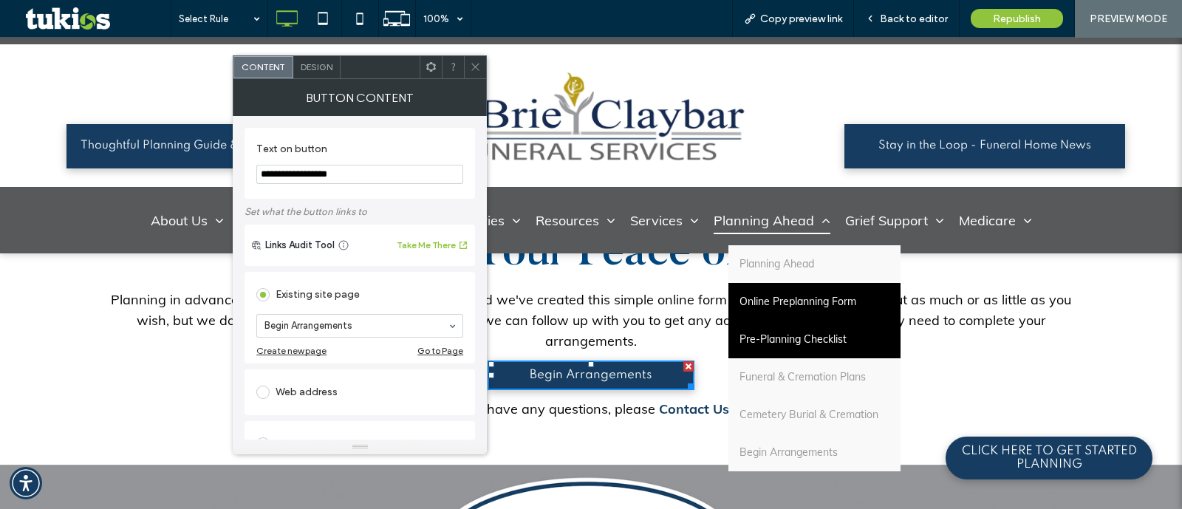
click at [806, 339] on span "Pre-Planning Checklist" at bounding box center [793, 340] width 107 height 16
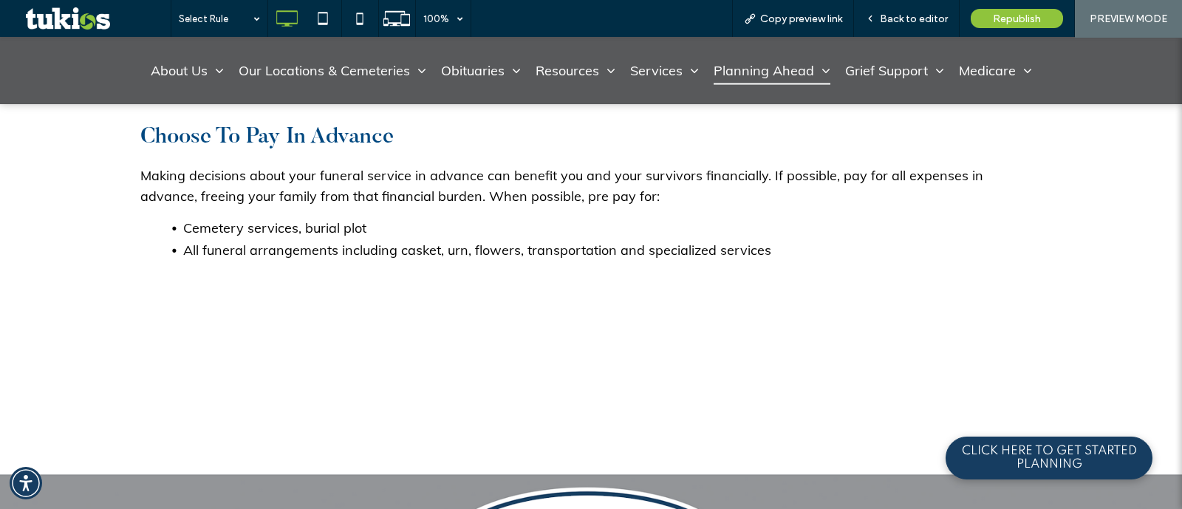
scroll to position [1847, 0]
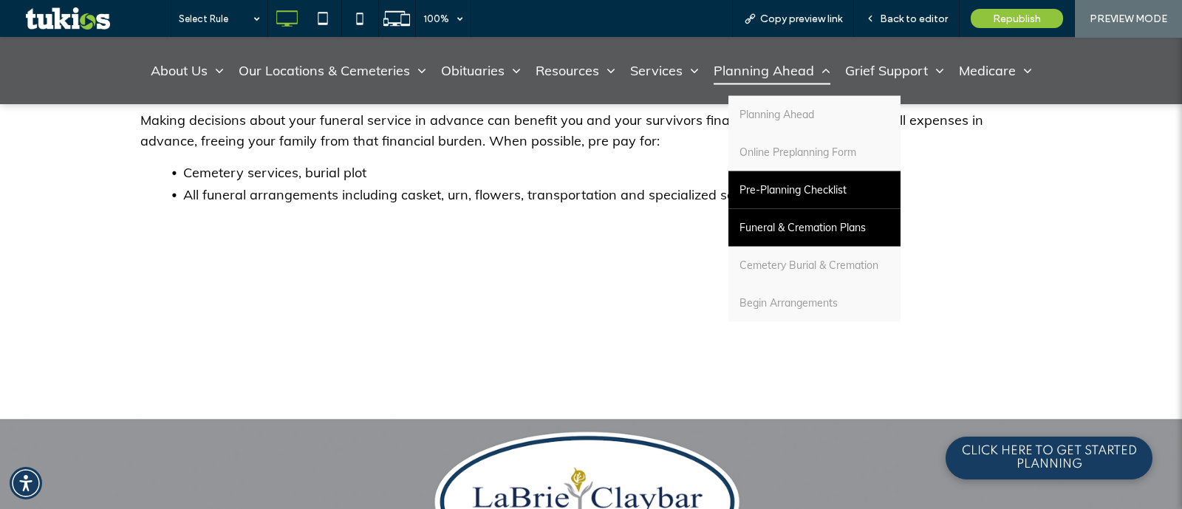
click at [775, 247] on link "Cemetery Burial & Cremation" at bounding box center [815, 266] width 172 height 38
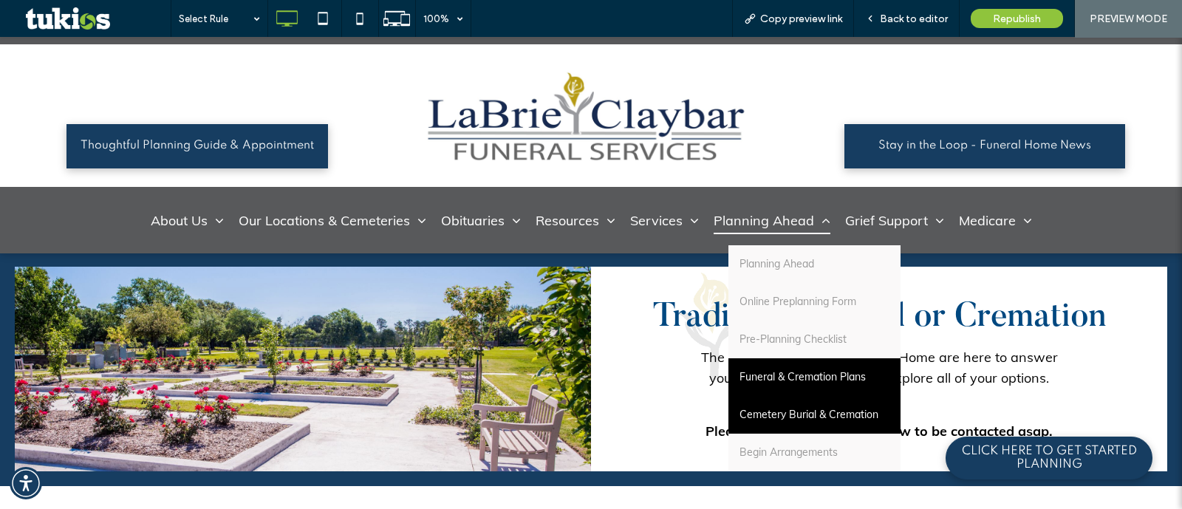
click at [794, 374] on span "Funeral & Cremation Plans" at bounding box center [803, 377] width 126 height 16
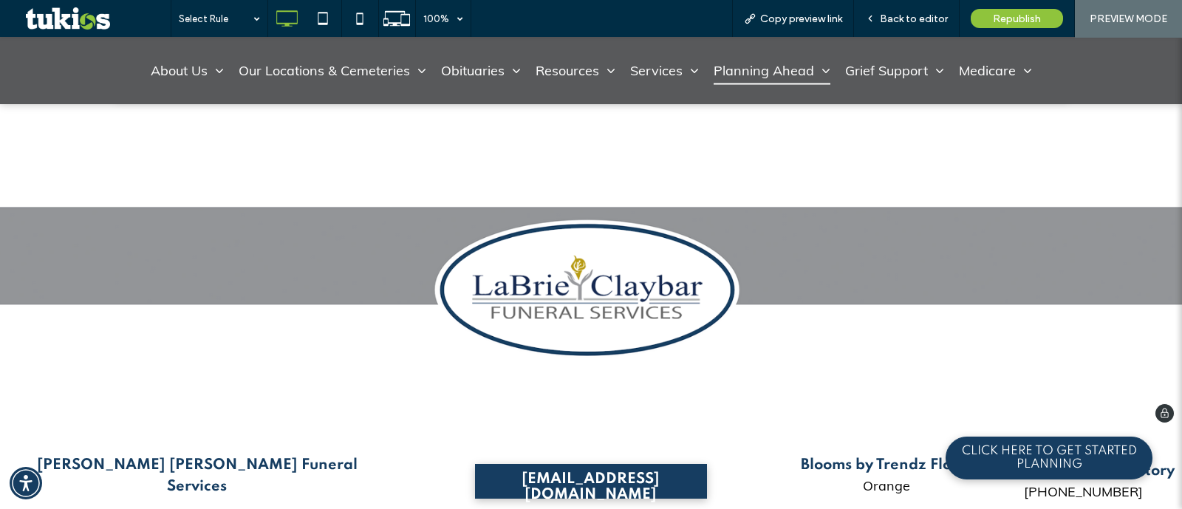
scroll to position [1111, 0]
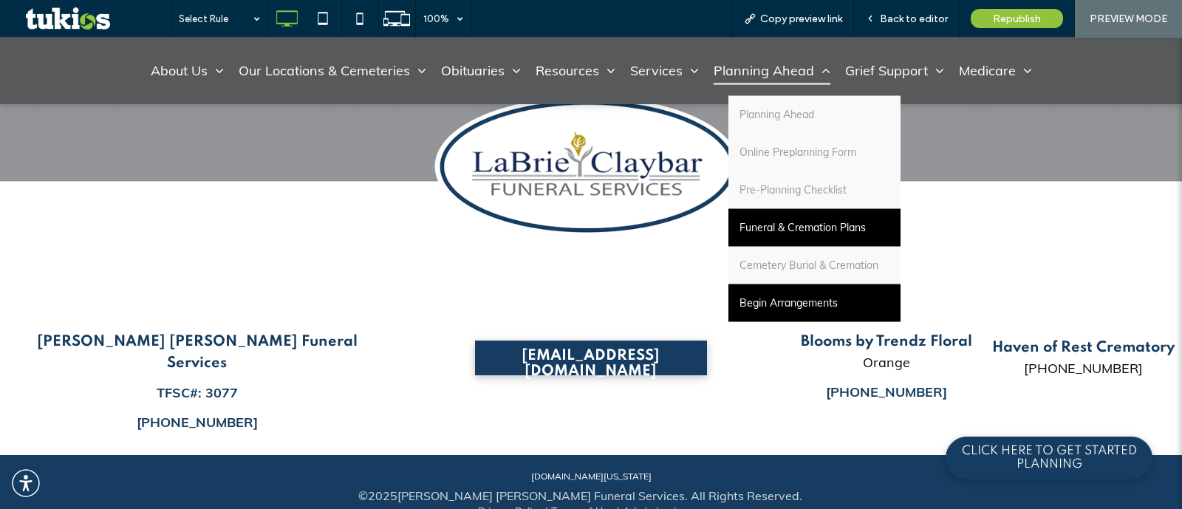
click at [810, 308] on span "Begin Arrangements" at bounding box center [789, 304] width 98 height 16
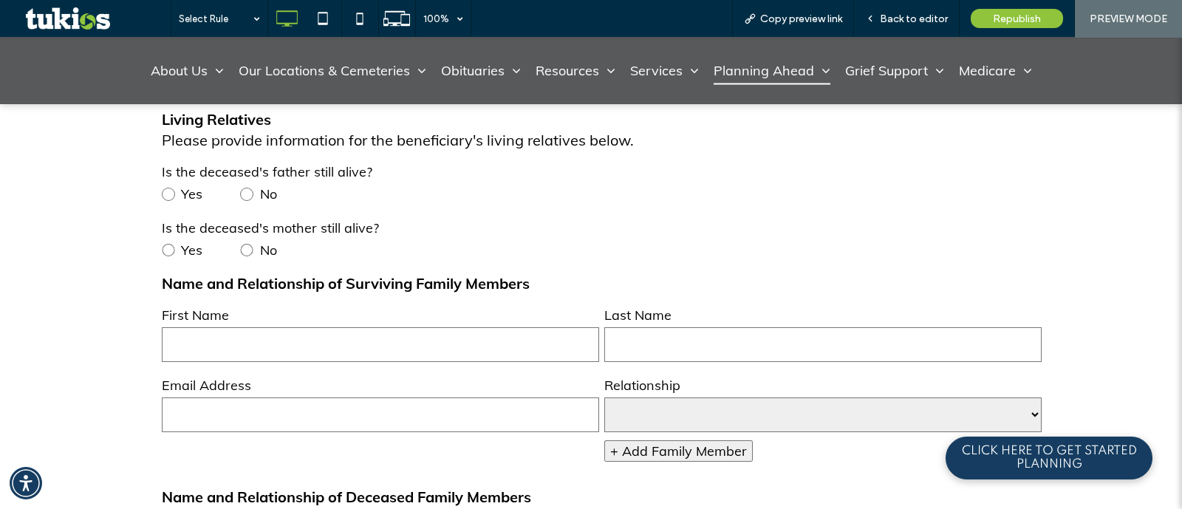
scroll to position [2217, 0]
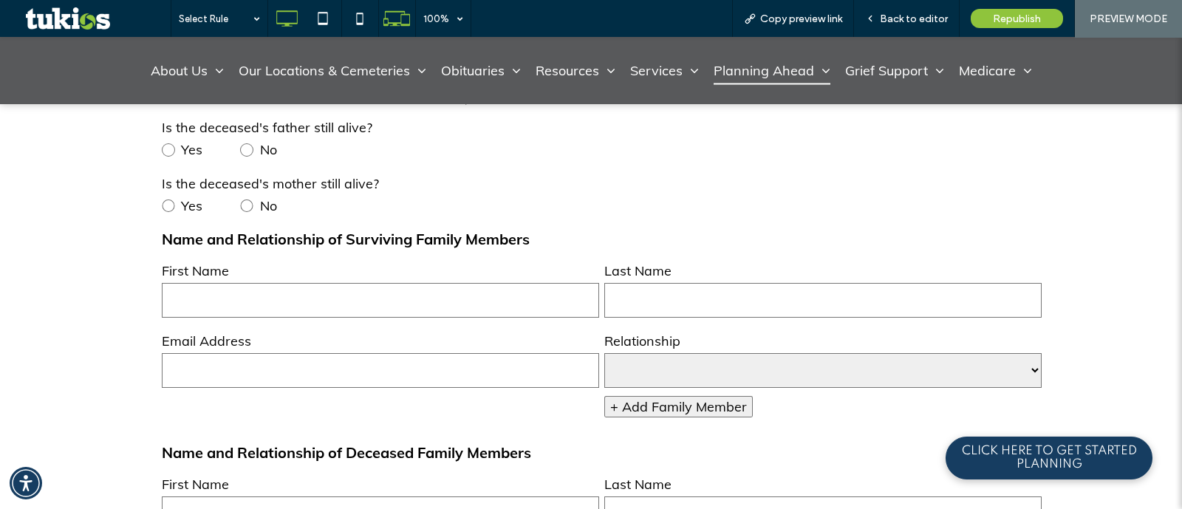
drag, startPoint x: 362, startPoint y: 13, endPoint x: 381, endPoint y: 5, distance: 19.9
click at [362, 13] on use at bounding box center [360, 19] width 7 height 12
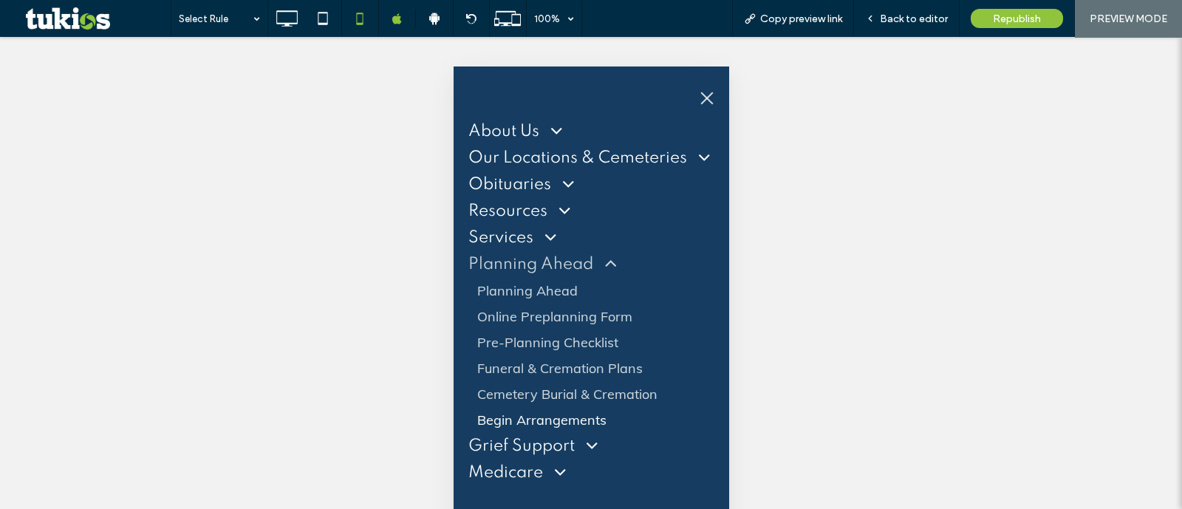
scroll to position [0, 0]
click at [709, 100] on span "menu" at bounding box center [706, 98] width 13 height 13
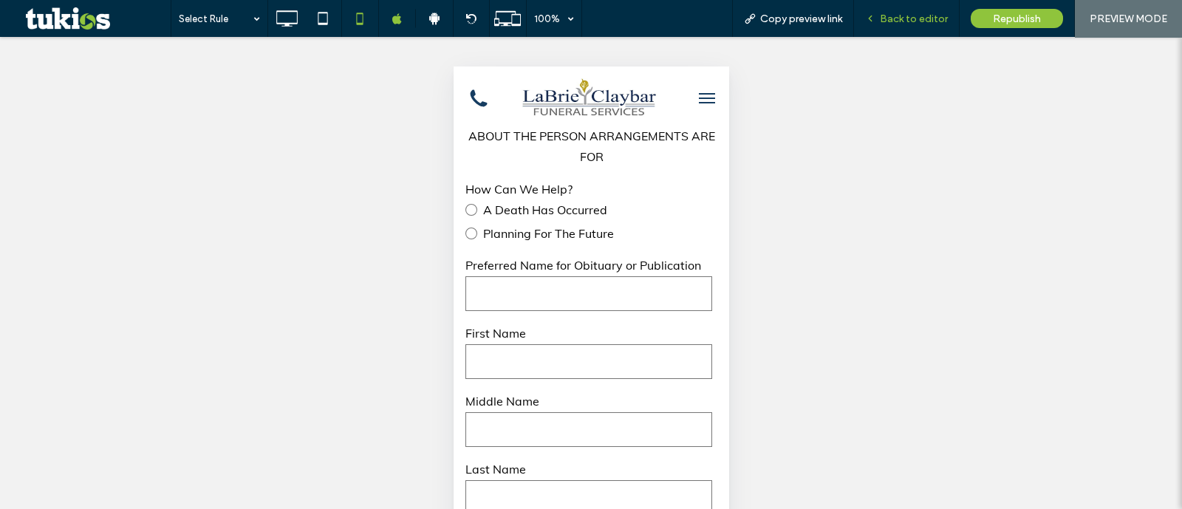
click at [927, 14] on span "Back to editor" at bounding box center [914, 19] width 68 height 13
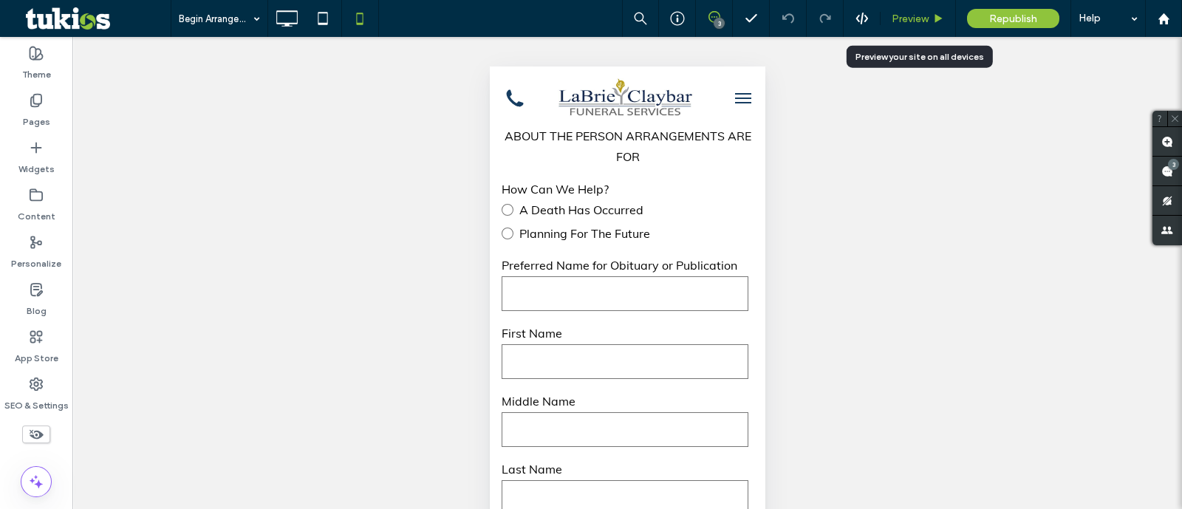
click at [927, 18] on span "Preview" at bounding box center [910, 19] width 37 height 13
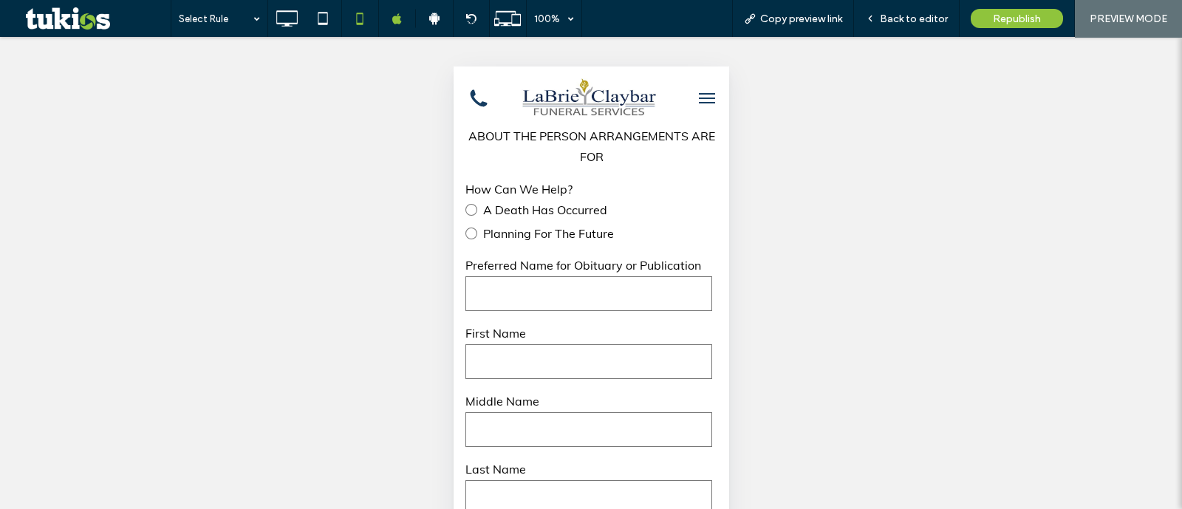
click at [607, 97] on img at bounding box center [590, 98] width 147 height 47
click at [282, 24] on use at bounding box center [286, 18] width 21 height 16
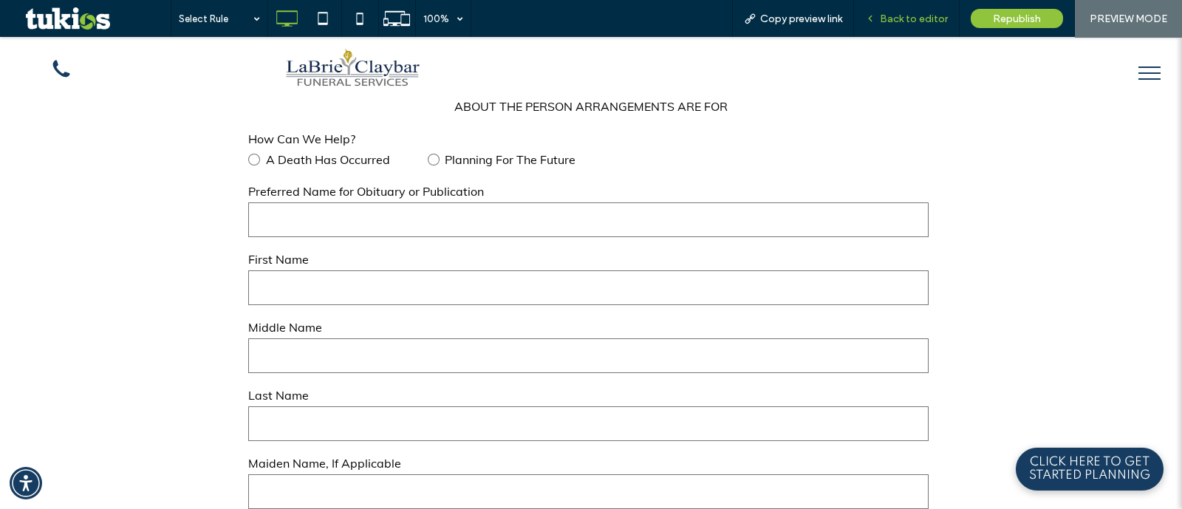
click at [921, 24] on span "Back to editor" at bounding box center [914, 19] width 68 height 13
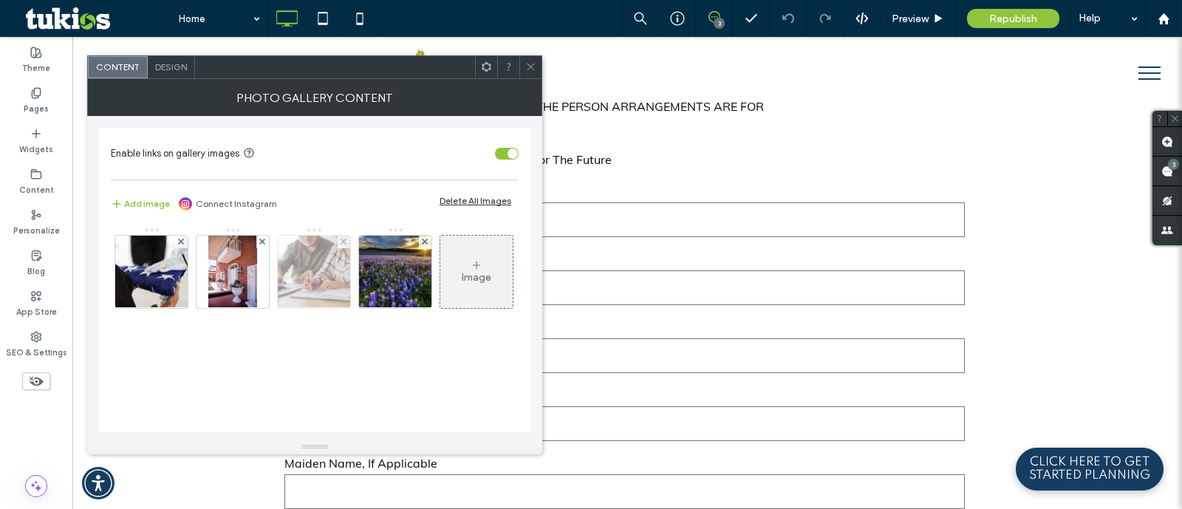
click at [335, 271] on img at bounding box center [314, 272] width 109 height 72
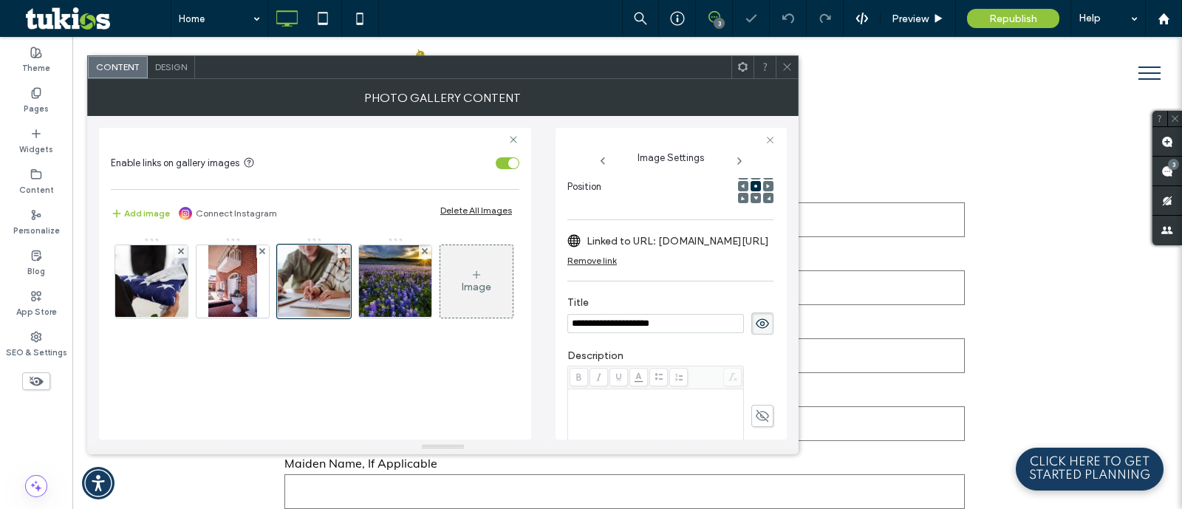
drag, startPoint x: 696, startPoint y: 319, endPoint x: 429, endPoint y: 354, distance: 269.7
click at [431, 354] on div "**********" at bounding box center [443, 278] width 688 height 324
type input "**********"
click at [610, 260] on div "Remove link" at bounding box center [592, 260] width 50 height 11
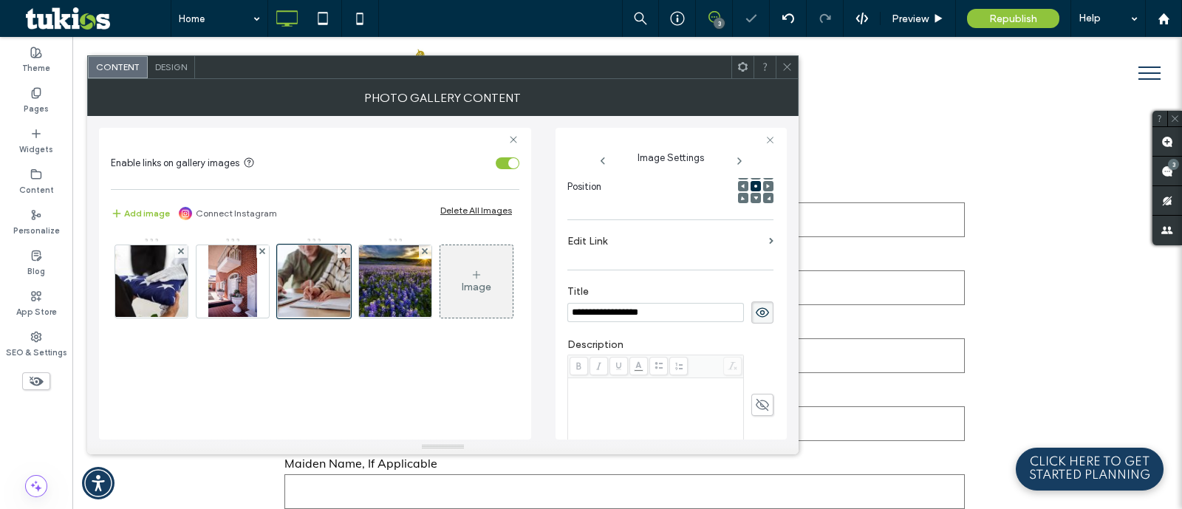
click at [627, 253] on label "Edit Link" at bounding box center [665, 241] width 196 height 27
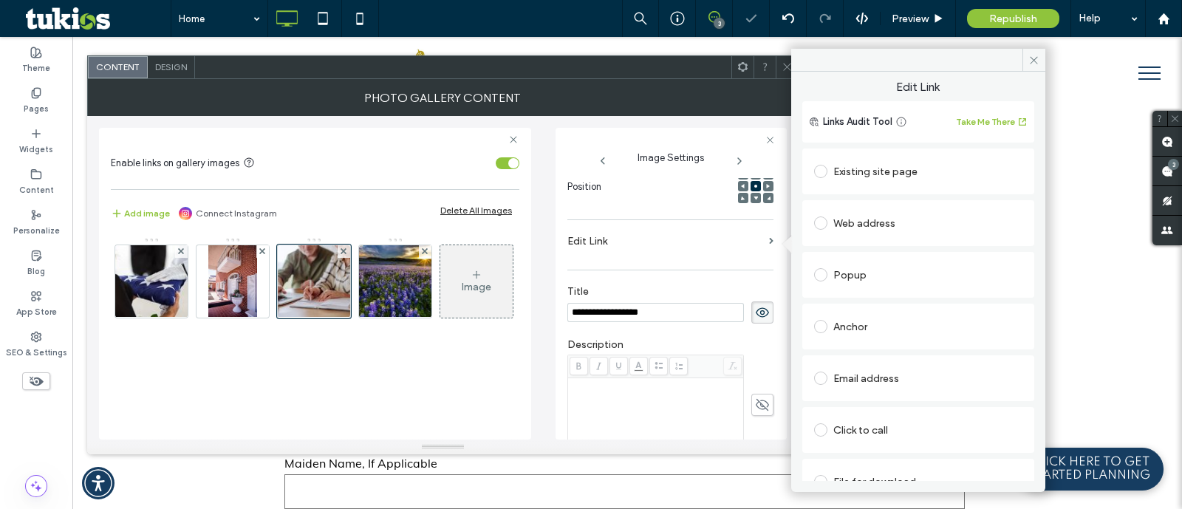
click at [862, 223] on div "Web address" at bounding box center [918, 223] width 208 height 24
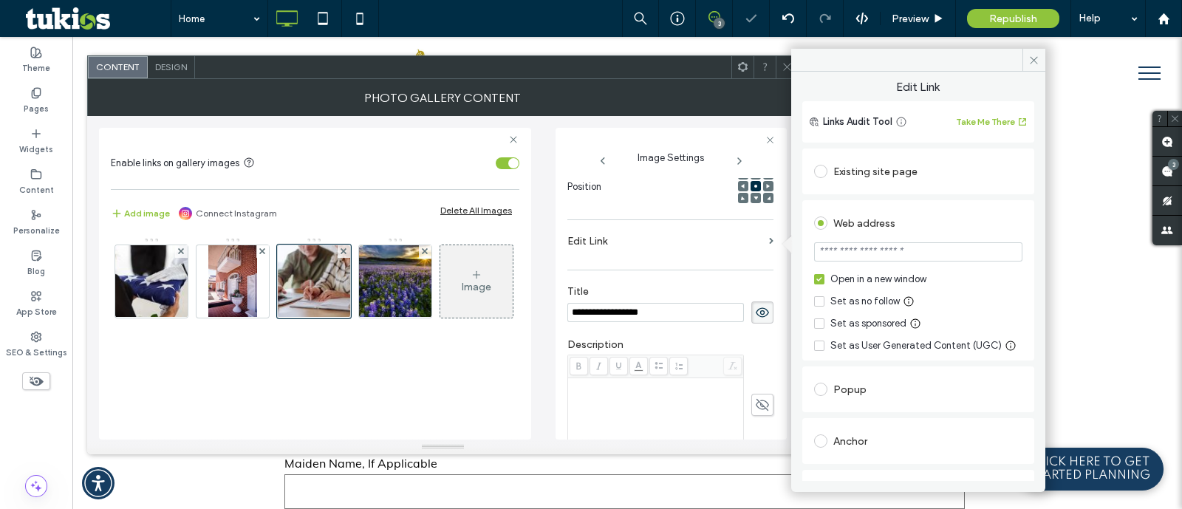
click at [892, 239] on section at bounding box center [918, 253] width 208 height 37
click at [883, 164] on div "Existing site page" at bounding box center [918, 172] width 208 height 24
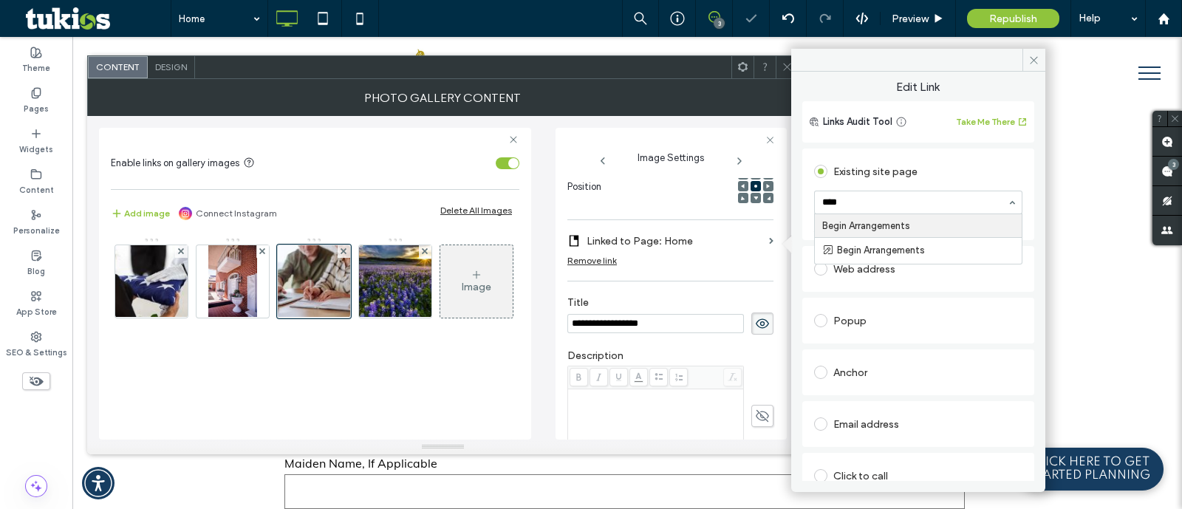
type input "*****"
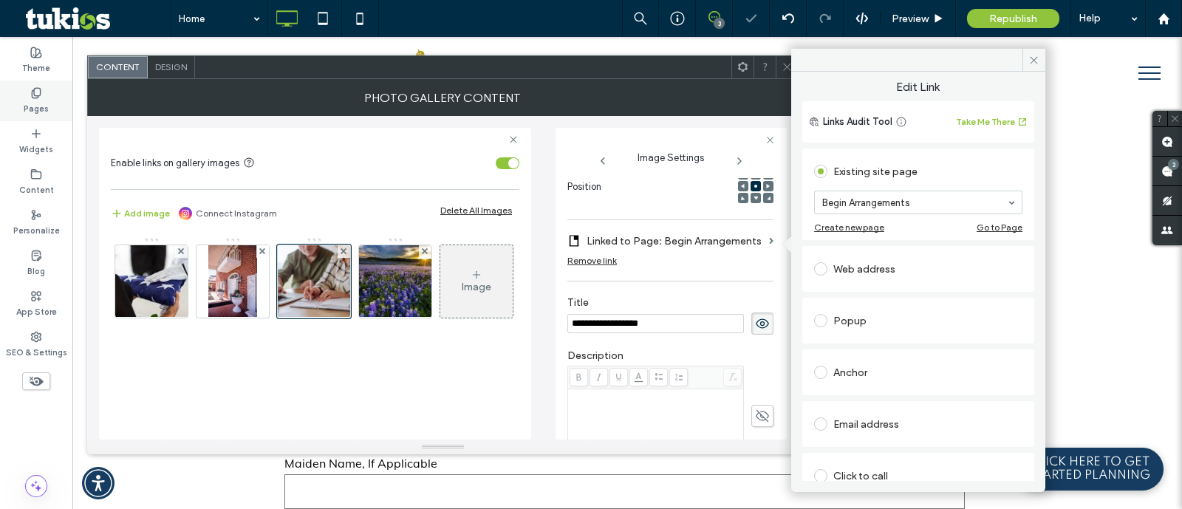
click at [40, 97] on icon at bounding box center [36, 93] width 12 height 12
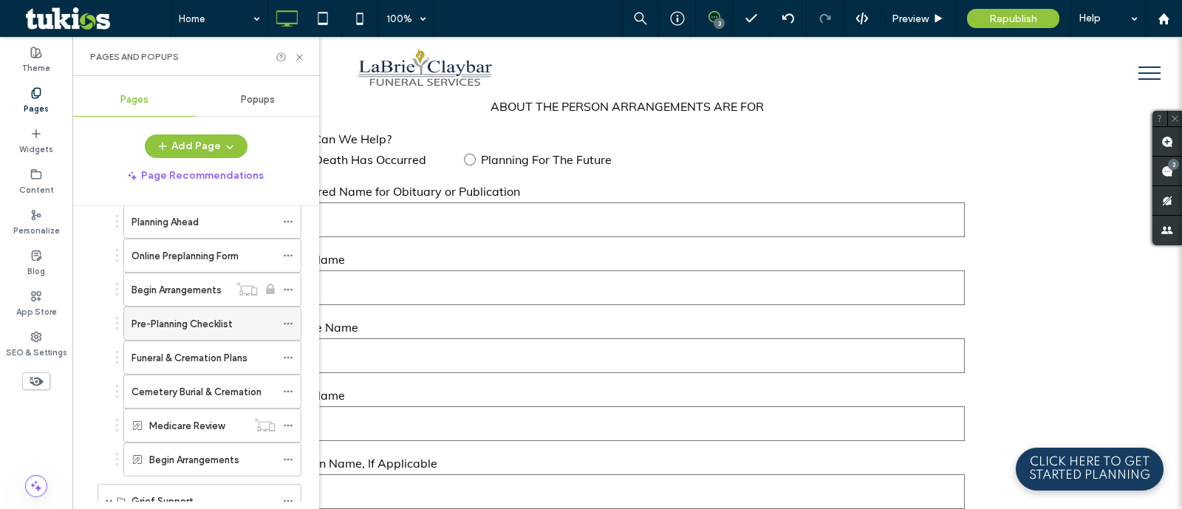
scroll to position [1096, 0]
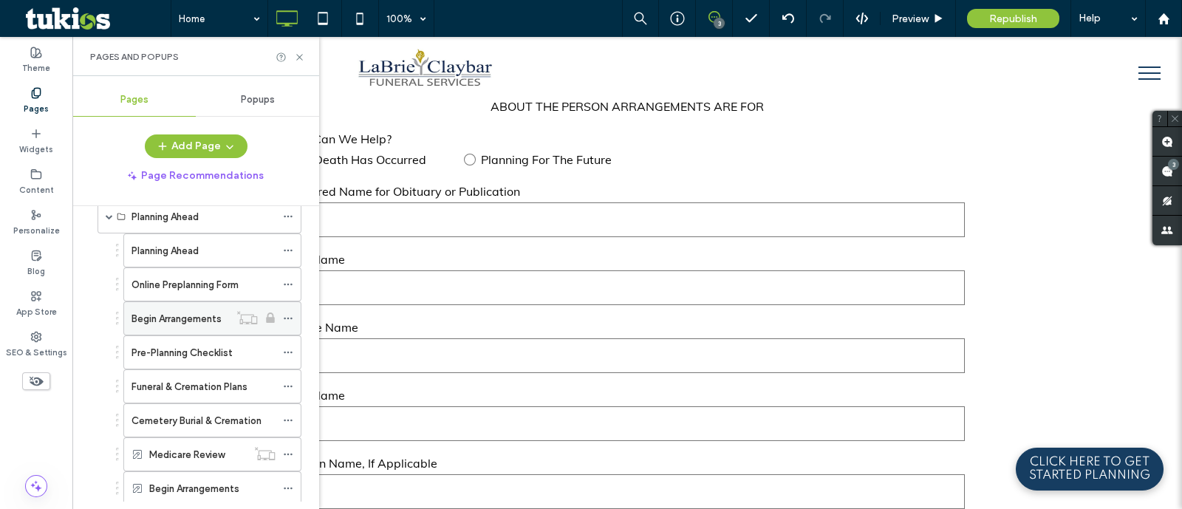
click at [236, 310] on icon at bounding box center [246, 317] width 21 height 15
click at [192, 302] on div "Begin Arrangements" at bounding box center [181, 318] width 98 height 33
click at [292, 483] on icon at bounding box center [288, 488] width 10 height 10
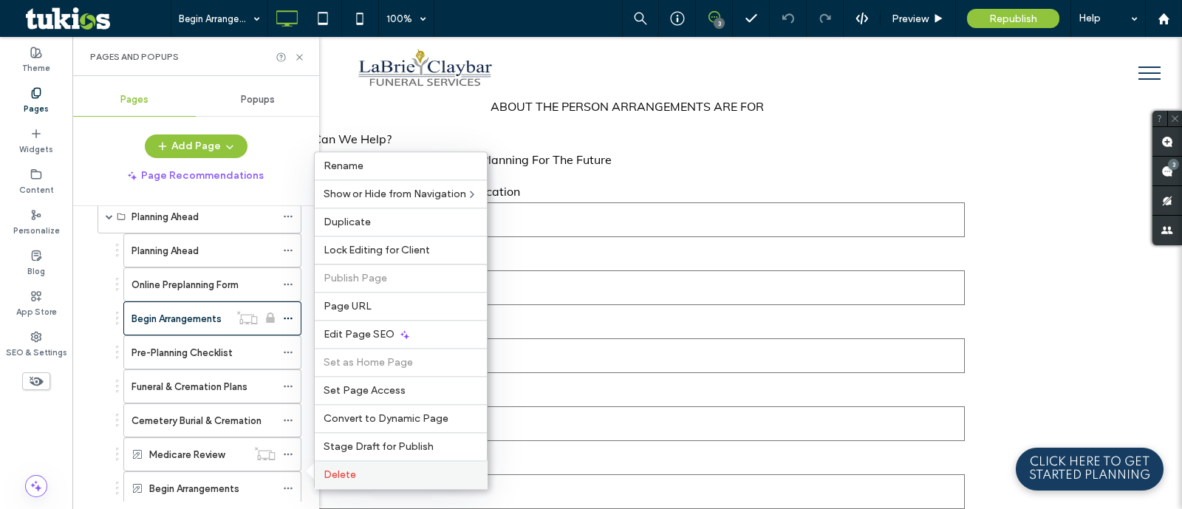
click at [364, 466] on div "Delete" at bounding box center [401, 474] width 172 height 28
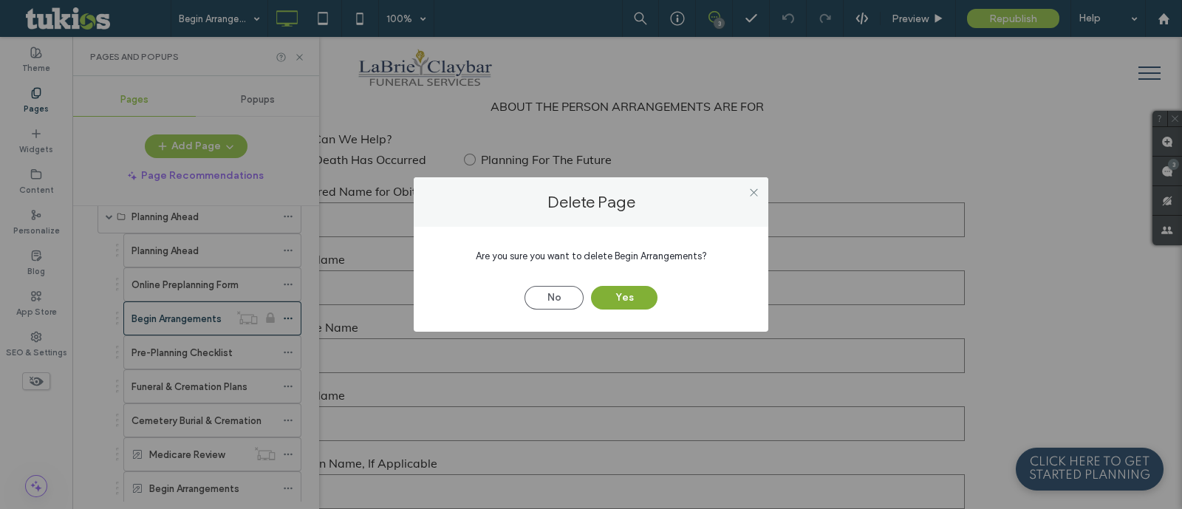
click at [609, 301] on button "Yes" at bounding box center [624, 298] width 67 height 24
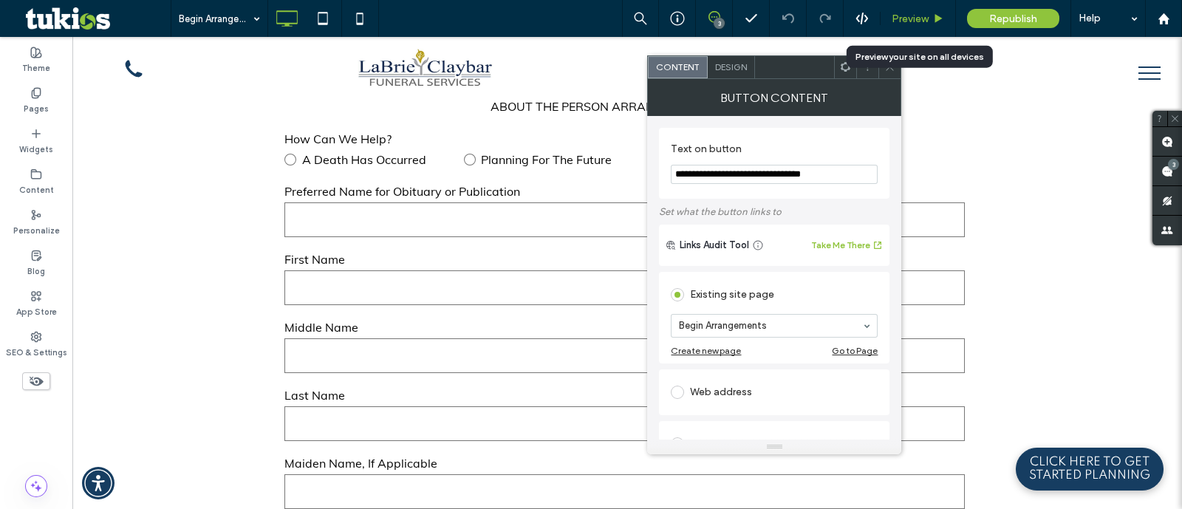
click at [905, 21] on span "Preview" at bounding box center [910, 19] width 37 height 13
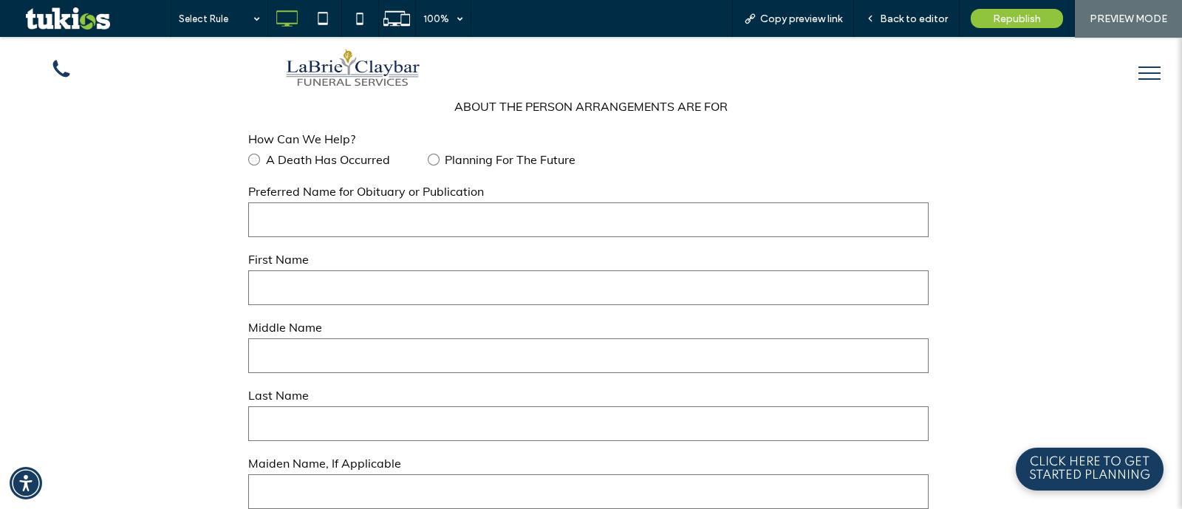
click at [931, 18] on span "Back to editor" at bounding box center [914, 19] width 68 height 13
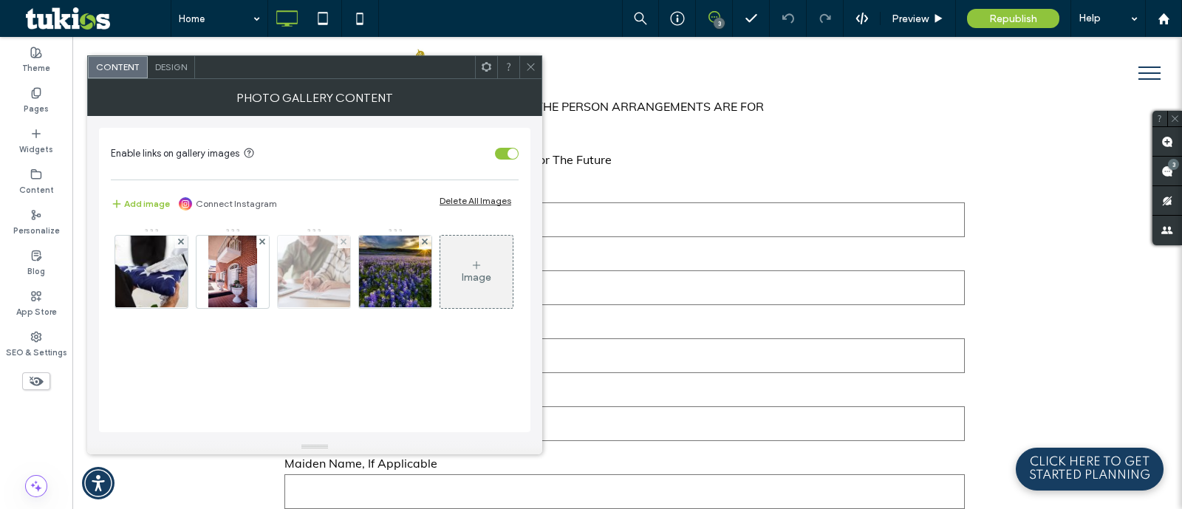
click at [299, 293] on img at bounding box center [314, 272] width 109 height 72
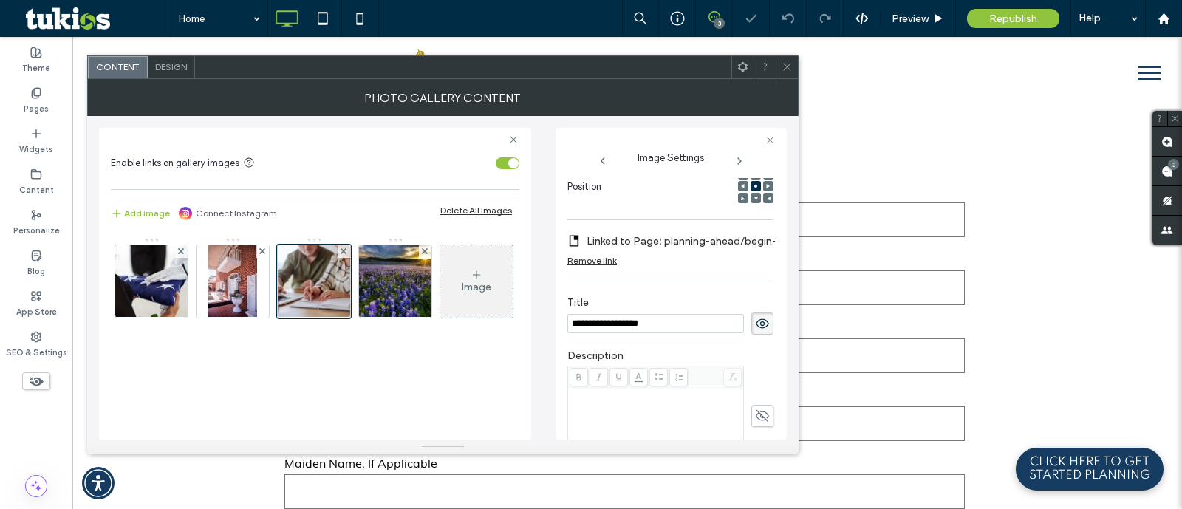
click at [690, 242] on label "Linked to Page: planning-ahead/begin-arrangements (Deleted)" at bounding box center [690, 241] width 206 height 27
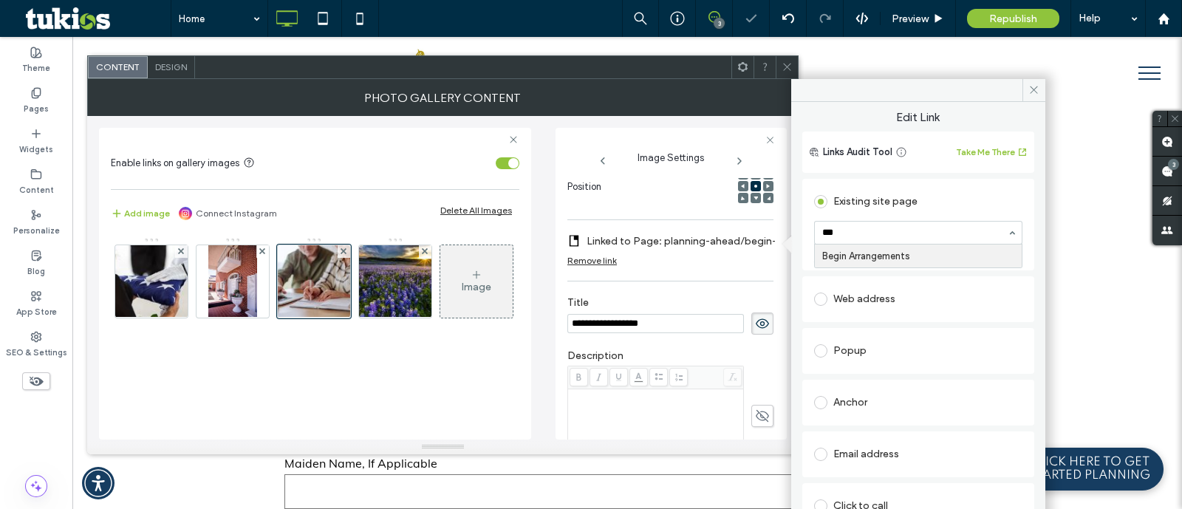
type input "****"
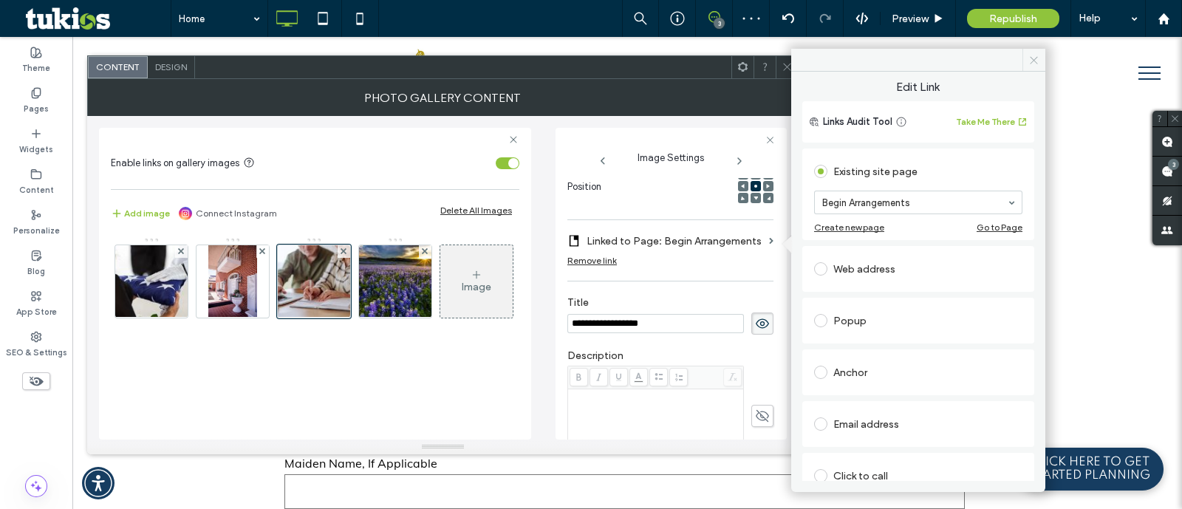
click at [1030, 64] on icon at bounding box center [1034, 60] width 11 height 11
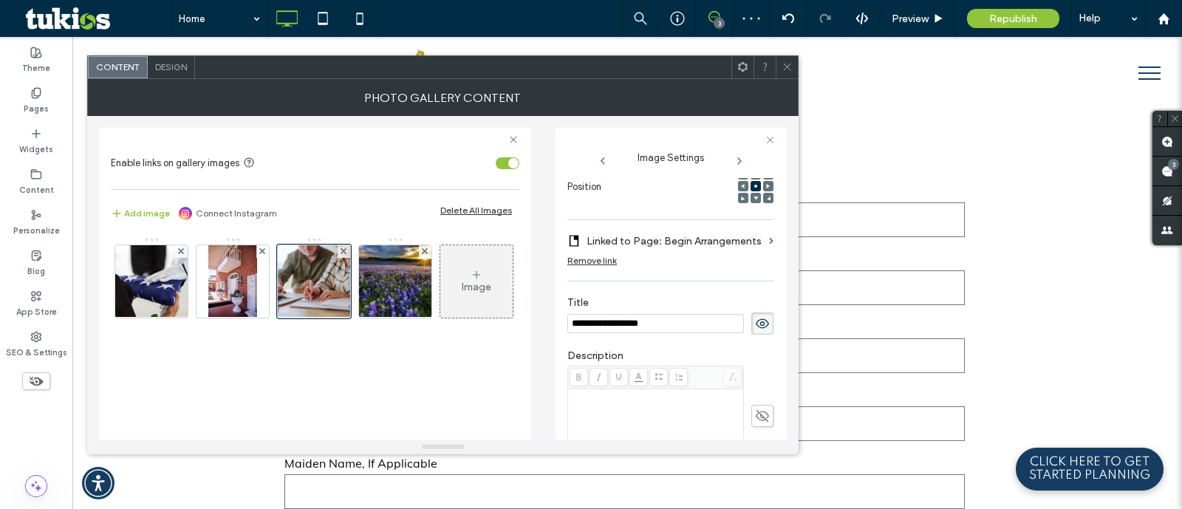
click at [791, 72] on span at bounding box center [787, 67] width 11 height 22
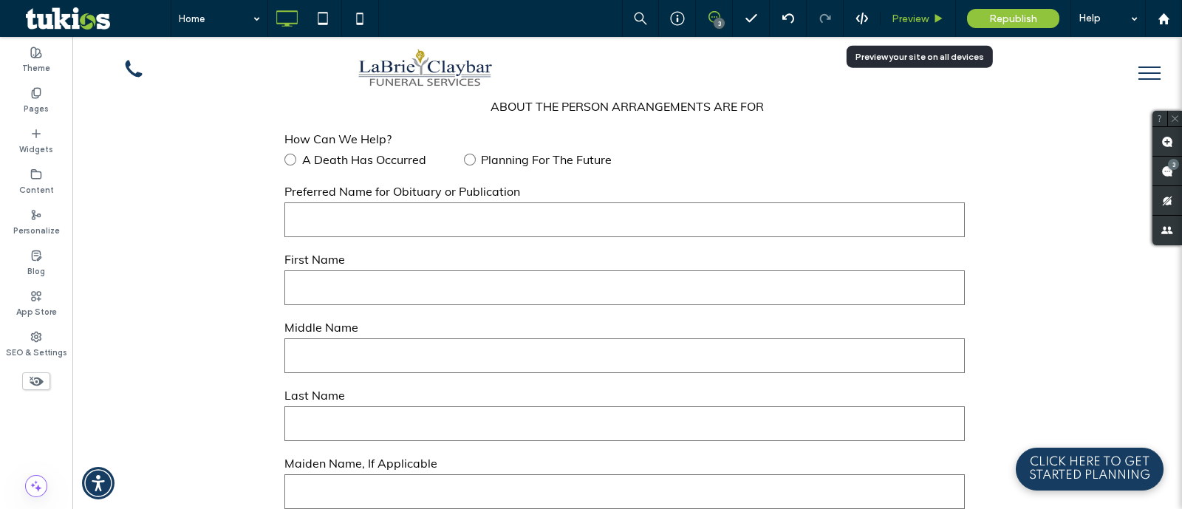
click at [905, 16] on span "Preview" at bounding box center [910, 19] width 37 height 13
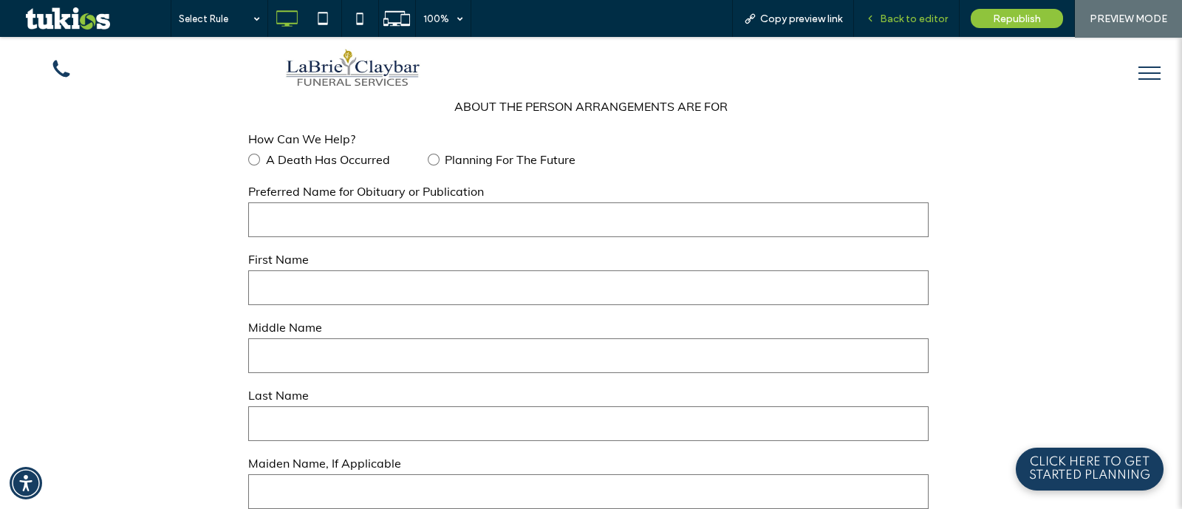
click at [899, 16] on span "Back to editor" at bounding box center [914, 19] width 68 height 13
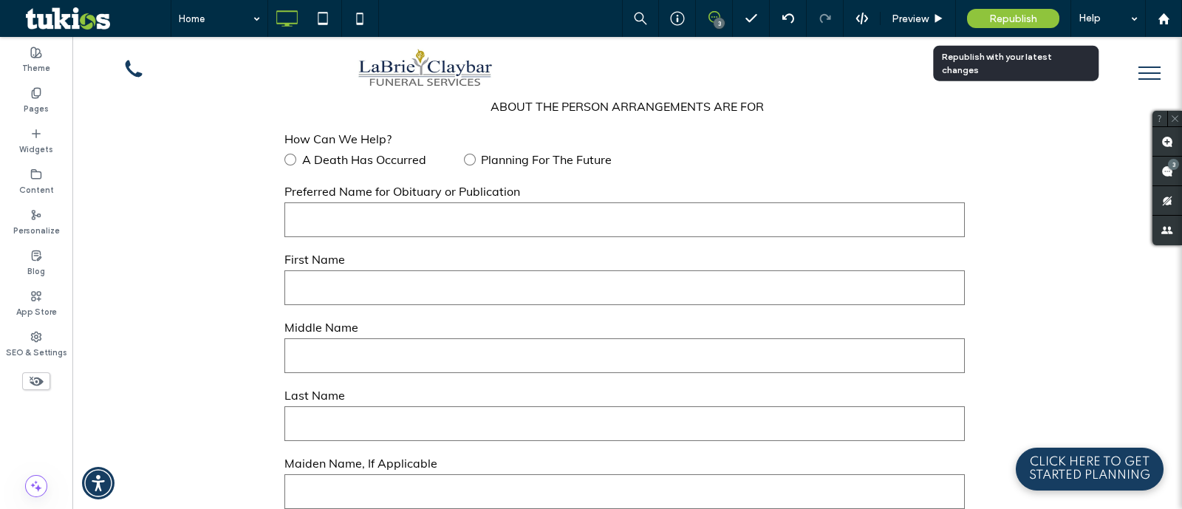
click at [1004, 16] on span "Republish" at bounding box center [1013, 19] width 48 height 13
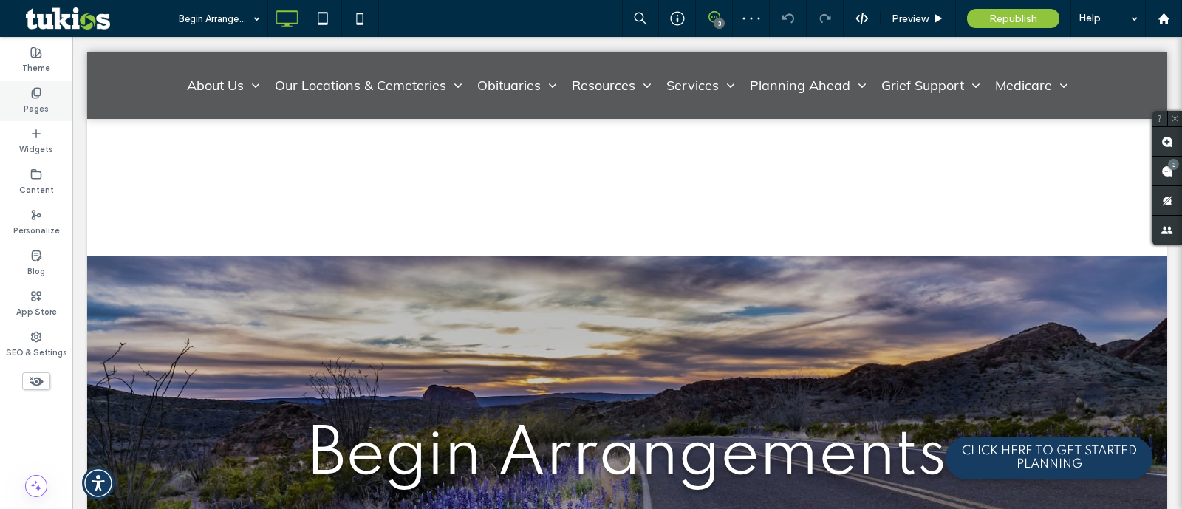
click at [11, 100] on div "Pages" at bounding box center [36, 101] width 72 height 41
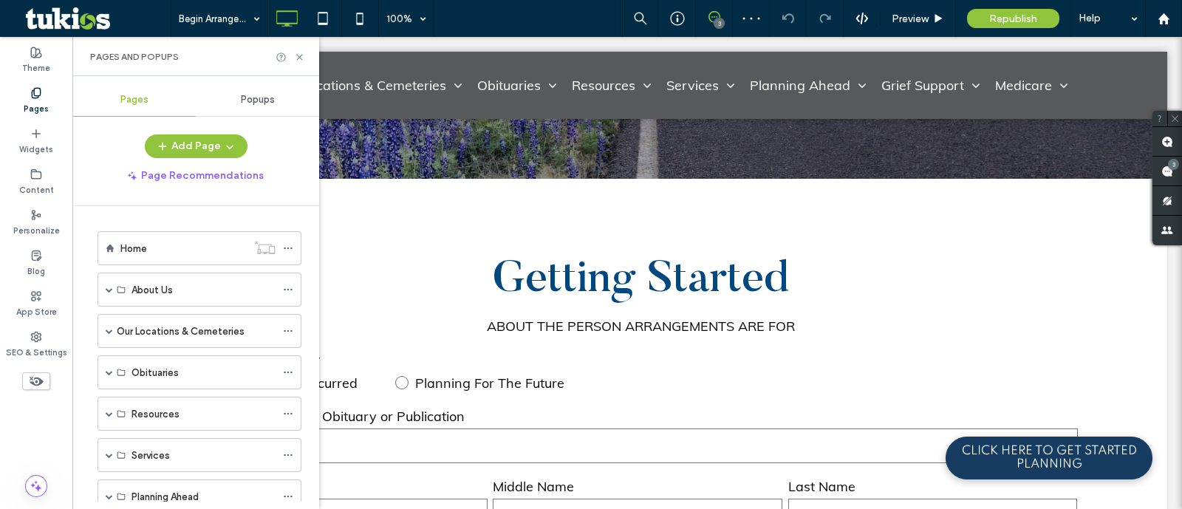
scroll to position [462, 0]
click at [137, 249] on label "Home" at bounding box center [133, 249] width 27 height 26
click at [296, 57] on icon at bounding box center [299, 57] width 11 height 11
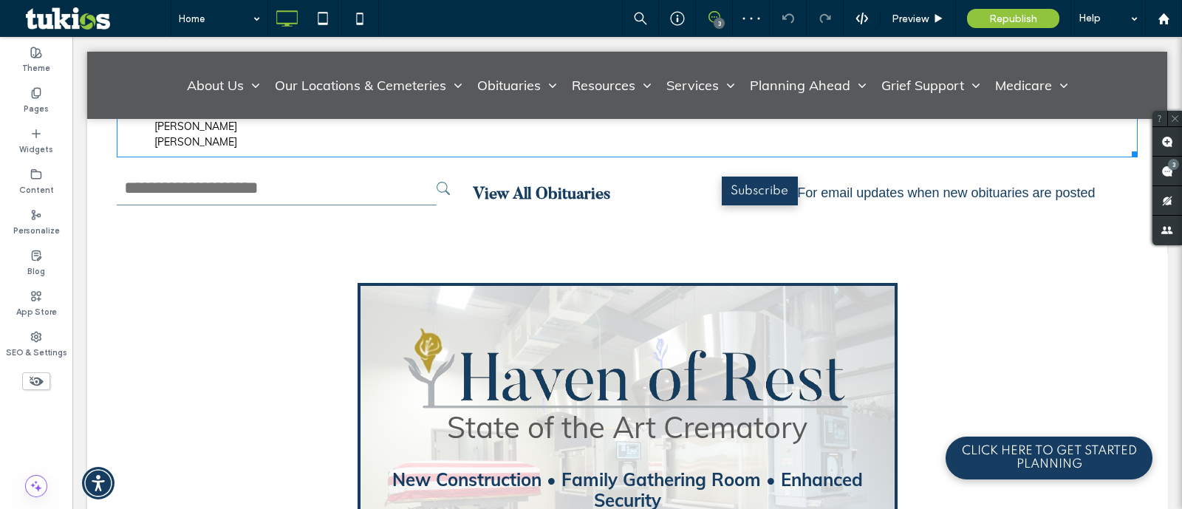
scroll to position [2032, 0]
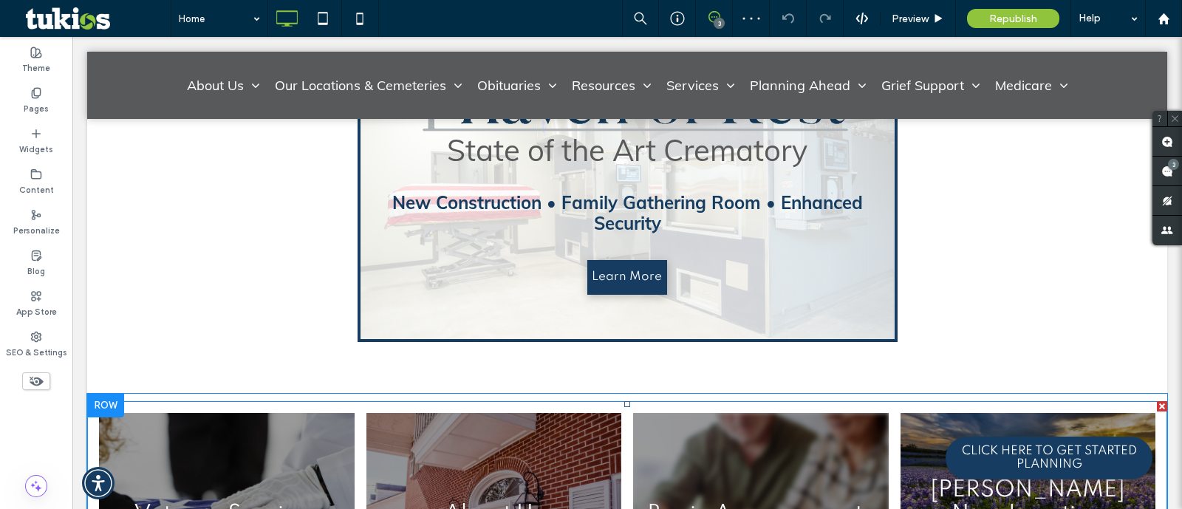
click at [638, 413] on link at bounding box center [761, 515] width 256 height 204
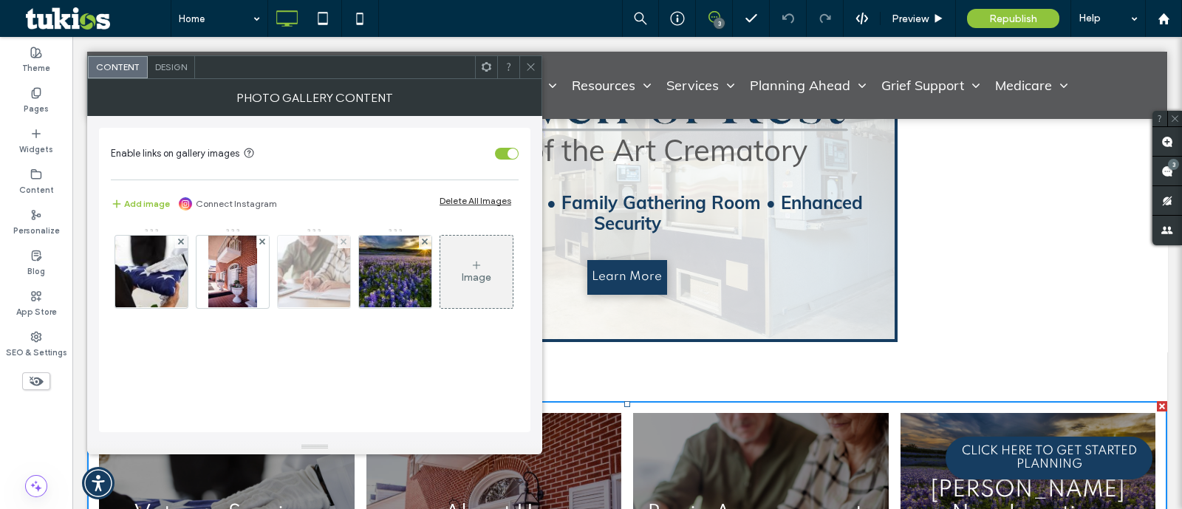
click at [321, 276] on img at bounding box center [314, 272] width 109 height 72
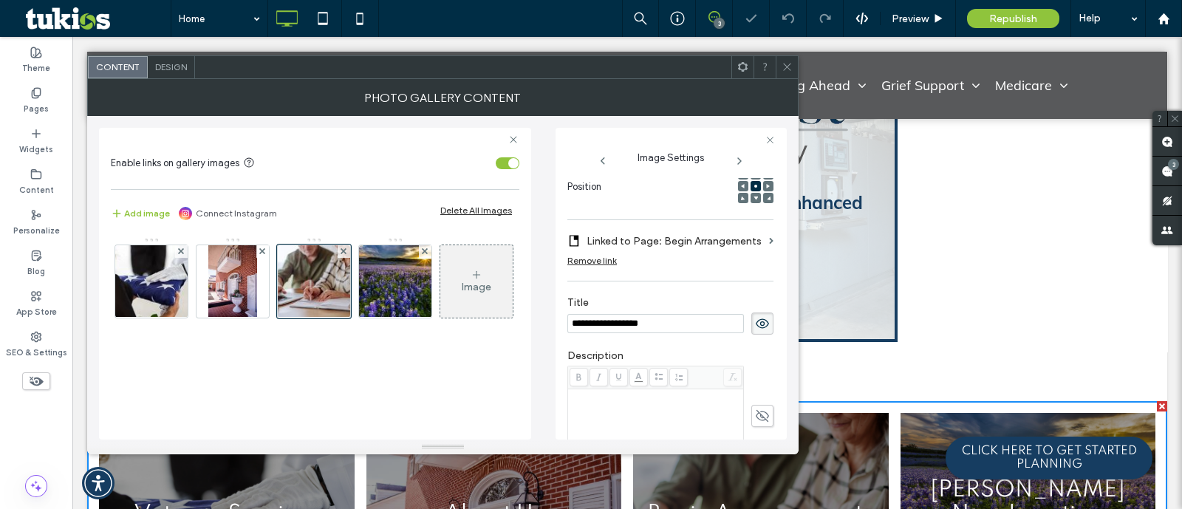
scroll to position [0, 0]
click at [786, 61] on icon at bounding box center [787, 66] width 11 height 11
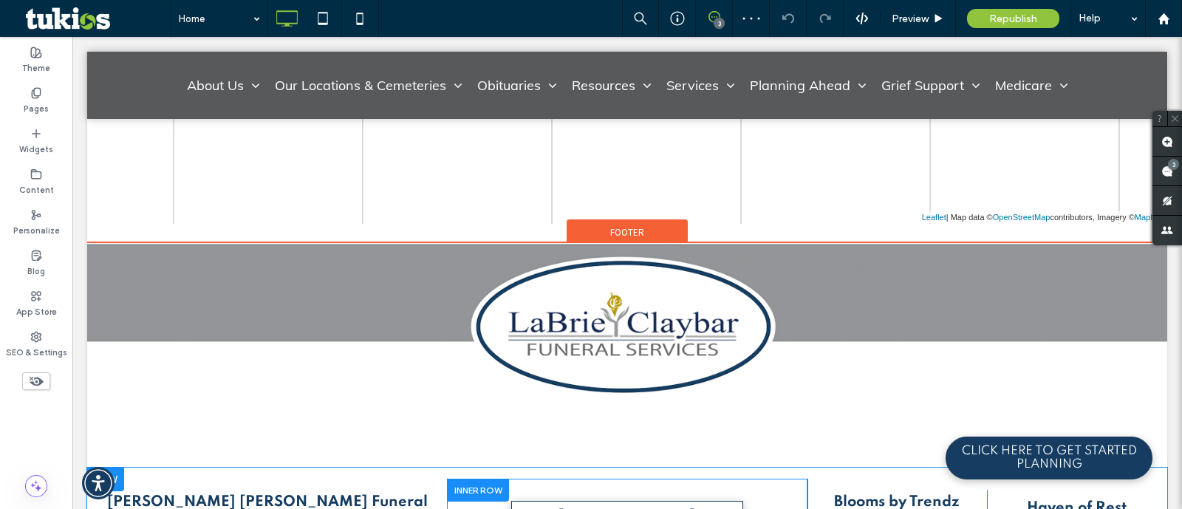
scroll to position [3496, 0]
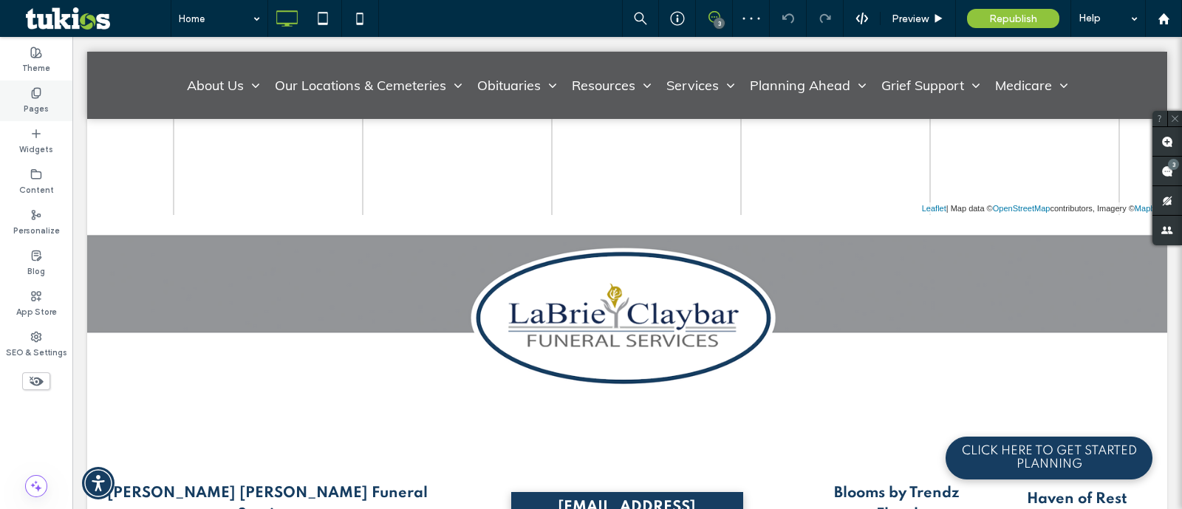
click at [38, 109] on label "Pages" at bounding box center [36, 107] width 25 height 16
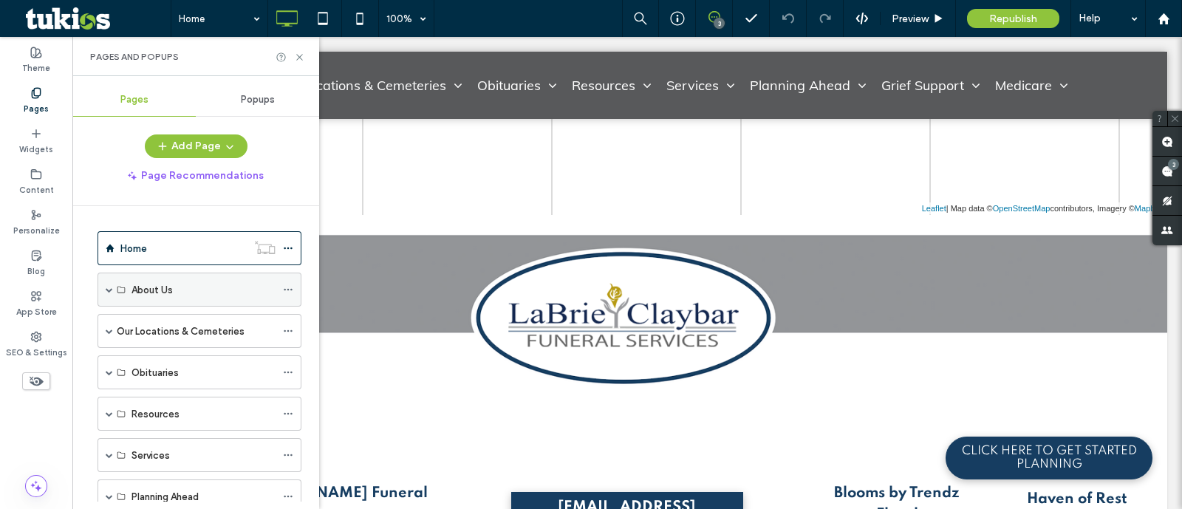
click at [109, 286] on span at bounding box center [109, 289] width 7 height 7
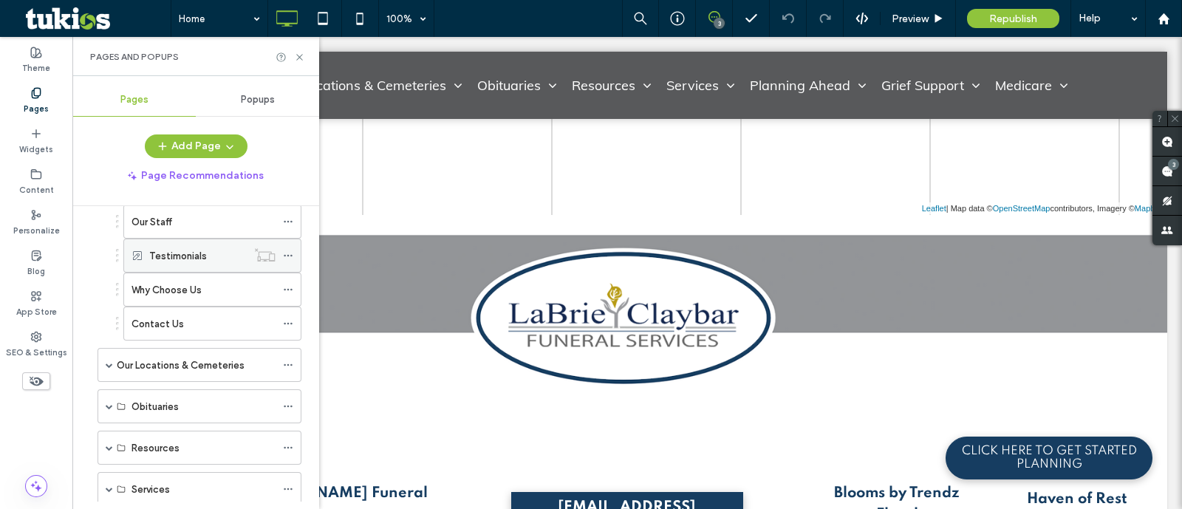
scroll to position [277, 0]
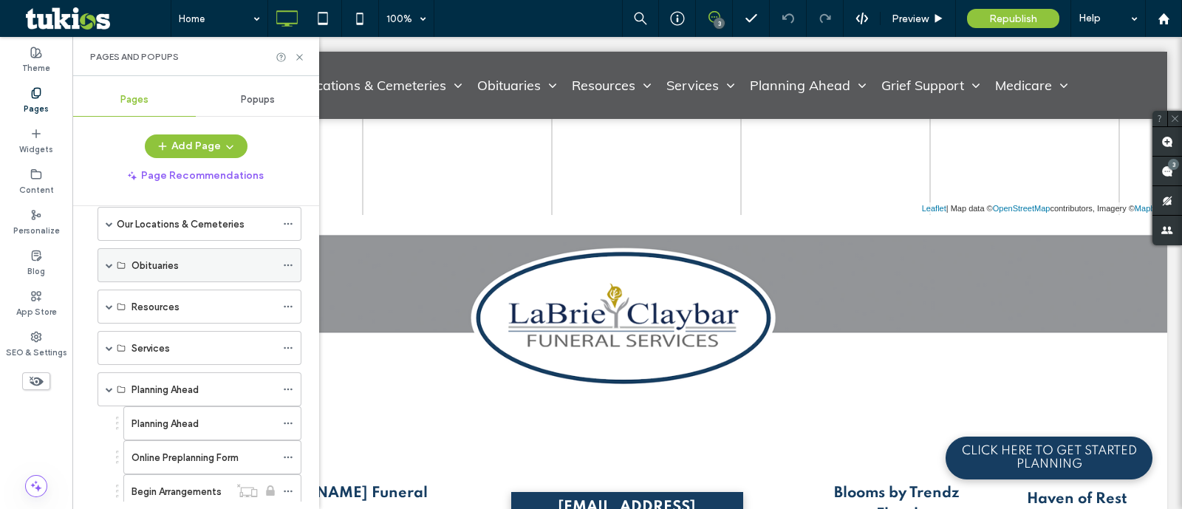
click at [103, 264] on div "Obituaries" at bounding box center [200, 265] width 204 height 34
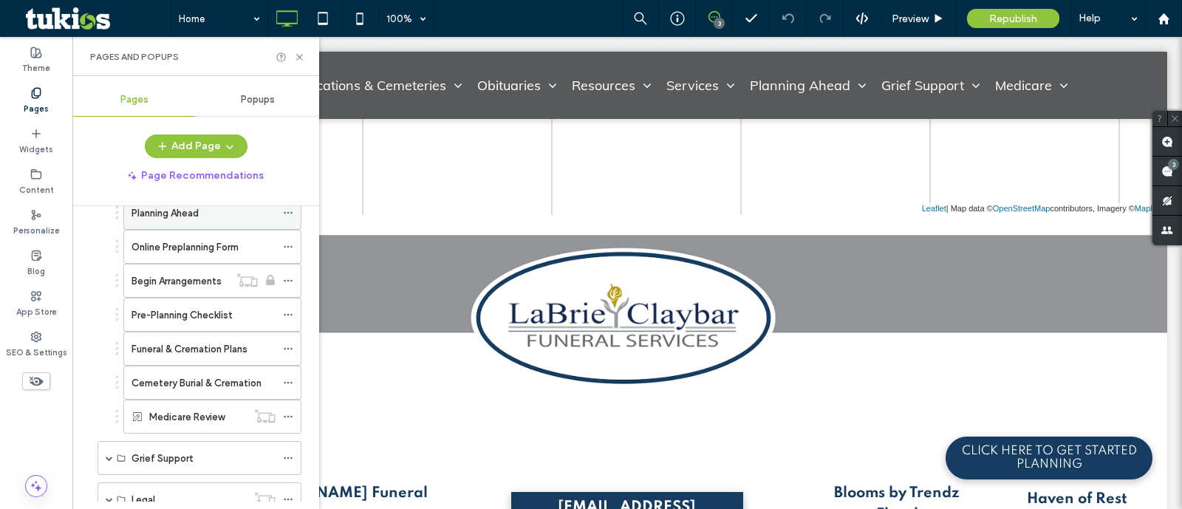
scroll to position [369, 0]
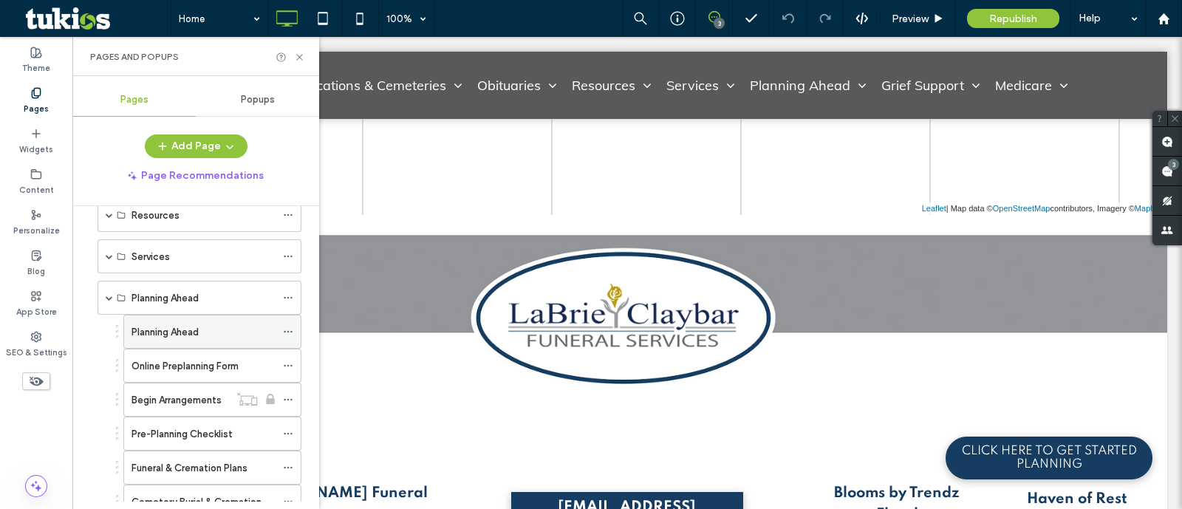
click at [200, 335] on div "Planning Ahead" at bounding box center [204, 332] width 144 height 33
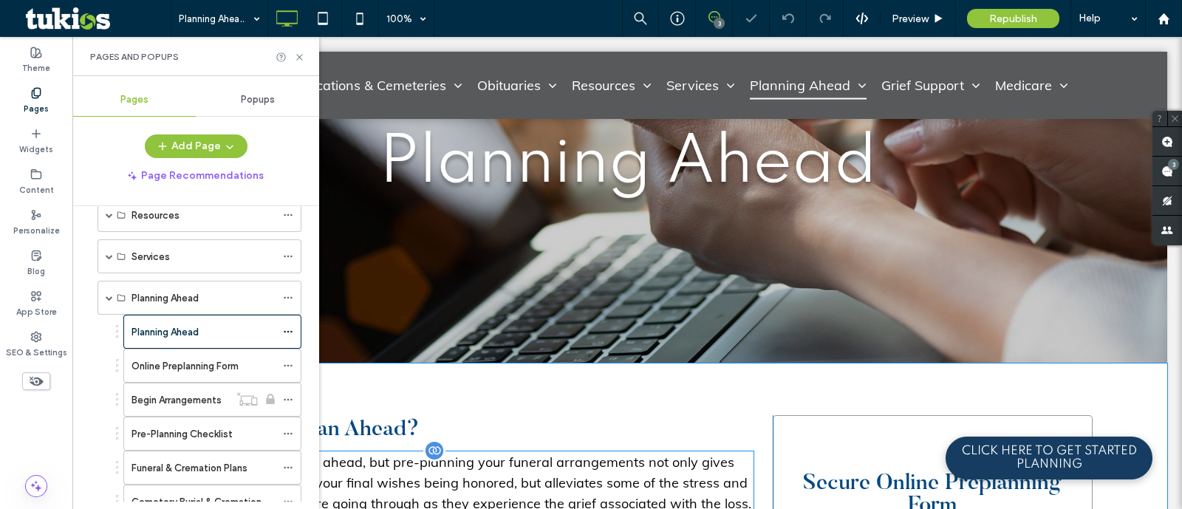
scroll to position [462, 0]
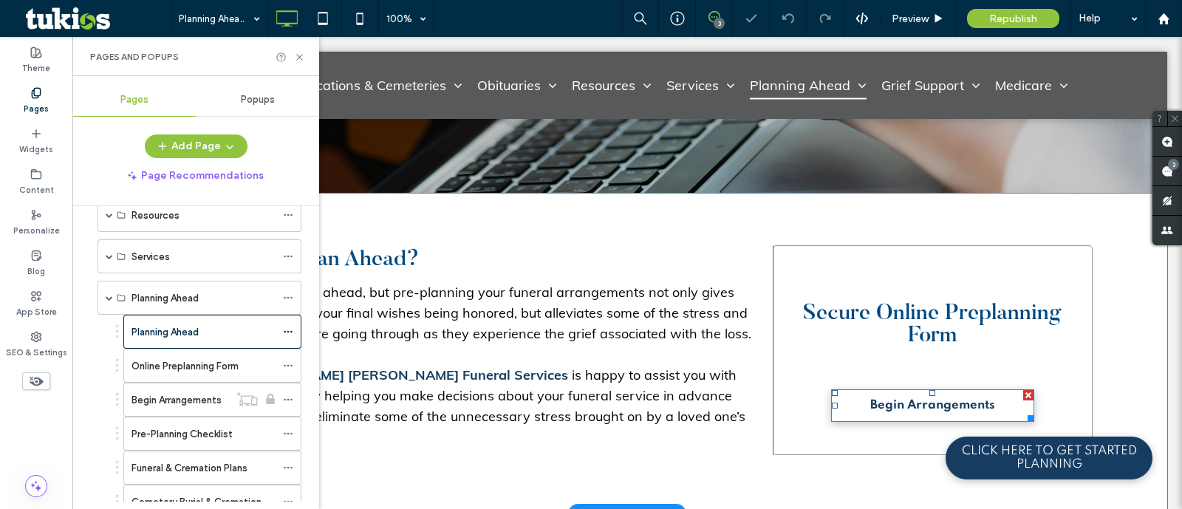
click at [930, 395] on span "Begin Arrangements" at bounding box center [932, 406] width 125 height 28
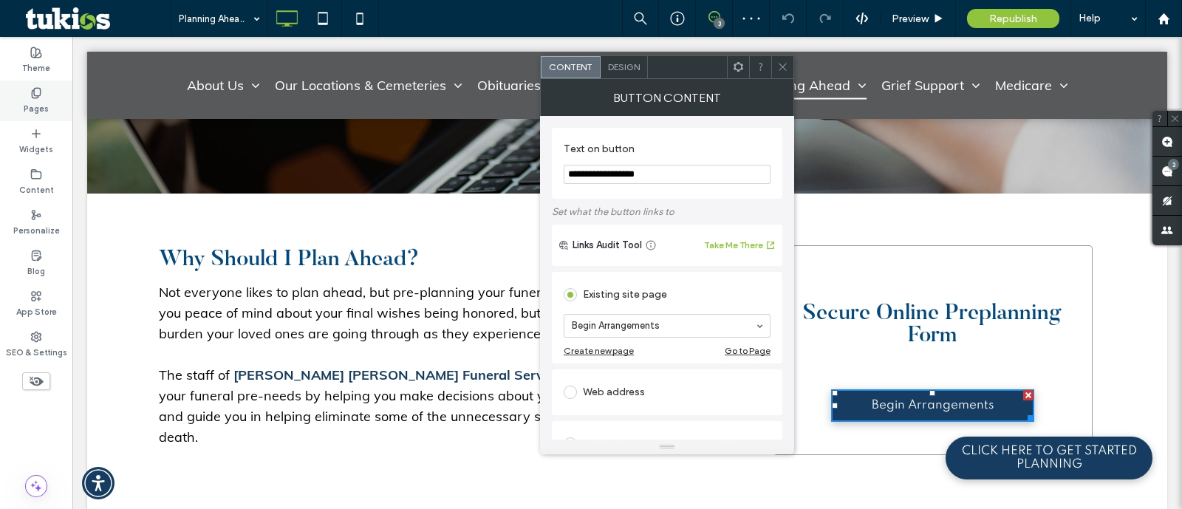
click at [39, 115] on div "Pages" at bounding box center [36, 101] width 72 height 41
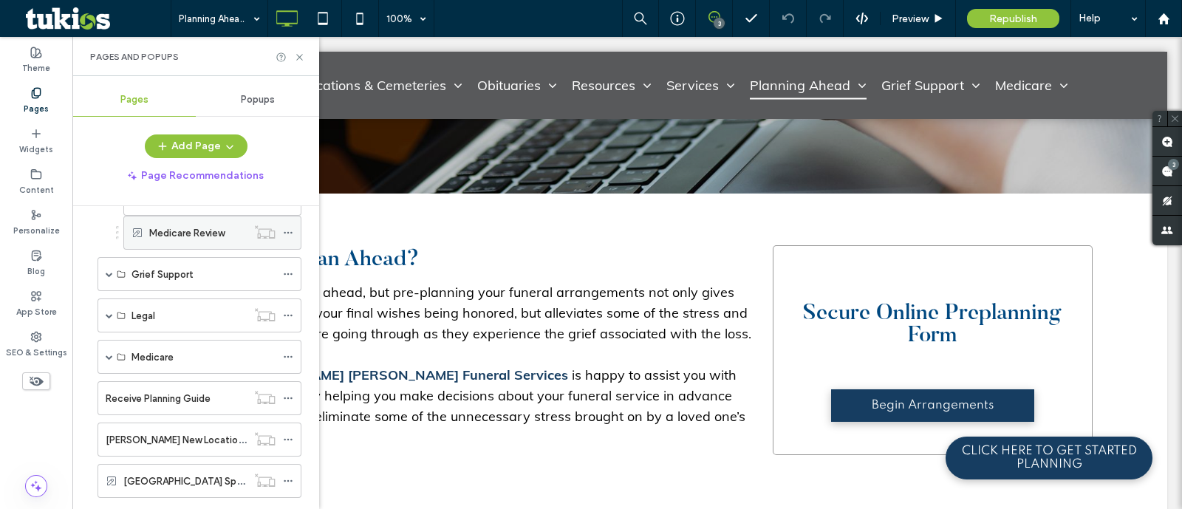
scroll to position [698, 0]
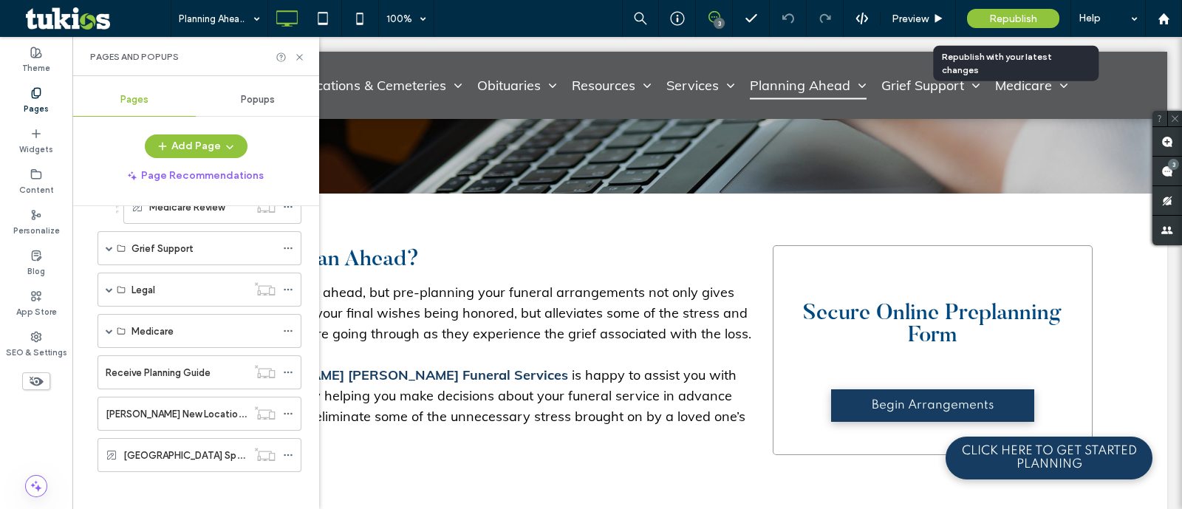
click at [988, 29] on div "Republish" at bounding box center [1013, 18] width 92 height 37
click at [995, 20] on span "Republish" at bounding box center [1013, 19] width 48 height 13
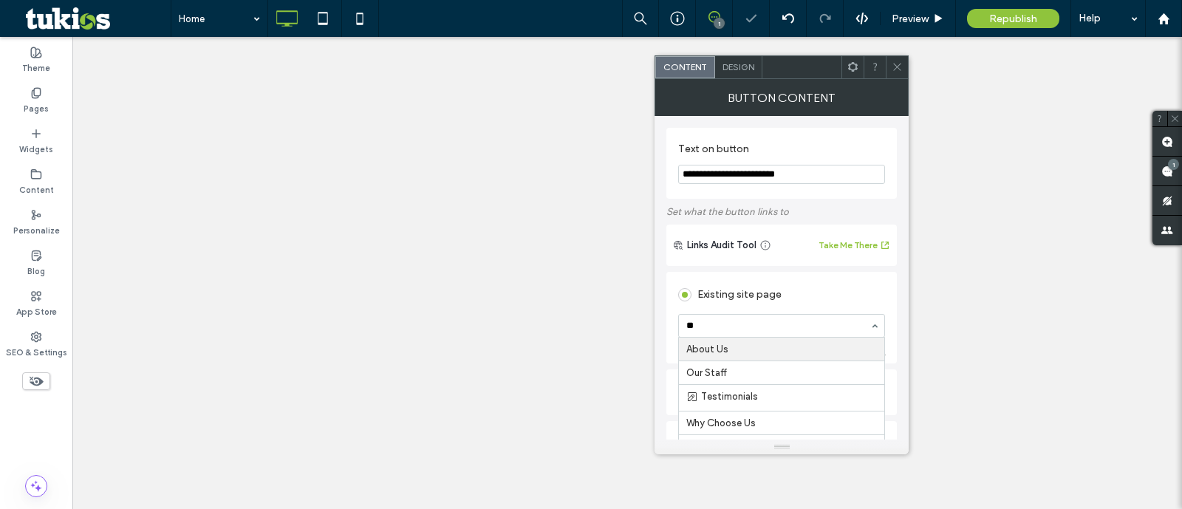
type input "***"
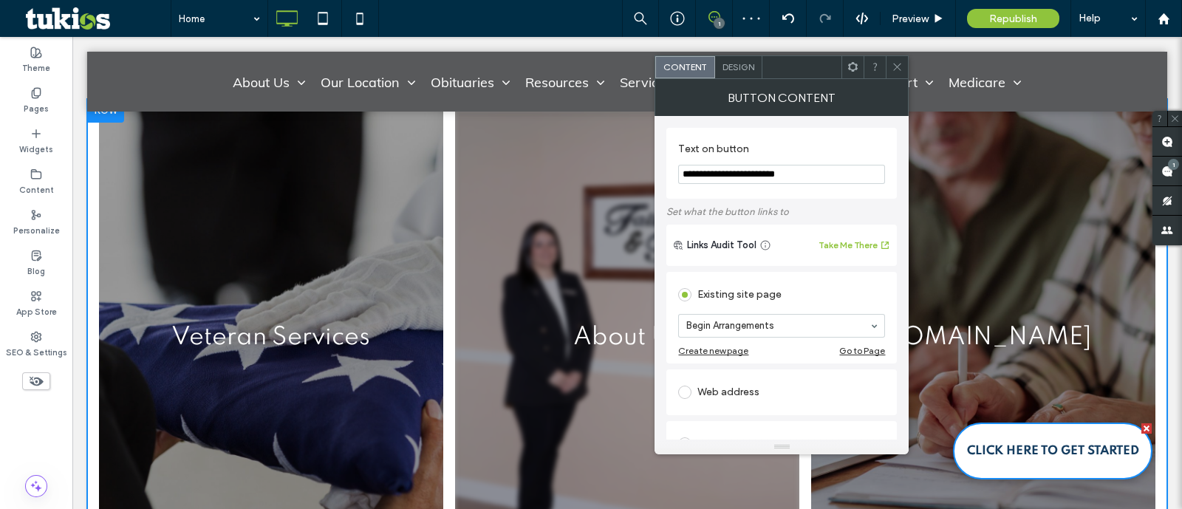
scroll to position [2308, 0]
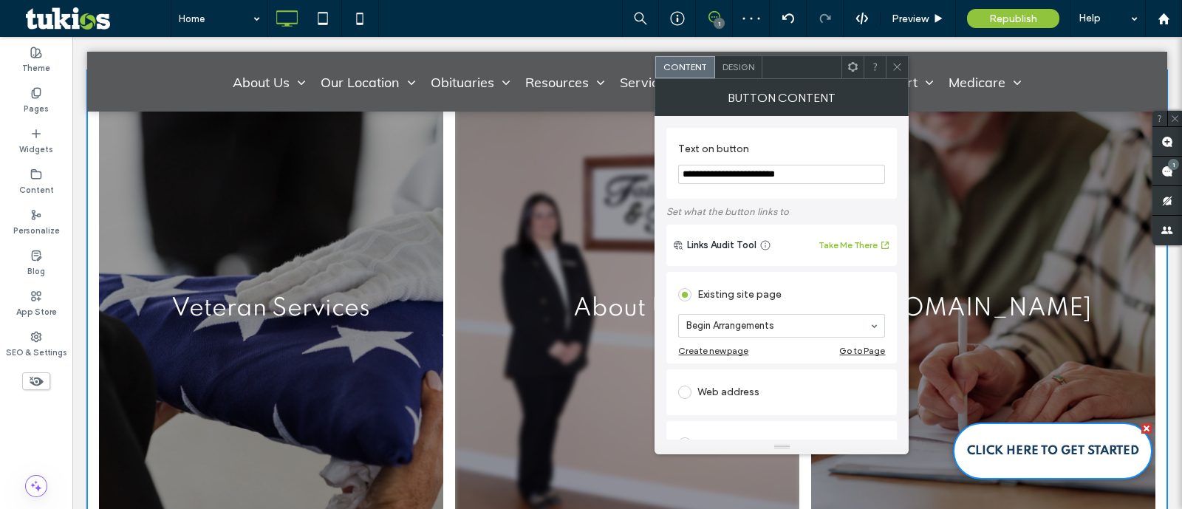
click at [532, 354] on link at bounding box center [627, 309] width 344 height 454
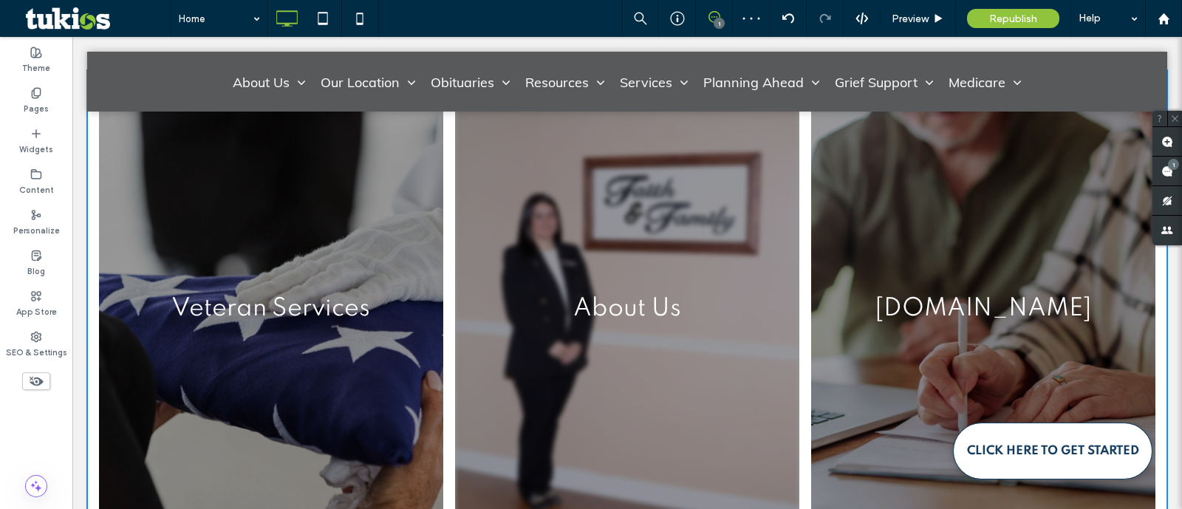
click at [559, 267] on link at bounding box center [627, 309] width 344 height 454
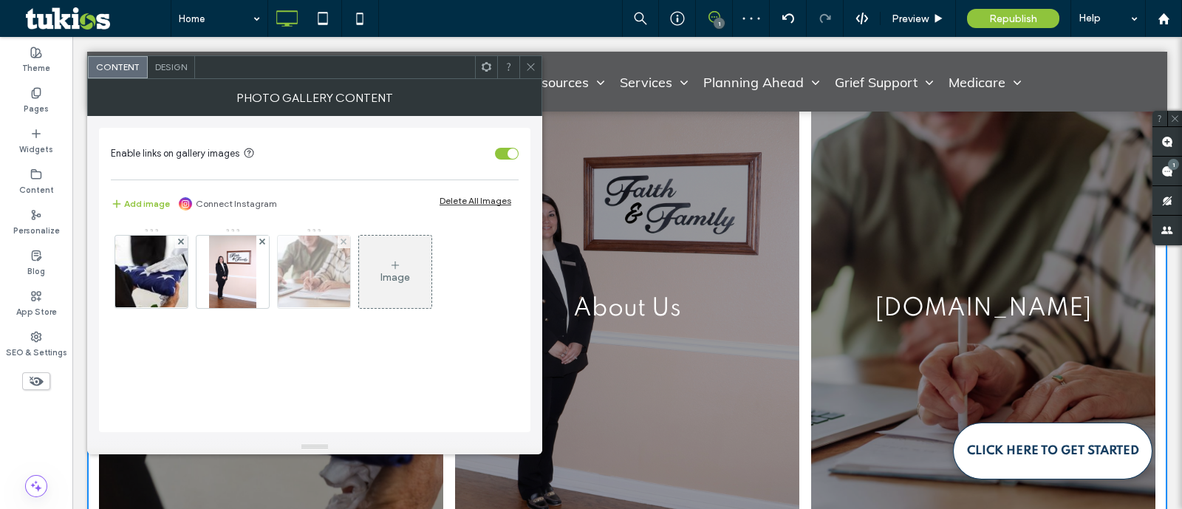
click at [279, 271] on img at bounding box center [314, 272] width 109 height 72
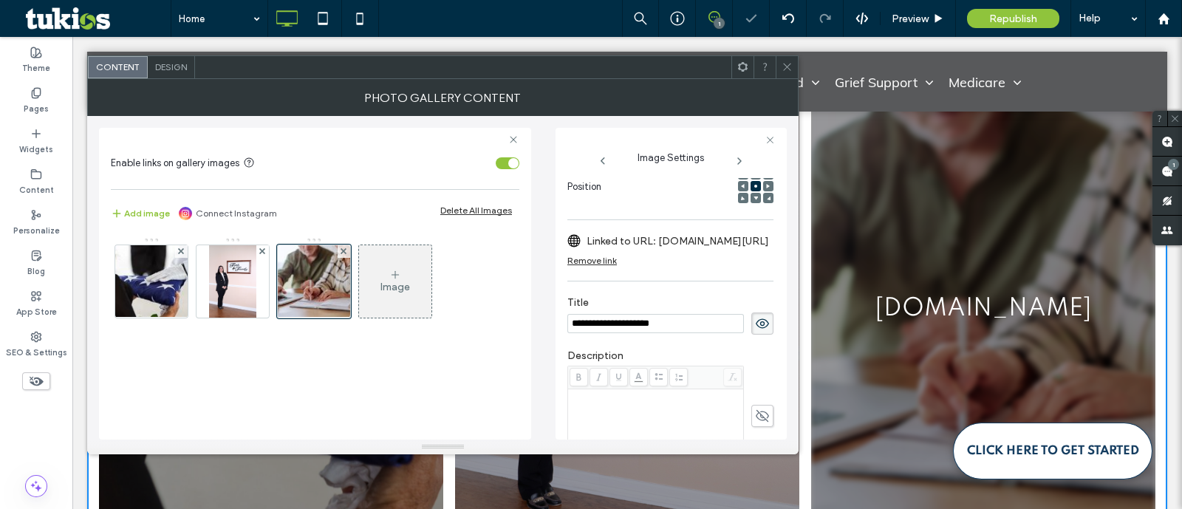
scroll to position [0, 0]
click at [713, 321] on input "**********" at bounding box center [655, 323] width 177 height 19
type input "**********"
click at [728, 240] on label "Linked to URL: [DOMAIN_NAME][URL]" at bounding box center [678, 241] width 183 height 27
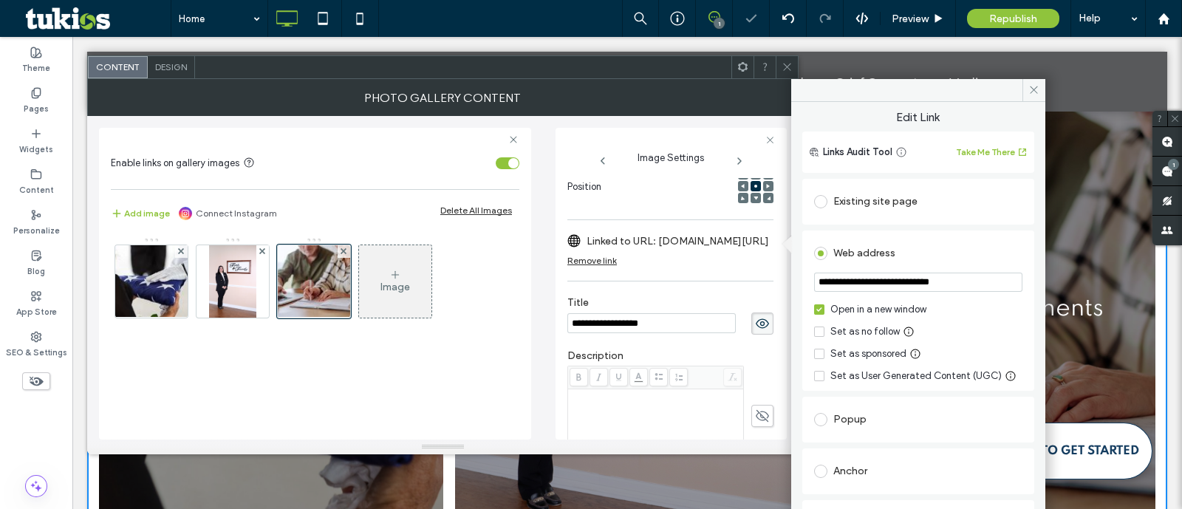
click at [890, 205] on div "Existing site page" at bounding box center [918, 202] width 208 height 24
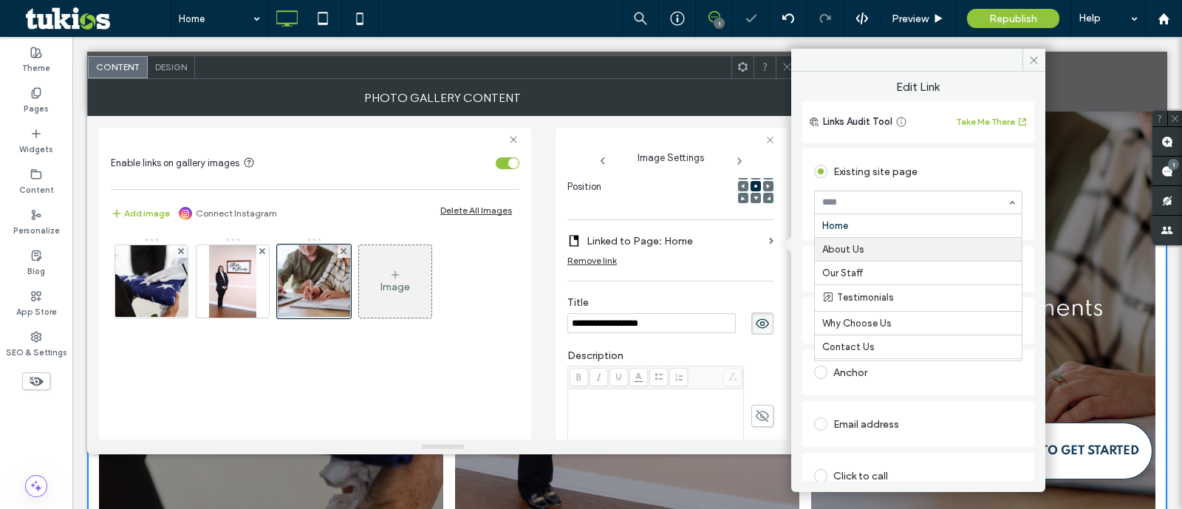
paste input "**********"
type input "**********"
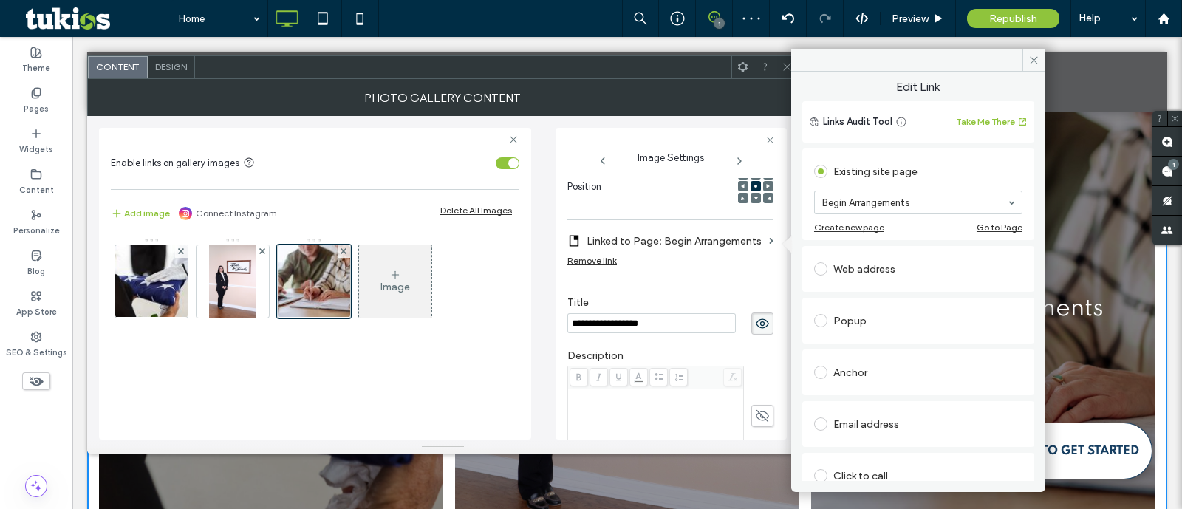
click at [782, 65] on icon at bounding box center [787, 66] width 11 height 11
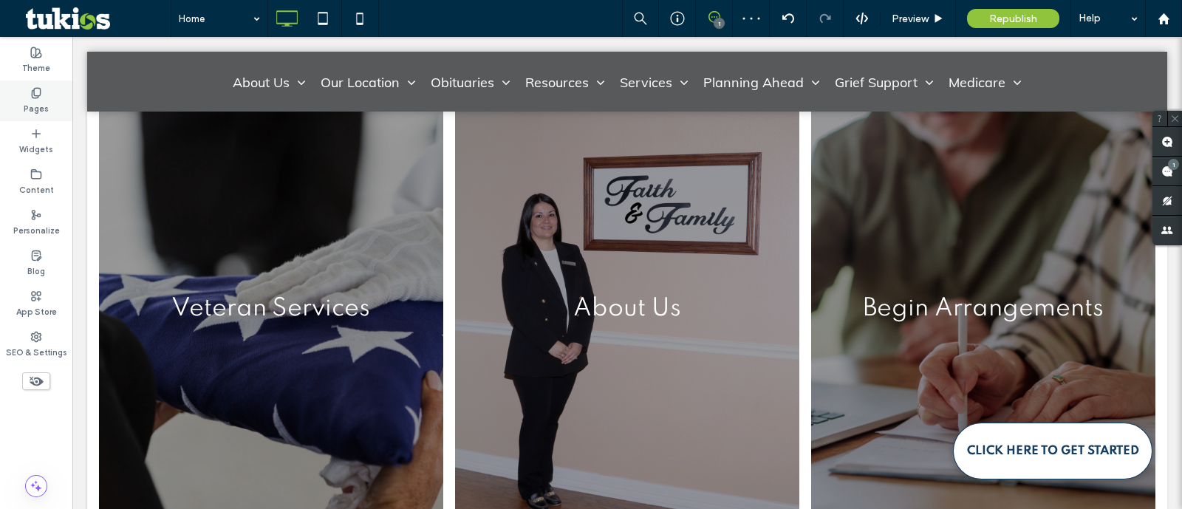
click at [42, 102] on label "Pages" at bounding box center [36, 107] width 25 height 16
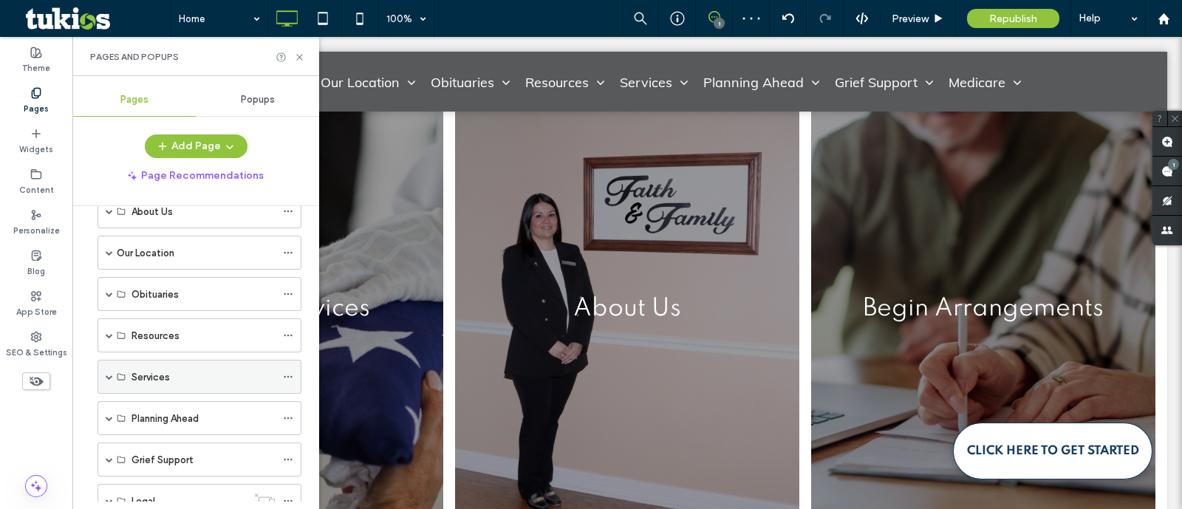
scroll to position [211, 0]
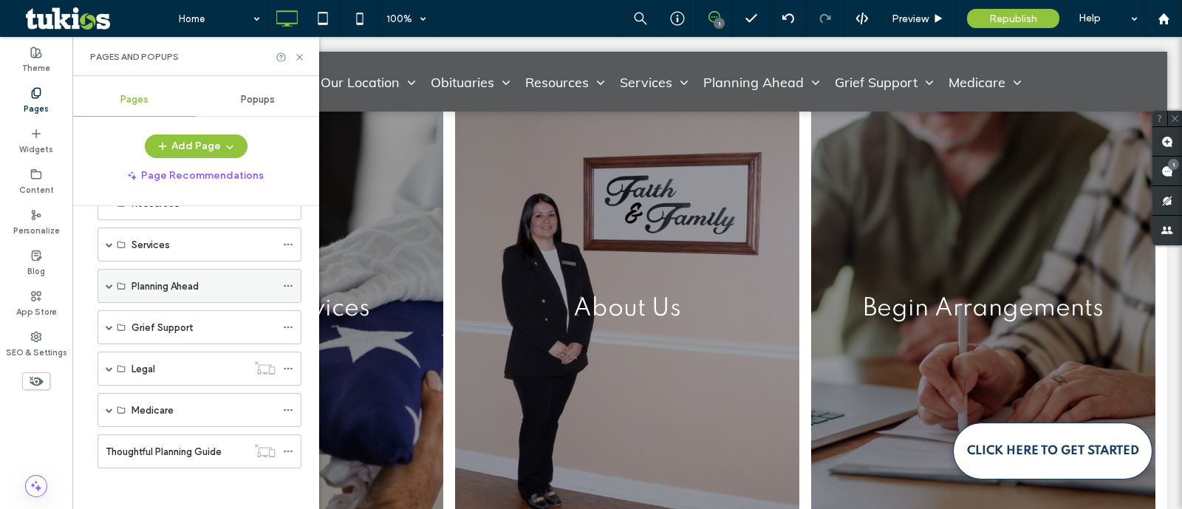
click at [111, 282] on div "Planning Ahead" at bounding box center [200, 286] width 204 height 34
click at [111, 282] on span at bounding box center [109, 285] width 7 height 7
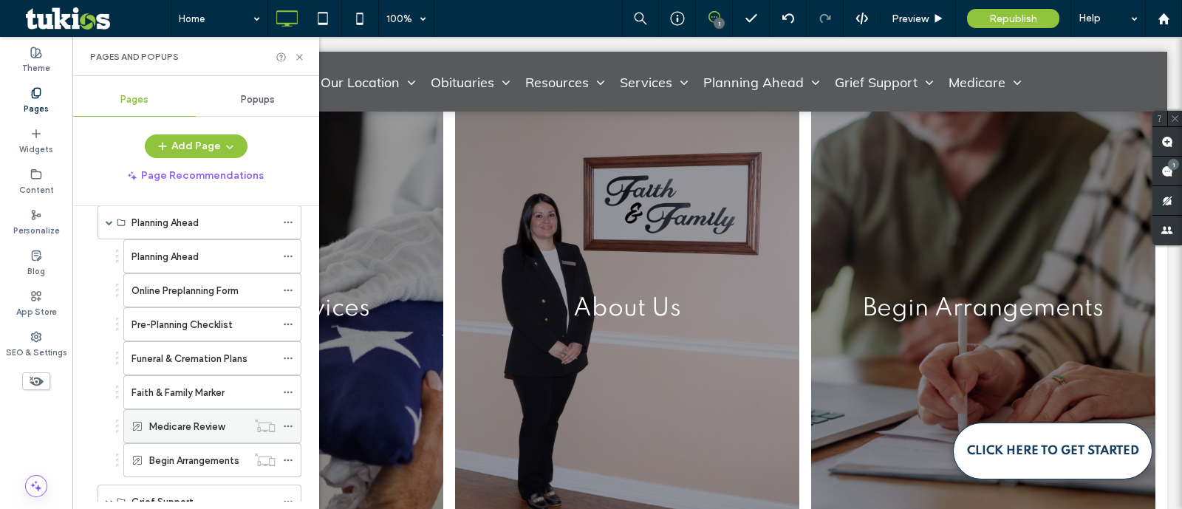
scroll to position [303, 0]
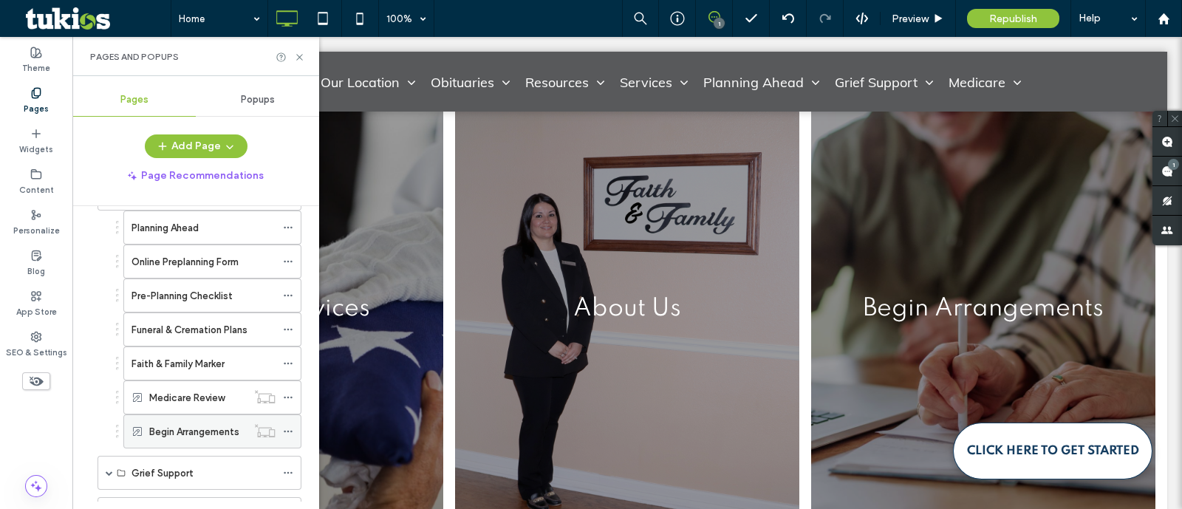
click at [290, 426] on icon at bounding box center [288, 431] width 10 height 10
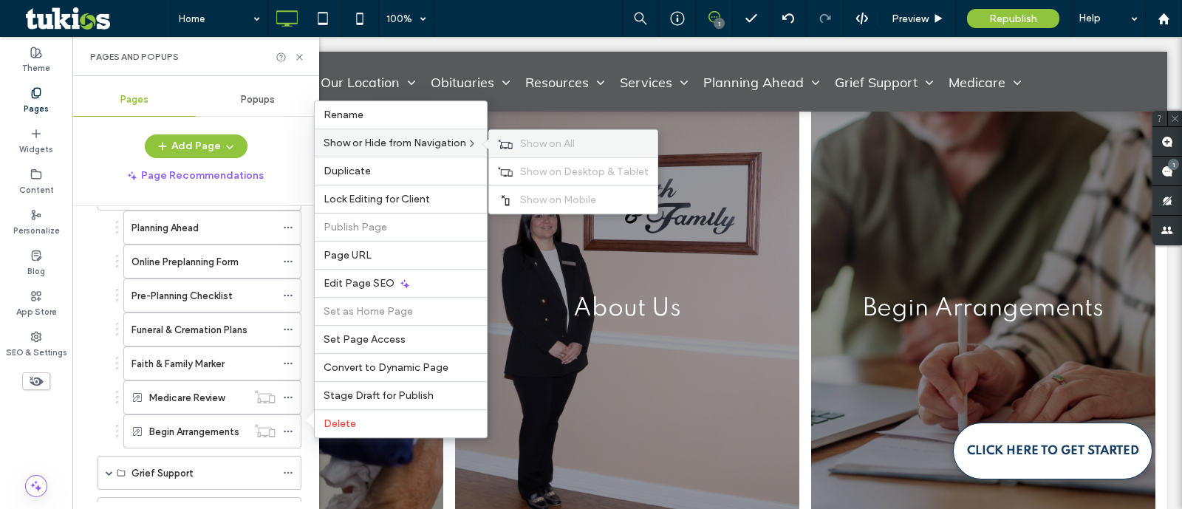
click at [535, 146] on span "Show on All" at bounding box center [547, 143] width 55 height 13
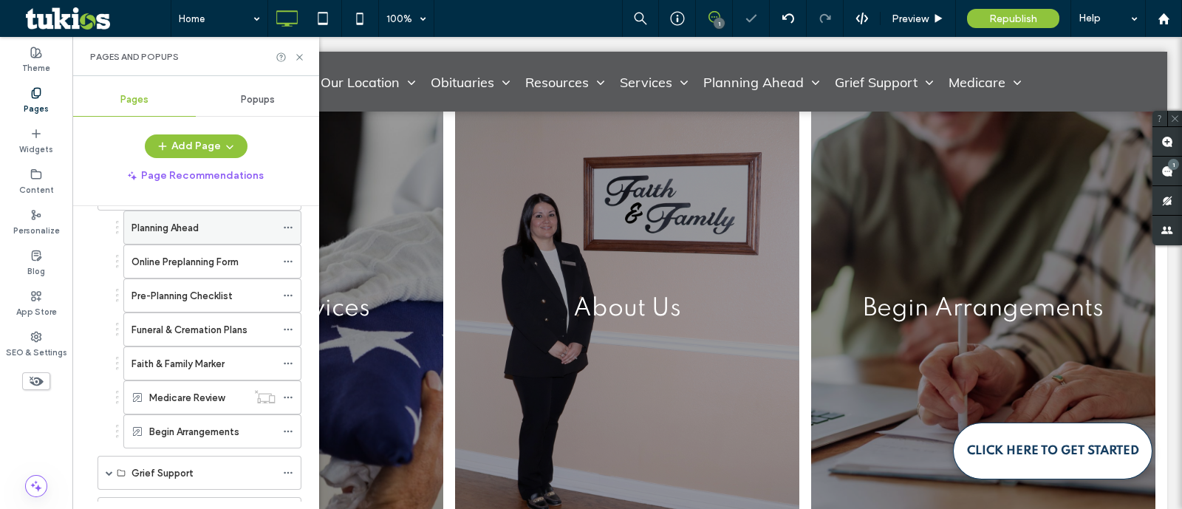
click at [218, 226] on div "Planning Ahead" at bounding box center [204, 228] width 144 height 16
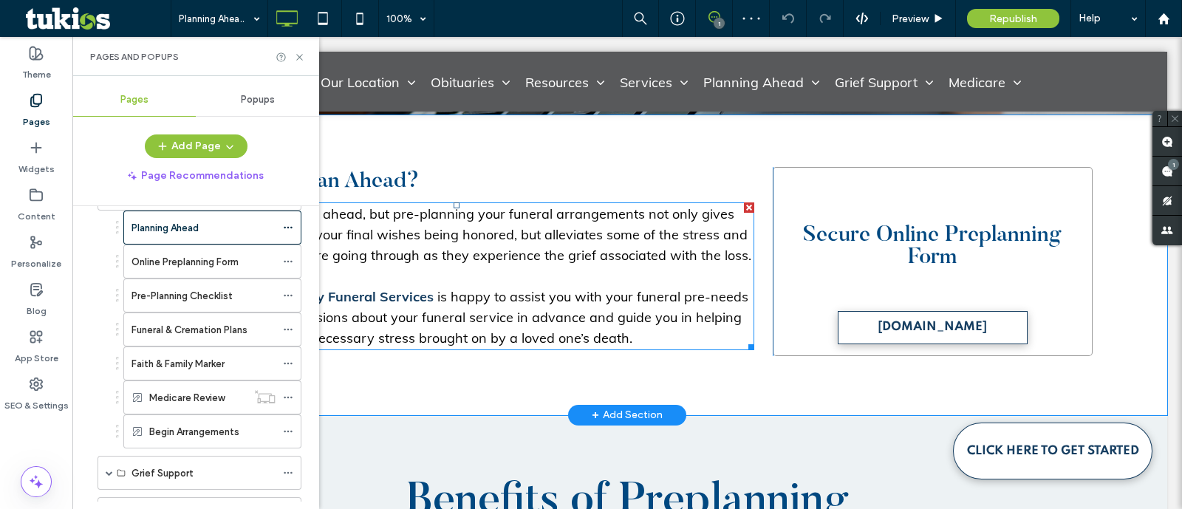
scroll to position [554, 0]
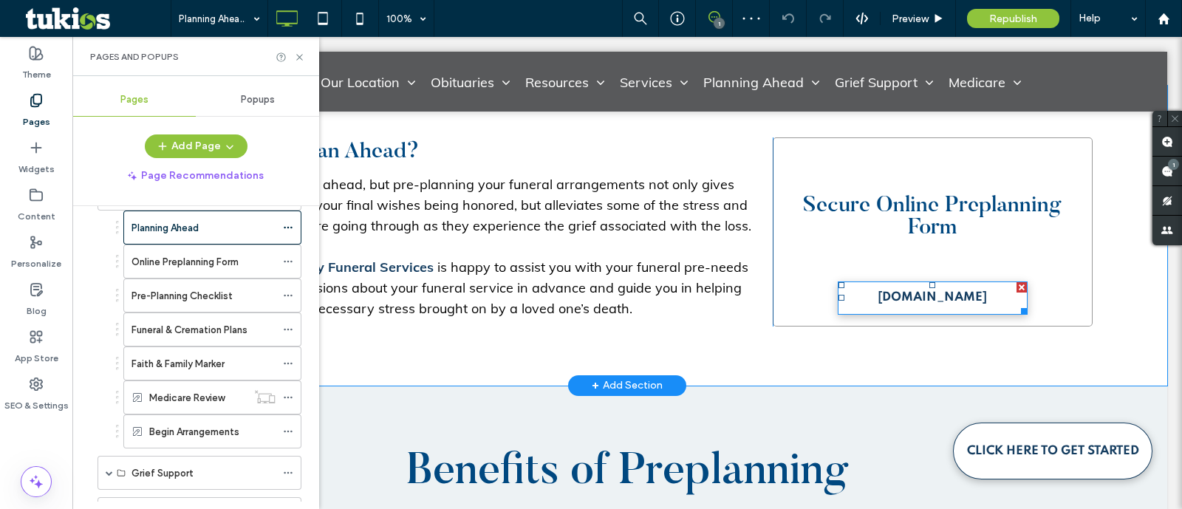
click at [896, 298] on span "[DOMAIN_NAME]" at bounding box center [932, 298] width 109 height 28
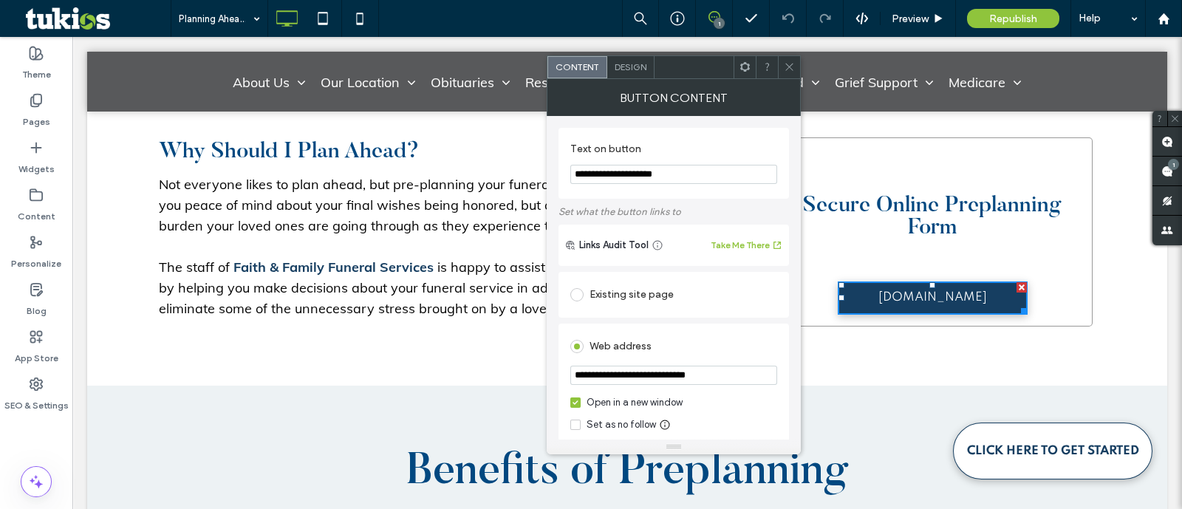
click at [723, 171] on input "**********" at bounding box center [673, 174] width 207 height 19
paste input "Text on button"
type input "**********"
click at [674, 310] on div "Existing site page" at bounding box center [673, 294] width 207 height 31
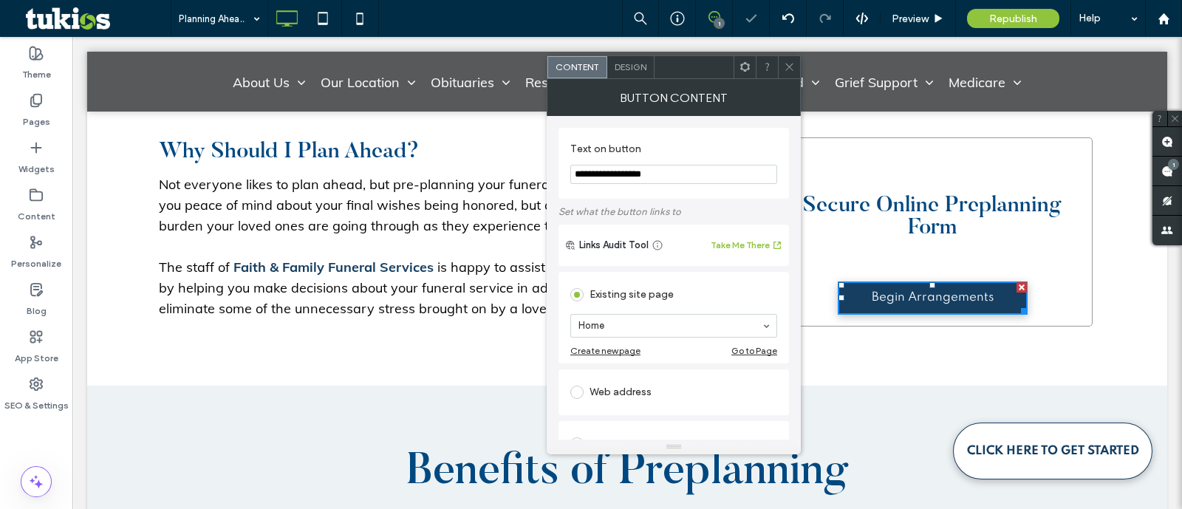
drag, startPoint x: 675, startPoint y: 335, endPoint x: 672, endPoint y: 327, distance: 9.1
click at [672, 331] on div "Home" at bounding box center [673, 326] width 207 height 24
paste input "**********"
type input "**********"
drag, startPoint x: 44, startPoint y: 92, endPoint x: 1, endPoint y: 61, distance: 53.4
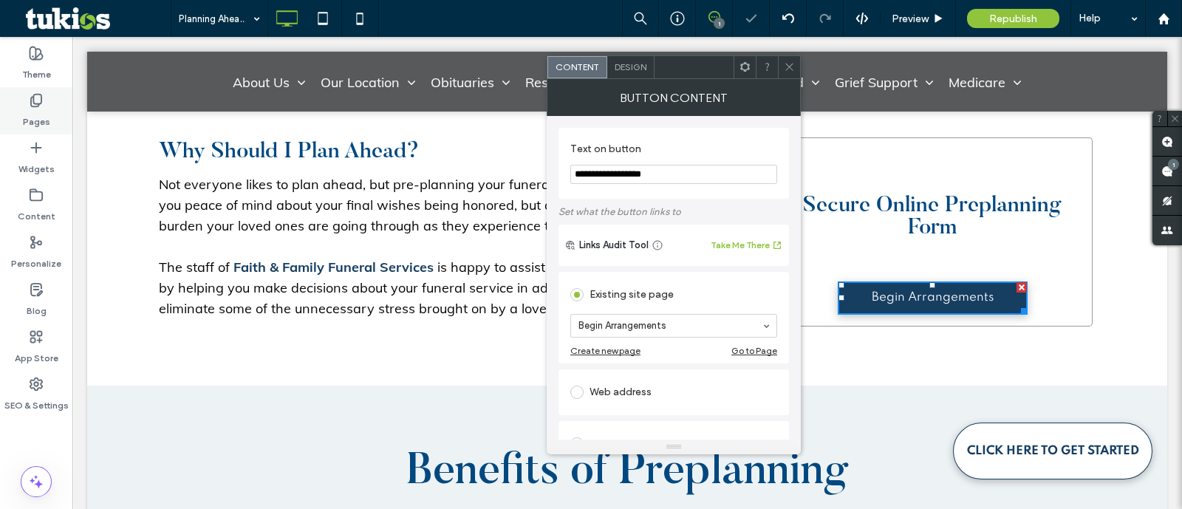
click at [44, 92] on div "Pages" at bounding box center [36, 110] width 72 height 47
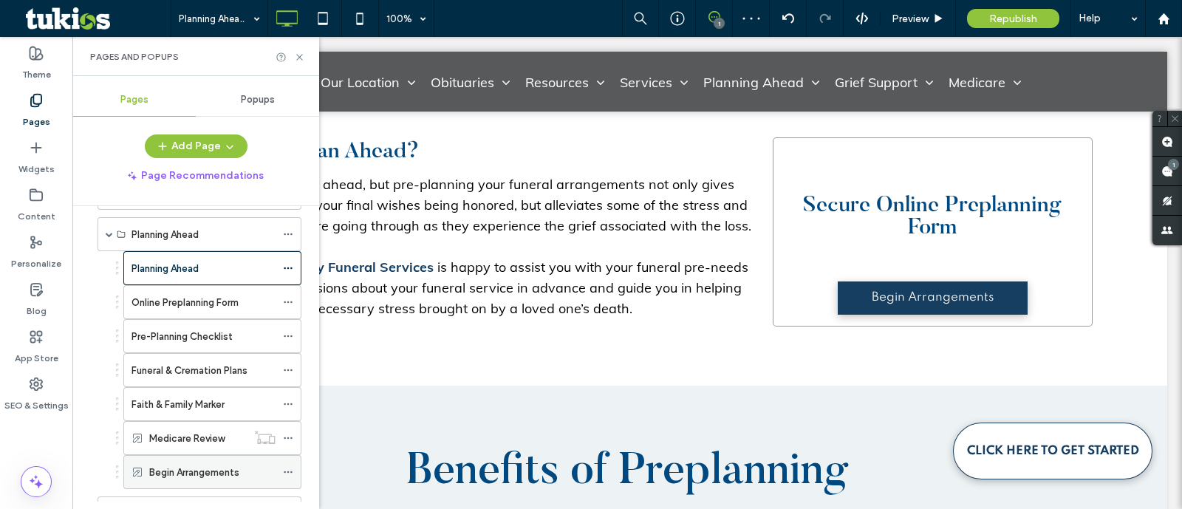
scroll to position [447, 0]
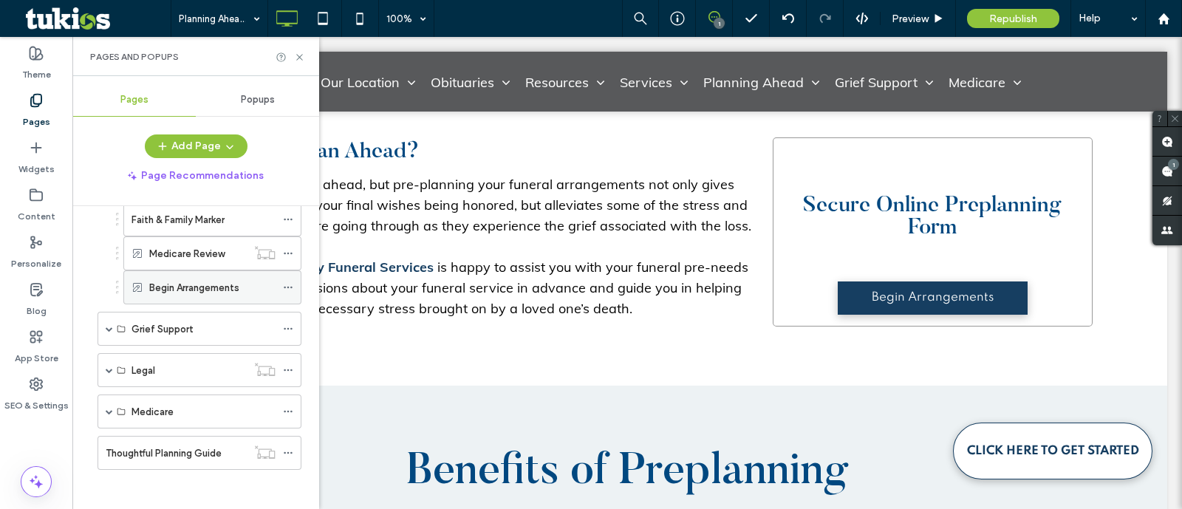
click at [287, 282] on icon at bounding box center [288, 287] width 10 height 10
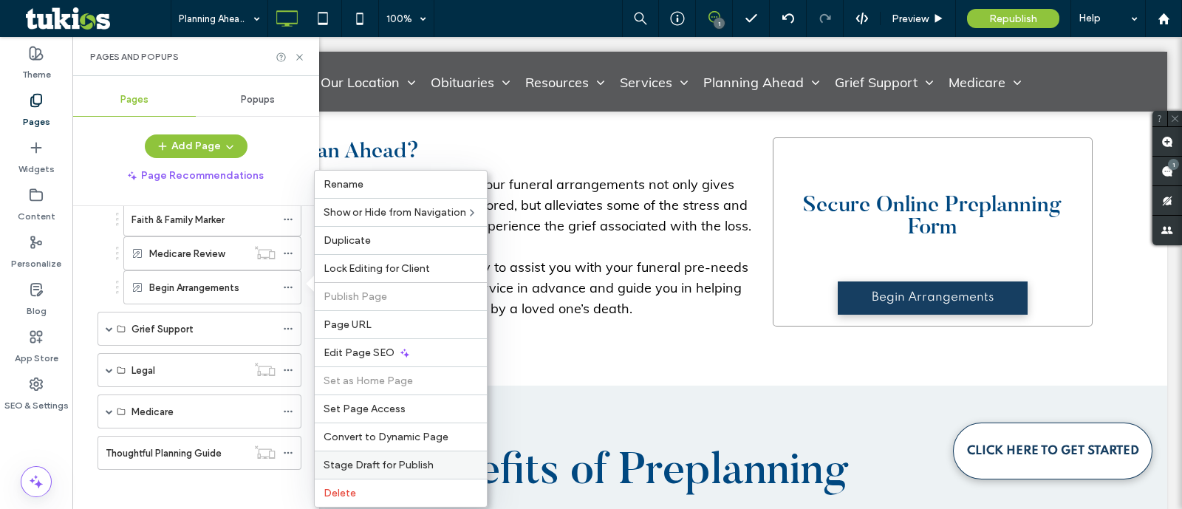
click at [415, 460] on span "Stage Draft for Publish" at bounding box center [379, 465] width 110 height 13
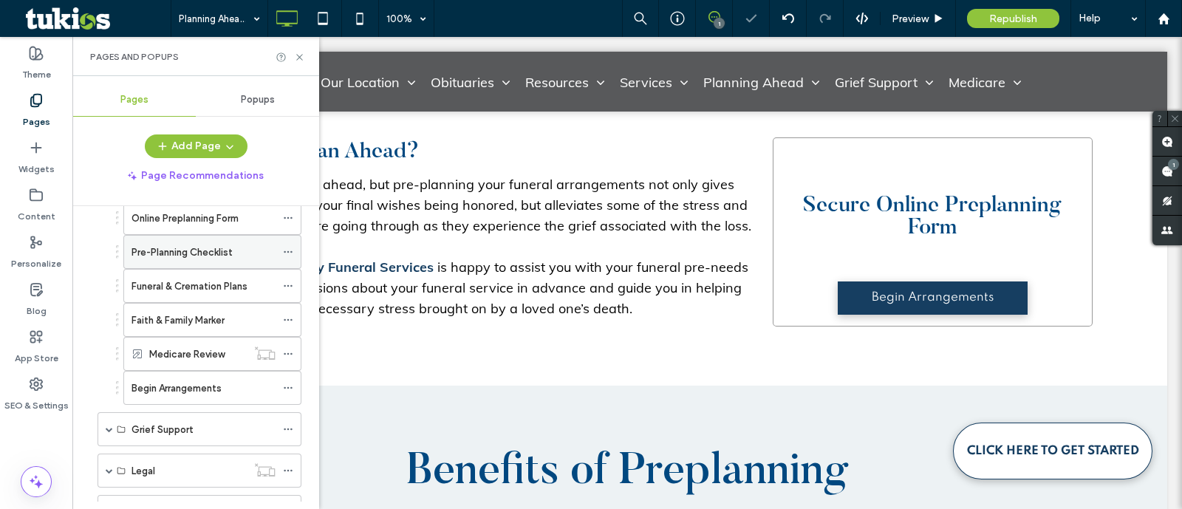
scroll to position [262, 0]
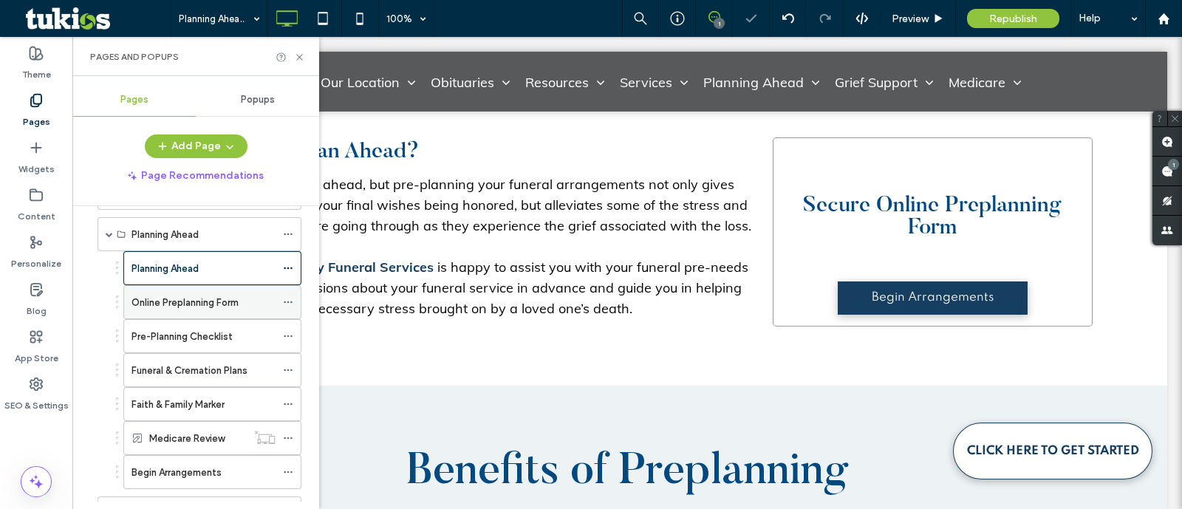
click at [248, 300] on div "Online Preplanning Form" at bounding box center [204, 303] width 144 height 16
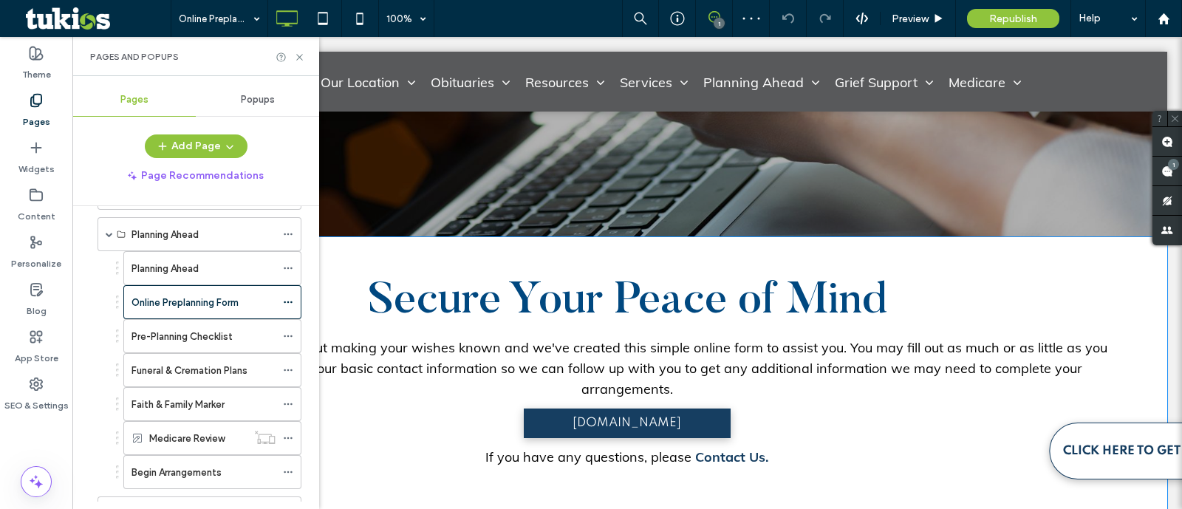
scroll to position [495, 0]
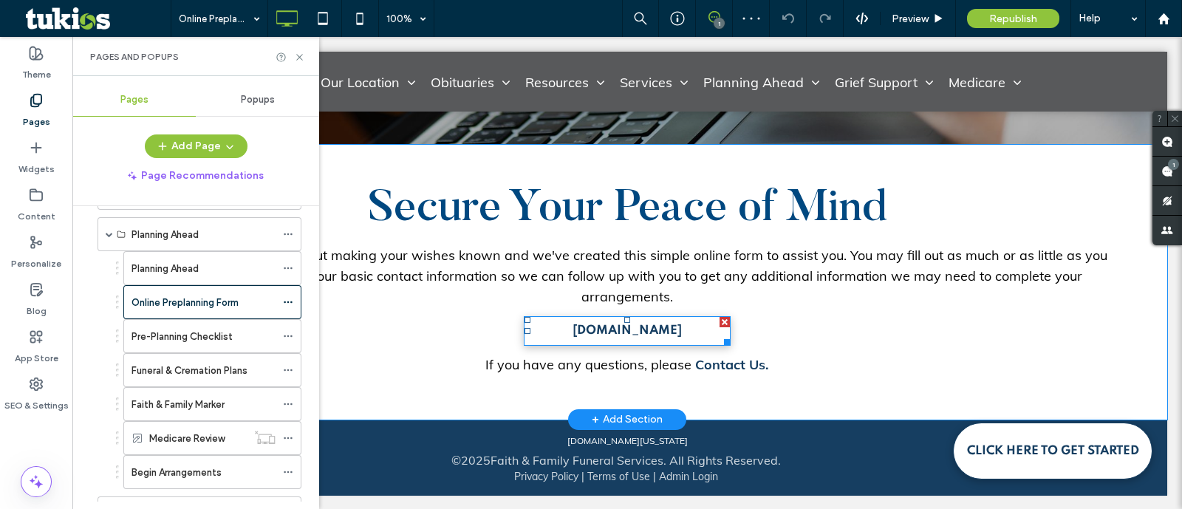
click at [697, 332] on link "[DOMAIN_NAME]" at bounding box center [627, 331] width 207 height 30
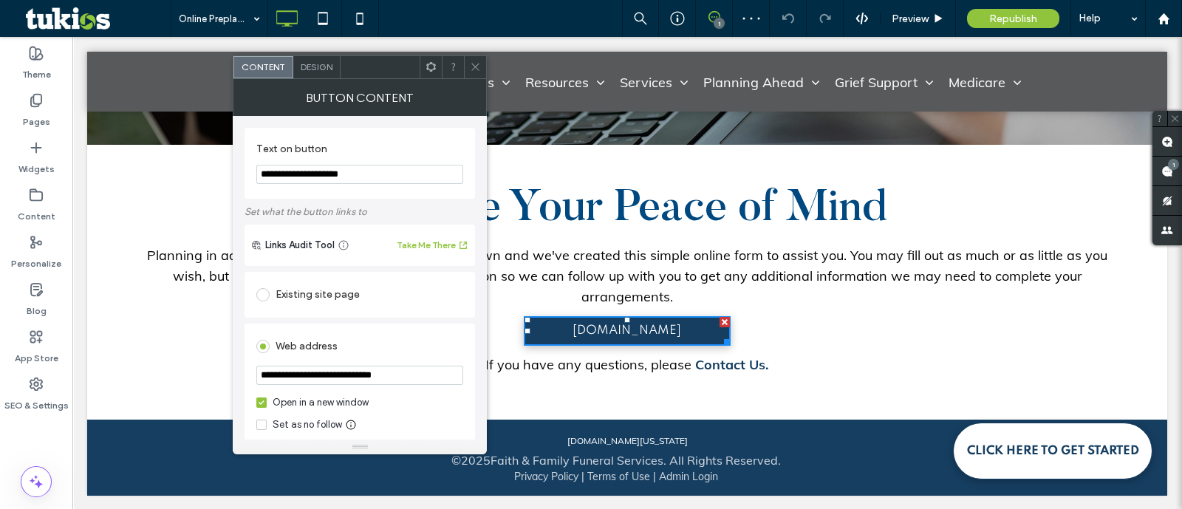
click at [382, 174] on input "**********" at bounding box center [359, 174] width 207 height 19
paste input "Text on button"
type input "**********"
click at [358, 297] on div "Existing site page" at bounding box center [359, 295] width 207 height 24
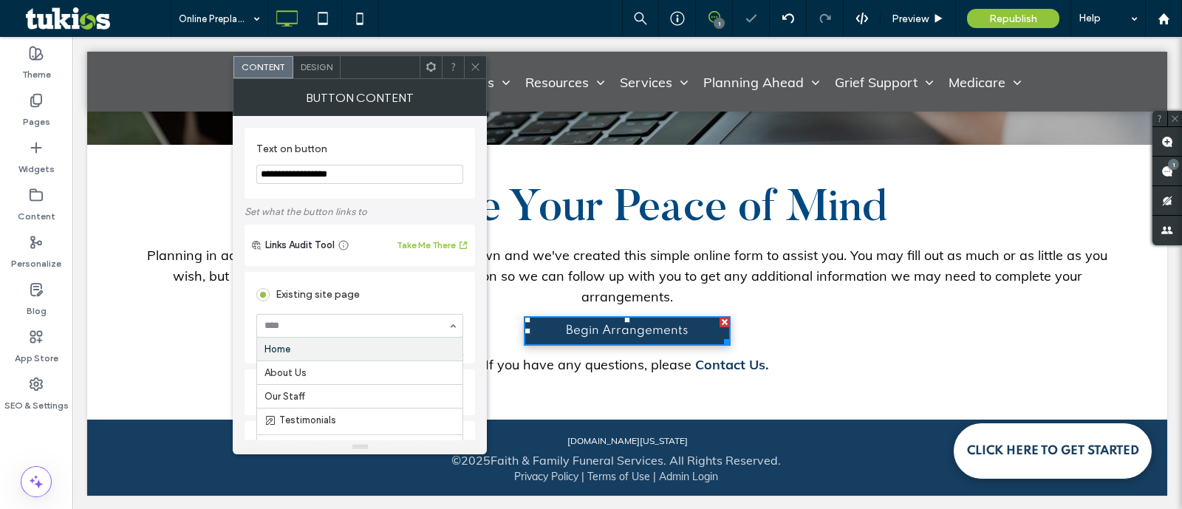
paste input "**********"
type input "**********"
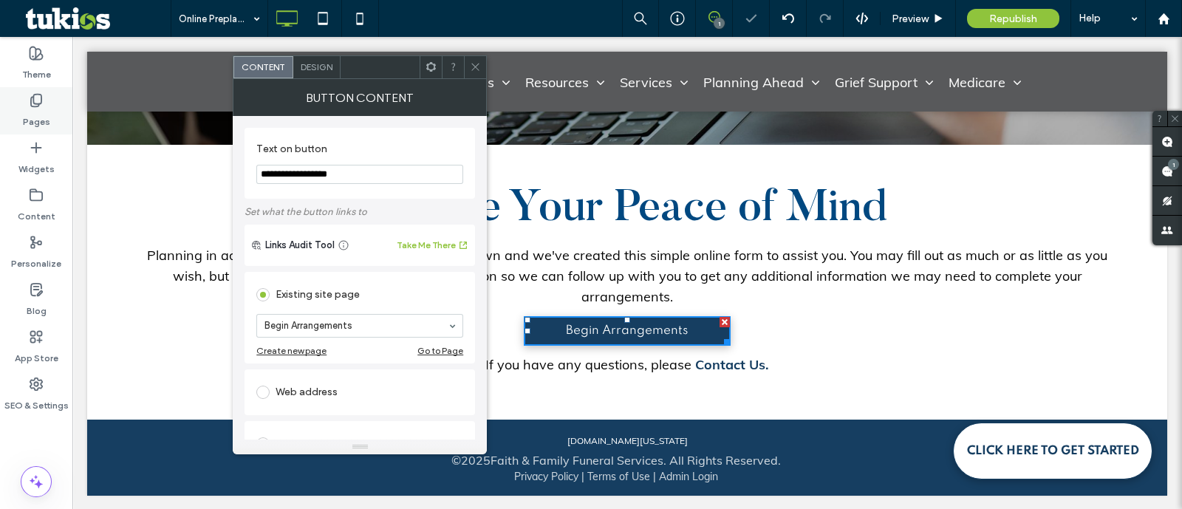
click at [29, 90] on div "Pages" at bounding box center [36, 110] width 72 height 47
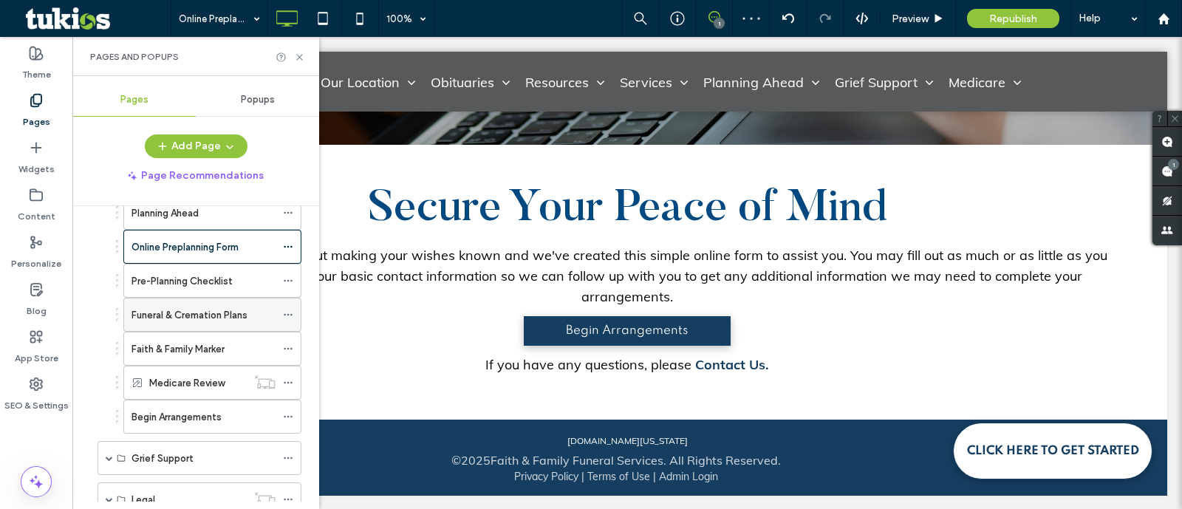
scroll to position [277, 0]
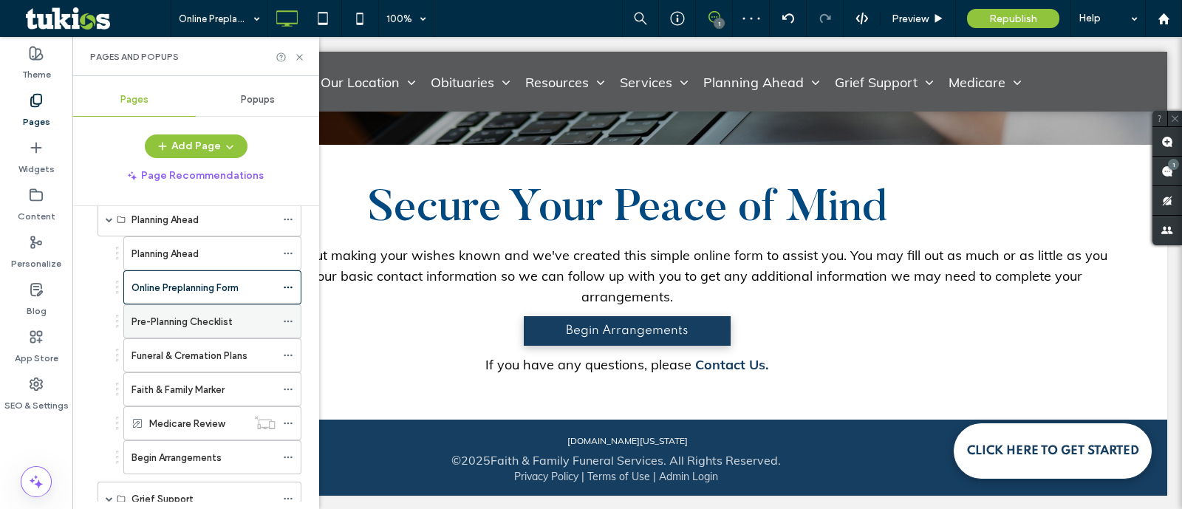
click at [214, 313] on label "Pre-Planning Checklist" at bounding box center [182, 322] width 101 height 26
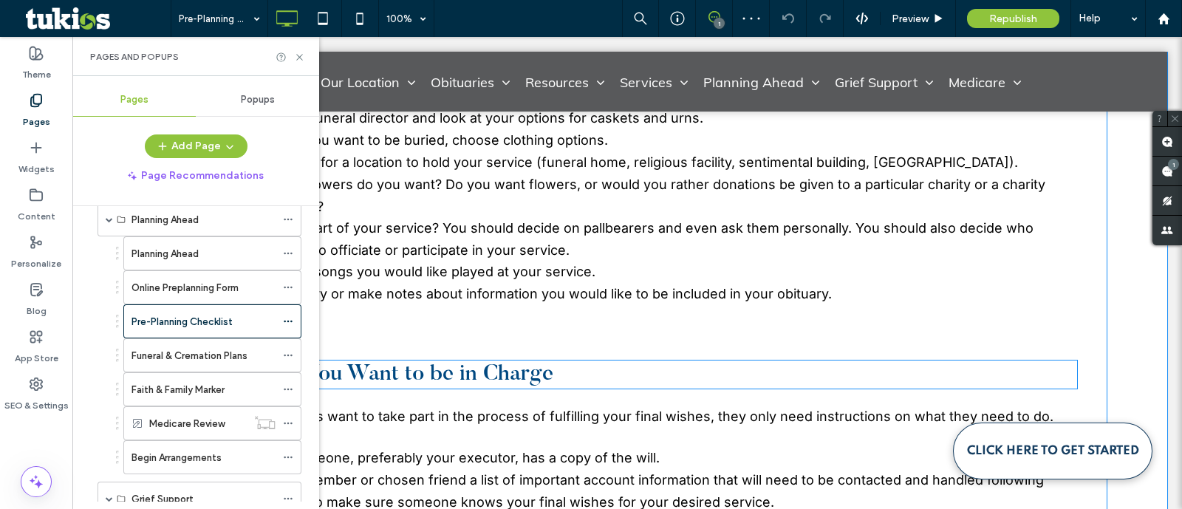
scroll to position [1720, 0]
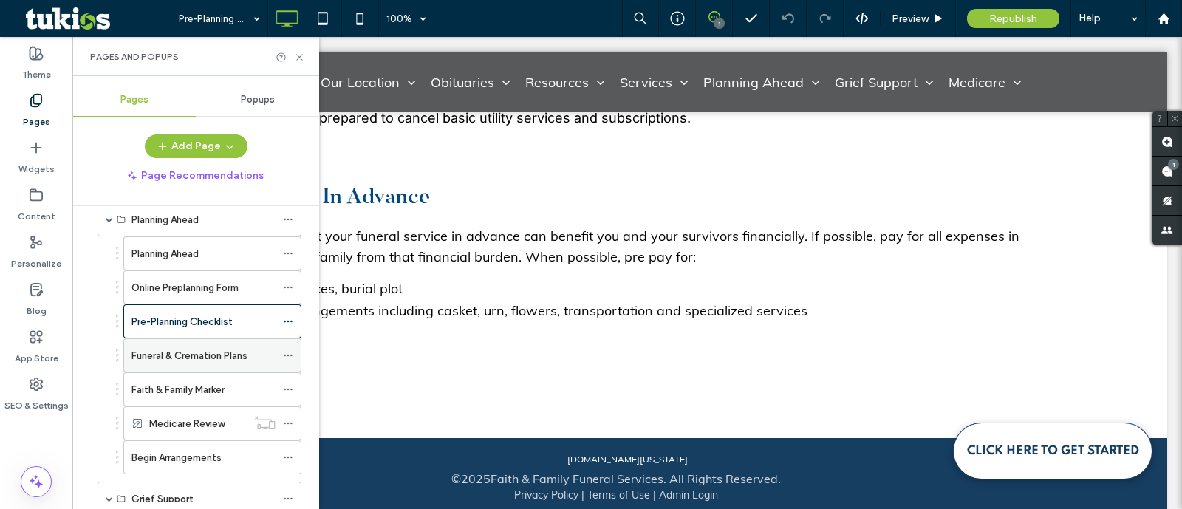
click at [228, 353] on label "Funeral & Cremation Plans" at bounding box center [190, 356] width 116 height 26
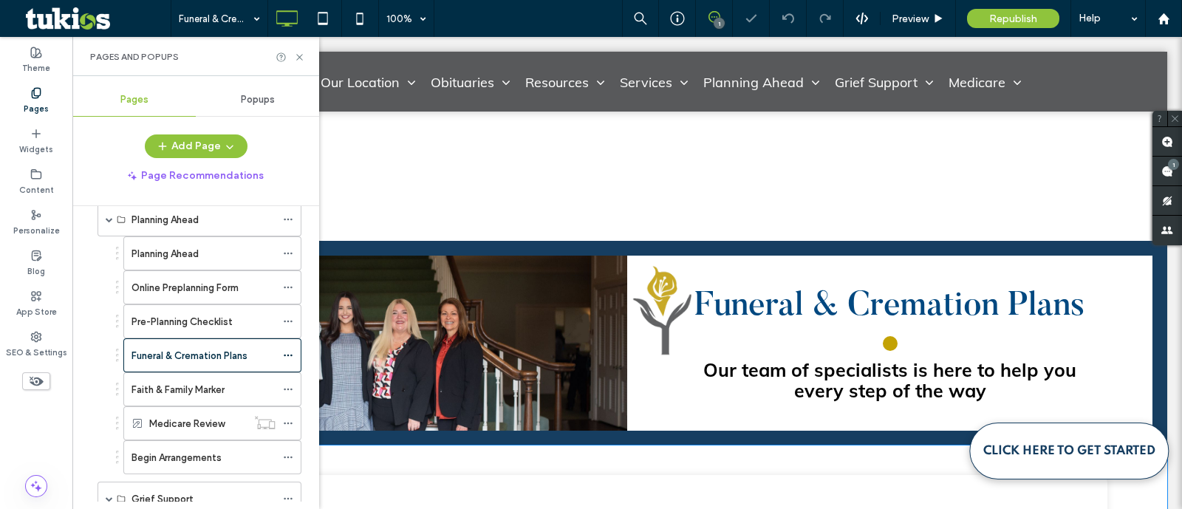
scroll to position [724, 0]
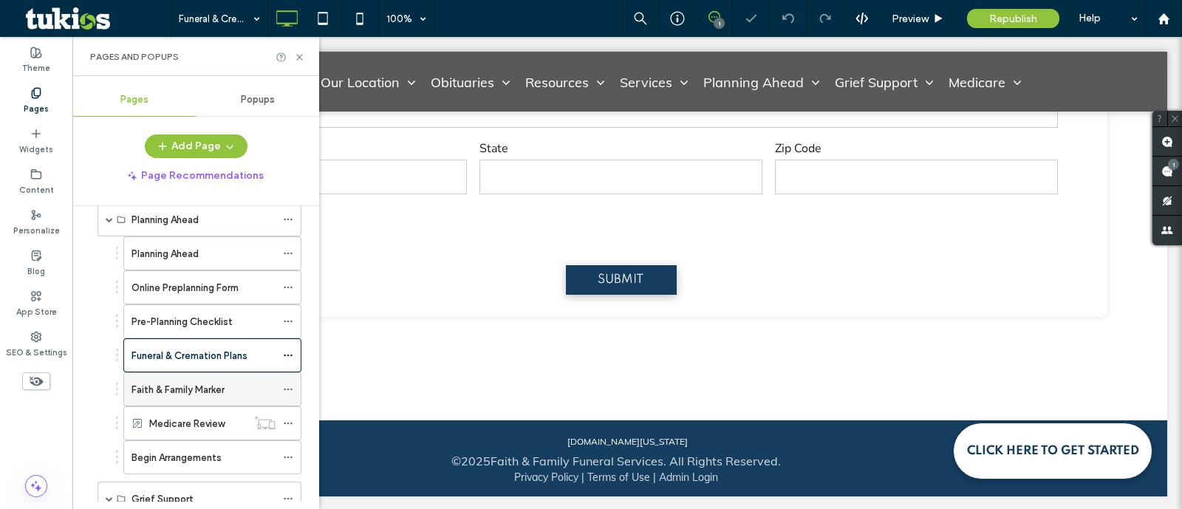
click at [242, 384] on div "Faith & Family Marker" at bounding box center [204, 390] width 144 height 16
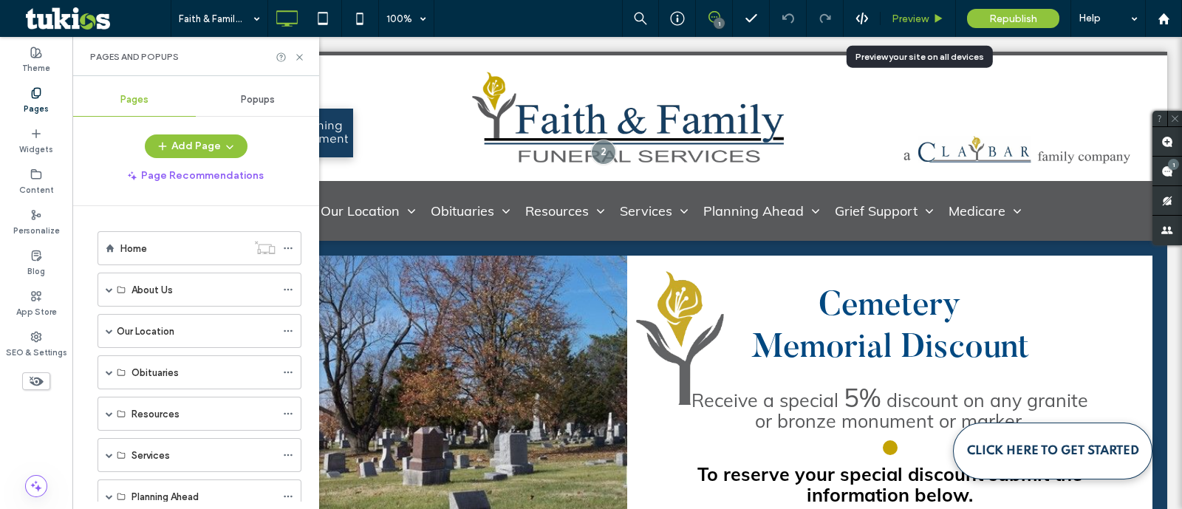
click at [916, 13] on span "Preview" at bounding box center [910, 19] width 37 height 13
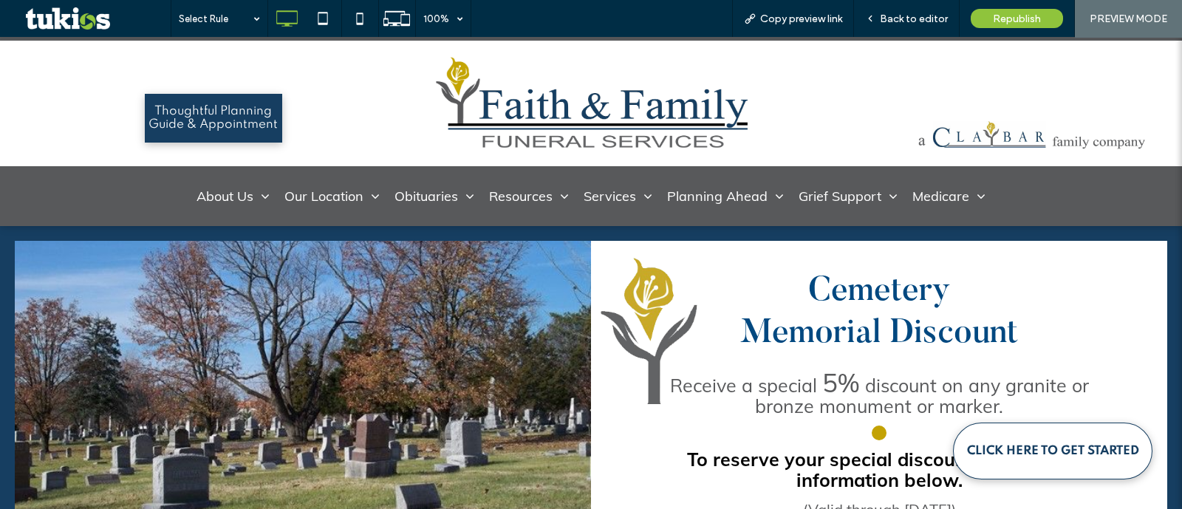
click at [669, 90] on img at bounding box center [591, 103] width 314 height 93
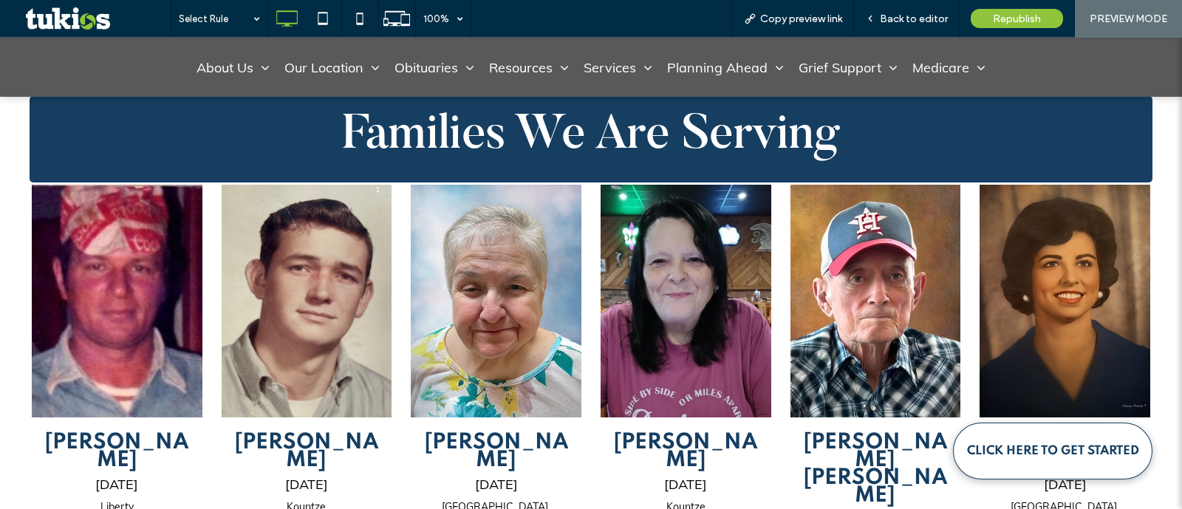
scroll to position [1084, 0]
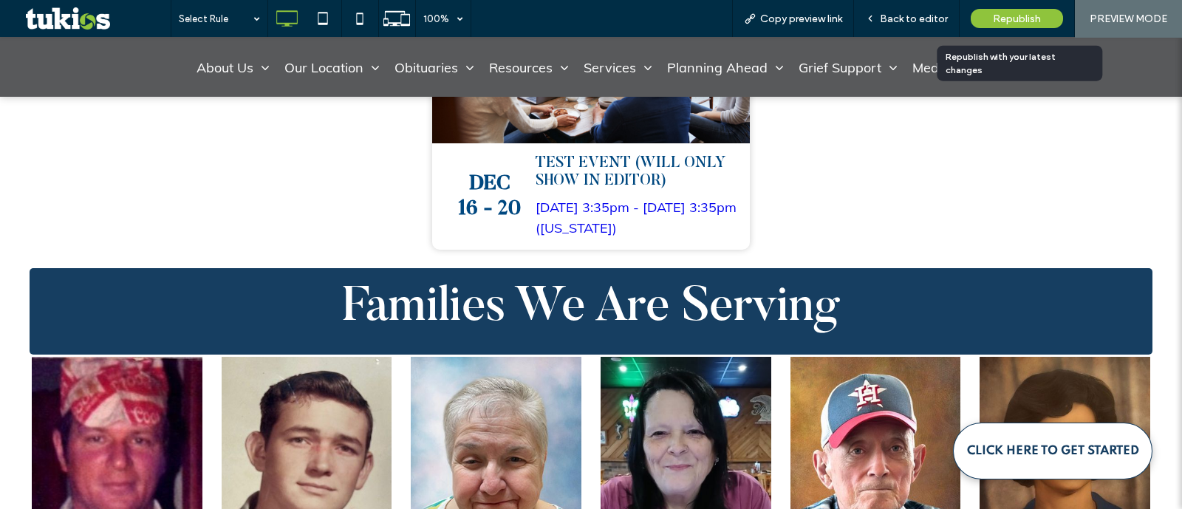
click at [1003, 25] on div "Republish" at bounding box center [1017, 18] width 92 height 19
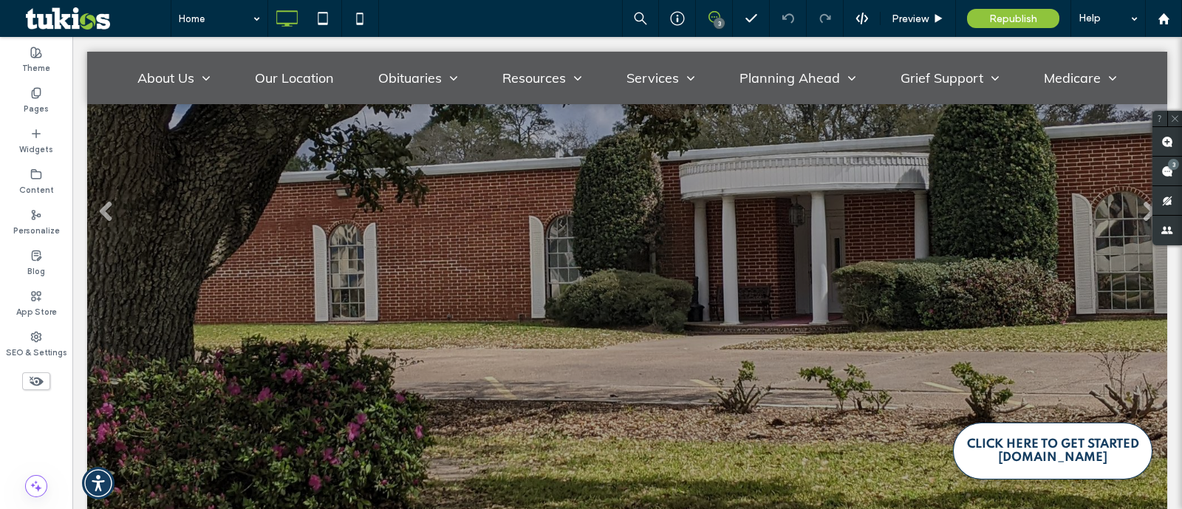
scroll to position [554, 0]
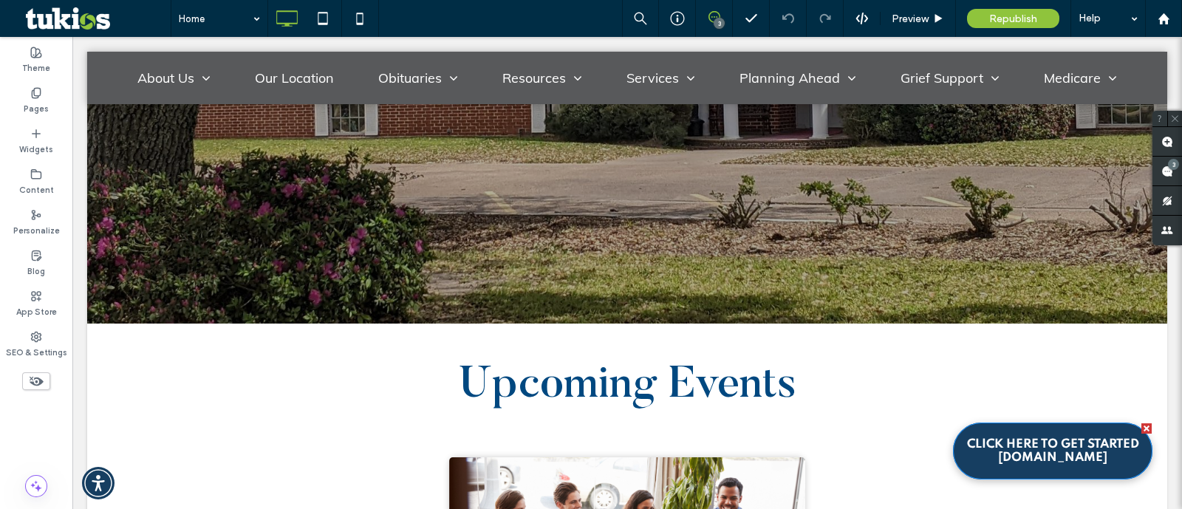
click at [1071, 466] on link "CLICK HERE TO GET STARTED BeginArrangements.com" at bounding box center [1053, 451] width 200 height 57
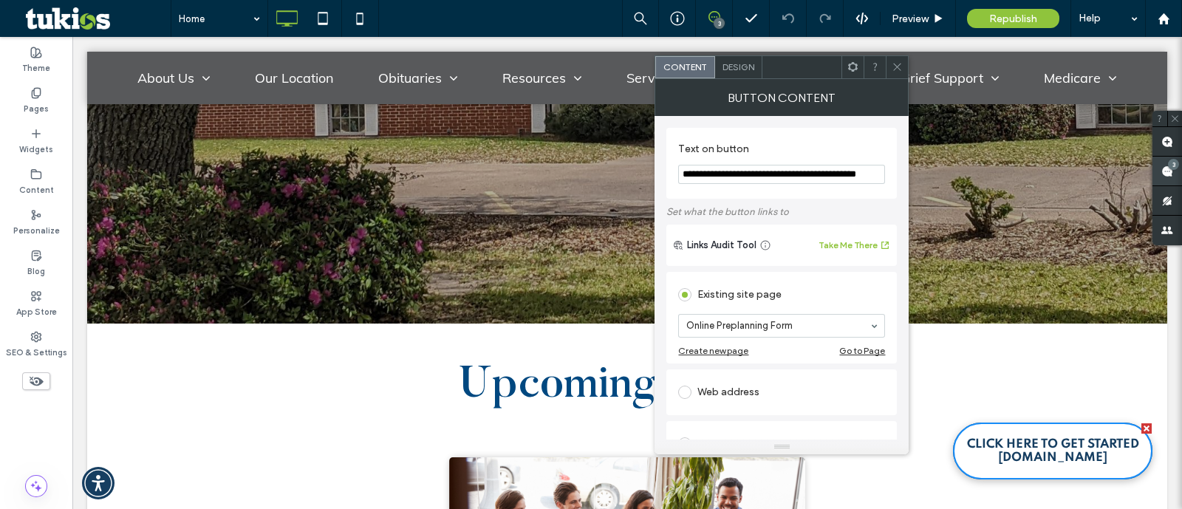
drag, startPoint x: 822, startPoint y: 177, endPoint x: 1182, endPoint y: 179, distance: 359.9
click at [1182, 179] on body ".wqwq-1{fill:#231f20;} .cls-1q, .cls-2q { fill-rule: evenodd; } .cls-2q { fill:…" at bounding box center [591, 254] width 1182 height 509
type input "**********"
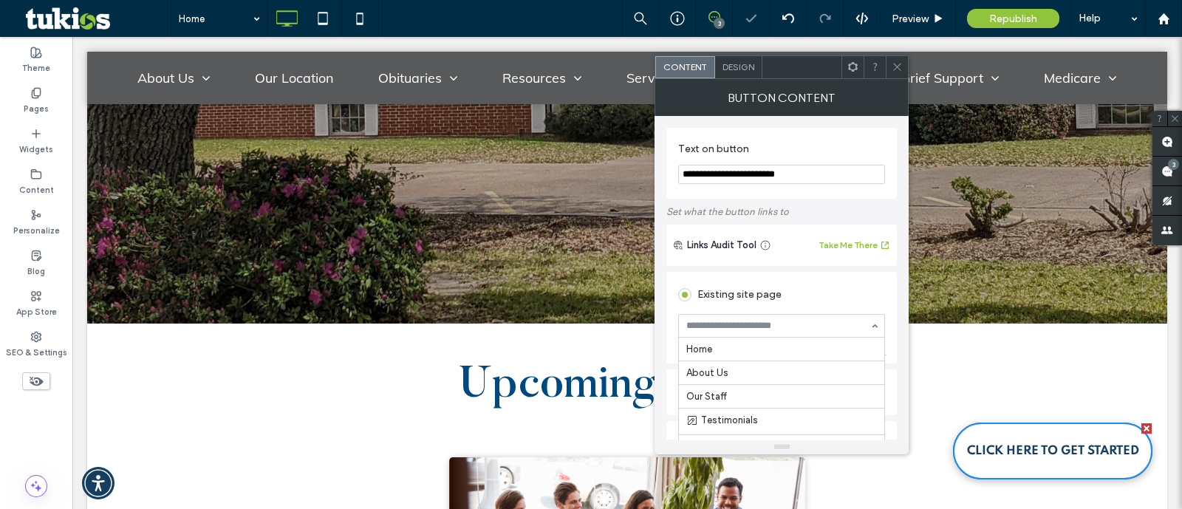
scroll to position [613, 0]
paste input "**********"
type input "**********"
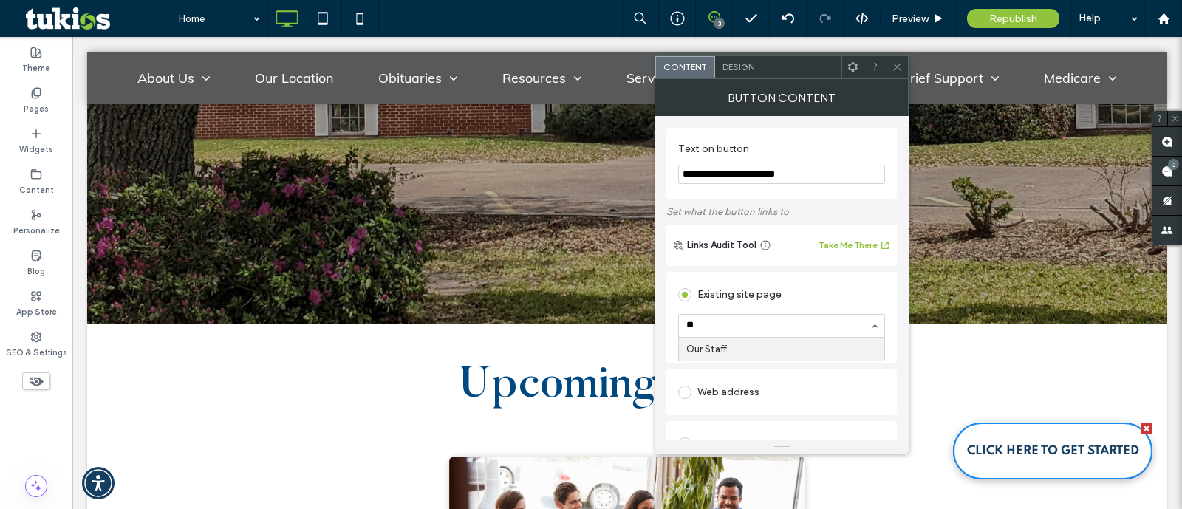
type input "*"
type input "**"
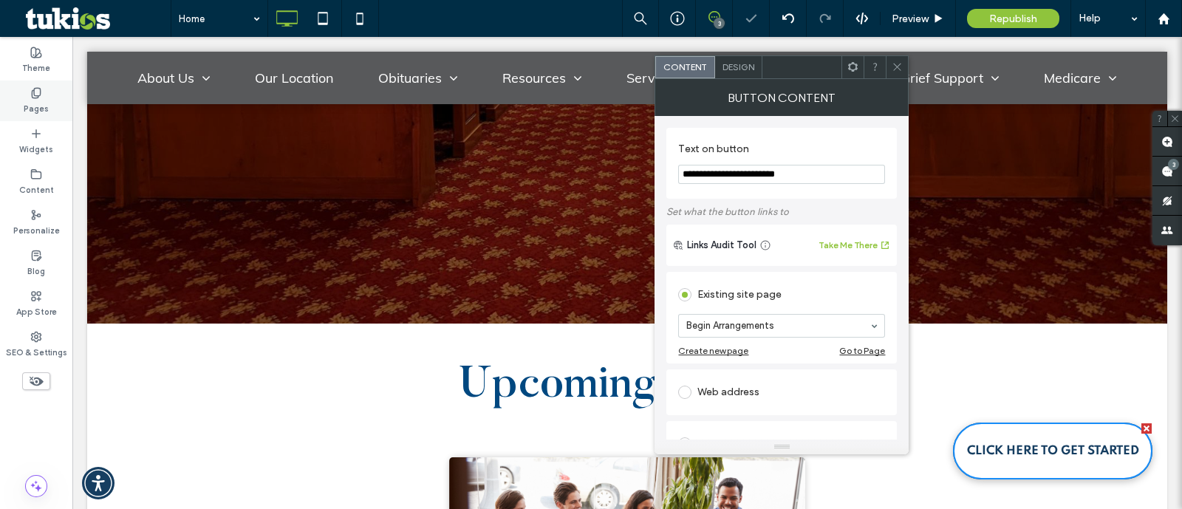
click at [45, 103] on label "Pages" at bounding box center [36, 107] width 25 height 16
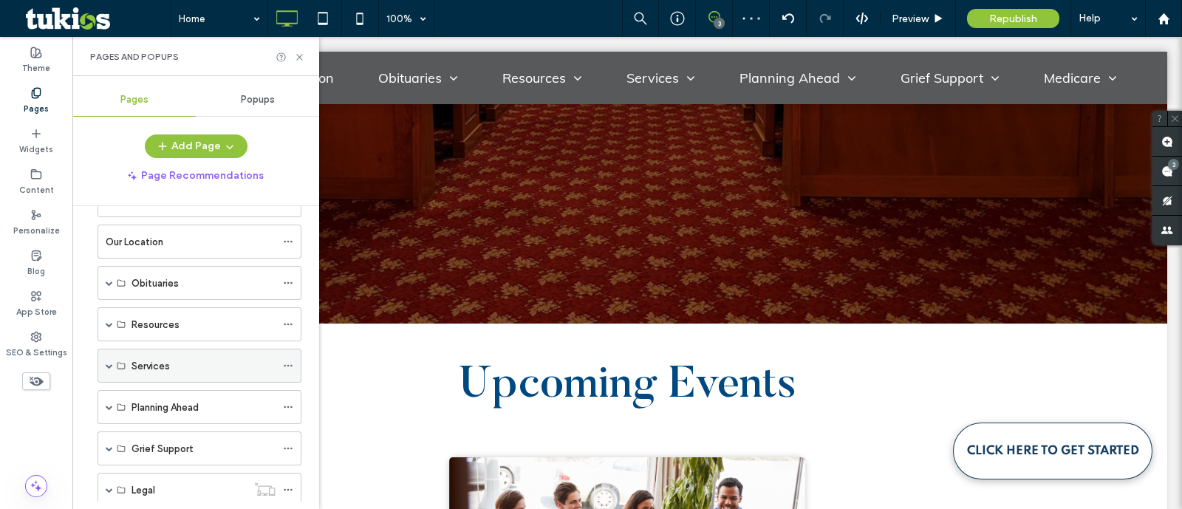
scroll to position [118, 0]
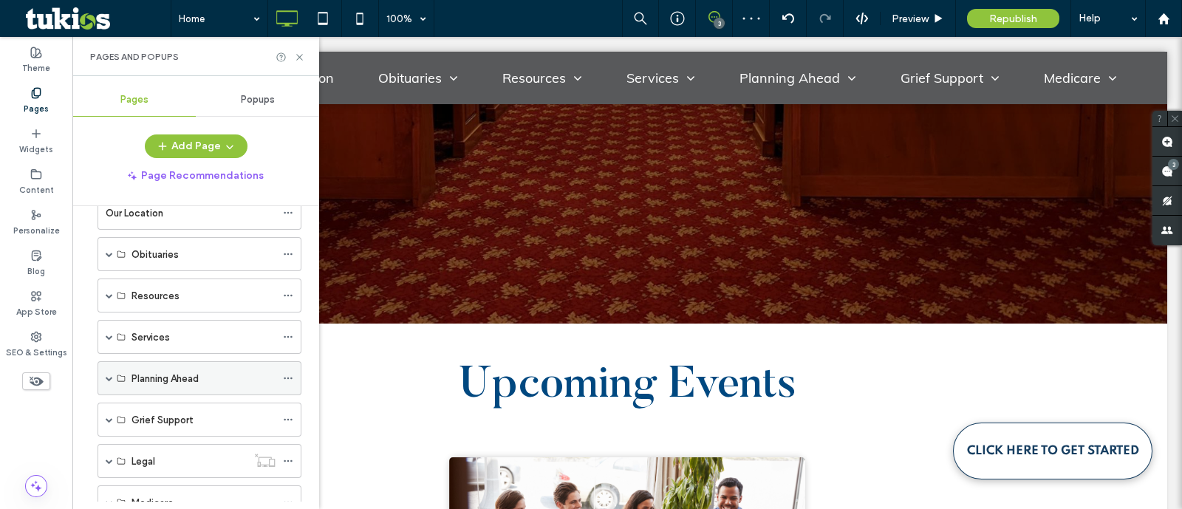
click at [111, 376] on span at bounding box center [109, 378] width 7 height 7
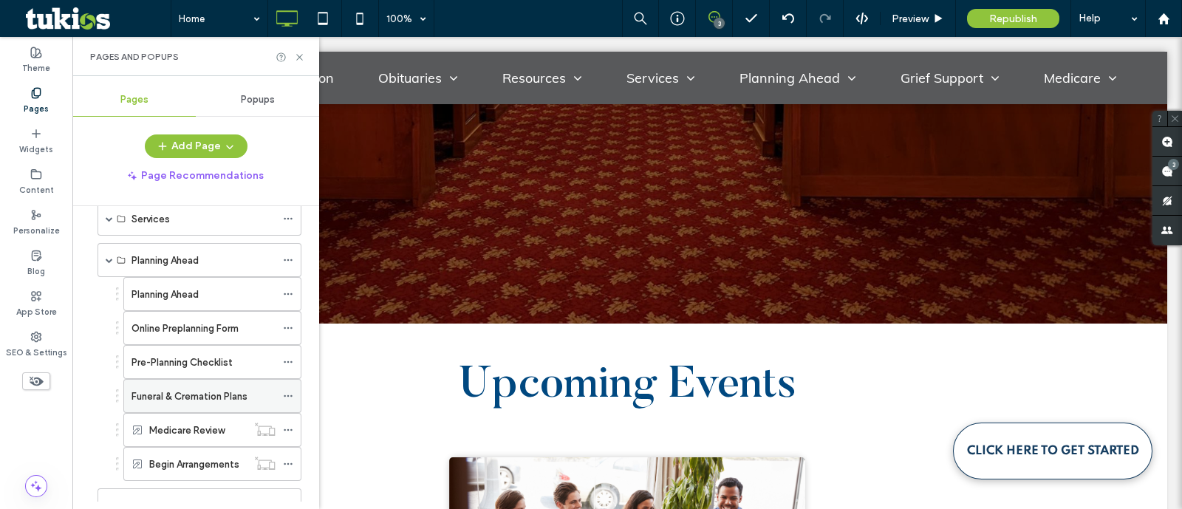
scroll to position [303, 0]
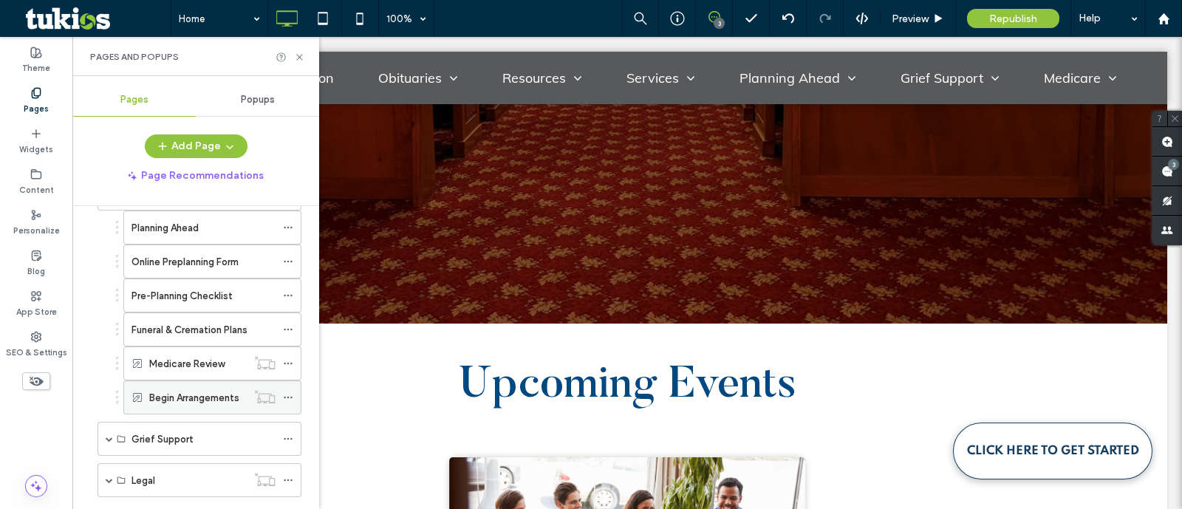
click at [286, 392] on icon at bounding box center [288, 397] width 10 height 10
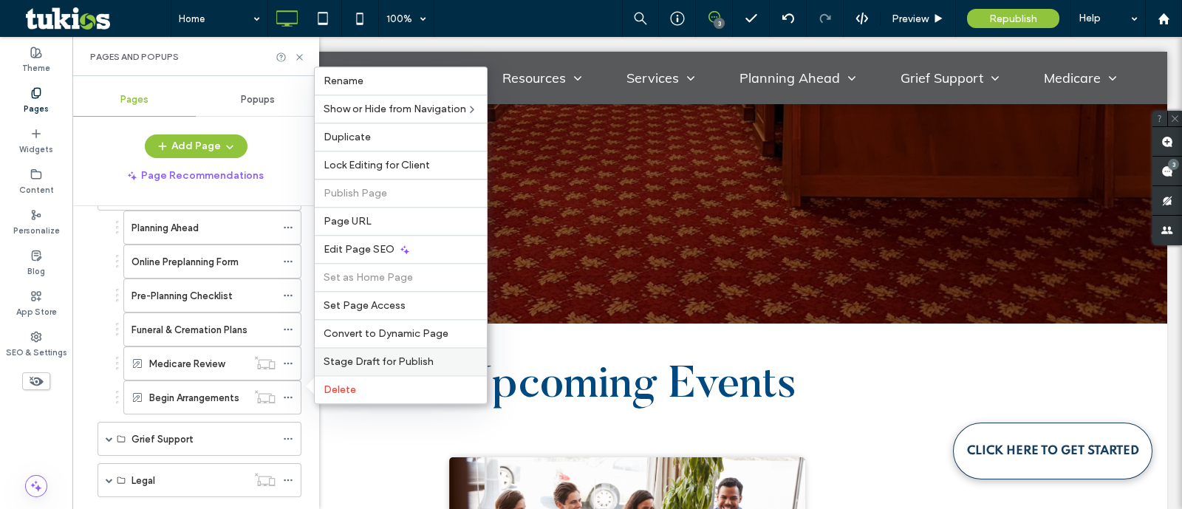
click at [417, 365] on span "Stage Draft for Publish" at bounding box center [379, 361] width 110 height 13
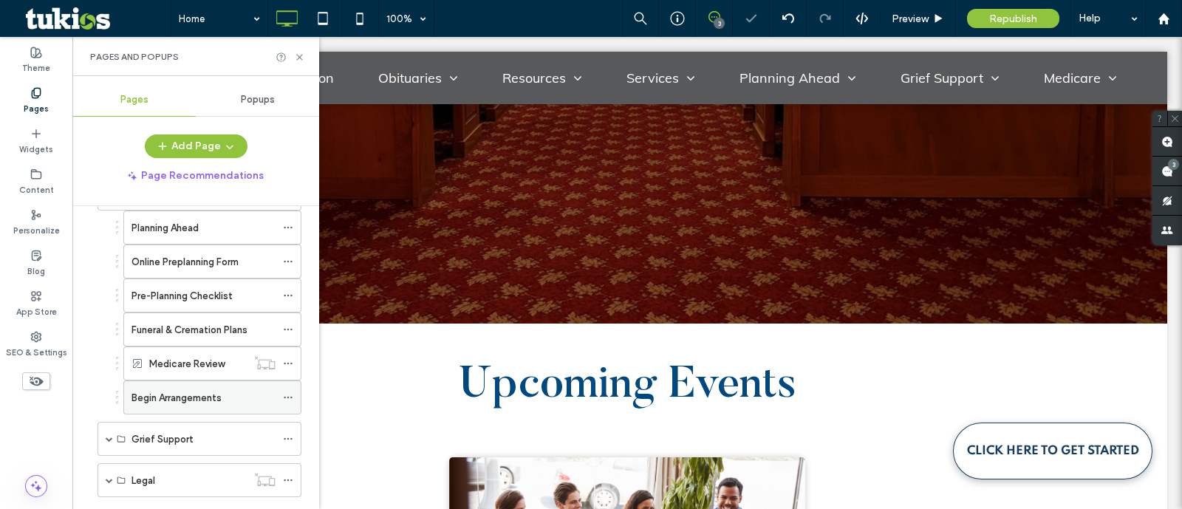
click at [290, 392] on icon at bounding box center [288, 397] width 10 height 10
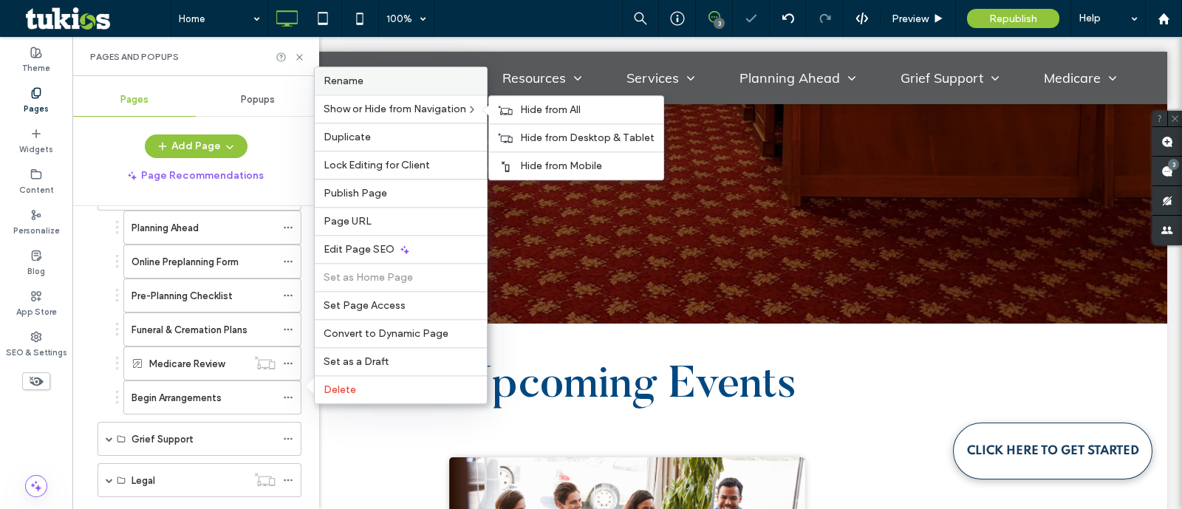
click at [364, 87] on label "Rename" at bounding box center [401, 81] width 154 height 13
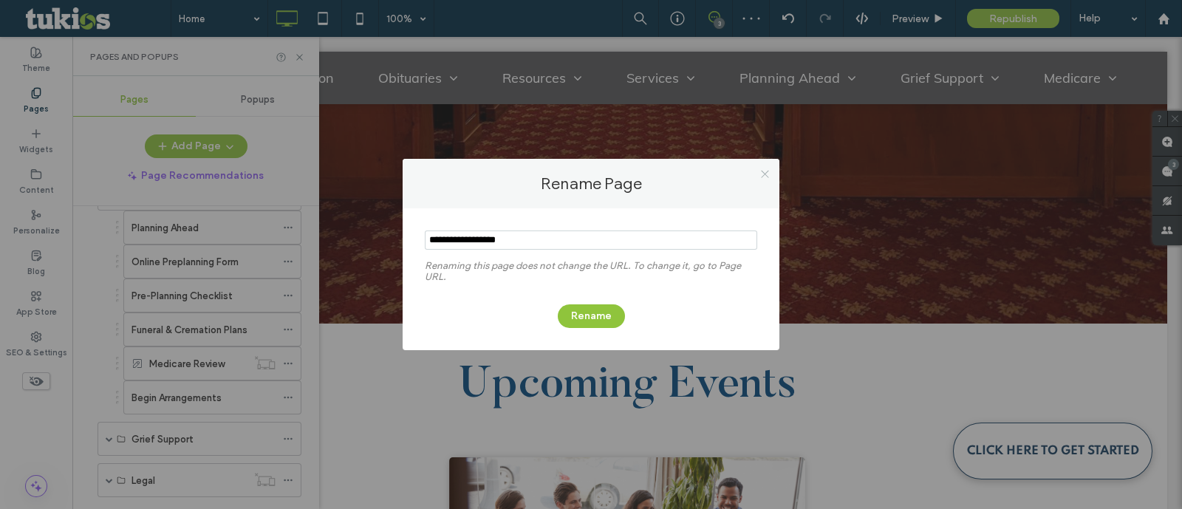
click at [764, 172] on use at bounding box center [764, 173] width 7 height 7
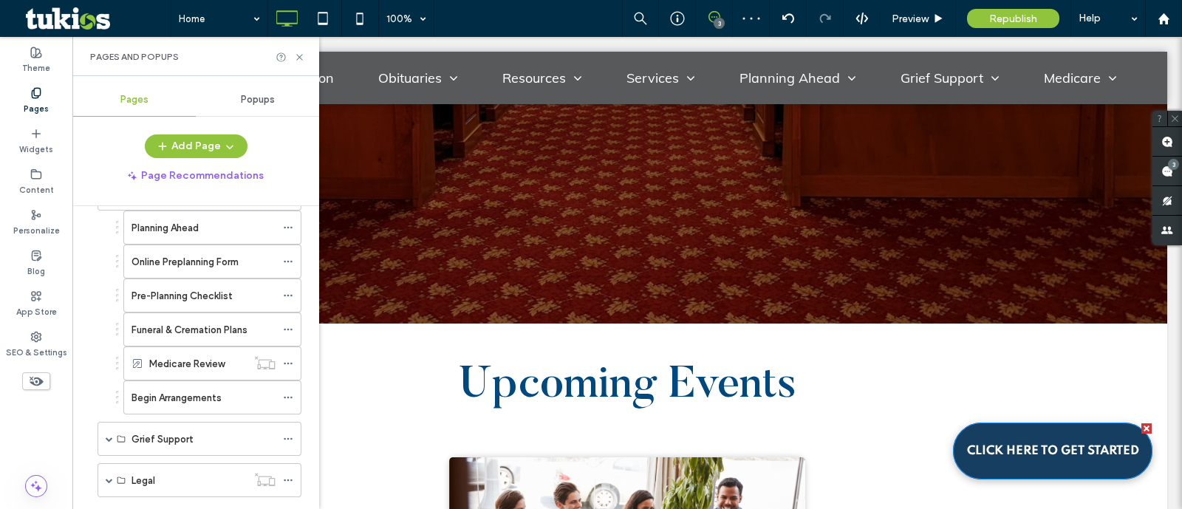
click at [992, 441] on link "CLICK HERE TO GET STARTED" at bounding box center [1053, 451] width 200 height 57
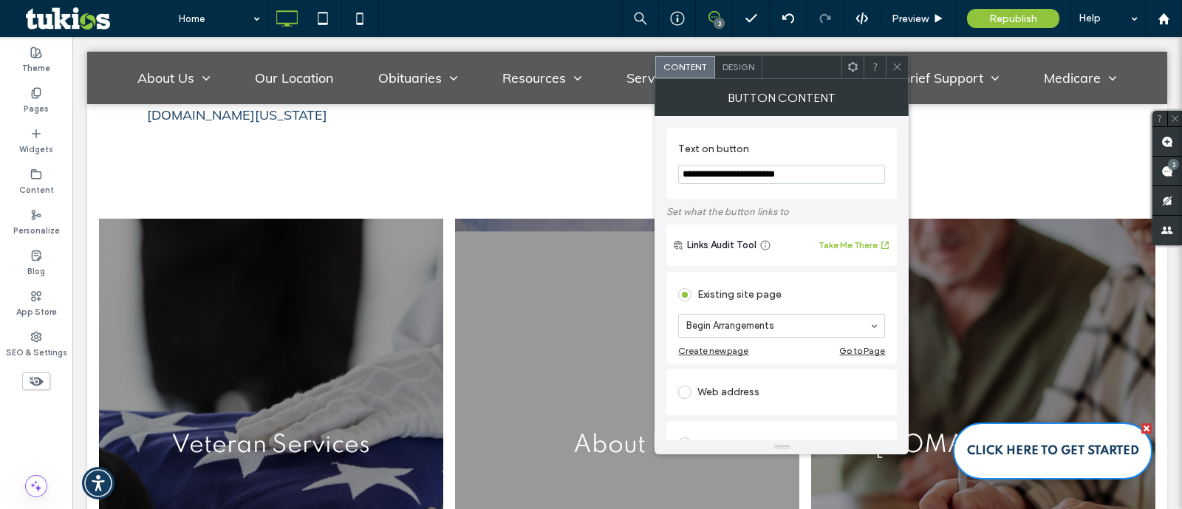
scroll to position [3325, 0]
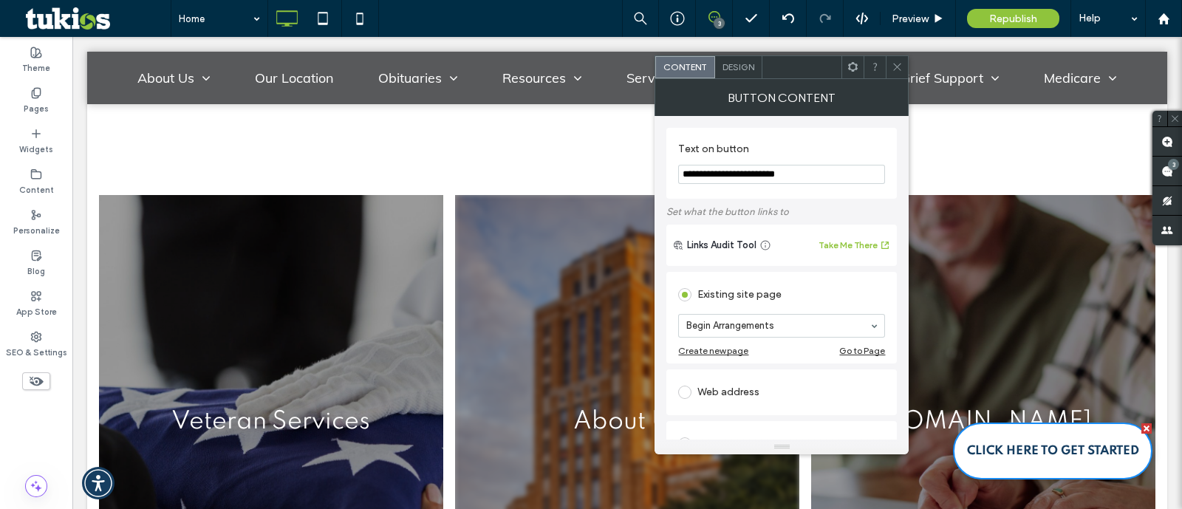
click at [500, 358] on link at bounding box center [627, 422] width 344 height 454
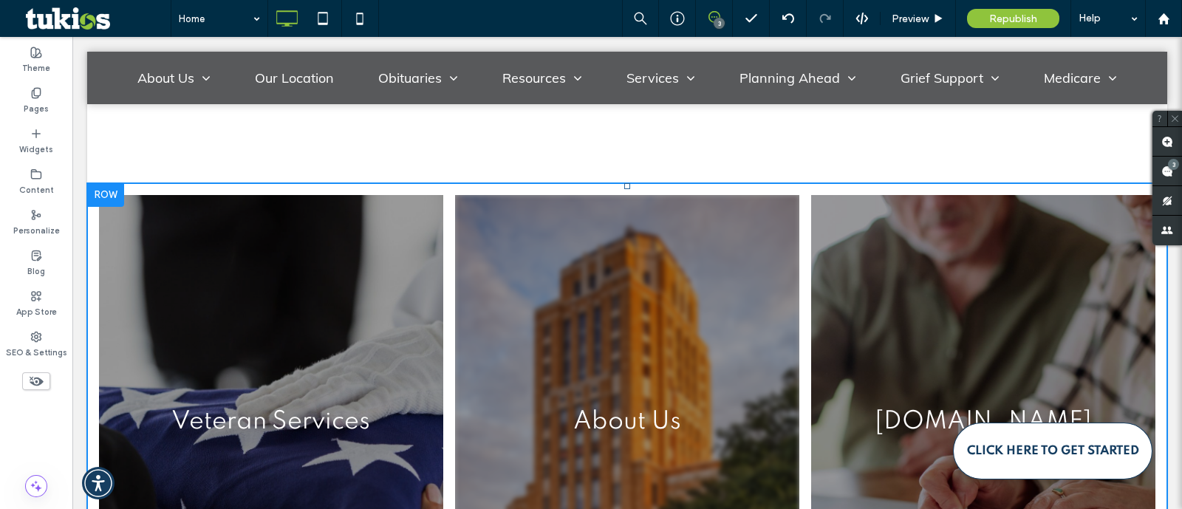
click at [484, 329] on link at bounding box center [627, 422] width 344 height 454
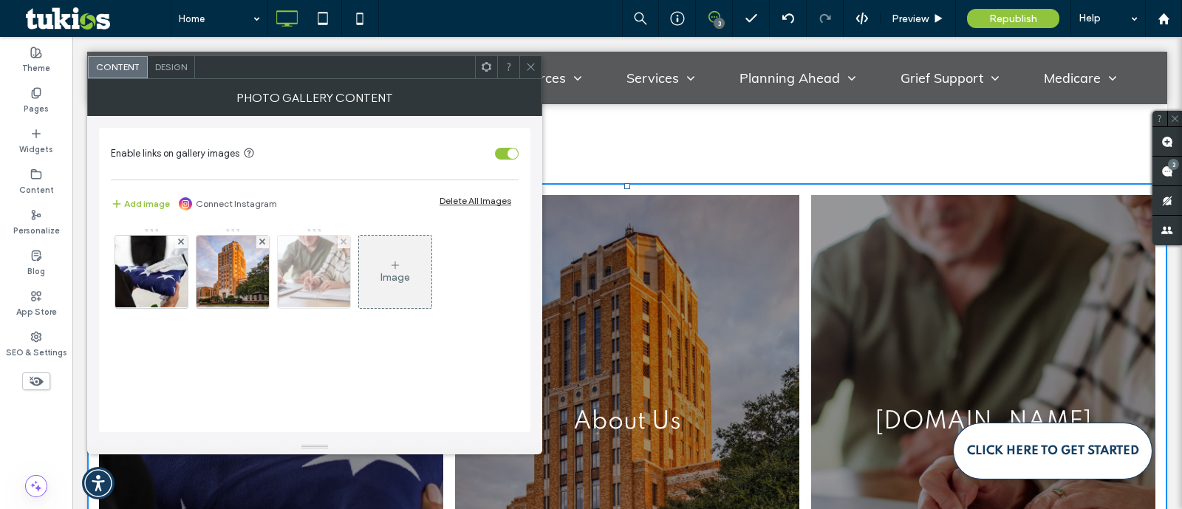
click at [313, 266] on img at bounding box center [314, 272] width 109 height 72
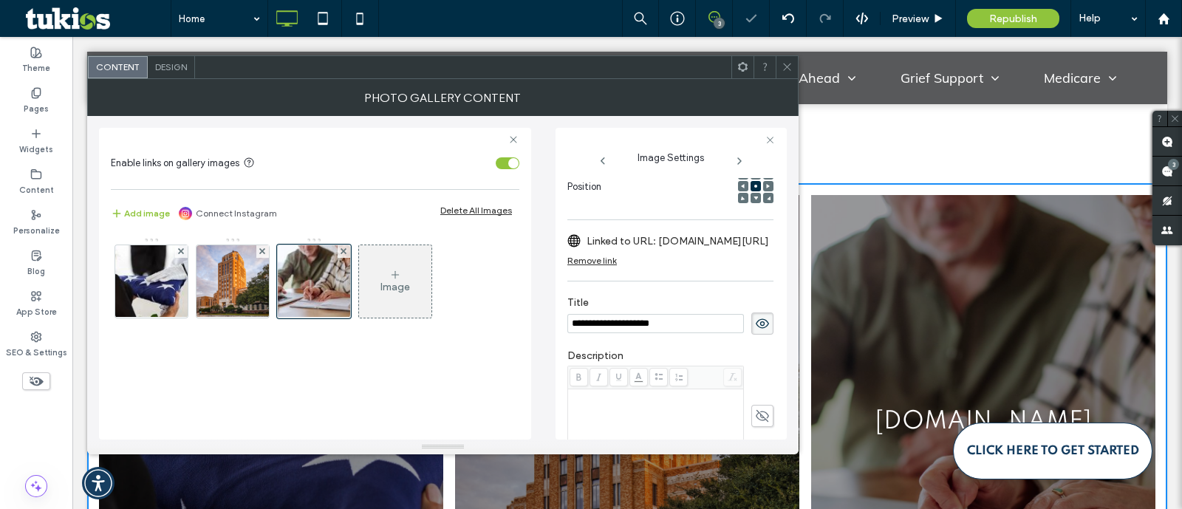
scroll to position [0, 0]
click at [675, 324] on input "**********" at bounding box center [655, 323] width 177 height 19
type input "**********"
click at [691, 252] on label "Linked to URL: [DOMAIN_NAME][URL]" at bounding box center [678, 241] width 183 height 27
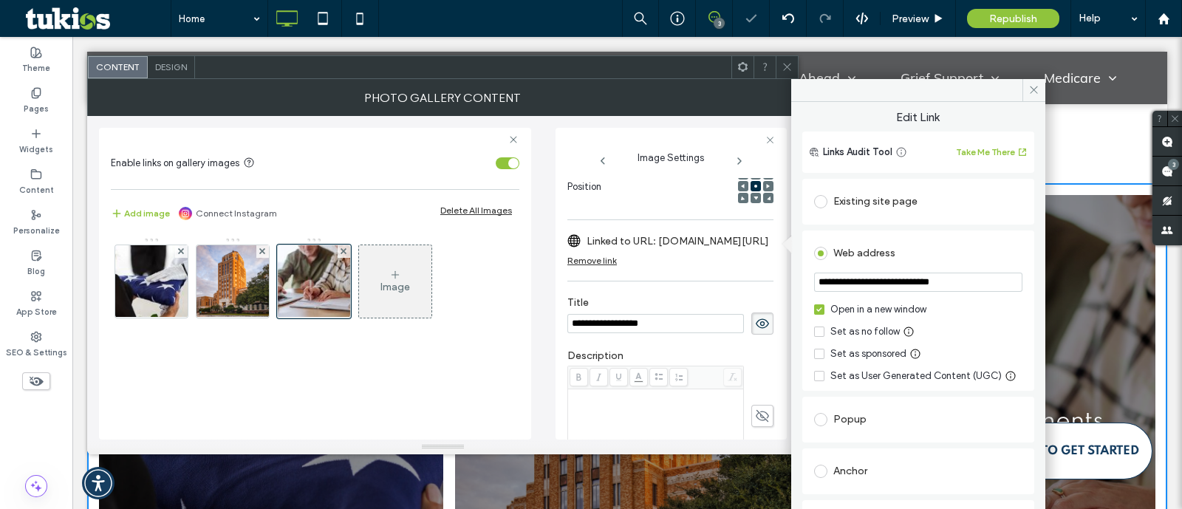
click at [857, 216] on div "Existing site page" at bounding box center [918, 201] width 208 height 31
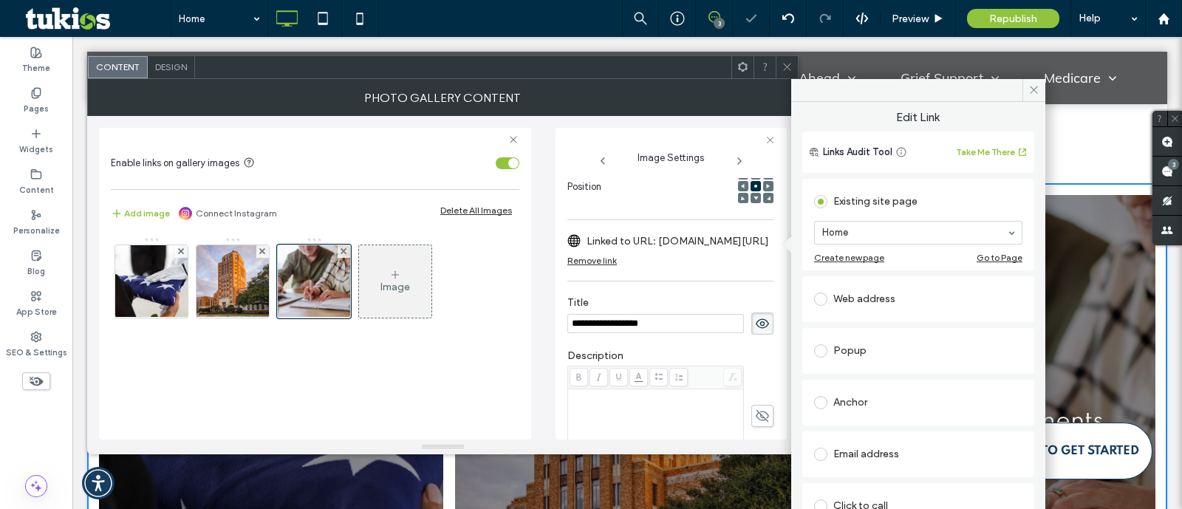
paste input "**********"
type input "**********"
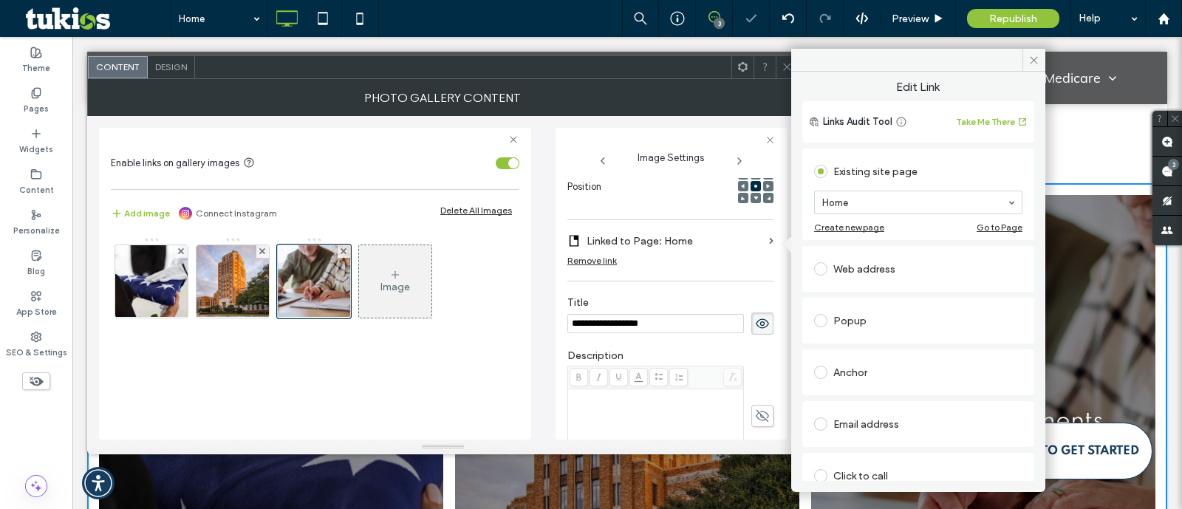
click at [882, 255] on div "Web address" at bounding box center [918, 268] width 208 height 31
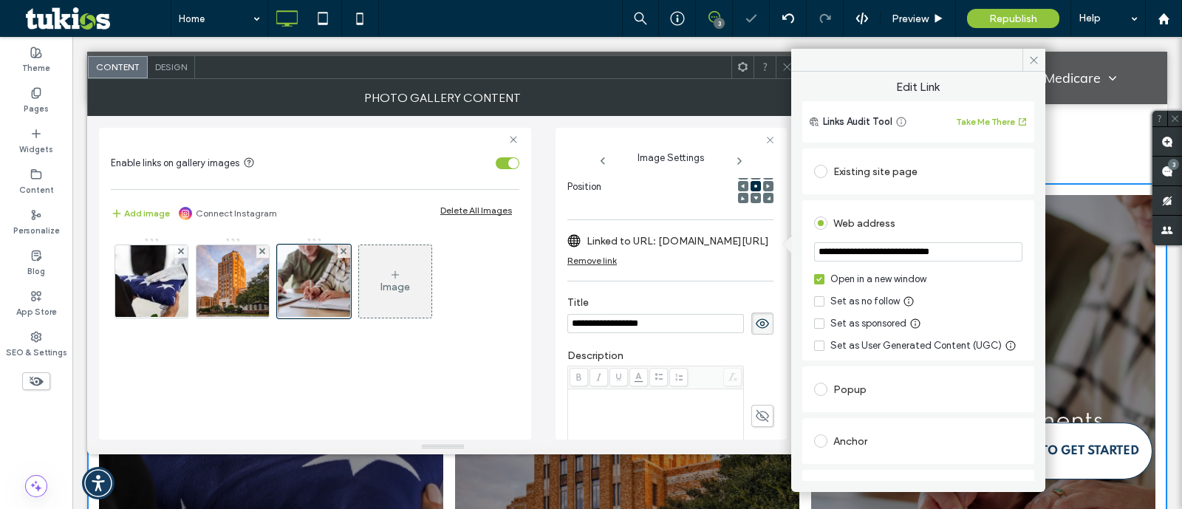
click at [865, 168] on div "Existing site page" at bounding box center [918, 172] width 208 height 24
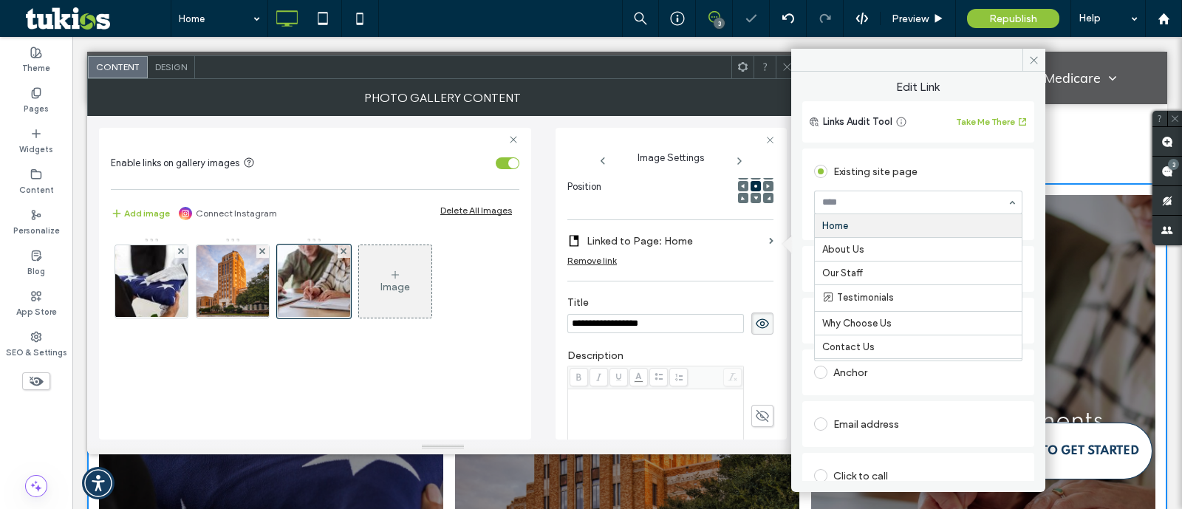
paste input "**********"
type input "**********"
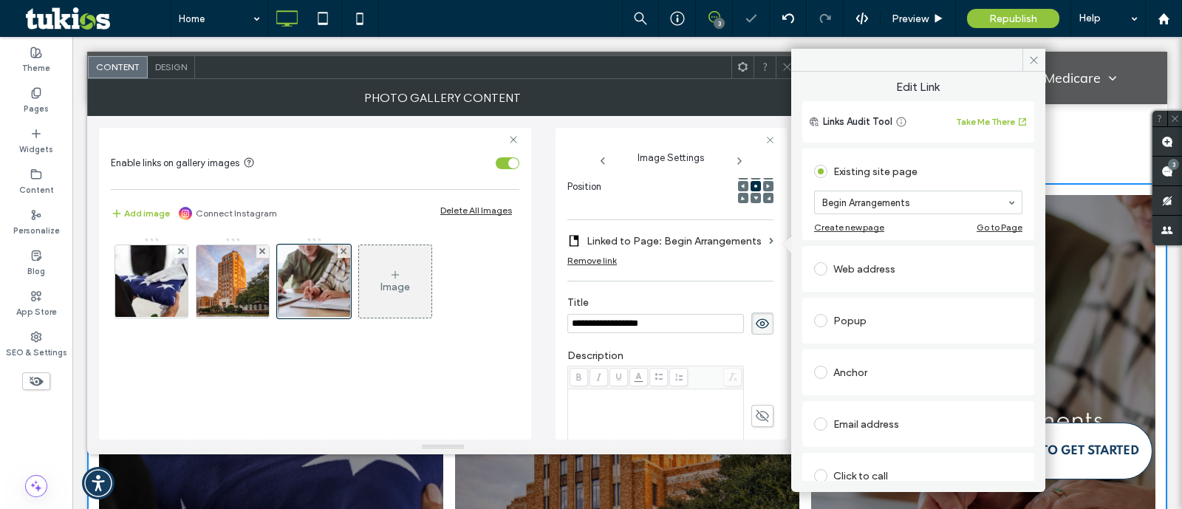
click at [767, 62] on icon at bounding box center [765, 66] width 11 height 11
click at [782, 67] on div at bounding box center [787, 67] width 22 height 22
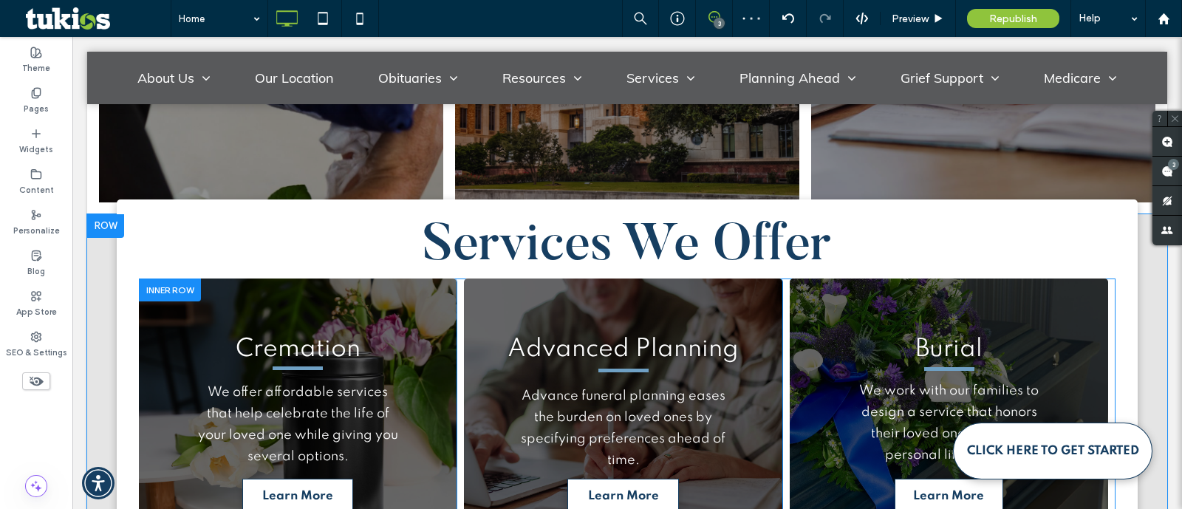
scroll to position [3930, 0]
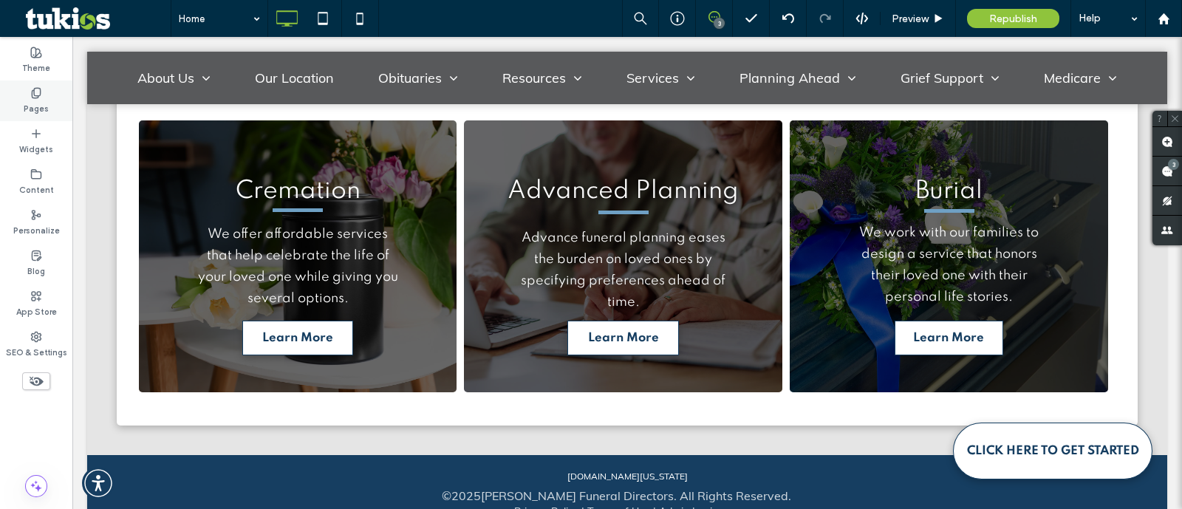
click at [47, 79] on div "Theme" at bounding box center [36, 60] width 72 height 41
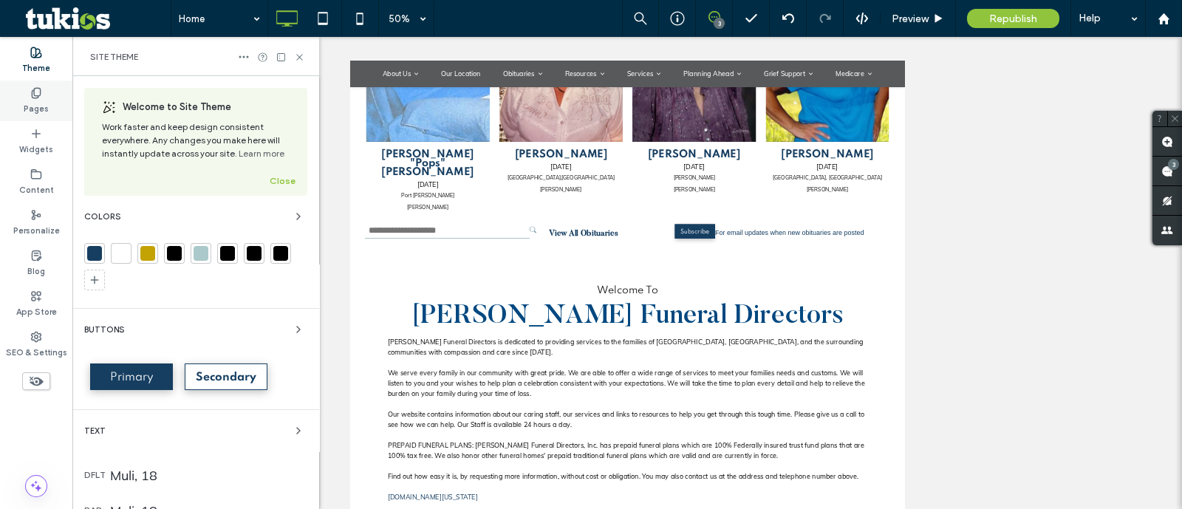
scroll to position [2472, 0]
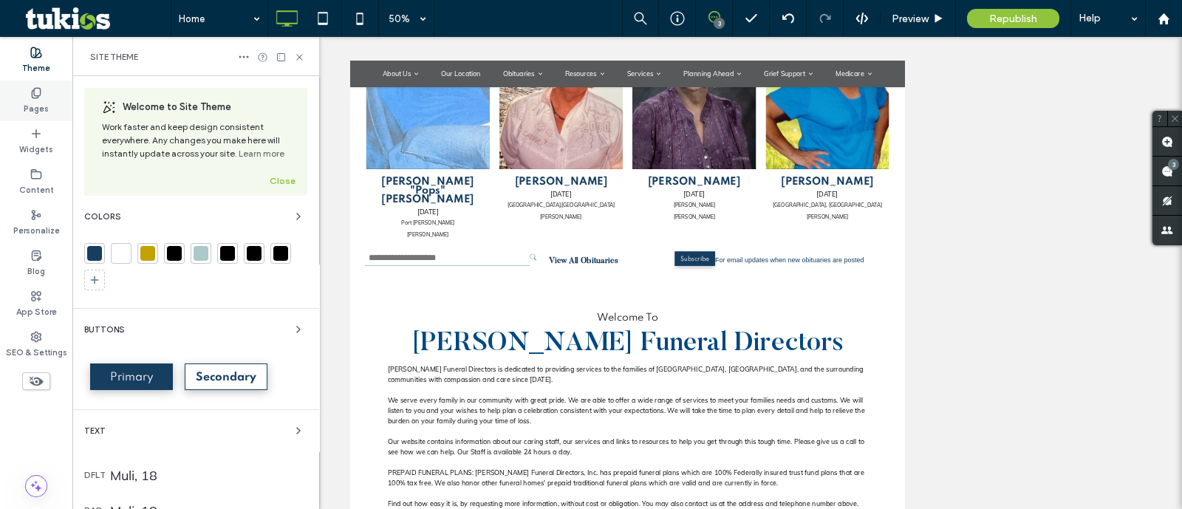
click at [39, 98] on icon at bounding box center [36, 93] width 12 height 12
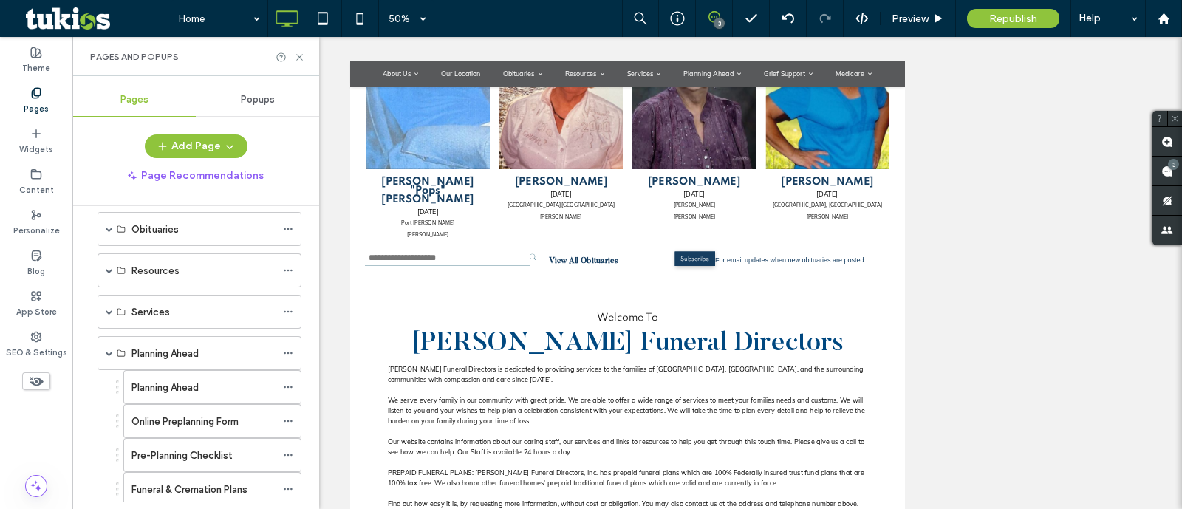
scroll to position [184, 0]
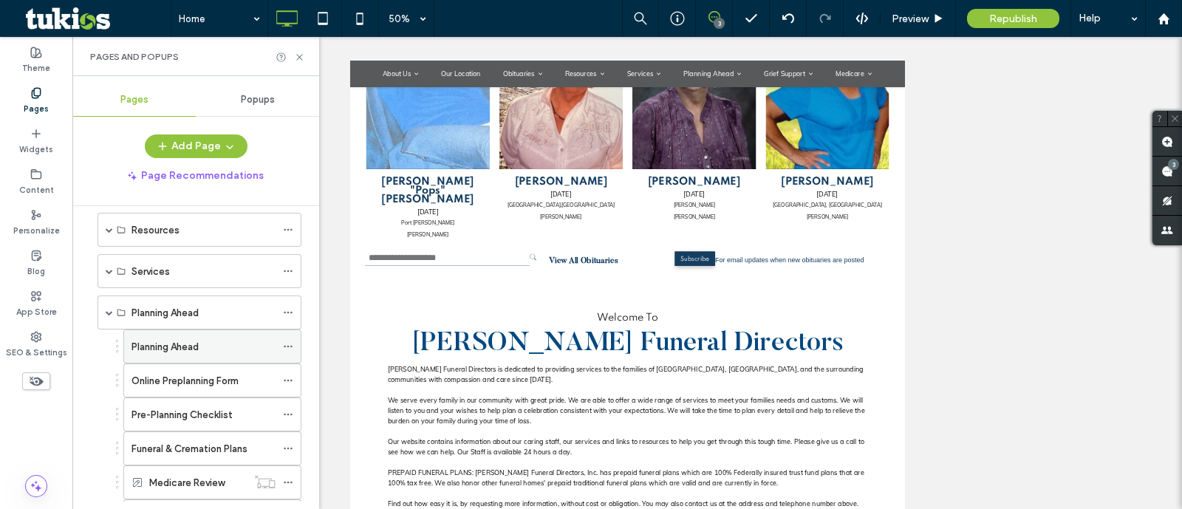
click at [146, 347] on label "Planning Ahead" at bounding box center [165, 347] width 67 height 26
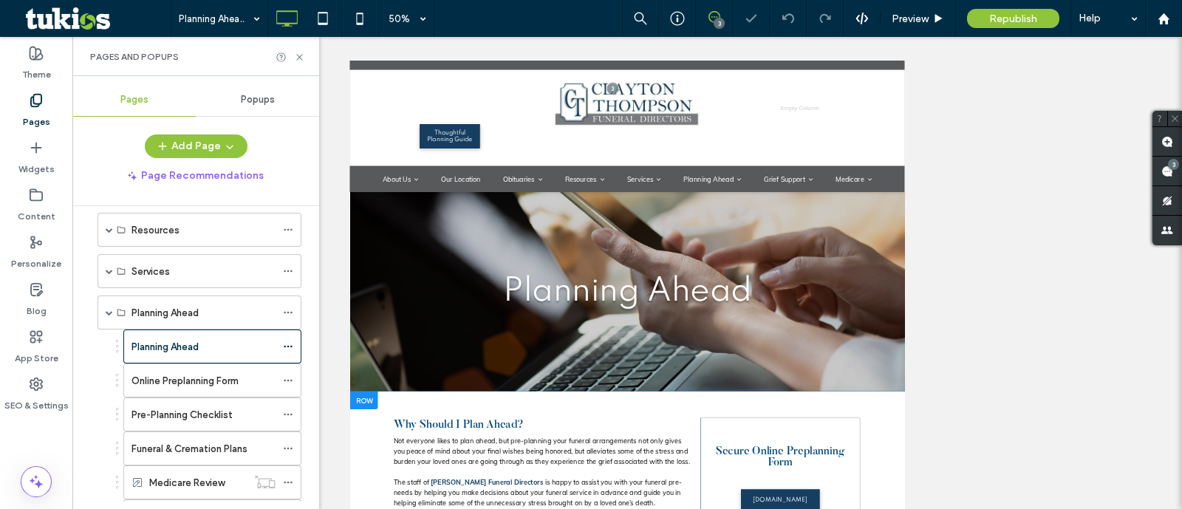
scroll to position [75, 0]
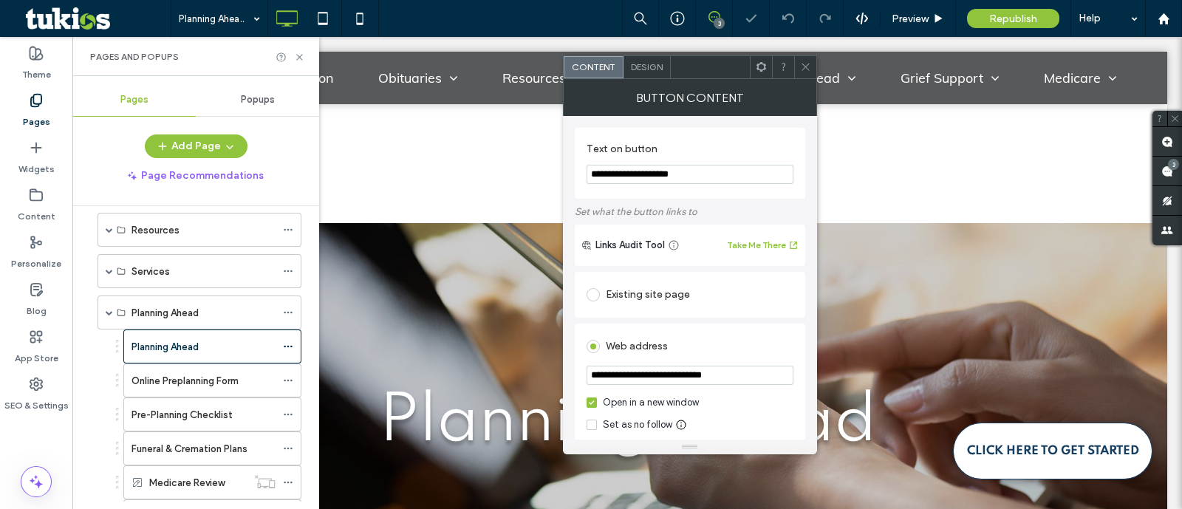
scroll to position [657, 0]
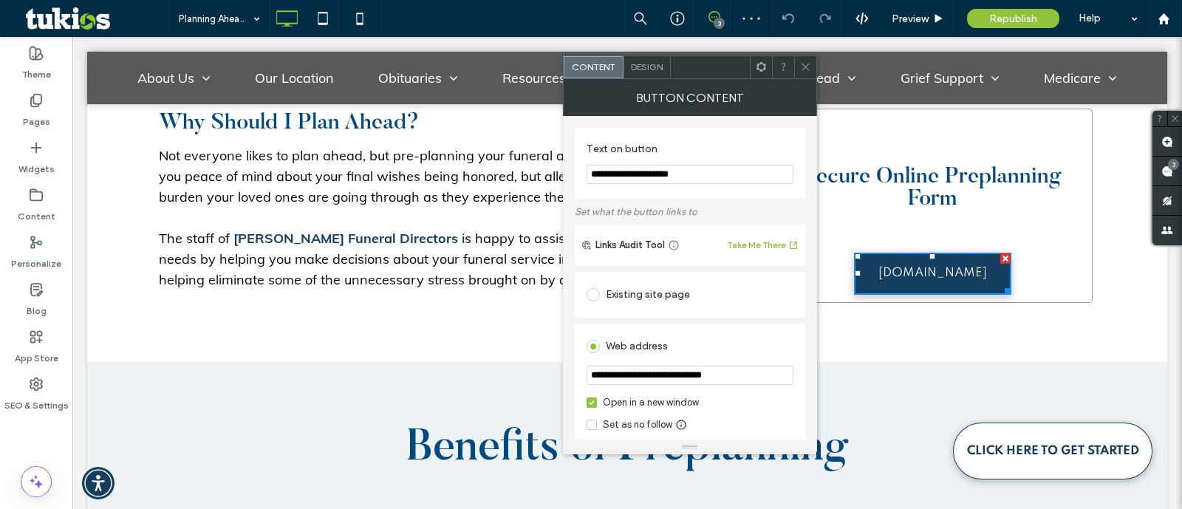
click at [728, 189] on section "**********" at bounding box center [690, 163] width 207 height 56
click at [728, 179] on input "**********" at bounding box center [690, 174] width 207 height 19
paste input "Text on button"
type input "**********"
click at [697, 315] on div "Existing site page" at bounding box center [690, 295] width 231 height 46
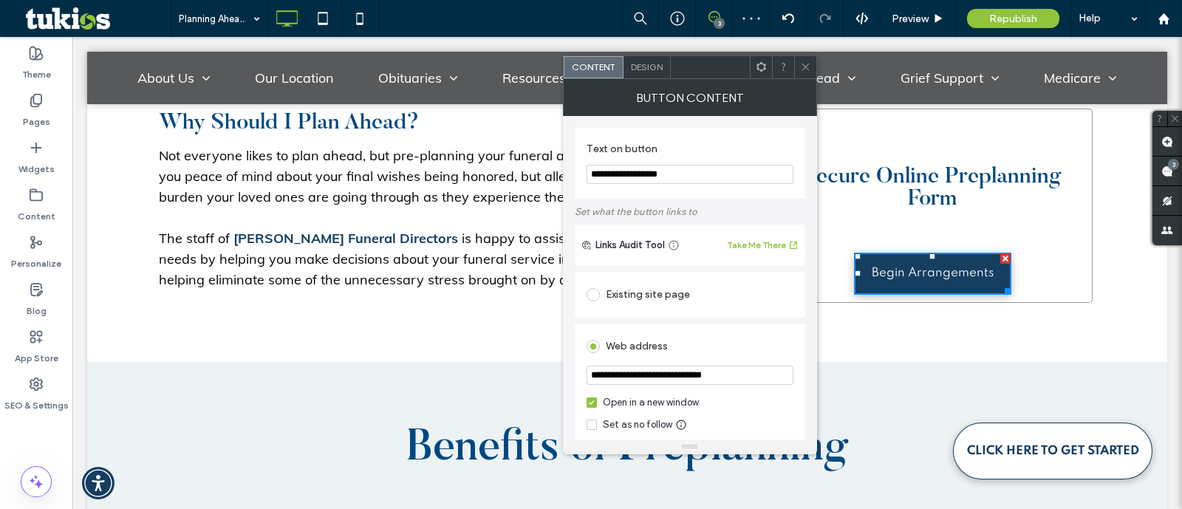
click at [698, 304] on div "Existing site page" at bounding box center [690, 295] width 207 height 24
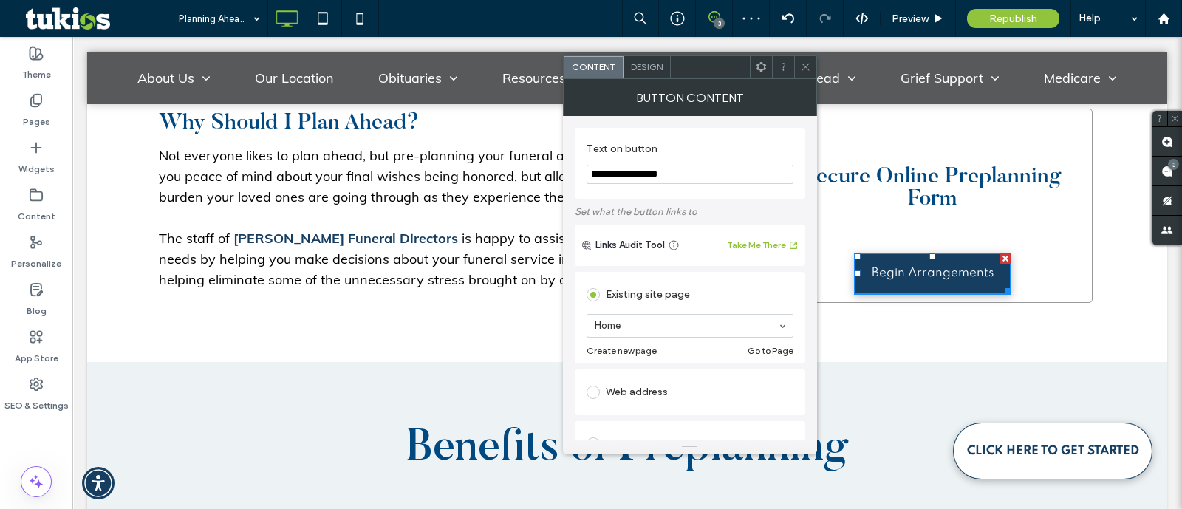
paste input "**********"
type input "**********"
click at [41, 100] on use at bounding box center [36, 101] width 10 height 13
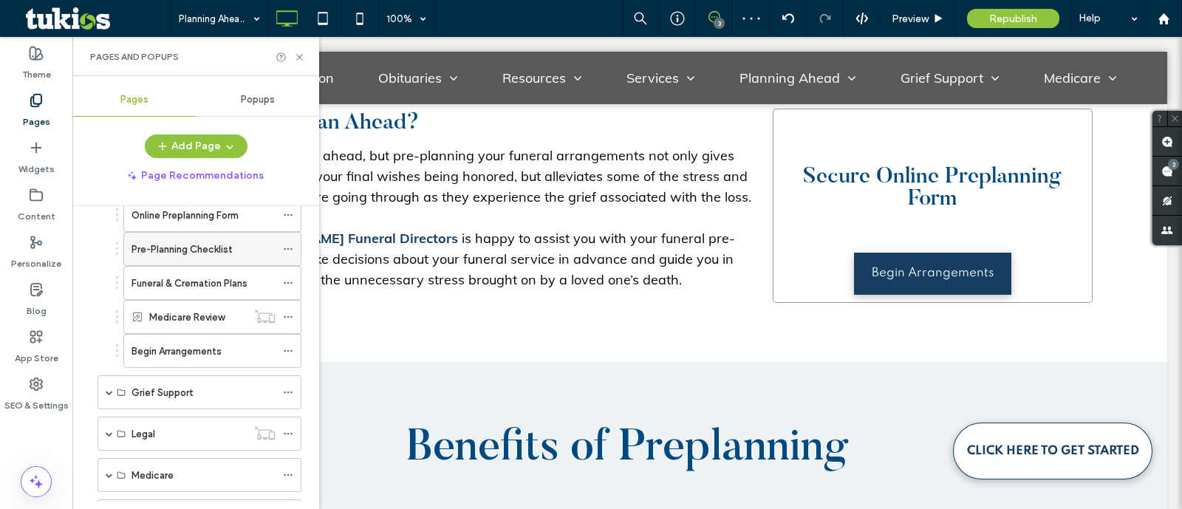
scroll to position [321, 0]
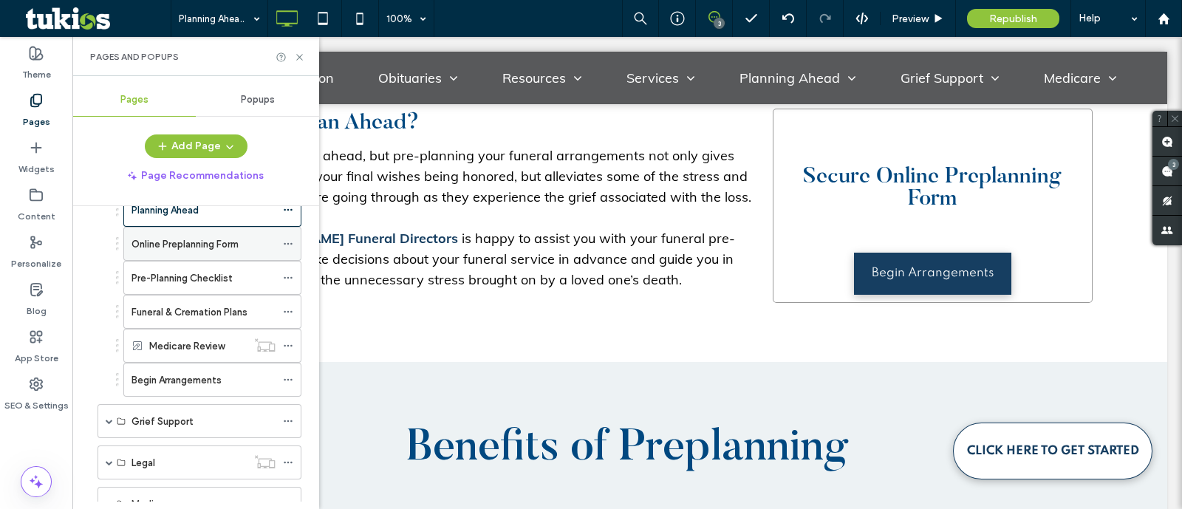
click at [234, 234] on label "Online Preplanning Form" at bounding box center [185, 244] width 107 height 26
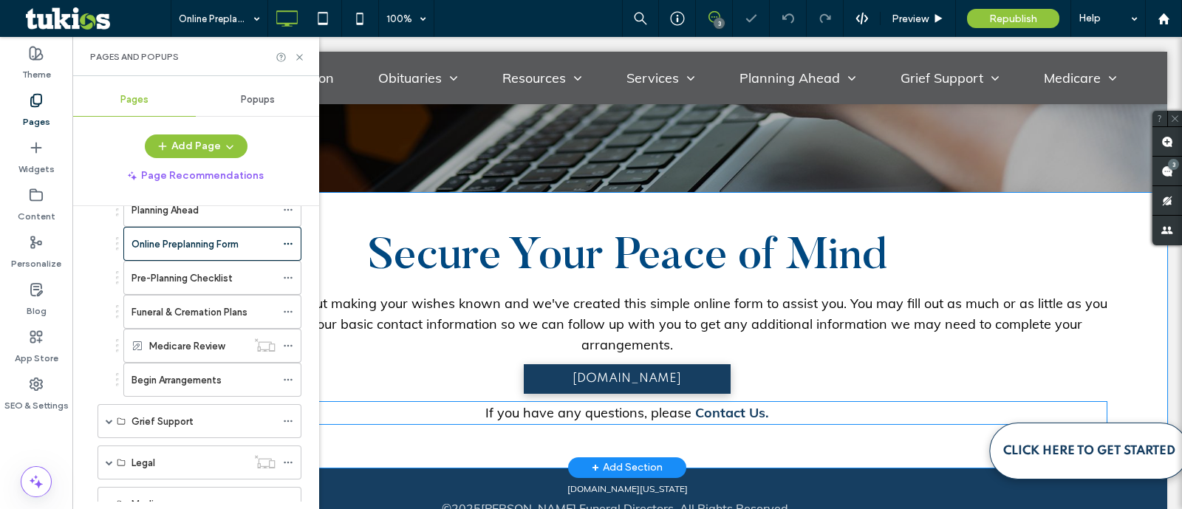
scroll to position [569, 0]
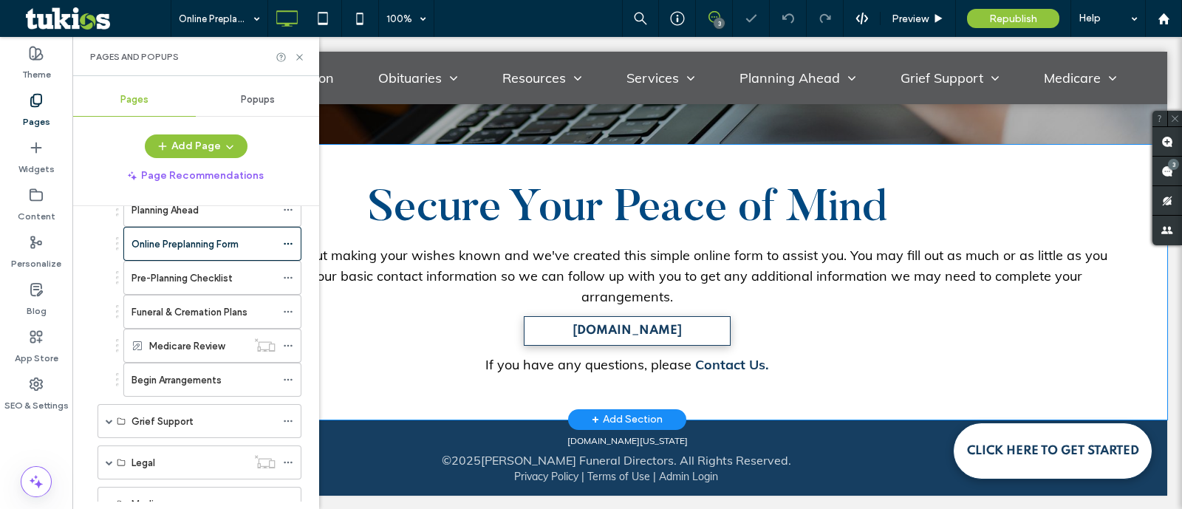
click at [630, 335] on span "[DOMAIN_NAME]" at bounding box center [627, 331] width 109 height 28
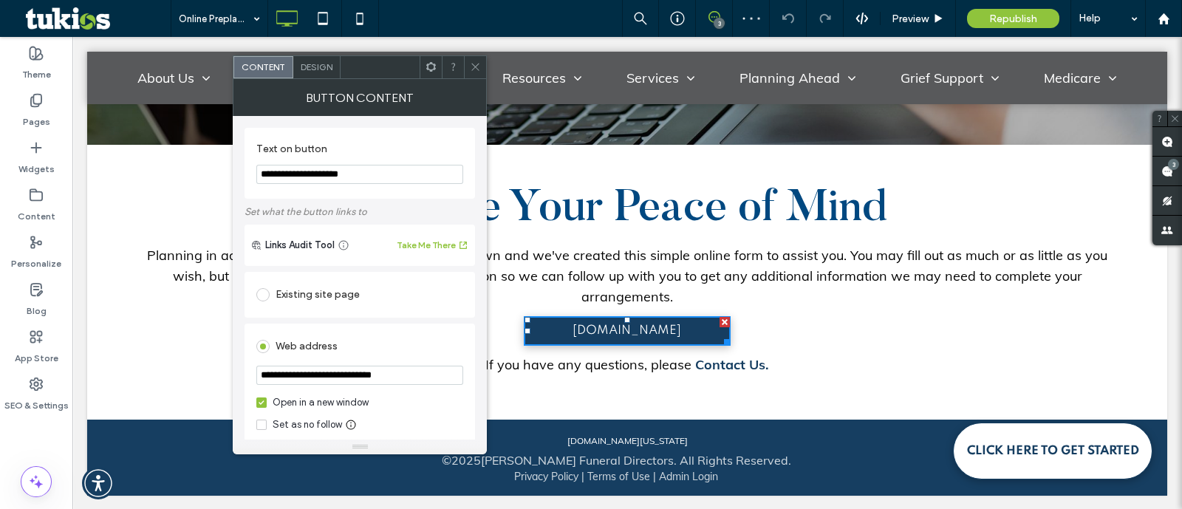
click at [381, 171] on input "**********" at bounding box center [359, 174] width 207 height 19
paste input "Text on button"
type input "**********"
click at [362, 282] on div "Existing site page" at bounding box center [359, 294] width 207 height 31
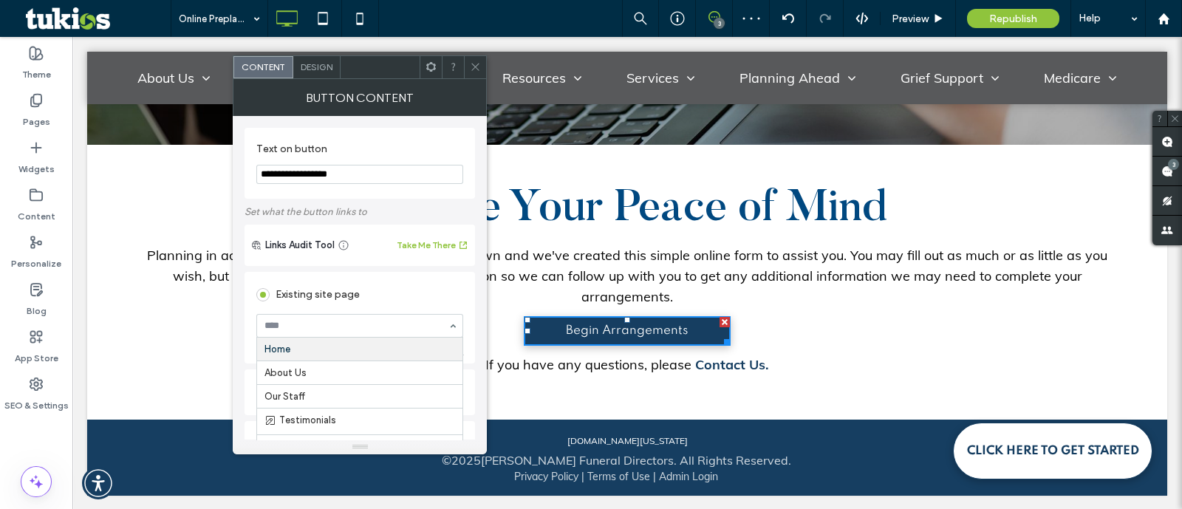
paste input "**********"
type input "**********"
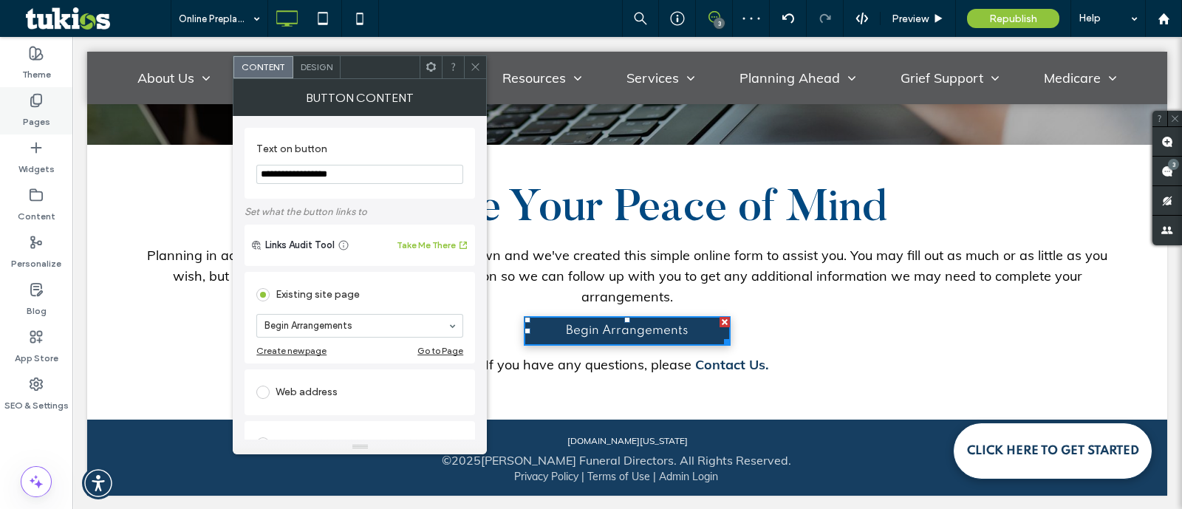
click at [48, 117] on div "Pages" at bounding box center [36, 110] width 72 height 47
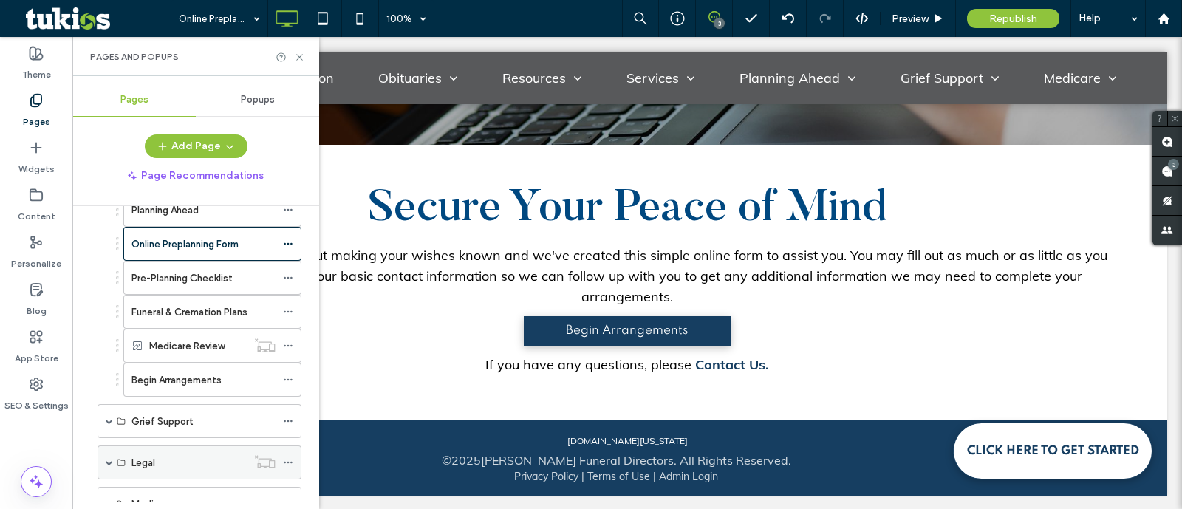
scroll to position [413, 0]
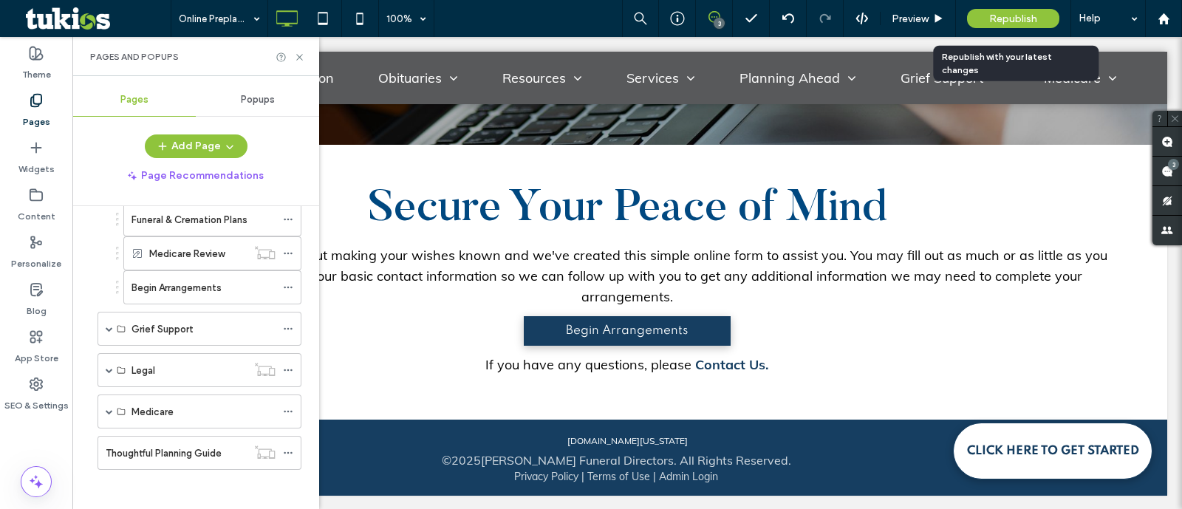
click at [1016, 16] on span "Republish" at bounding box center [1013, 19] width 48 height 13
